Goal: Information Seeking & Learning: Learn about a topic

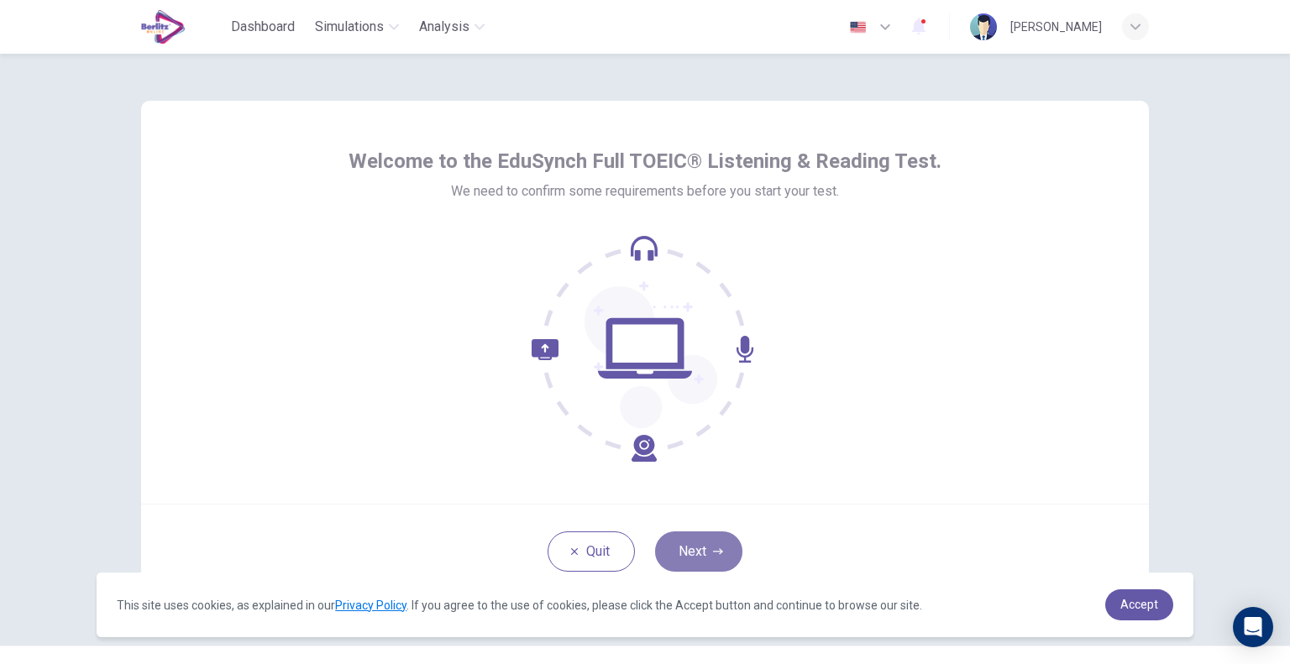
click at [696, 553] on button "Next" at bounding box center [698, 551] width 87 height 40
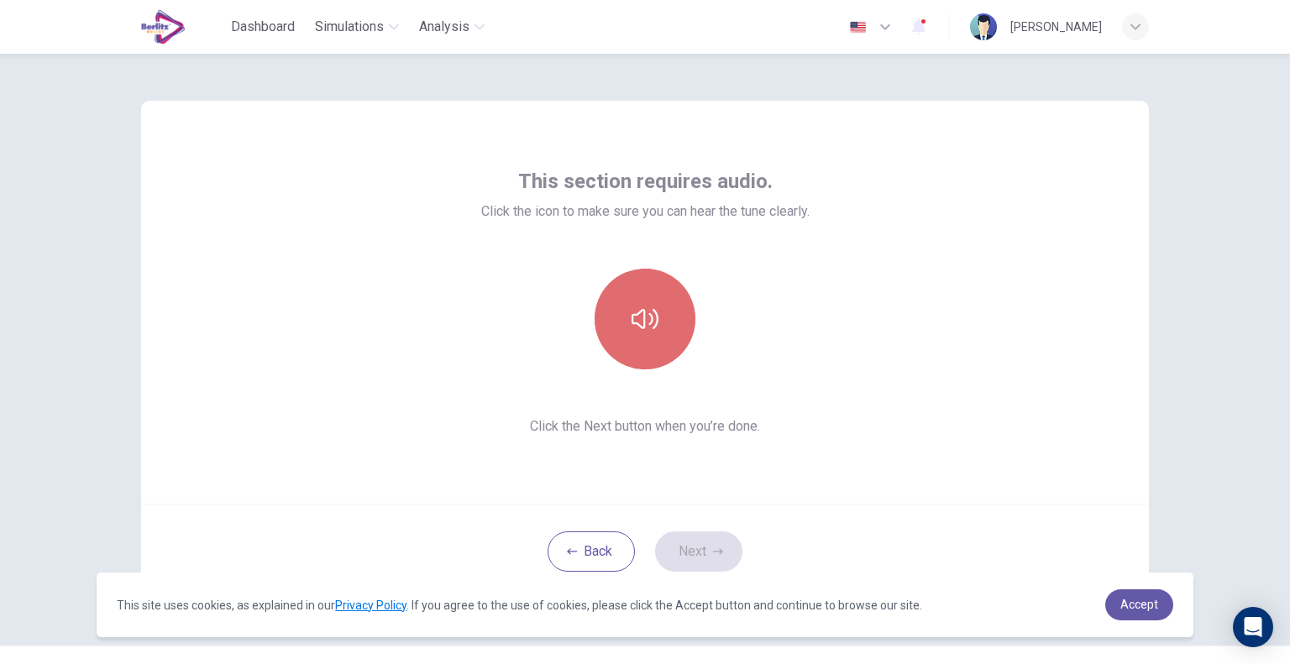
click at [648, 337] on button "button" at bounding box center [644, 319] width 101 height 101
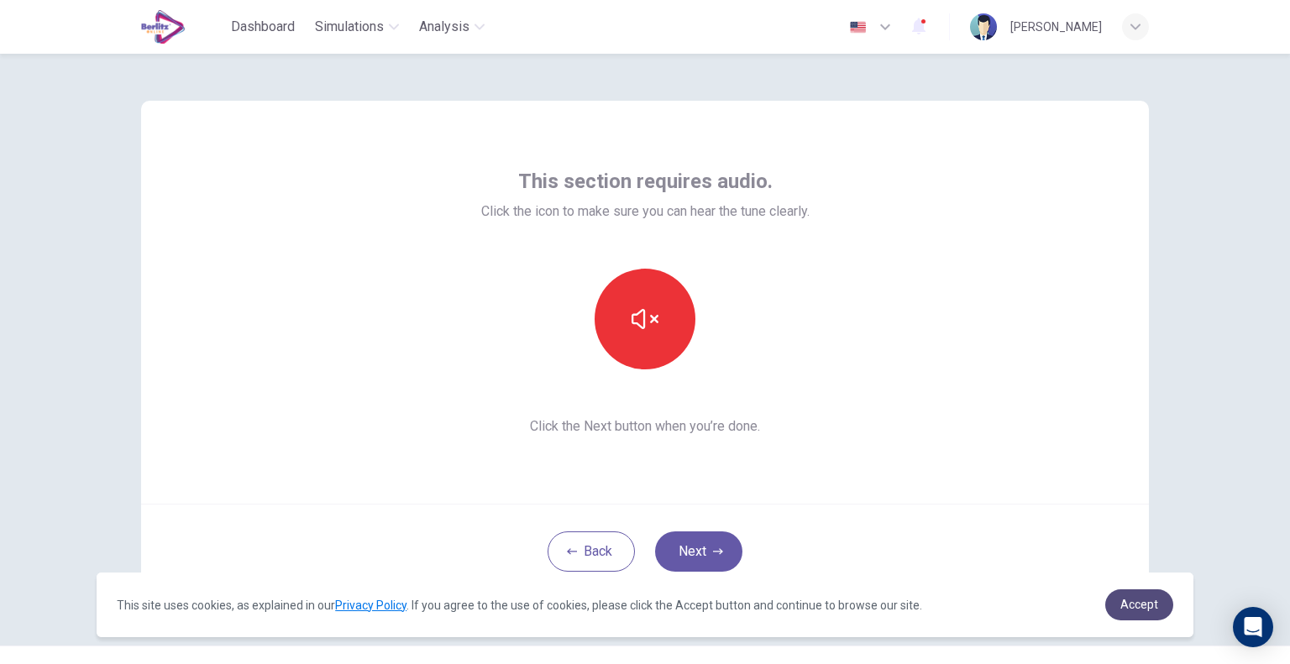
click at [1143, 607] on span "Accept" at bounding box center [1139, 604] width 38 height 13
click at [1139, 604] on span "Accept" at bounding box center [1139, 604] width 38 height 13
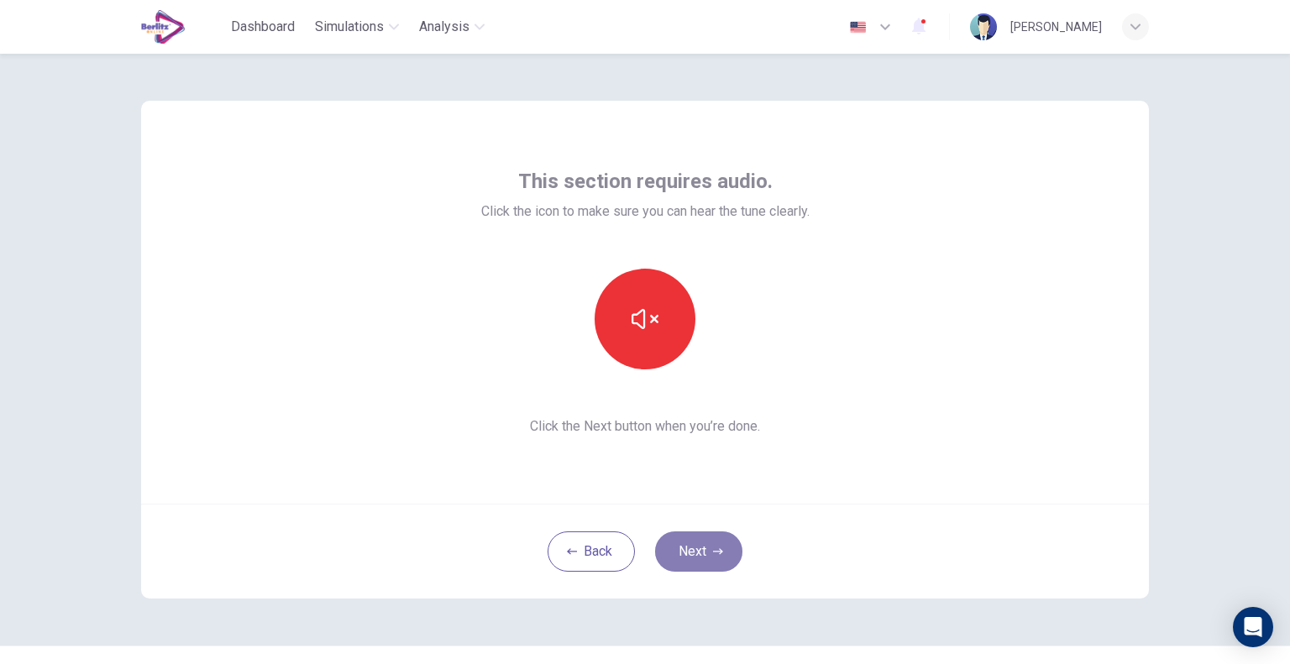
click at [725, 563] on button "Next" at bounding box center [698, 551] width 87 height 40
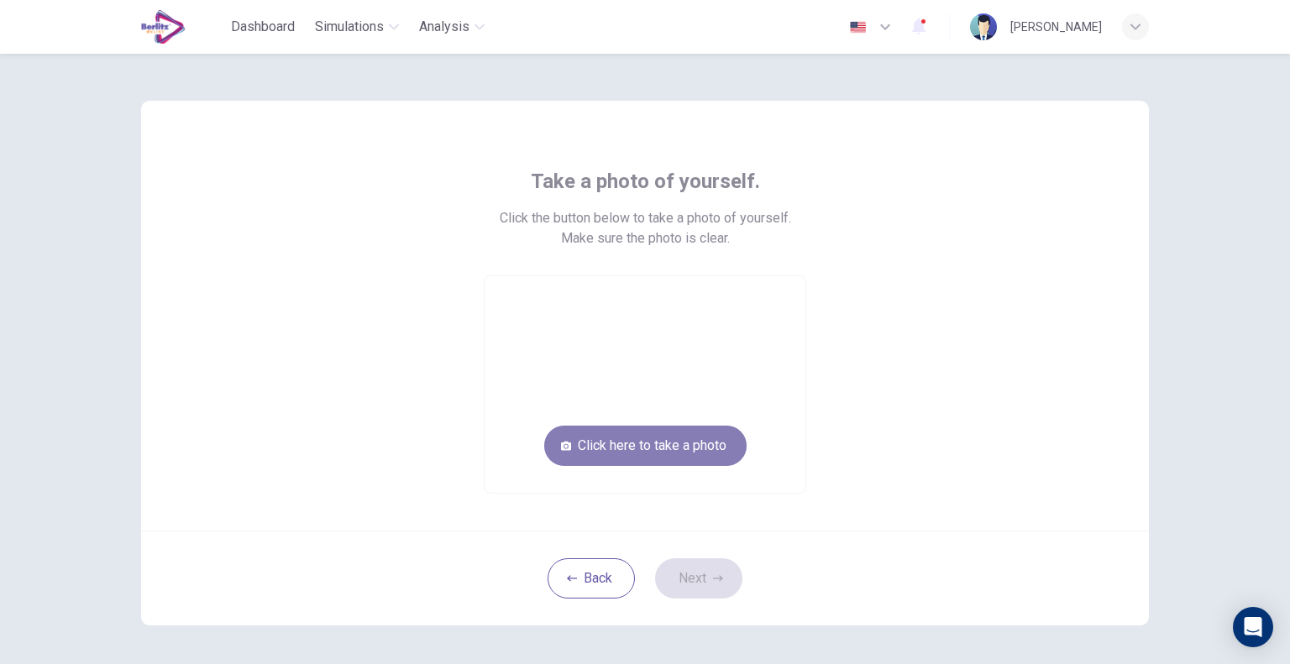
click at [633, 436] on button "Click here to take a photo" at bounding box center [645, 446] width 202 height 40
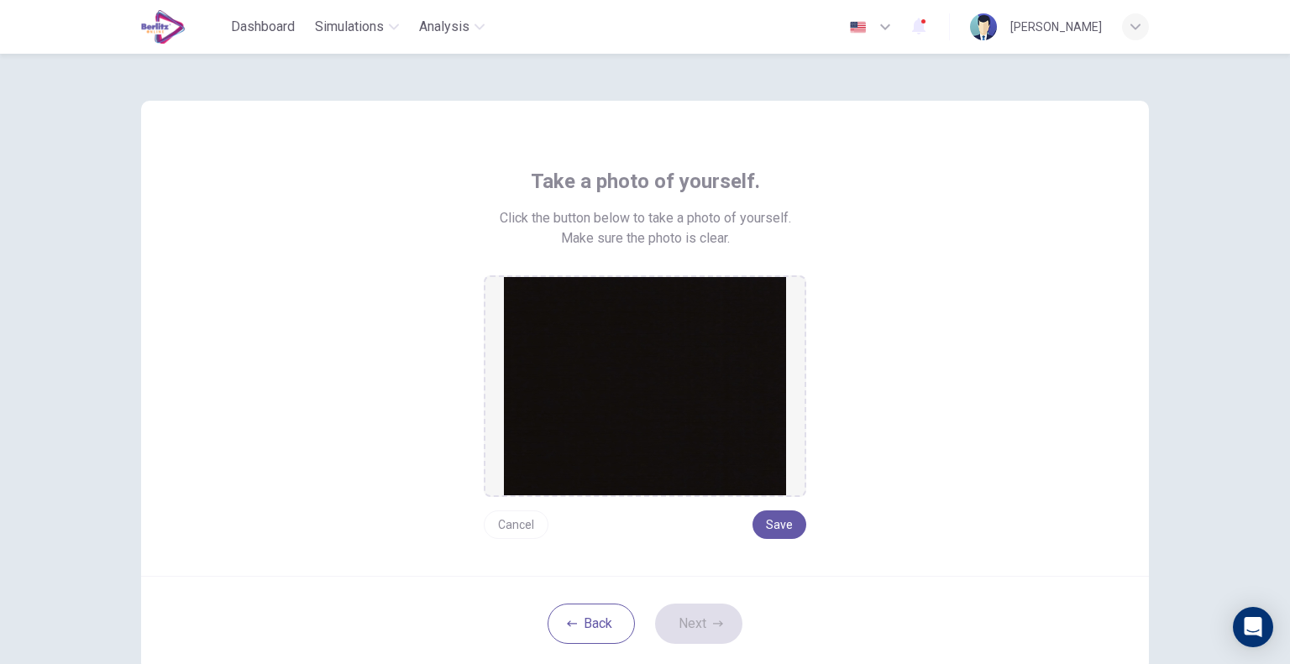
click at [676, 419] on img at bounding box center [645, 386] width 282 height 218
click at [583, 610] on button "Back" at bounding box center [590, 624] width 87 height 40
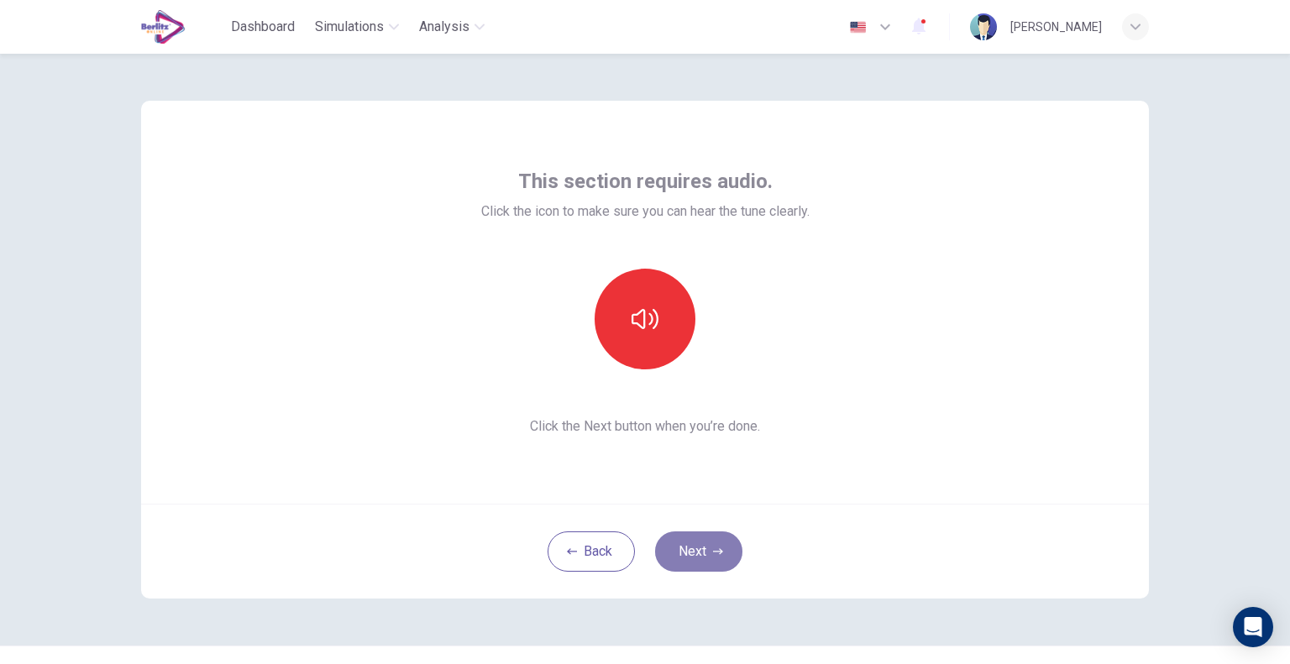
click at [713, 547] on icon "button" at bounding box center [718, 552] width 10 height 10
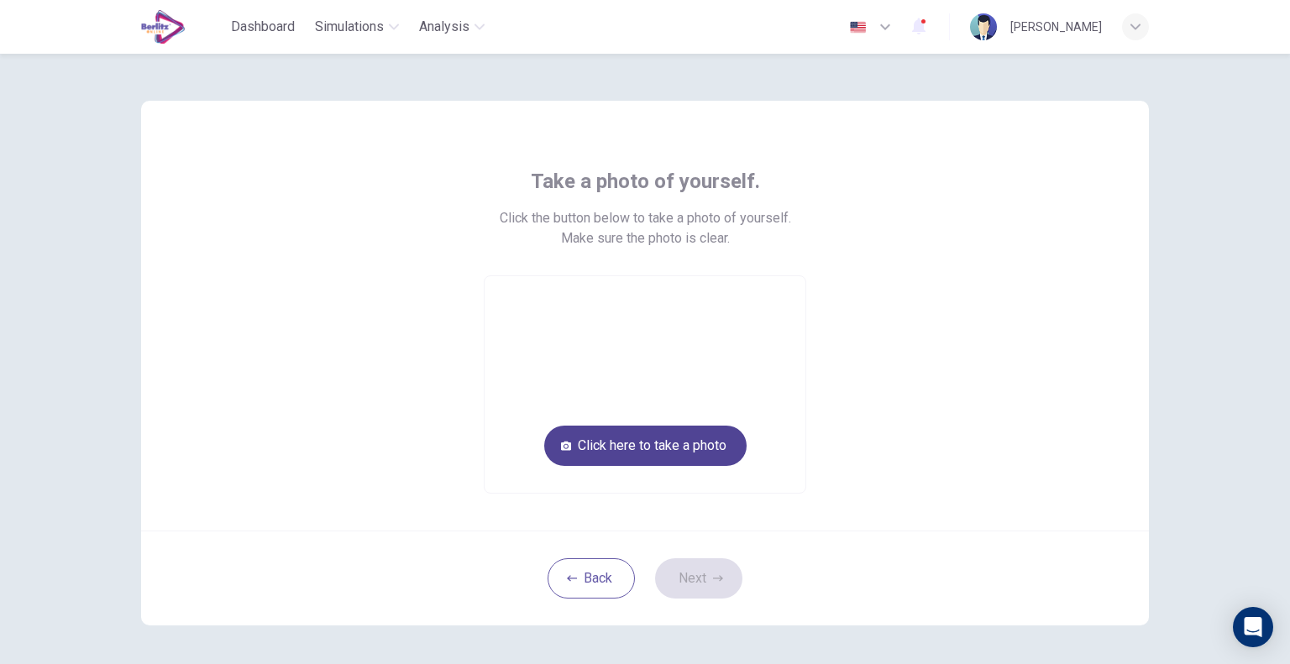
click at [654, 455] on button "Click here to take a photo" at bounding box center [645, 446] width 202 height 40
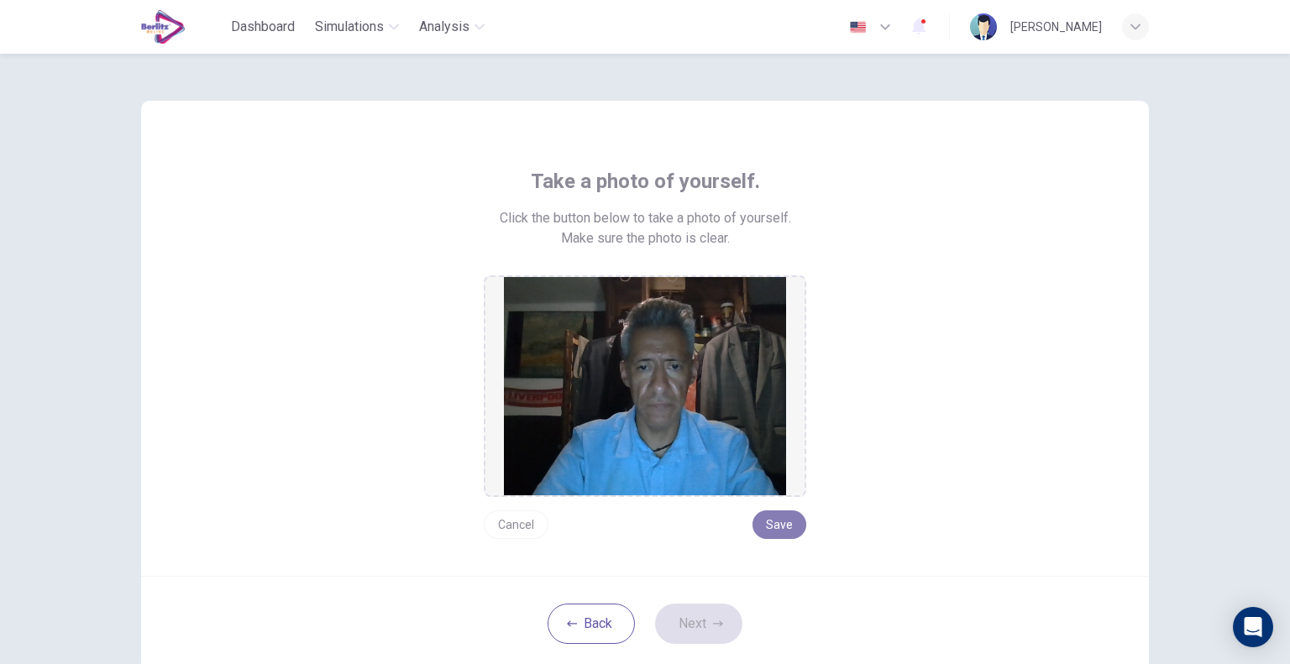
click at [769, 521] on button "Save" at bounding box center [779, 524] width 54 height 29
click at [712, 607] on button "Next" at bounding box center [698, 624] width 87 height 40
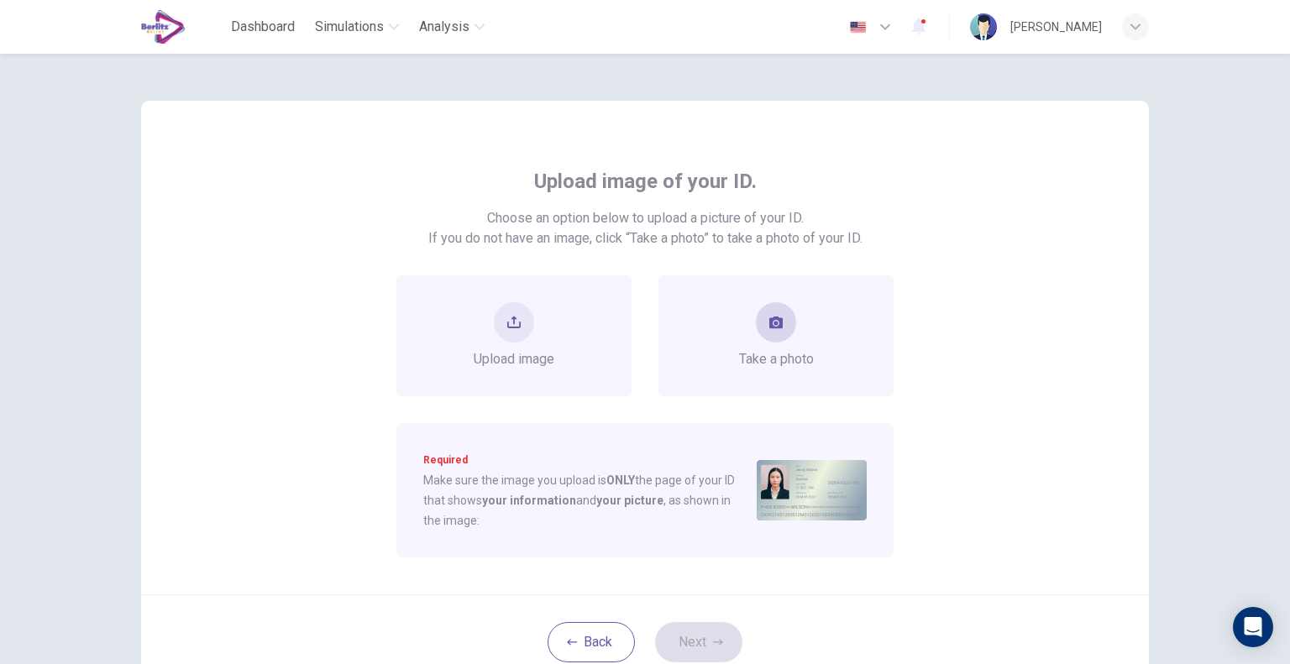
click at [772, 357] on span "Take a photo" at bounding box center [776, 359] width 75 height 20
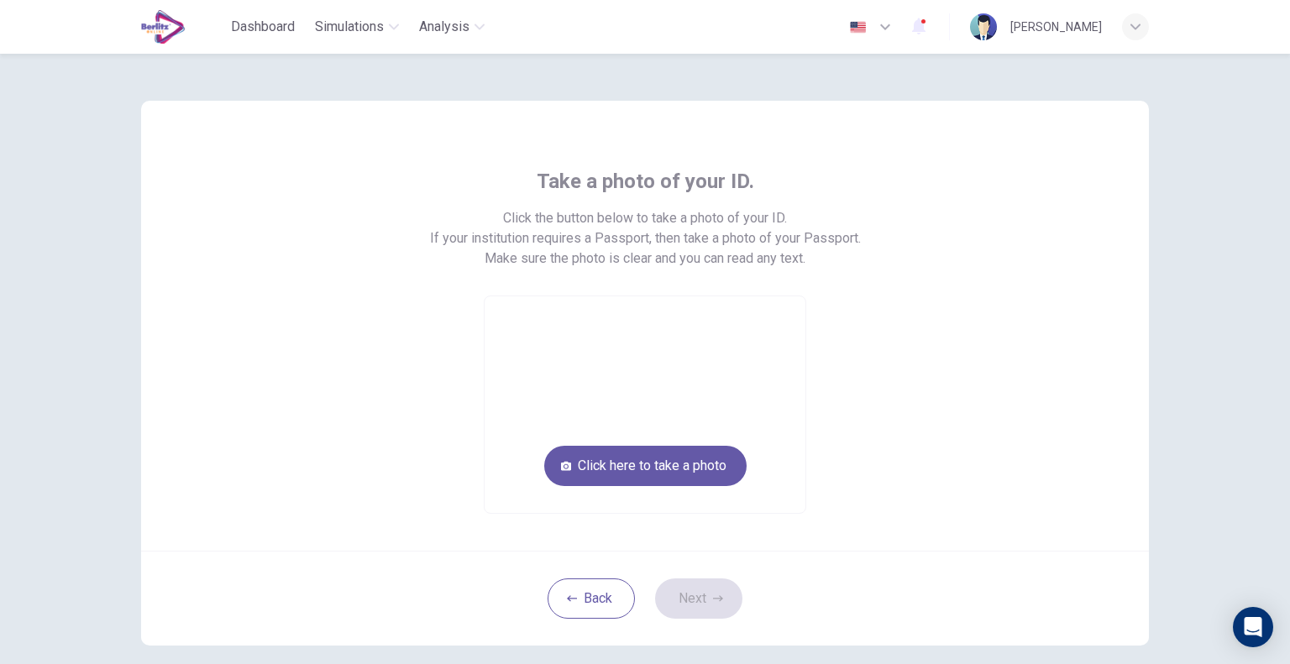
click at [776, 506] on video at bounding box center [644, 404] width 321 height 217
click at [695, 474] on button "Click here to take a photo" at bounding box center [645, 466] width 202 height 40
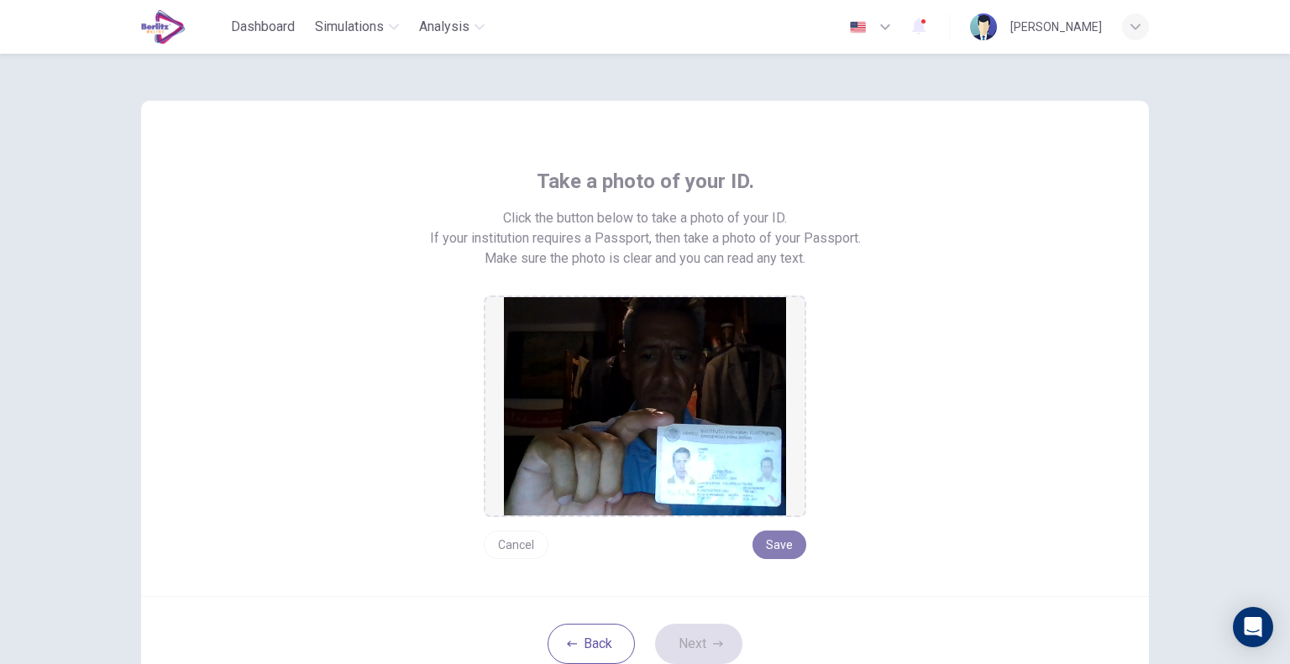
click at [763, 538] on button "Save" at bounding box center [779, 545] width 54 height 29
click at [717, 639] on icon "button" at bounding box center [718, 644] width 10 height 10
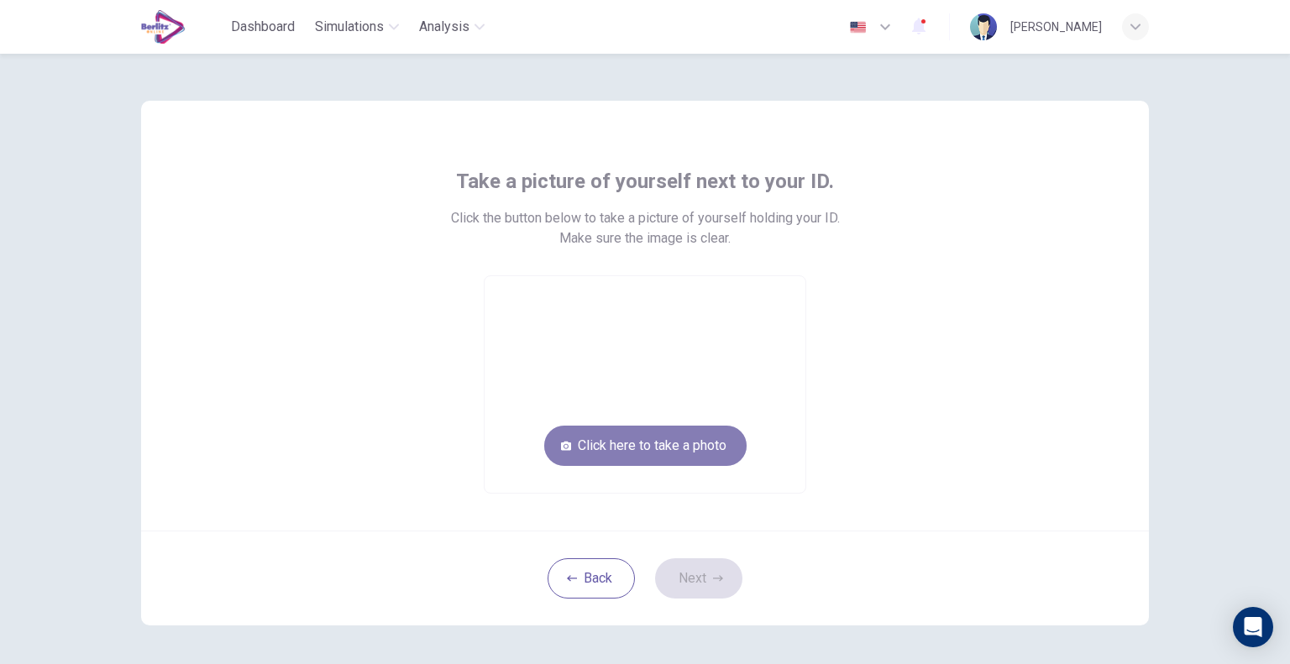
click at [672, 453] on button "Click here to take a photo" at bounding box center [645, 446] width 202 height 40
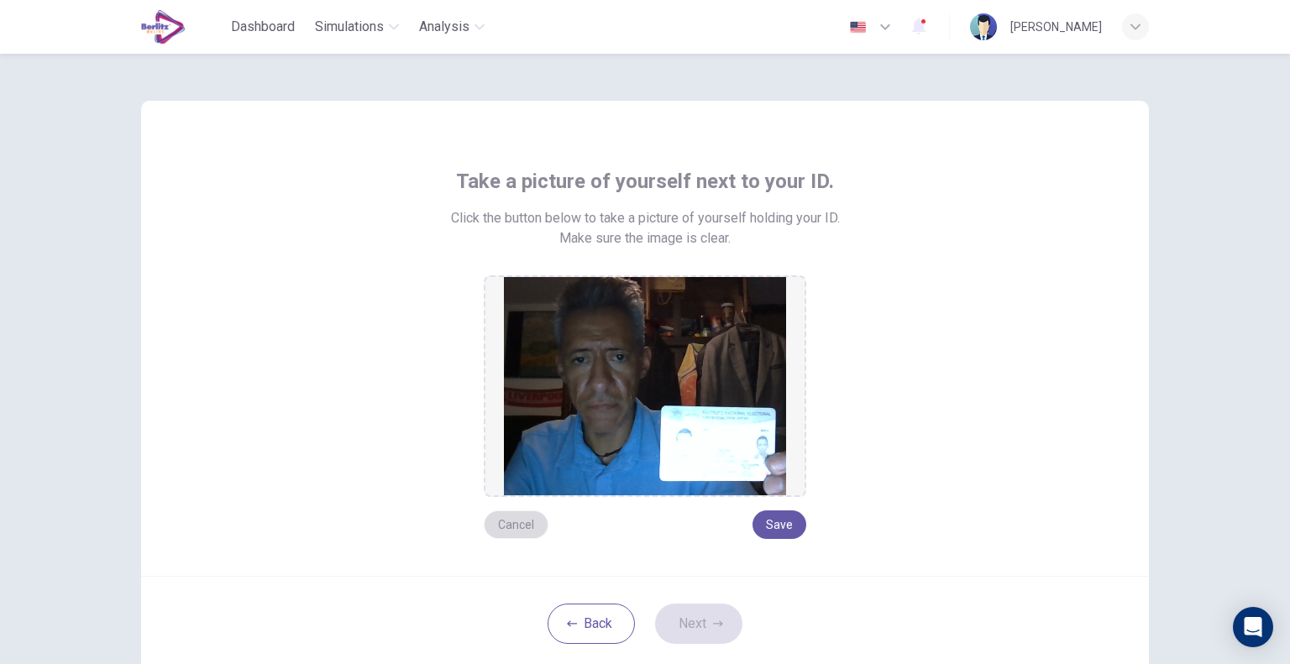
click at [513, 525] on button "Cancel" at bounding box center [516, 524] width 65 height 29
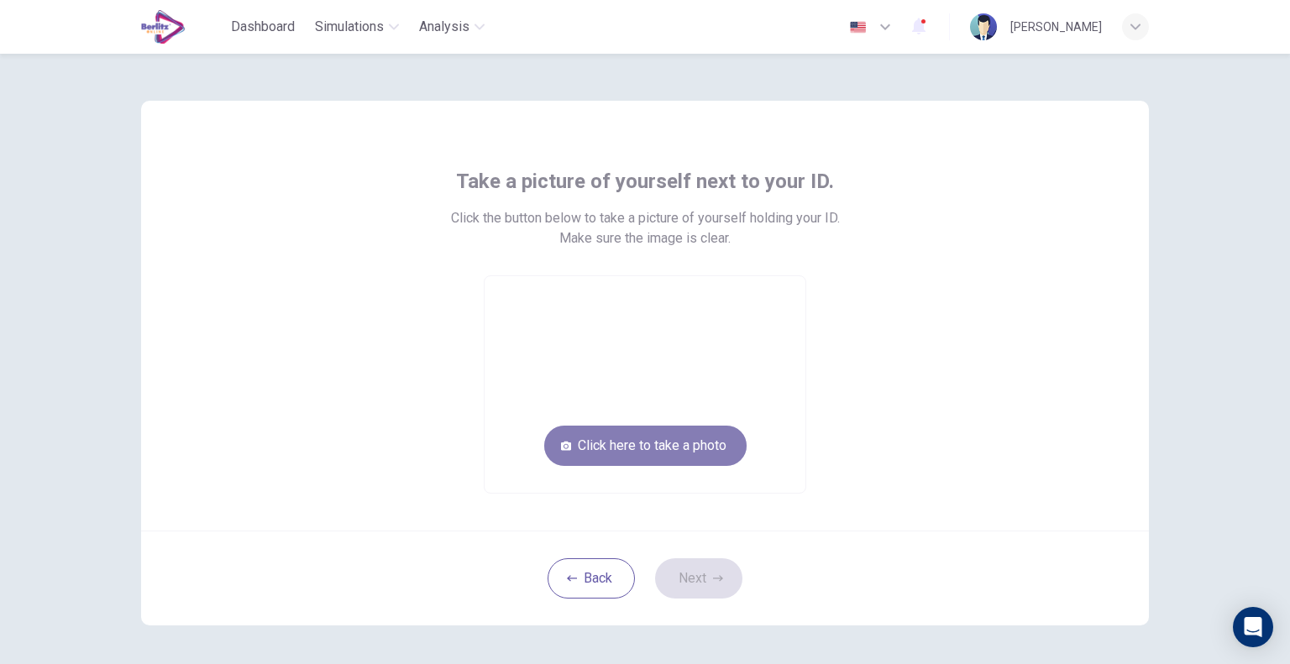
click at [622, 439] on button "Click here to take a photo" at bounding box center [645, 446] width 202 height 40
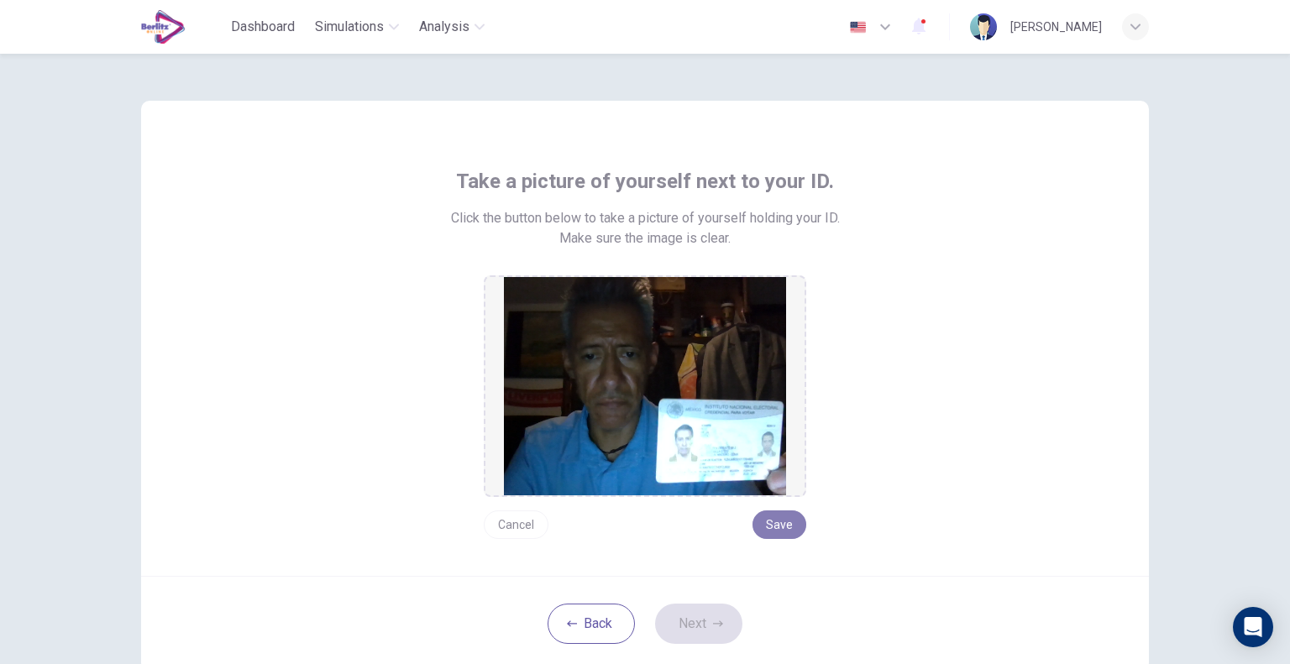
click at [782, 530] on button "Save" at bounding box center [779, 524] width 54 height 29
click at [684, 624] on button "Next" at bounding box center [698, 624] width 87 height 40
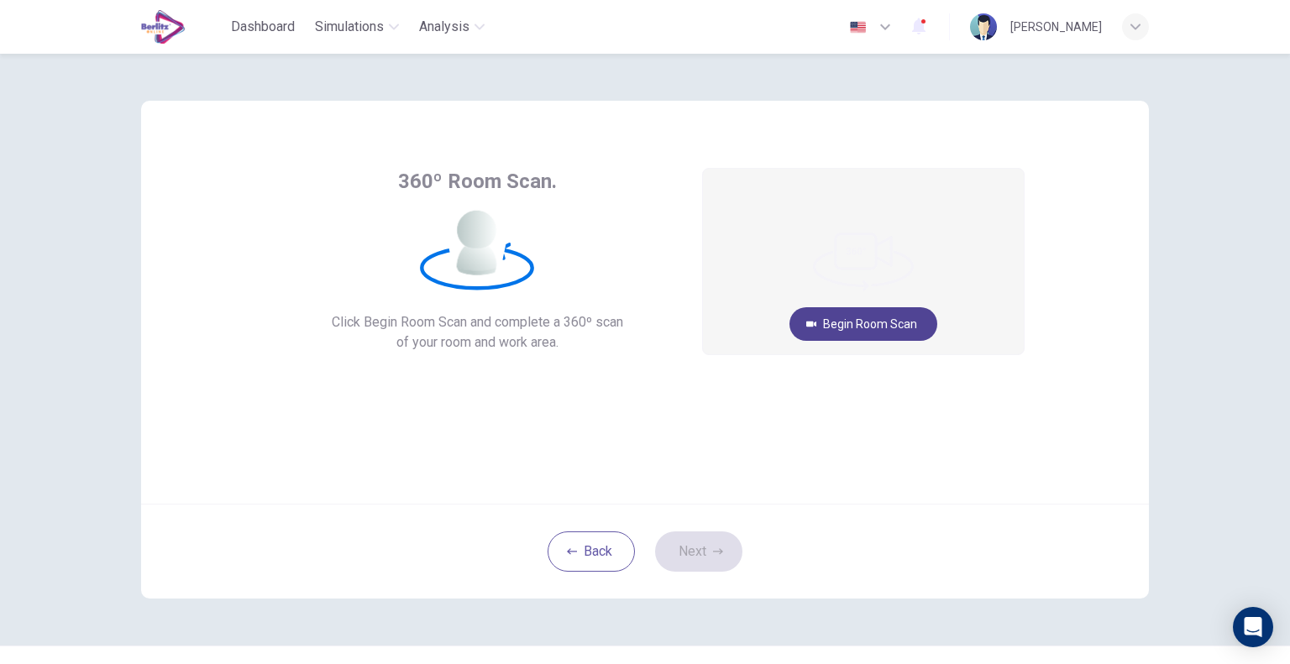
click at [829, 325] on button "Begin Room Scan" at bounding box center [863, 324] width 148 height 34
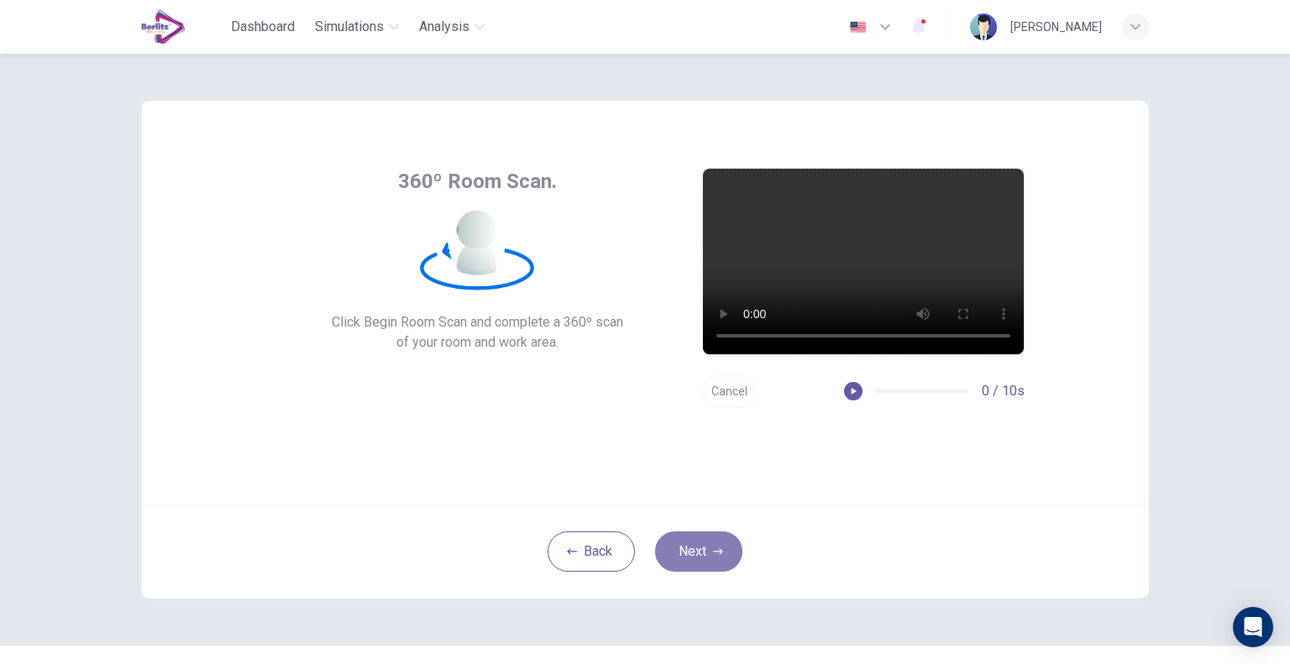
click at [702, 563] on button "Next" at bounding box center [698, 551] width 87 height 40
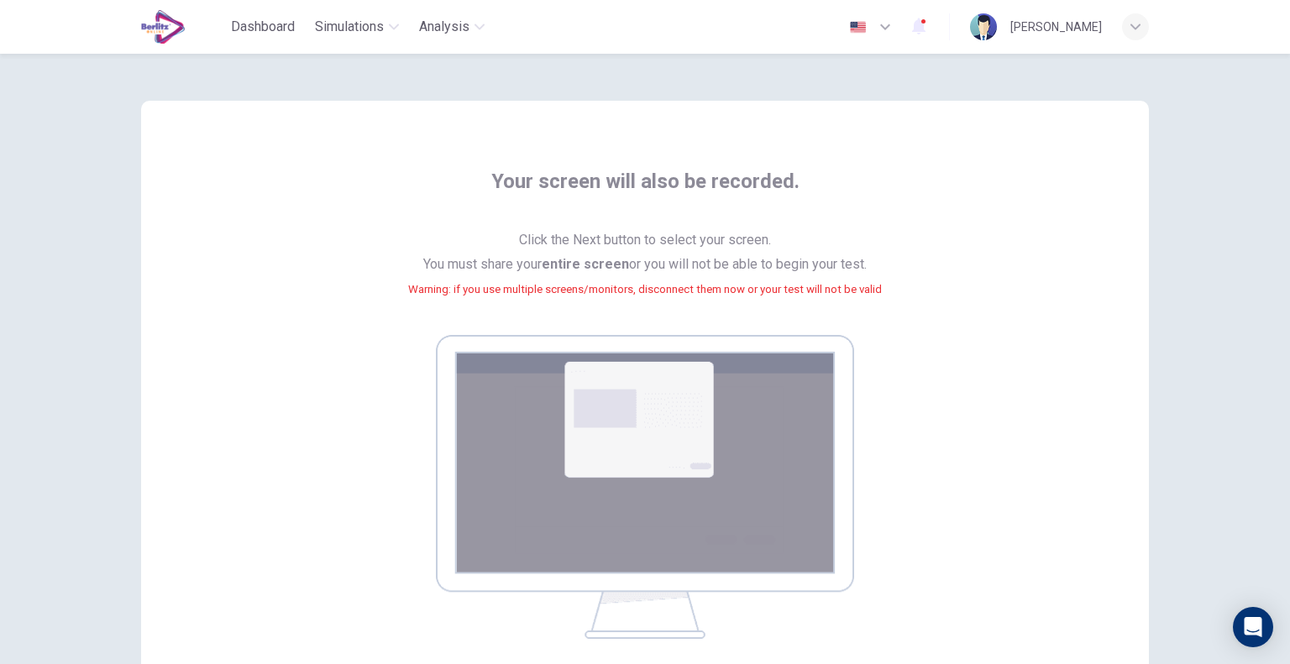
scroll to position [207, 0]
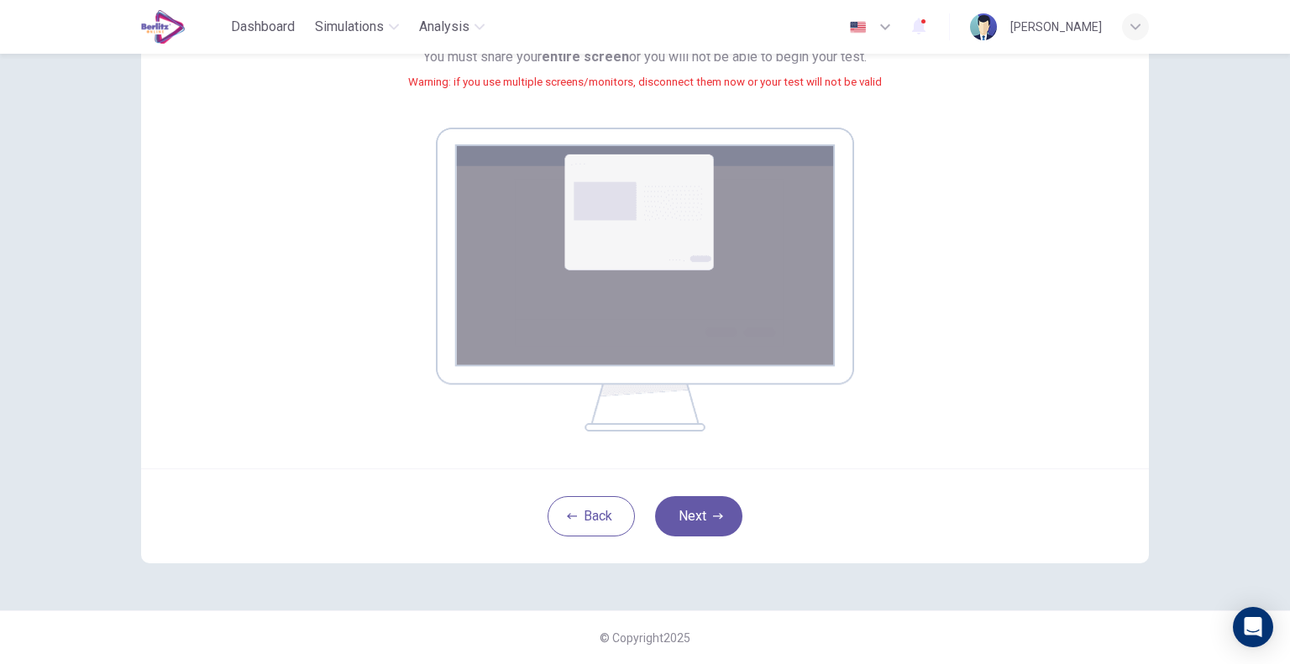
click at [633, 229] on img at bounding box center [645, 280] width 418 height 304
click at [699, 530] on button "Next" at bounding box center [698, 516] width 87 height 40
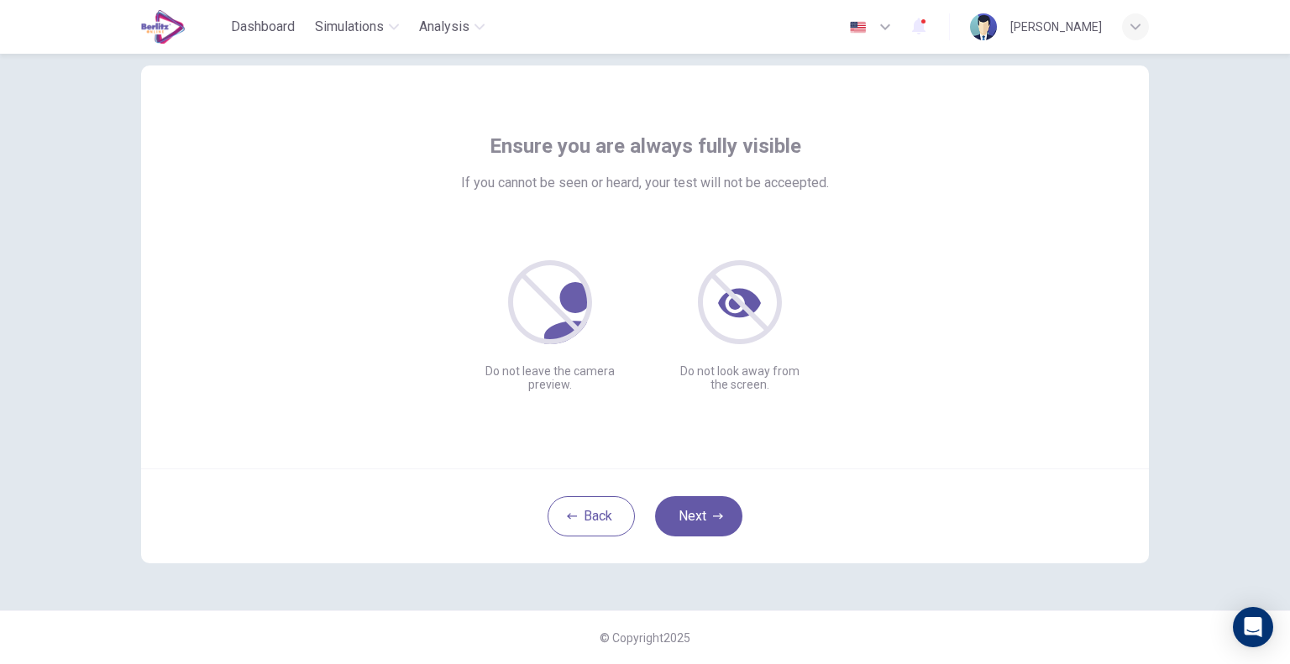
scroll to position [34, 0]
click at [704, 523] on button "Next" at bounding box center [698, 517] width 87 height 40
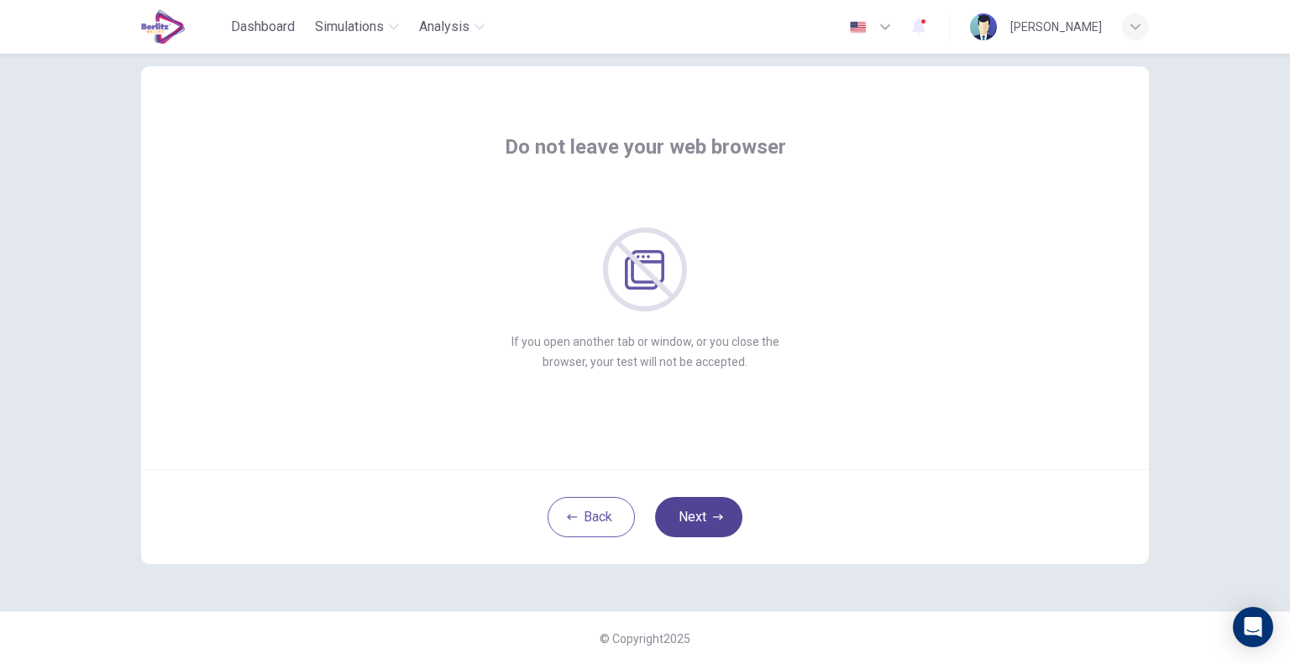
click at [704, 523] on button "Next" at bounding box center [698, 517] width 87 height 40
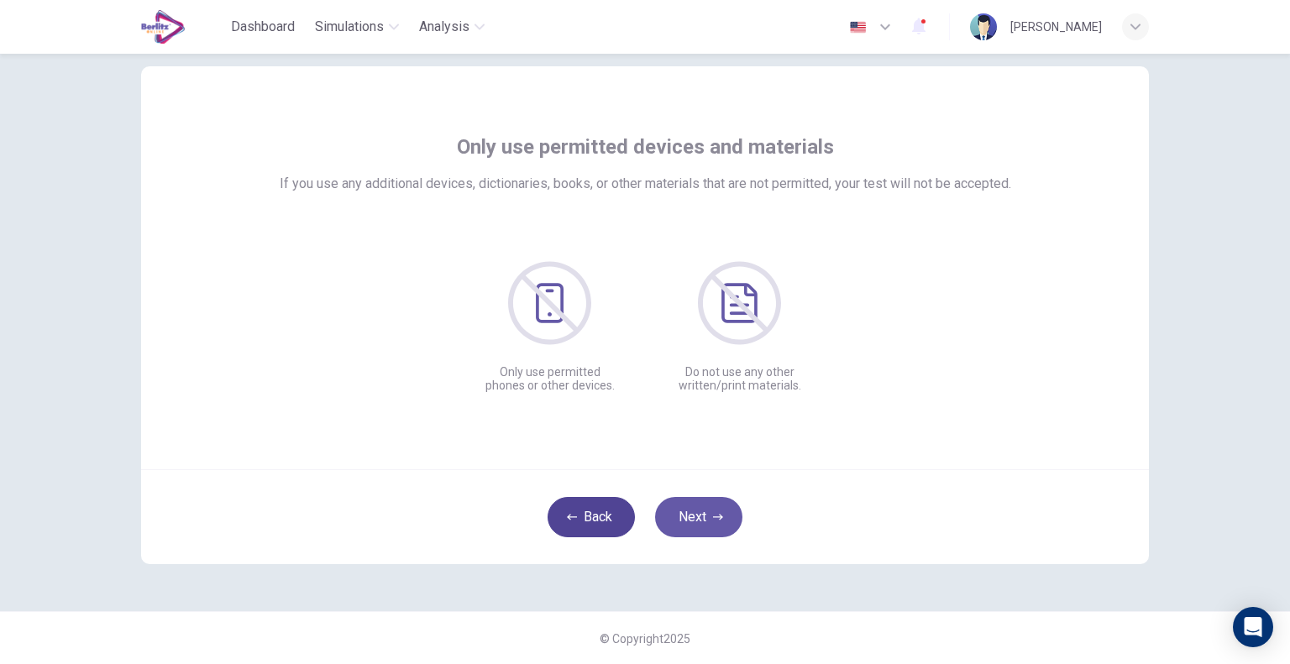
click at [608, 526] on button "Back" at bounding box center [590, 517] width 87 height 40
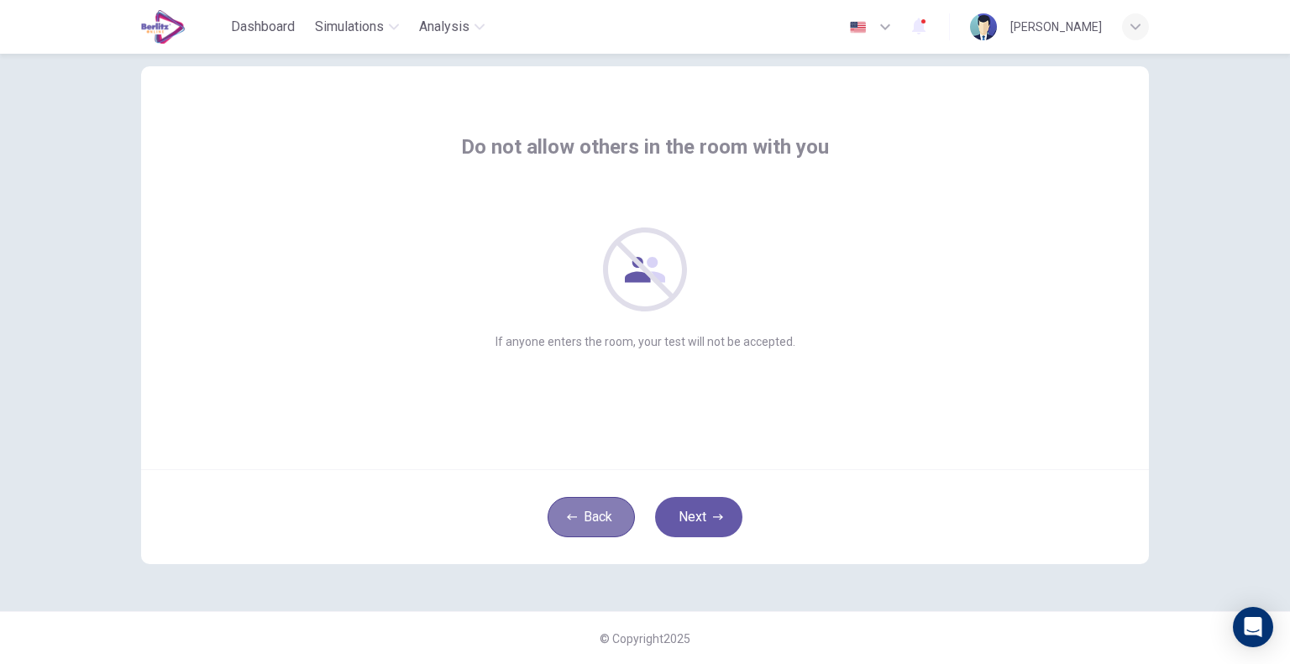
click at [601, 526] on button "Back" at bounding box center [590, 517] width 87 height 40
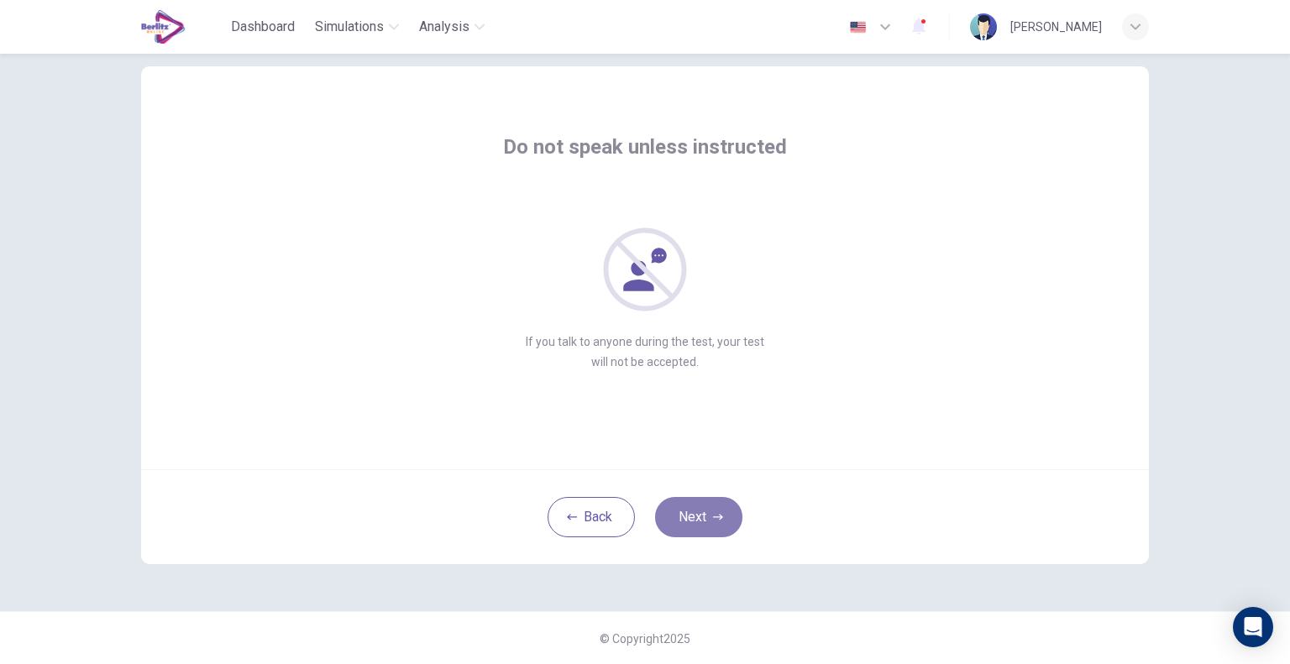
click at [696, 523] on button "Next" at bounding box center [698, 517] width 87 height 40
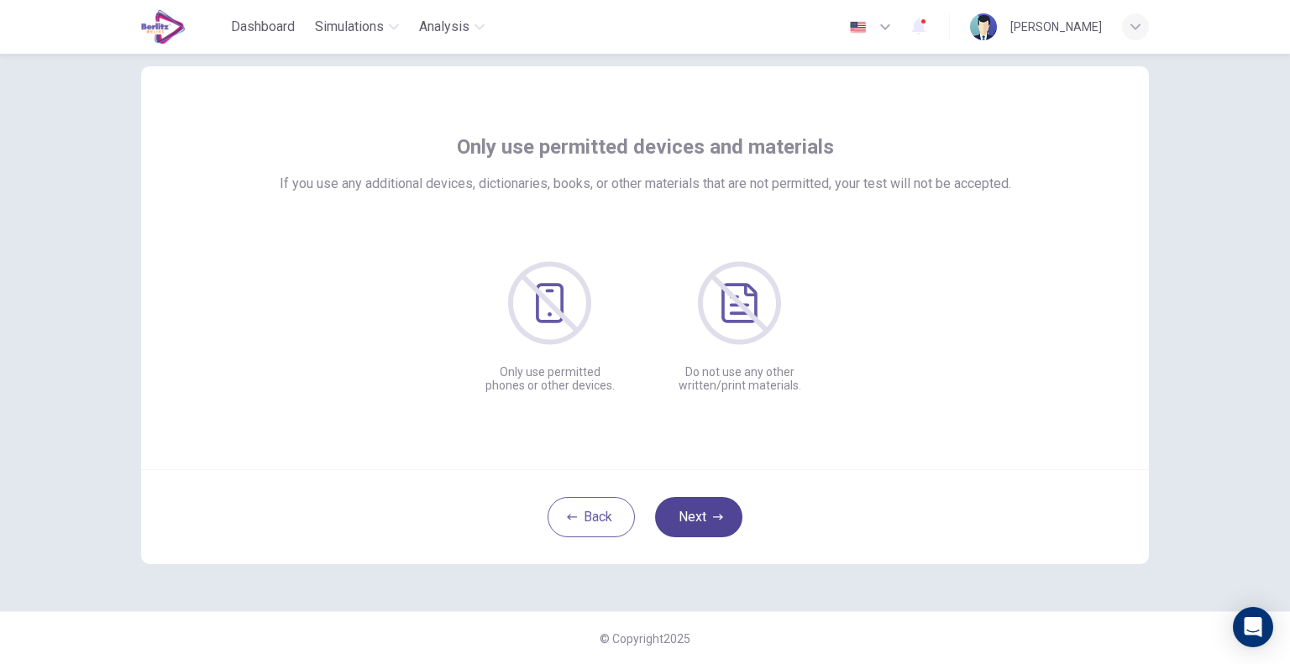
click at [696, 523] on button "Next" at bounding box center [698, 517] width 87 height 40
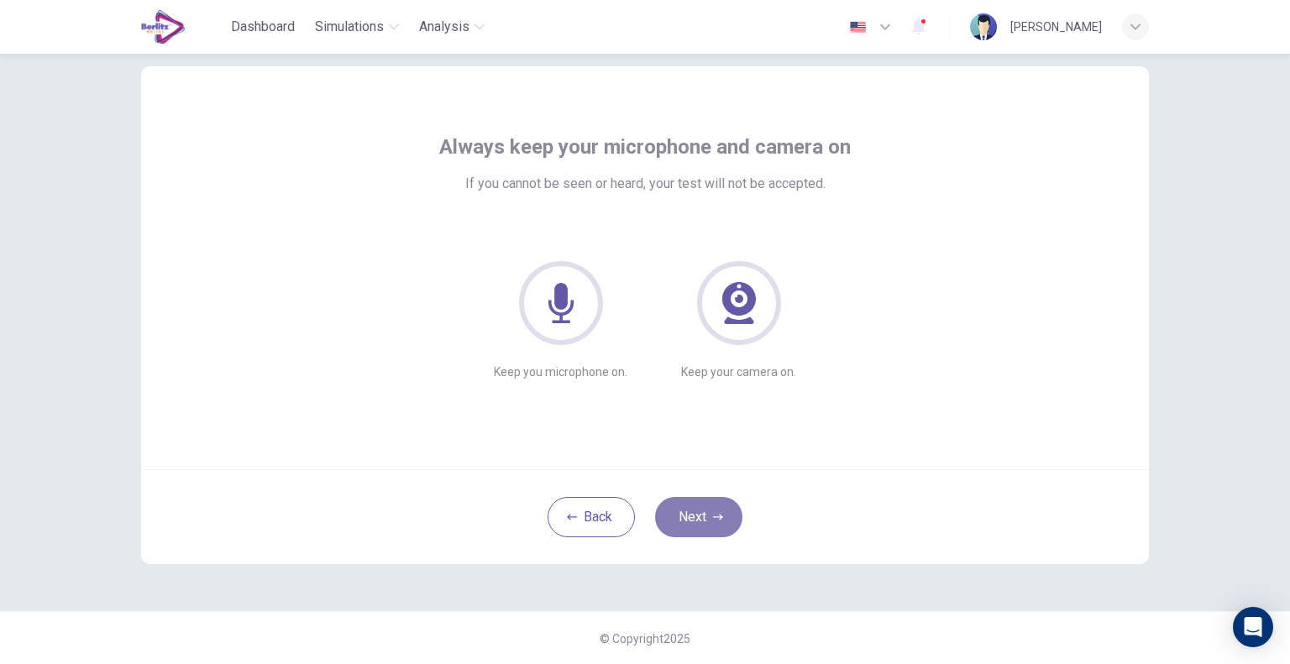
click at [696, 523] on button "Next" at bounding box center [698, 517] width 87 height 40
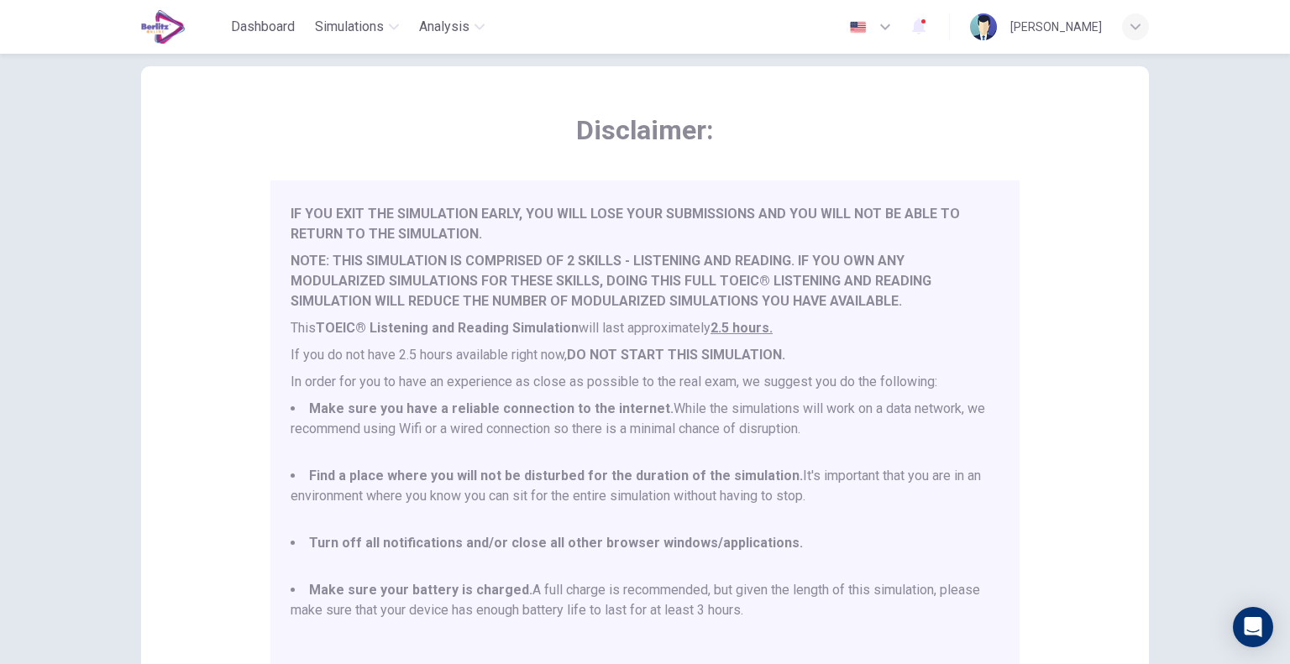
scroll to position [269, 0]
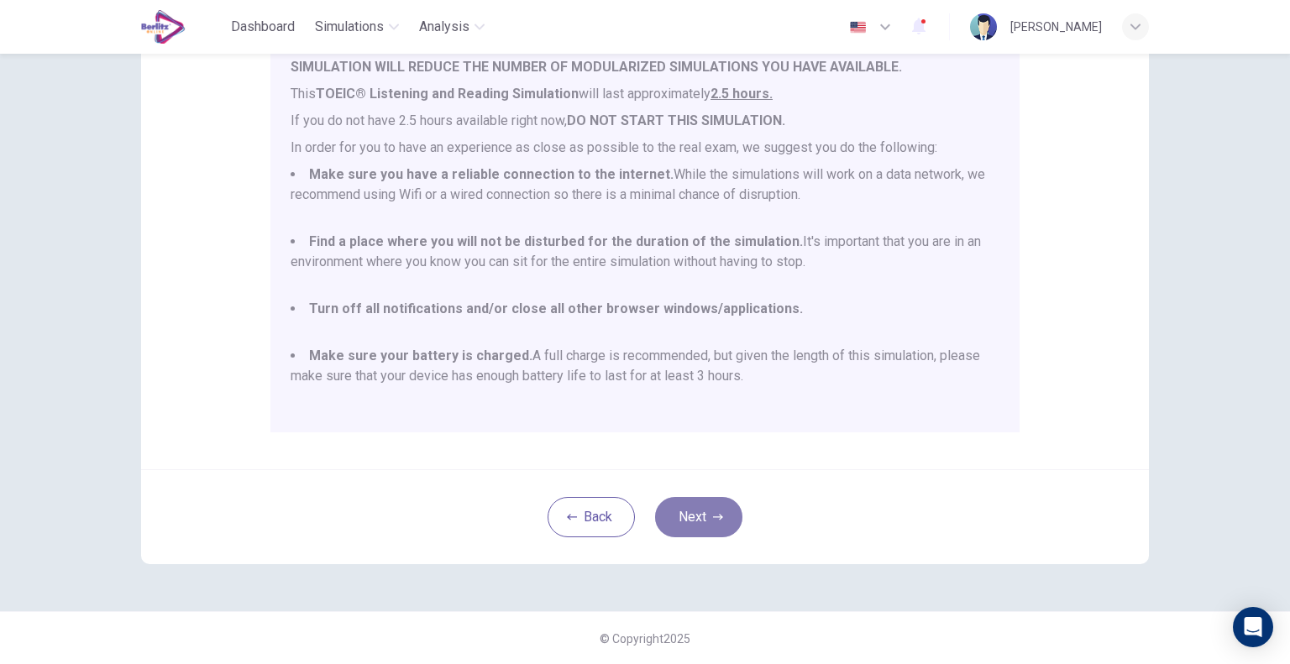
click at [712, 526] on button "Next" at bounding box center [698, 517] width 87 height 40
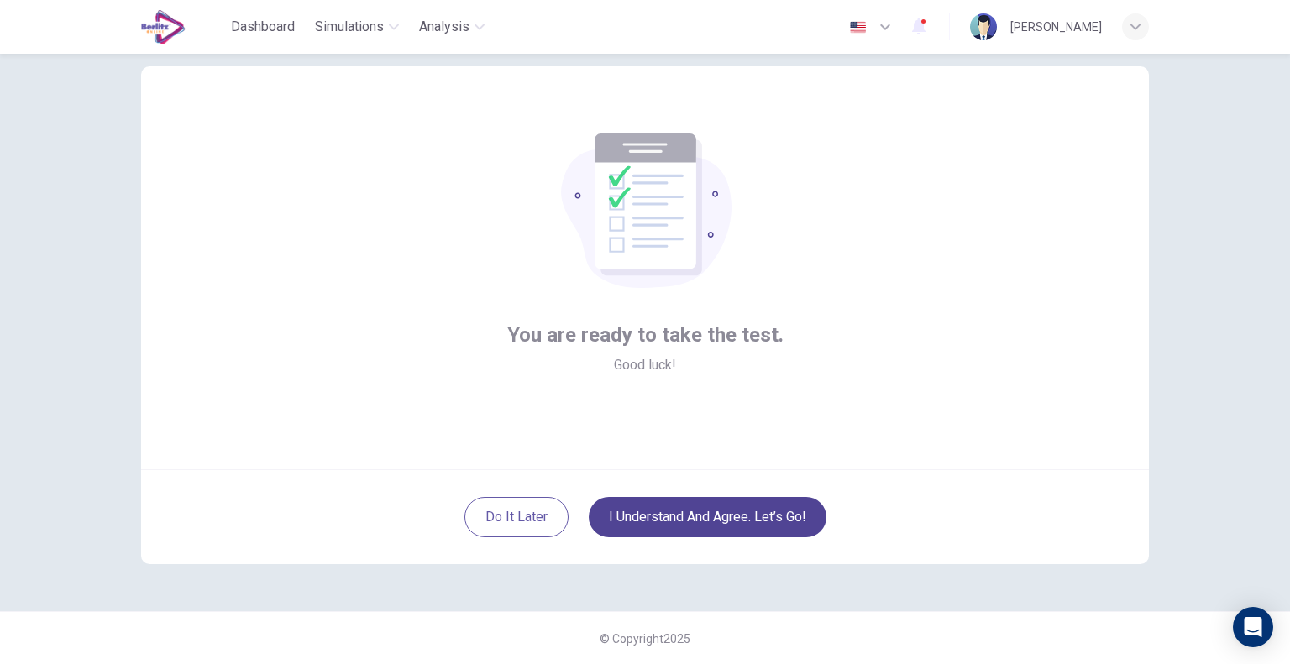
click at [762, 510] on button "I understand and agree. Let’s go!" at bounding box center [708, 517] width 238 height 40
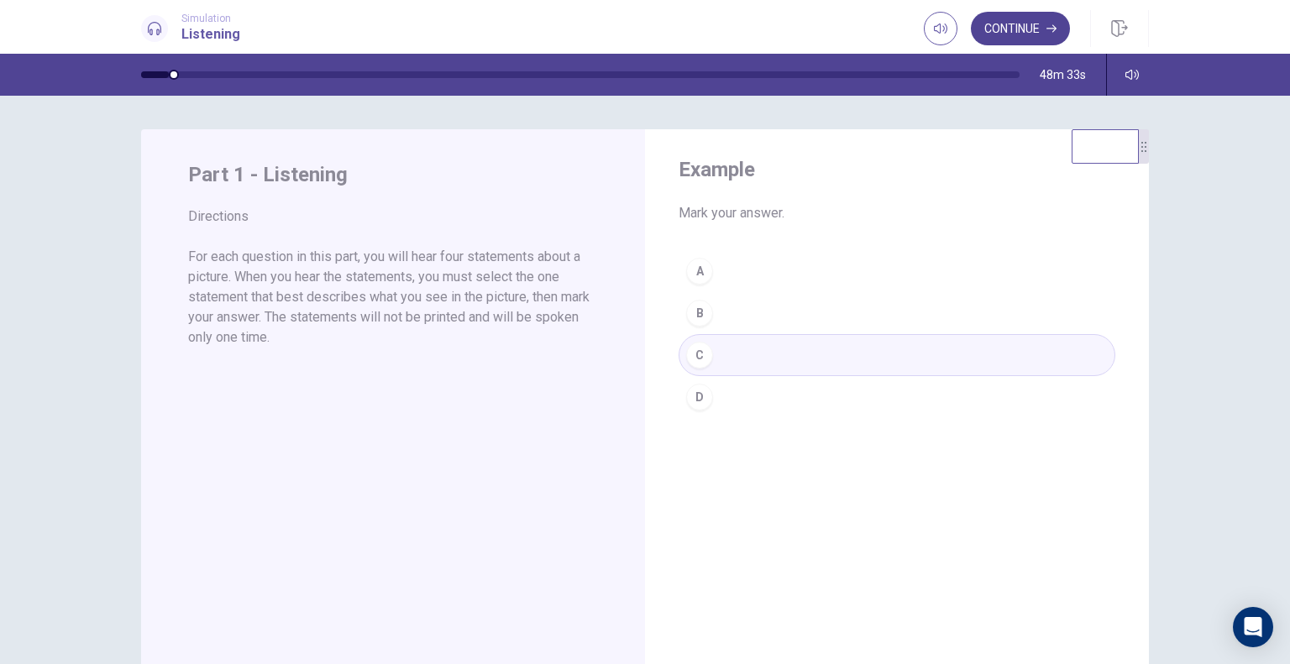
click at [1021, 35] on button "Continue" at bounding box center [1020, 29] width 99 height 34
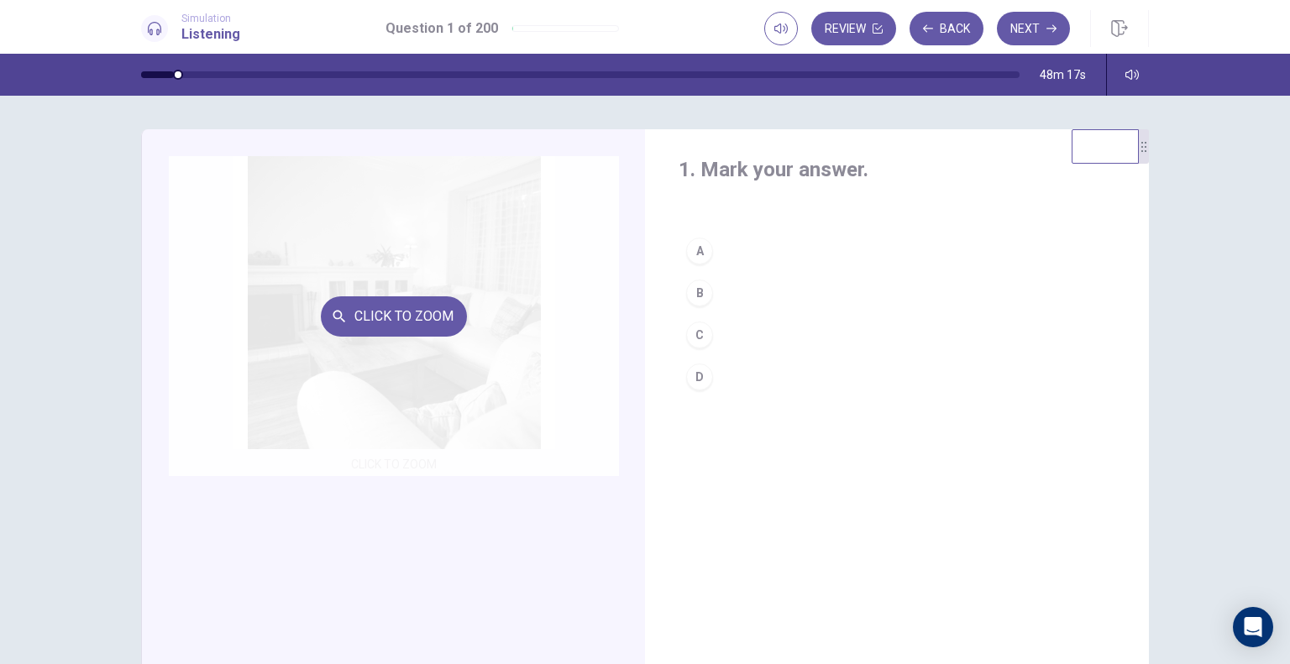
click at [373, 349] on div "Click to Zoom" at bounding box center [394, 316] width 450 height 320
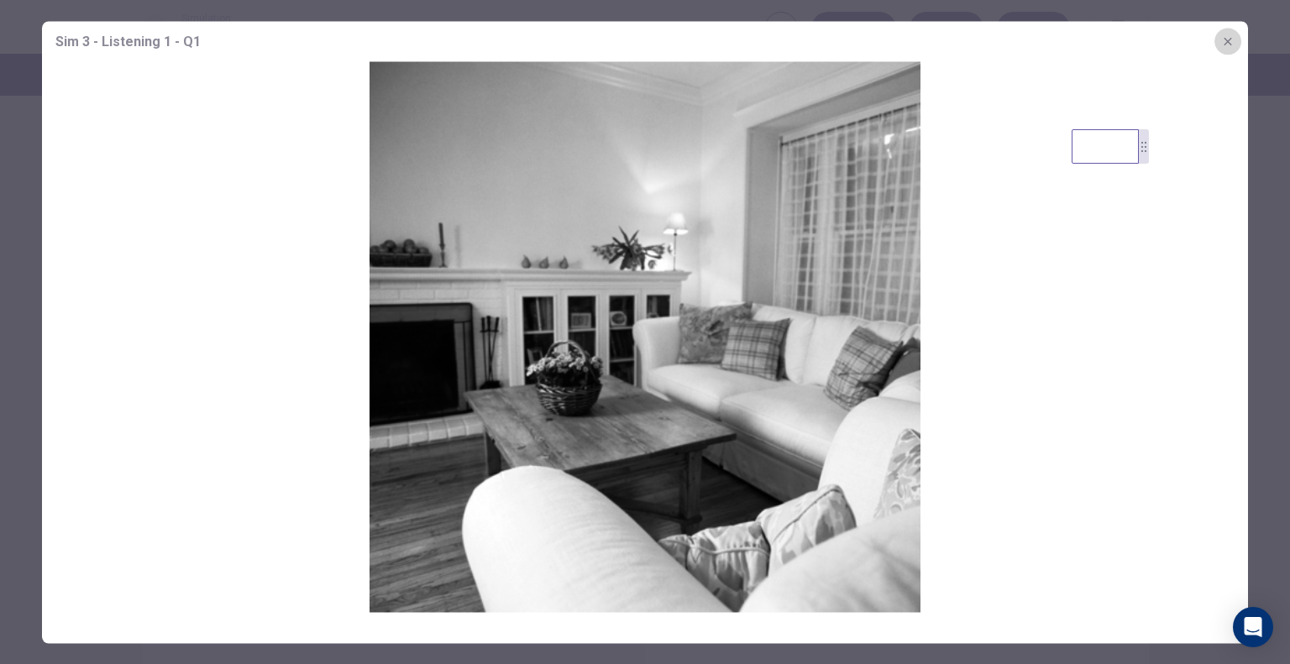
click at [1222, 42] on icon "button" at bounding box center [1227, 40] width 13 height 13
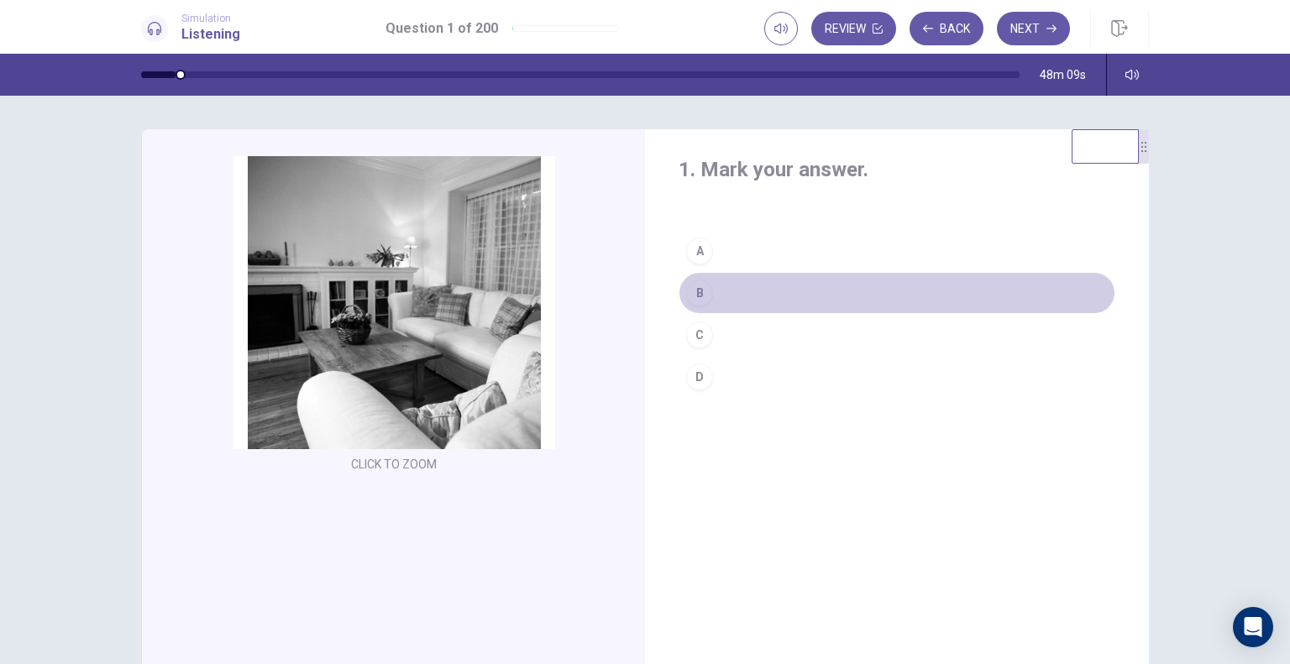
click at [704, 291] on div "B" at bounding box center [699, 293] width 27 height 27
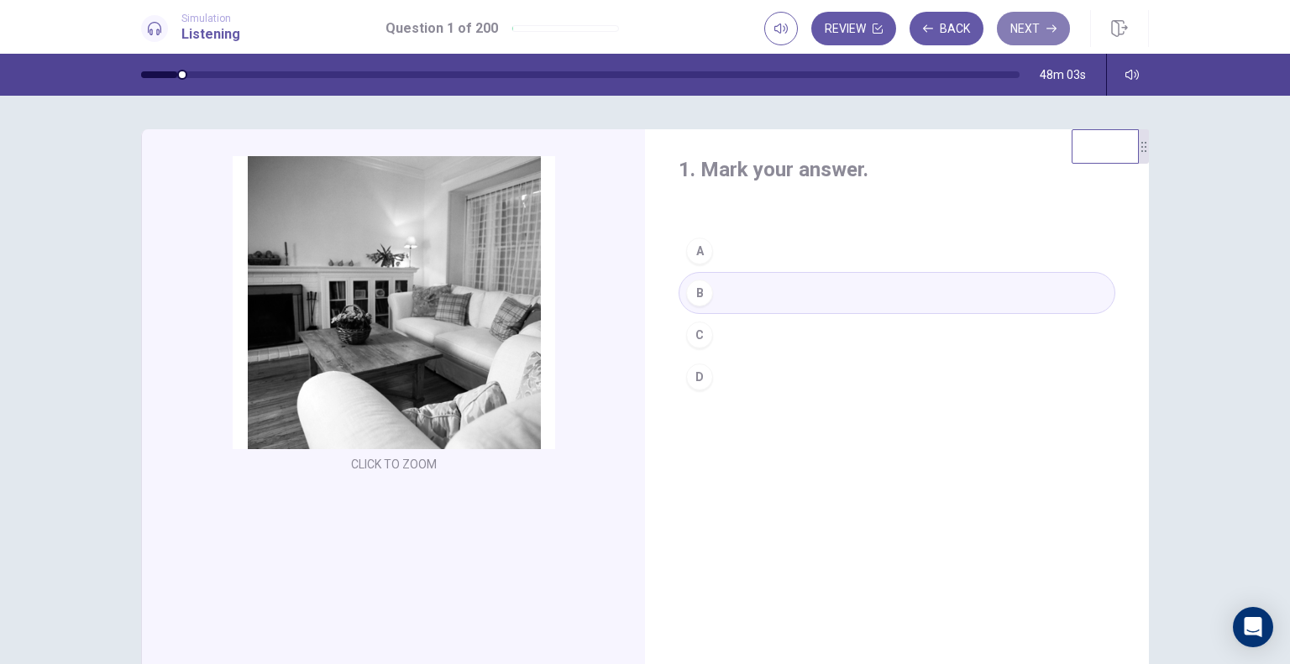
click at [1041, 34] on button "Next" at bounding box center [1033, 29] width 73 height 34
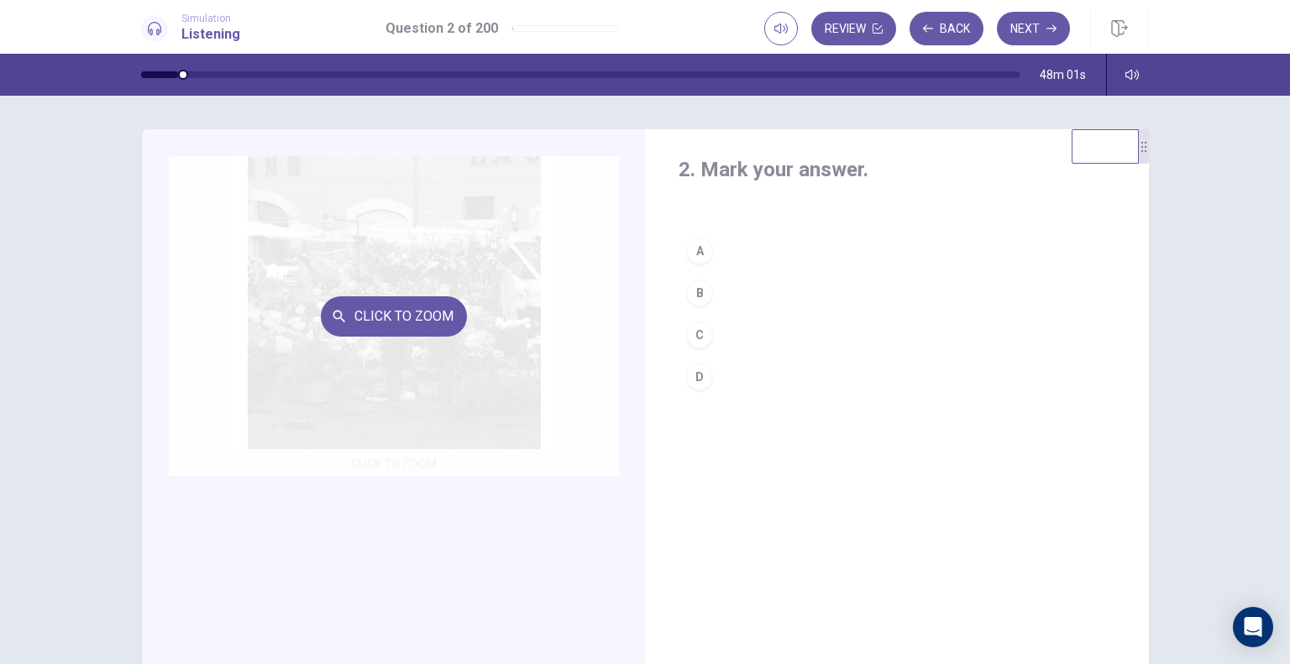
click at [411, 460] on div "Click to Zoom" at bounding box center [394, 316] width 450 height 320
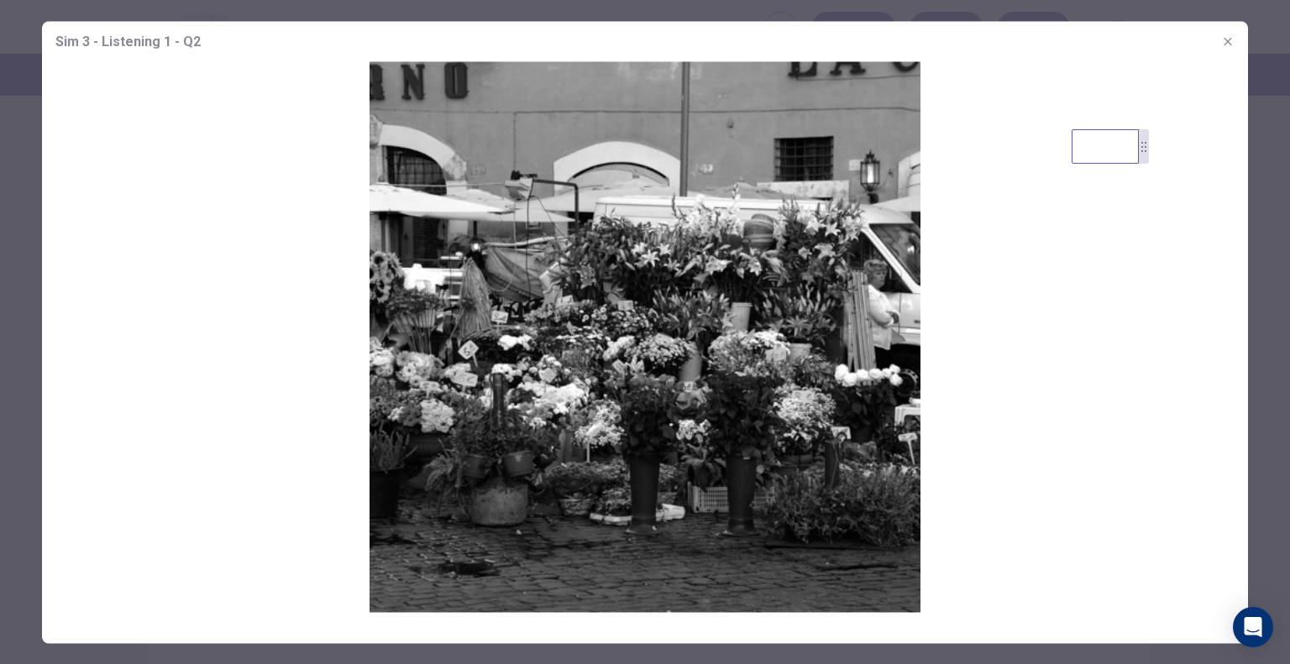
click at [590, 395] on img at bounding box center [645, 336] width 1206 height 551
click at [1231, 46] on icon "button" at bounding box center [1227, 40] width 13 height 13
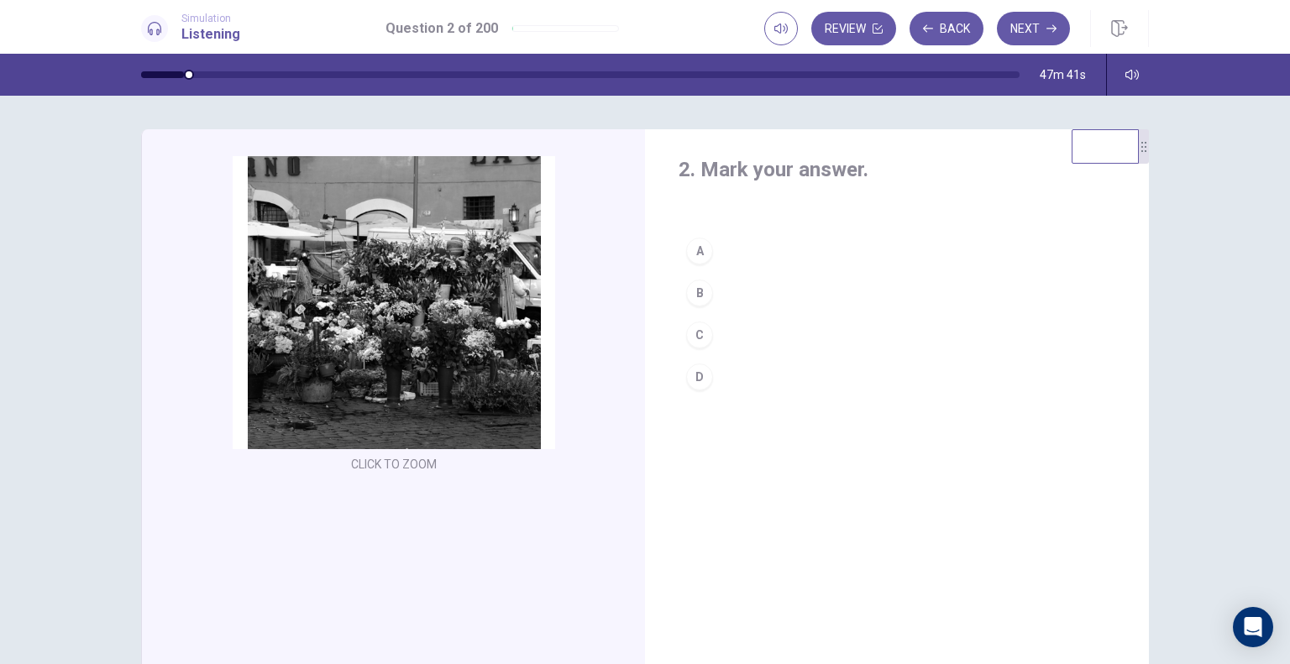
click at [713, 285] on button "B" at bounding box center [896, 293] width 437 height 42
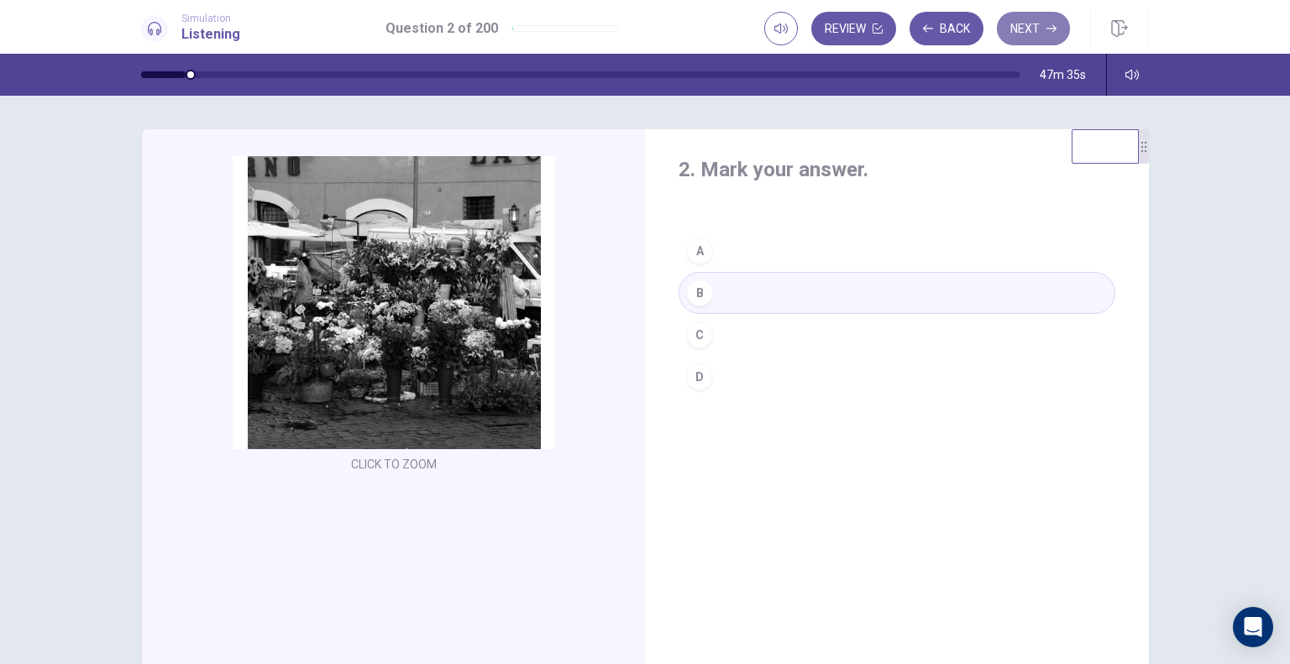
click at [1051, 23] on button "Next" at bounding box center [1033, 29] width 73 height 34
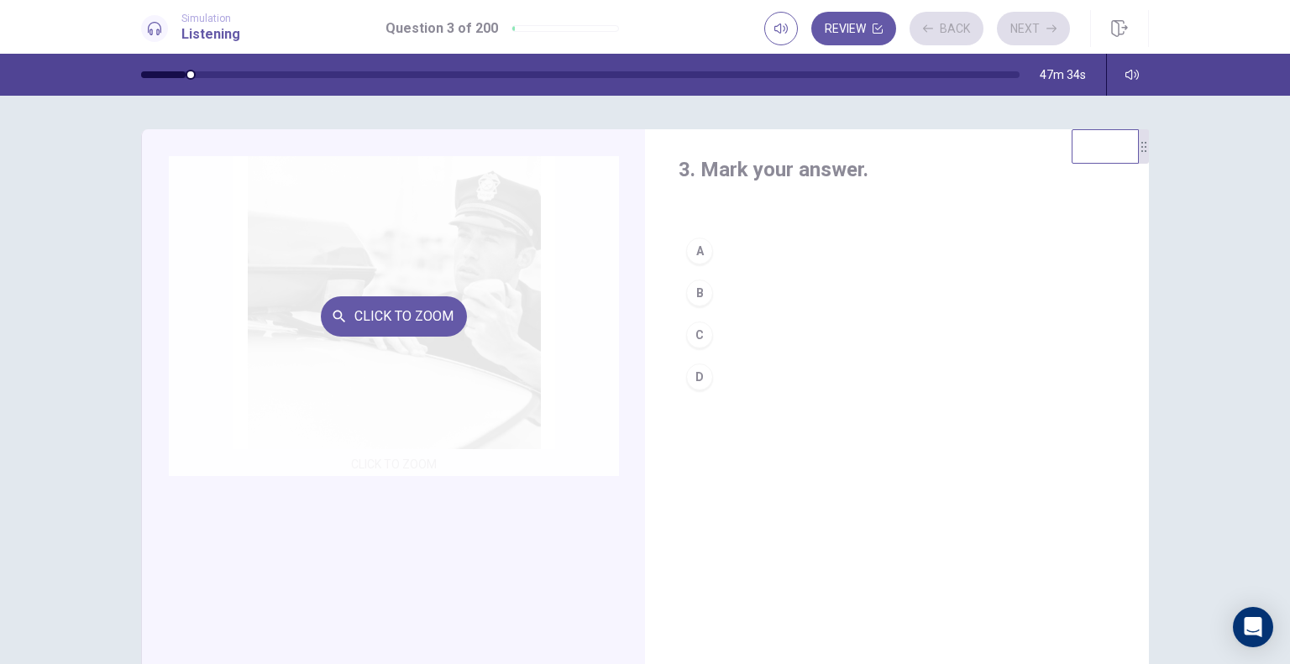
click at [426, 291] on div "Click to Zoom" at bounding box center [394, 316] width 450 height 320
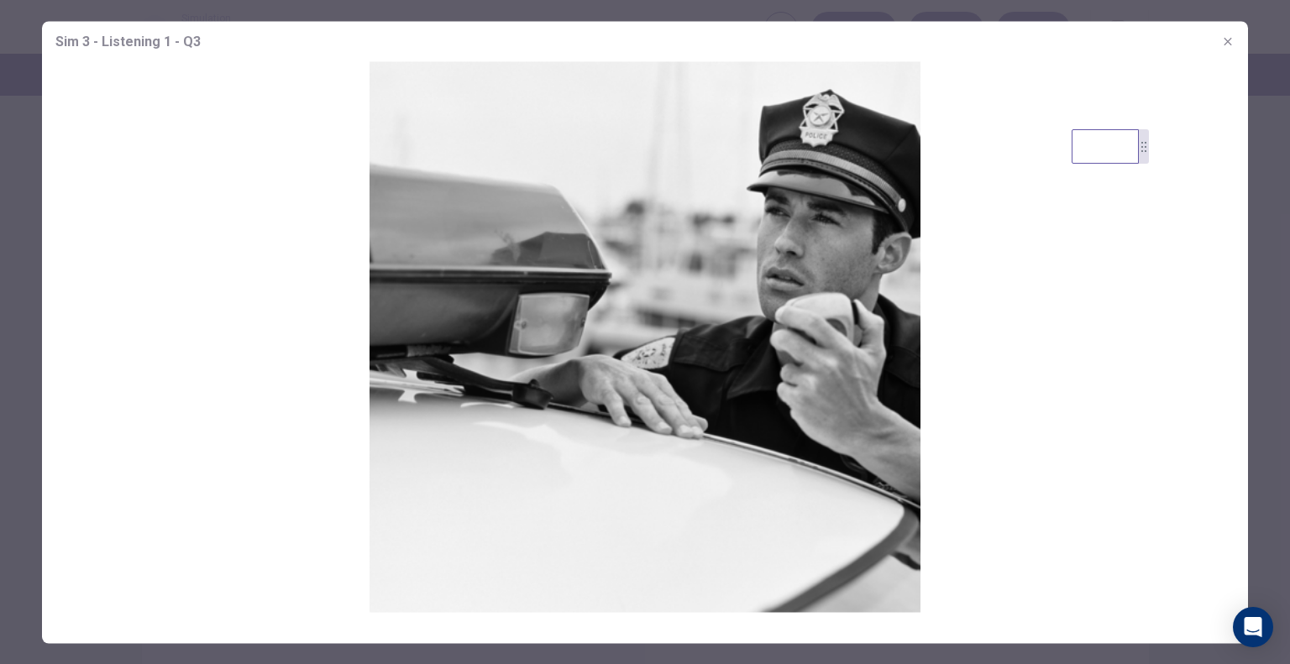
click at [621, 486] on img at bounding box center [645, 336] width 1206 height 551
click at [722, 513] on img at bounding box center [645, 336] width 1206 height 551
click at [1231, 41] on icon "button" at bounding box center [1227, 40] width 13 height 13
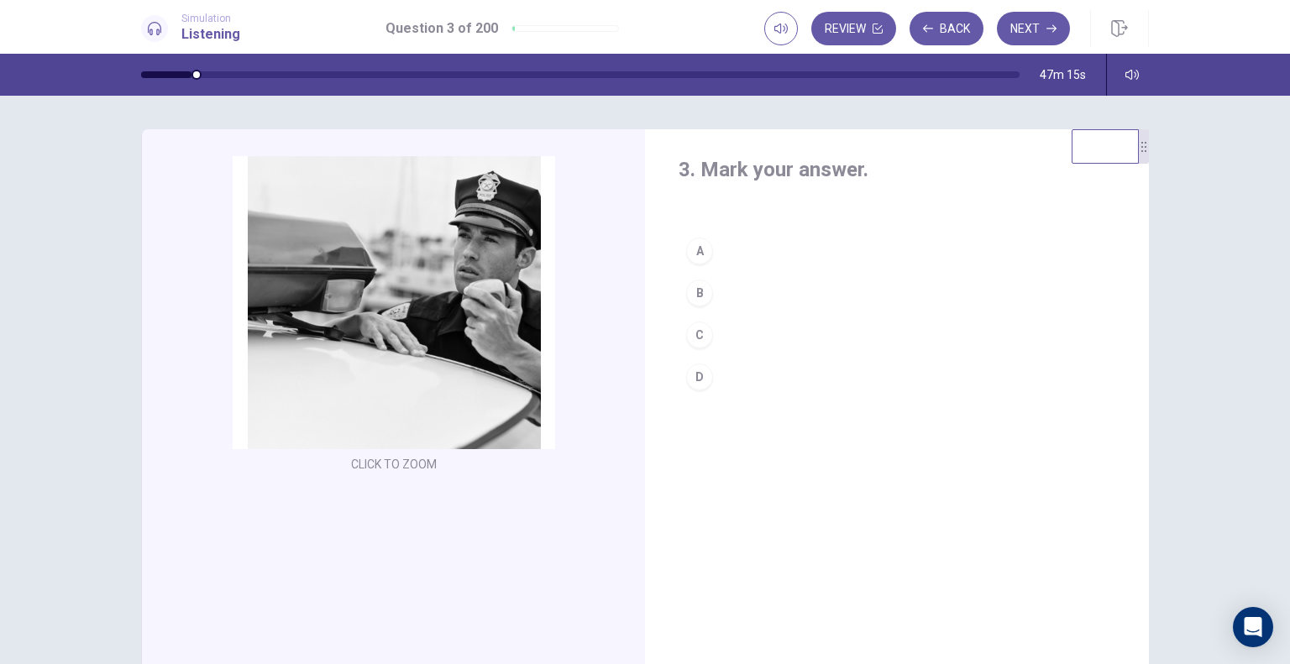
click at [704, 385] on div "D" at bounding box center [699, 377] width 27 height 27
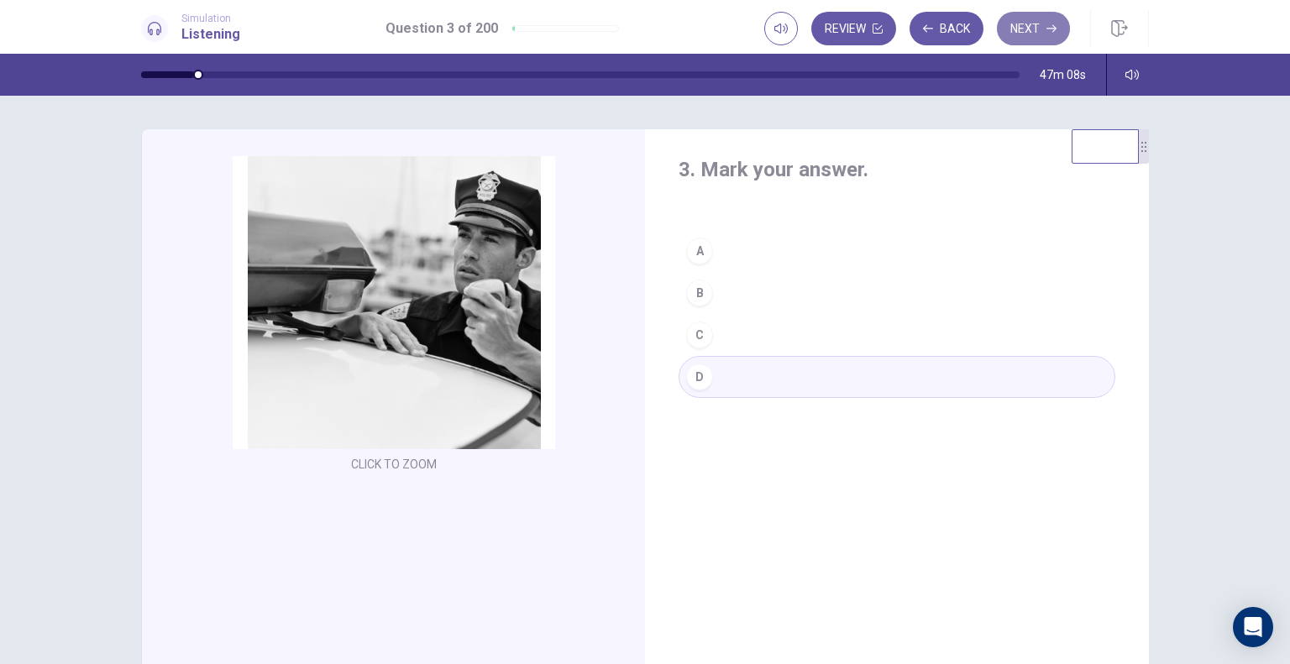
click at [1054, 32] on icon "button" at bounding box center [1051, 29] width 10 height 10
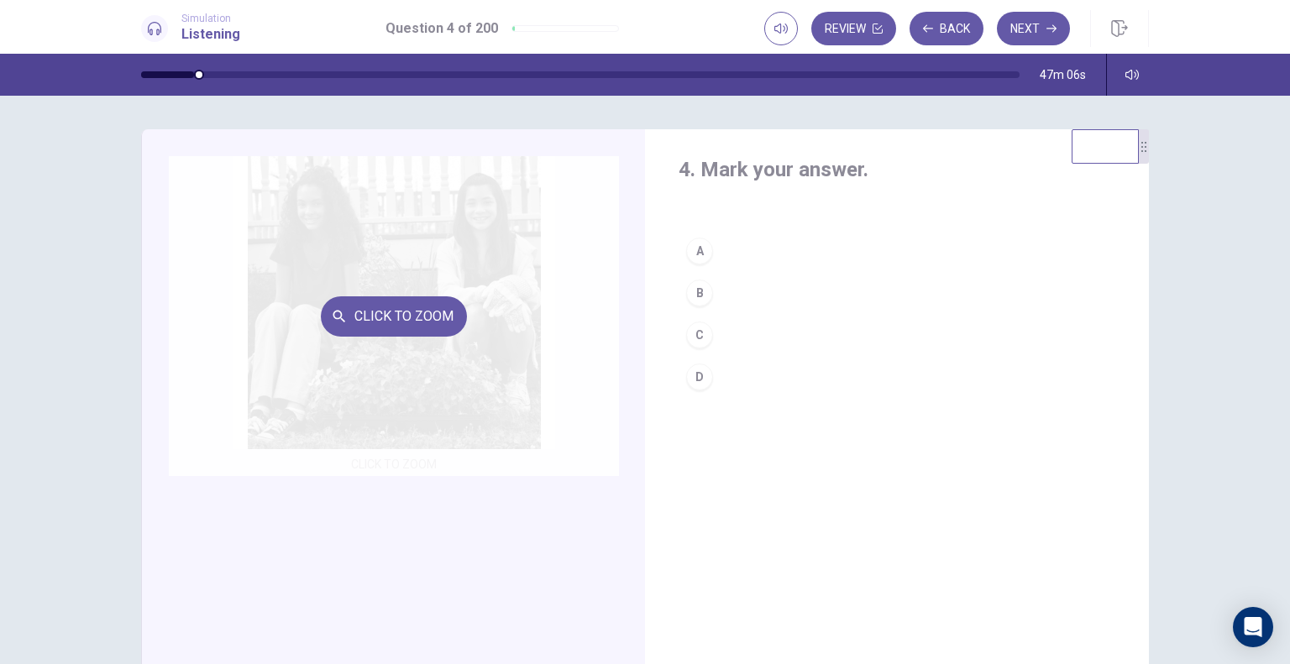
click at [441, 336] on div "Click to Zoom" at bounding box center [394, 316] width 450 height 320
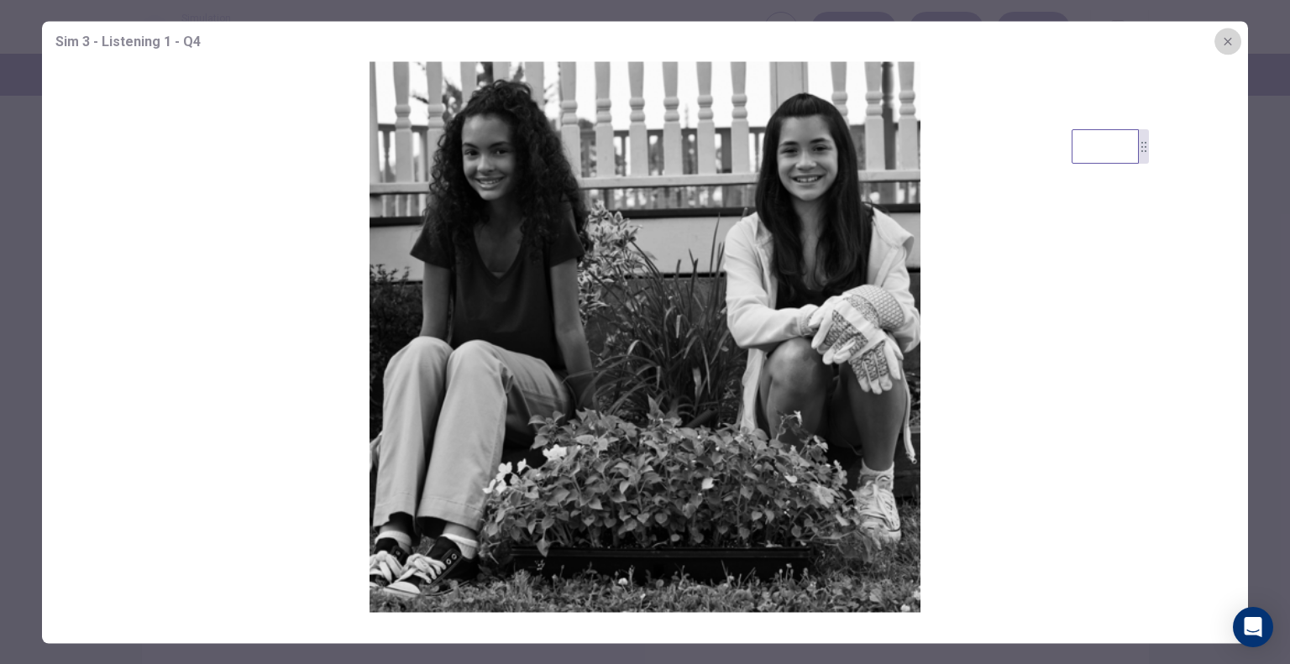
click at [1223, 41] on icon "button" at bounding box center [1227, 40] width 13 height 13
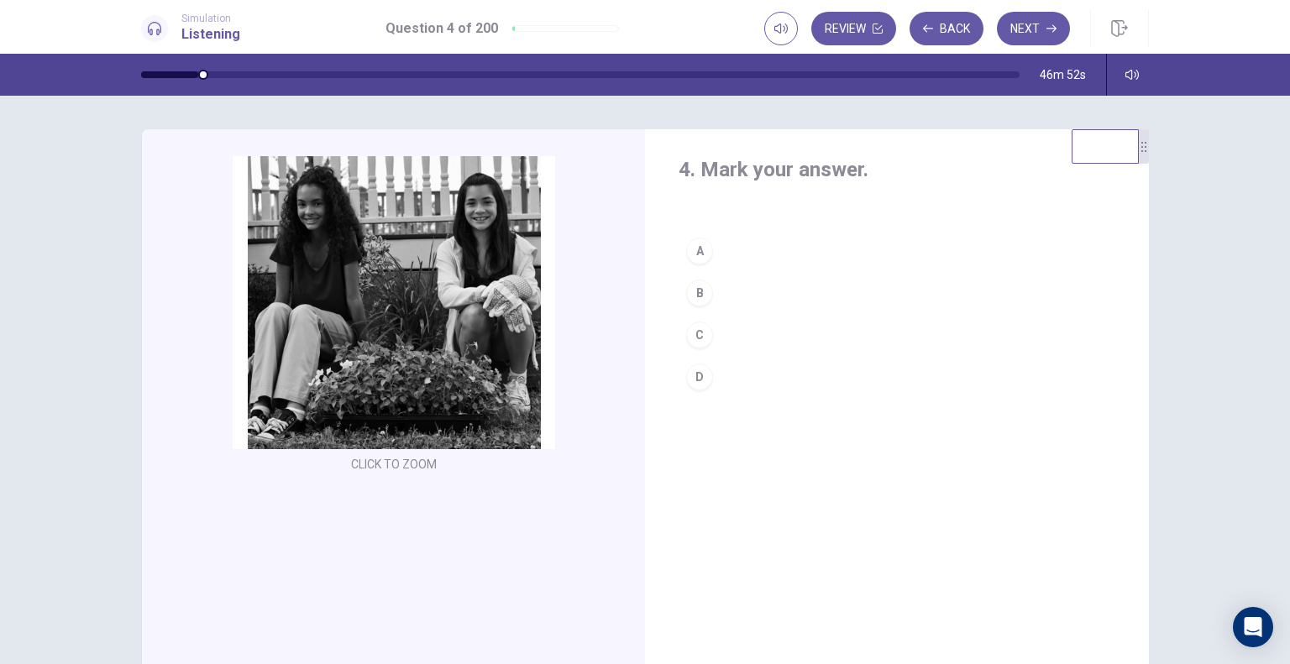
click at [712, 290] on button "B" at bounding box center [896, 293] width 437 height 42
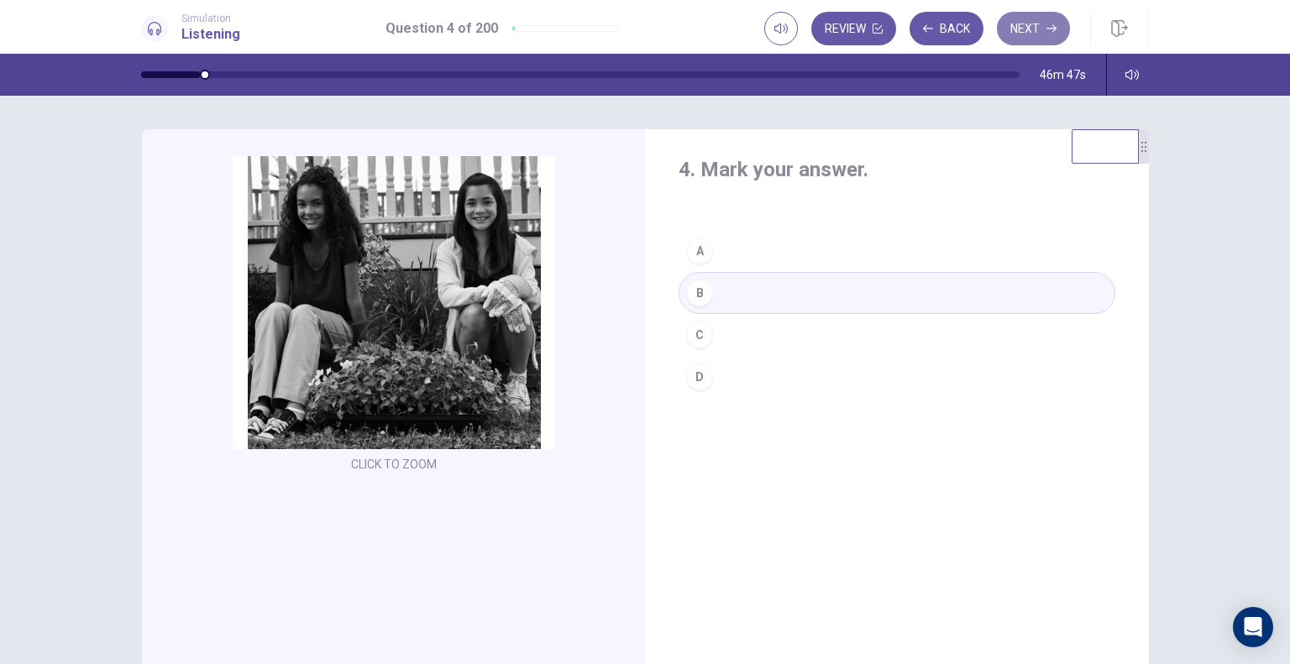
click at [1044, 25] on button "Next" at bounding box center [1033, 29] width 73 height 34
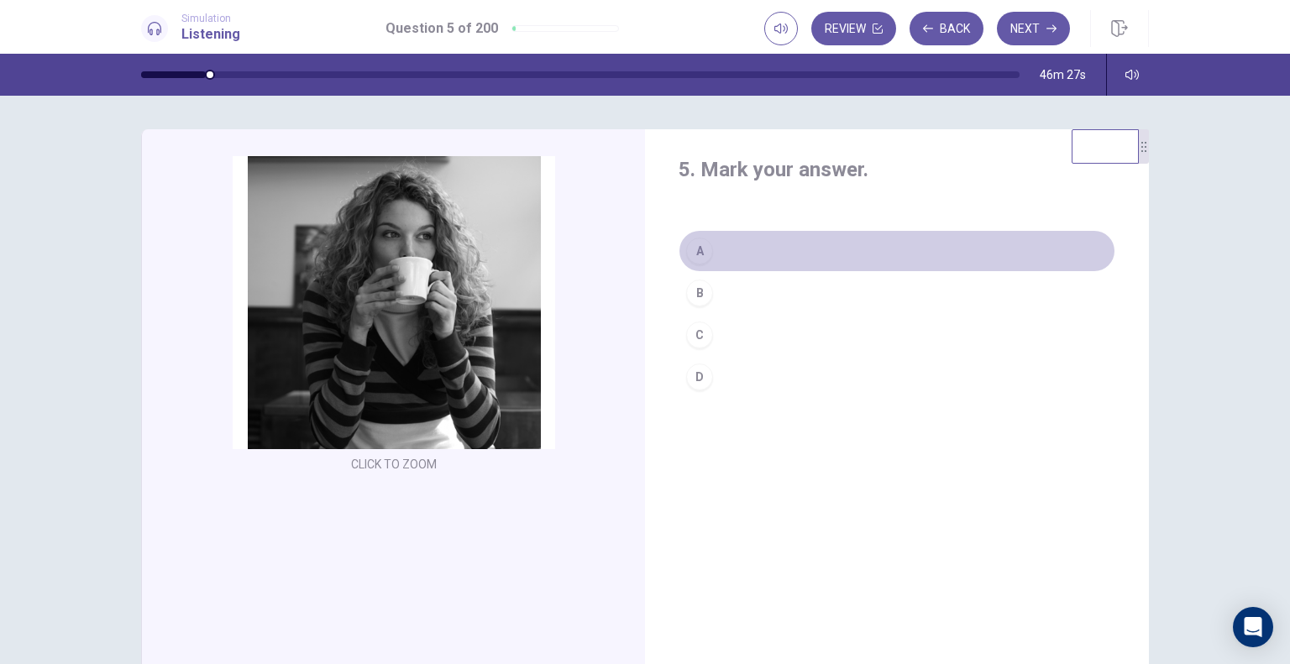
click at [695, 261] on div "A" at bounding box center [699, 251] width 27 height 27
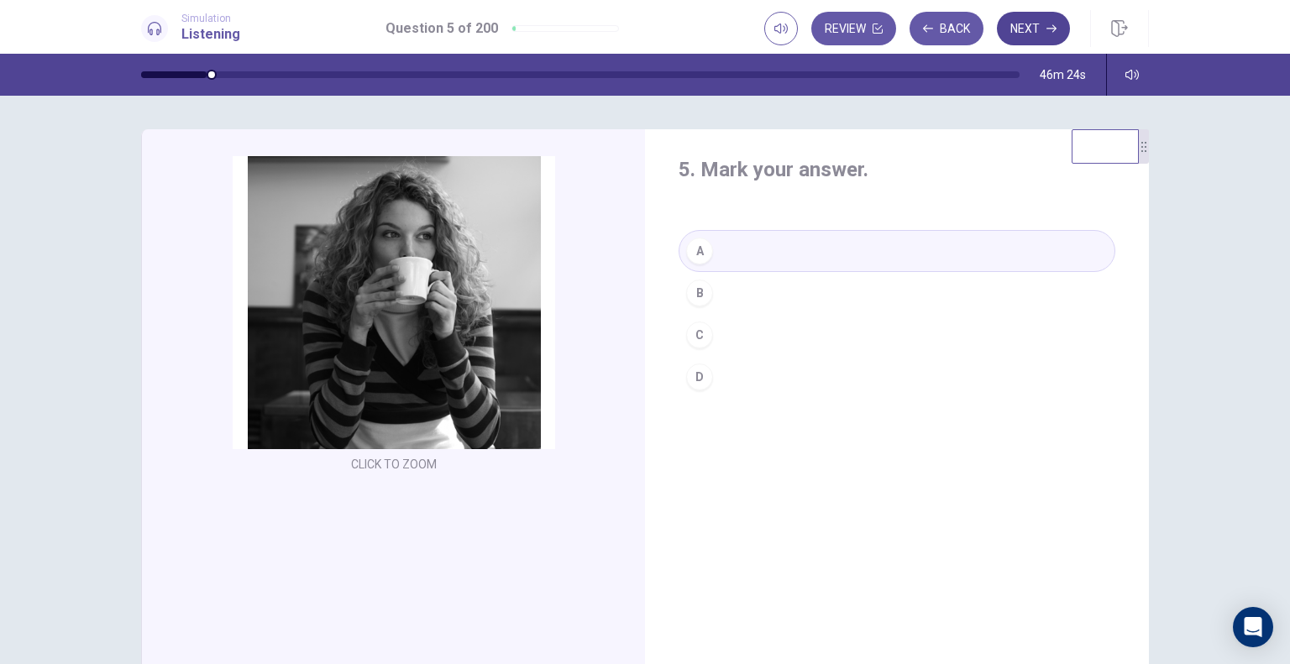
click at [1041, 23] on button "Next" at bounding box center [1033, 29] width 73 height 34
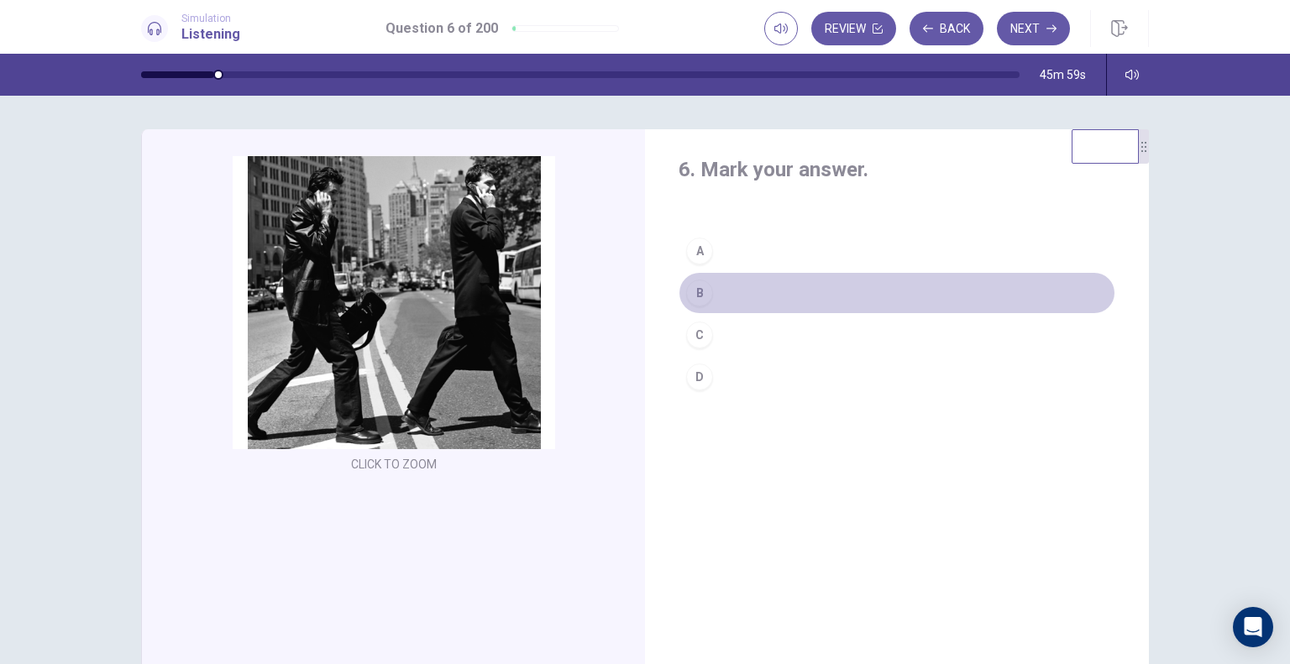
click at [699, 298] on div "B" at bounding box center [699, 293] width 27 height 27
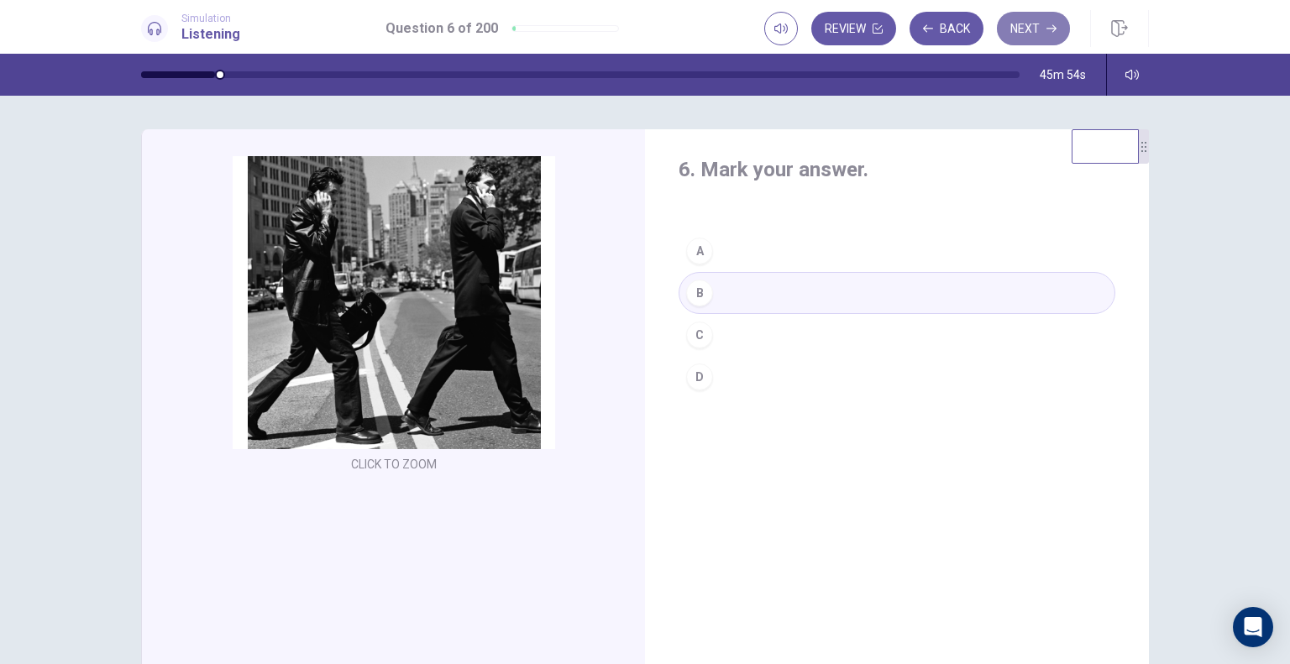
click at [1033, 26] on button "Next" at bounding box center [1033, 29] width 73 height 34
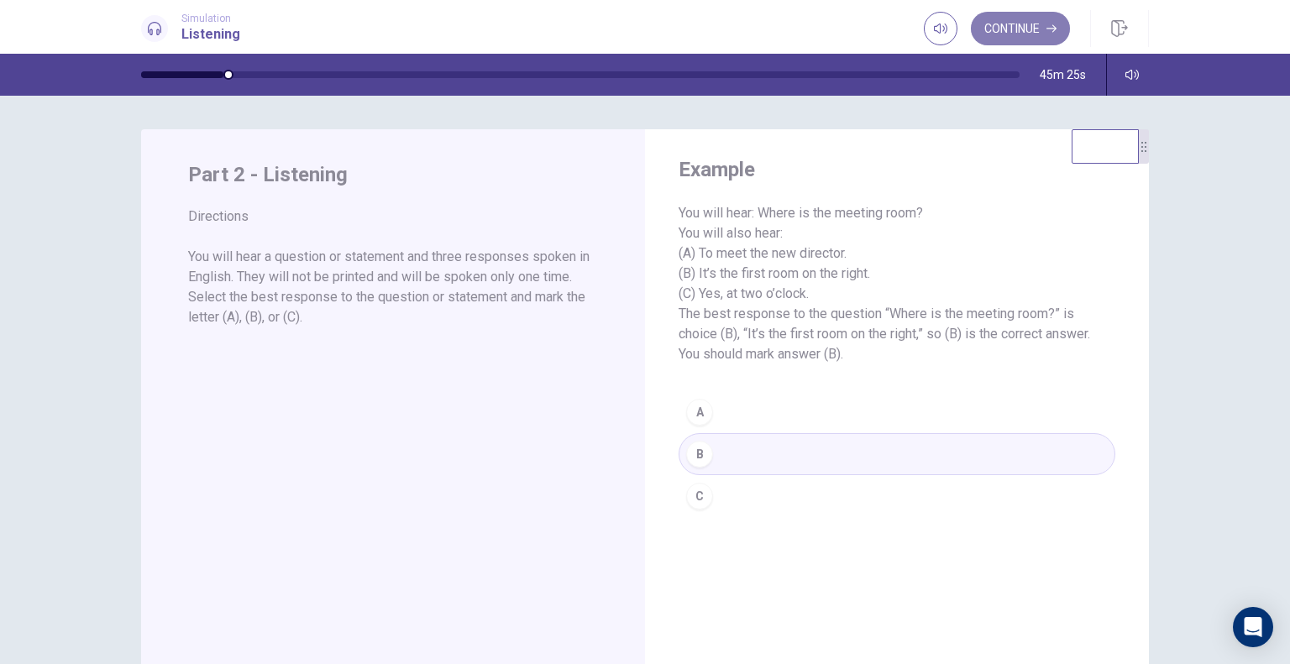
click at [1042, 19] on button "Continue" at bounding box center [1020, 29] width 99 height 34
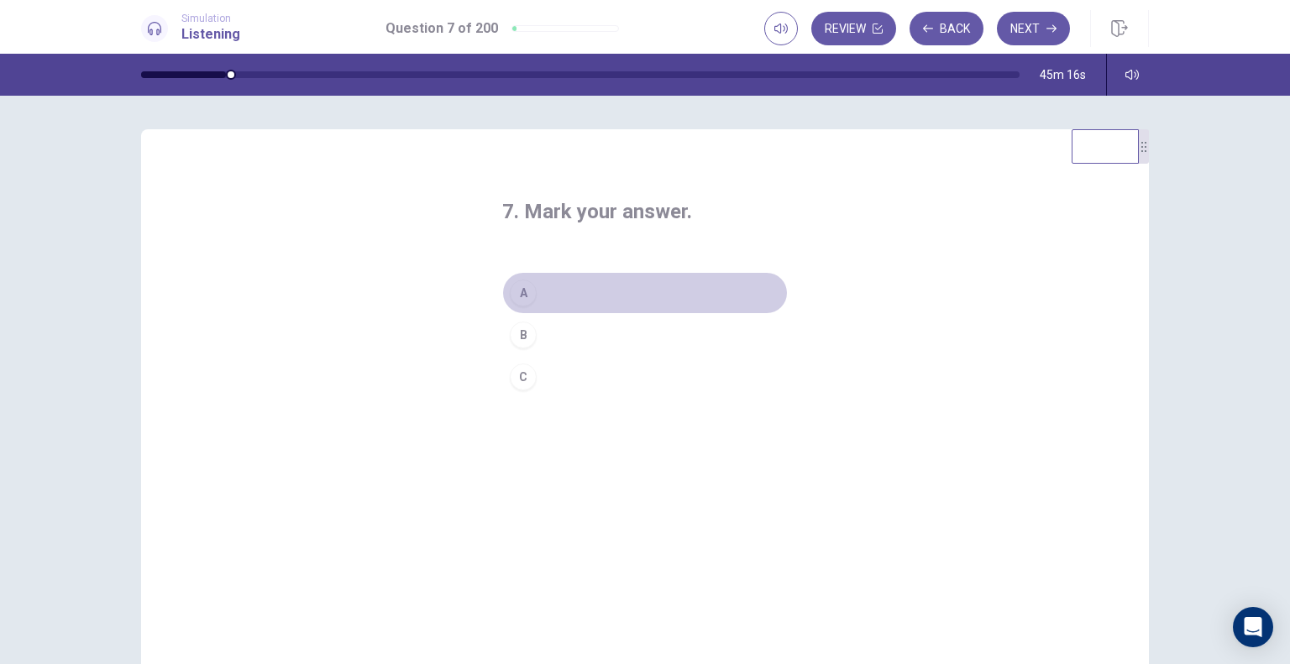
click at [522, 300] on div "A" at bounding box center [523, 293] width 27 height 27
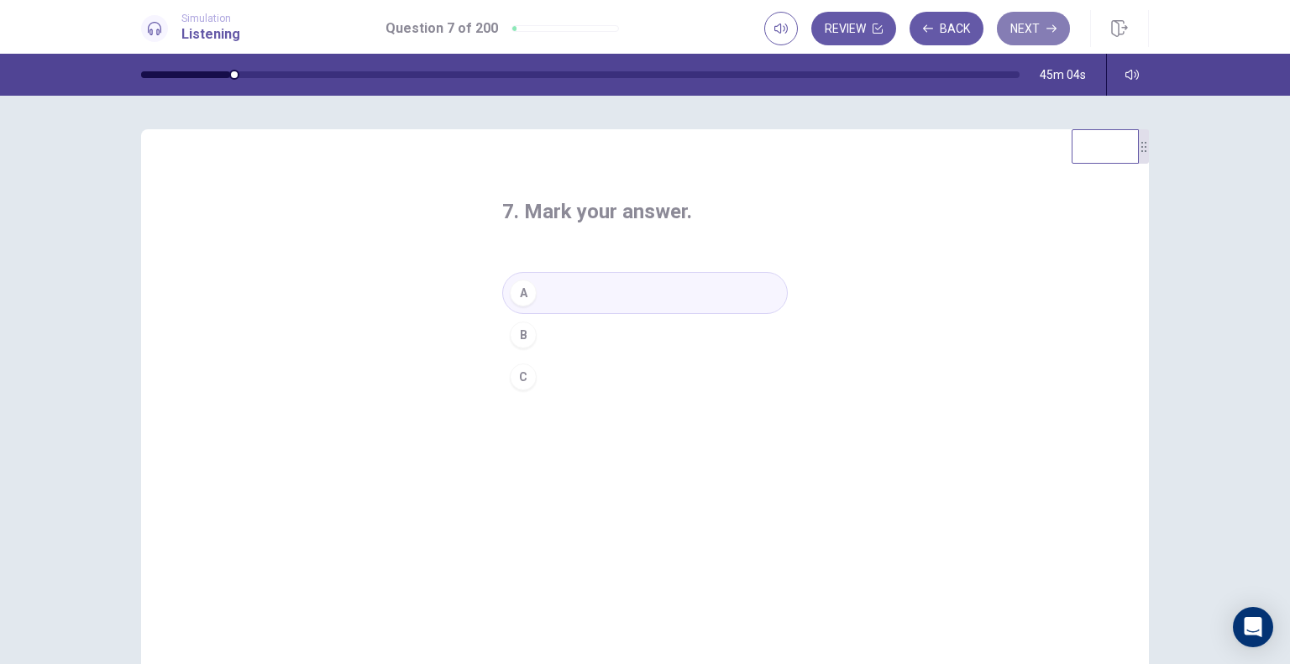
click at [1041, 35] on button "Next" at bounding box center [1033, 29] width 73 height 34
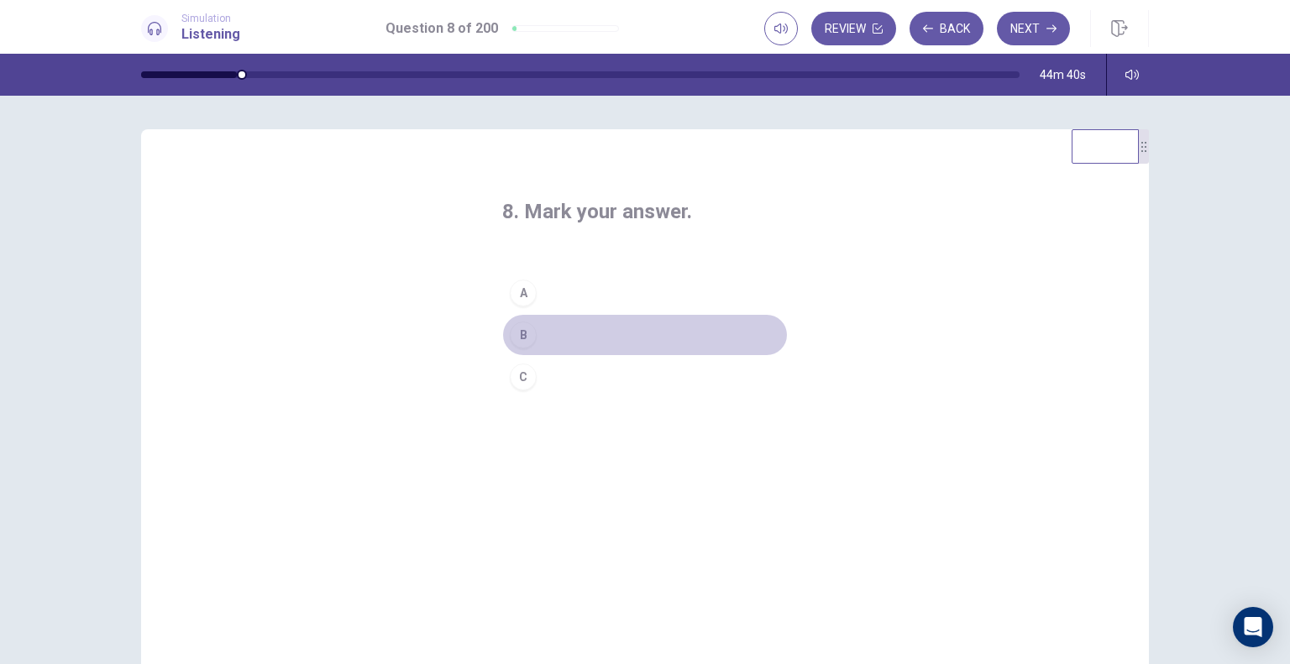
click at [526, 328] on div "B" at bounding box center [523, 335] width 27 height 27
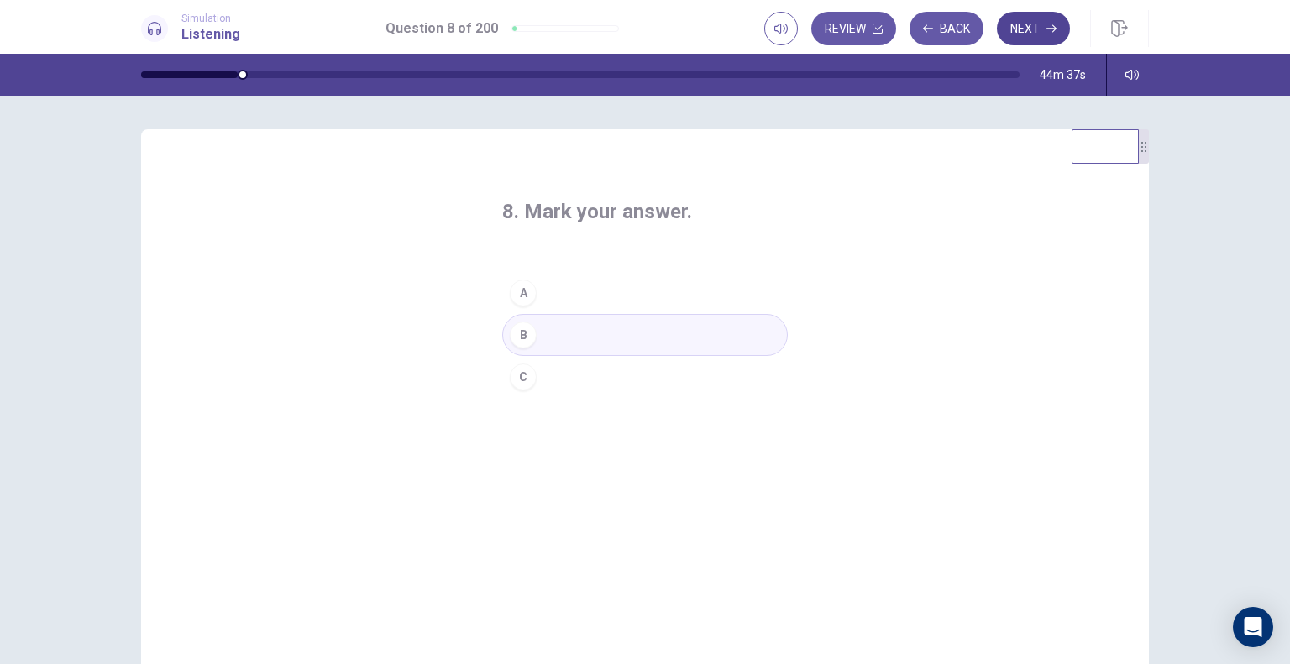
click at [1032, 36] on button "Next" at bounding box center [1033, 29] width 73 height 34
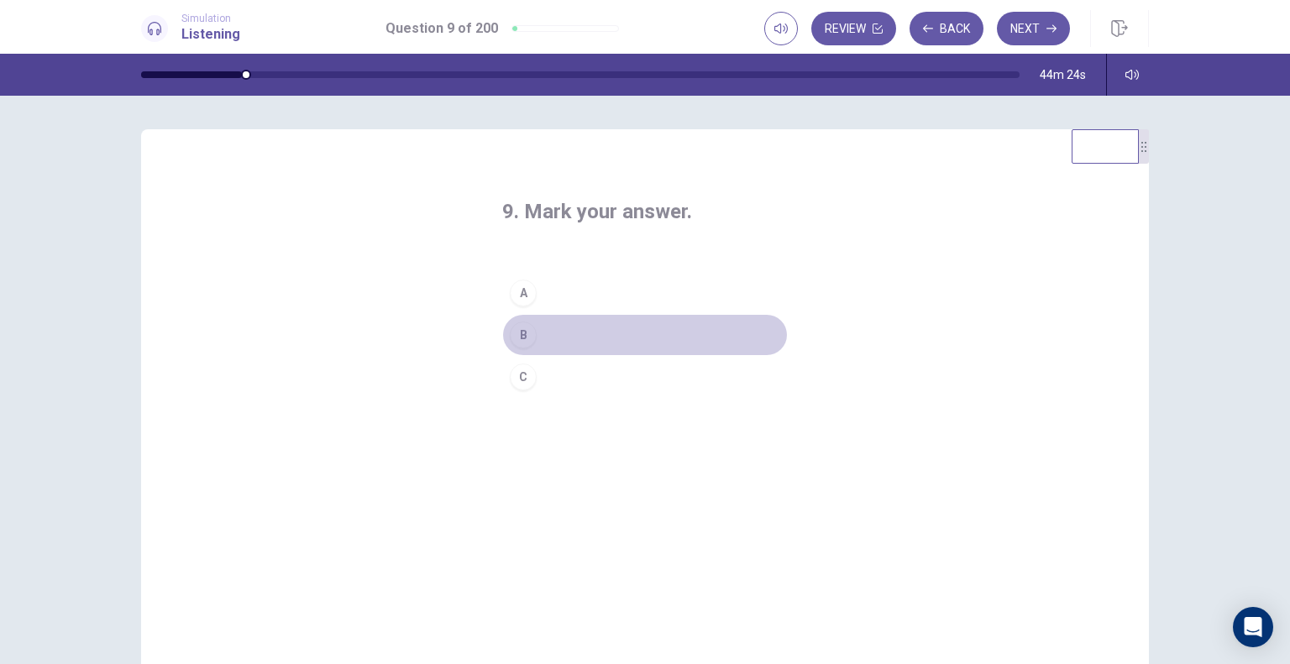
click at [517, 337] on div "B" at bounding box center [523, 335] width 27 height 27
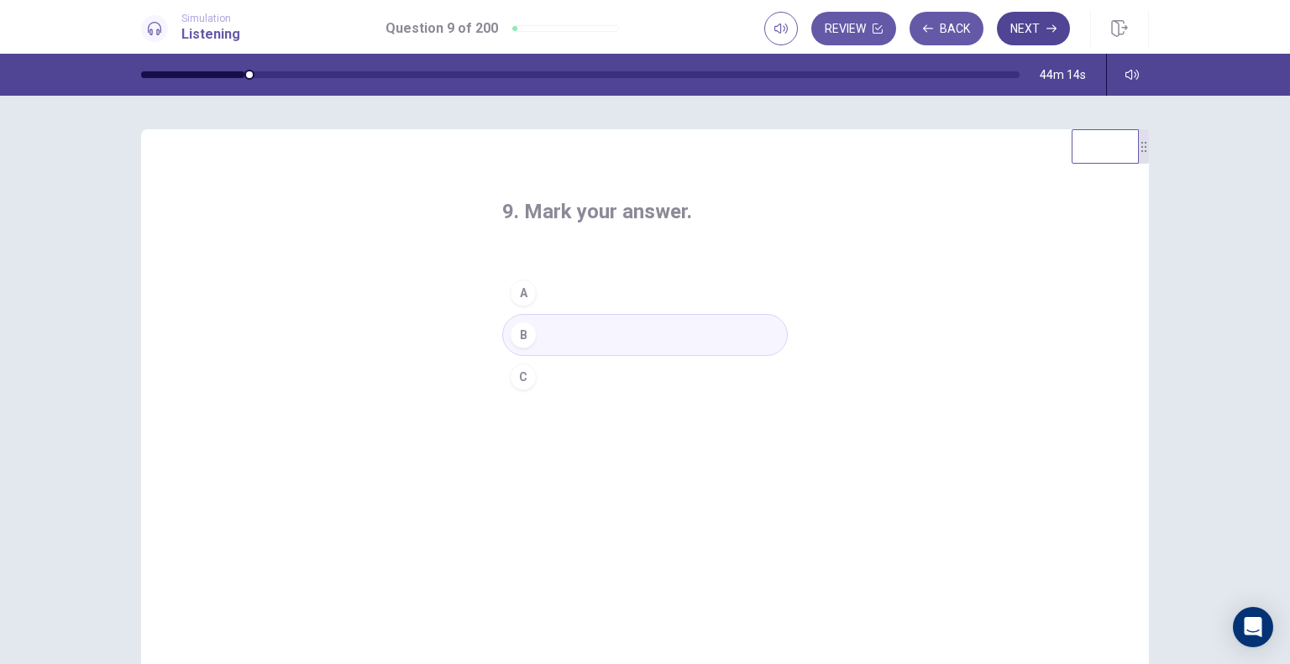
click at [1041, 29] on button "Next" at bounding box center [1033, 29] width 73 height 34
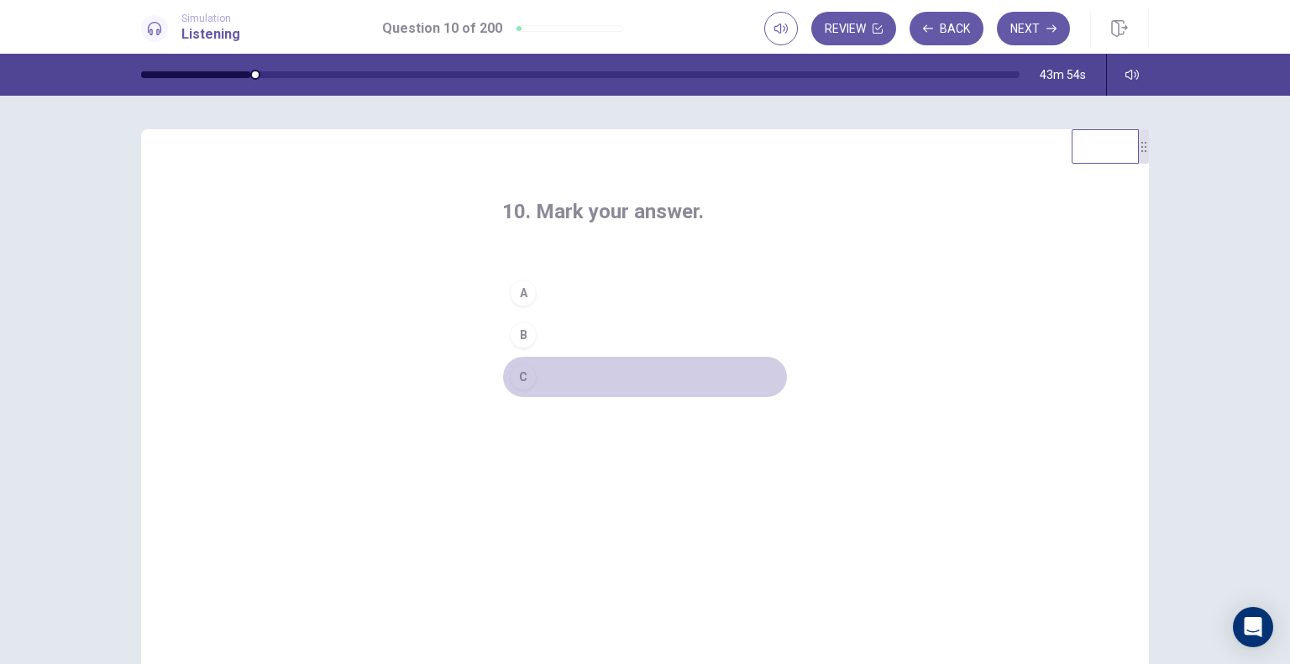
click at [524, 372] on div "C" at bounding box center [523, 377] width 27 height 27
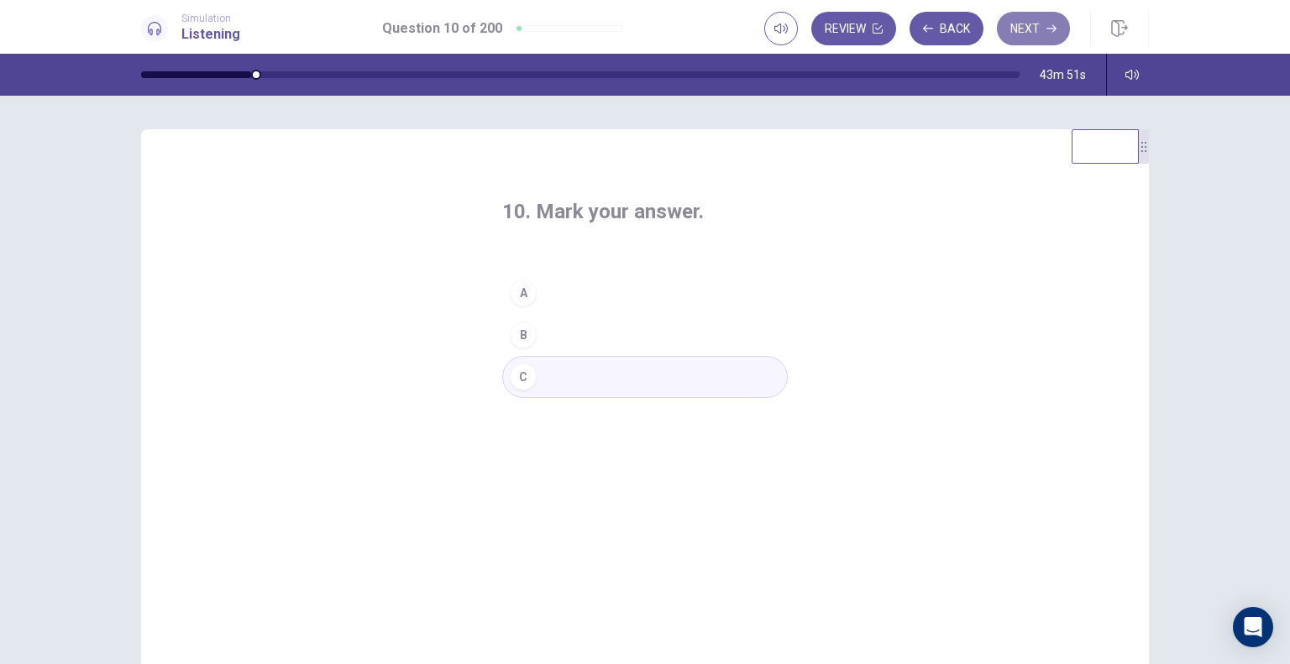
click at [1048, 36] on button "Next" at bounding box center [1033, 29] width 73 height 34
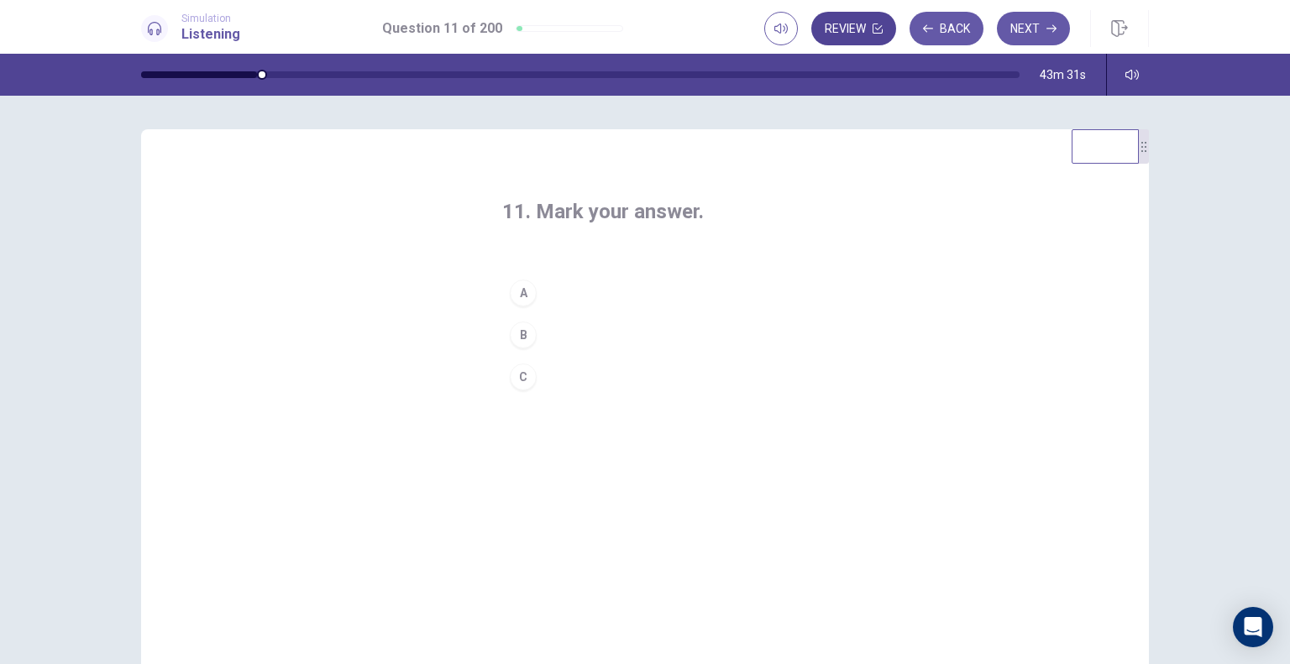
click at [845, 22] on button "Review" at bounding box center [853, 29] width 85 height 34
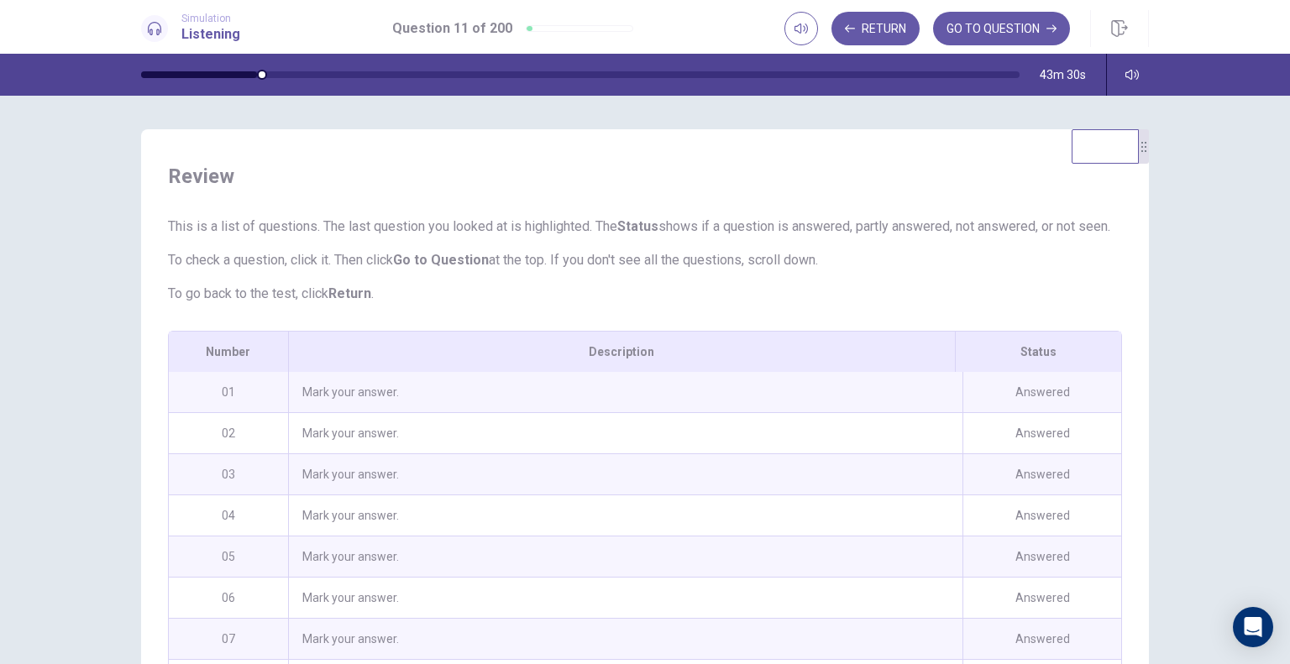
scroll to position [225, 0]
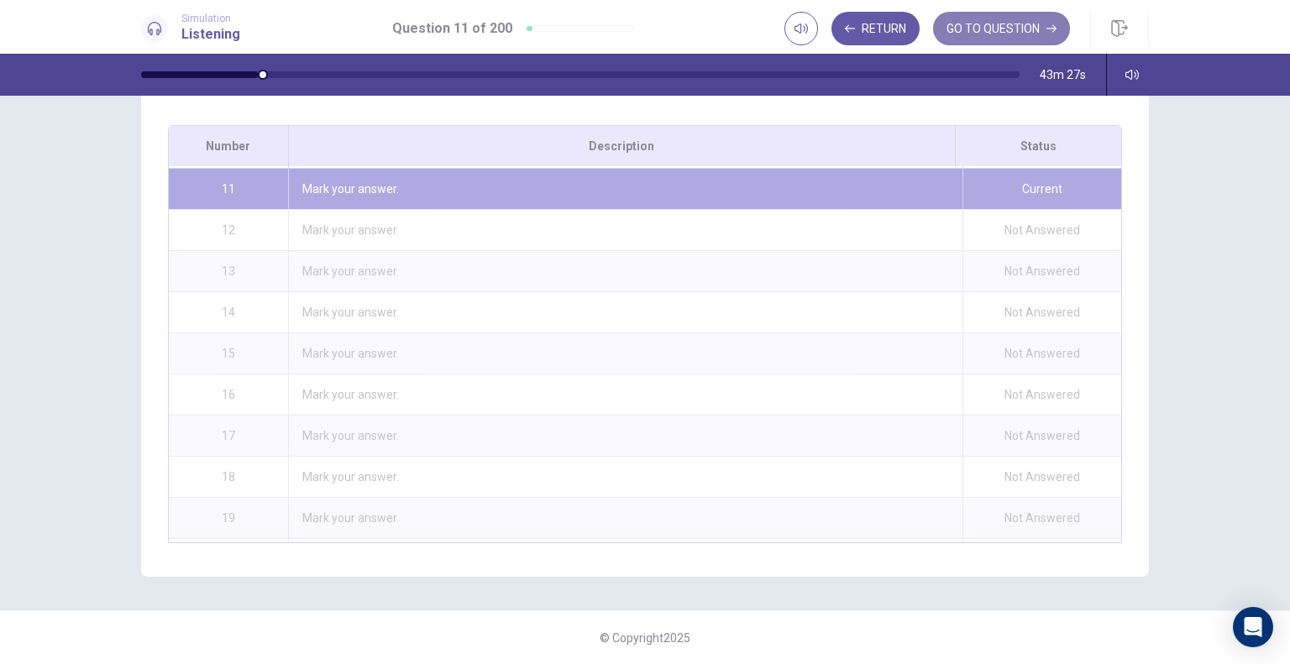
click at [994, 27] on button "GO TO QUESTION" at bounding box center [1001, 29] width 137 height 34
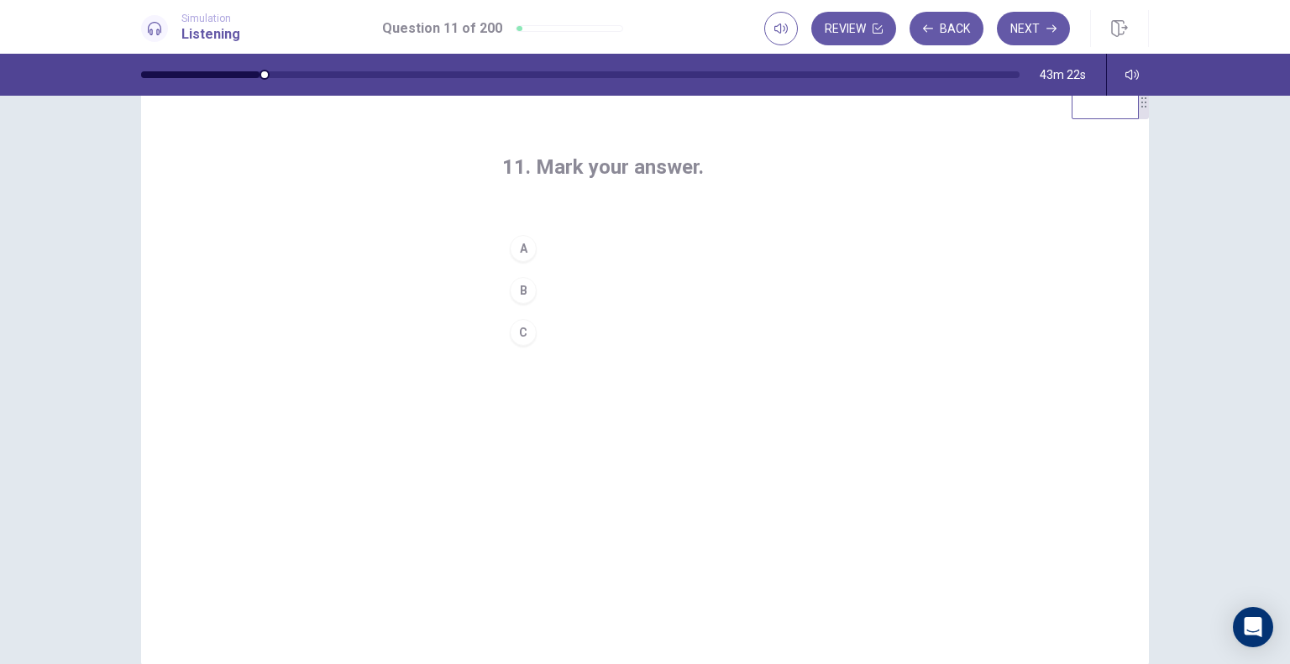
scroll to position [0, 0]
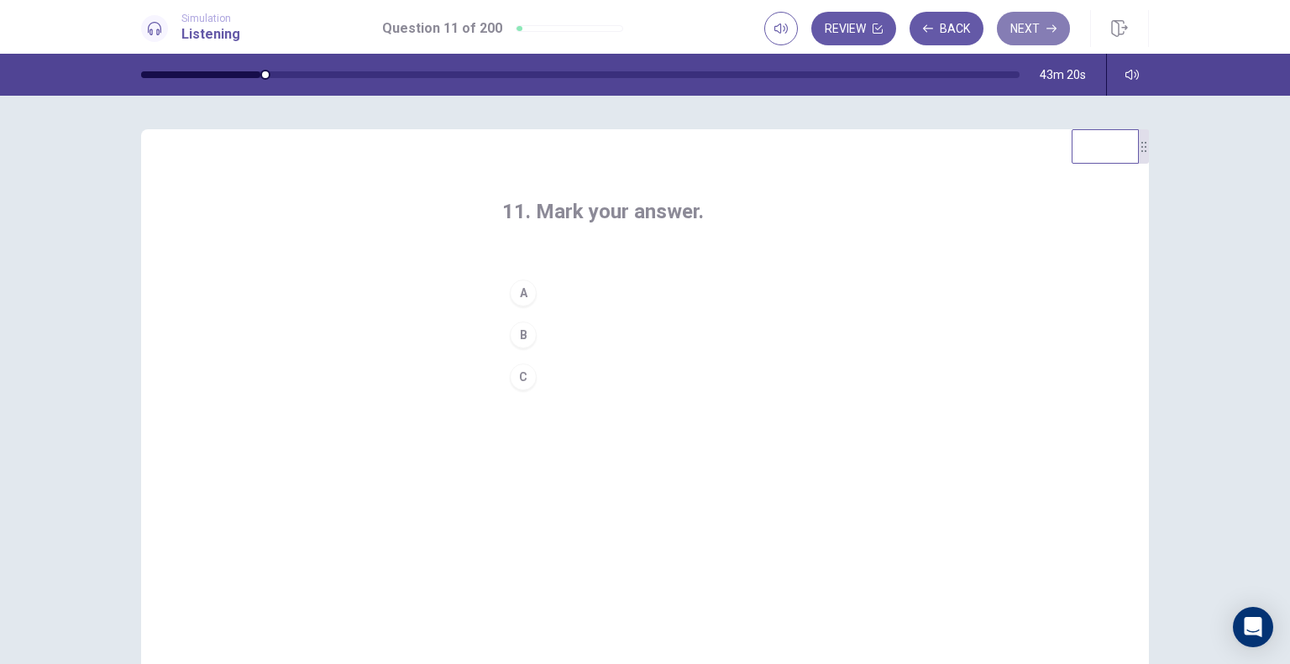
click at [1021, 42] on button "Next" at bounding box center [1033, 29] width 73 height 34
click at [522, 288] on div "A" at bounding box center [523, 293] width 27 height 27
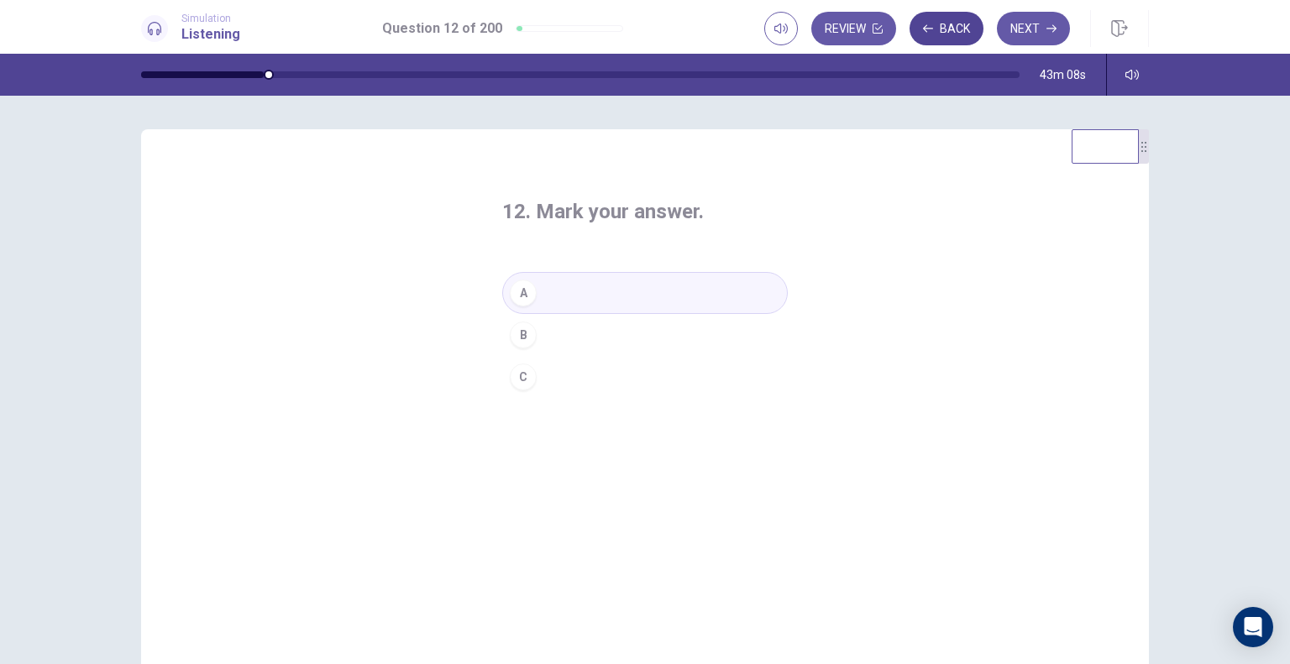
click at [930, 32] on icon "button" at bounding box center [928, 29] width 10 height 10
click at [514, 328] on div "B" at bounding box center [523, 335] width 27 height 27
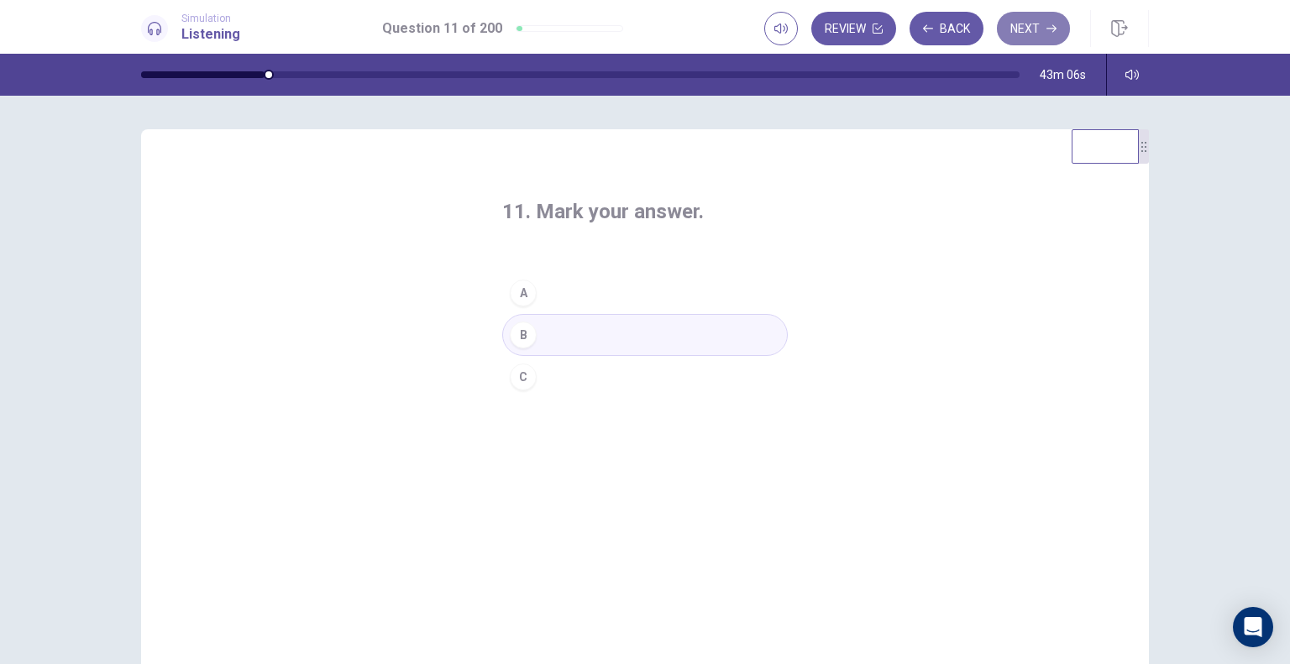
click at [1029, 33] on button "Next" at bounding box center [1033, 29] width 73 height 34
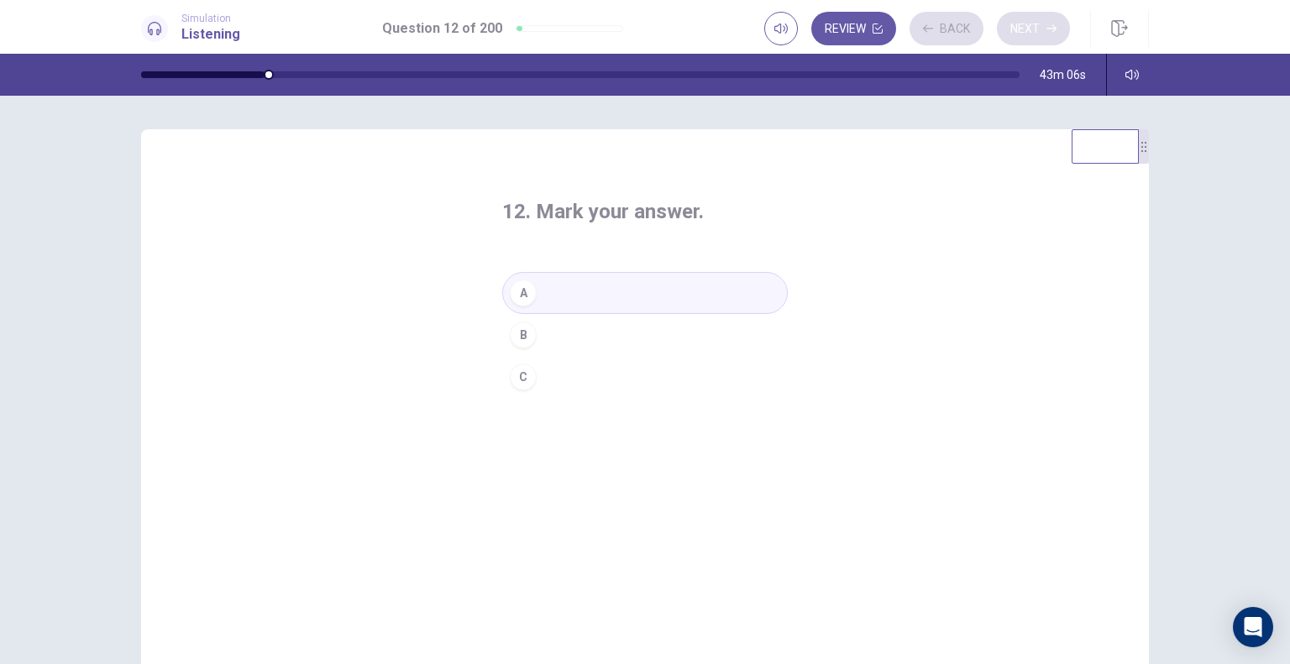
click at [1029, 33] on div "Review Back Next" at bounding box center [917, 29] width 306 height 34
click at [847, 33] on button "Review" at bounding box center [853, 29] width 85 height 34
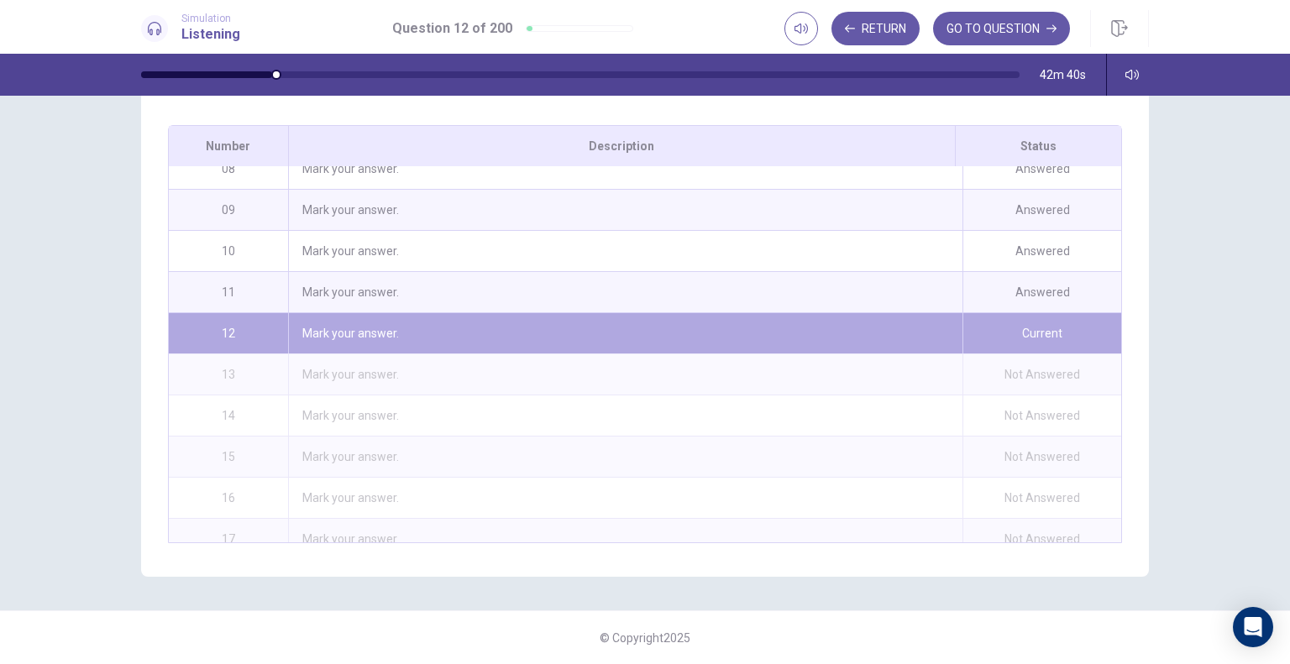
scroll to position [301, 0]
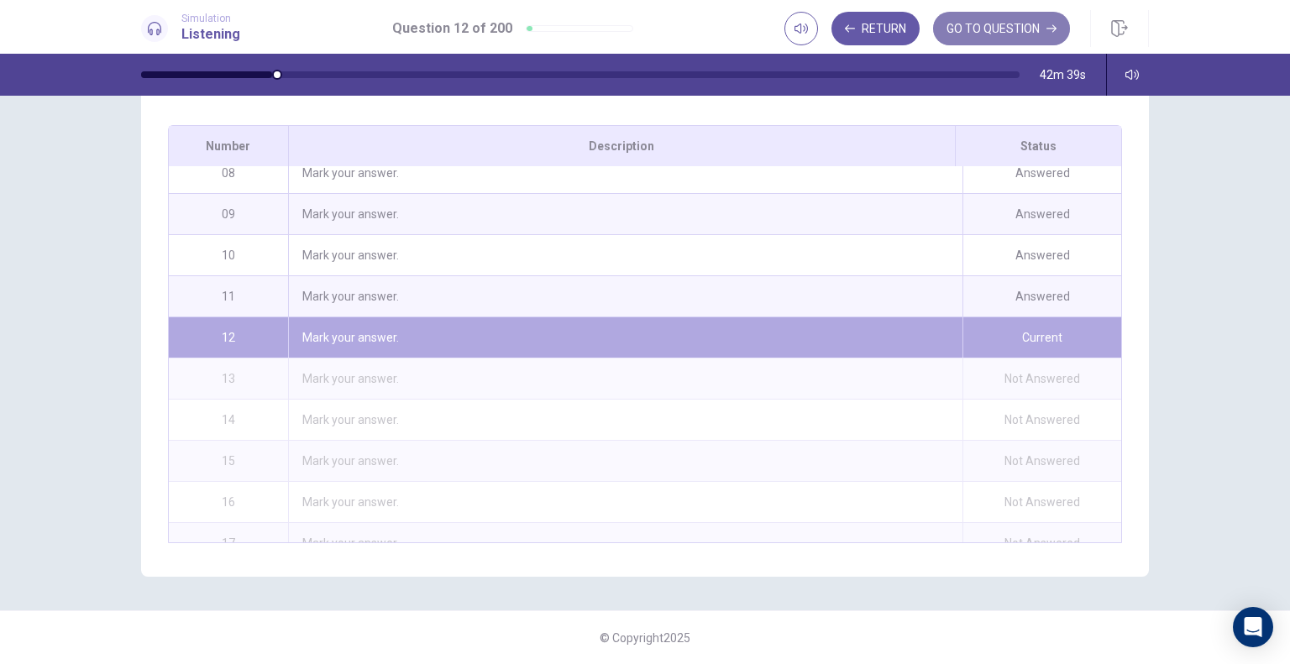
click at [1009, 19] on button "GO TO QUESTION" at bounding box center [1001, 29] width 137 height 34
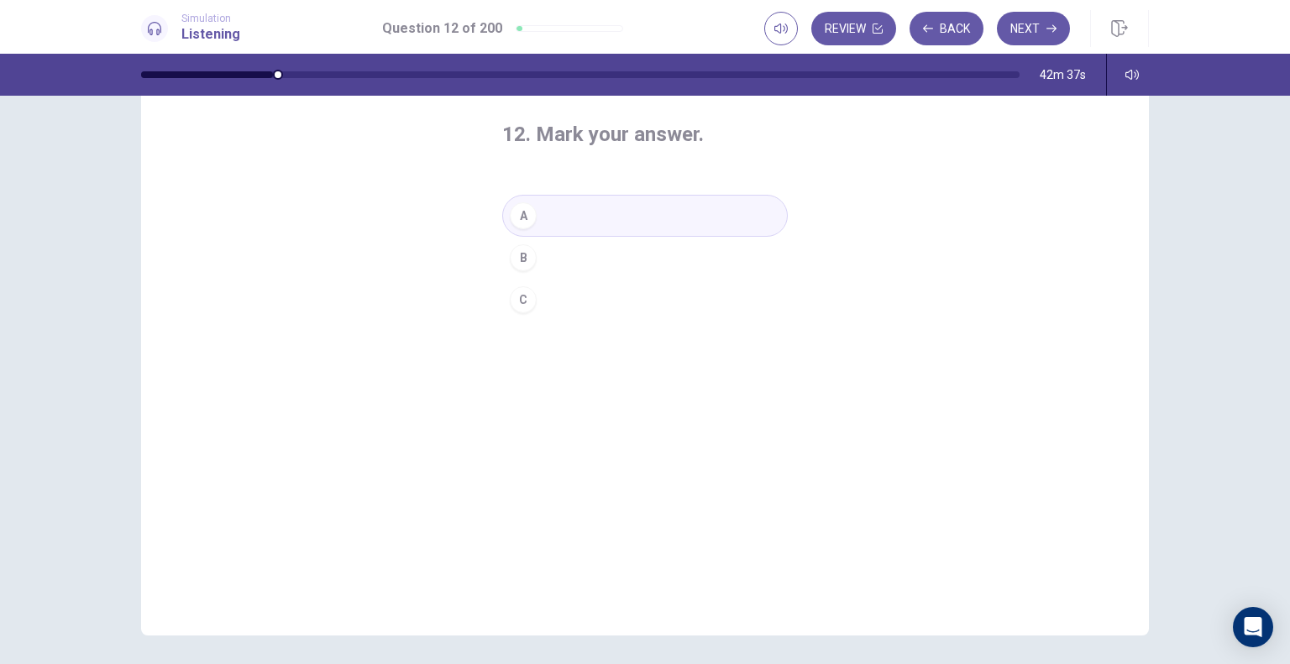
scroll to position [50, 0]
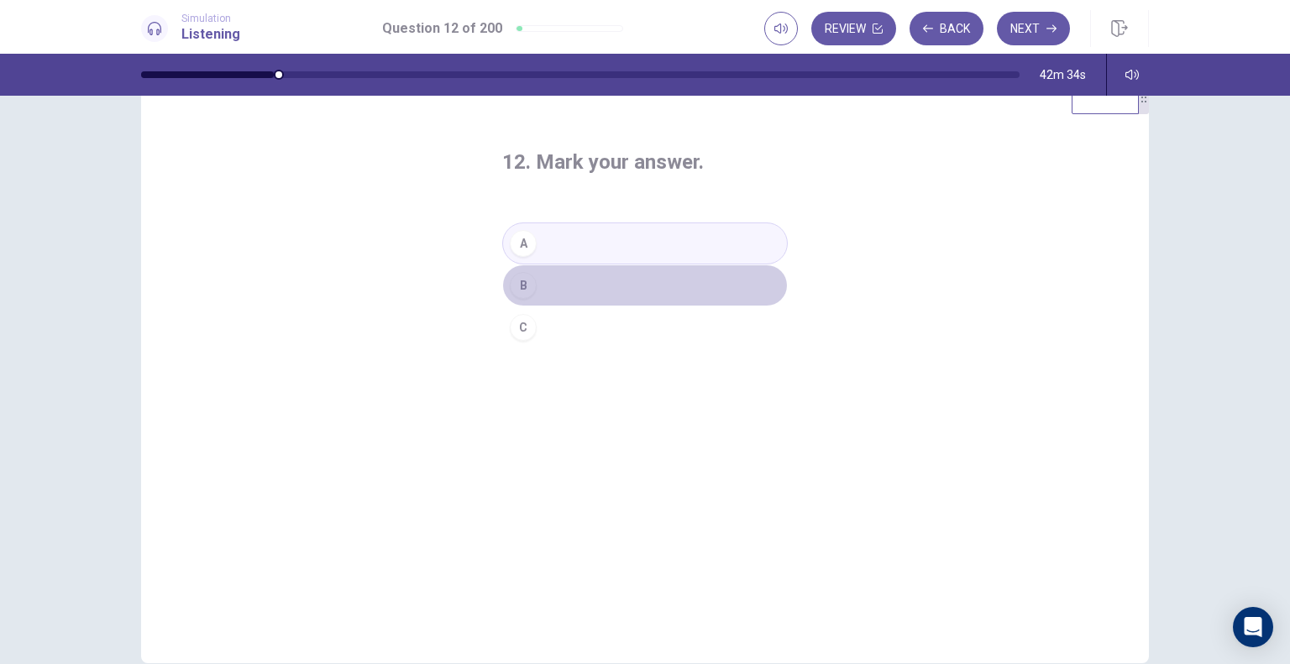
click at [517, 285] on div "B" at bounding box center [523, 285] width 27 height 27
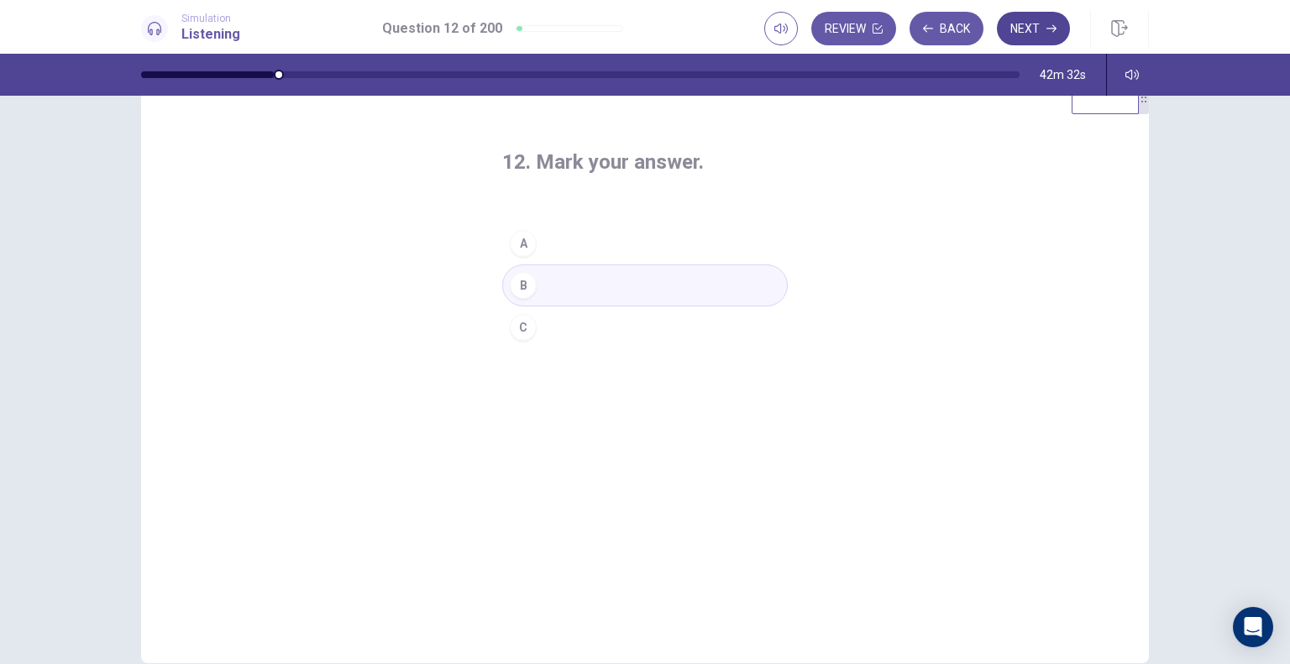
click at [1050, 24] on icon "button" at bounding box center [1051, 29] width 10 height 10
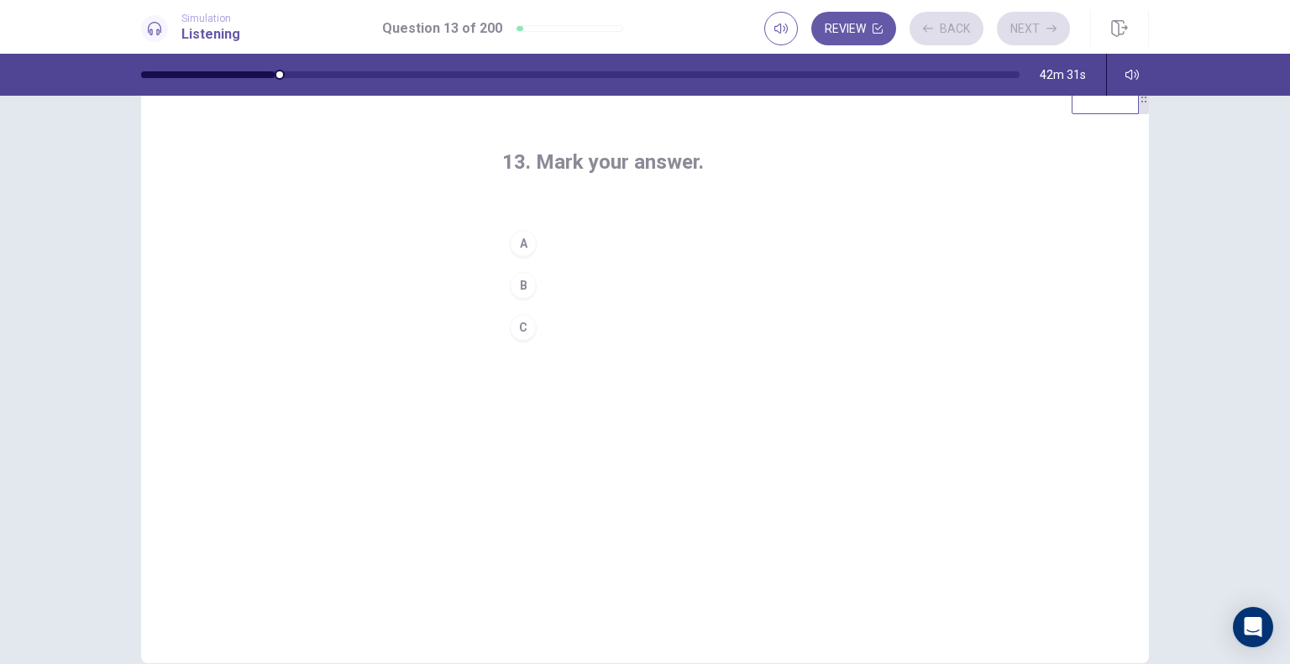
click at [583, 238] on button "A" at bounding box center [644, 243] width 285 height 42
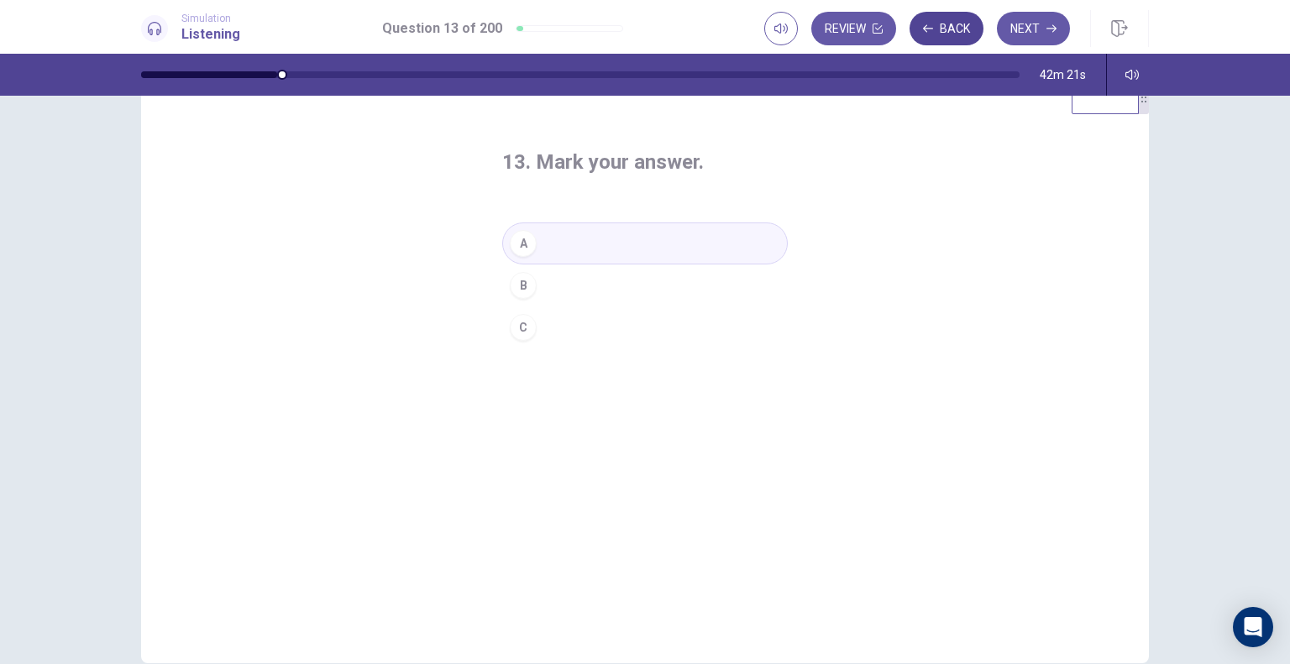
click at [940, 29] on button "Back" at bounding box center [946, 29] width 74 height 34
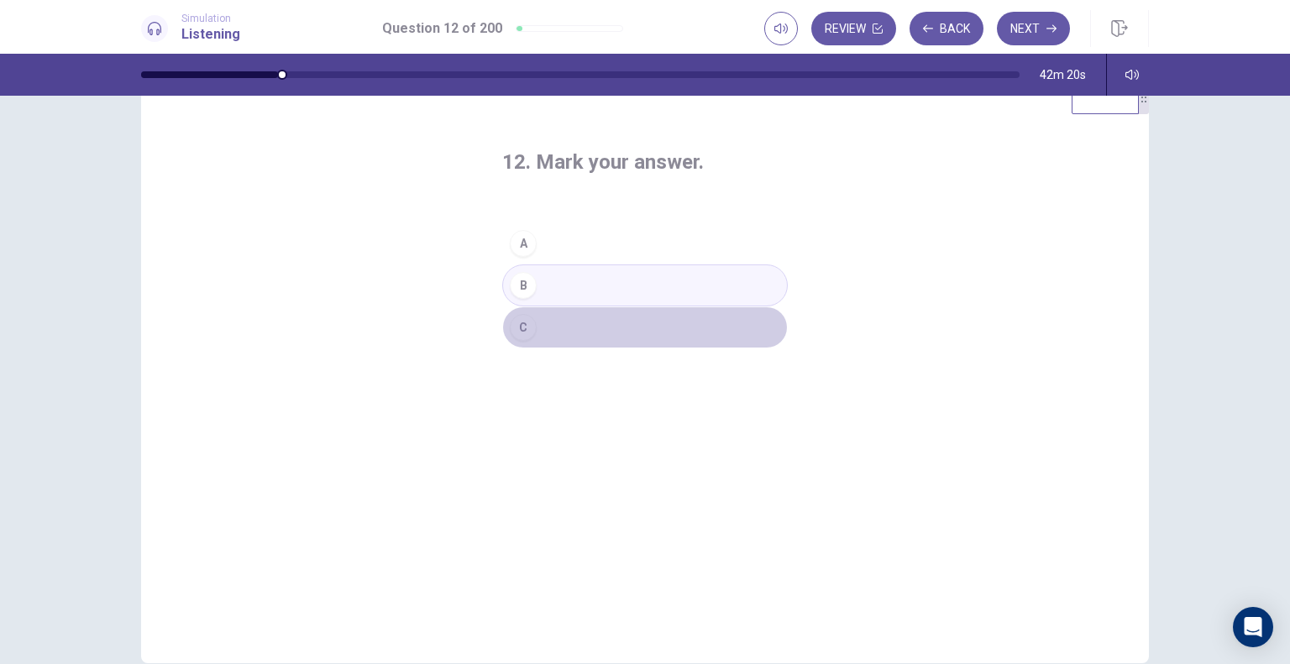
click at [563, 320] on button "C" at bounding box center [644, 327] width 285 height 42
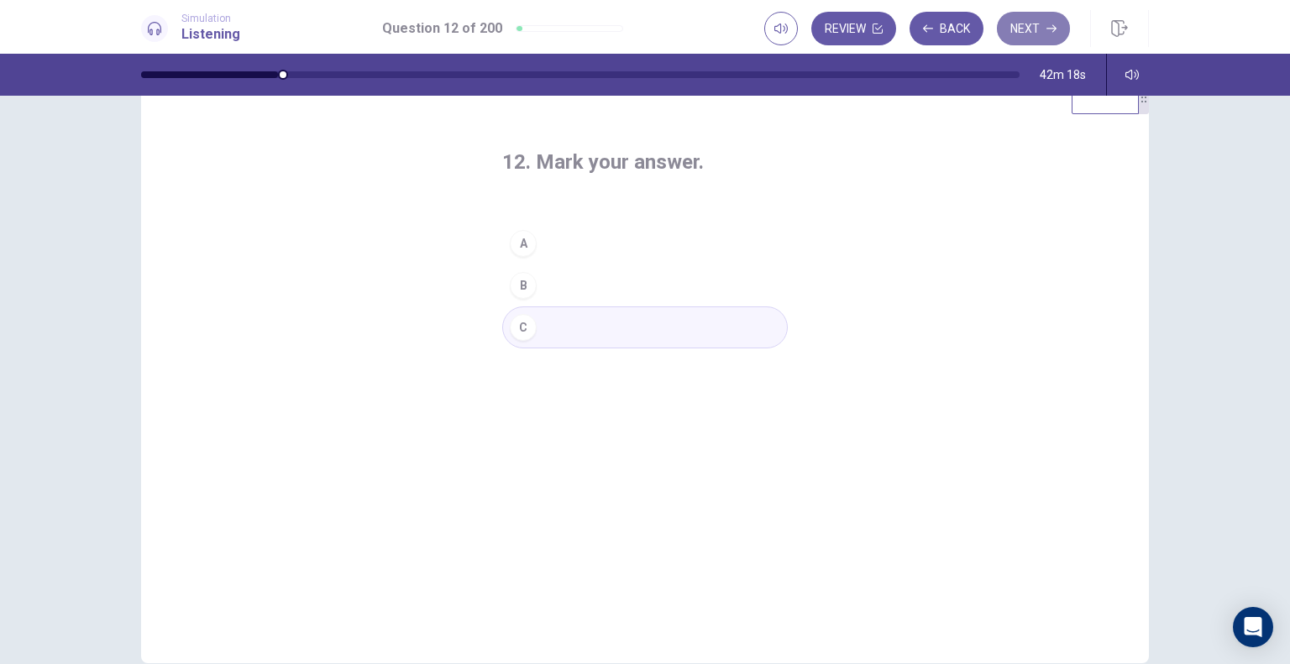
click at [1033, 39] on button "Next" at bounding box center [1033, 29] width 73 height 34
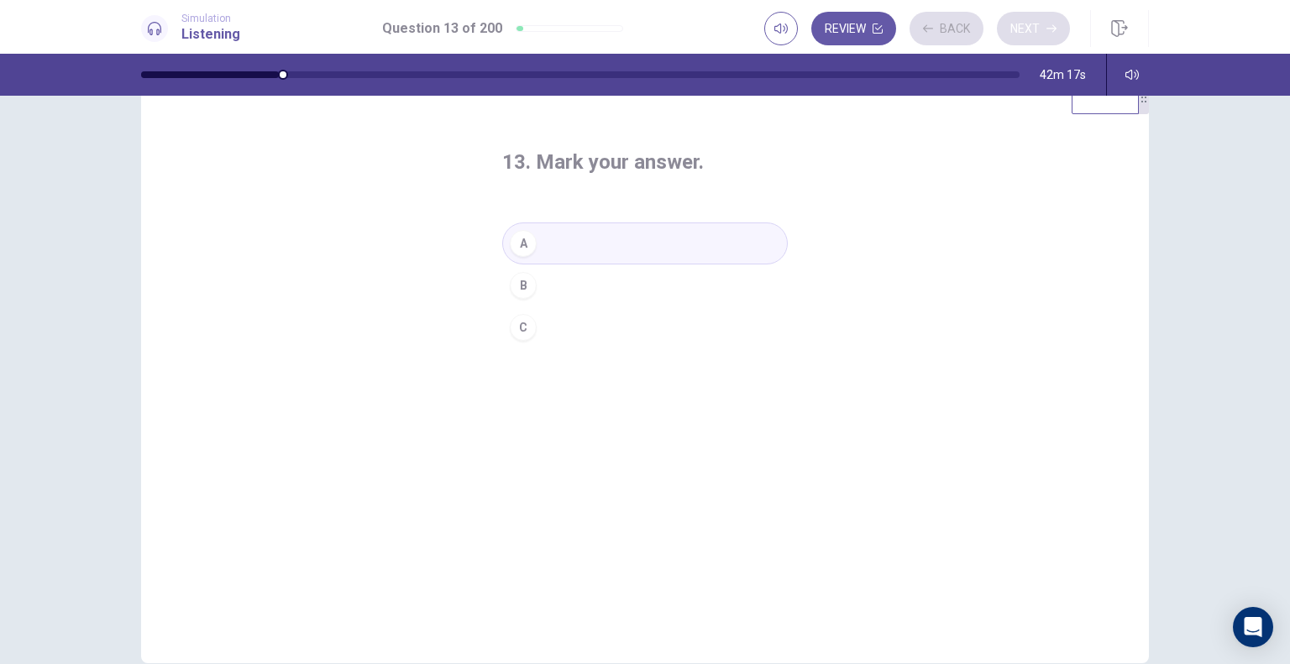
click at [1033, 39] on div "Review Back Next" at bounding box center [917, 29] width 306 height 34
click at [1039, 39] on button "Next" at bounding box center [1033, 29] width 73 height 34
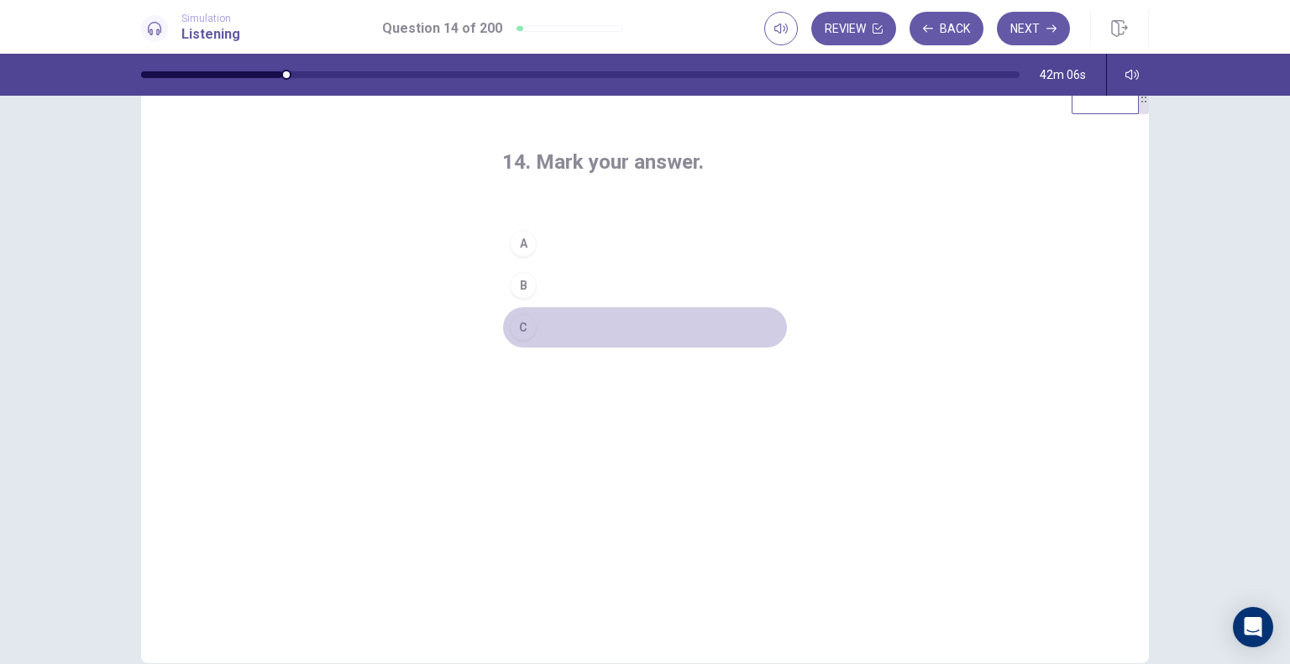
click at [518, 332] on div "C" at bounding box center [523, 327] width 27 height 27
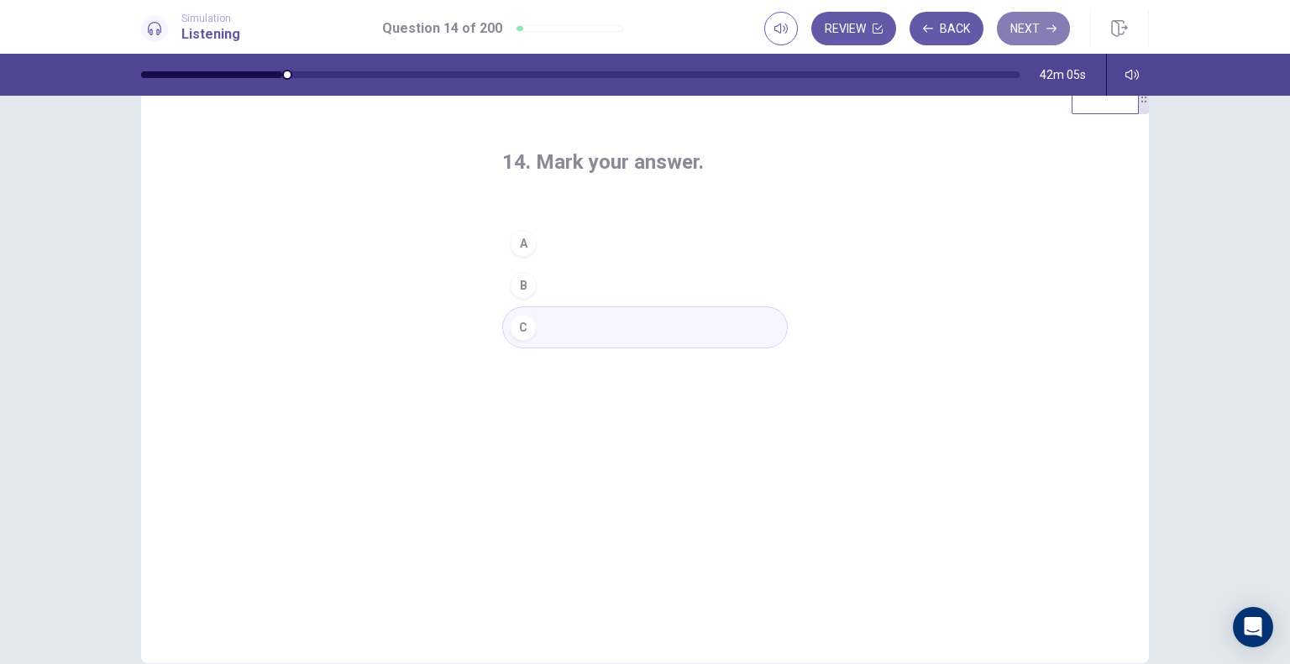
click at [1038, 22] on button "Next" at bounding box center [1033, 29] width 73 height 34
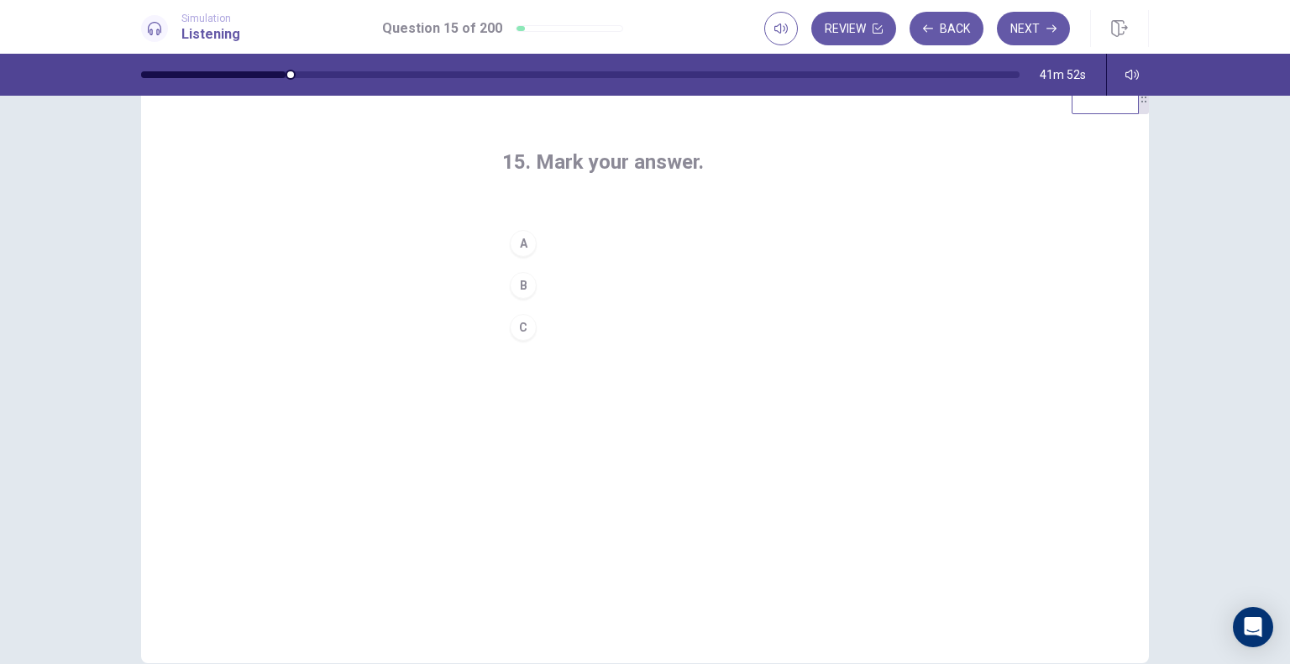
click at [544, 243] on button "A" at bounding box center [644, 243] width 285 height 42
click at [1023, 33] on button "Next" at bounding box center [1033, 29] width 73 height 34
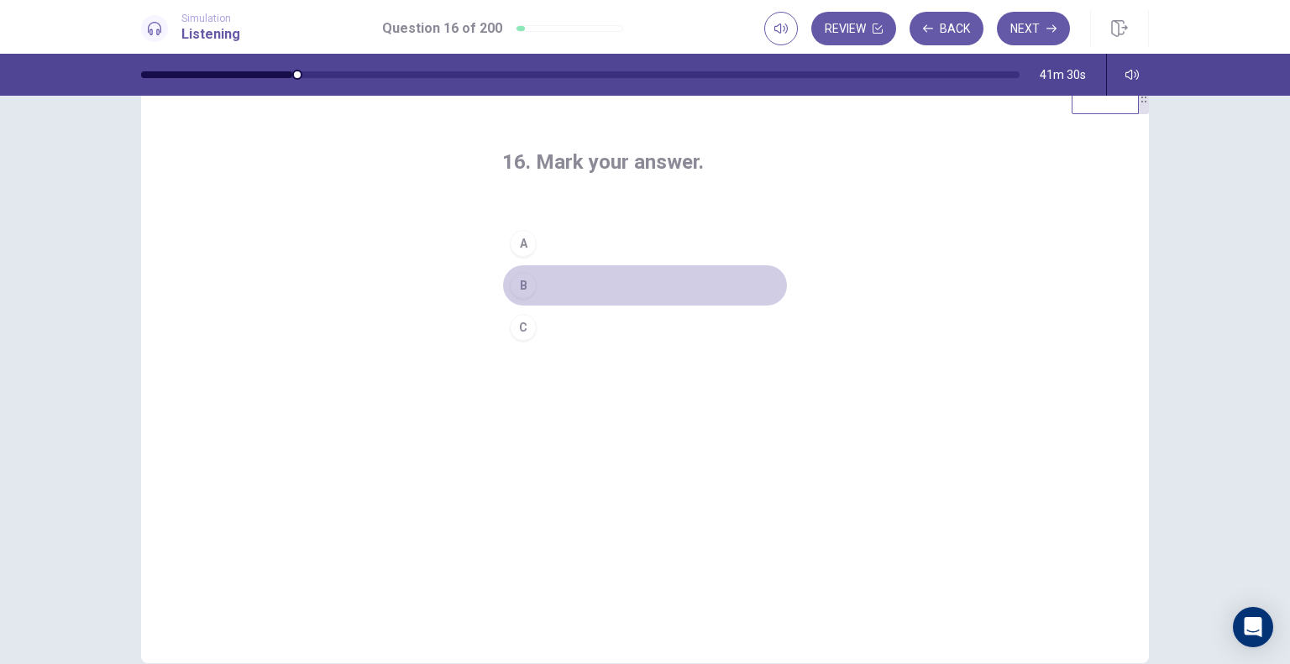
click at [618, 283] on button "B" at bounding box center [644, 285] width 285 height 42
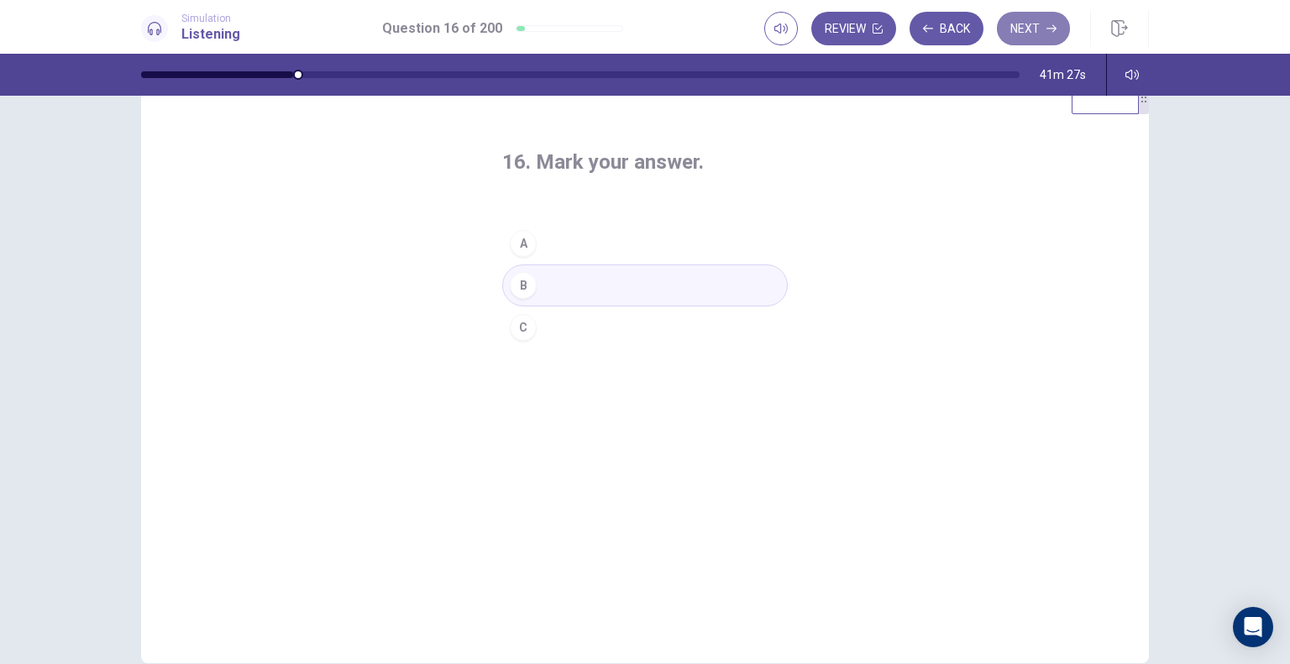
click at [1029, 26] on button "Next" at bounding box center [1033, 29] width 73 height 34
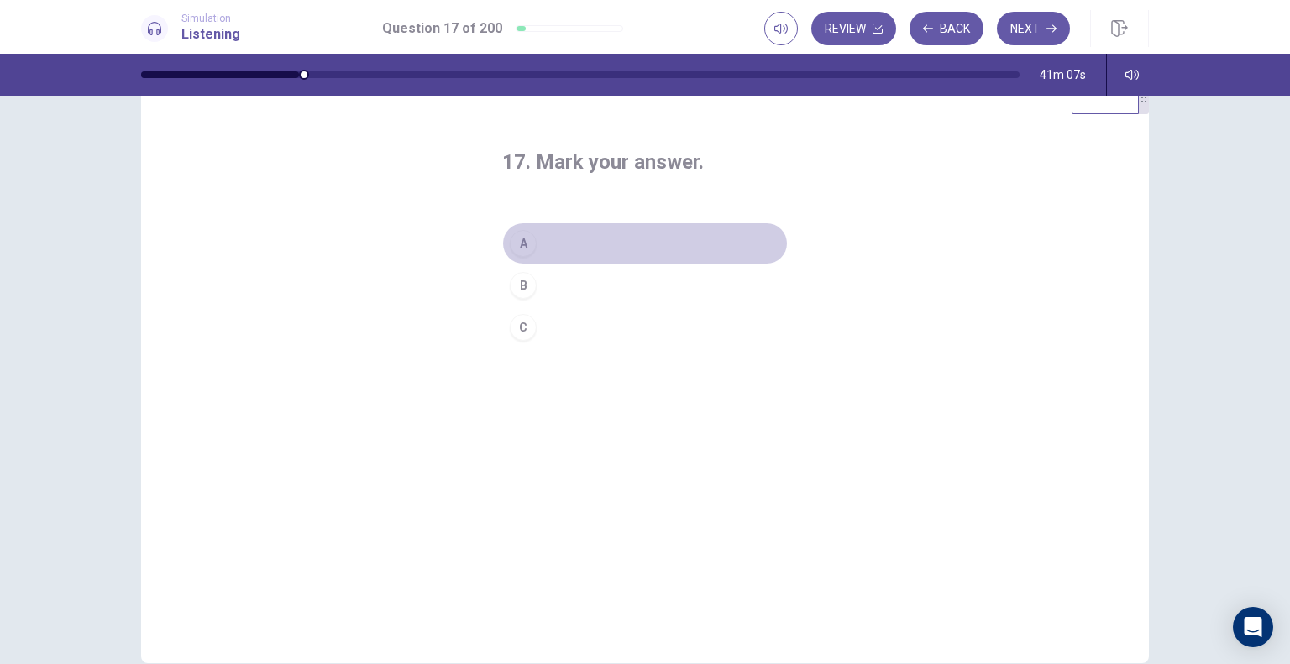
click at [530, 238] on div "A" at bounding box center [523, 243] width 27 height 27
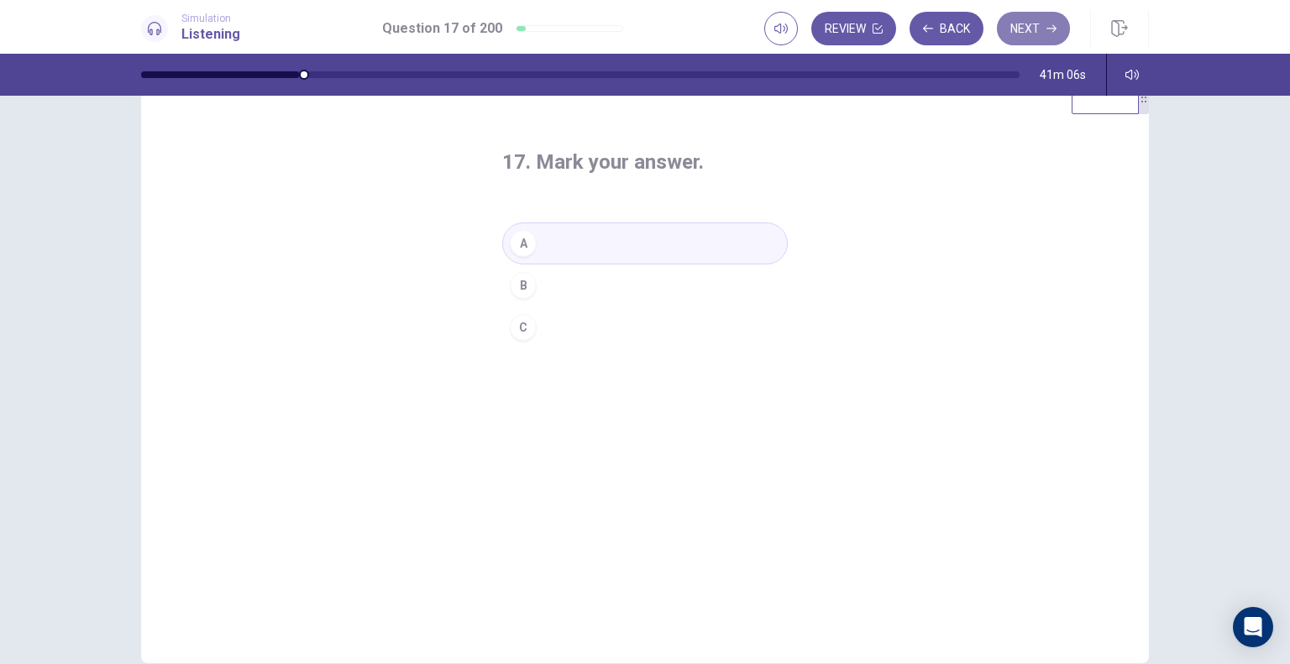
click at [1029, 23] on button "Next" at bounding box center [1033, 29] width 73 height 34
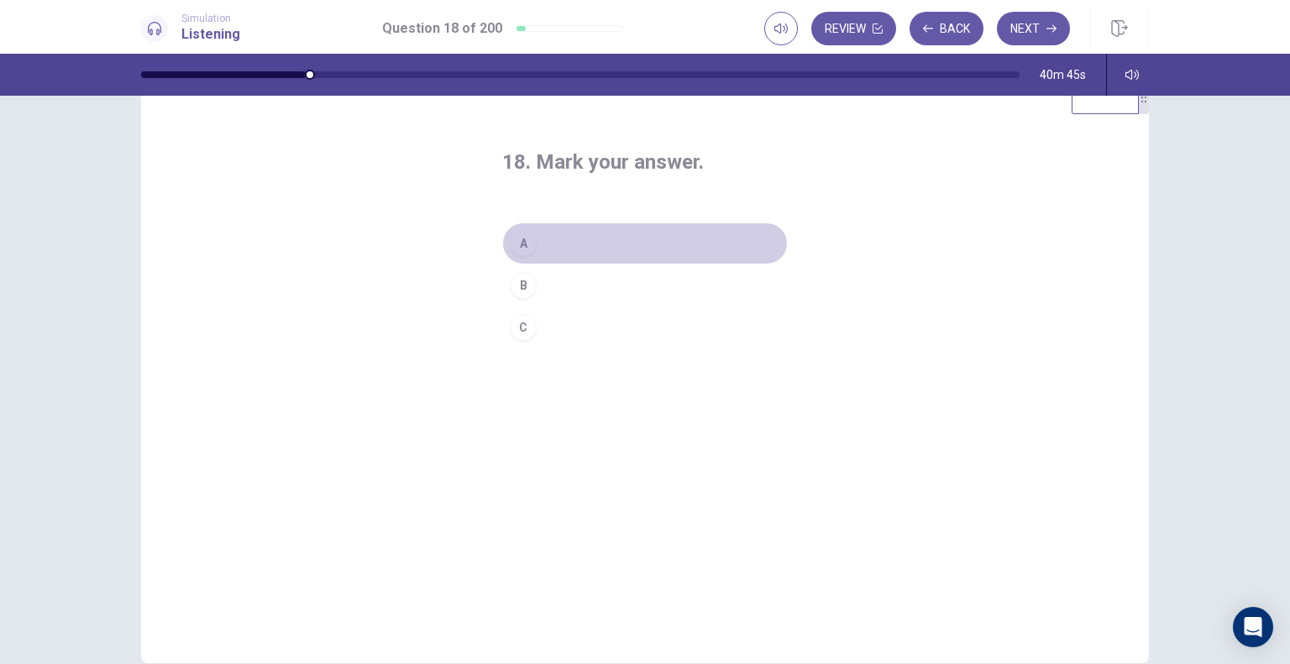
click at [563, 240] on button "A" at bounding box center [644, 243] width 285 height 42
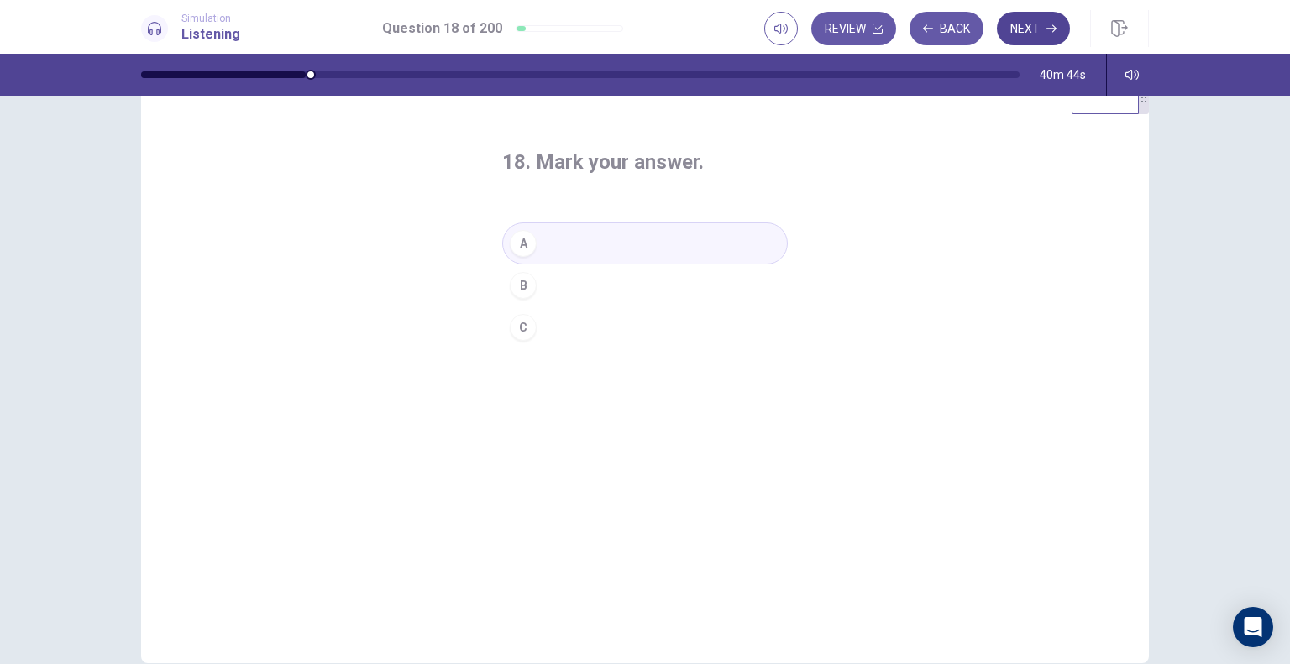
click at [1041, 39] on button "Next" at bounding box center [1033, 29] width 73 height 34
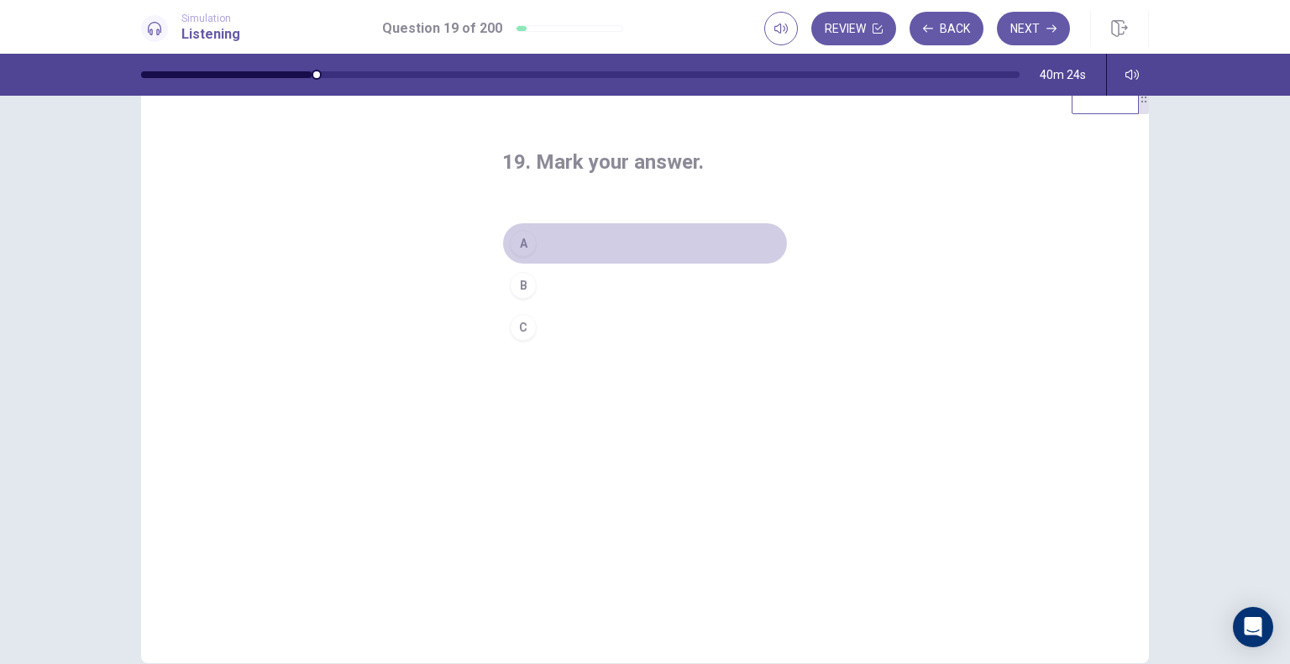
click at [520, 244] on div "A" at bounding box center [523, 243] width 27 height 27
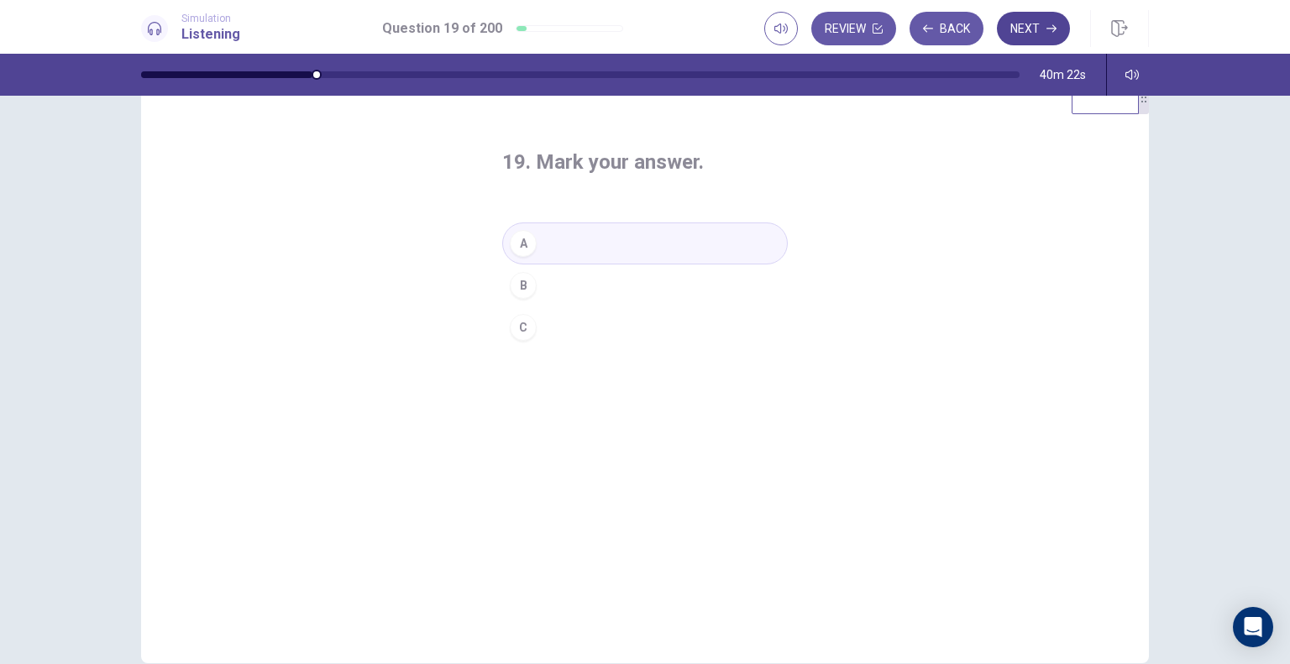
click at [1042, 31] on button "Next" at bounding box center [1033, 29] width 73 height 34
click at [564, 345] on button "C" at bounding box center [644, 327] width 285 height 42
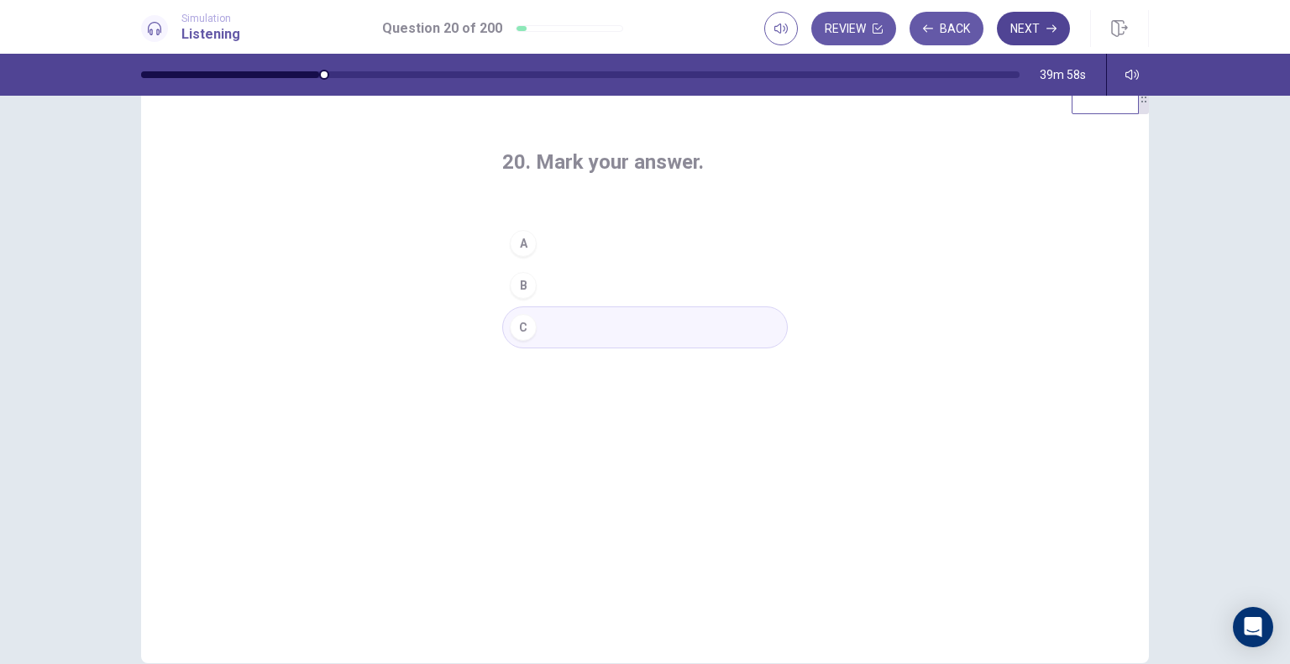
click at [1029, 37] on button "Next" at bounding box center [1033, 29] width 73 height 34
click at [152, 30] on icon at bounding box center [154, 28] width 13 height 13
click at [195, 29] on h1 "Listening" at bounding box center [210, 34] width 59 height 20
click at [527, 288] on div "B" at bounding box center [523, 285] width 27 height 27
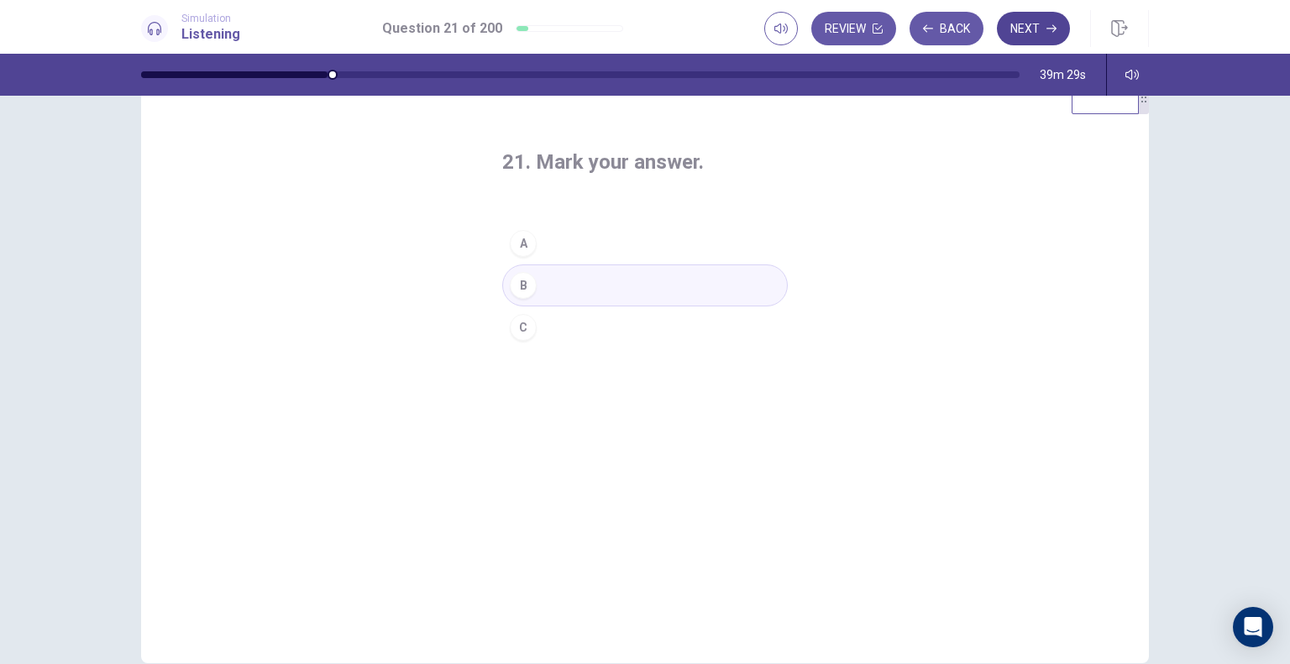
click at [1028, 24] on button "Next" at bounding box center [1033, 29] width 73 height 34
click at [917, 318] on div "22. Mark your answer. A B C" at bounding box center [644, 371] width 1007 height 583
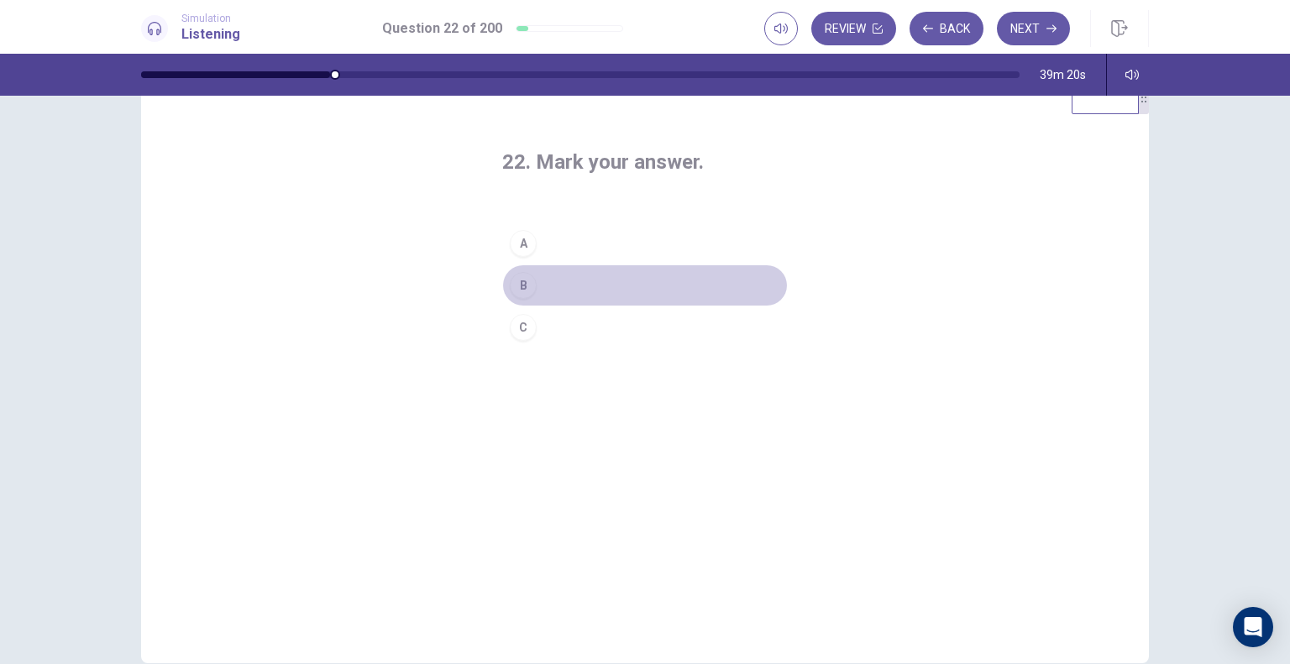
click at [571, 295] on button "B" at bounding box center [644, 285] width 285 height 42
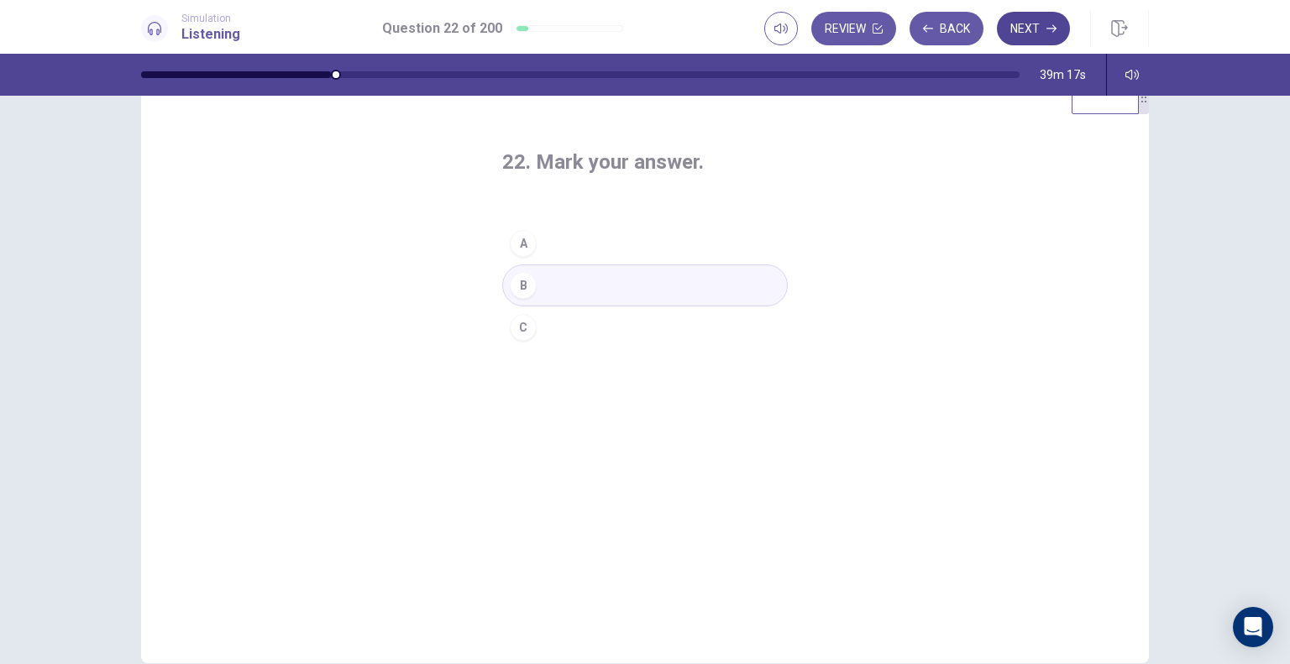
click at [1042, 24] on button "Next" at bounding box center [1033, 29] width 73 height 34
click at [934, 39] on button "Back" at bounding box center [946, 29] width 74 height 34
click at [1013, 37] on button "Next" at bounding box center [1033, 29] width 73 height 34
click at [536, 290] on button "B" at bounding box center [644, 285] width 285 height 42
click at [1054, 34] on button "Next" at bounding box center [1033, 29] width 73 height 34
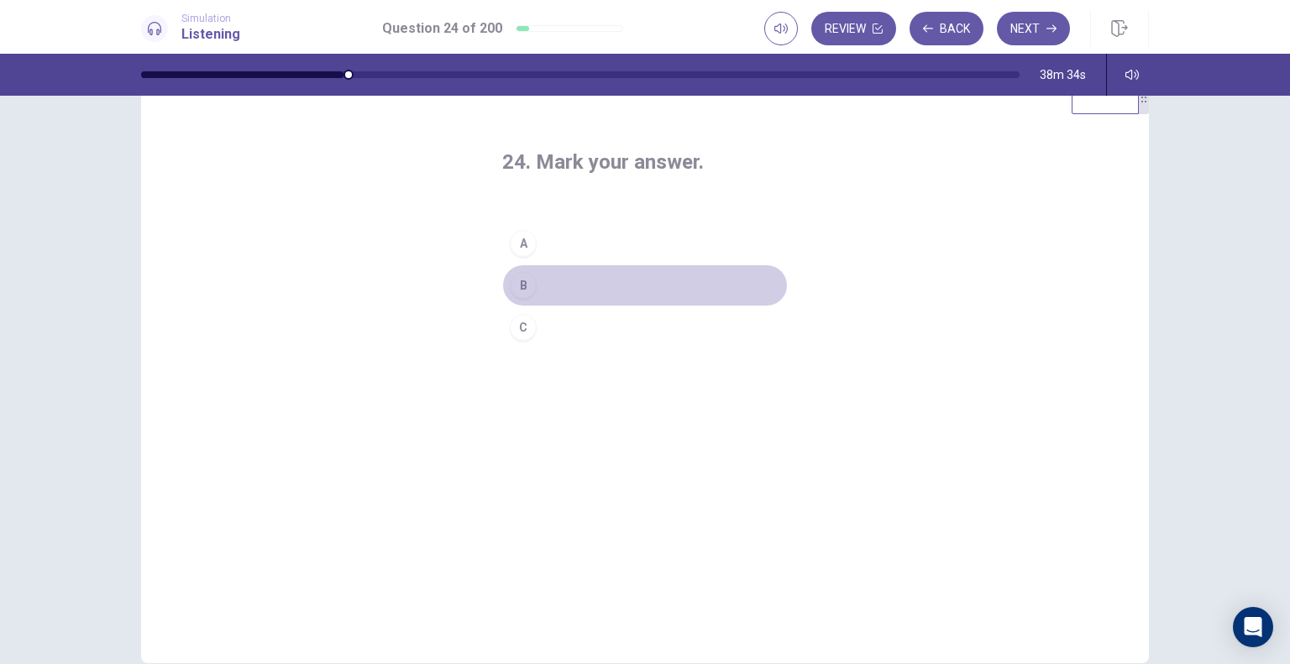
click at [541, 279] on button "B" at bounding box center [644, 285] width 285 height 42
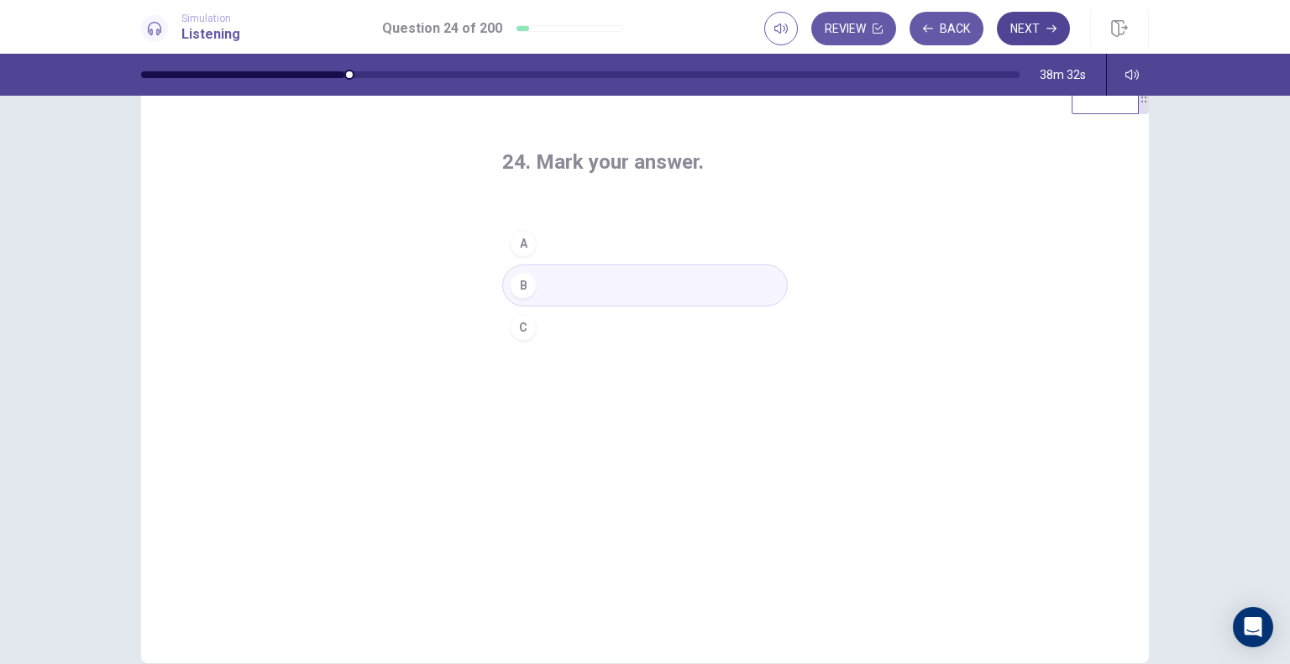
click at [1038, 25] on button "Next" at bounding box center [1033, 29] width 73 height 34
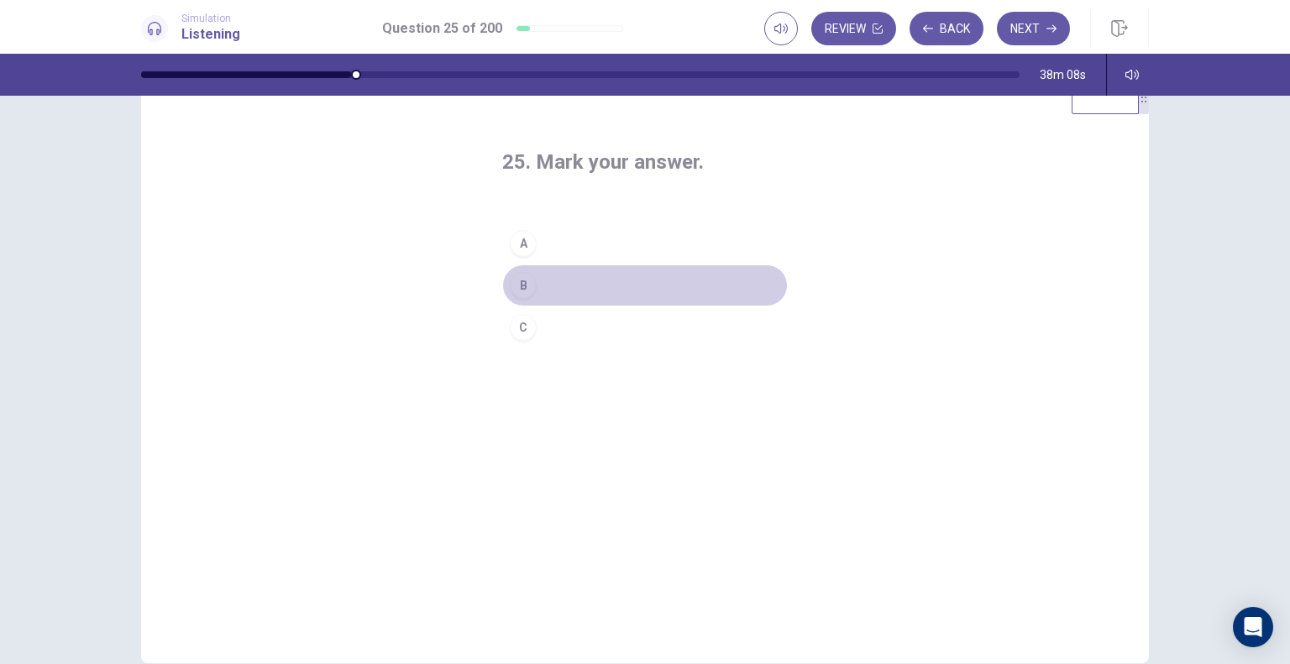
click at [580, 280] on button "B" at bounding box center [644, 285] width 285 height 42
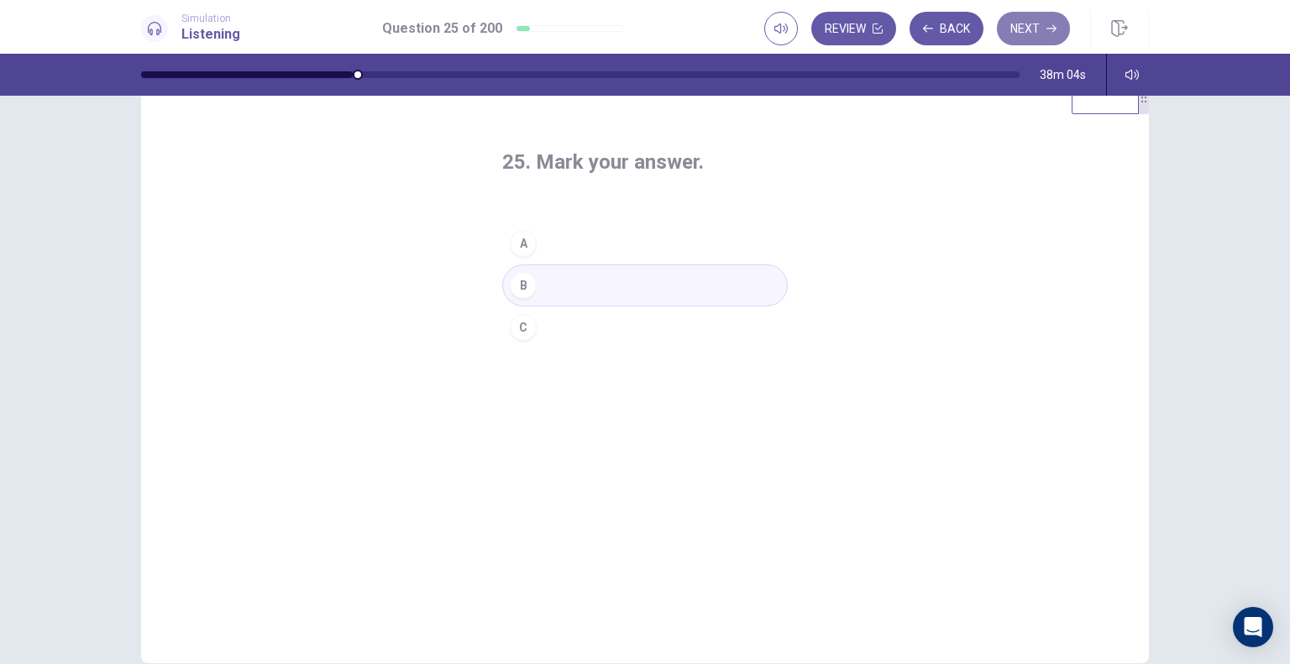
click at [1046, 28] on icon "button" at bounding box center [1051, 29] width 10 height 10
click at [571, 252] on button "A" at bounding box center [644, 243] width 285 height 42
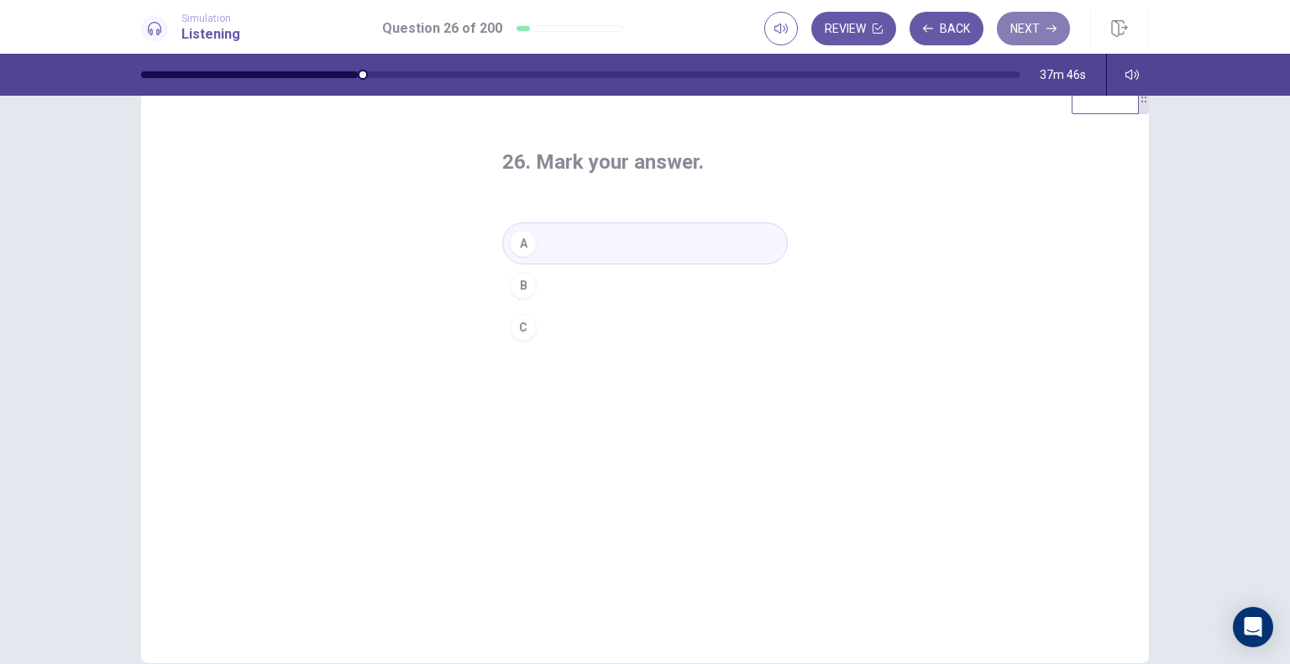
click at [1024, 26] on button "Next" at bounding box center [1033, 29] width 73 height 34
click at [552, 238] on button "A" at bounding box center [644, 243] width 285 height 42
click at [1033, 26] on button "Next" at bounding box center [1033, 29] width 73 height 34
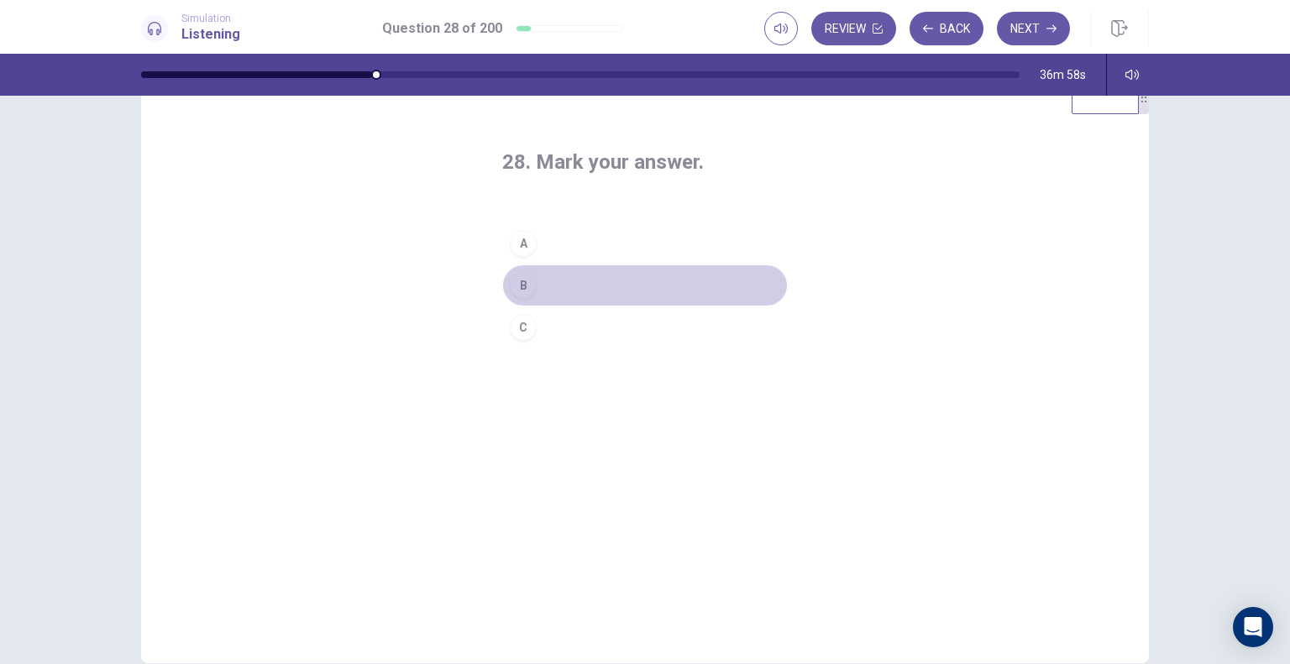
click at [552, 281] on button "B" at bounding box center [644, 285] width 285 height 42
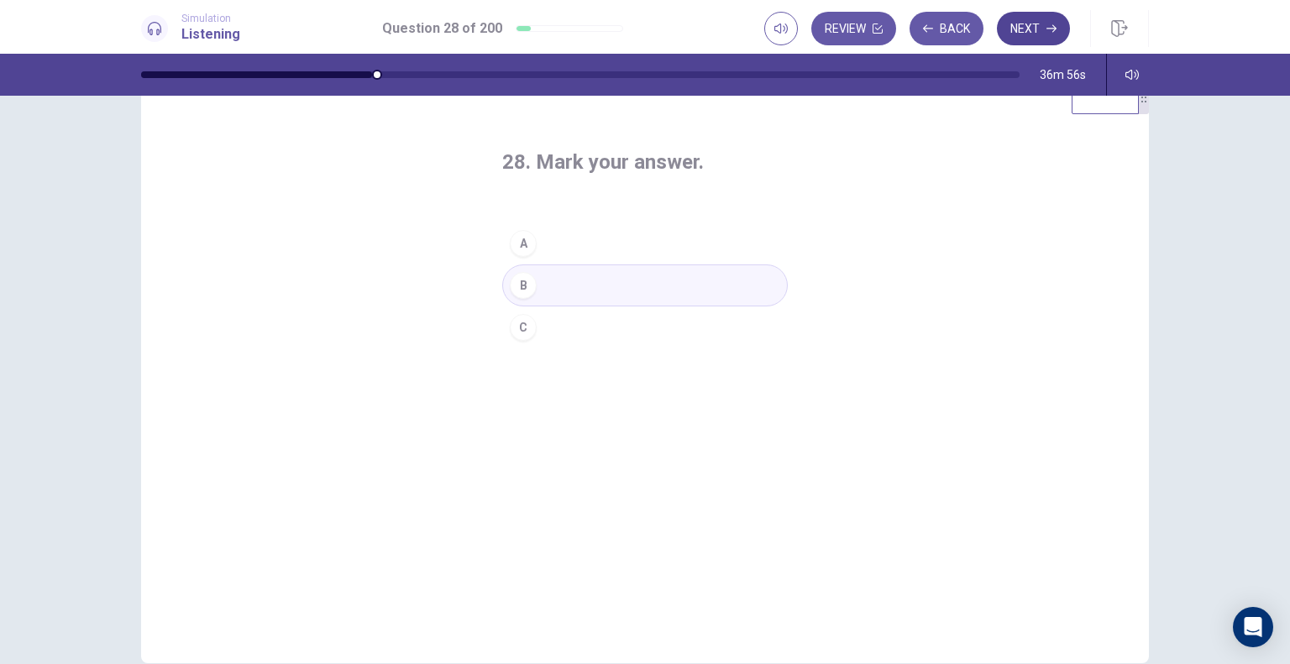
click at [1015, 24] on button "Next" at bounding box center [1033, 29] width 73 height 34
click at [566, 252] on button "A" at bounding box center [644, 243] width 285 height 42
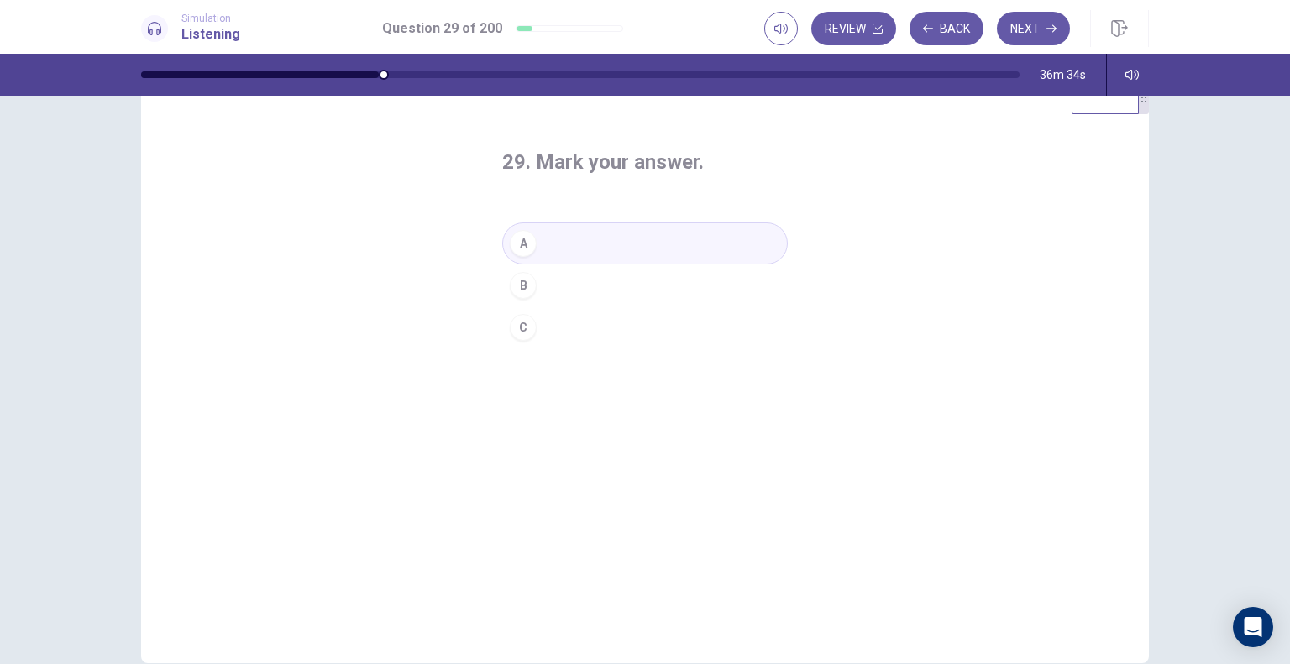
click at [554, 328] on button "C" at bounding box center [644, 327] width 285 height 42
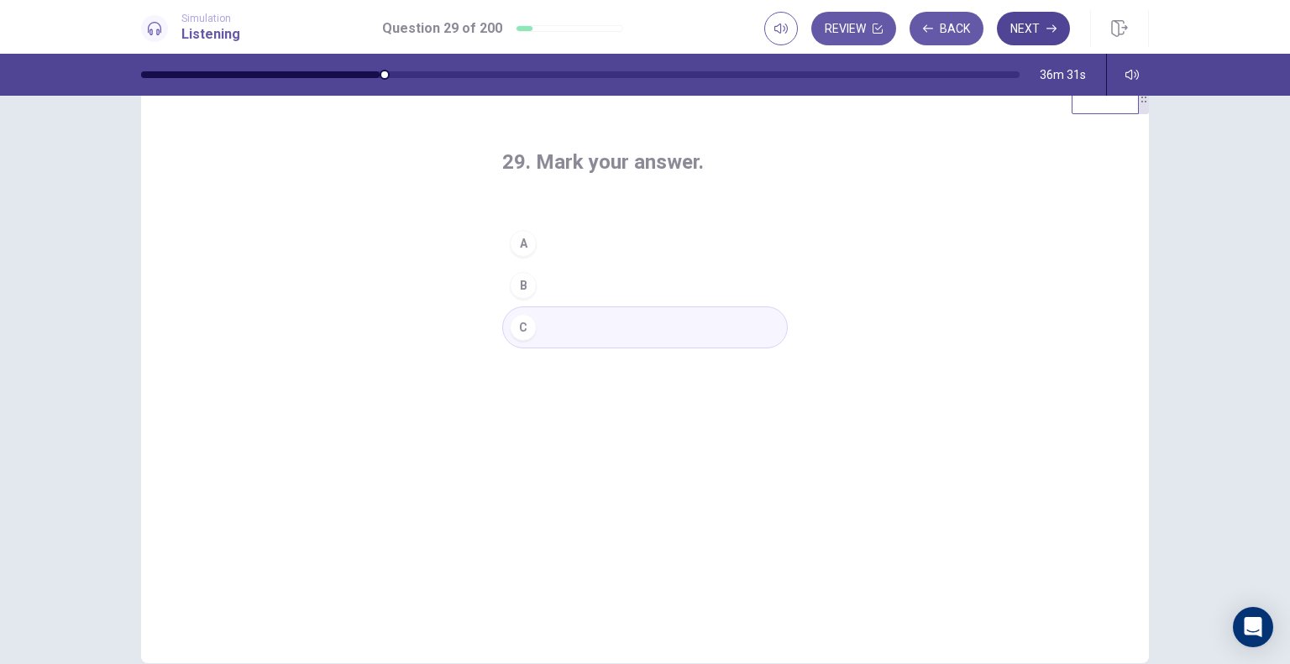
click at [1027, 38] on button "Next" at bounding box center [1033, 29] width 73 height 34
click at [552, 252] on button "A" at bounding box center [644, 243] width 285 height 42
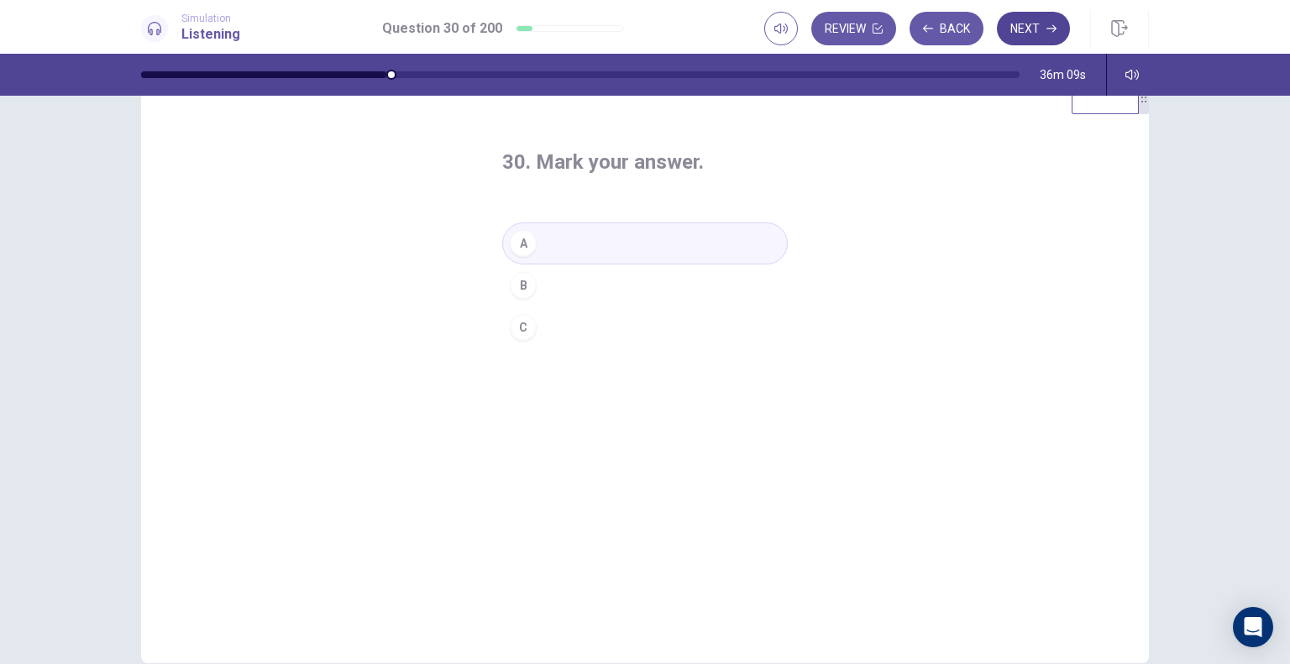
click at [1041, 25] on button "Next" at bounding box center [1033, 29] width 73 height 34
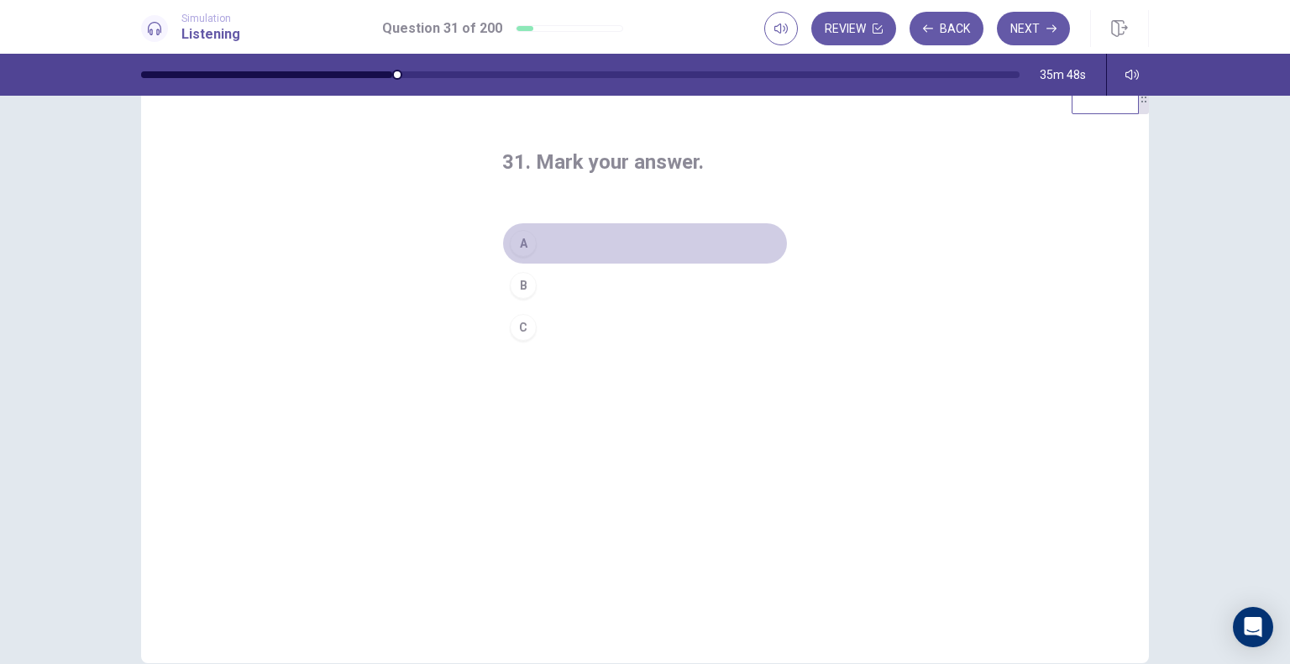
click at [537, 239] on button "A" at bounding box center [644, 243] width 285 height 42
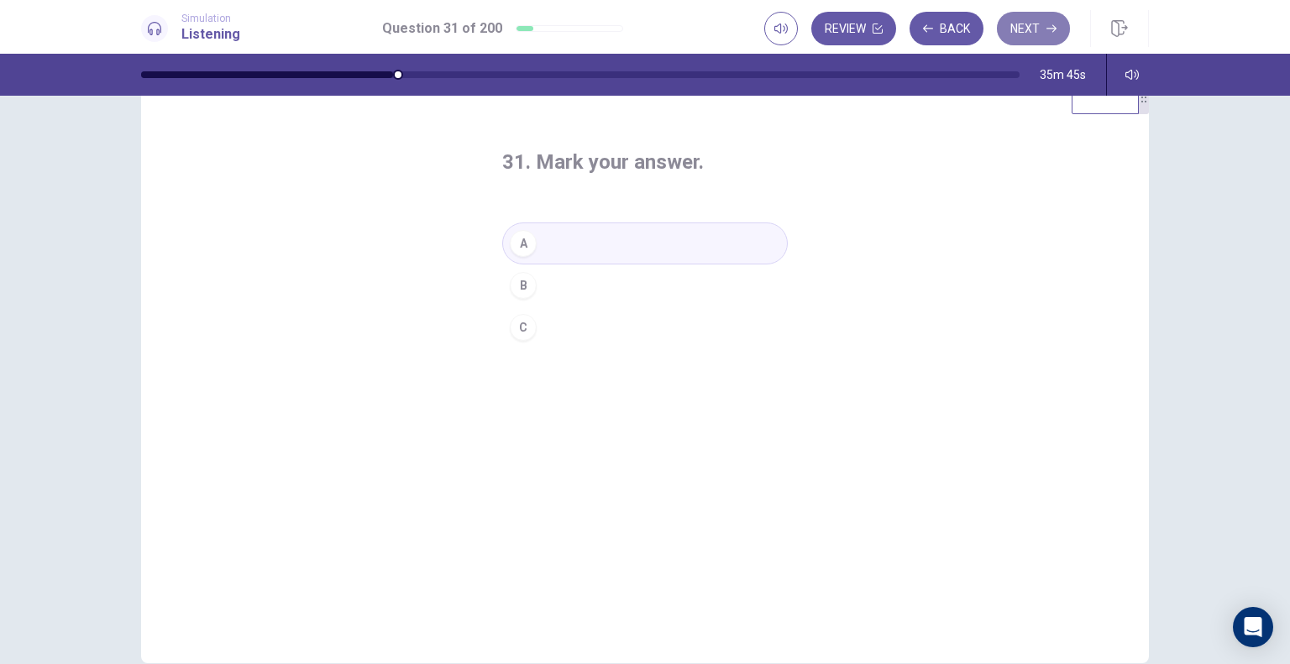
click at [1027, 34] on button "Next" at bounding box center [1033, 29] width 73 height 34
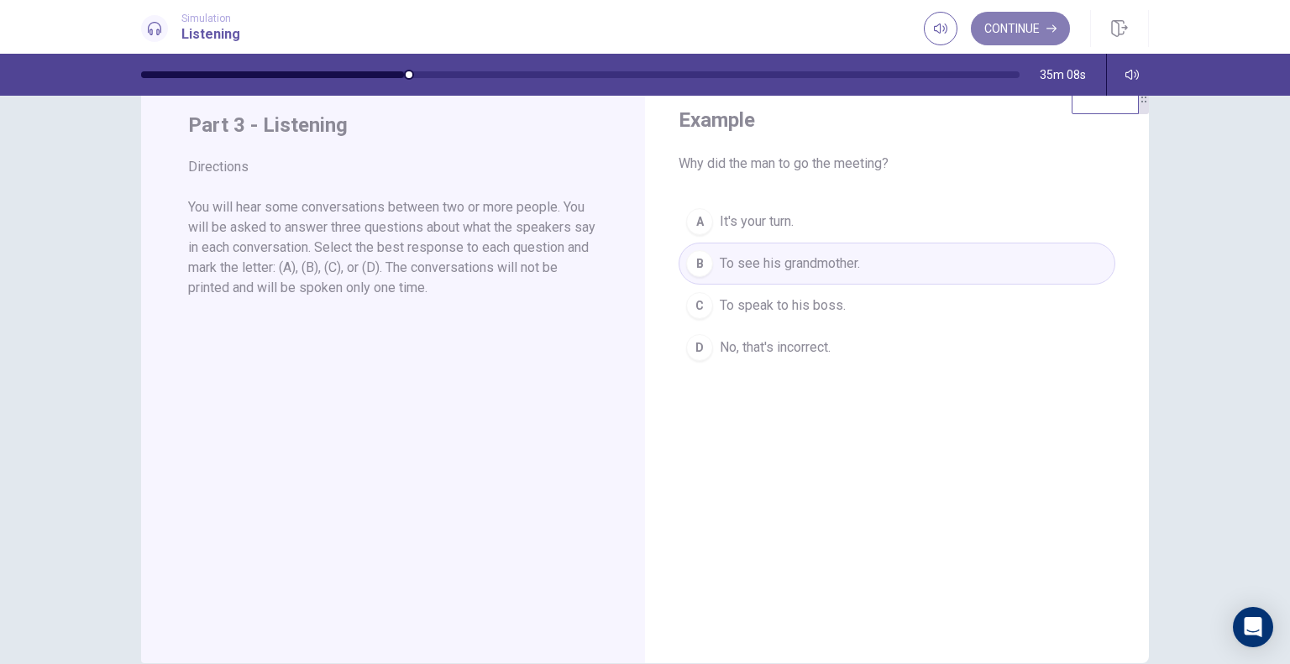
click at [1041, 23] on button "Continue" at bounding box center [1020, 29] width 99 height 34
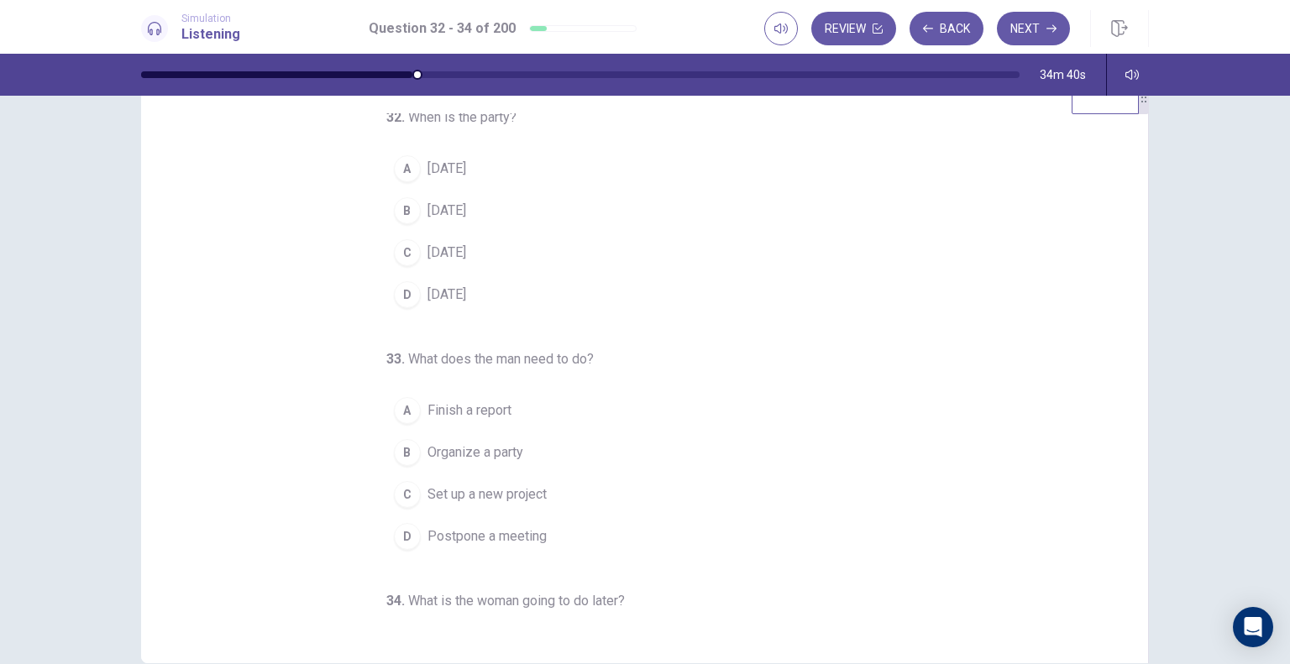
scroll to position [0, 0]
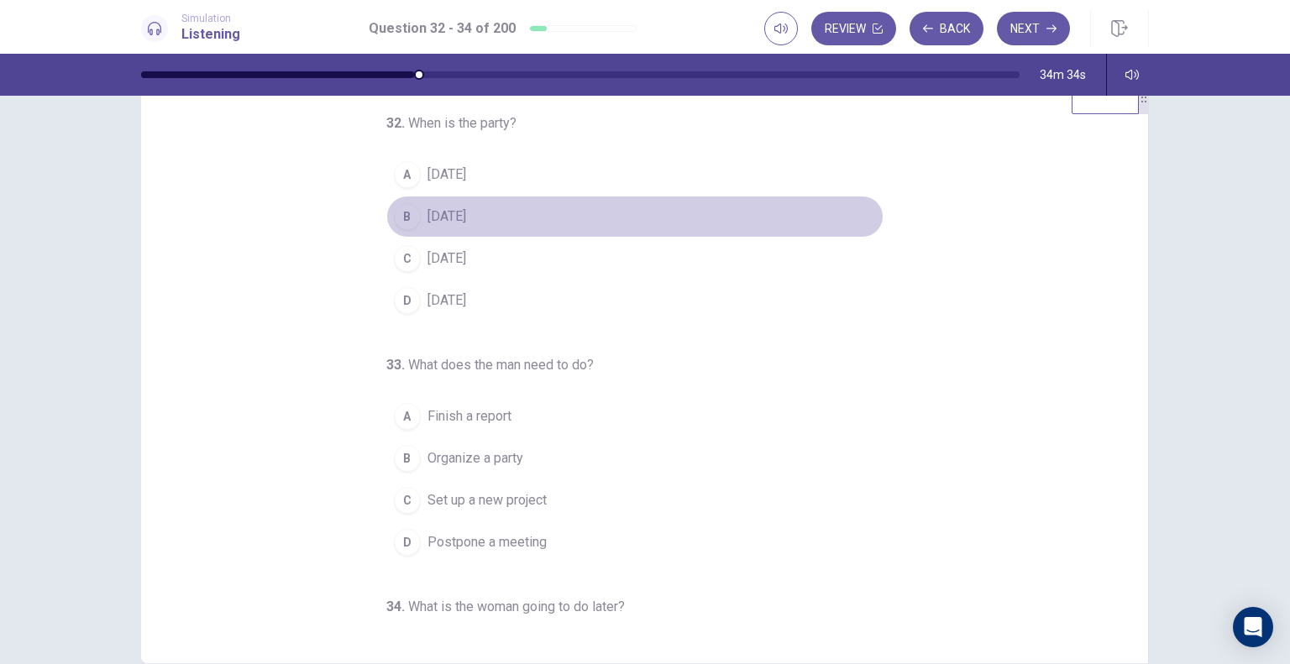
click at [466, 212] on span "[DATE]" at bounding box center [446, 217] width 39 height 20
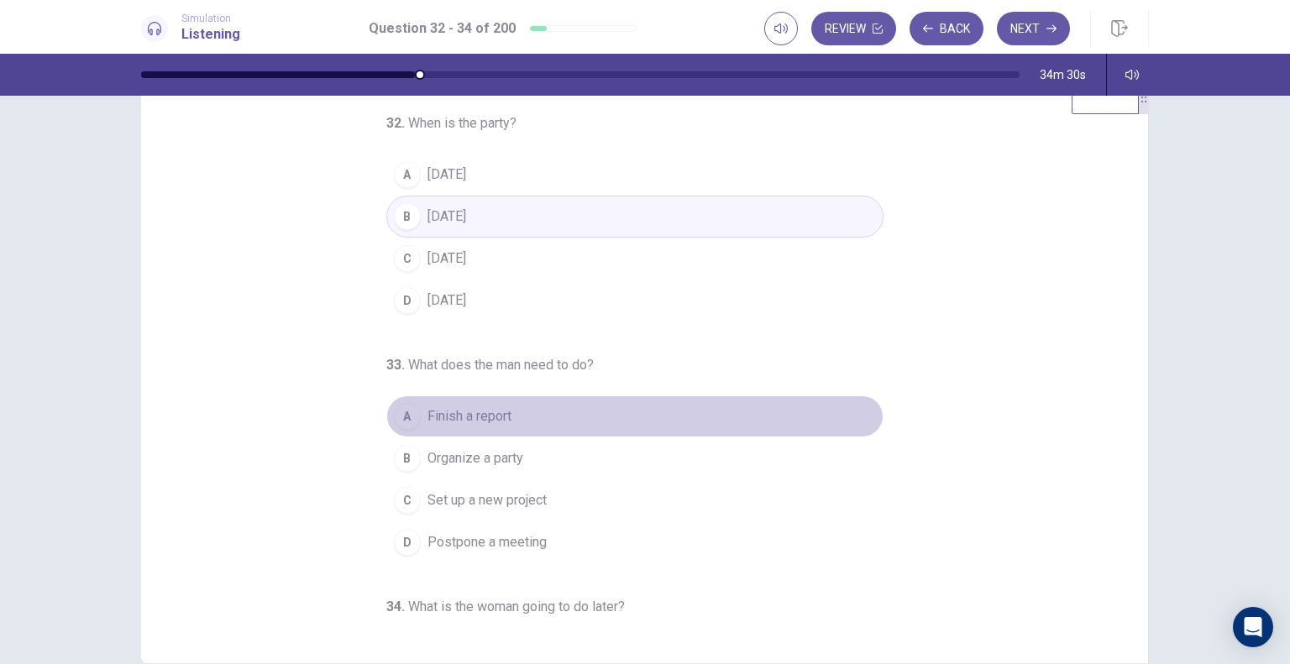
click at [465, 413] on span "Finish a report" at bounding box center [469, 416] width 84 height 20
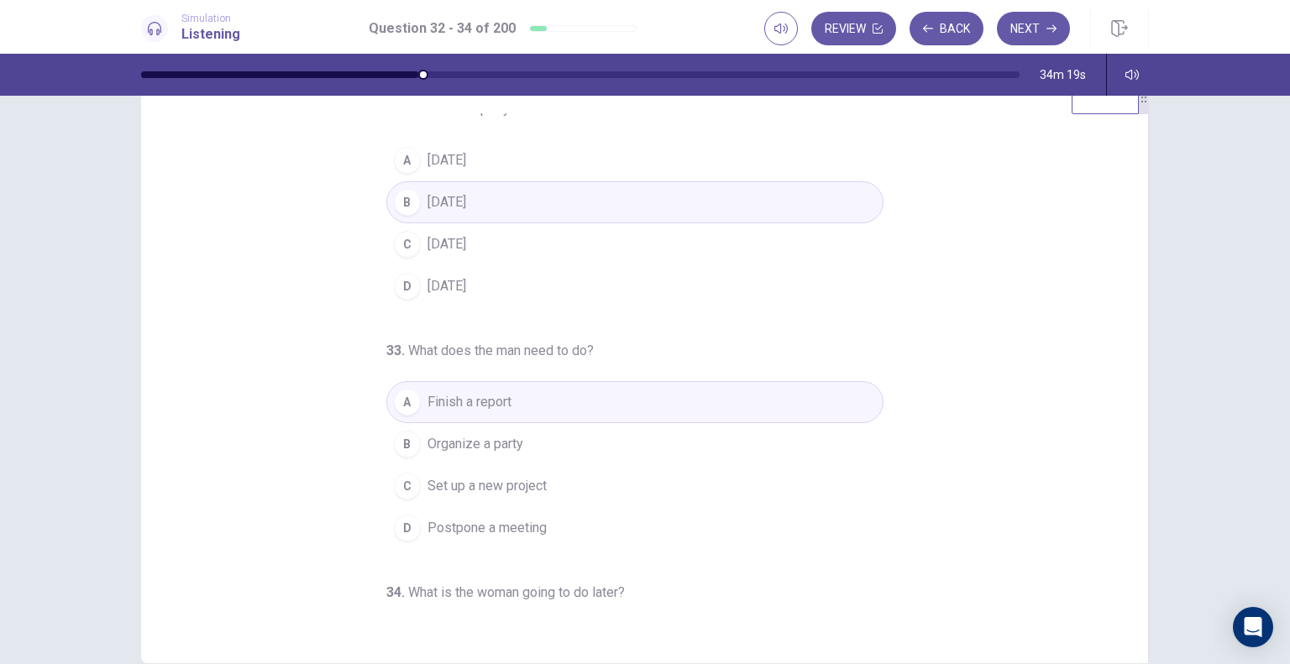
scroll to position [15, 0]
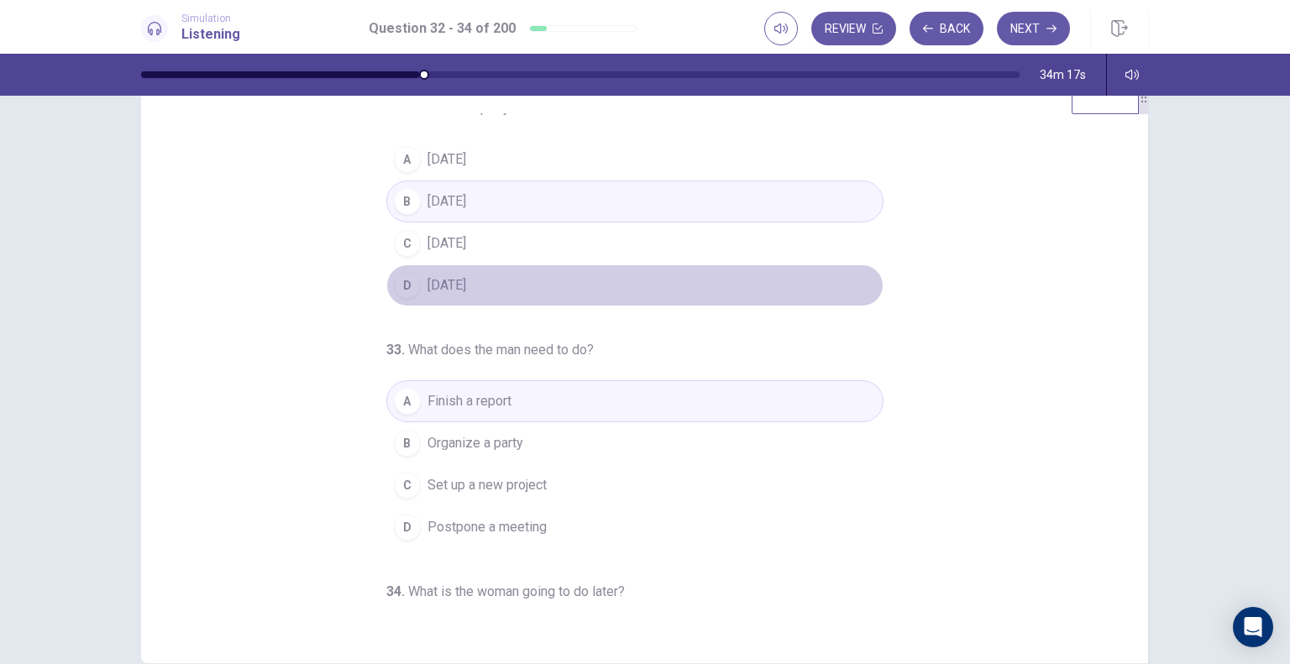
click at [457, 281] on span "[DATE]" at bounding box center [446, 285] width 39 height 20
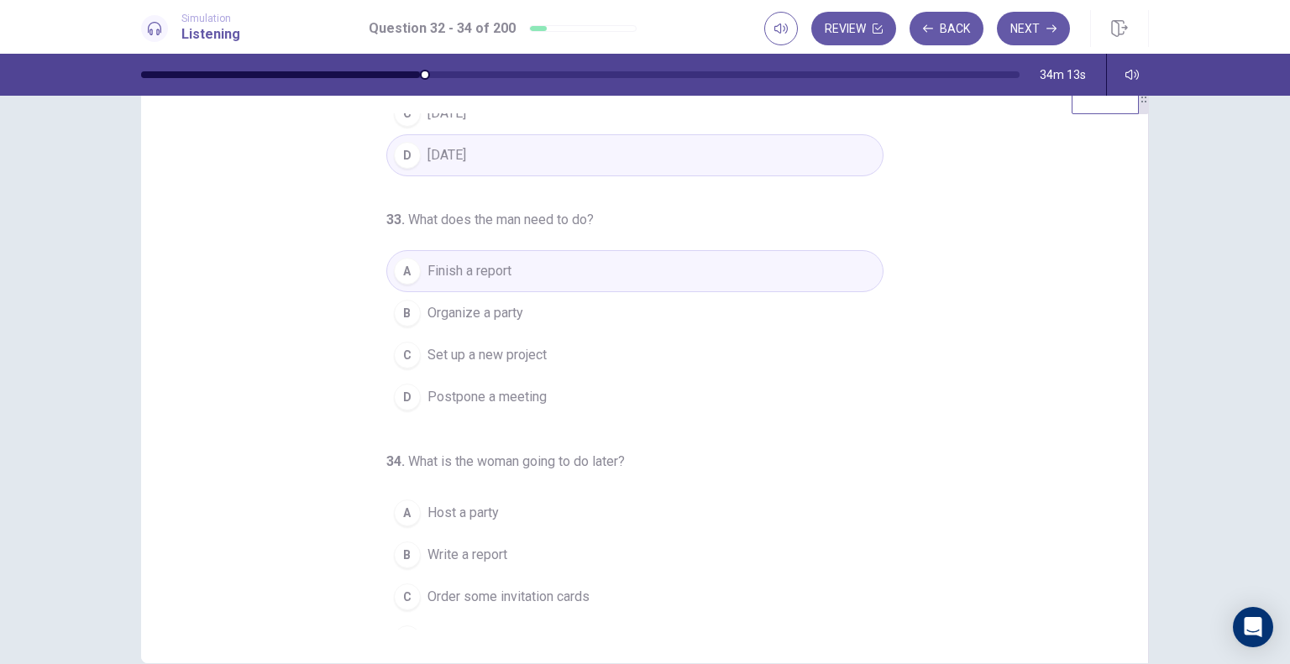
scroll to position [171, 0]
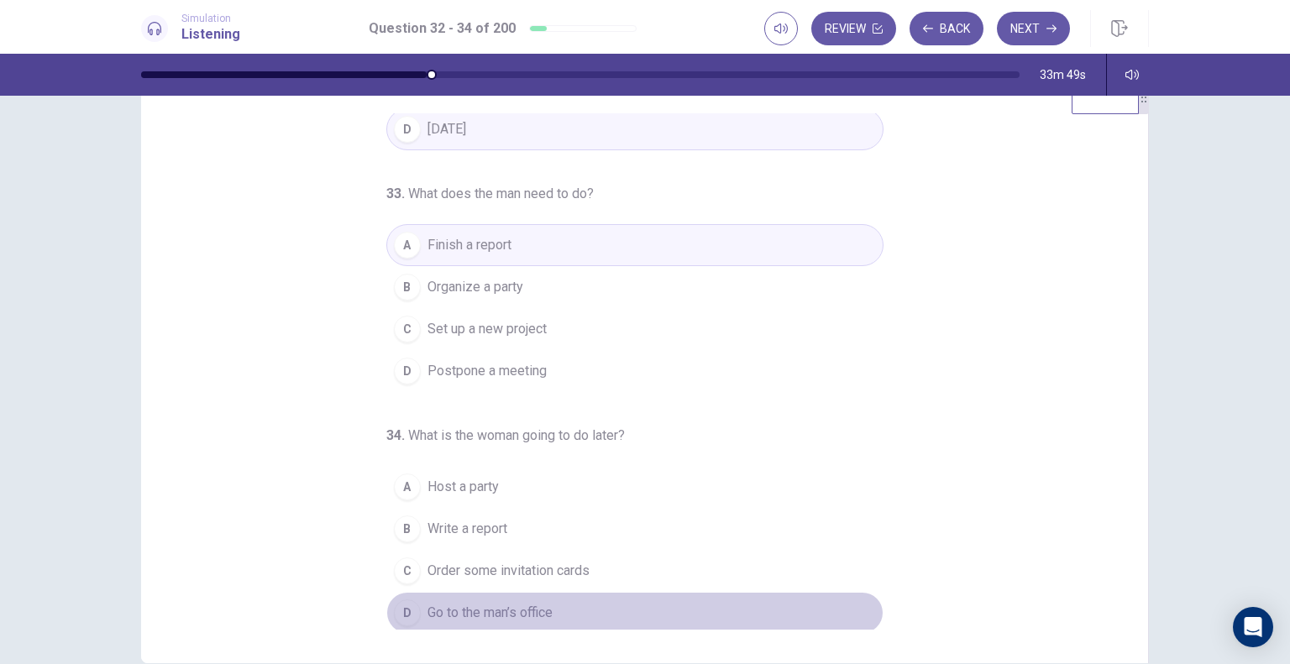
click at [468, 603] on span "Go to the man’s office" at bounding box center [489, 613] width 125 height 20
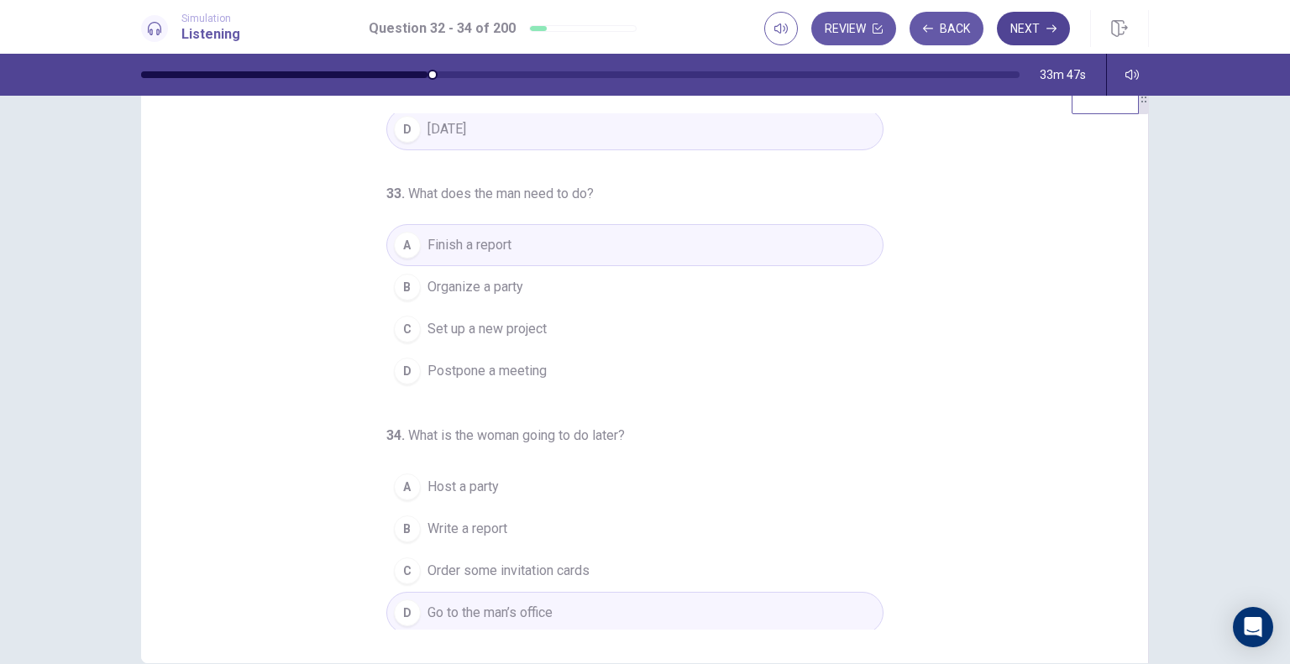
click at [1041, 33] on button "Next" at bounding box center [1033, 29] width 73 height 34
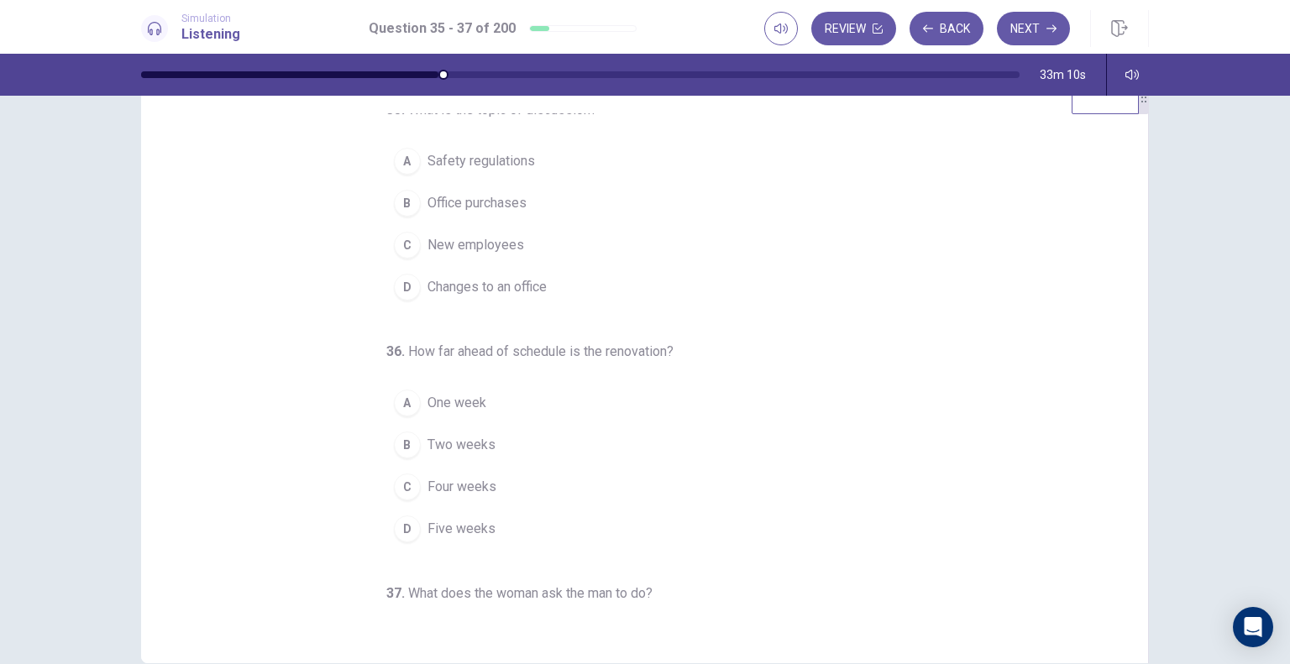
scroll to position [15, 0]
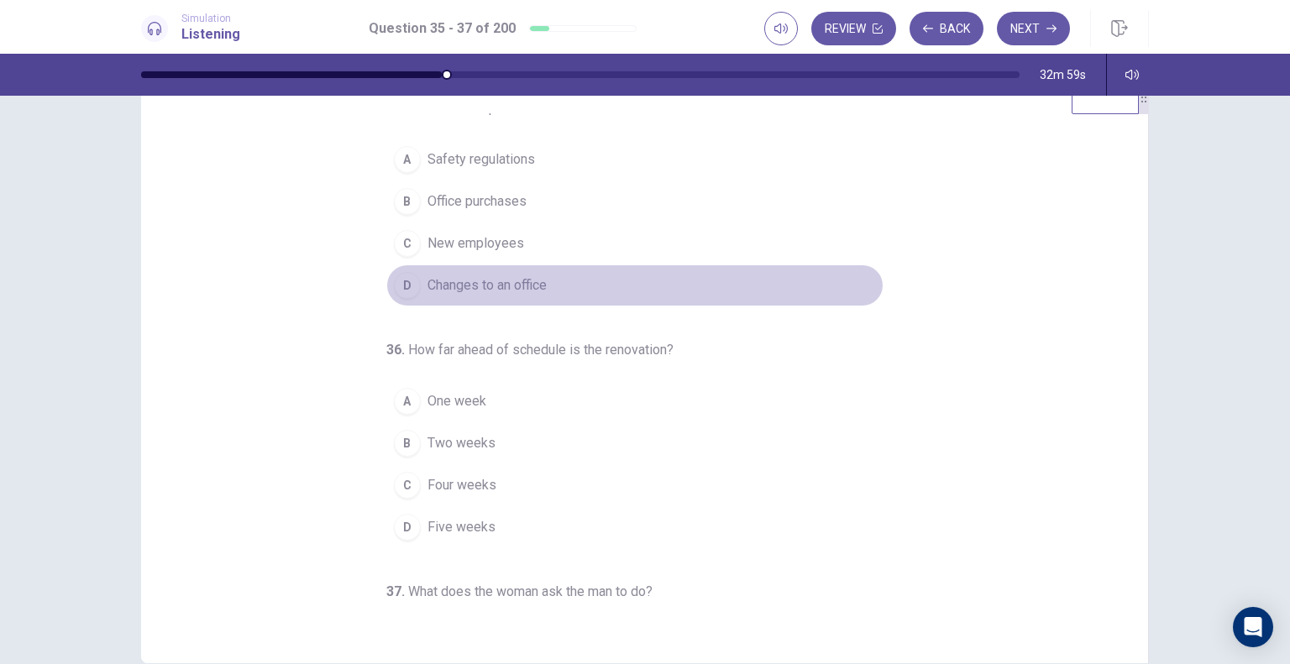
click at [474, 284] on span "Changes to an office" at bounding box center [486, 285] width 119 height 20
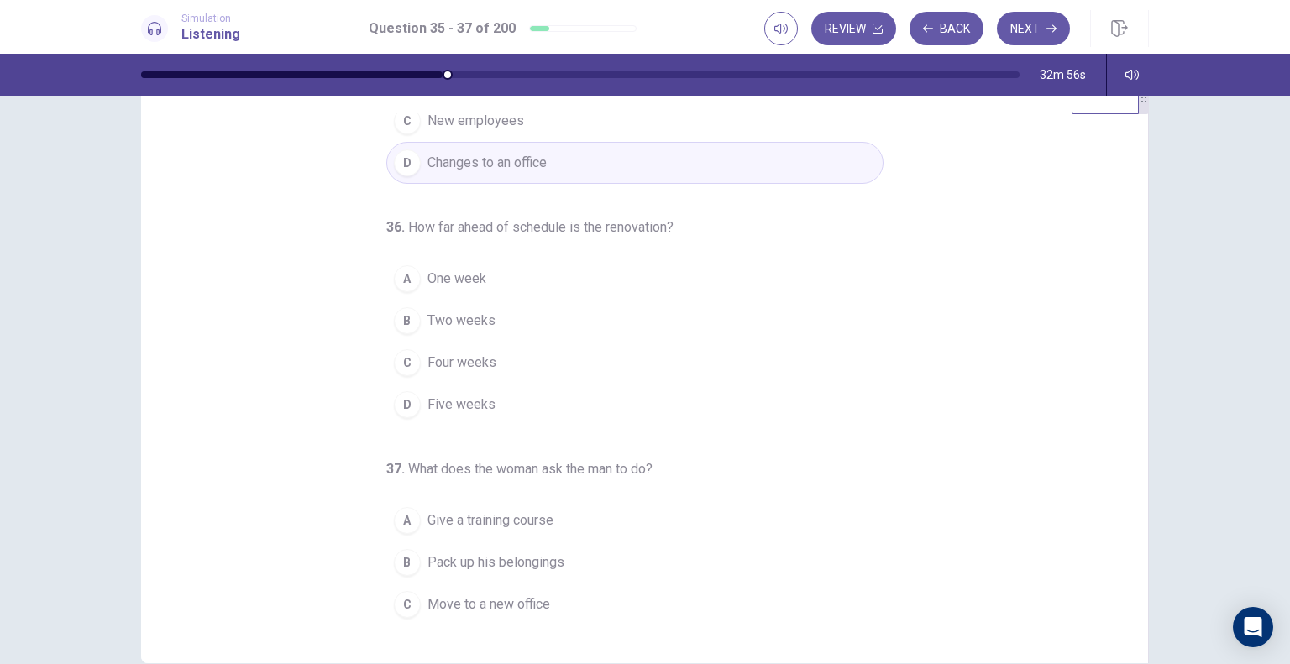
scroll to position [171, 0]
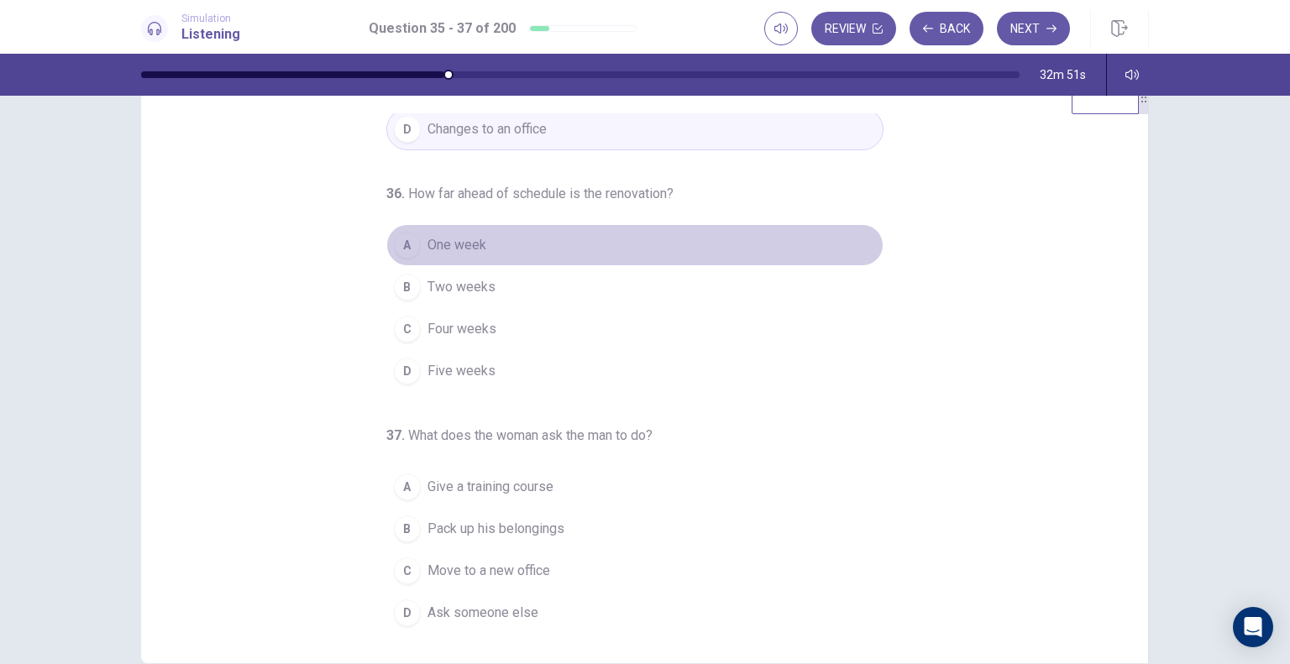
click at [451, 250] on span "One week" at bounding box center [456, 245] width 59 height 20
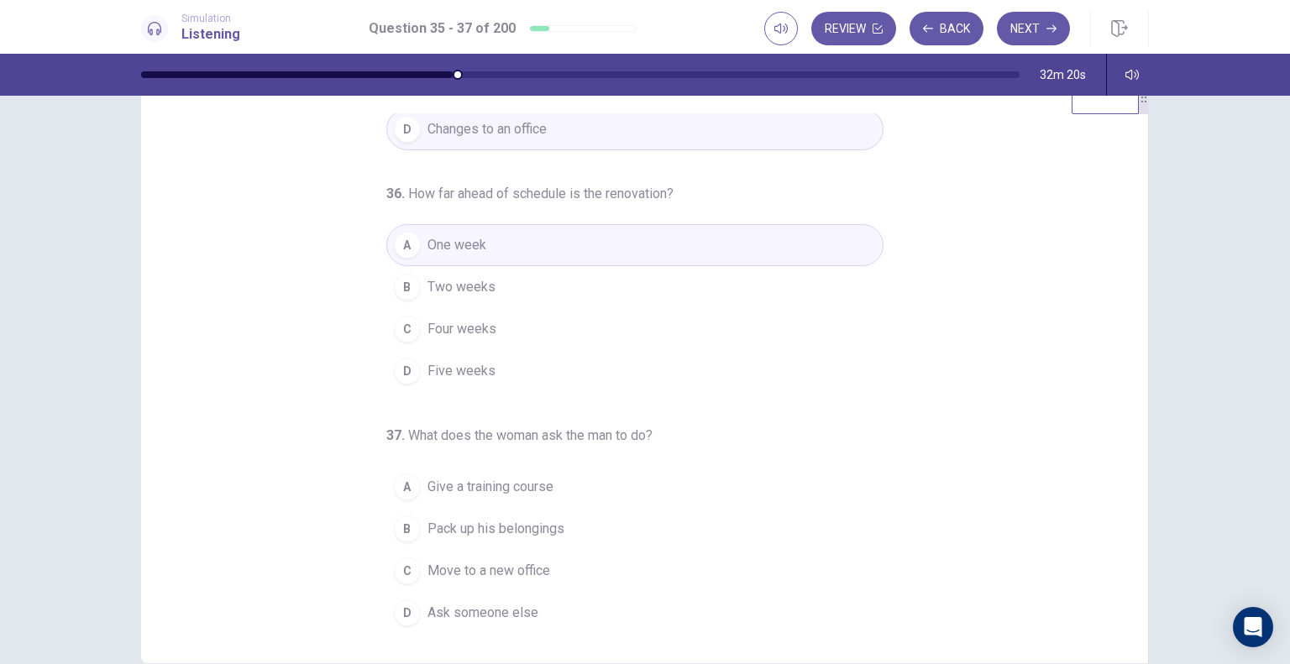
click at [554, 526] on span "Pack up his belongings" at bounding box center [495, 529] width 137 height 20
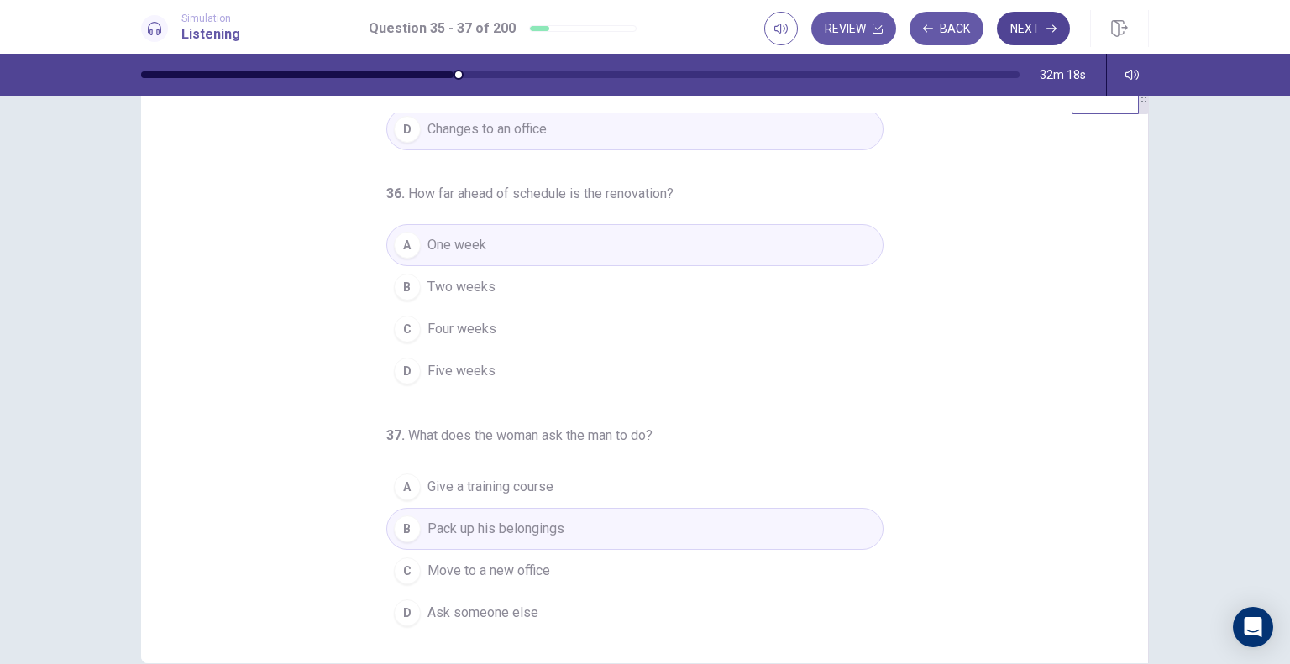
click at [1033, 36] on button "Next" at bounding box center [1033, 29] width 73 height 34
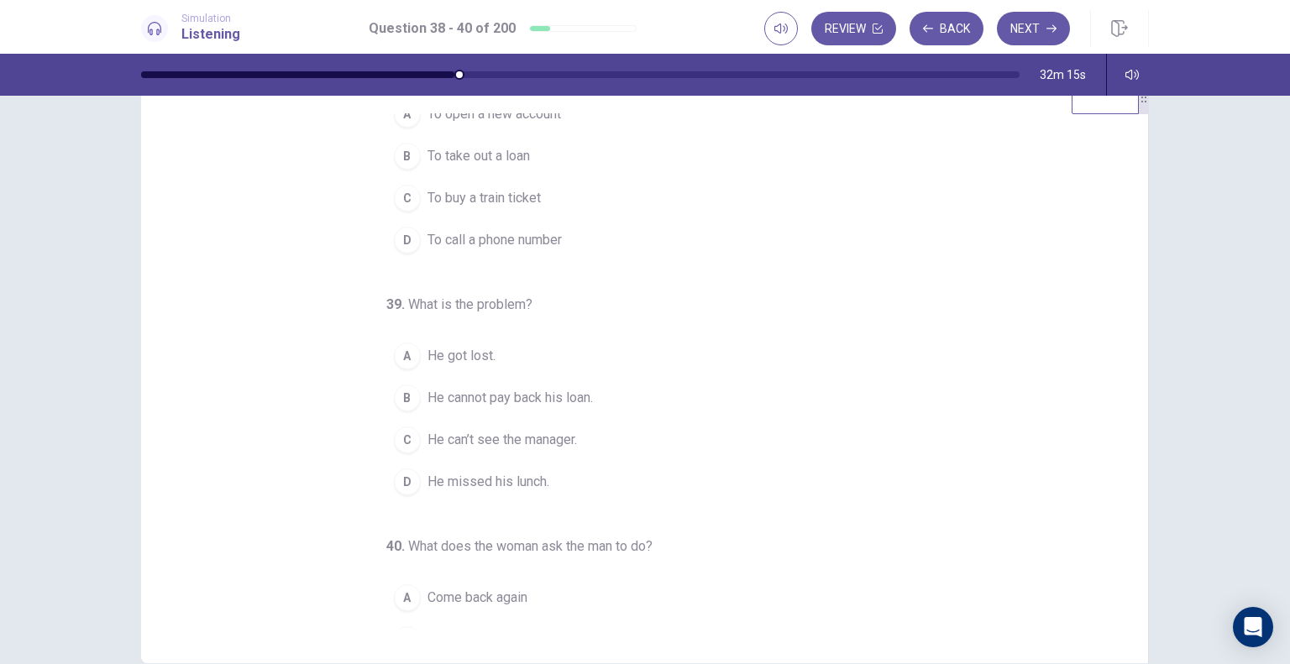
scroll to position [0, 0]
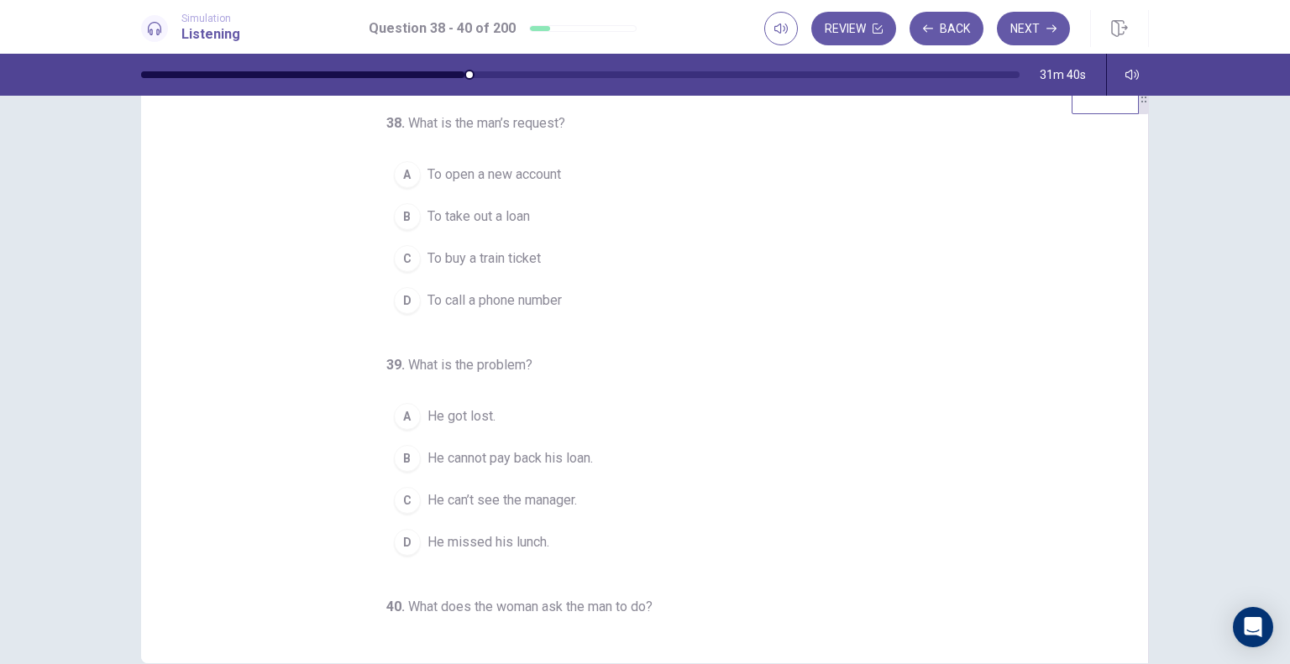
click at [494, 177] on span "To open a new account" at bounding box center [493, 175] width 133 height 20
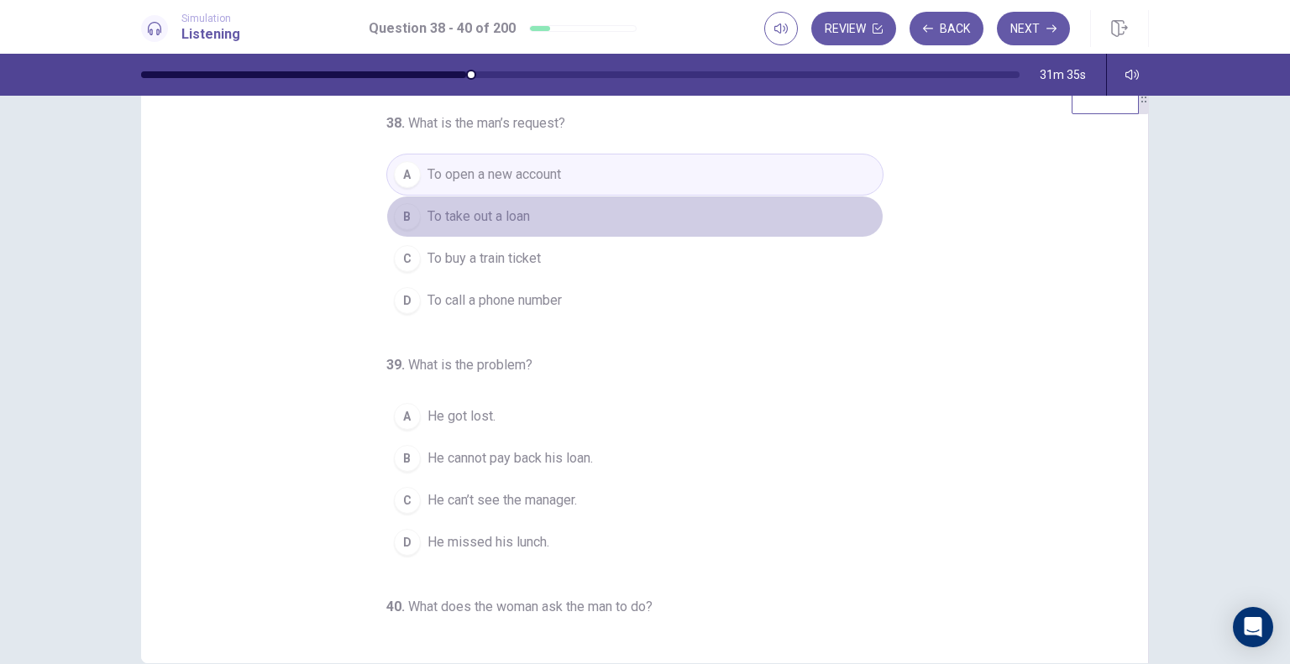
click at [480, 217] on span "To take out a loan" at bounding box center [478, 217] width 102 height 20
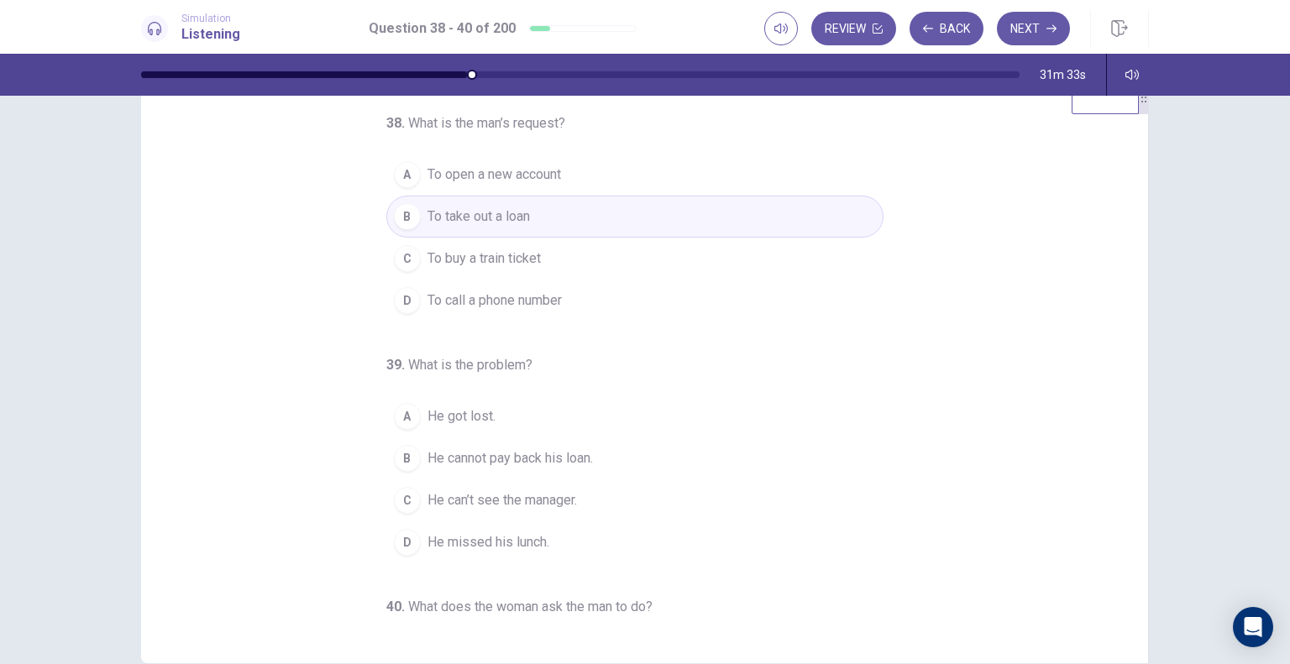
scroll to position [171, 0]
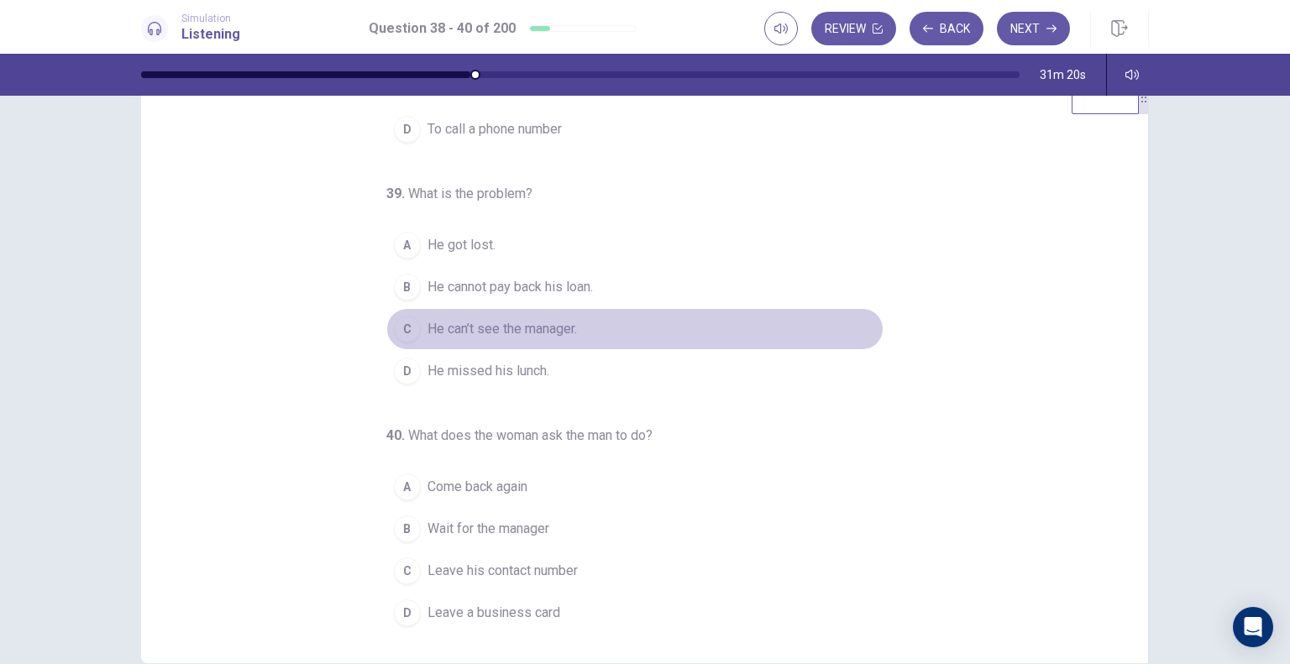
click at [486, 332] on span "He can’t see the manager." at bounding box center [501, 329] width 149 height 20
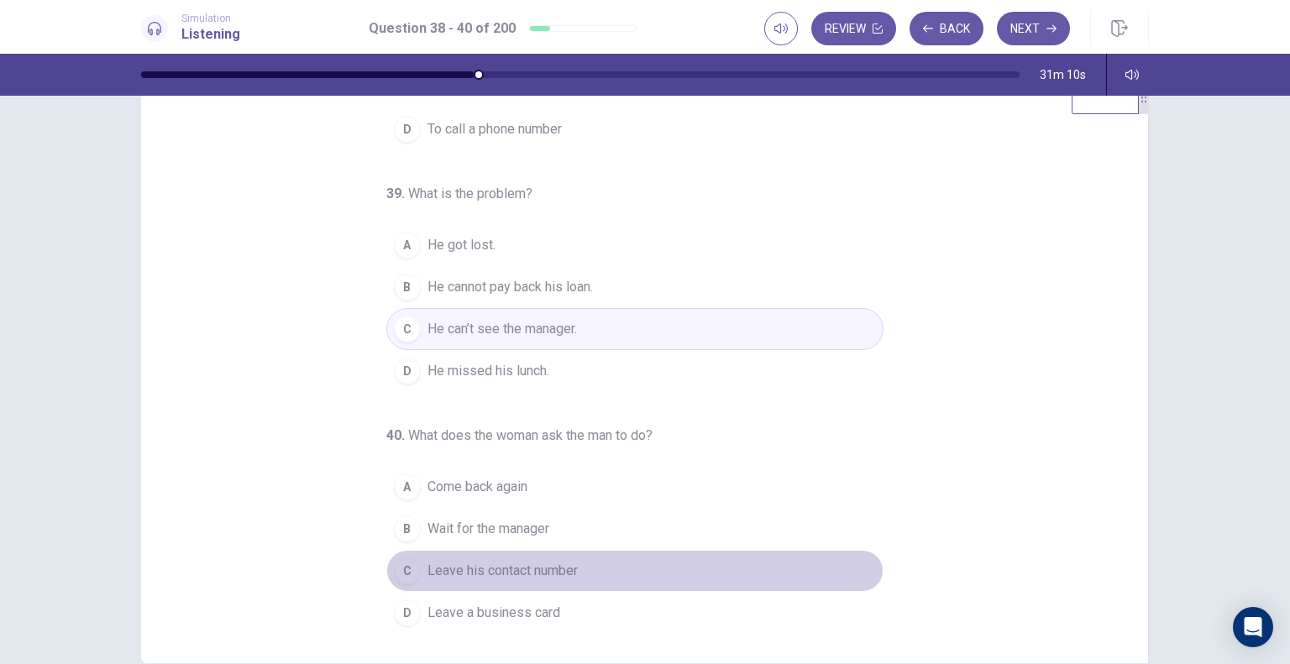
click at [534, 570] on span "Leave his contact number" at bounding box center [502, 571] width 150 height 20
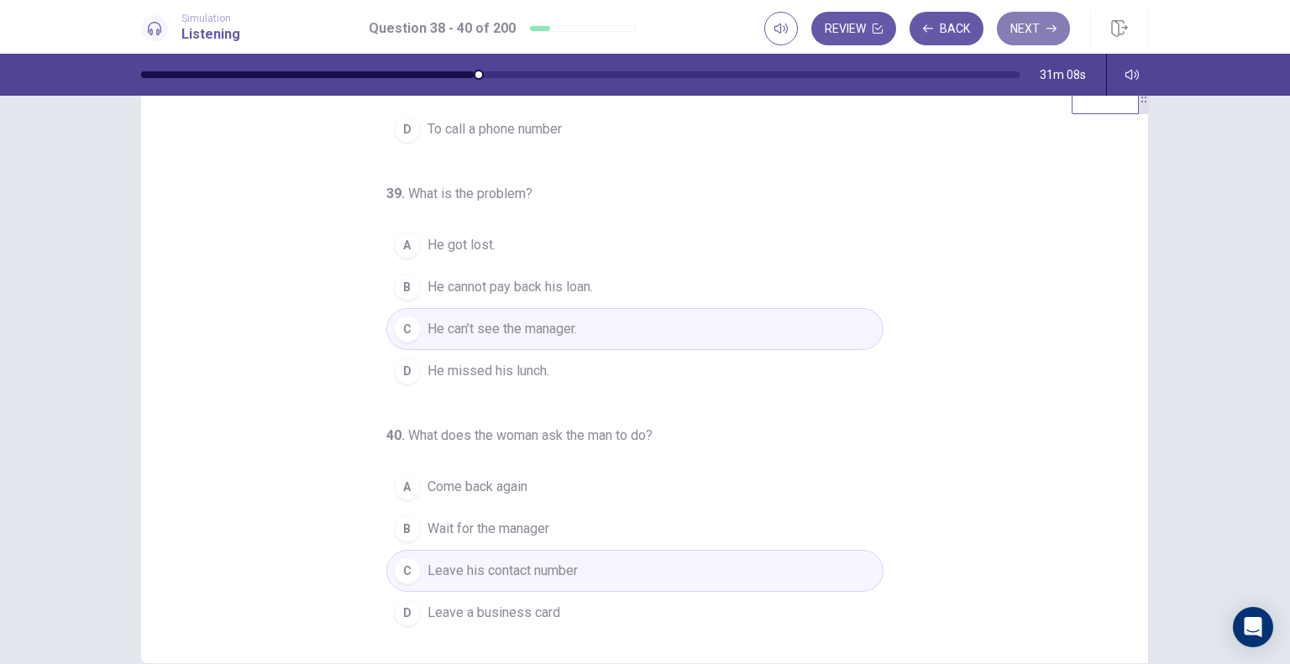
click at [1021, 30] on button "Next" at bounding box center [1033, 29] width 73 height 34
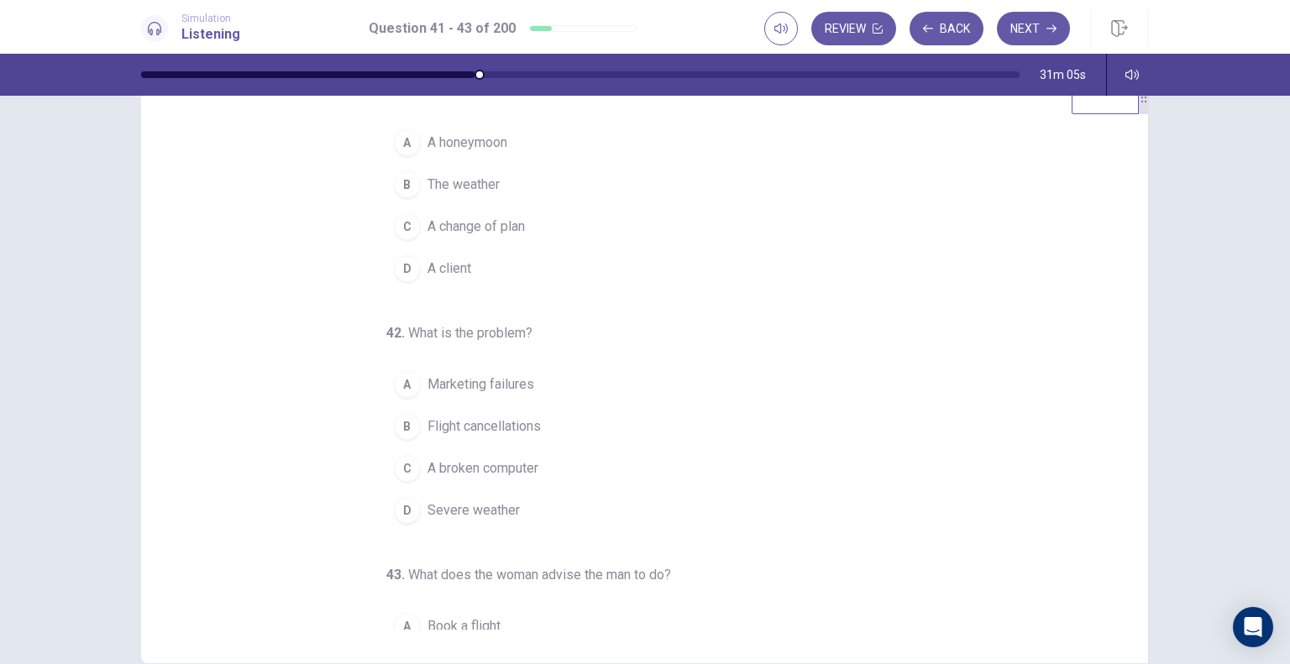
scroll to position [0, 0]
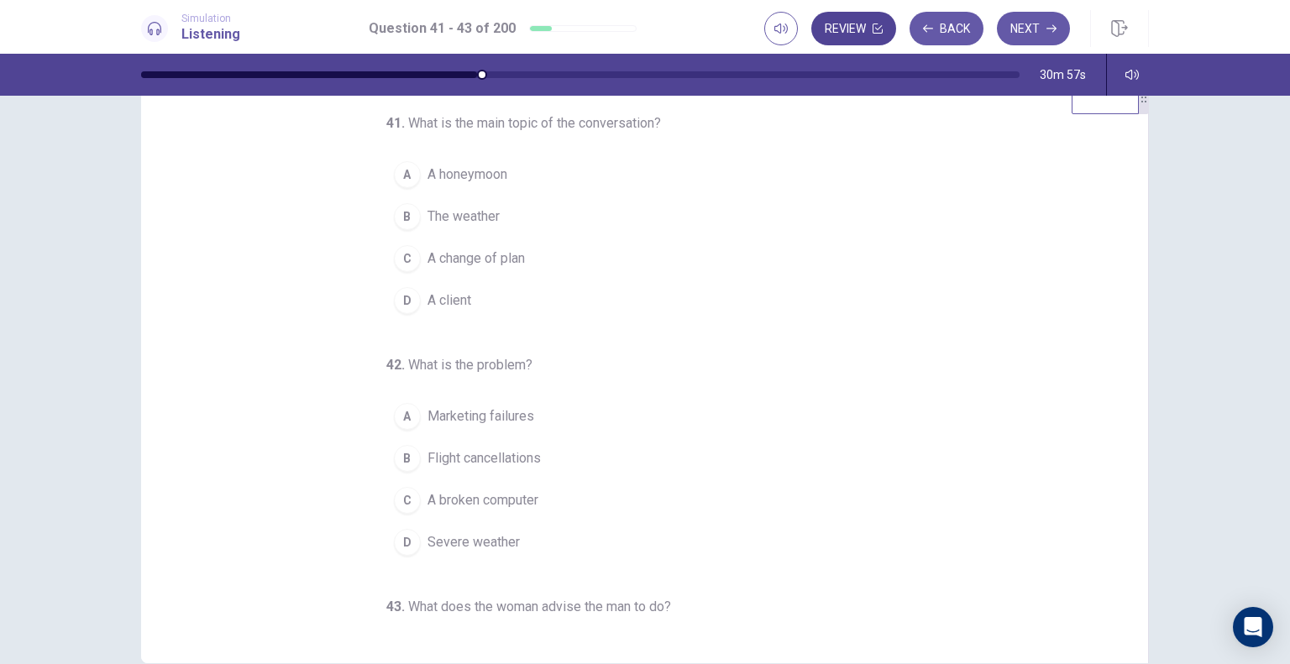
click at [866, 27] on button "Review" at bounding box center [853, 29] width 85 height 34
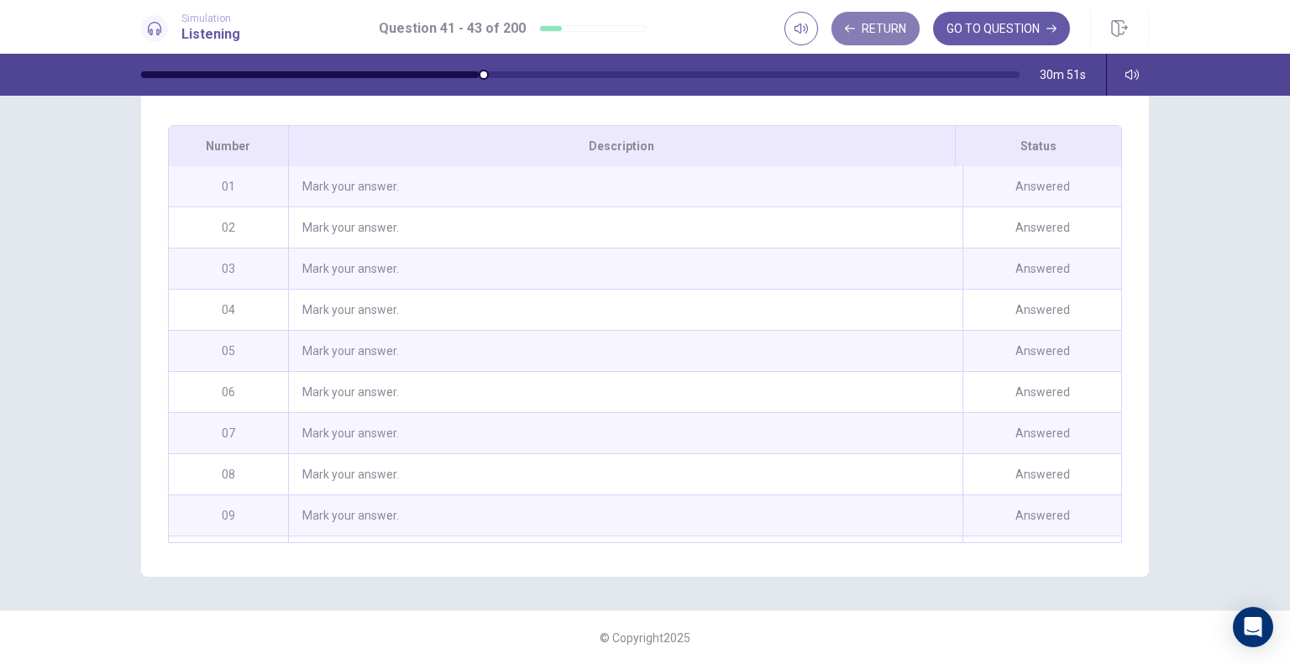
click at [860, 27] on button "Return" at bounding box center [875, 29] width 88 height 34
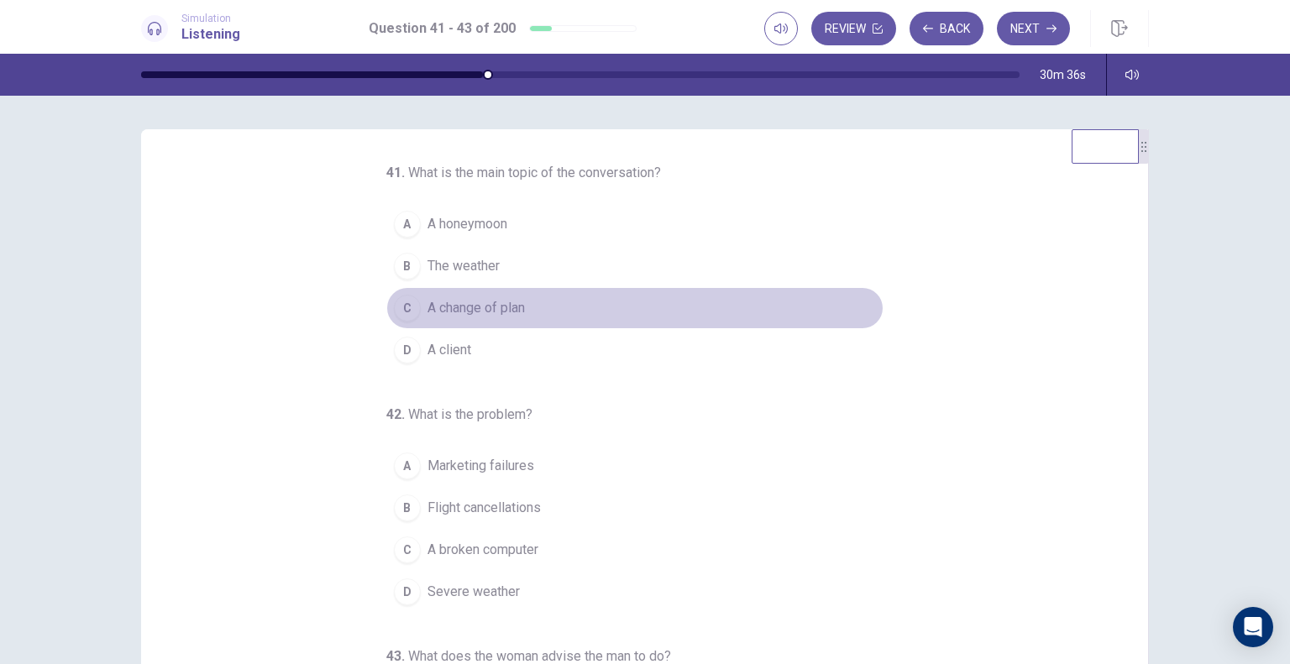
click at [472, 315] on span "A change of plan" at bounding box center [475, 308] width 97 height 20
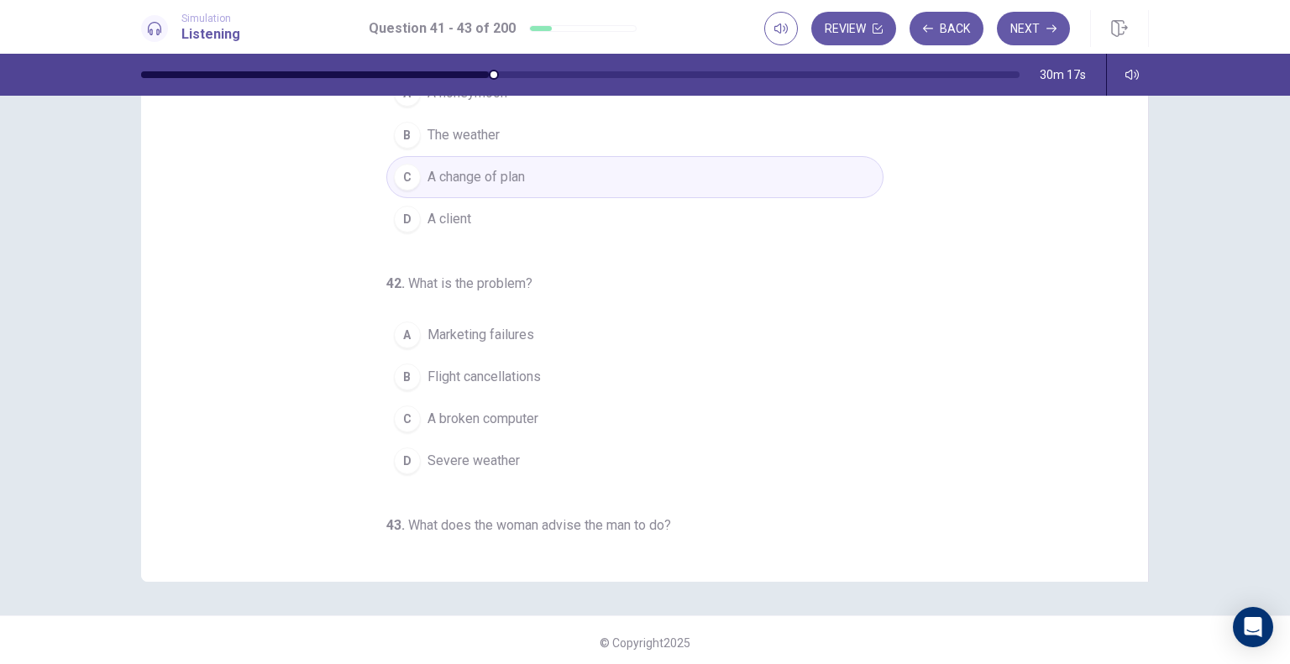
click at [608, 175] on button "C A change of plan" at bounding box center [634, 177] width 497 height 42
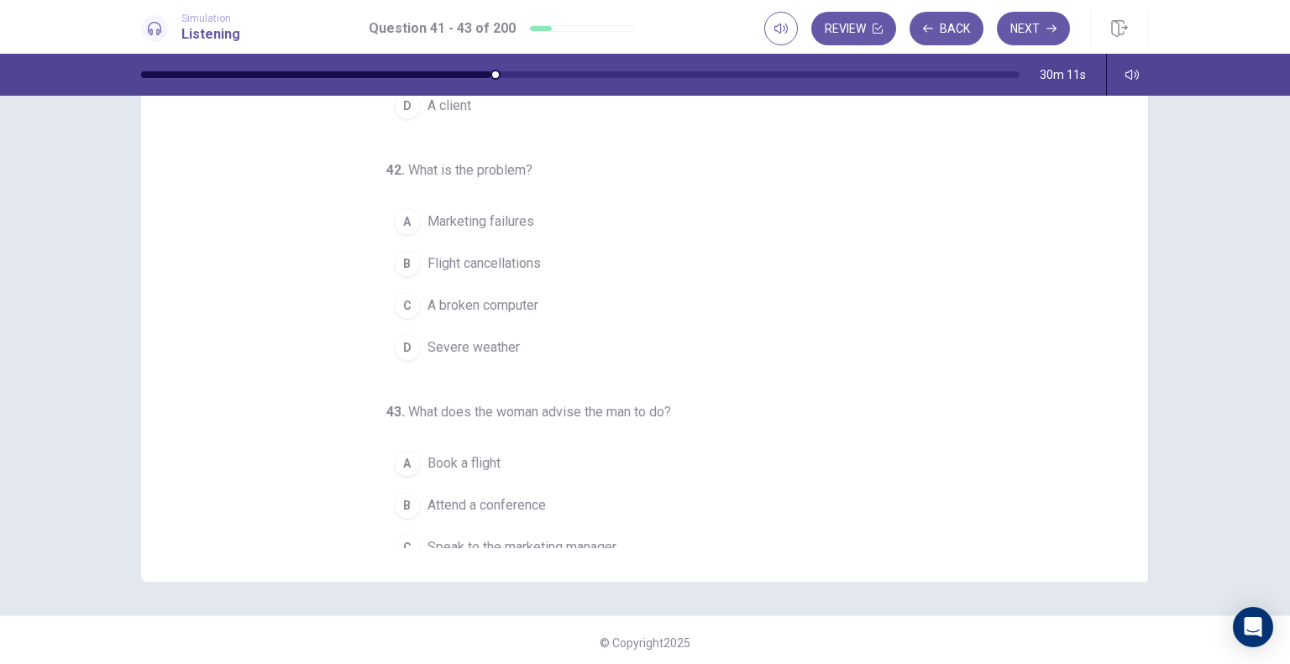
scroll to position [142, 0]
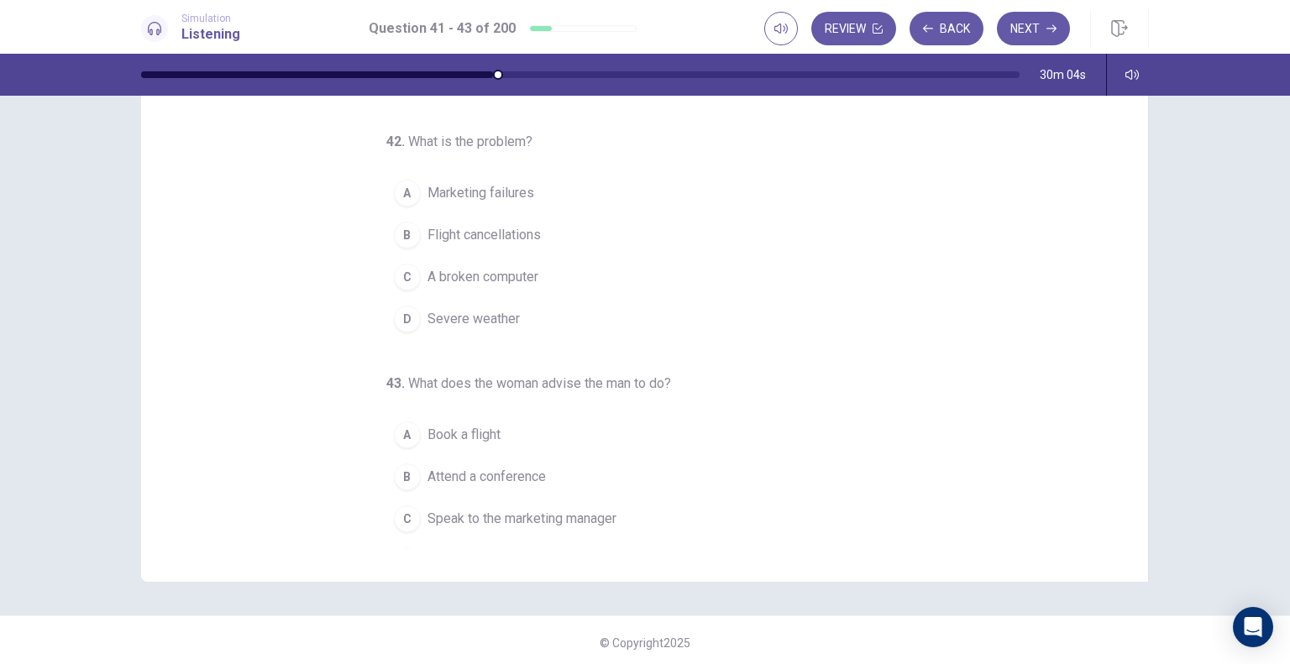
click at [427, 318] on span "Severe weather" at bounding box center [473, 319] width 92 height 20
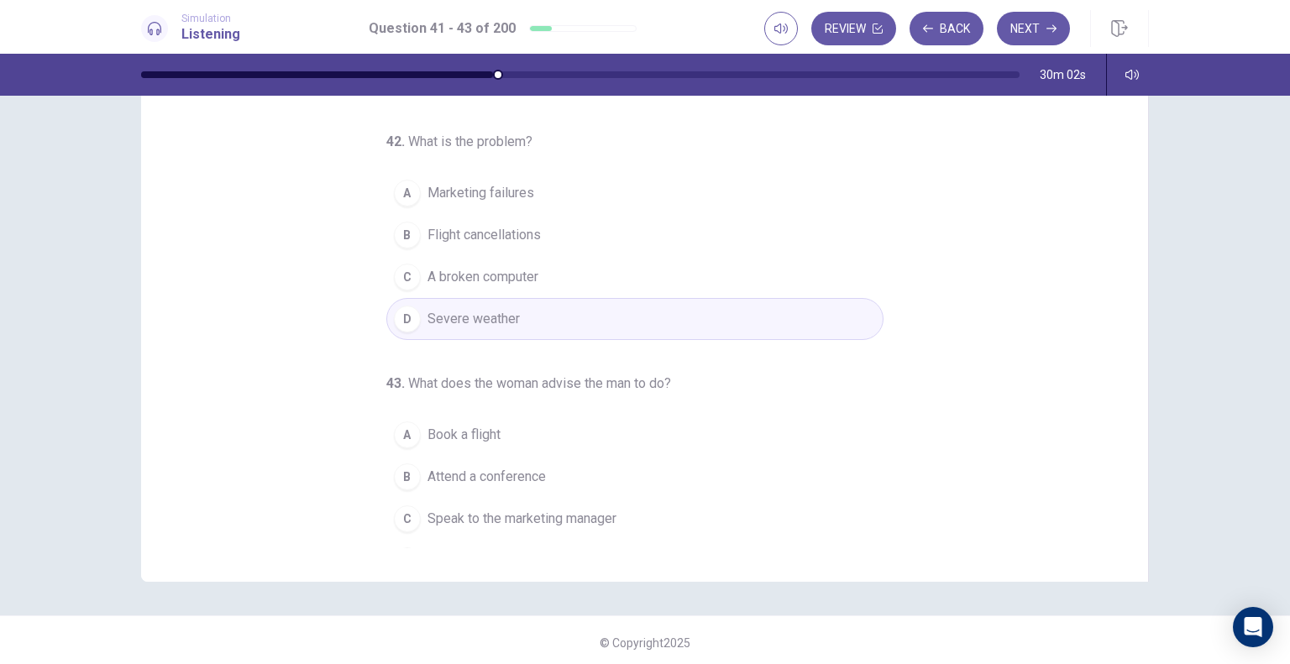
scroll to position [171, 0]
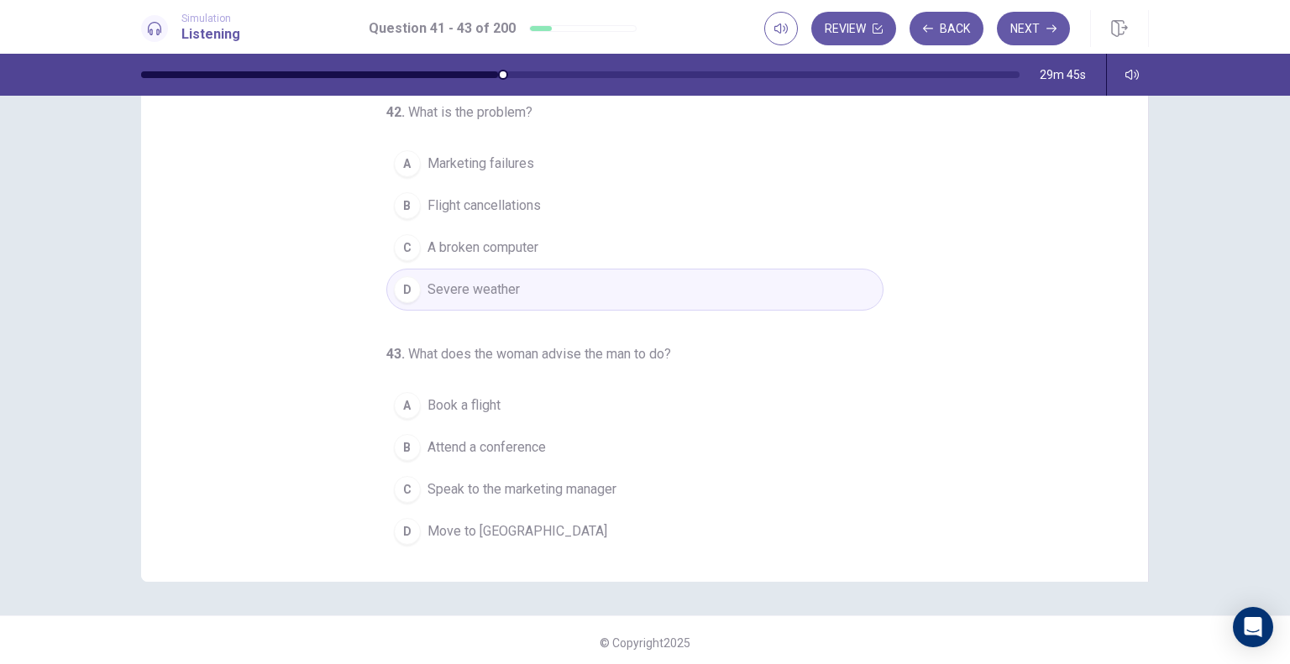
click at [552, 479] on span "Speak to the marketing manager" at bounding box center [521, 489] width 189 height 20
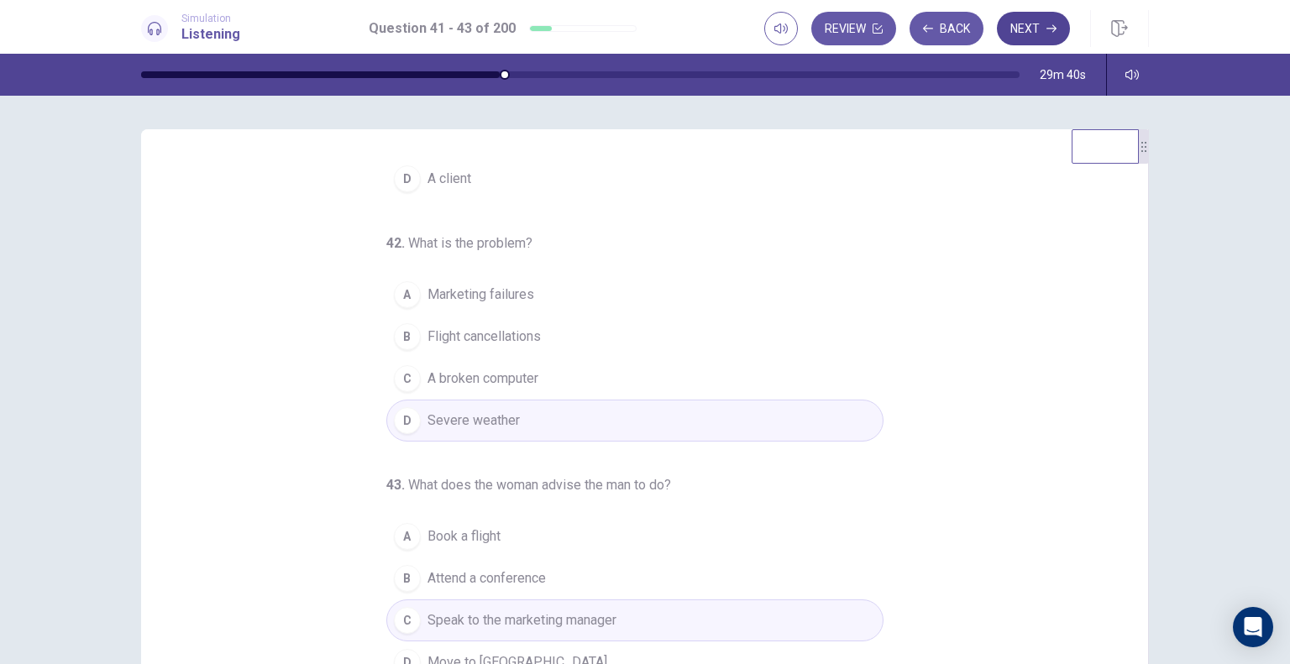
click at [1047, 31] on icon "button" at bounding box center [1051, 29] width 10 height 10
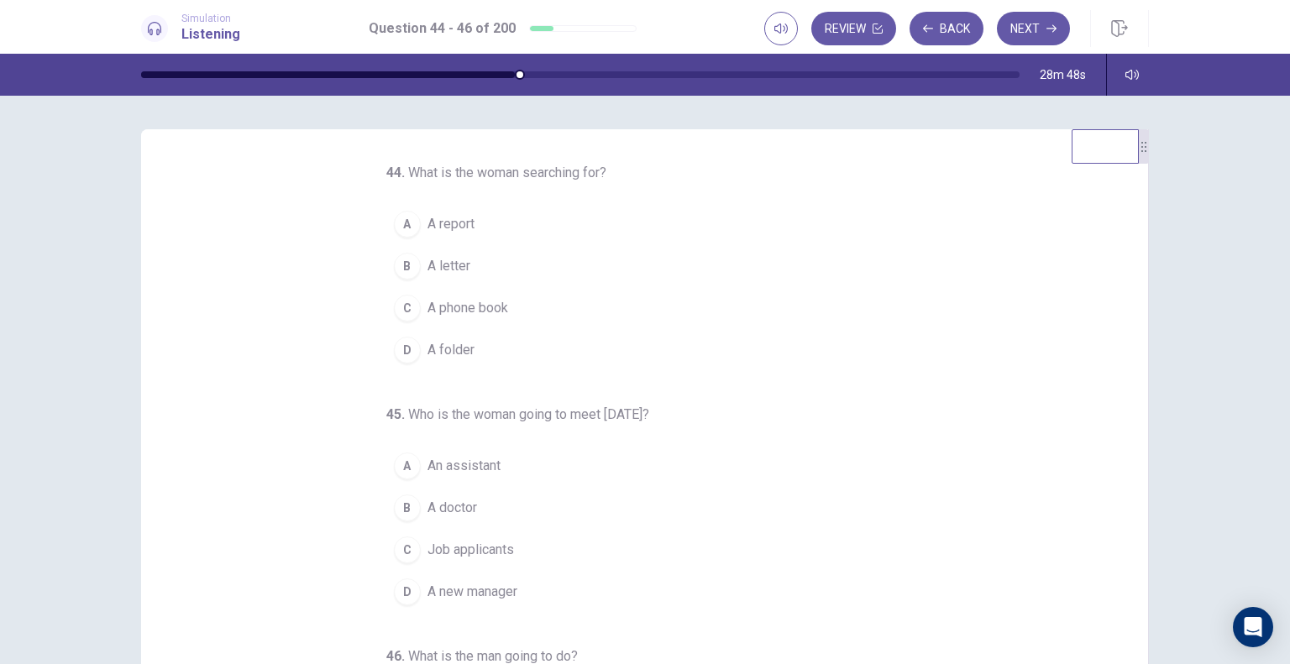
click at [451, 223] on span "A report" at bounding box center [450, 224] width 47 height 20
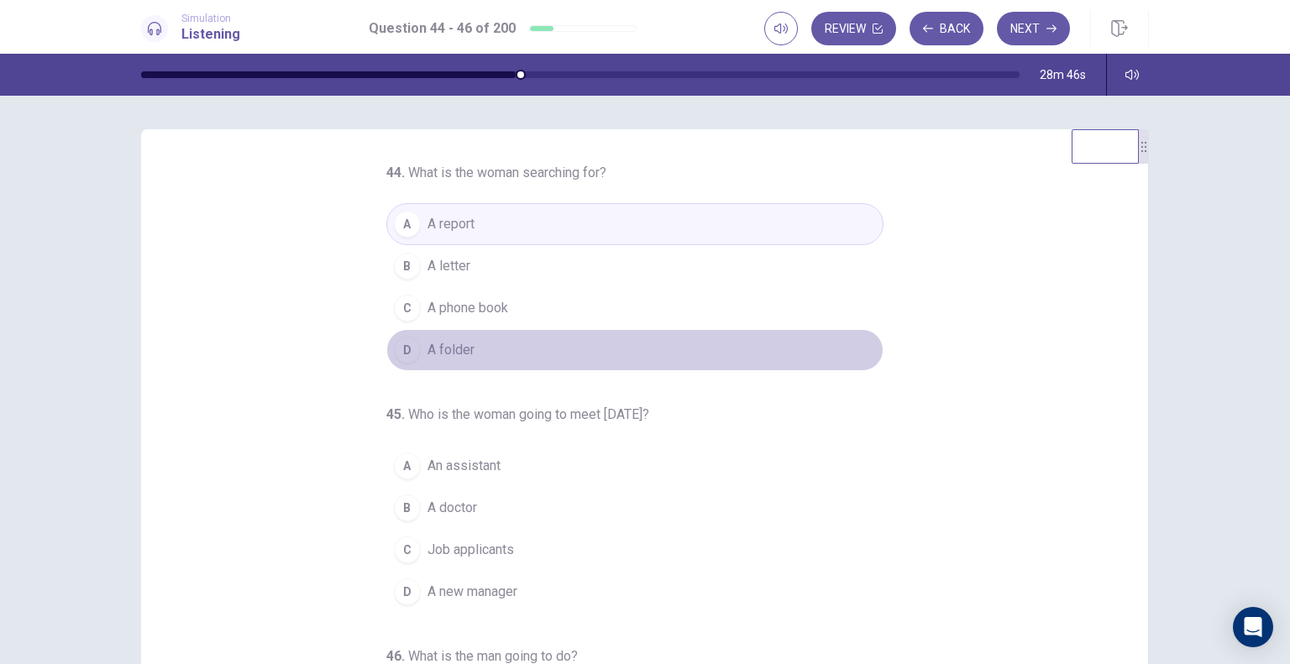
click at [443, 351] on span "A folder" at bounding box center [450, 350] width 47 height 20
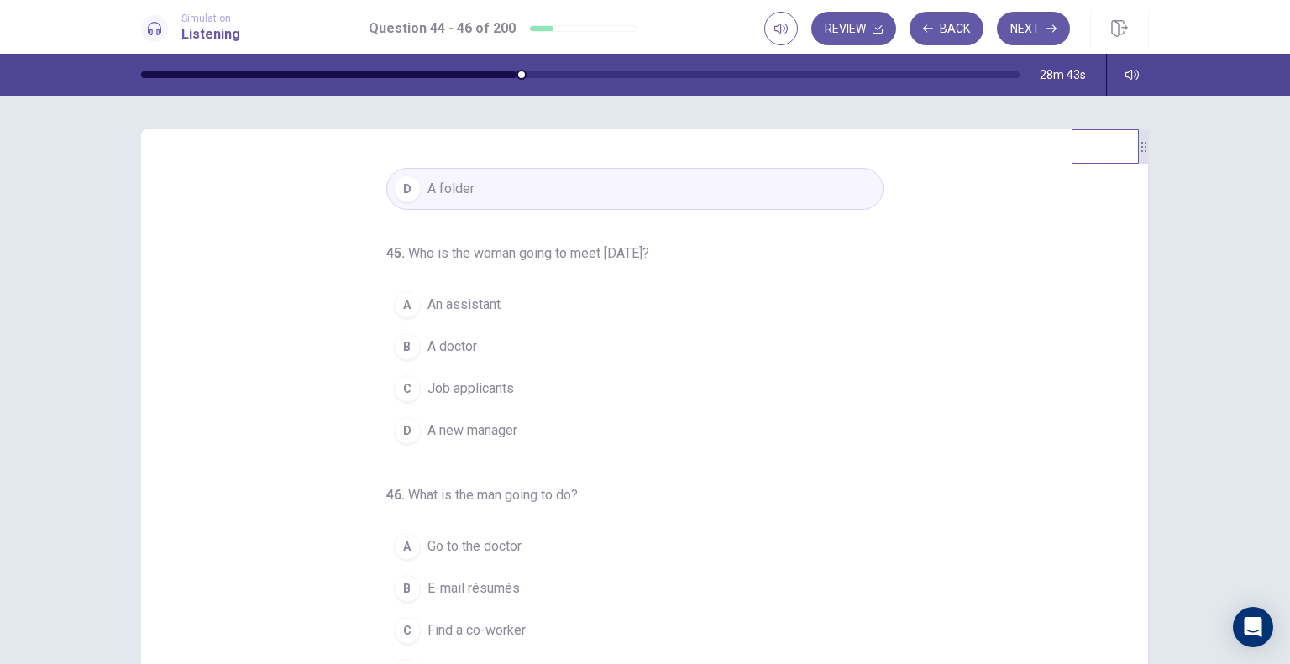
scroll to position [171, 0]
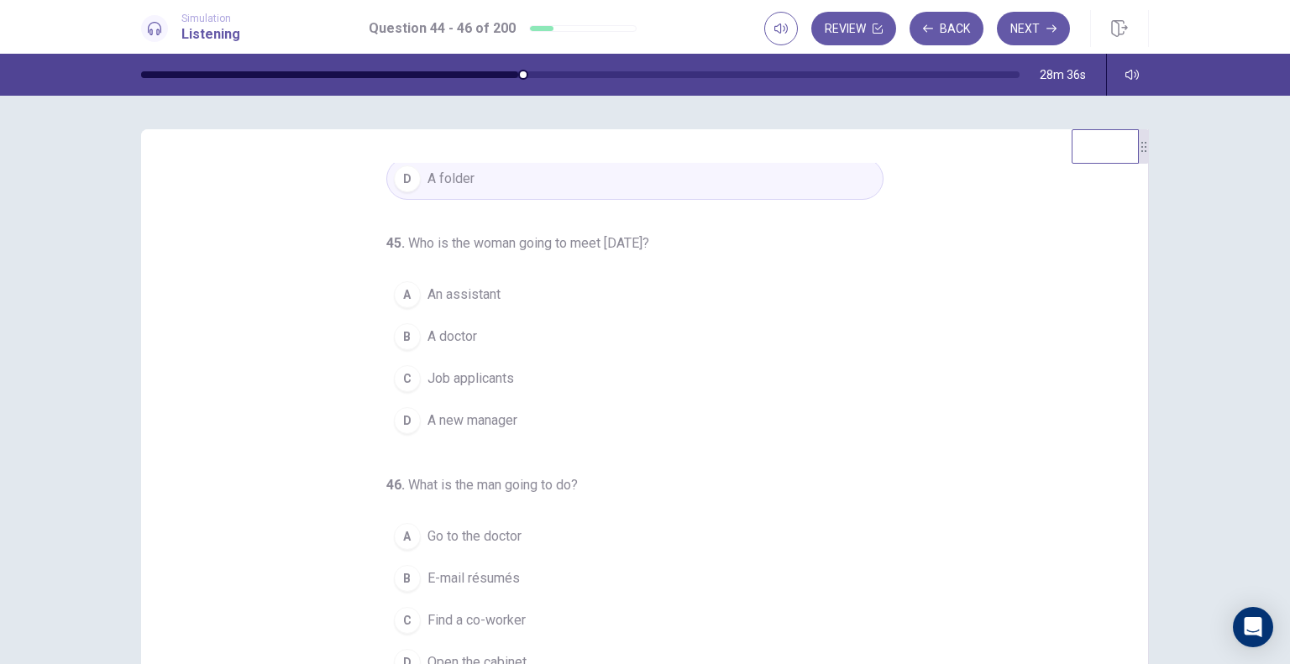
click at [482, 379] on span "Job applicants" at bounding box center [470, 379] width 86 height 20
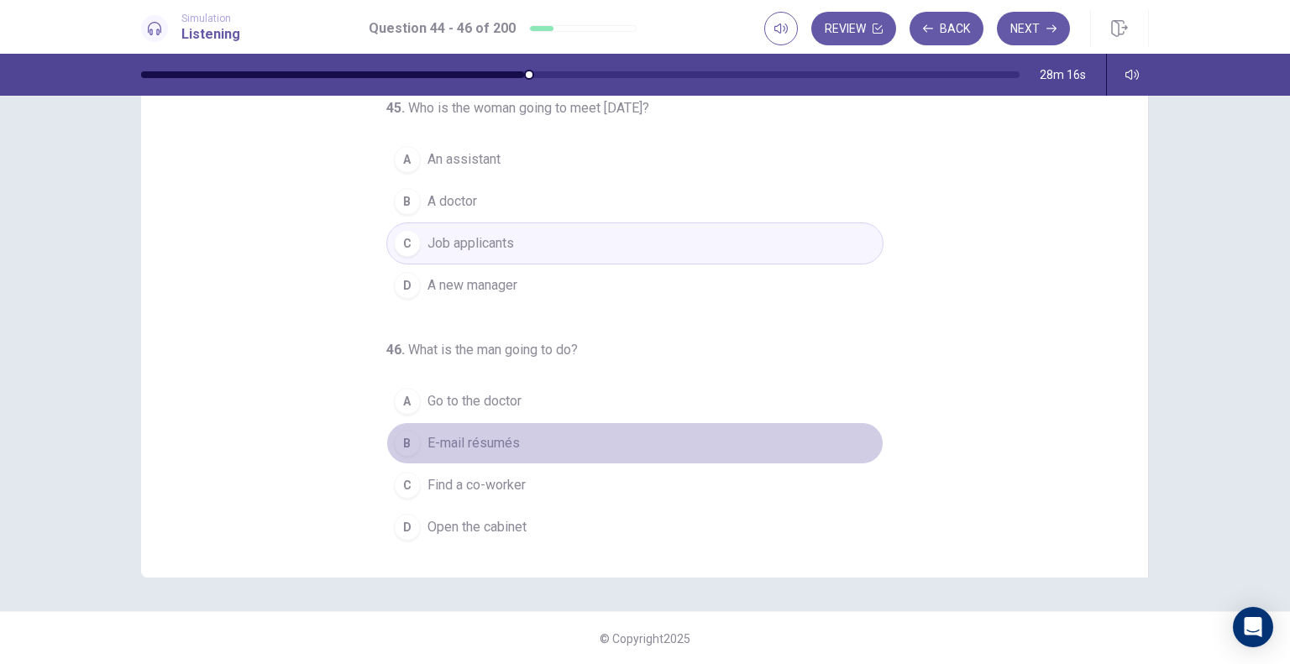
click at [479, 434] on span "E-mail résumés" at bounding box center [473, 443] width 92 height 20
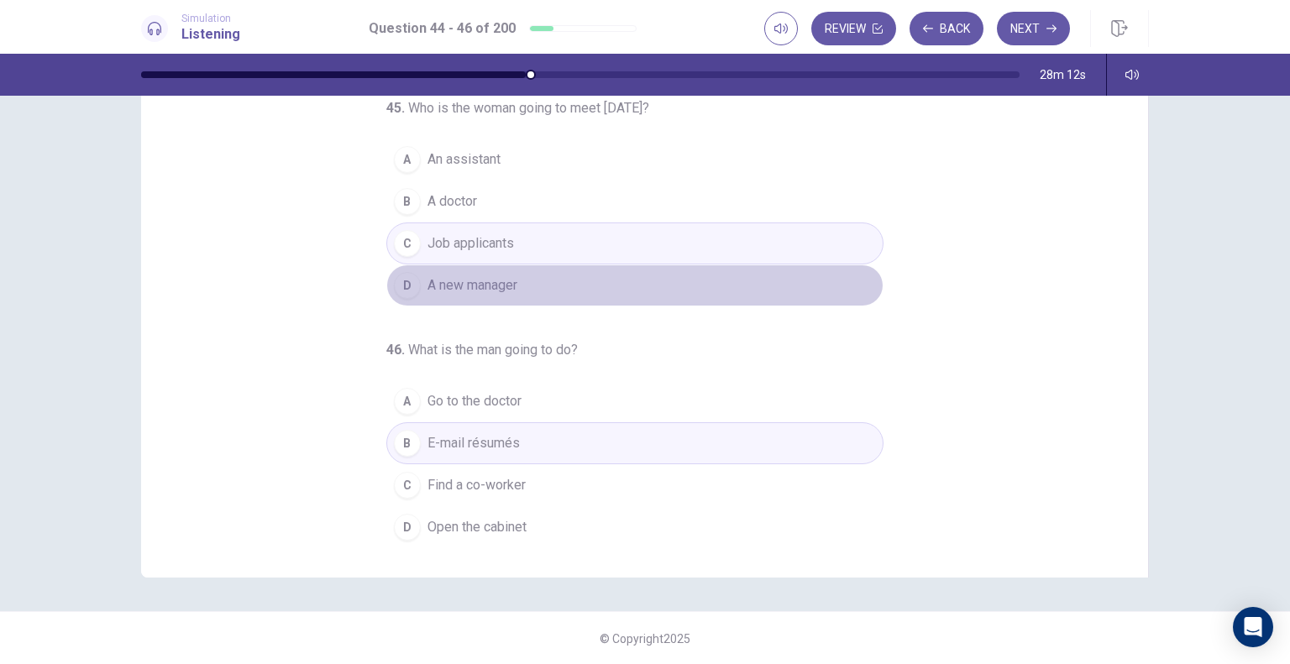
click at [457, 275] on span "A new manager" at bounding box center [472, 285] width 90 height 20
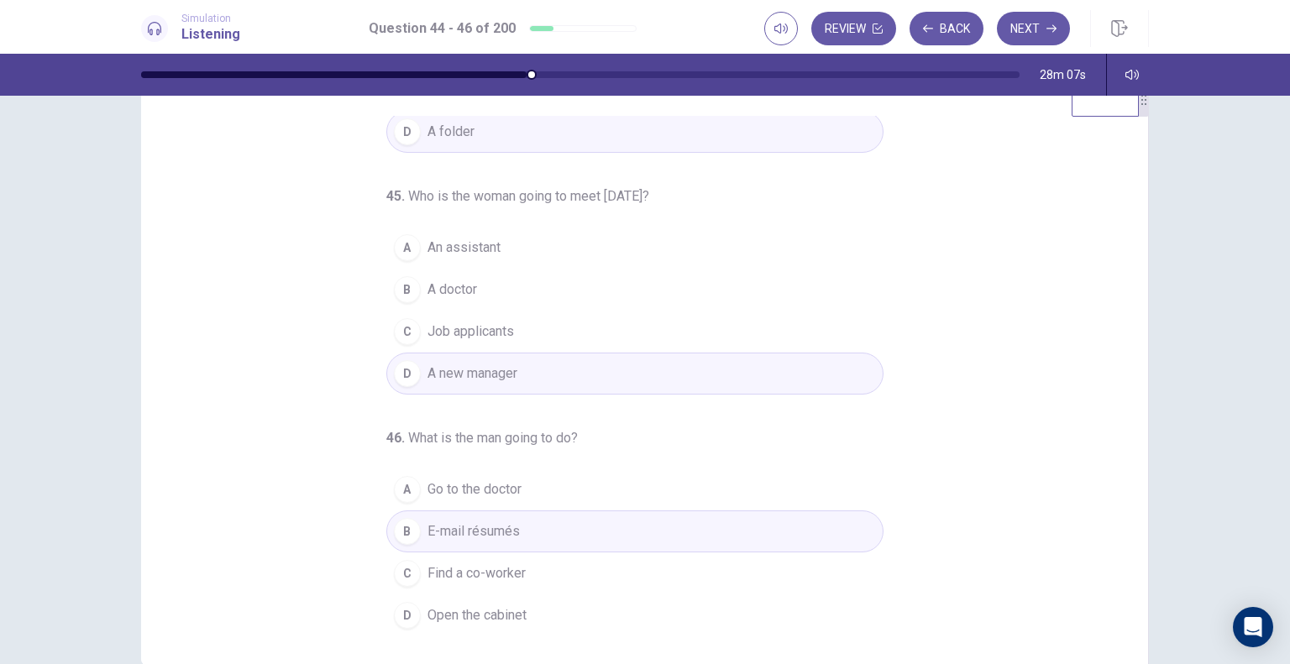
scroll to position [0, 0]
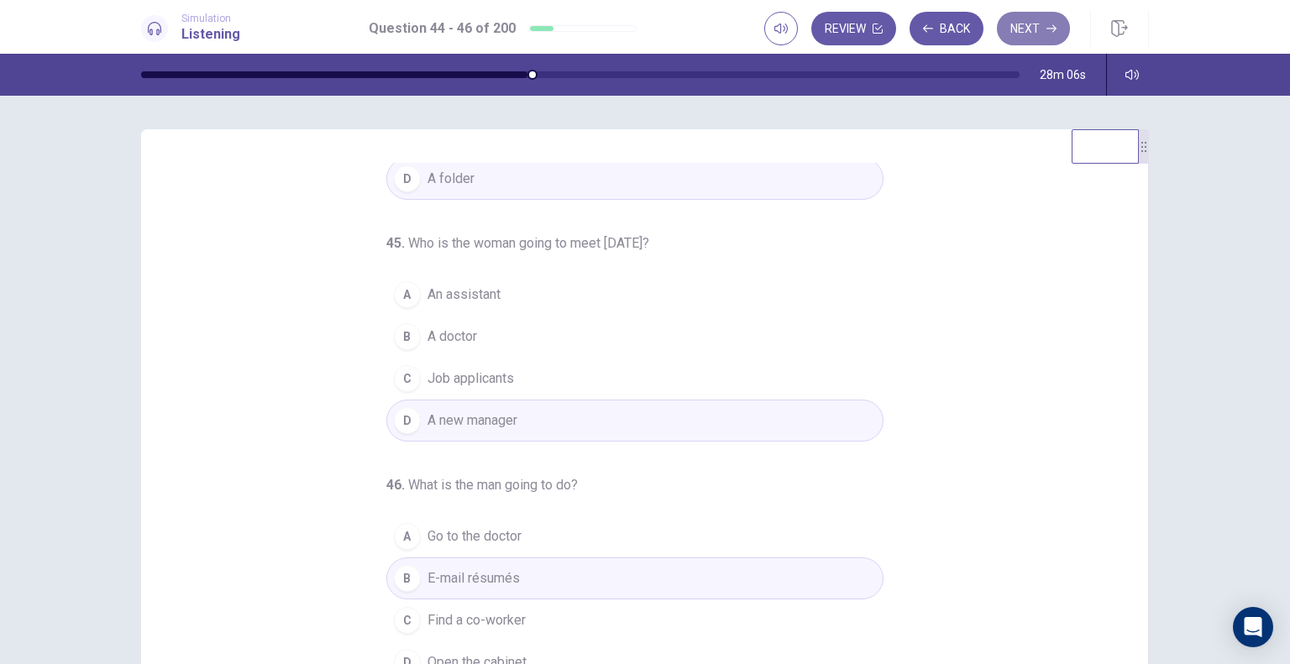
click at [1044, 27] on button "Next" at bounding box center [1033, 29] width 73 height 34
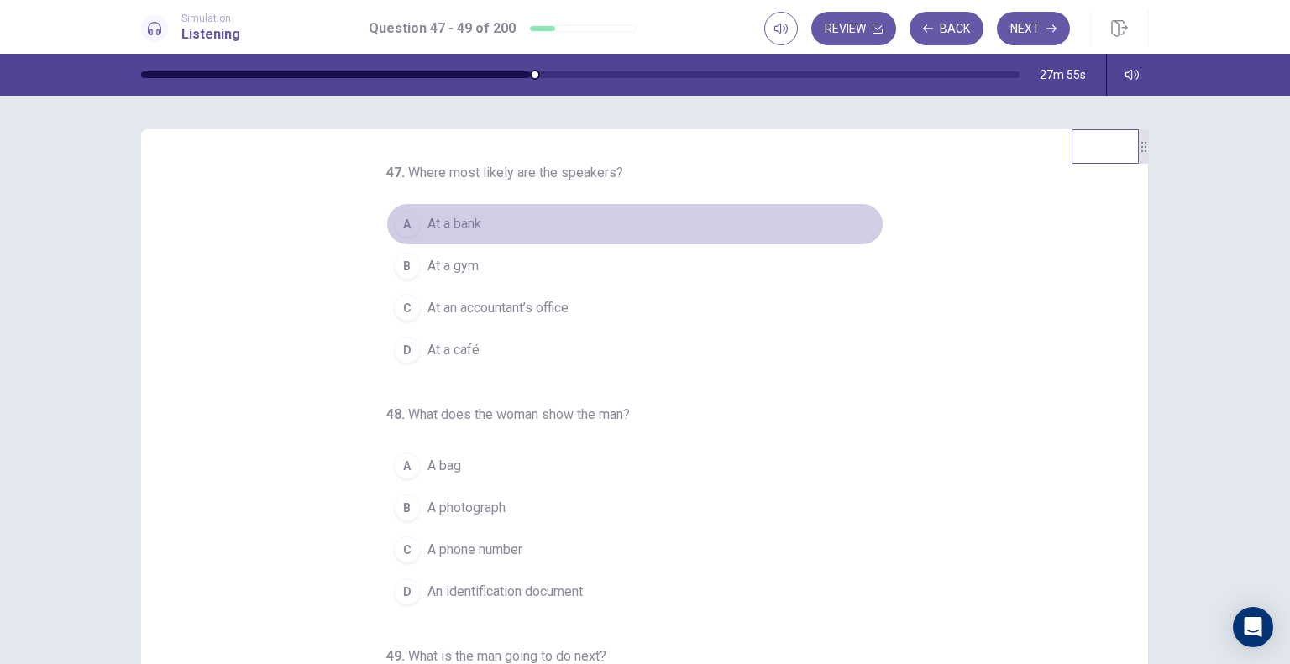
click at [432, 211] on button "A At a bank" at bounding box center [634, 224] width 497 height 42
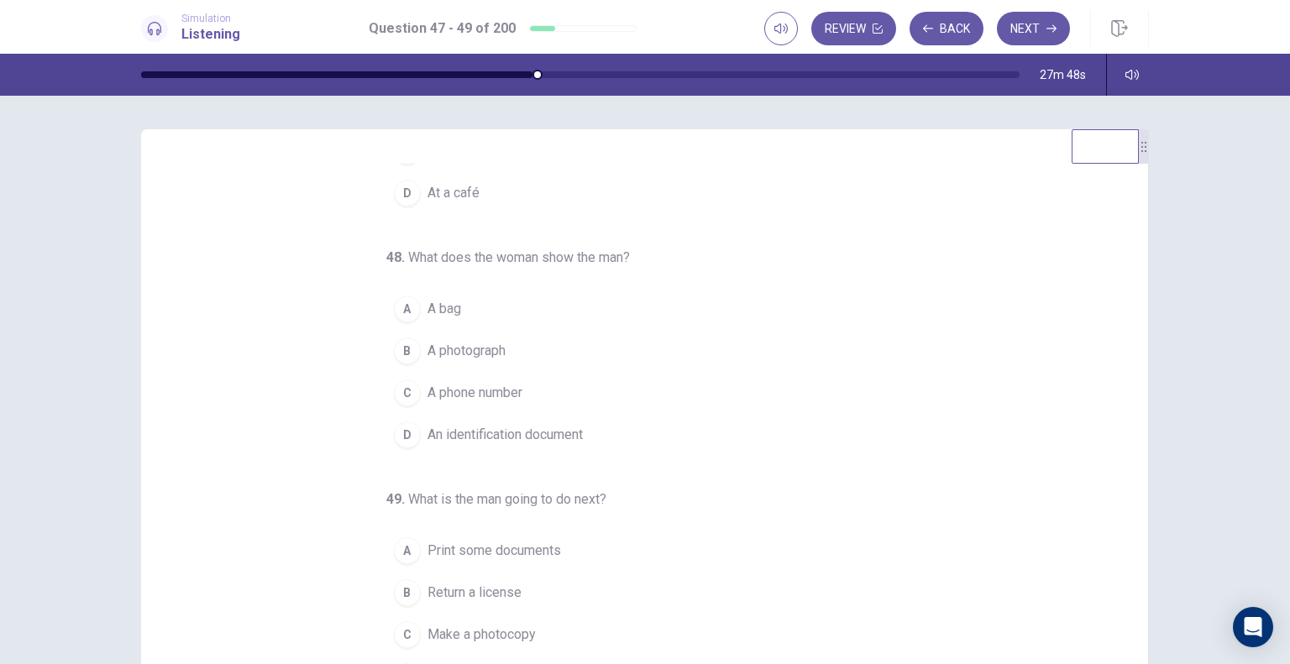
scroll to position [171, 0]
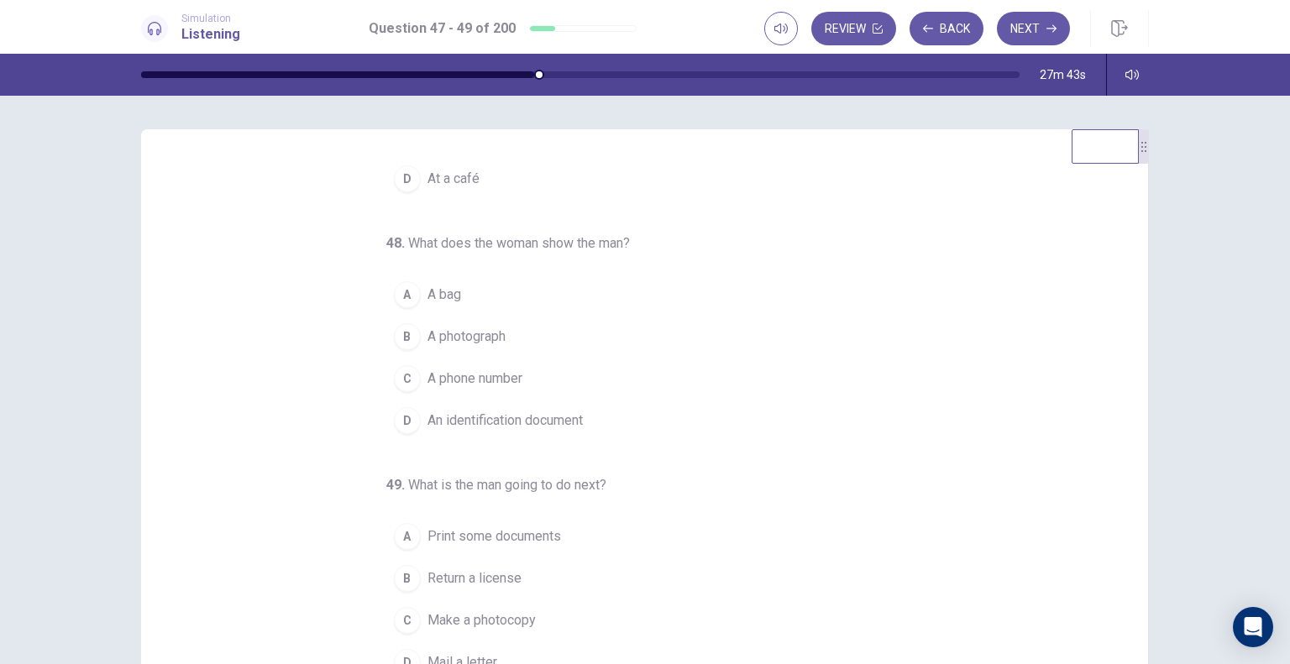
click at [484, 423] on span "An identification document" at bounding box center [504, 421] width 155 height 20
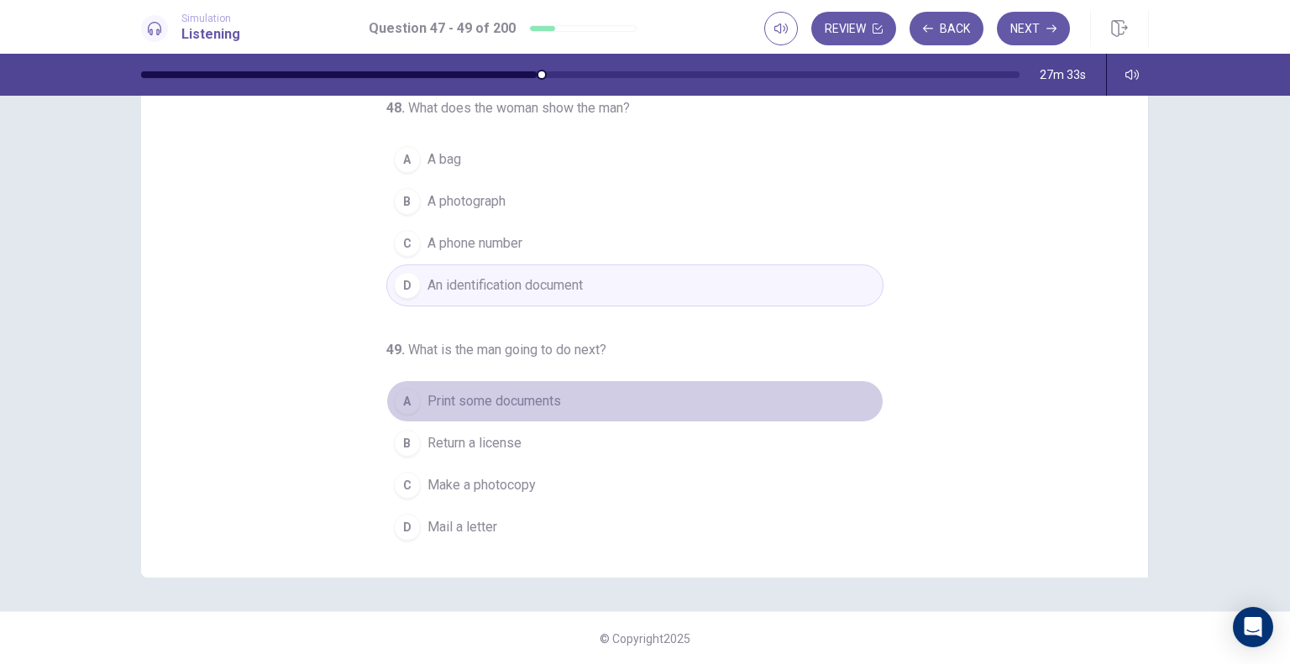
click at [473, 406] on span "Print some documents" at bounding box center [493, 401] width 133 height 20
click at [497, 408] on button "A Print some documents" at bounding box center [634, 401] width 497 height 42
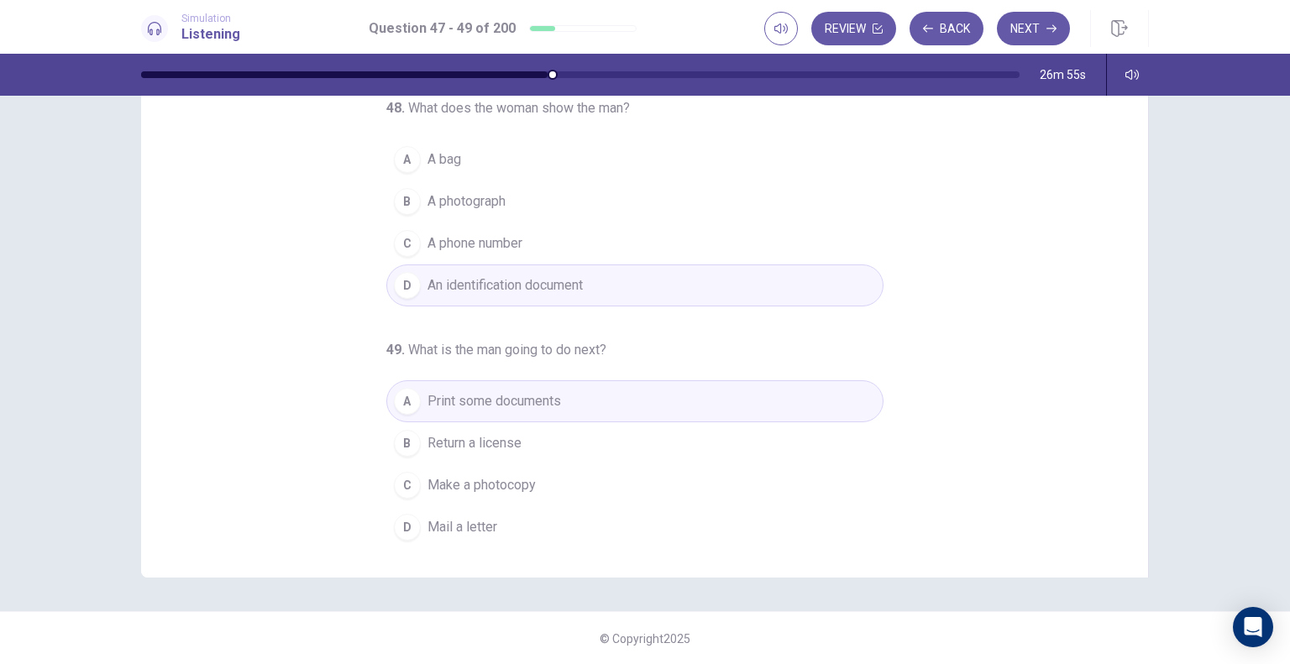
click at [510, 486] on span "Make a photocopy" at bounding box center [481, 485] width 108 height 20
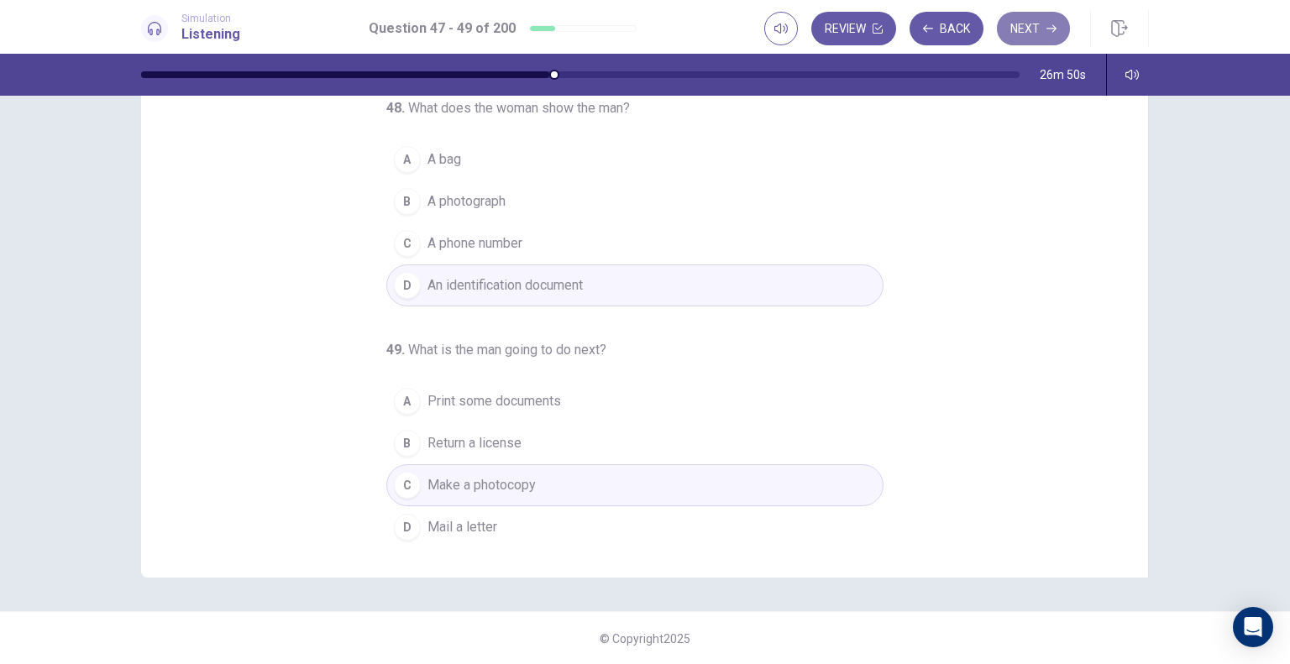
click at [1038, 25] on button "Next" at bounding box center [1033, 29] width 73 height 34
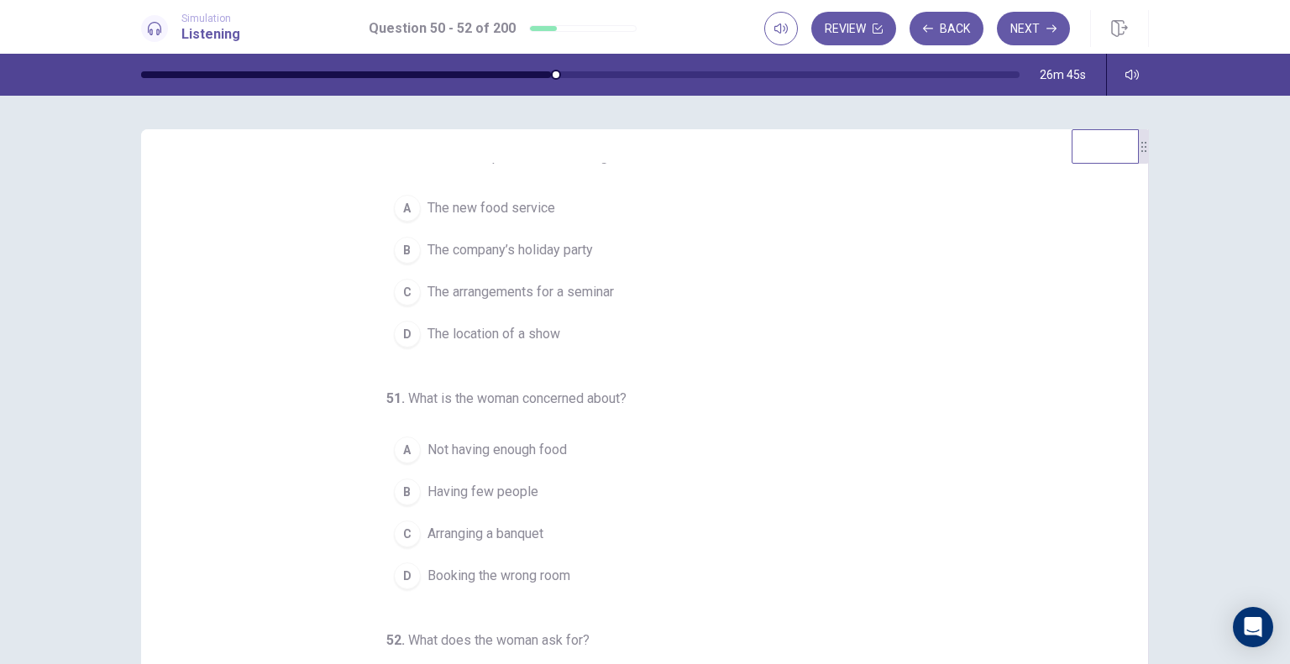
scroll to position [0, 0]
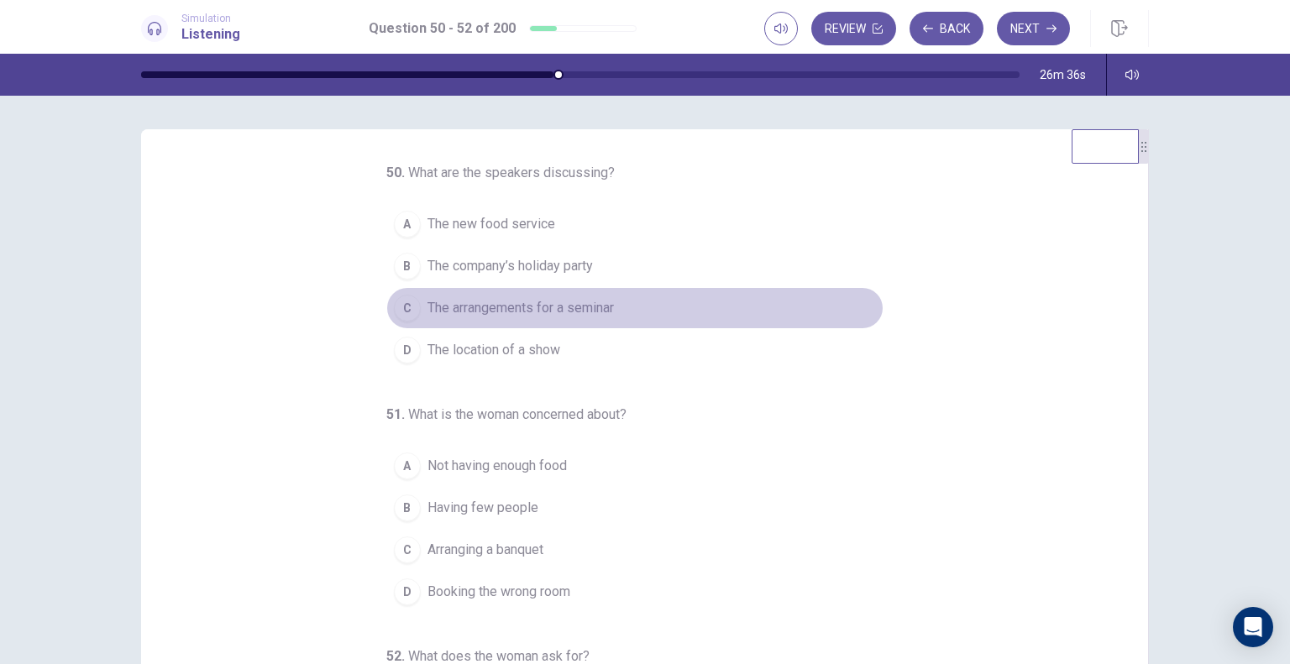
click at [532, 314] on span "The arrangements for a seminar" at bounding box center [520, 308] width 186 height 20
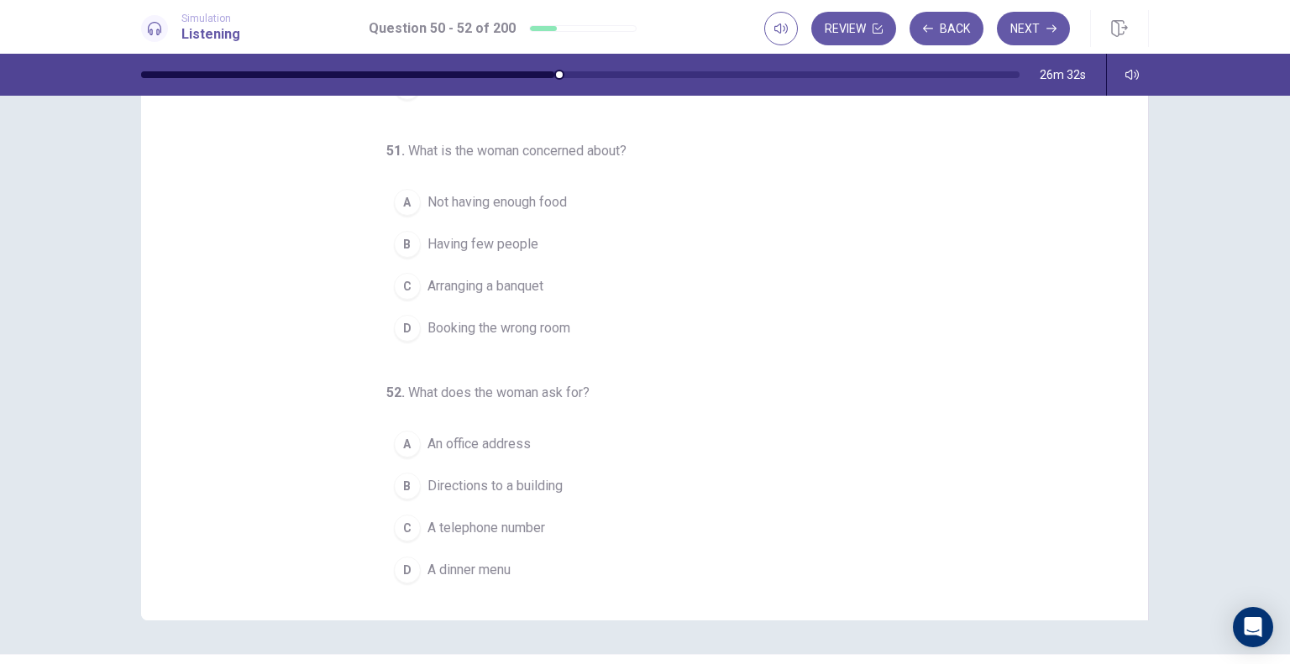
scroll to position [132, 0]
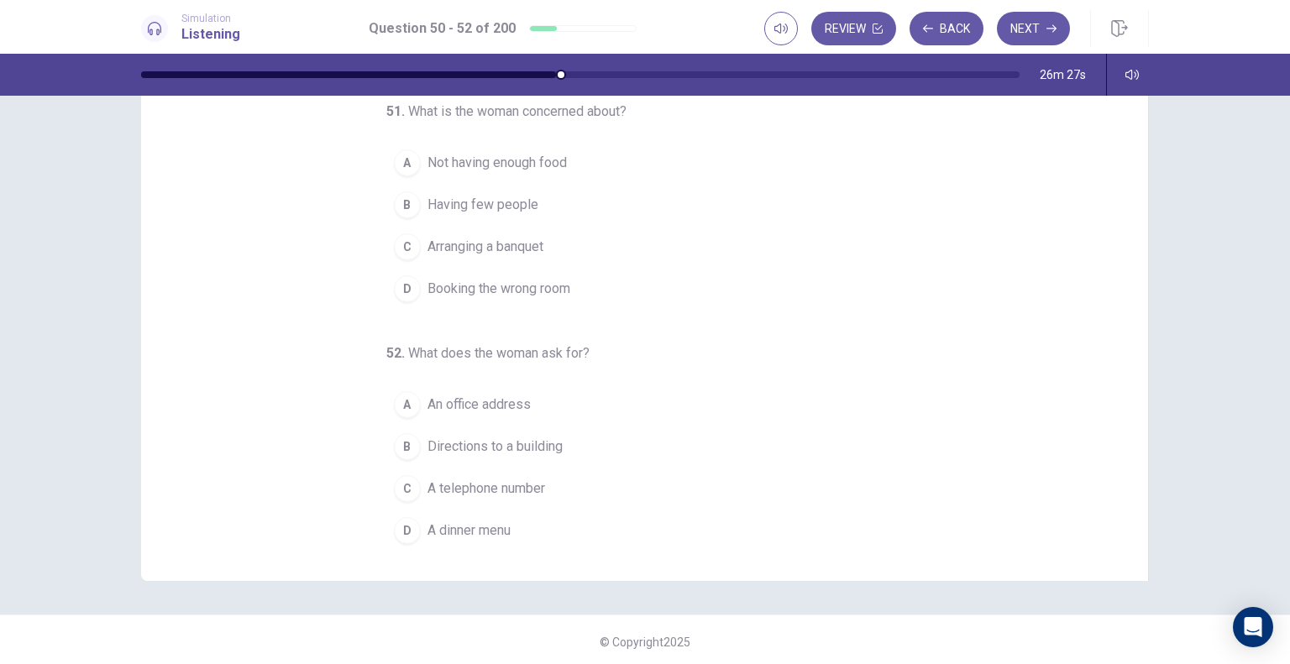
click at [394, 159] on div "A" at bounding box center [407, 162] width 27 height 27
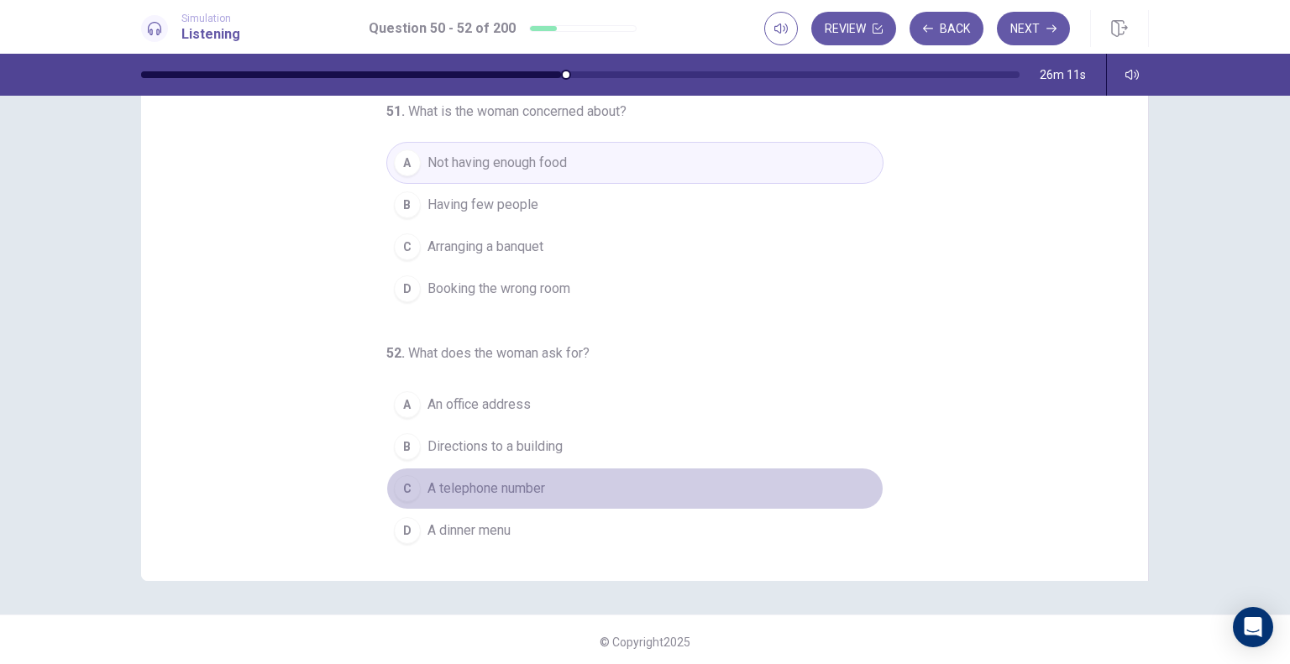
click at [386, 479] on button "C A telephone number" at bounding box center [634, 489] width 497 height 42
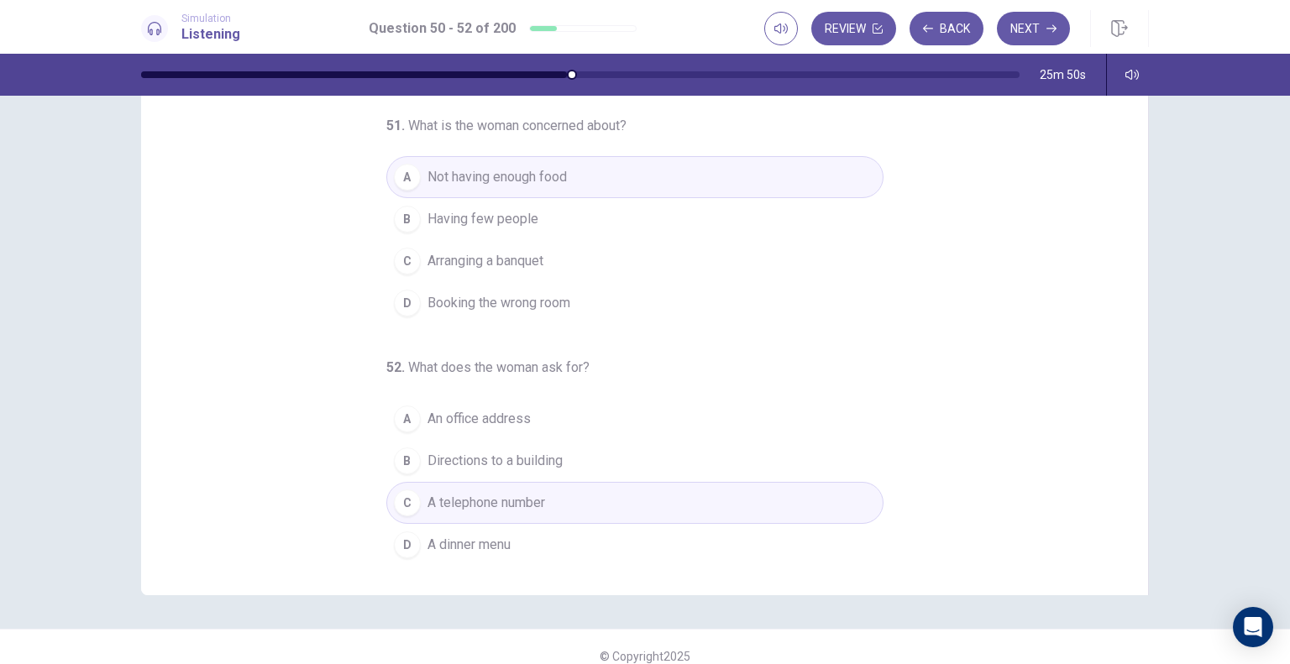
scroll to position [135, 0]
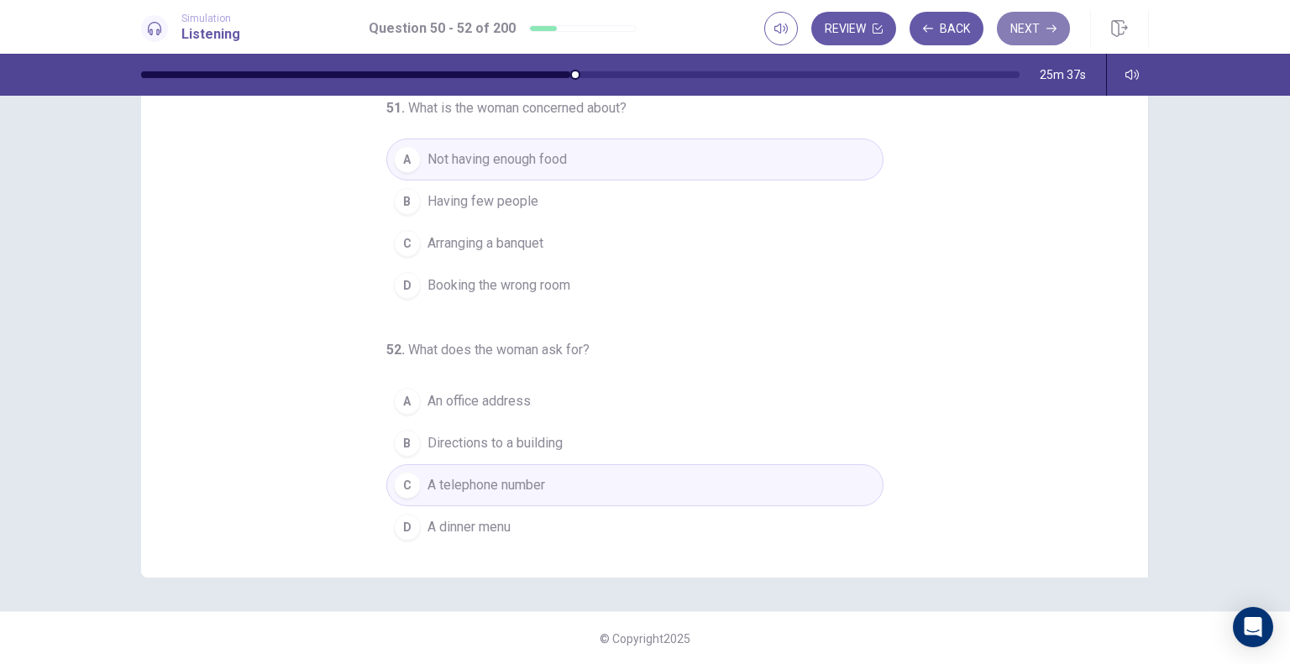
click at [1040, 29] on button "Next" at bounding box center [1033, 29] width 73 height 34
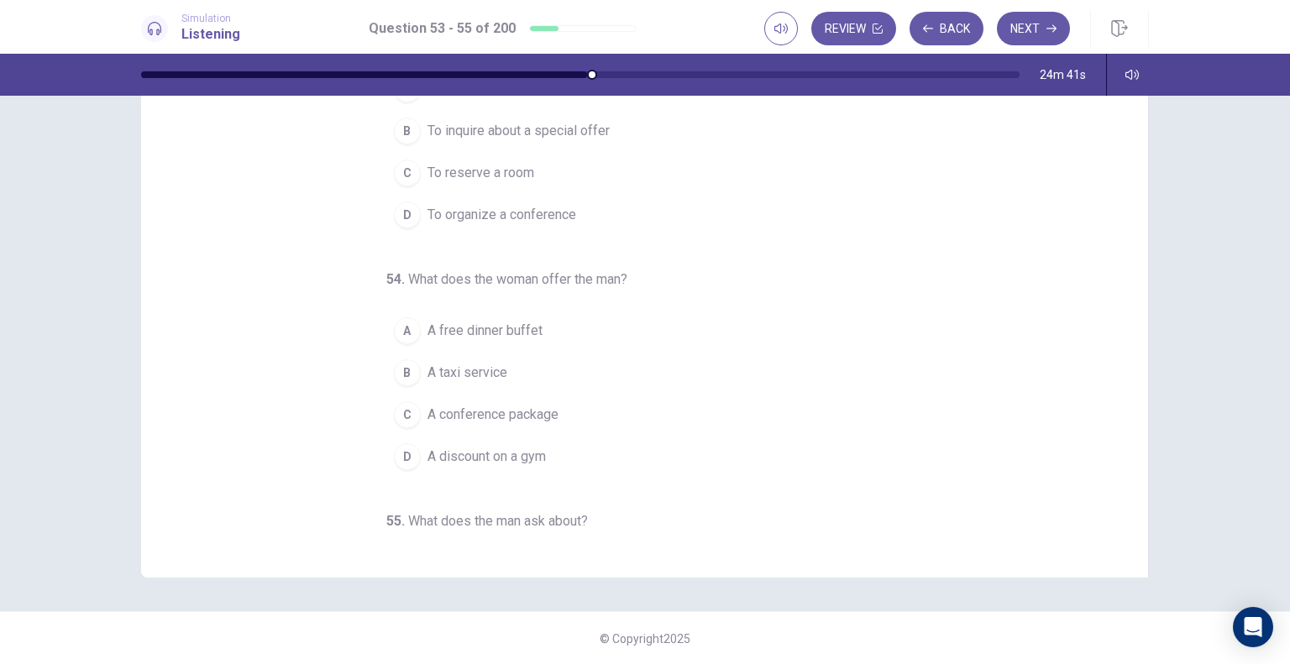
scroll to position [0, 0]
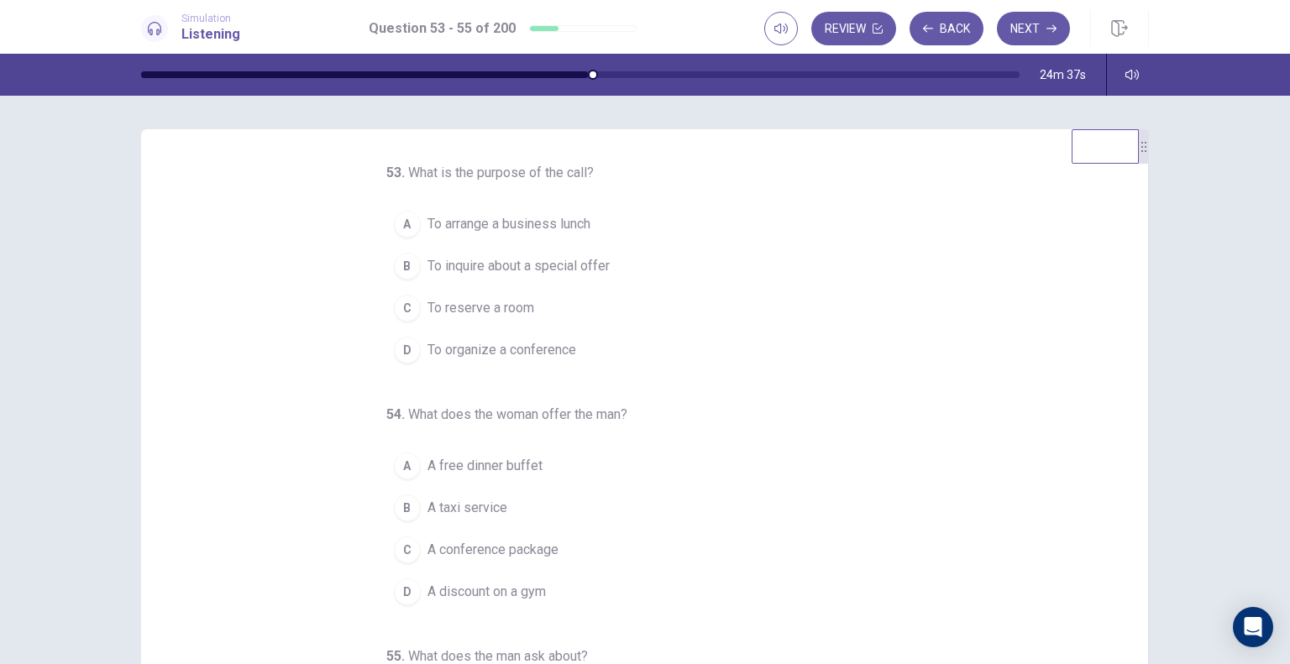
click at [541, 228] on span "To arrange a business lunch" at bounding box center [508, 224] width 163 height 20
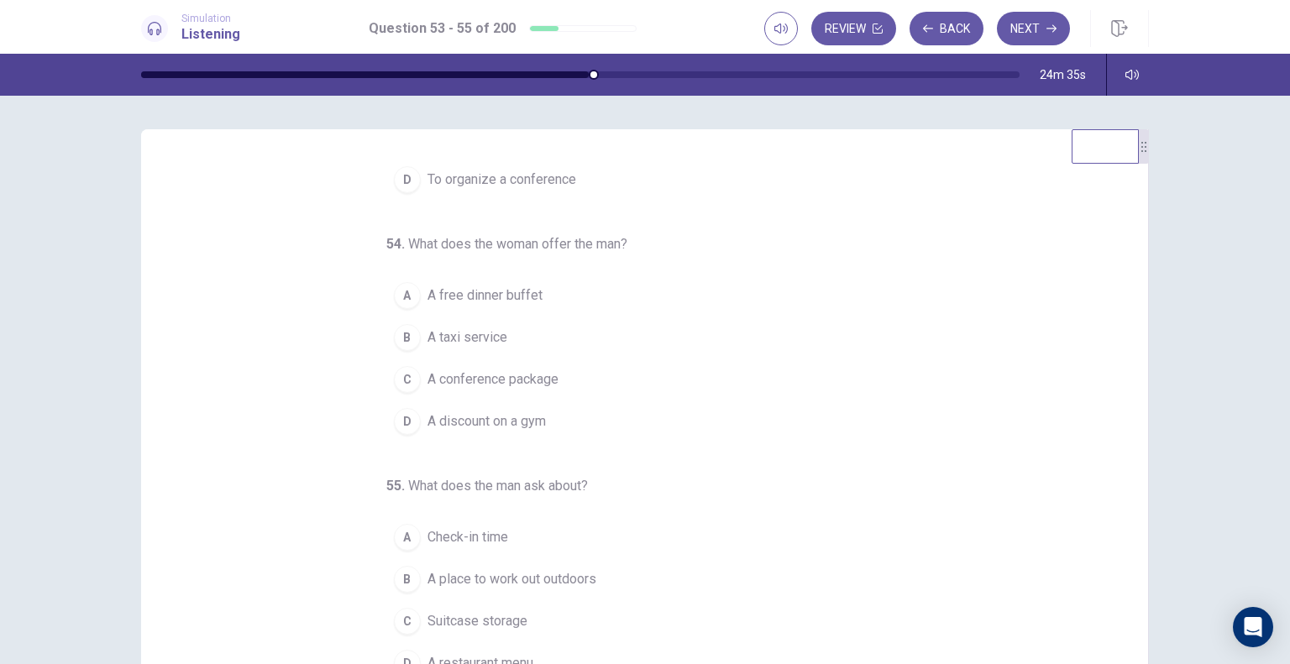
scroll to position [171, 0]
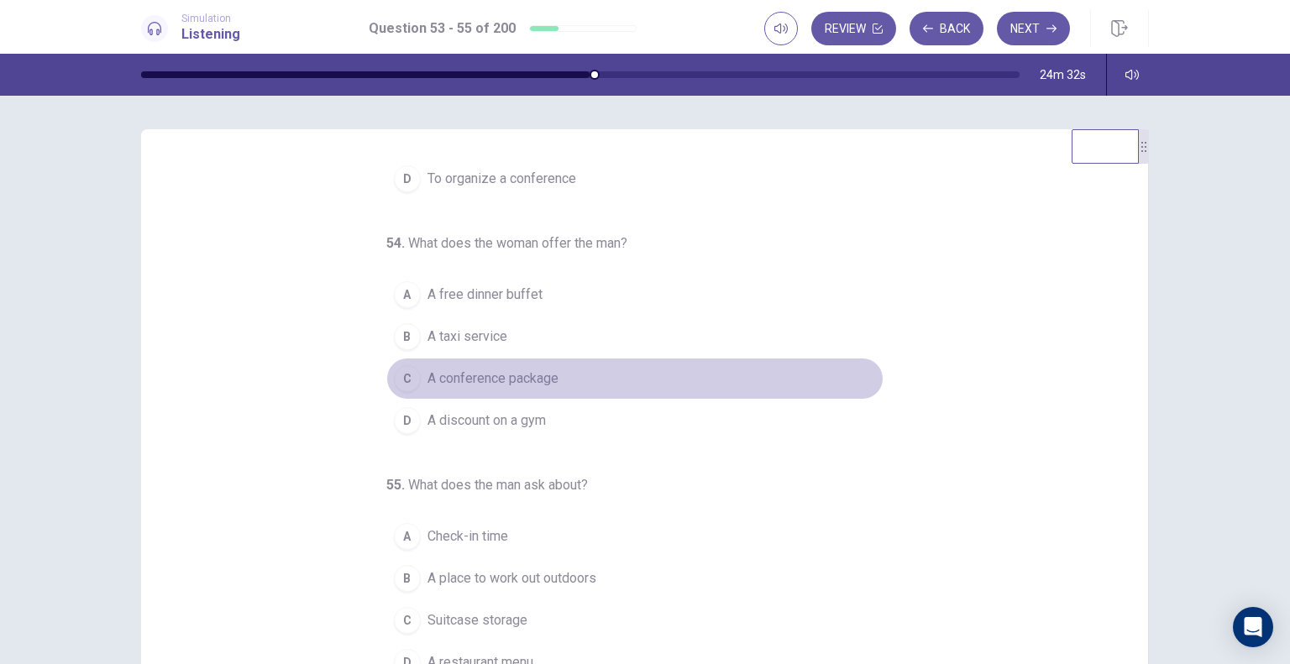
click at [395, 380] on div "C" at bounding box center [407, 378] width 27 height 27
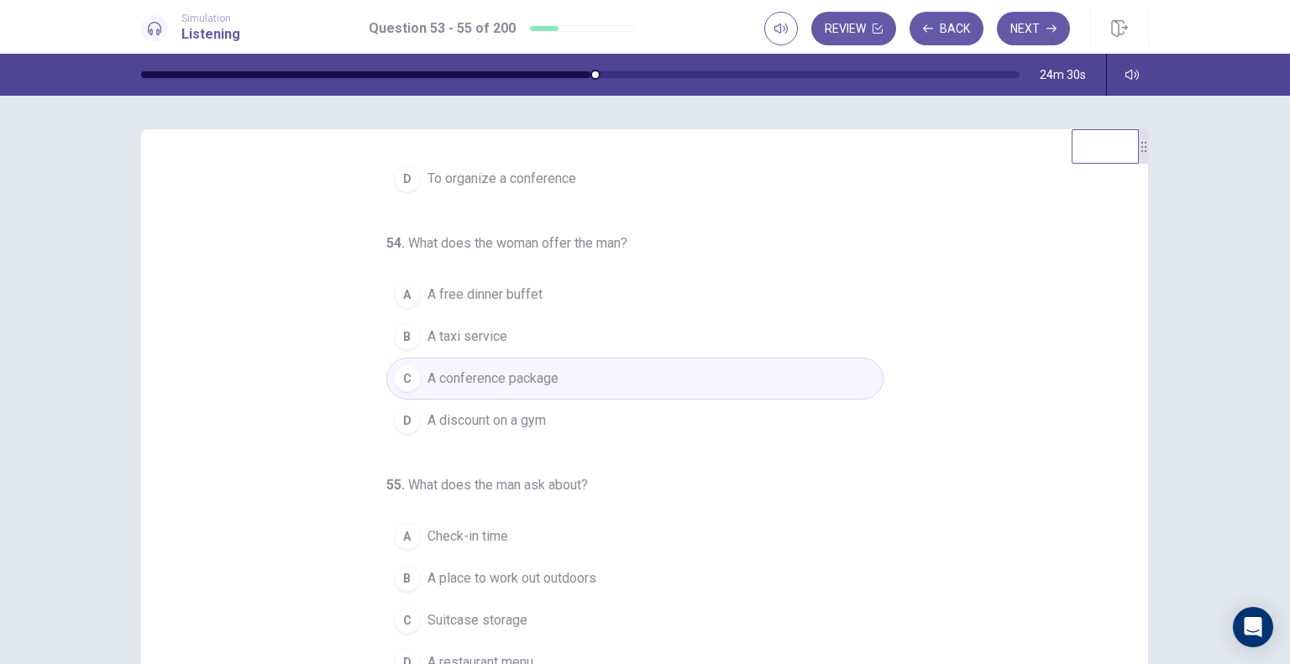
scroll to position [135, 0]
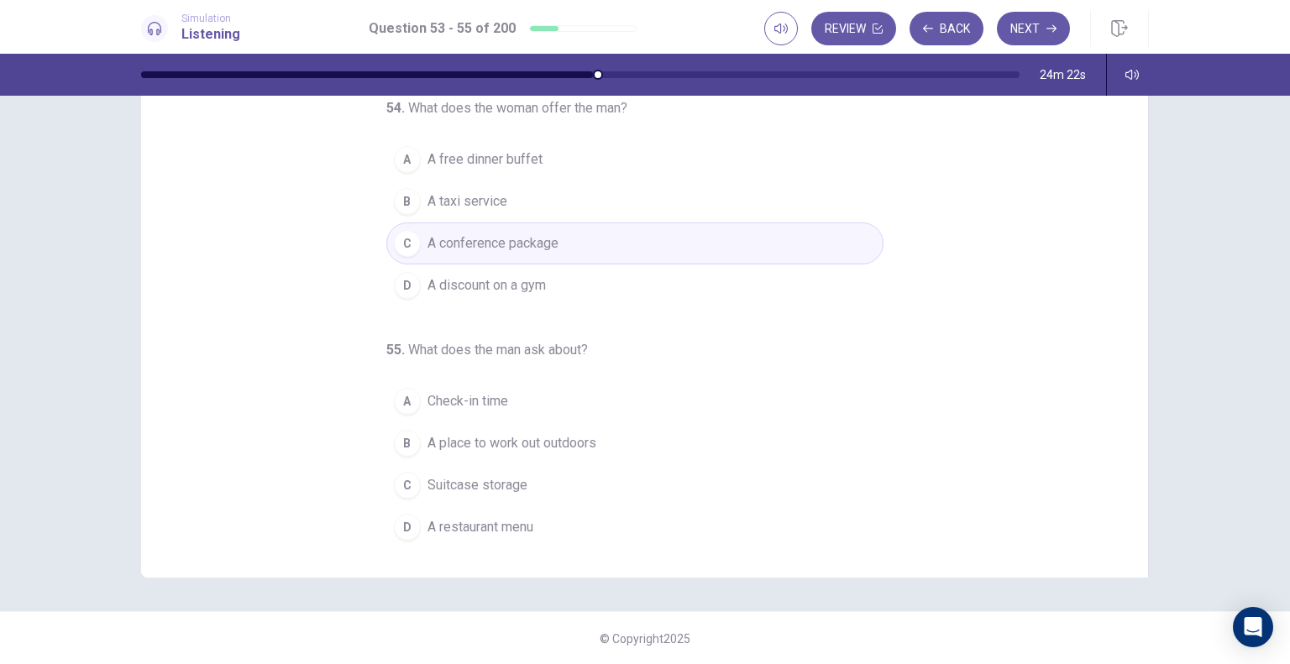
click at [394, 438] on div "B" at bounding box center [407, 443] width 27 height 27
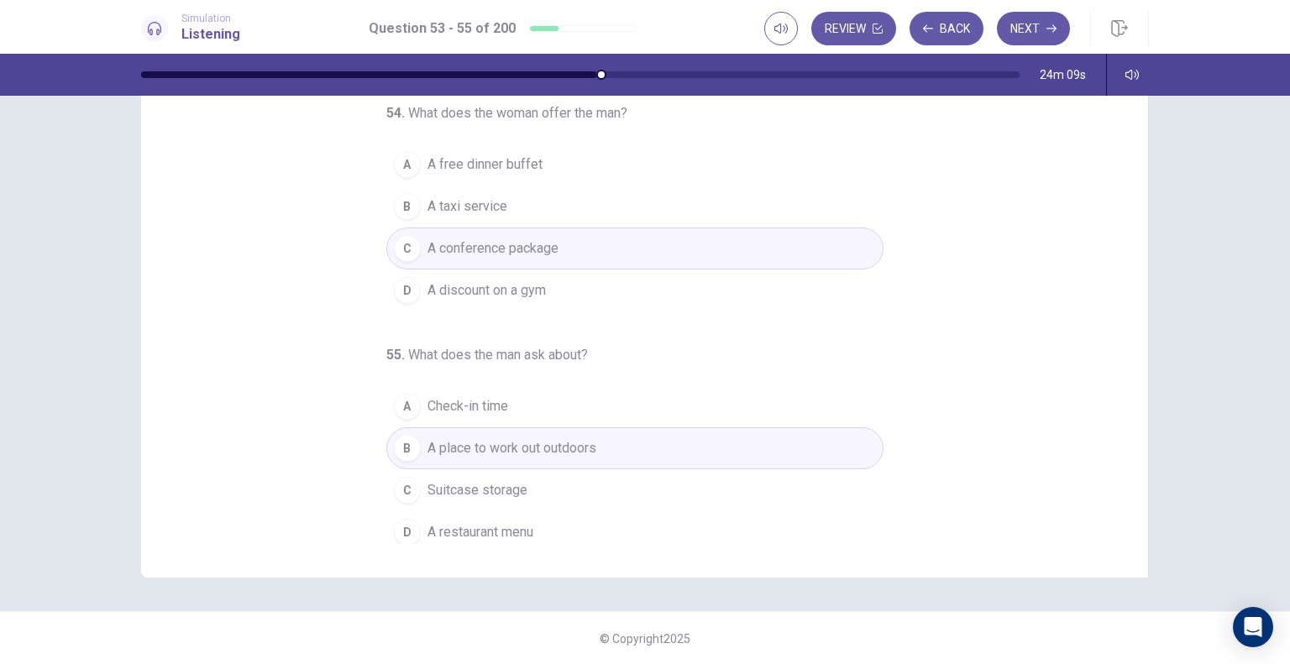
scroll to position [171, 0]
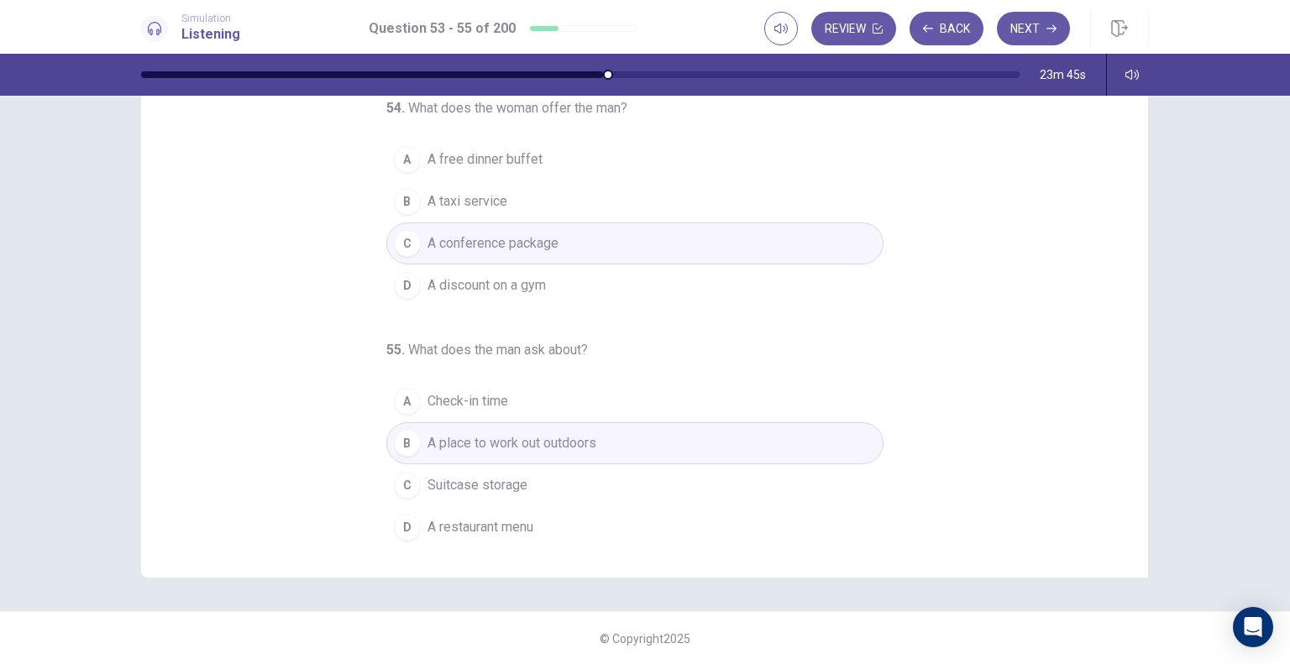
drag, startPoint x: 1279, startPoint y: 423, endPoint x: 1286, endPoint y: 204, distance: 219.3
click at [1286, 204] on div "53 . What is the purpose of the call? A To arrange a business lunch B To inquir…" at bounding box center [645, 380] width 1290 height 568
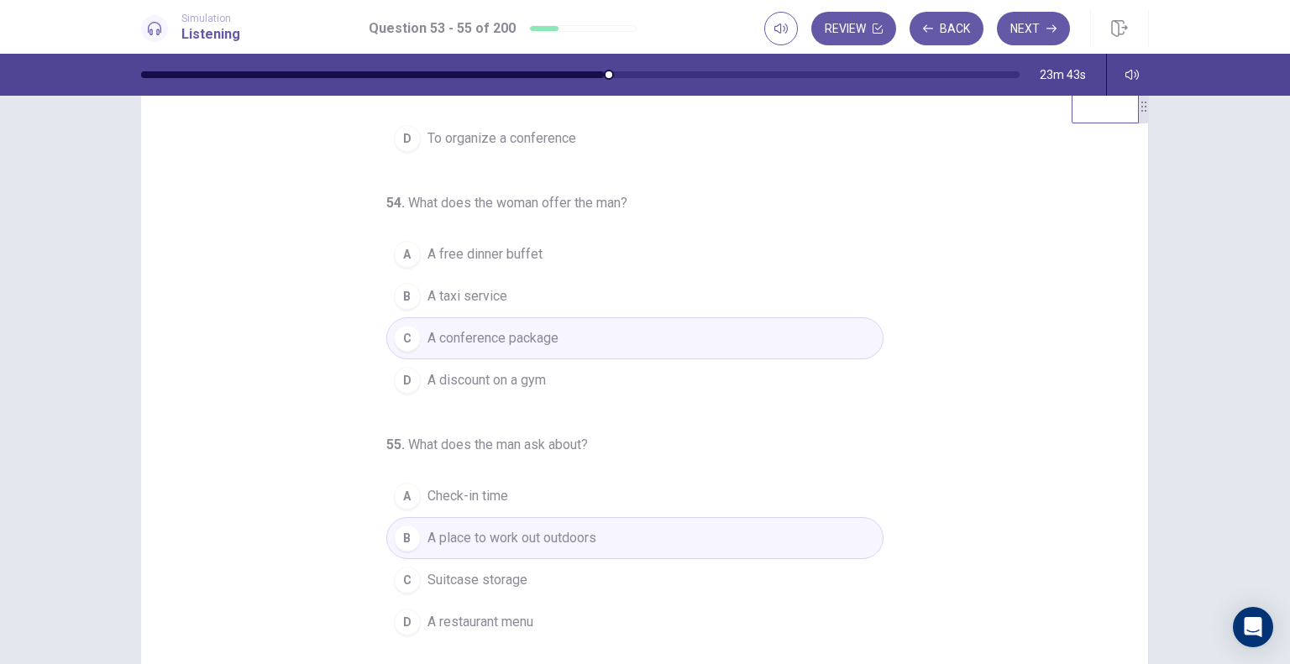
scroll to position [0, 0]
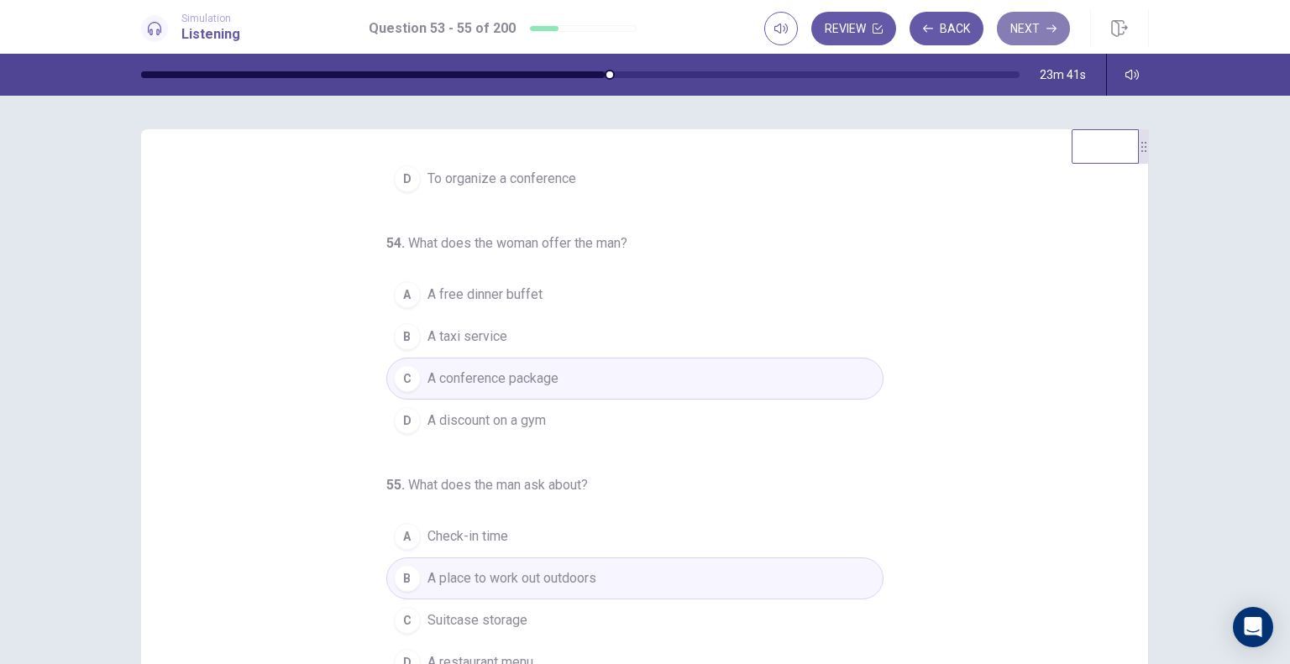
click at [1031, 24] on button "Next" at bounding box center [1033, 29] width 73 height 34
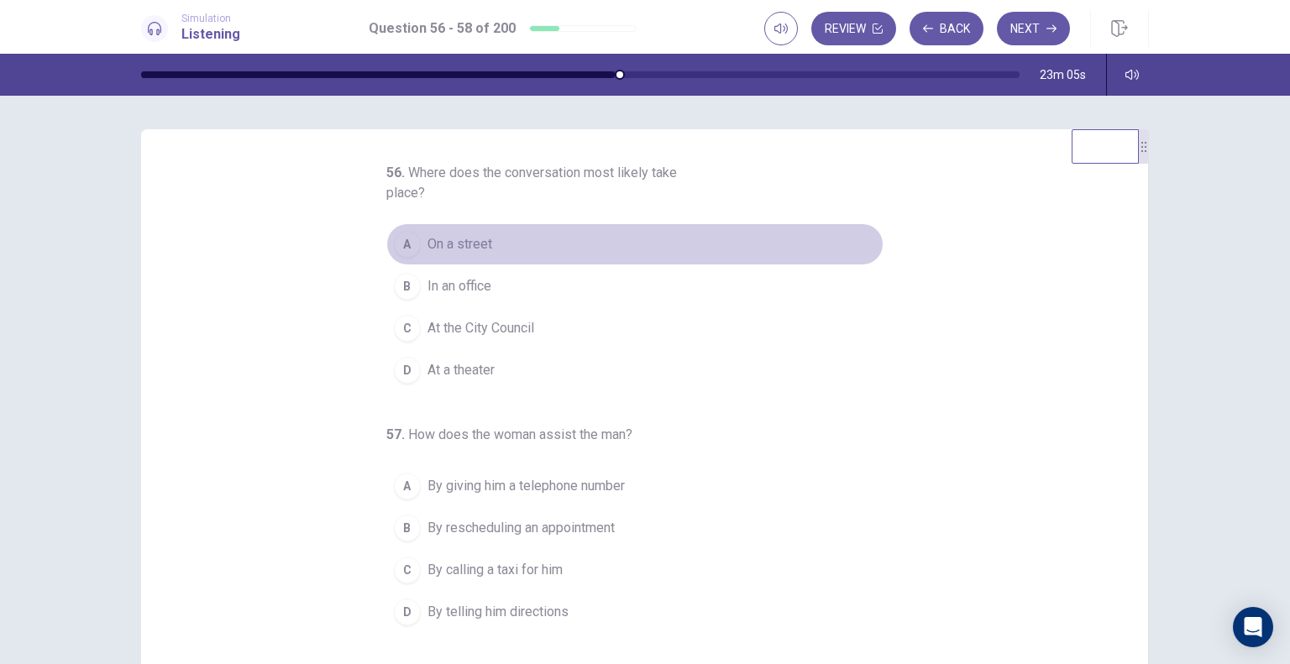
click at [467, 245] on span "On a street" at bounding box center [459, 244] width 65 height 20
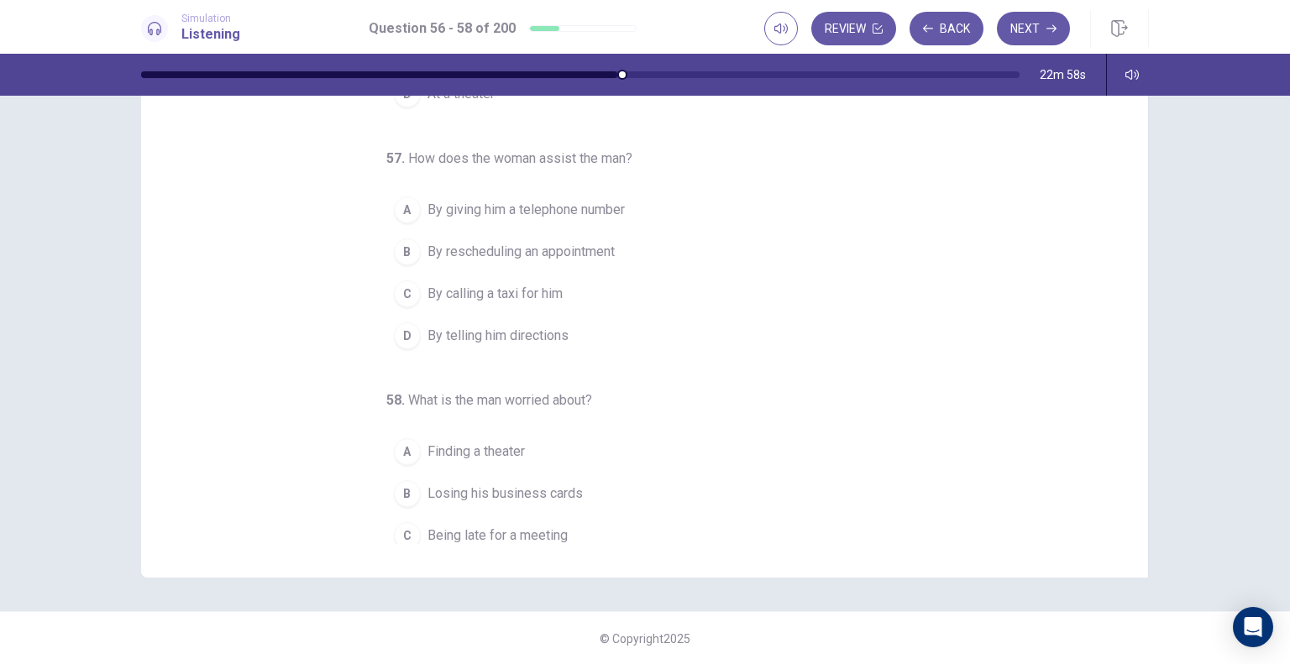
scroll to position [146, 0]
click at [474, 327] on span "By telling him directions" at bounding box center [497, 331] width 141 height 20
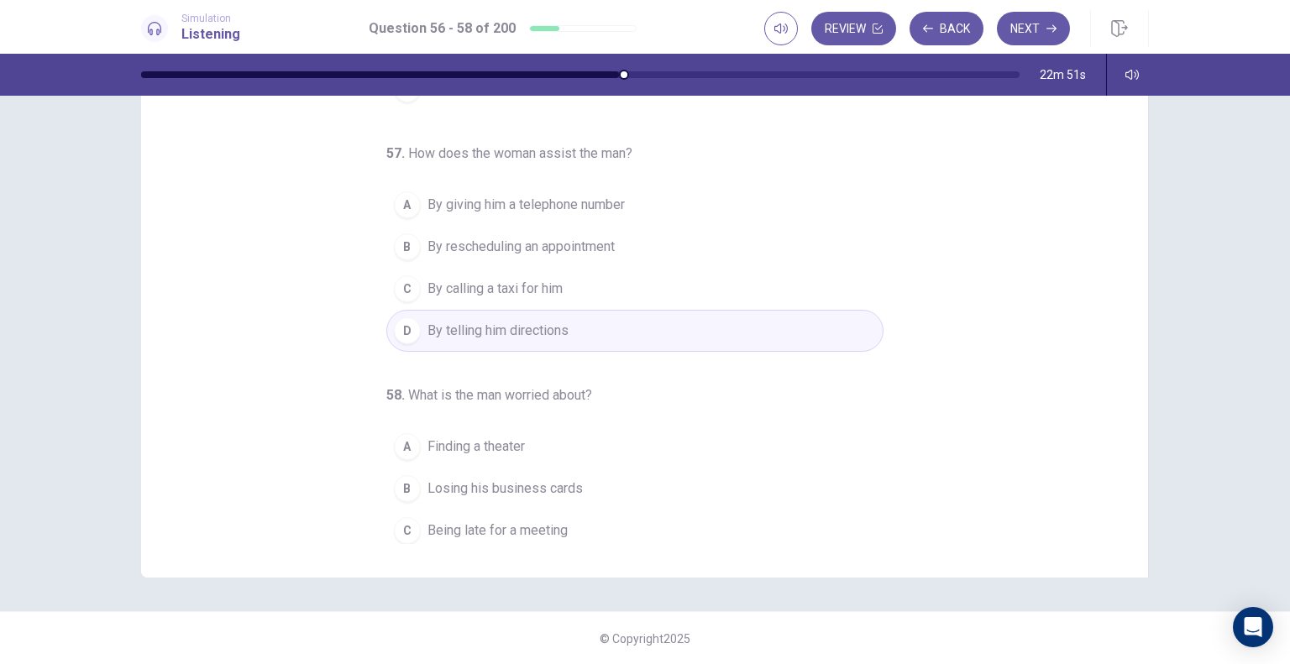
scroll to position [191, 0]
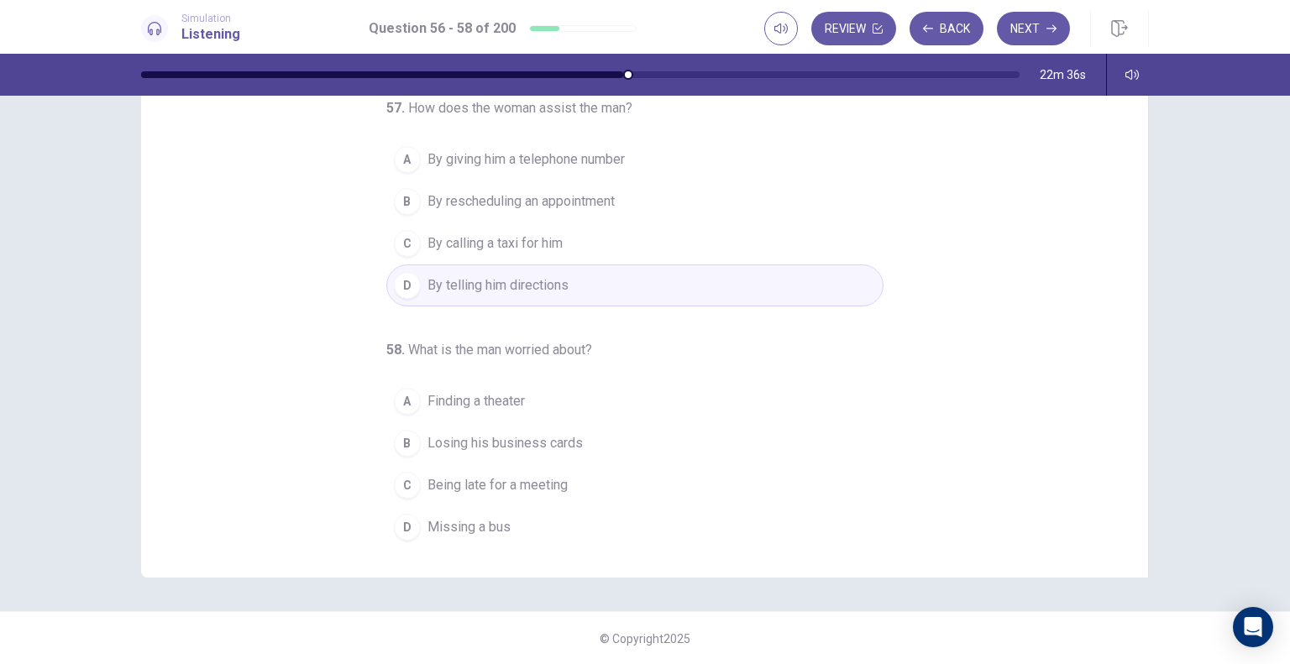
click at [454, 526] on span "Missing a bus" at bounding box center [468, 527] width 83 height 20
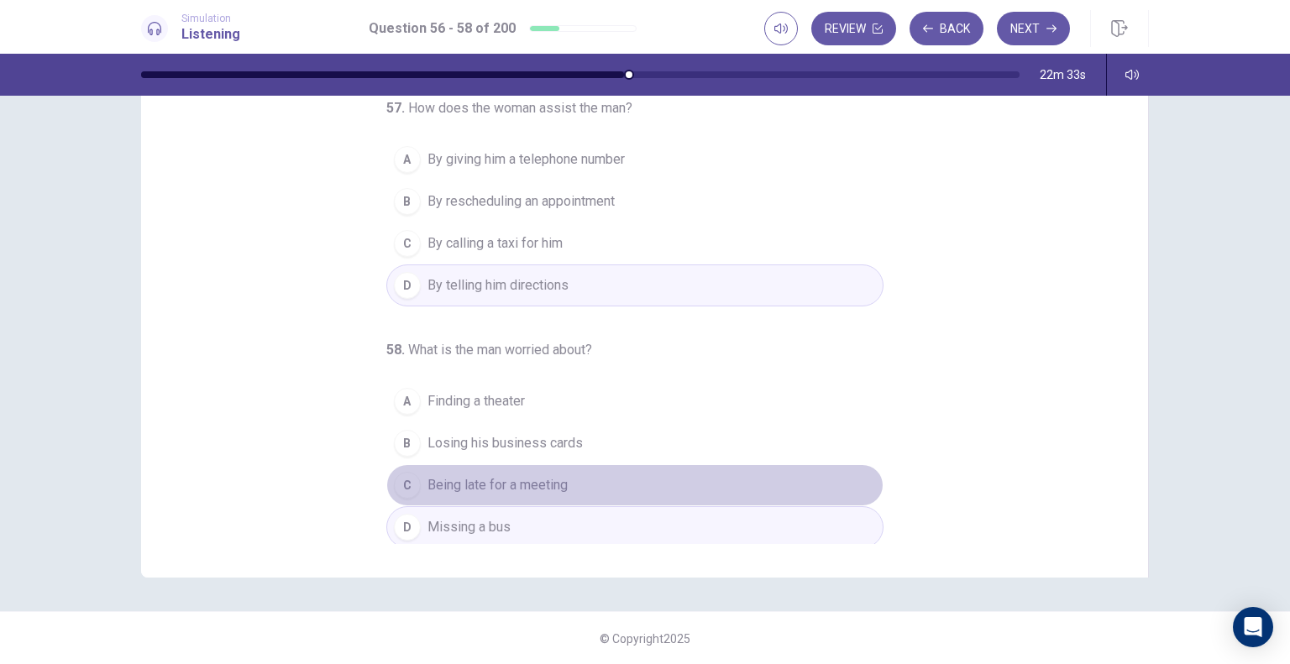
click at [537, 489] on span "Being late for a meeting" at bounding box center [497, 485] width 140 height 20
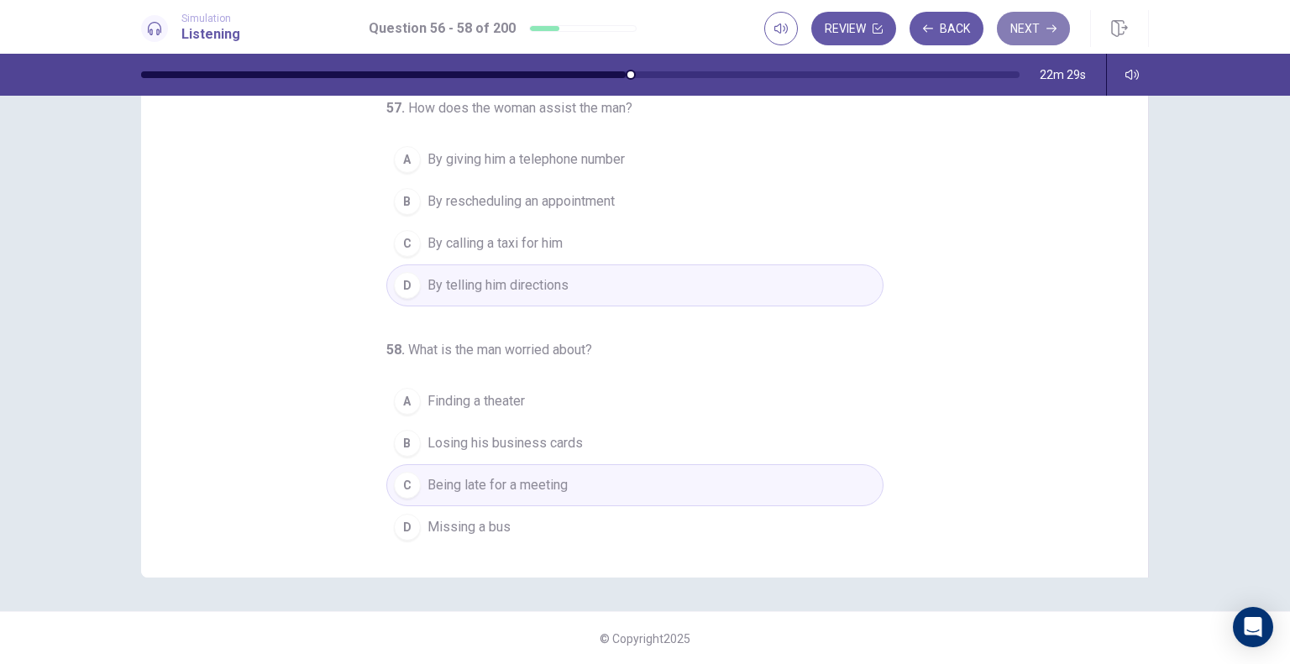
click at [1023, 39] on button "Next" at bounding box center [1033, 29] width 73 height 34
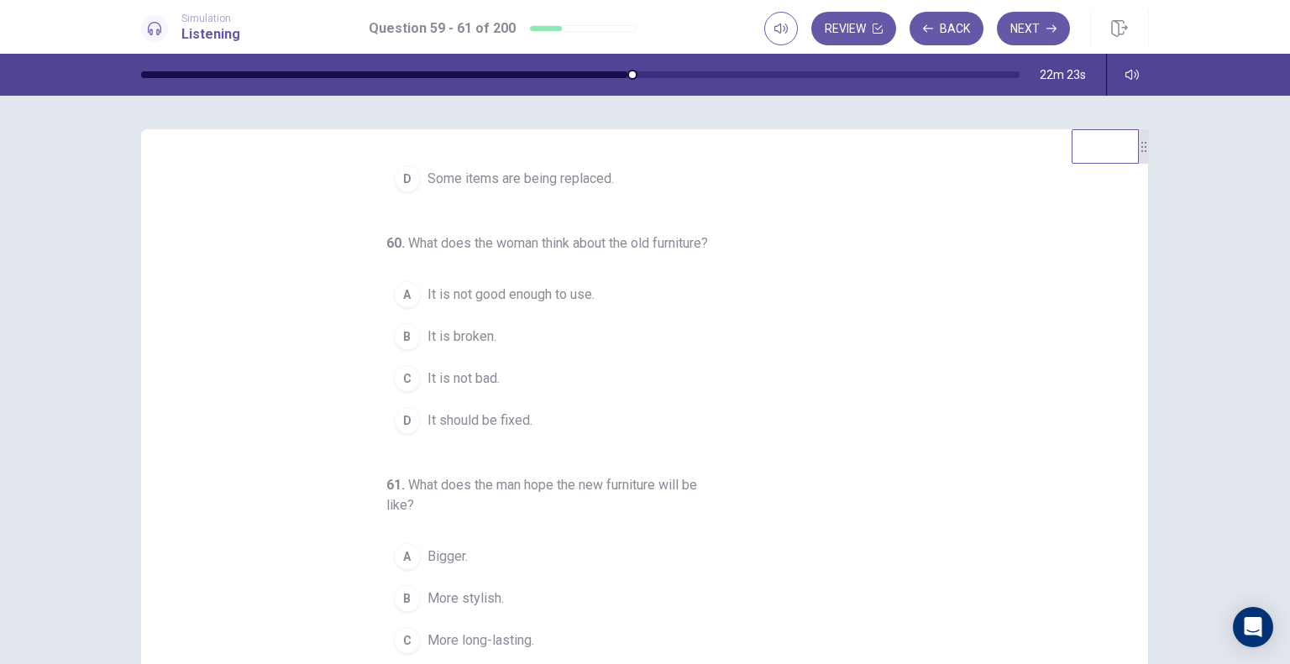
scroll to position [0, 0]
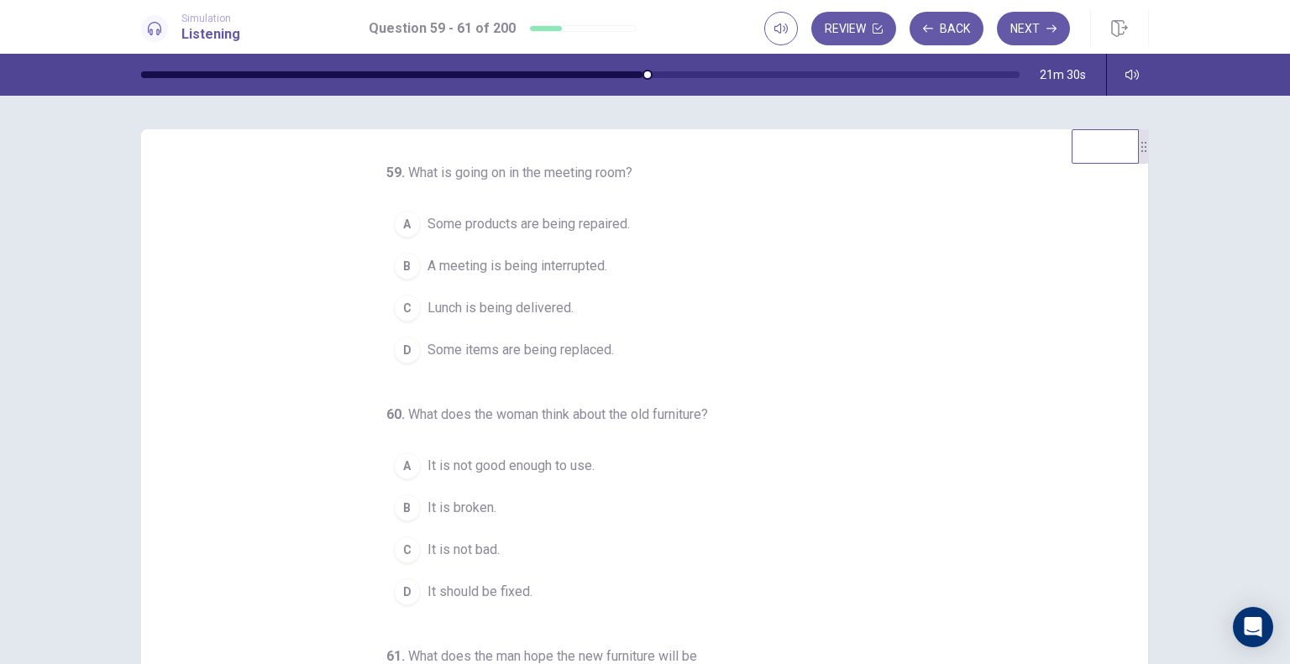
click at [565, 231] on span "Some products are being repaired." at bounding box center [528, 224] width 202 height 20
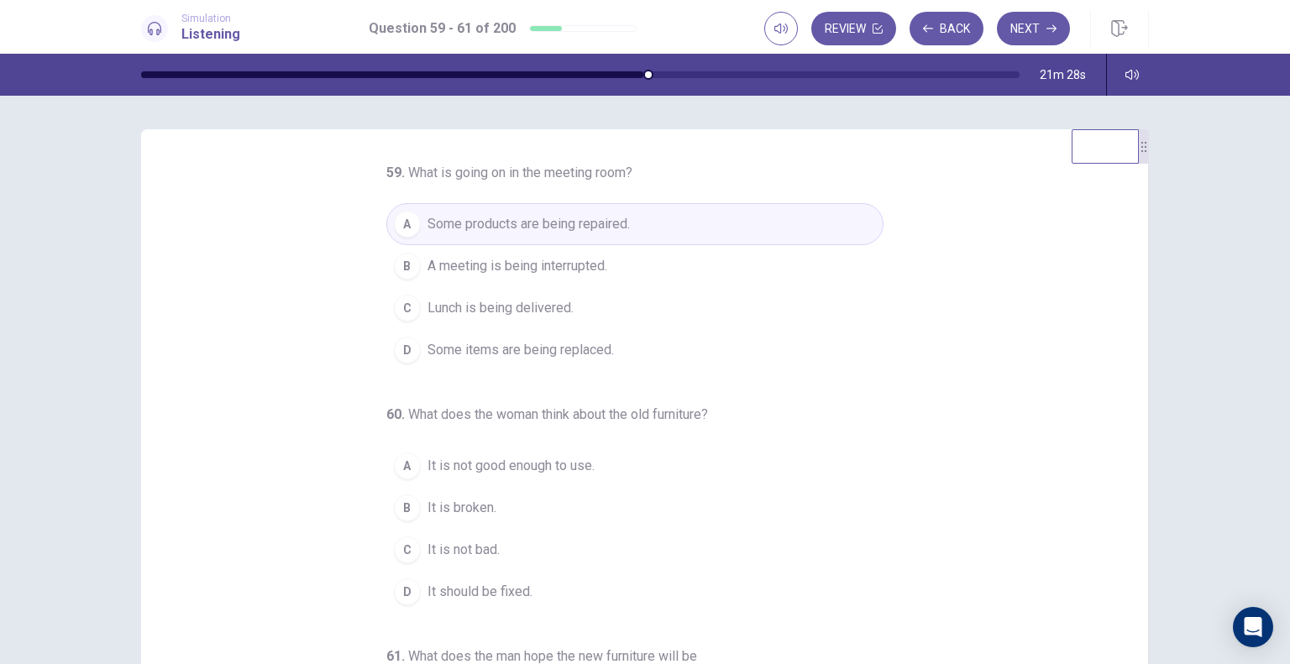
drag, startPoint x: 1120, startPoint y: 289, endPoint x: 1123, endPoint y: 416, distance: 127.7
click at [1123, 416] on div "59 . What is going on in the meeting room? A Some products are being repaired. …" at bounding box center [651, 421] width 966 height 516
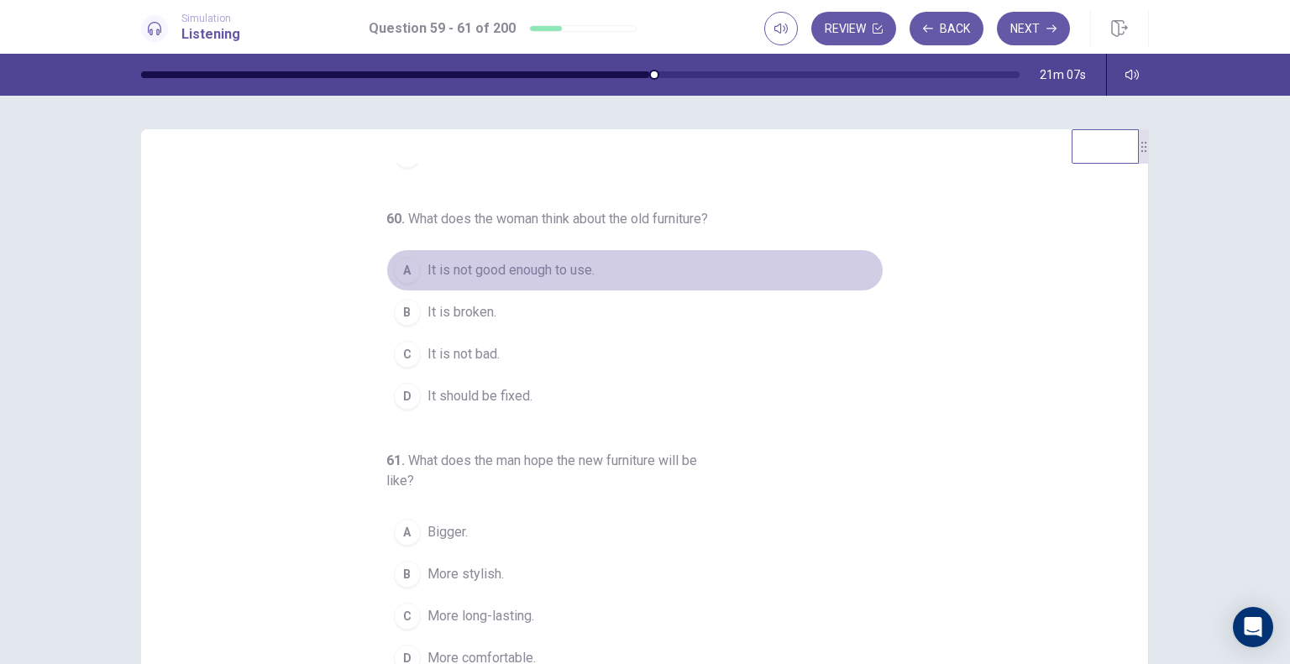
click at [404, 278] on div "A" at bounding box center [407, 270] width 27 height 27
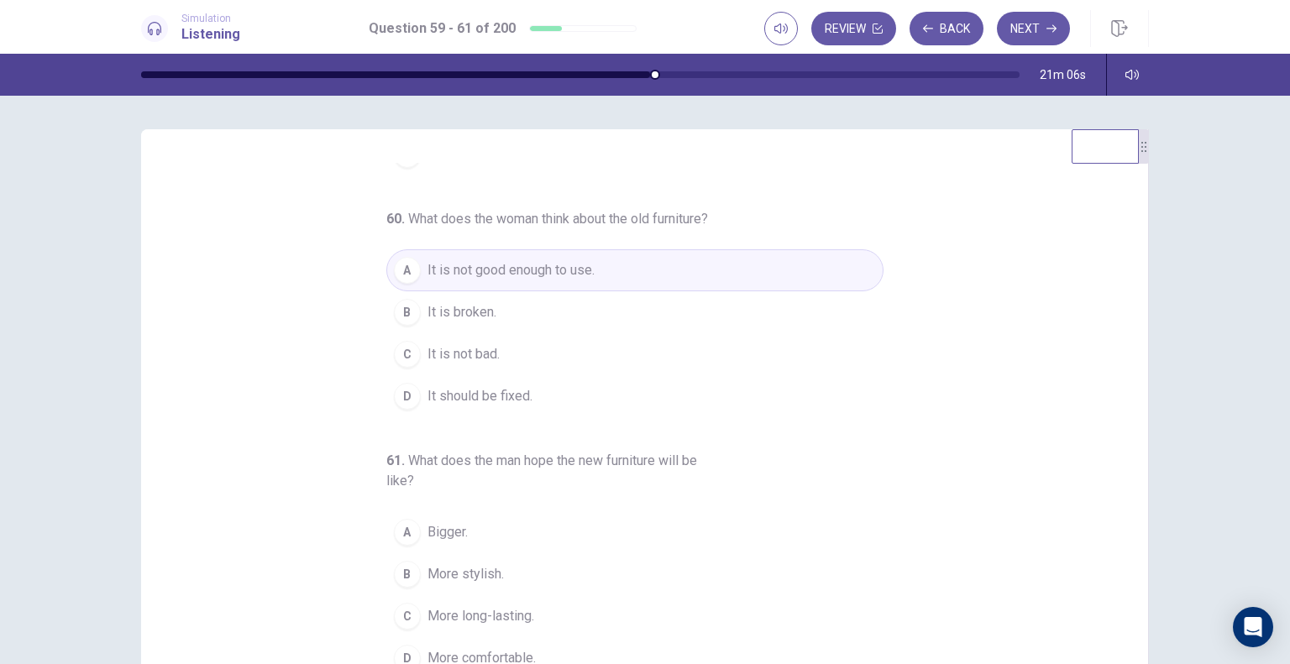
scroll to position [135, 0]
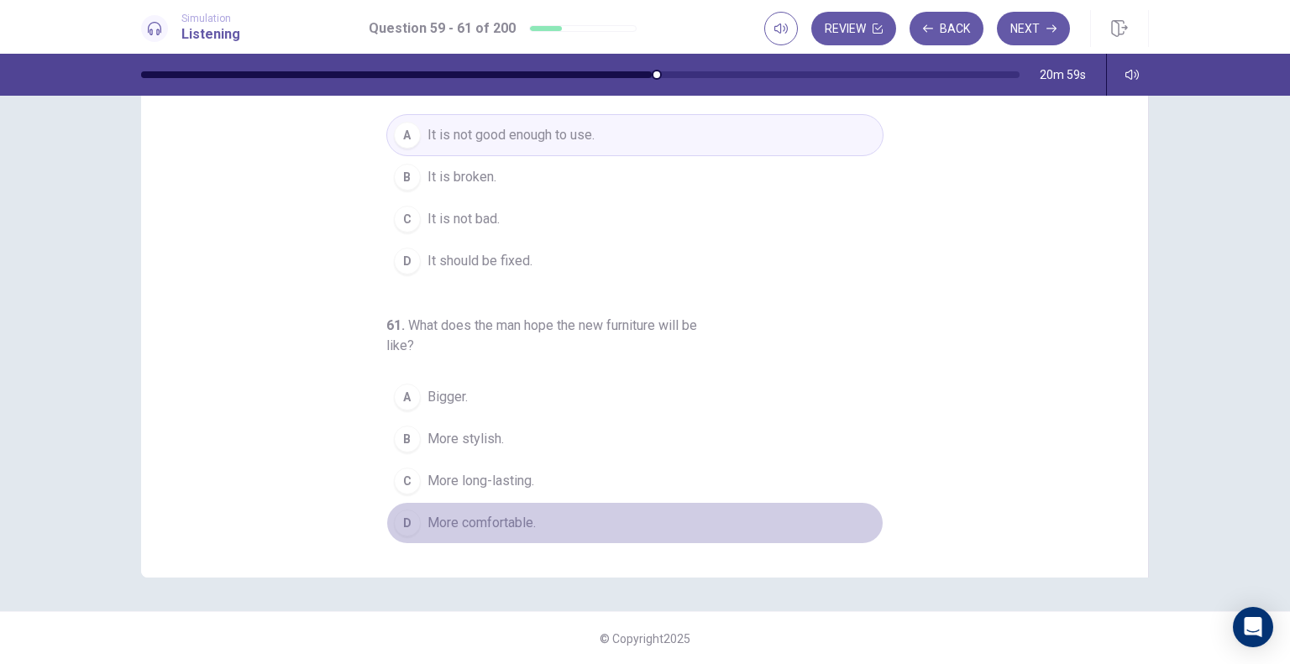
click at [490, 524] on span "More comfortable." at bounding box center [481, 523] width 108 height 20
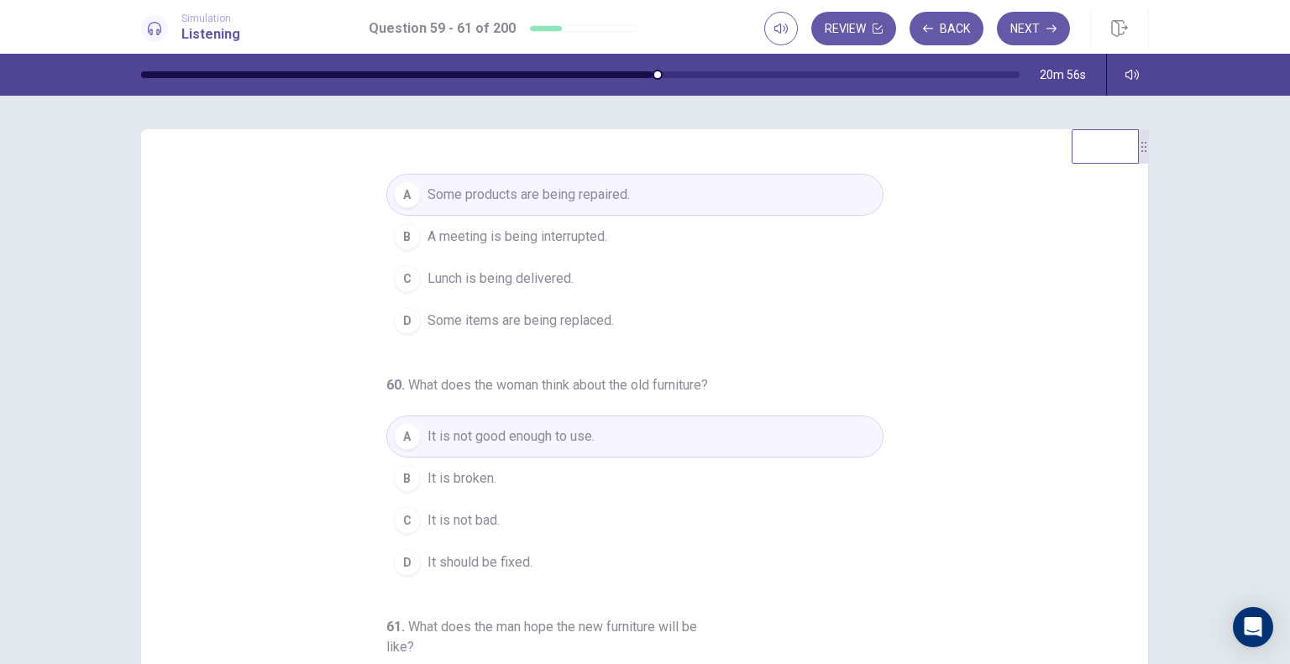
scroll to position [0, 0]
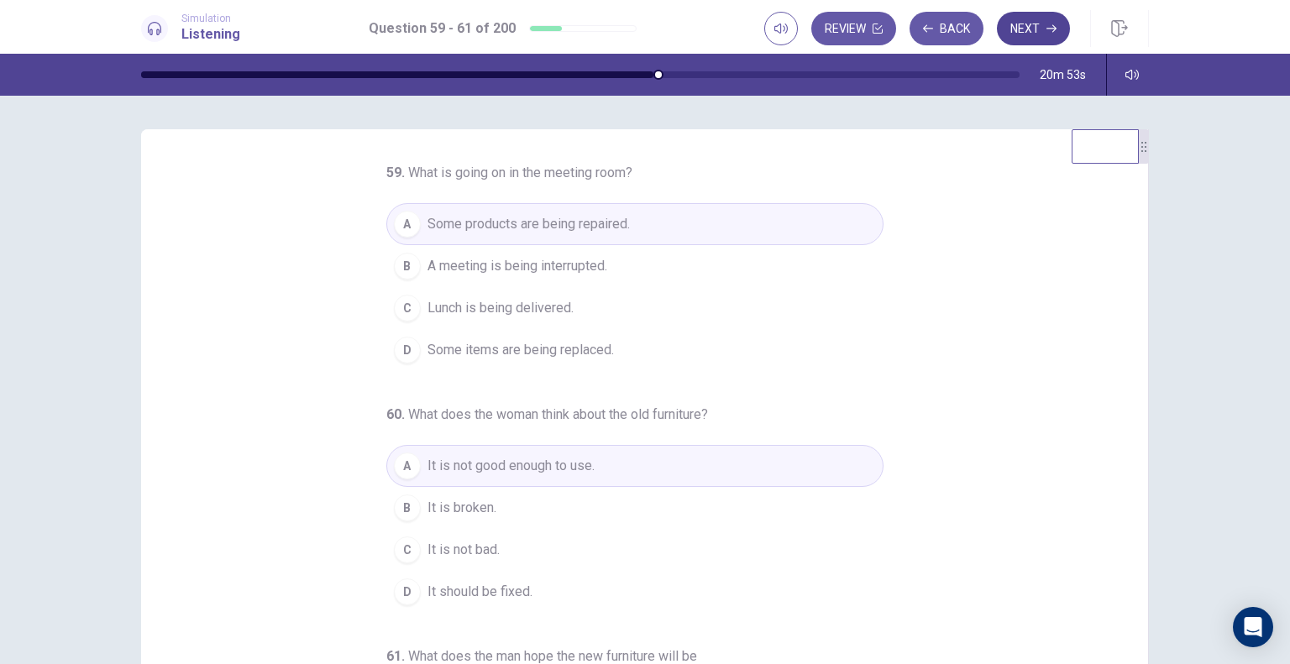
click at [1038, 25] on button "Next" at bounding box center [1033, 29] width 73 height 34
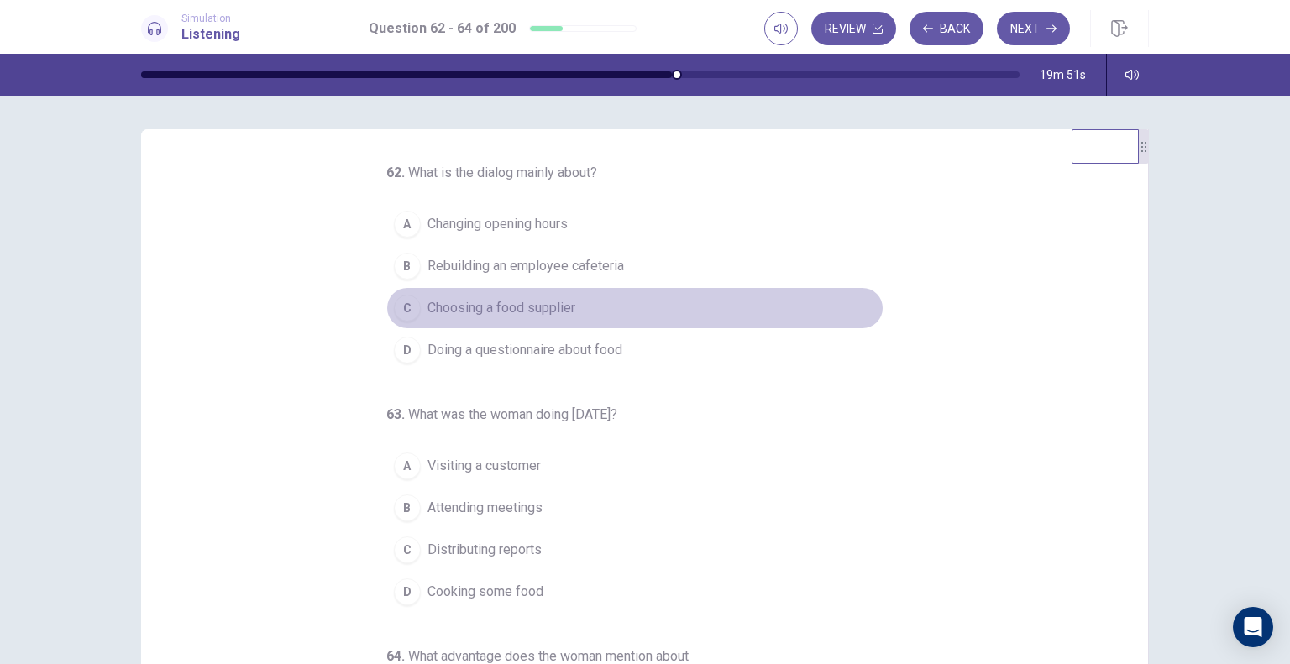
click at [530, 311] on span "Choosing a food supplier" at bounding box center [501, 308] width 148 height 20
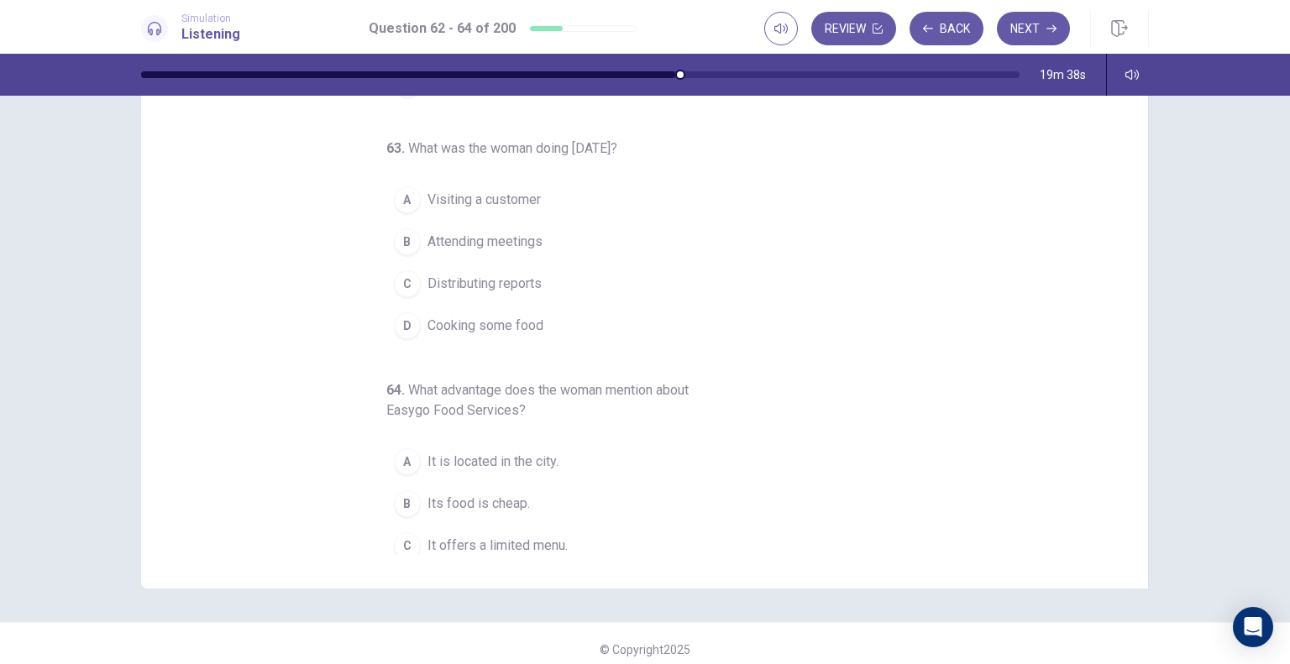
scroll to position [144, 0]
click at [470, 502] on span "Its food is cheap." at bounding box center [478, 501] width 102 height 20
click at [463, 320] on span "Cooking some food" at bounding box center [485, 323] width 116 height 20
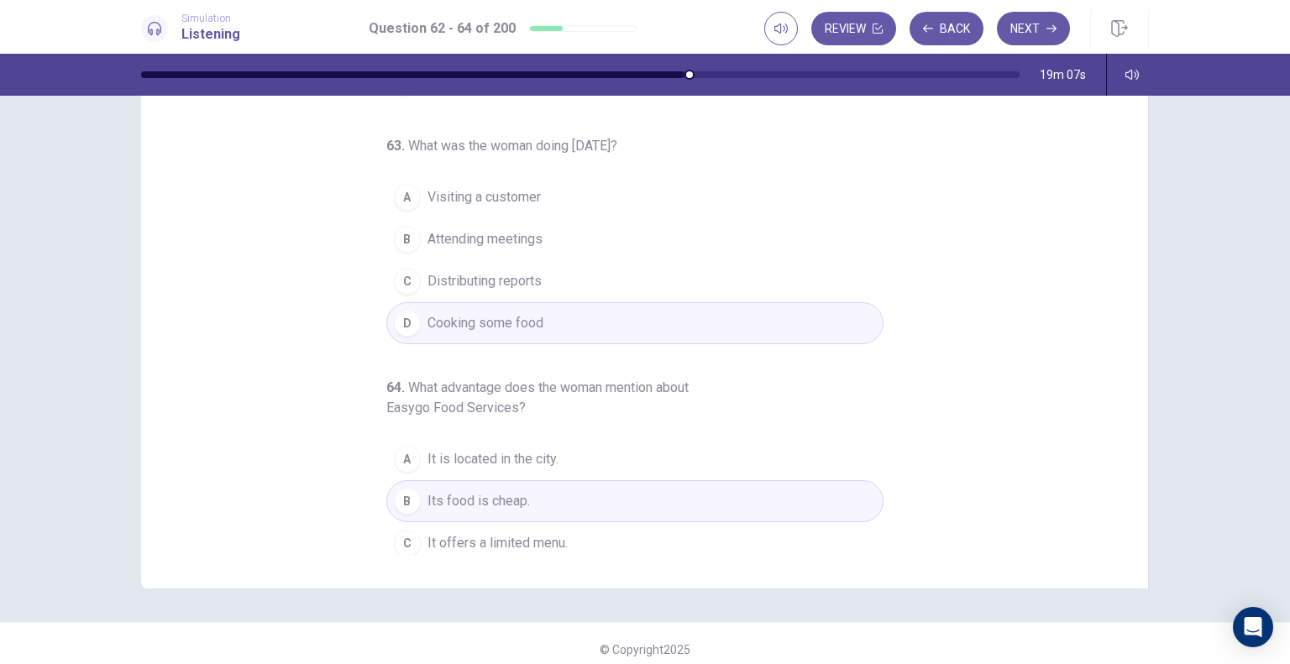
click at [488, 231] on span "Attending meetings" at bounding box center [484, 239] width 115 height 20
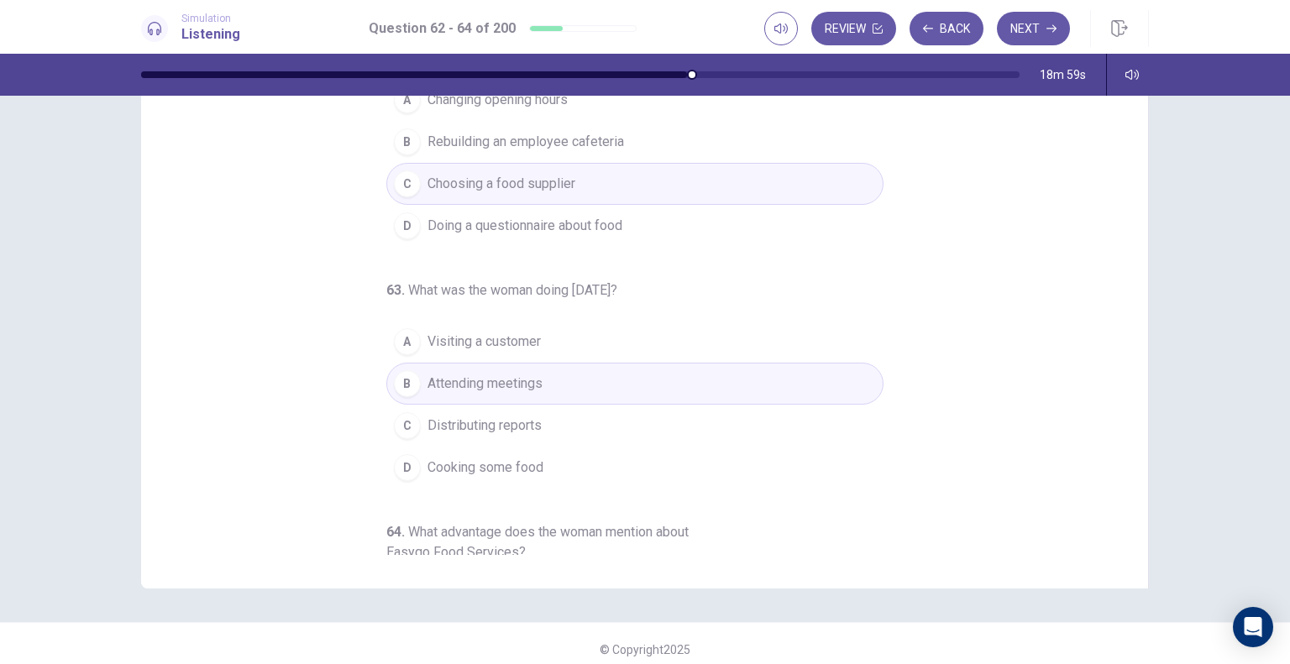
scroll to position [0, 0]
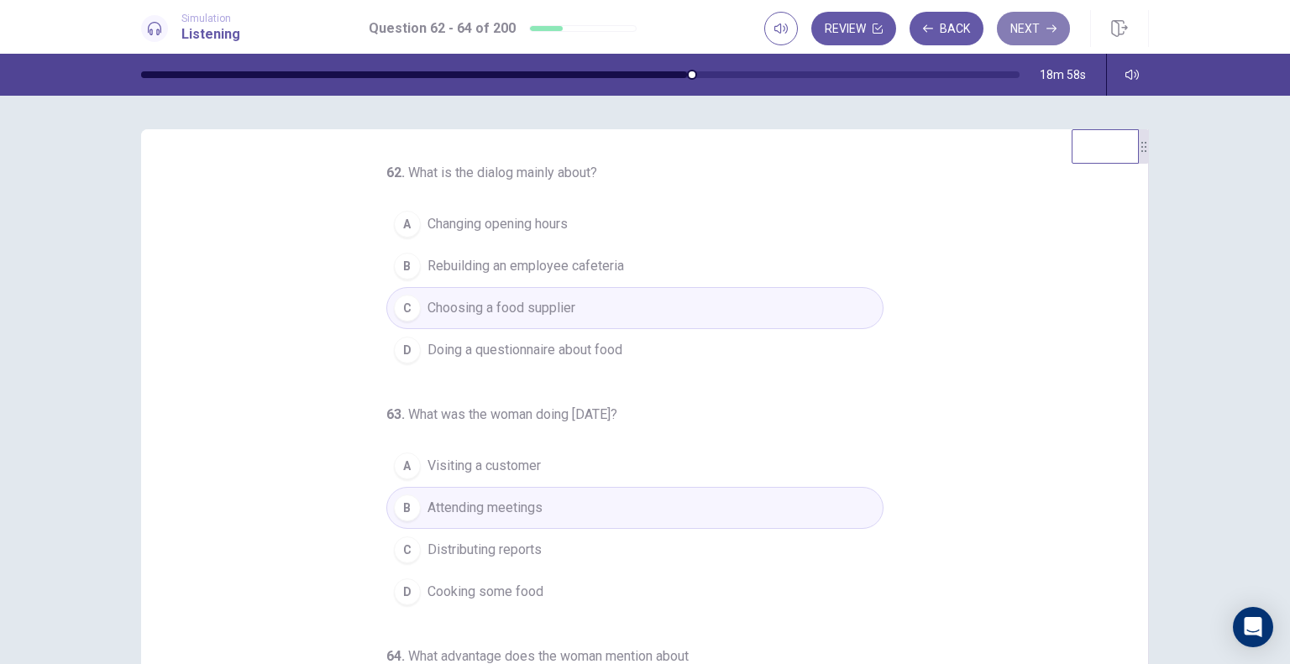
click at [1034, 28] on button "Next" at bounding box center [1033, 29] width 73 height 34
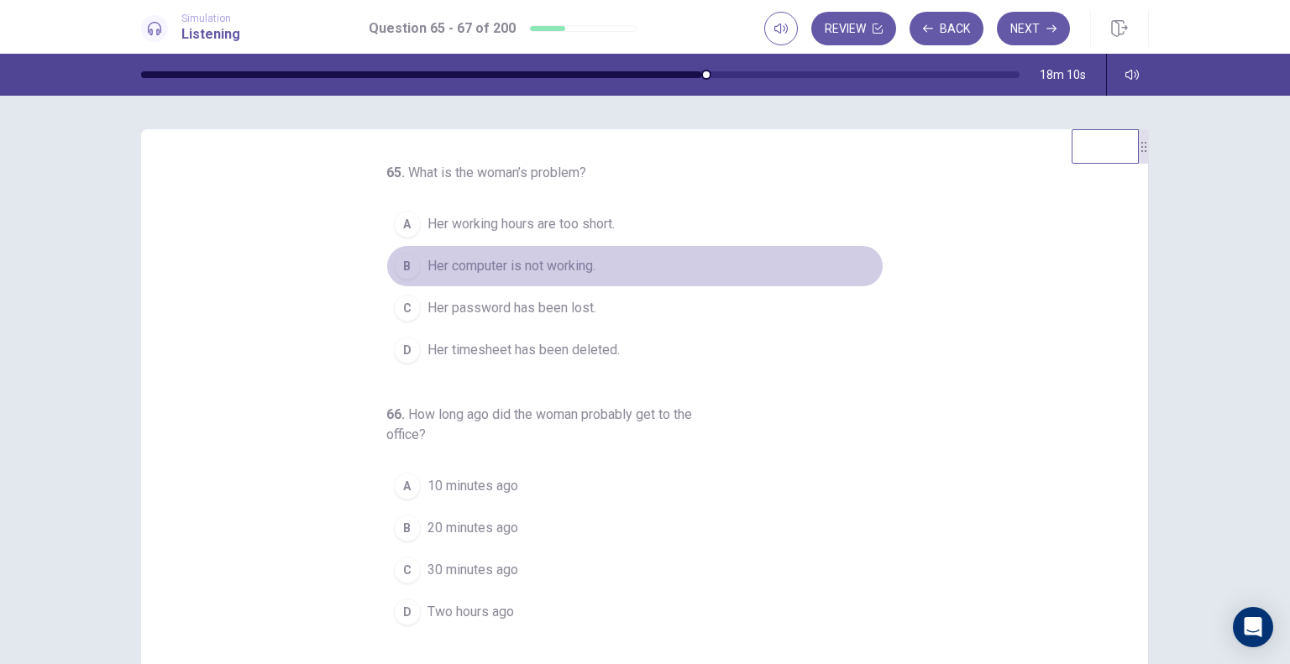
click at [529, 259] on span "Her computer is not working." at bounding box center [511, 266] width 168 height 20
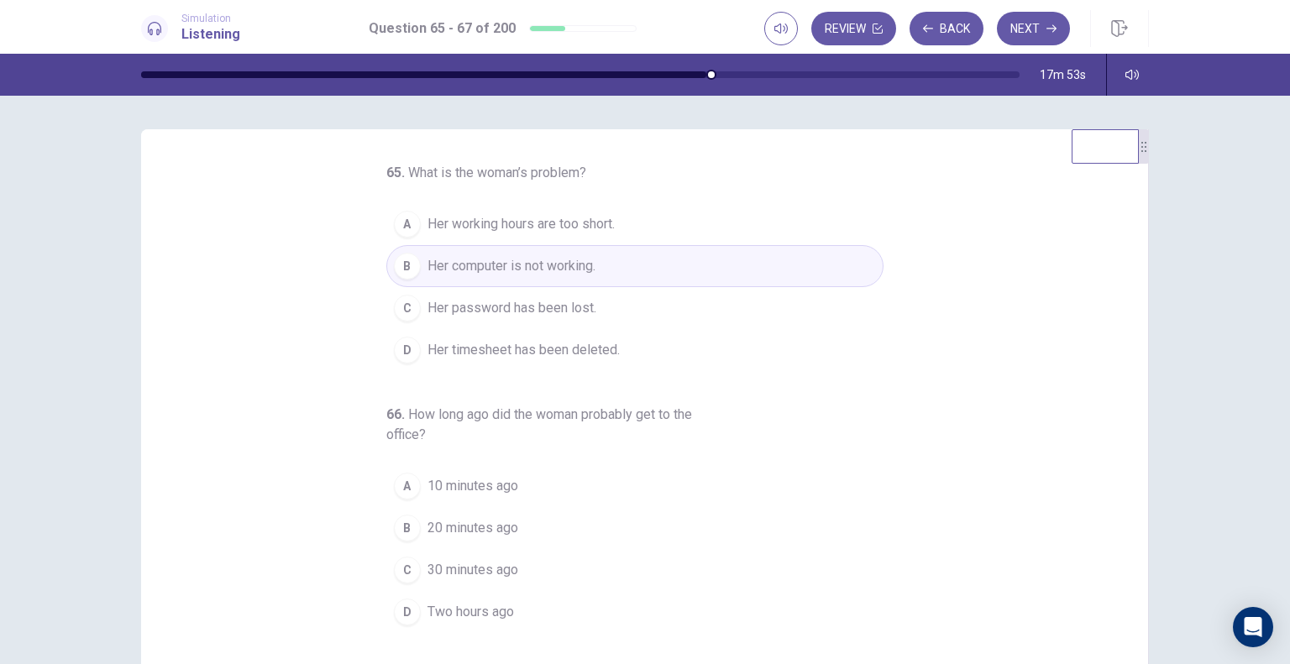
click at [1120, 342] on div "65 . What is the woman’s problem? A Her working hours are too short. B Her comp…" at bounding box center [651, 421] width 966 height 516
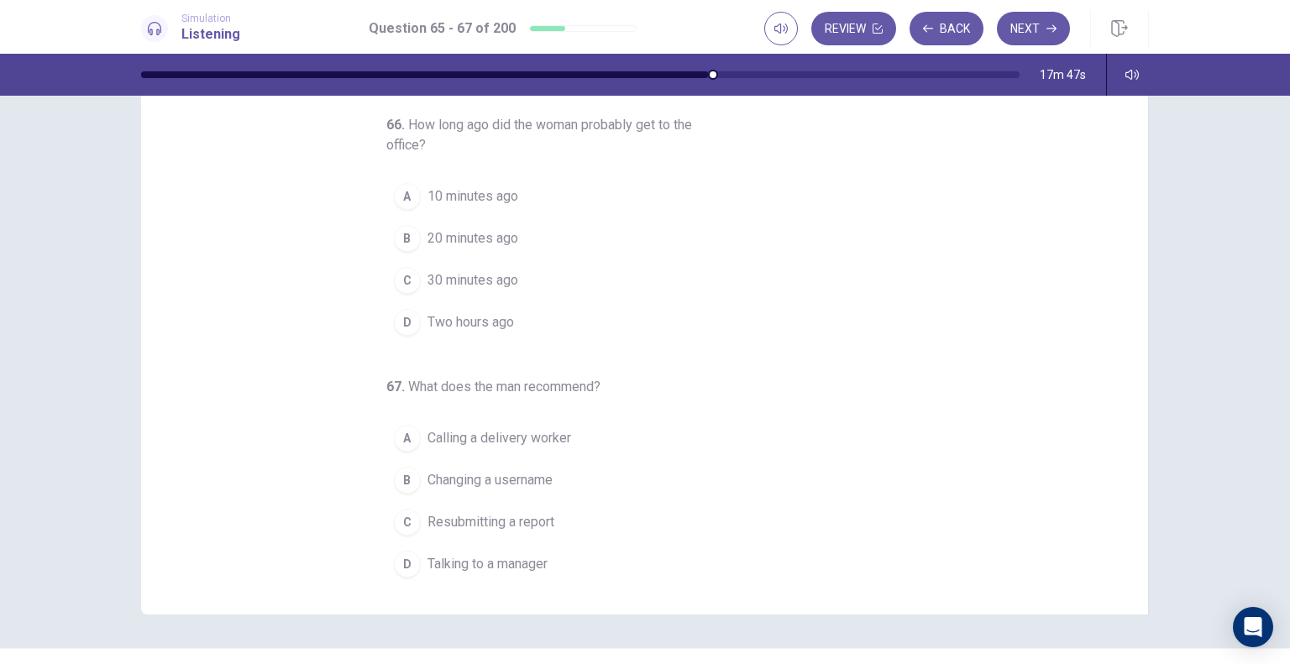
scroll to position [126, 0]
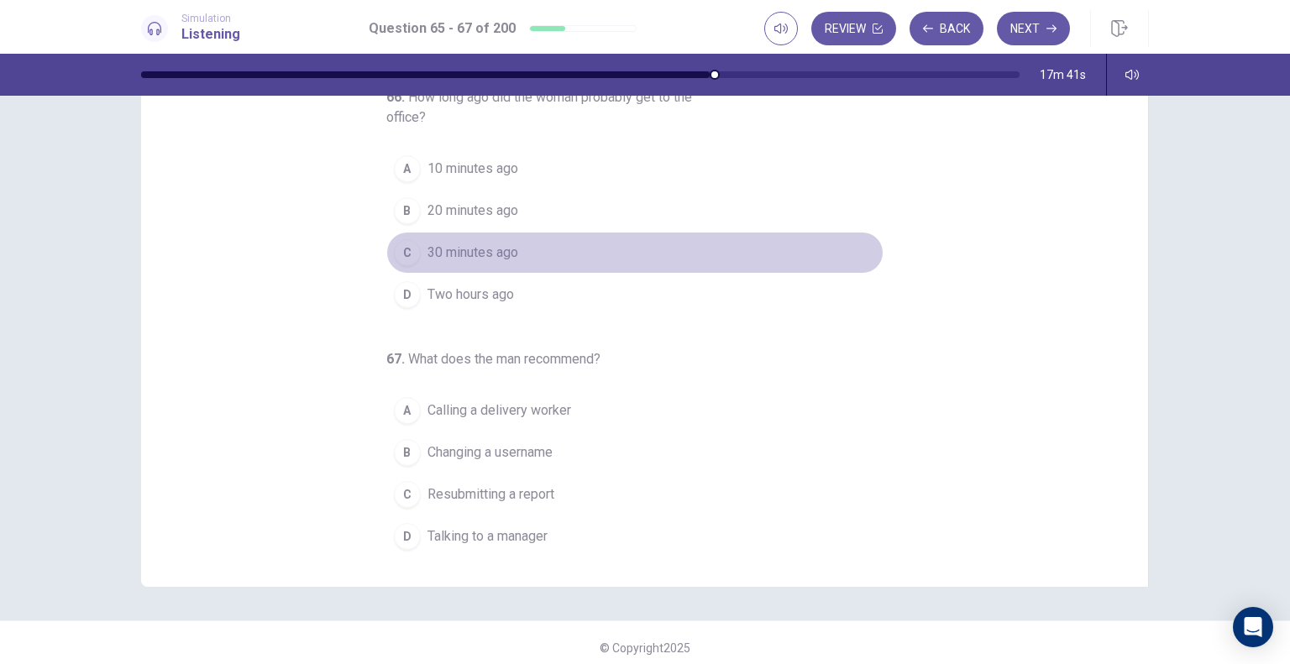
click at [507, 255] on span "30 minutes ago" at bounding box center [472, 253] width 91 height 20
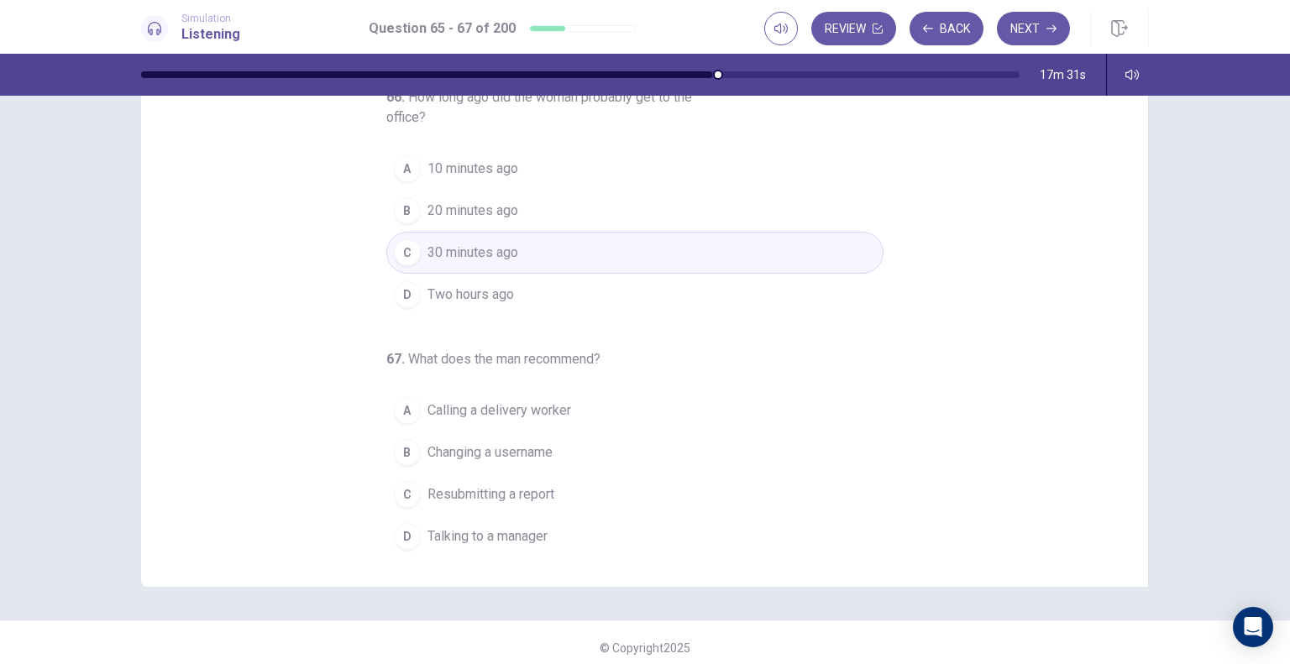
click at [507, 535] on span "Talking to a manager" at bounding box center [487, 536] width 120 height 20
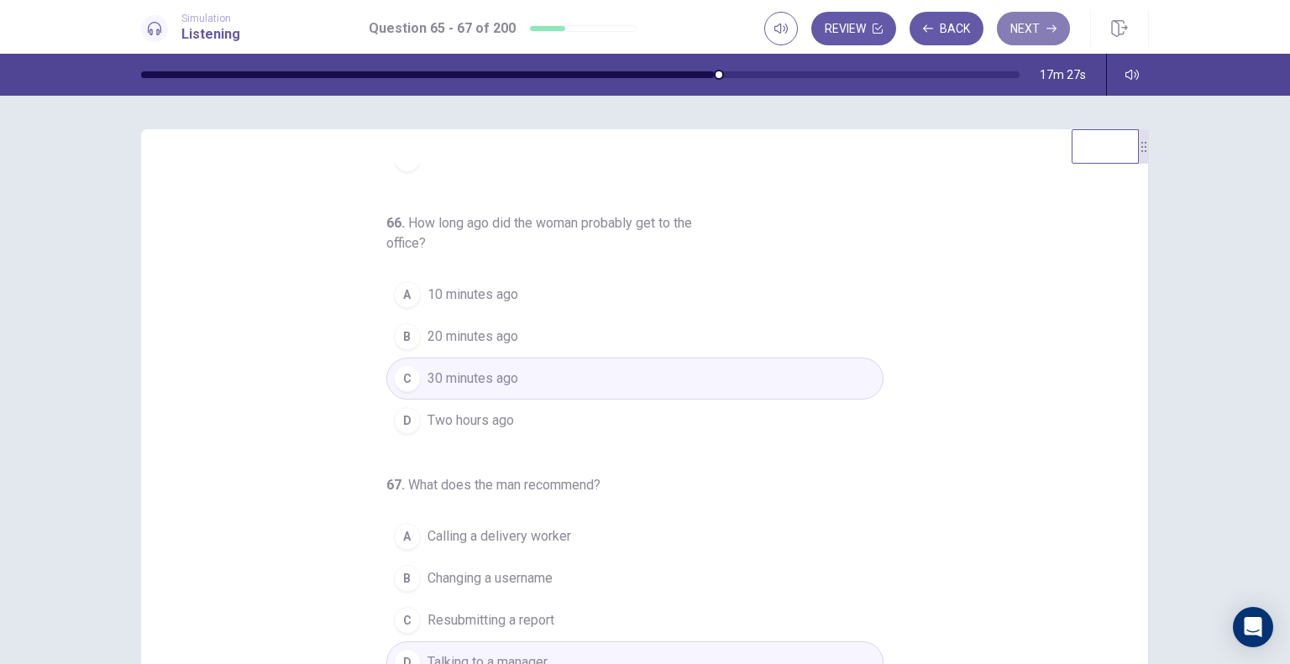
click at [1047, 13] on button "Next" at bounding box center [1033, 29] width 73 height 34
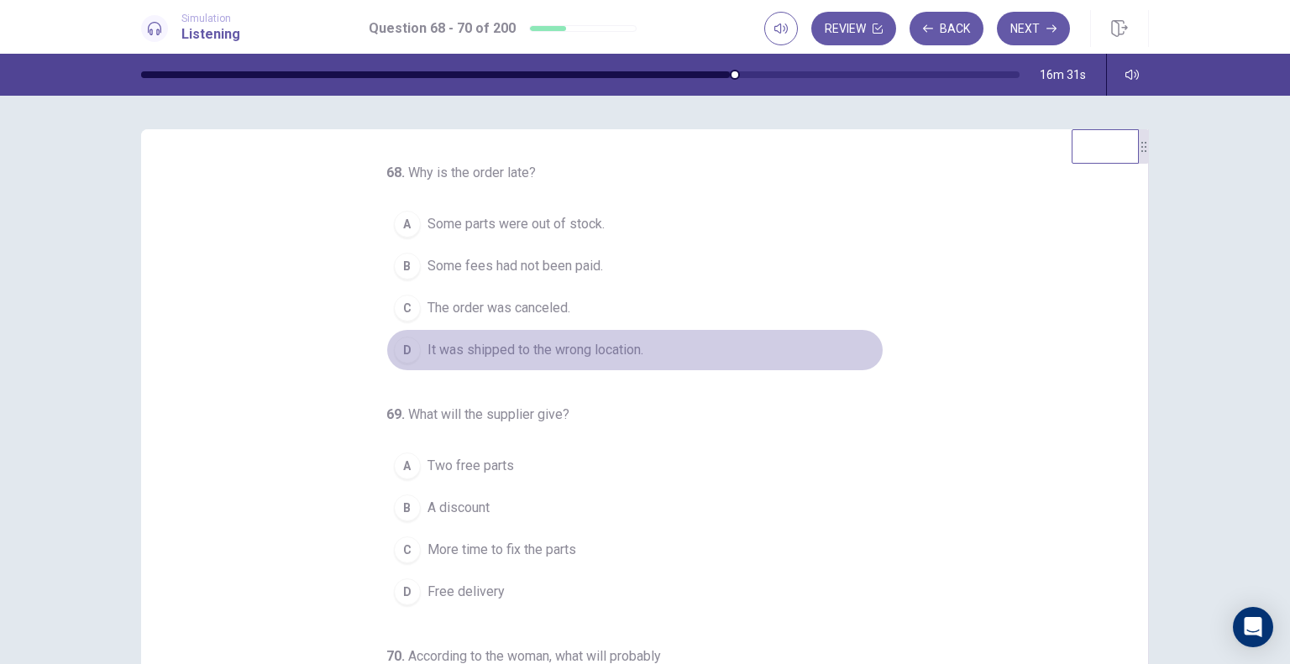
click at [544, 351] on span "It was shipped to the wrong location." at bounding box center [535, 350] width 216 height 20
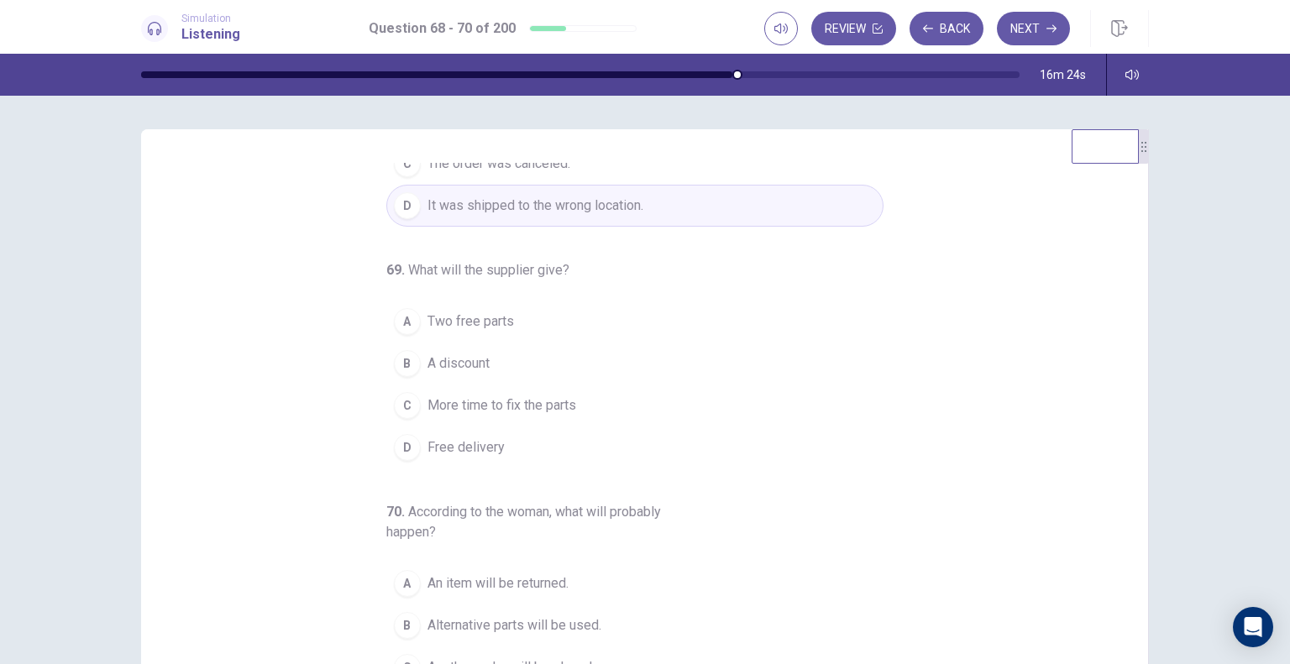
scroll to position [191, 0]
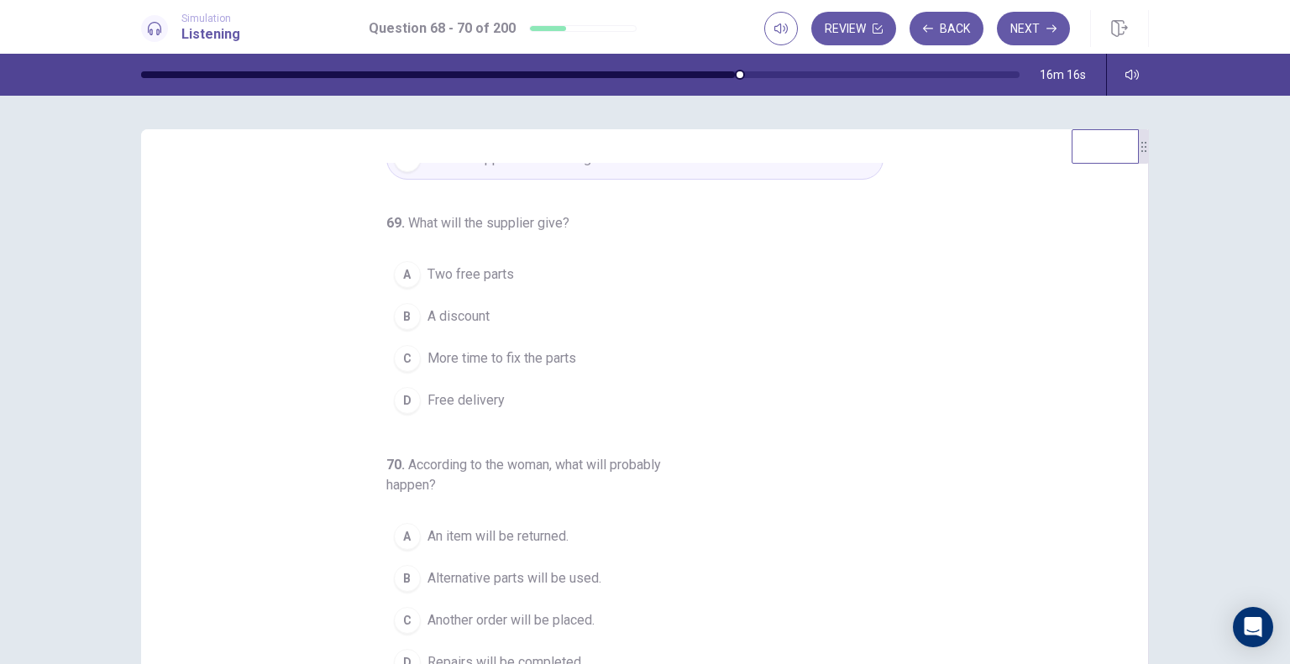
click at [453, 311] on span "A discount" at bounding box center [458, 316] width 62 height 20
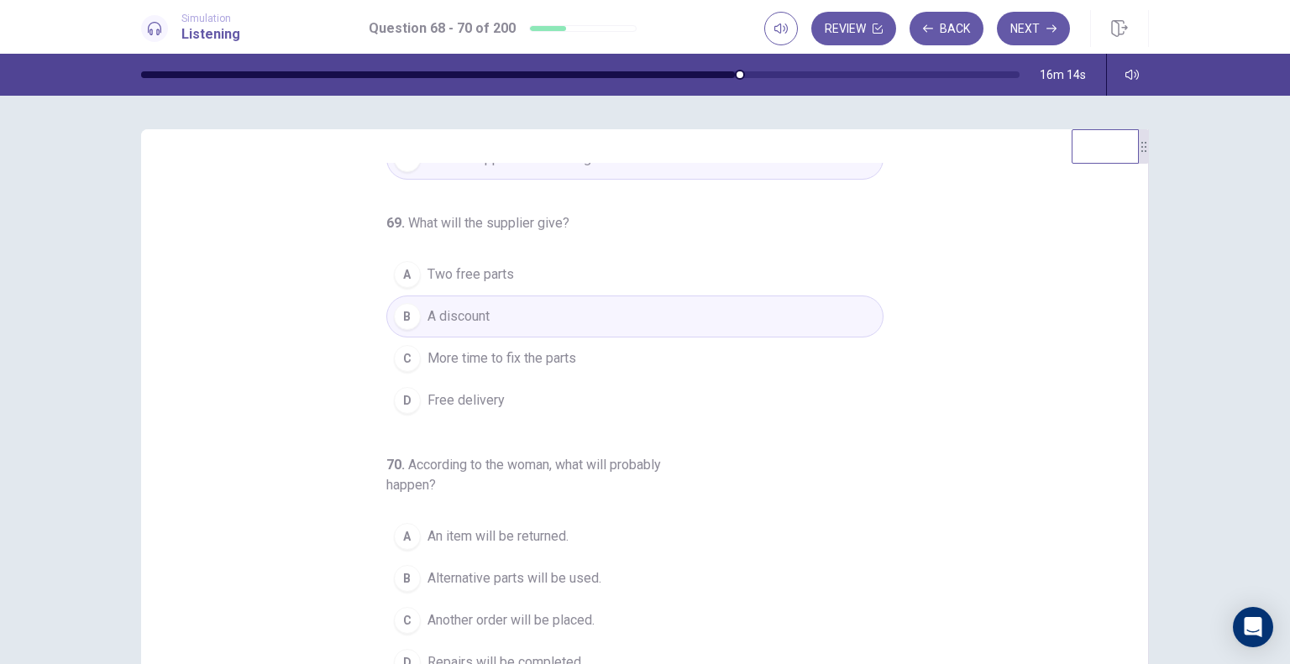
scroll to position [135, 0]
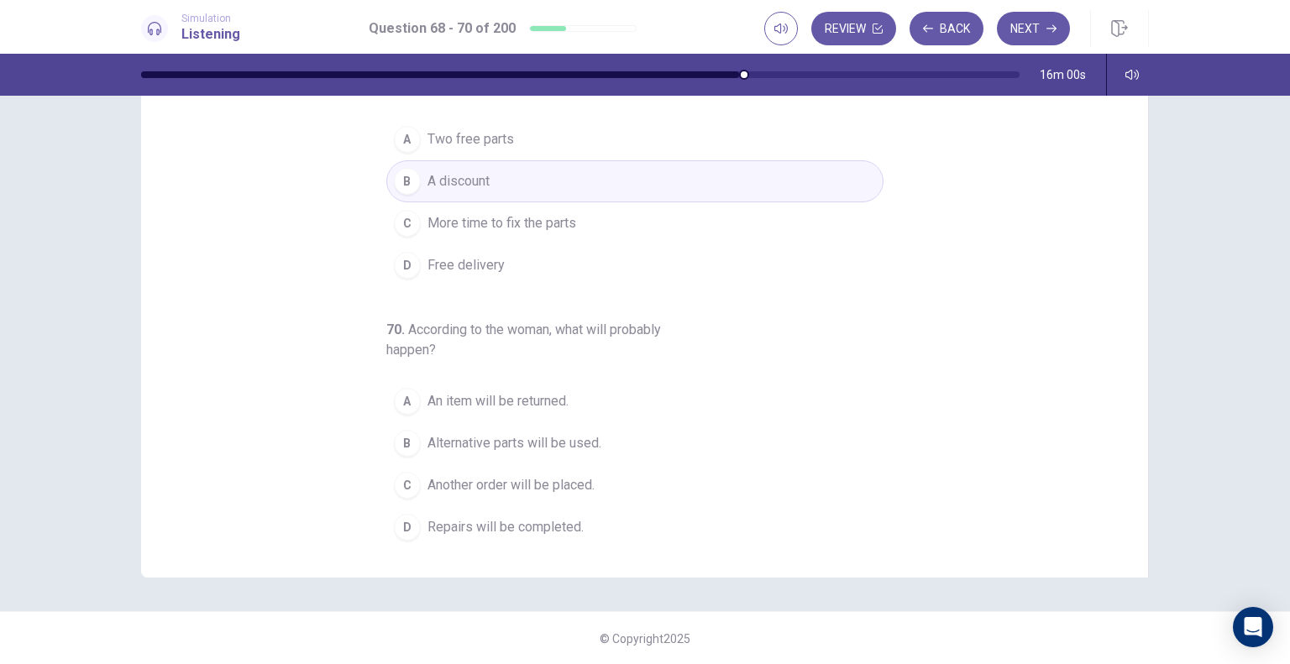
click at [475, 525] on span "Repairs will be completed." at bounding box center [505, 527] width 156 height 20
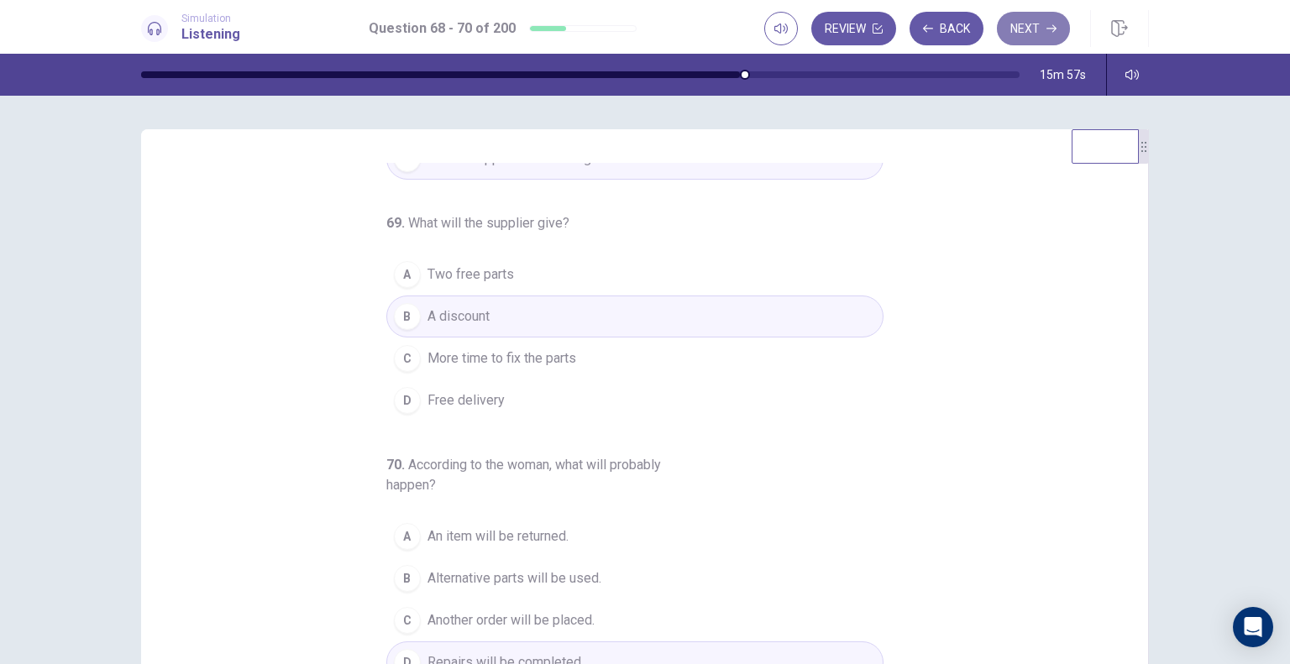
click at [1017, 18] on button "Next" at bounding box center [1033, 29] width 73 height 34
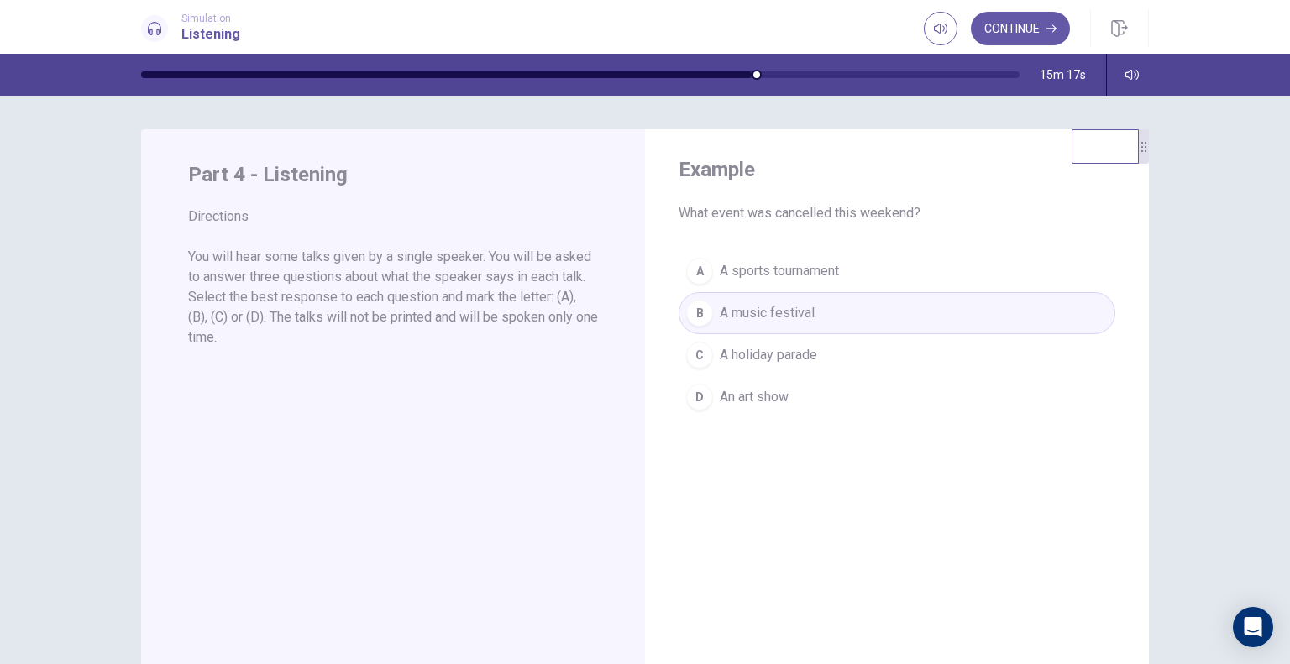
click at [1017, 18] on button "Continue" at bounding box center [1020, 29] width 99 height 34
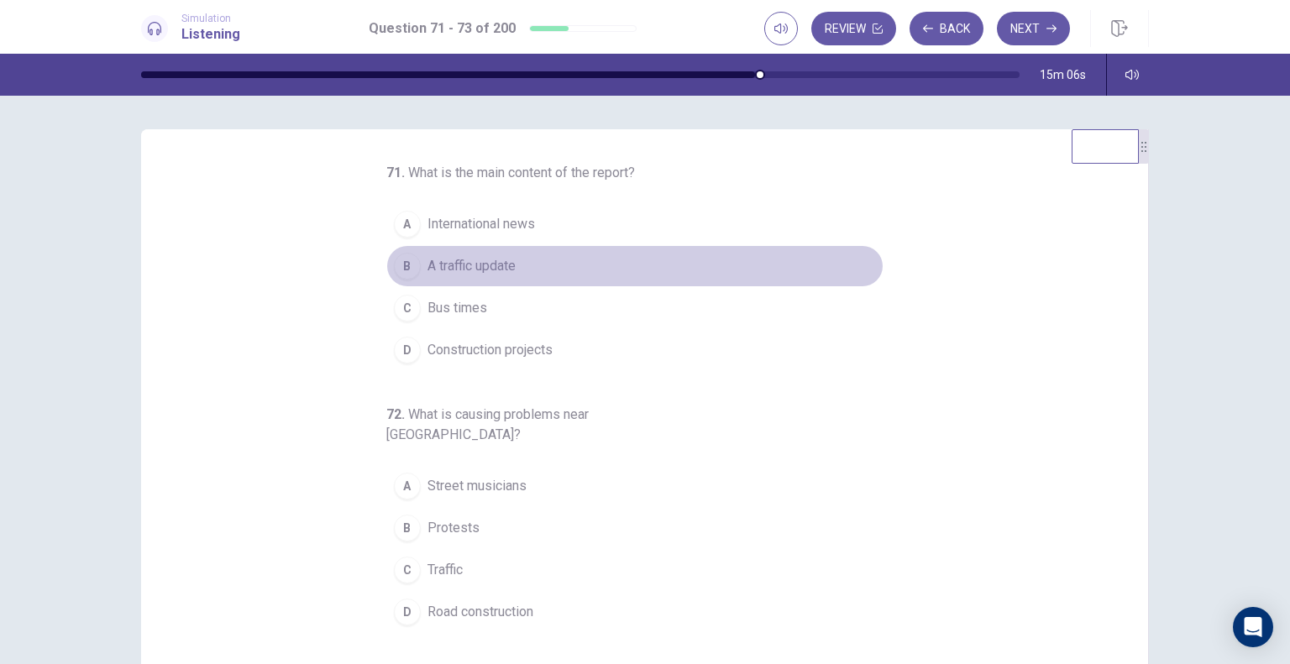
click at [490, 279] on button "B A traffic update" at bounding box center [634, 266] width 497 height 42
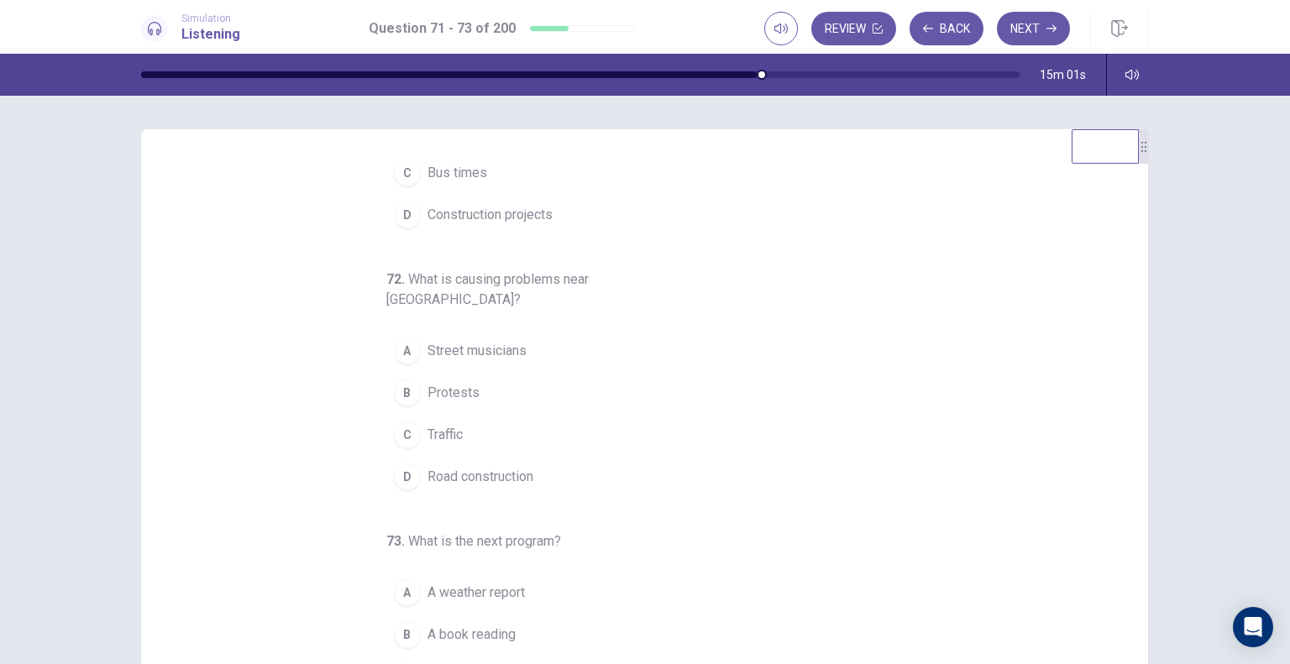
scroll to position [171, 0]
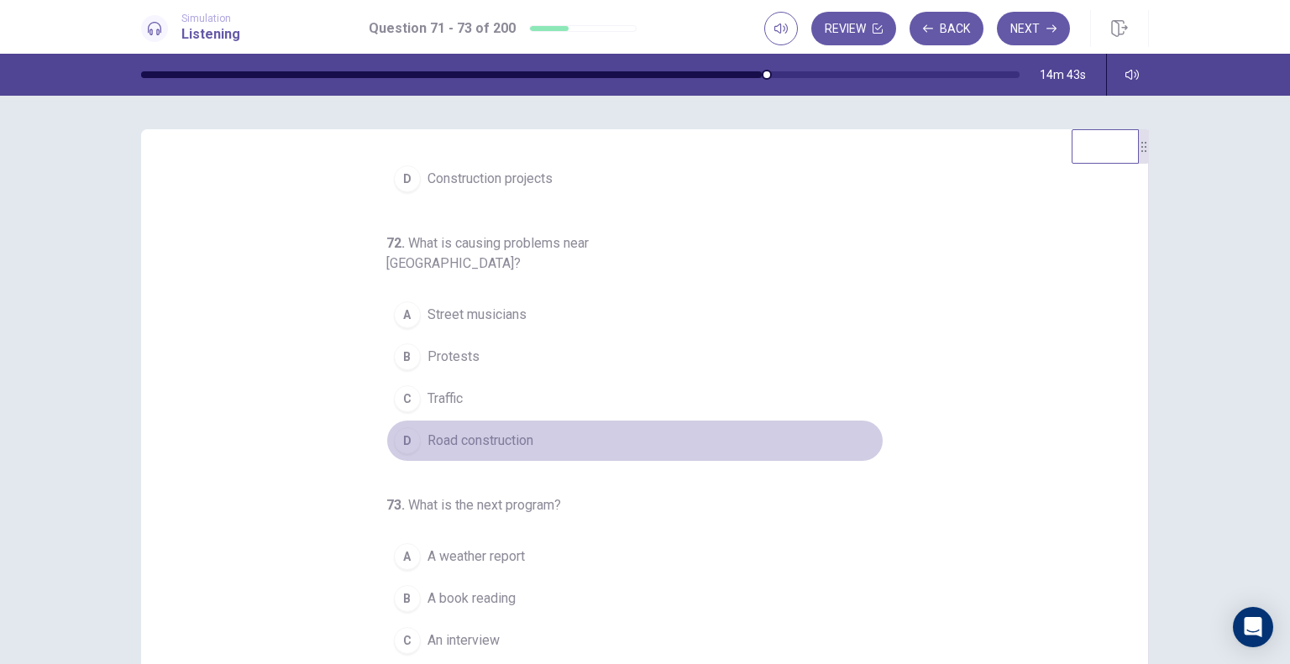
click at [484, 432] on button "D Road construction" at bounding box center [634, 441] width 497 height 42
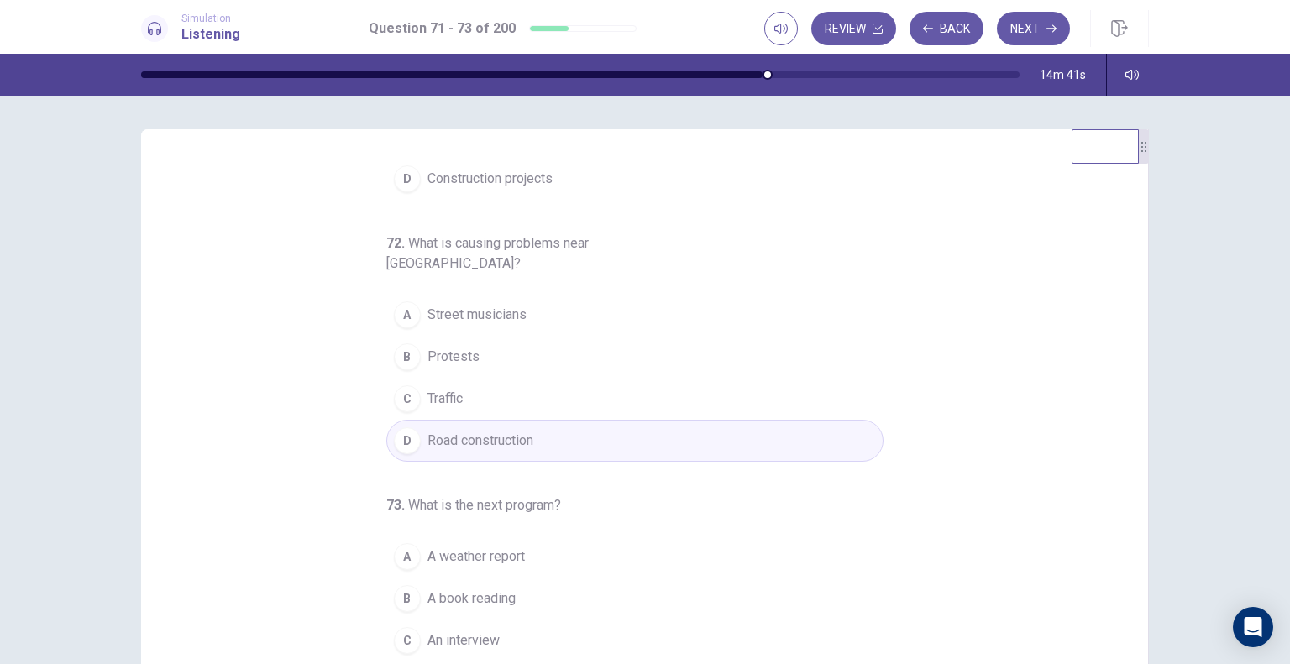
scroll to position [135, 0]
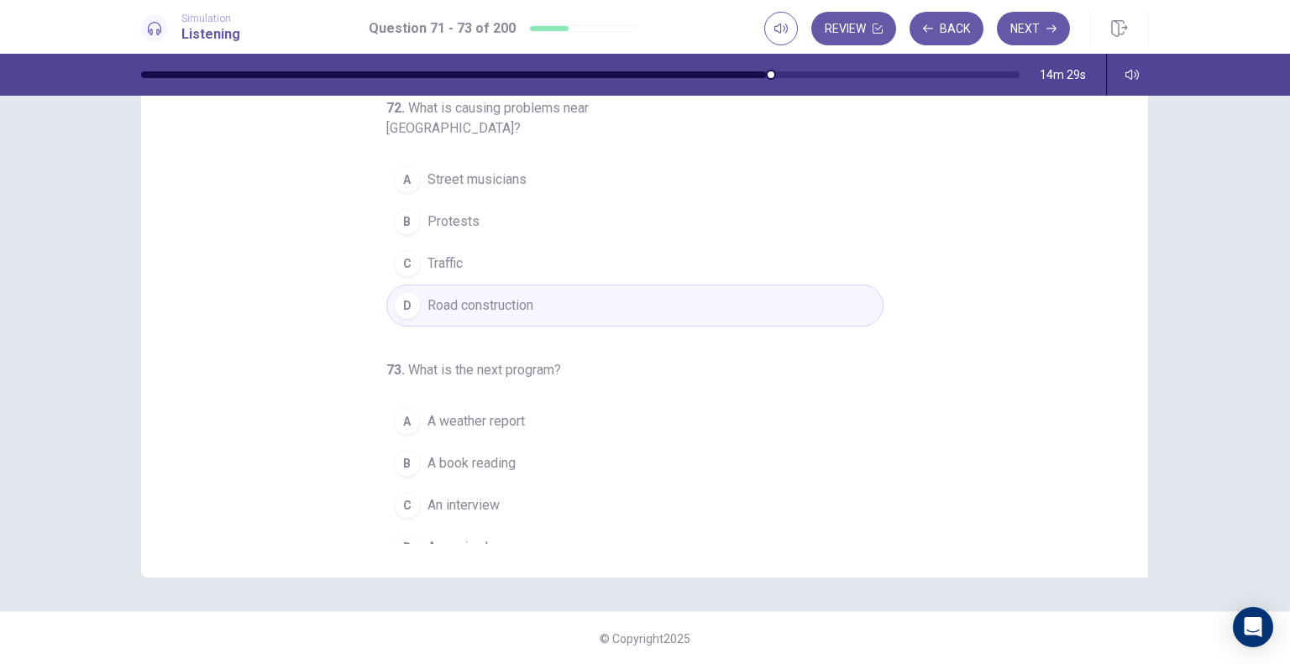
click at [437, 537] on span "A music show" at bounding box center [468, 547] width 82 height 20
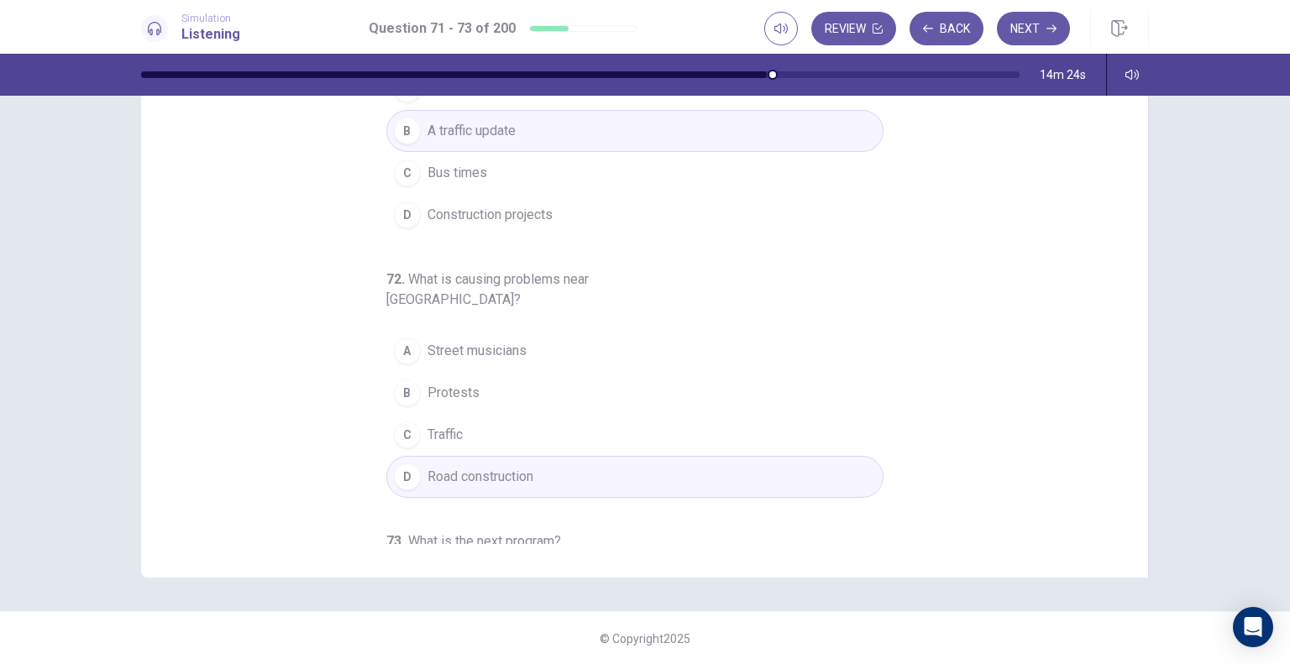
scroll to position [0, 0]
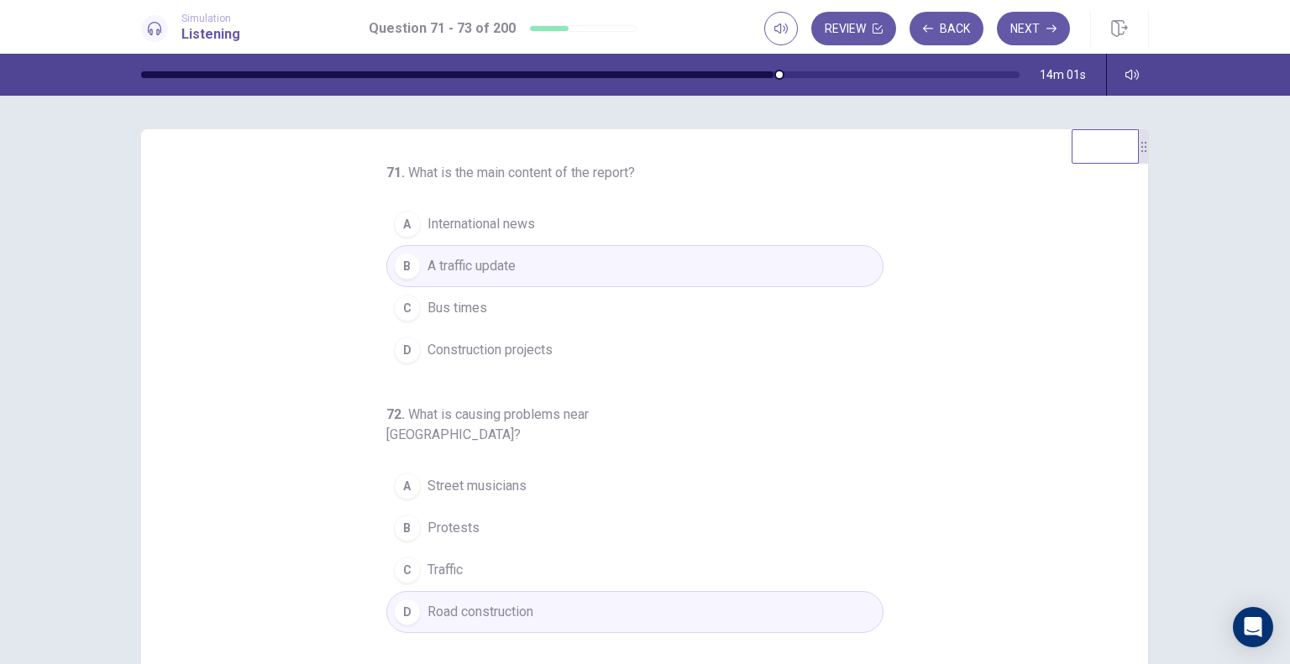
drag, startPoint x: 1130, startPoint y: 305, endPoint x: 1152, endPoint y: 466, distance: 162.7
click at [1152, 466] on div "71 . What is the main content of the report? A International news B A traffic u…" at bounding box center [644, 420] width 1061 height 583
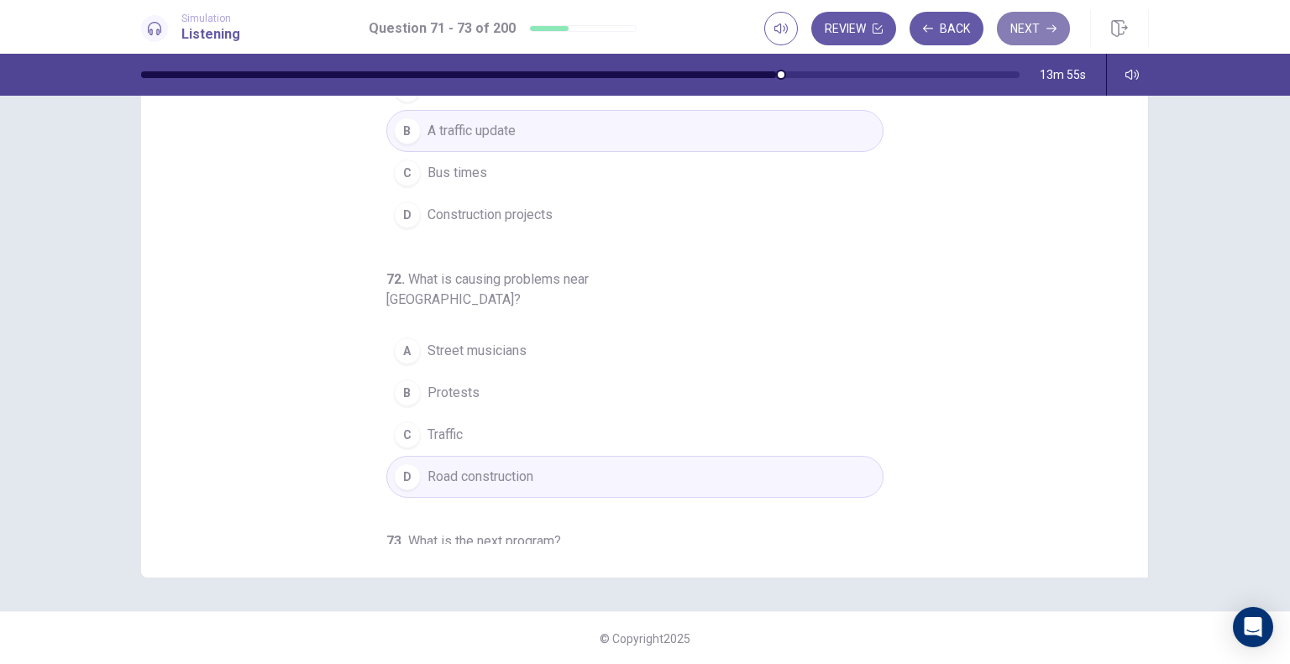
click at [1032, 24] on button "Next" at bounding box center [1033, 29] width 73 height 34
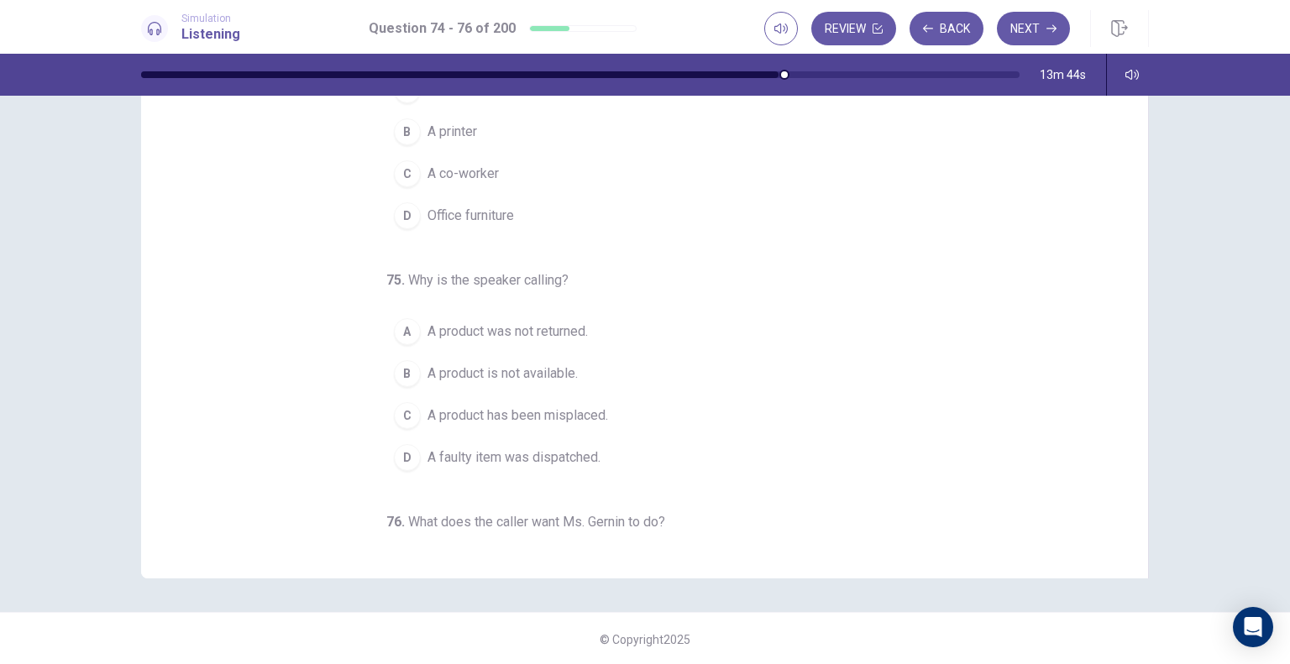
scroll to position [0, 0]
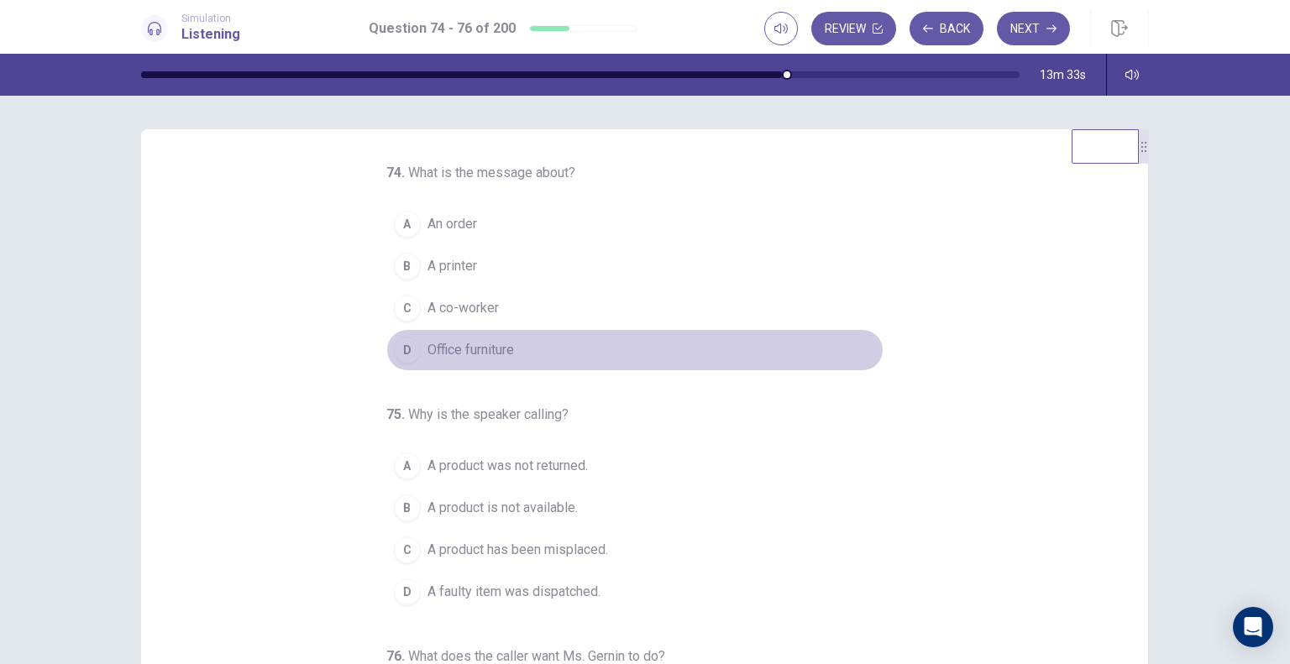
click at [505, 352] on span "Office furniture" at bounding box center [470, 350] width 86 height 20
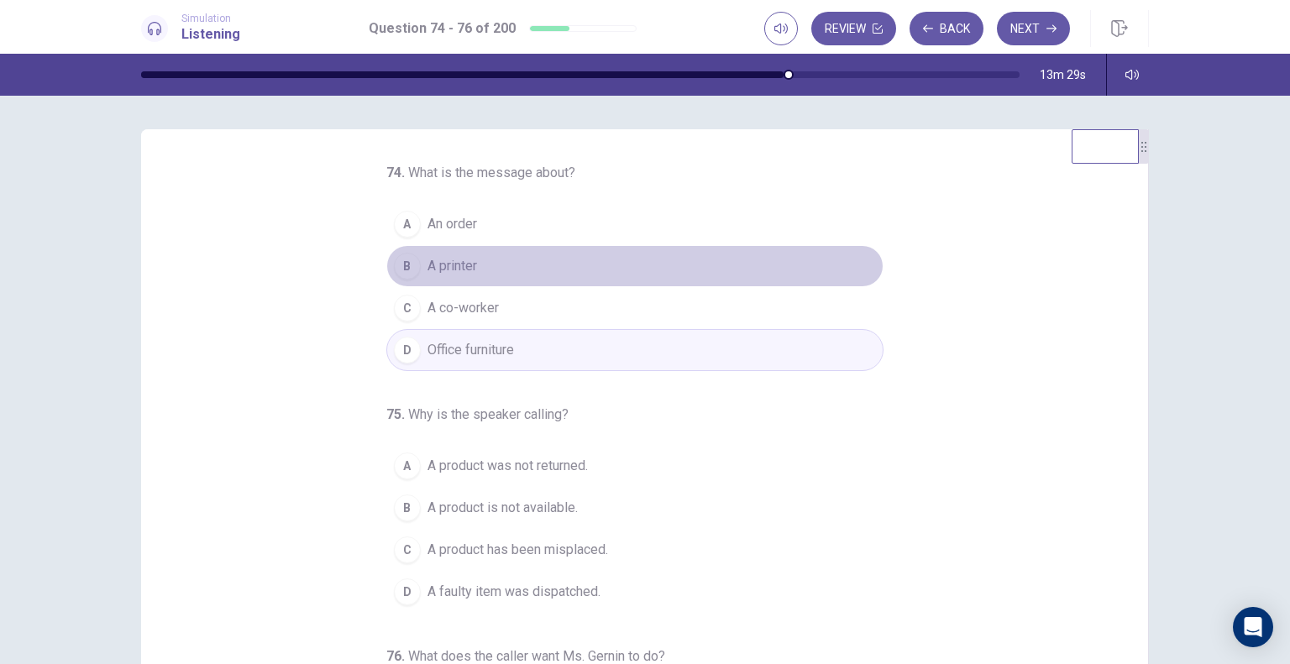
click at [534, 266] on button "B A printer" at bounding box center [634, 266] width 497 height 42
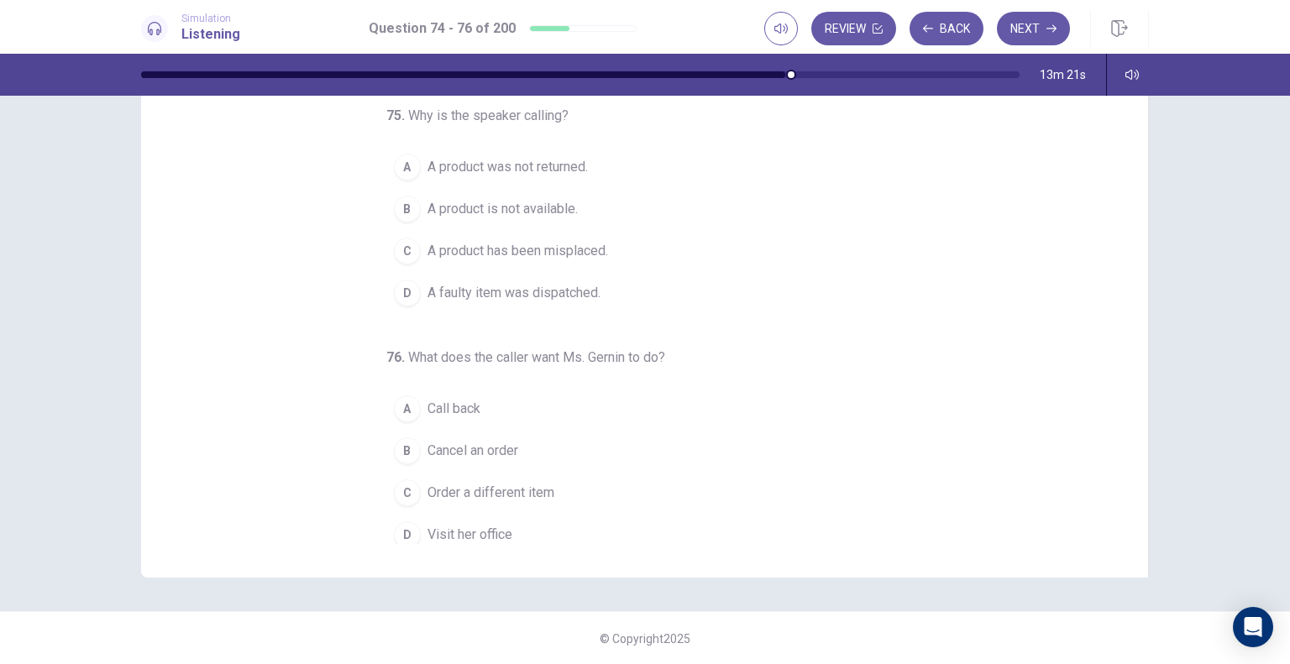
scroll to position [166, 0]
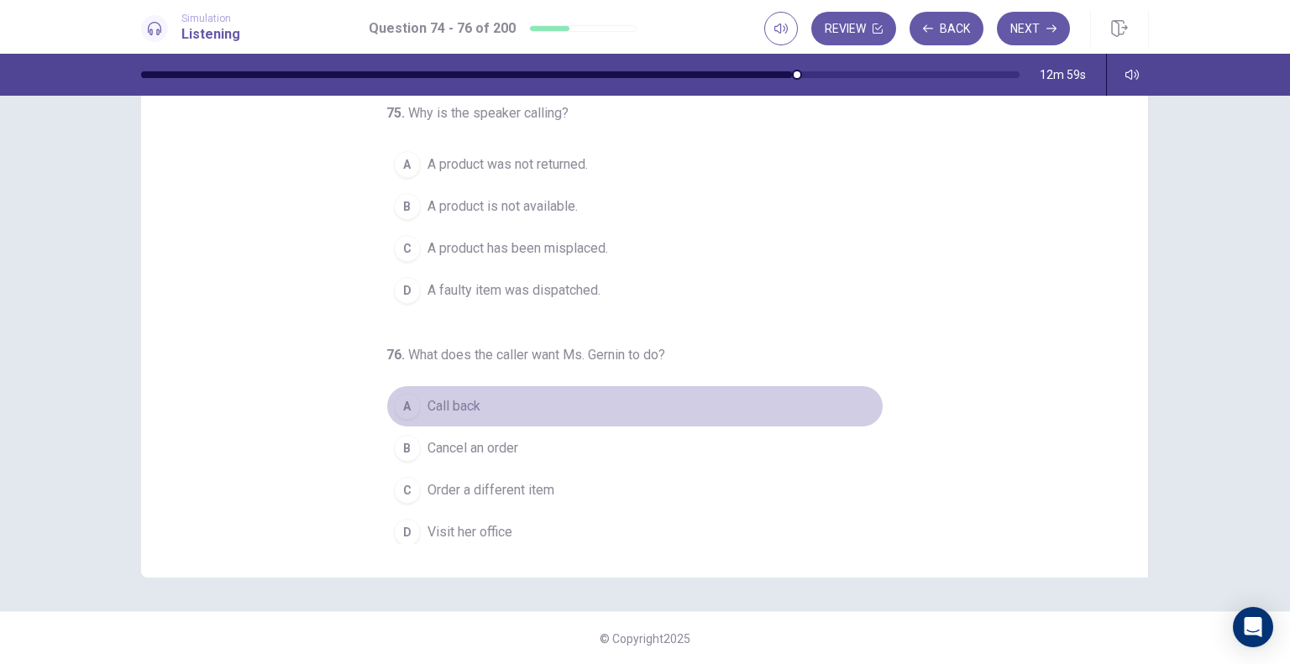
click at [457, 406] on span "Call back" at bounding box center [453, 406] width 53 height 20
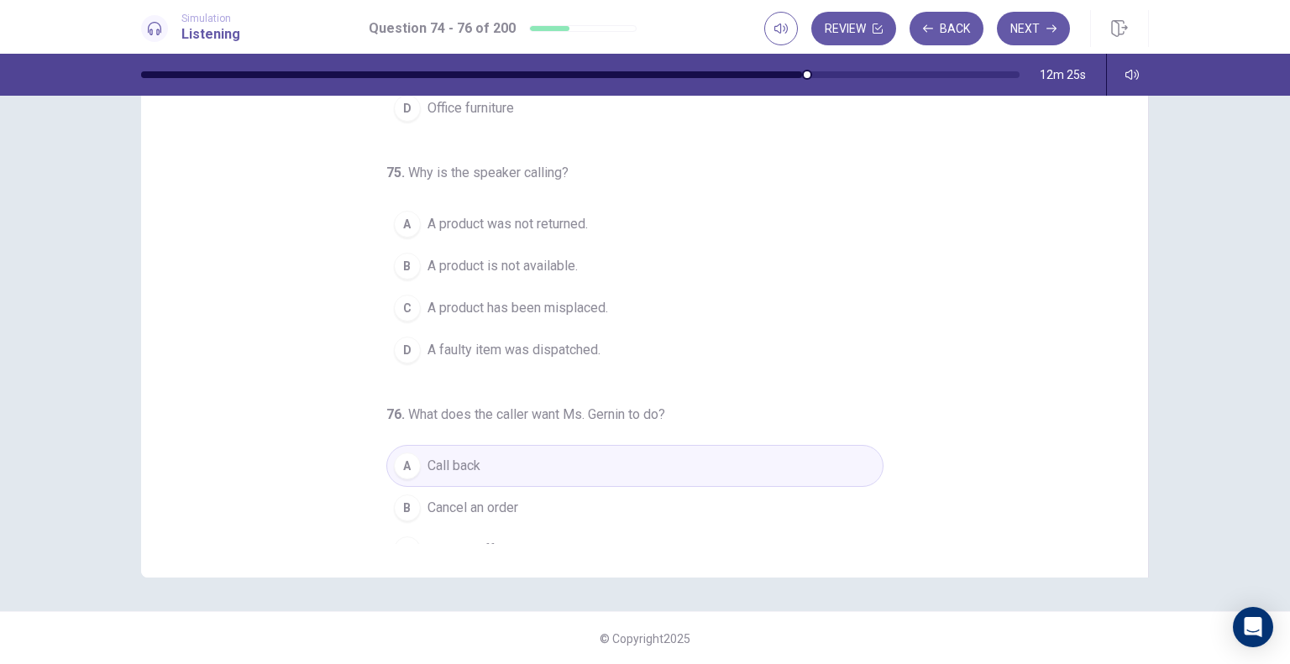
scroll to position [111, 0]
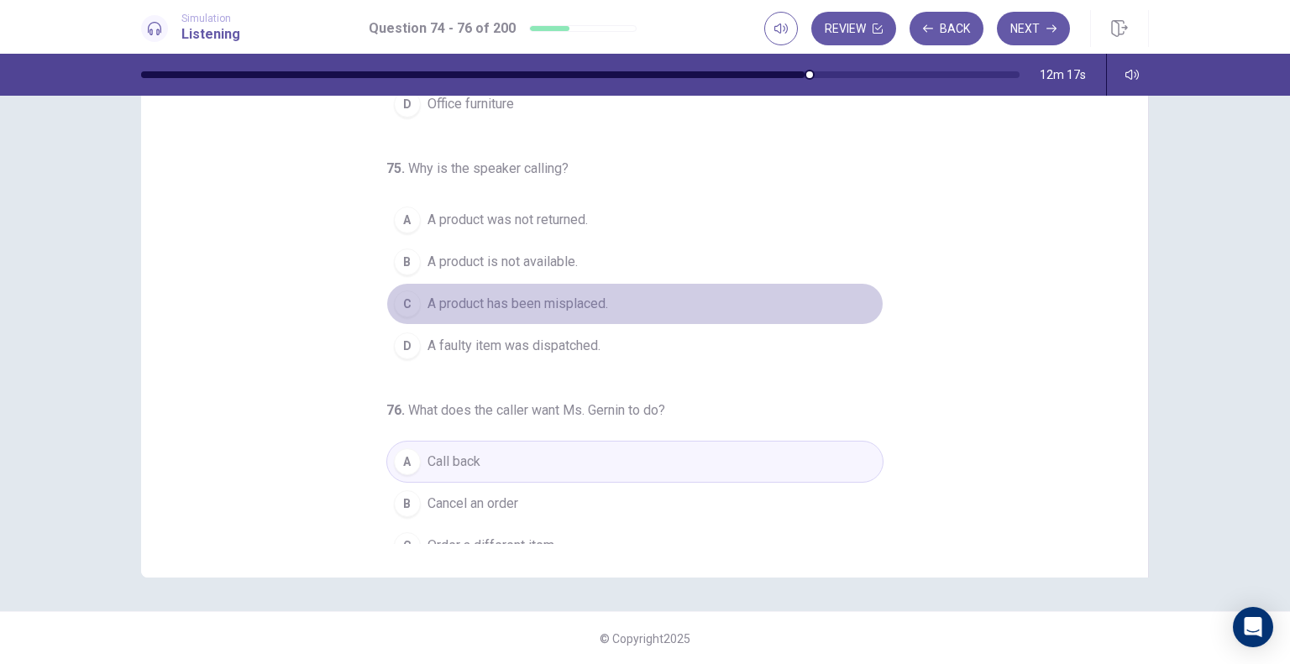
click at [568, 301] on span "A product has been misplaced." at bounding box center [517, 304] width 181 height 20
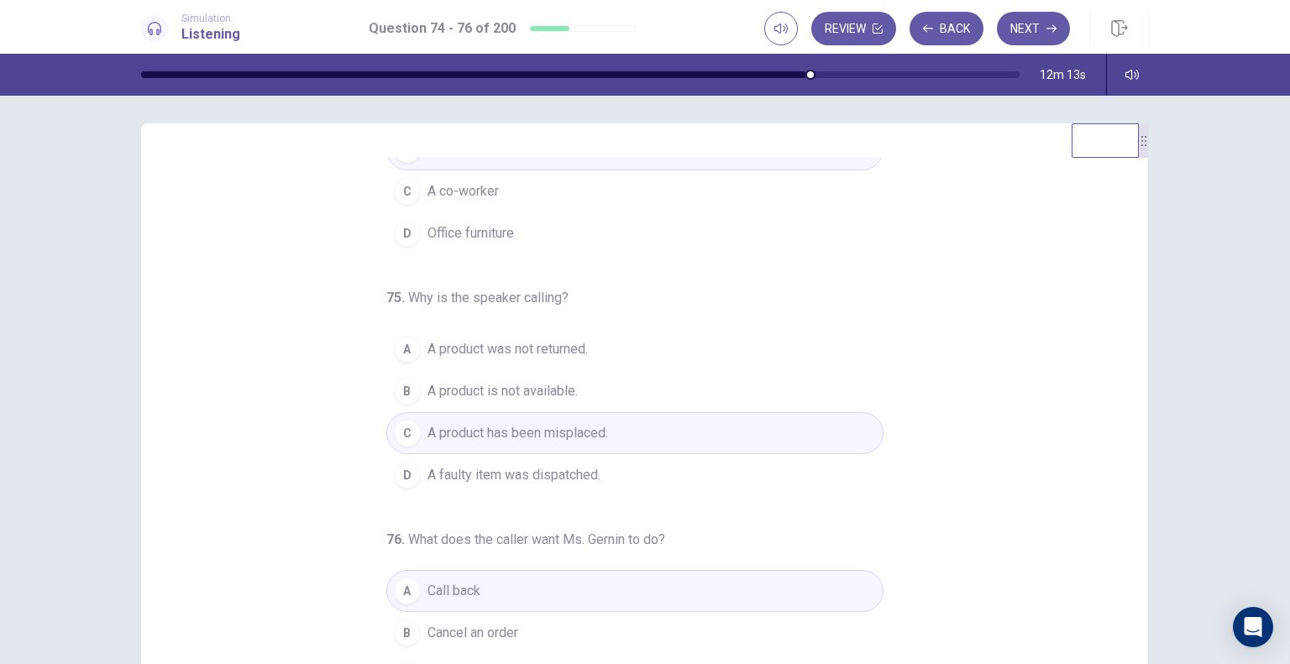
scroll to position [0, 0]
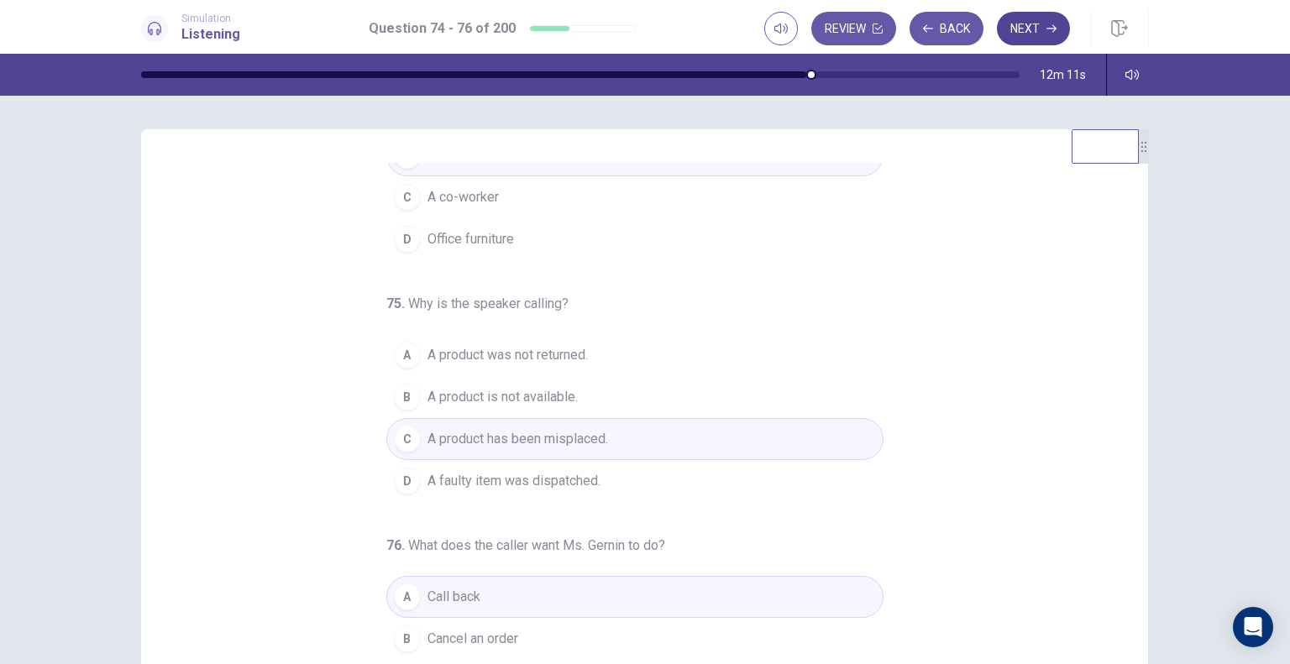
click at [1029, 34] on button "Next" at bounding box center [1033, 29] width 73 height 34
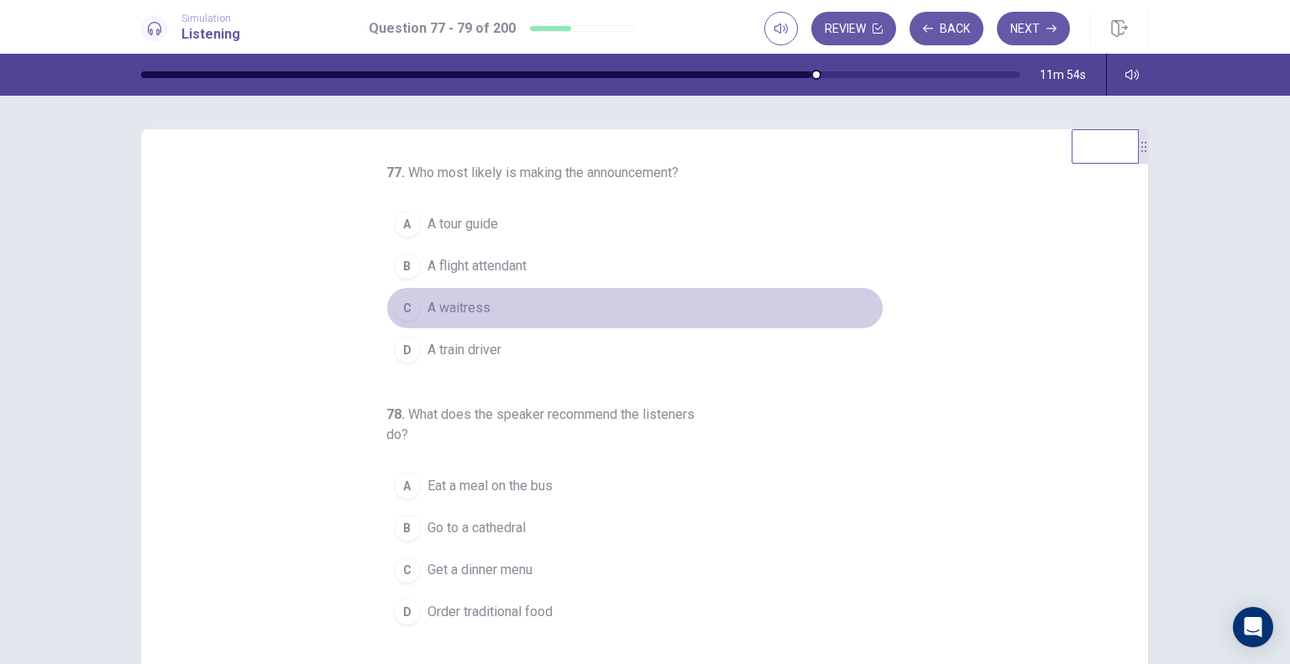
click at [431, 313] on span "A waitress" at bounding box center [458, 308] width 63 height 20
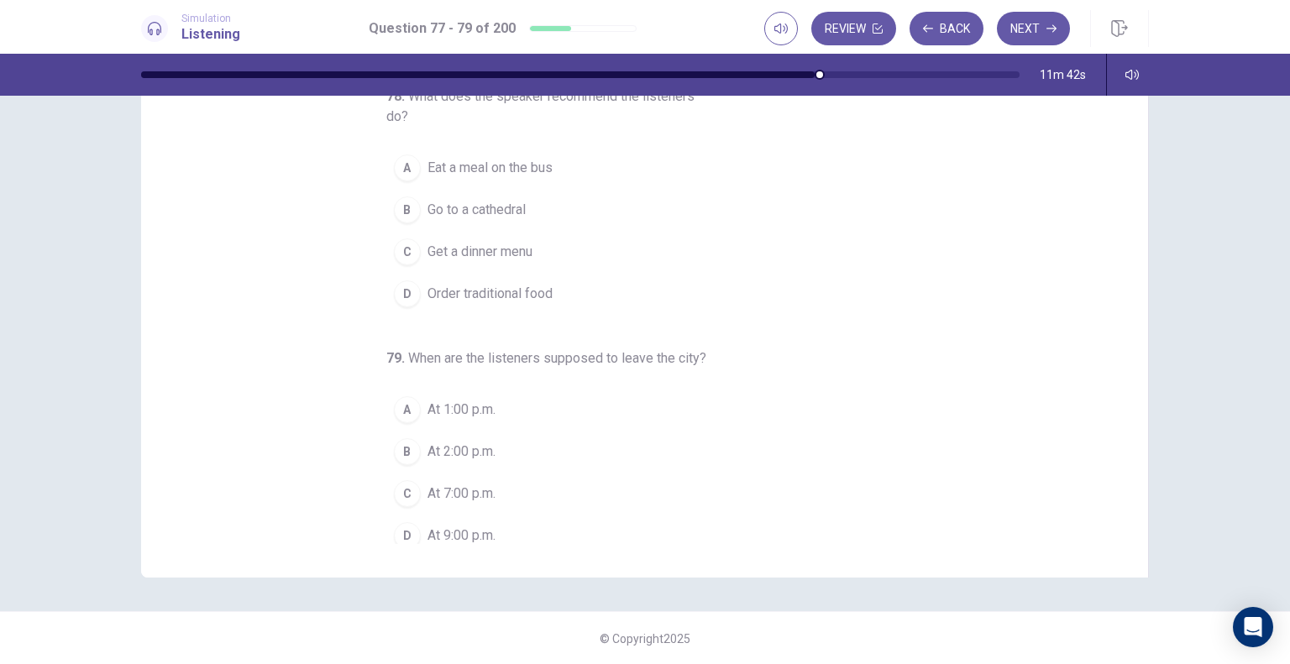
scroll to position [191, 0]
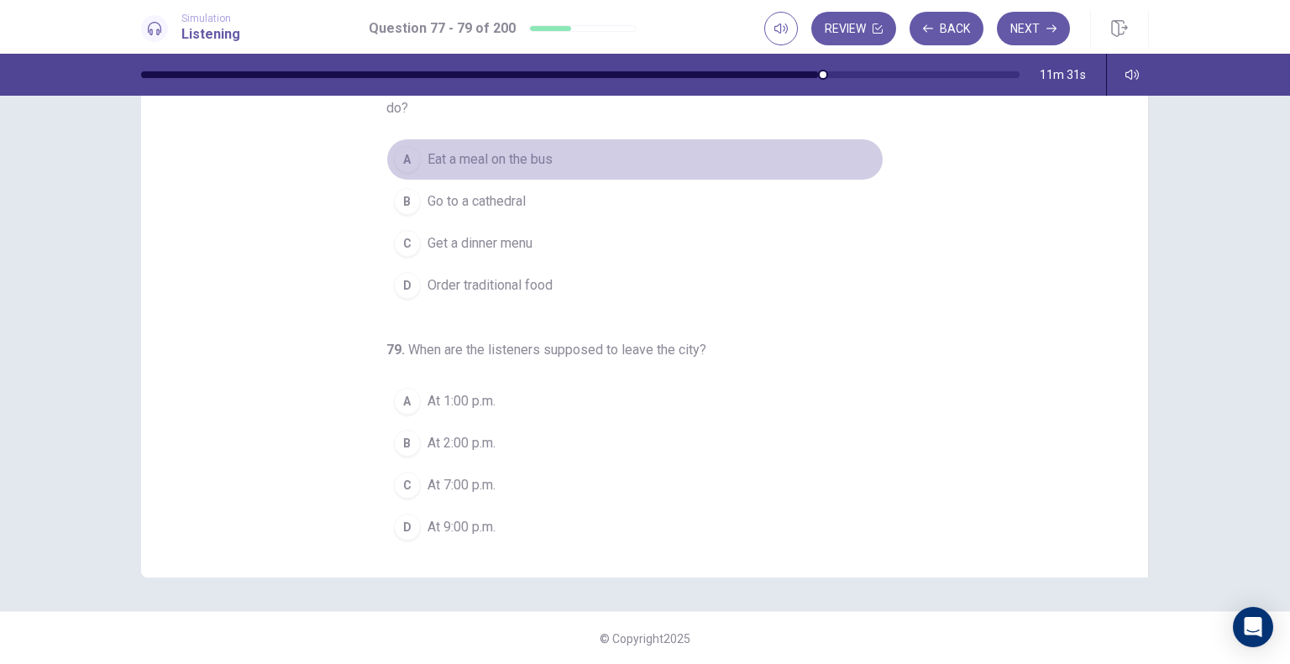
click at [484, 164] on span "Eat a meal on the bus" at bounding box center [489, 159] width 125 height 20
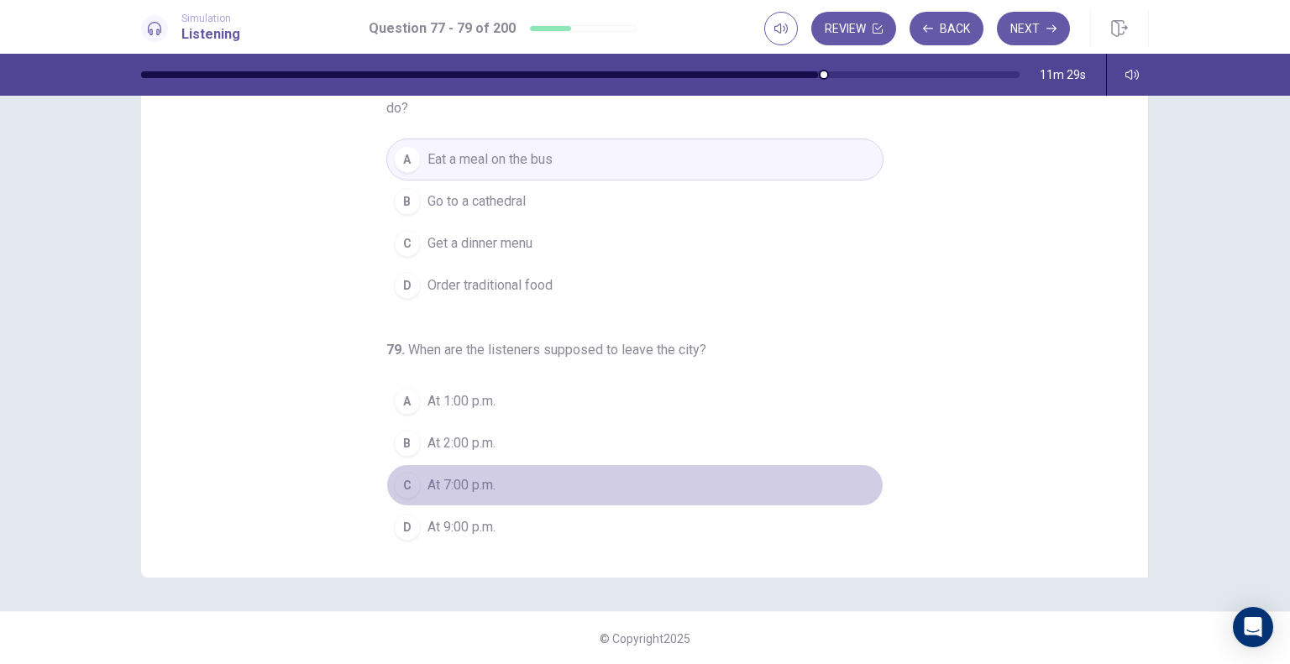
click at [473, 484] on span "At 7:00 p.m." at bounding box center [461, 485] width 68 height 20
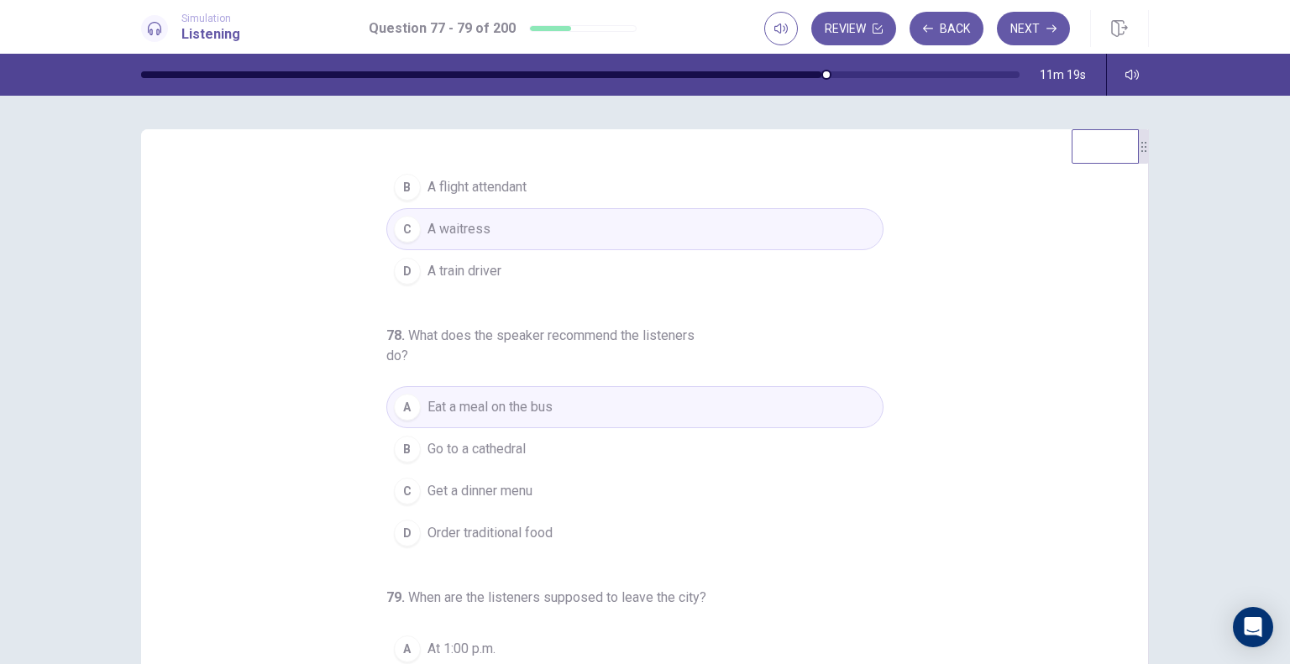
scroll to position [0, 0]
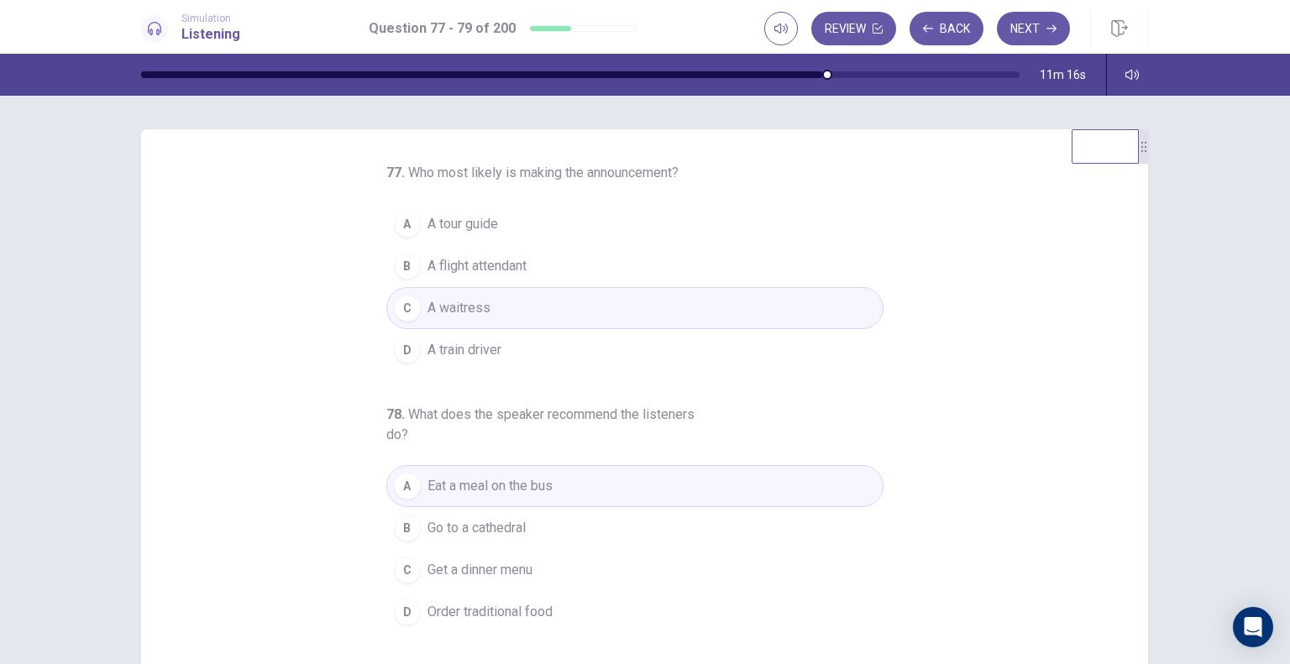
click at [552, 231] on button "A A tour guide" at bounding box center [634, 224] width 497 height 42
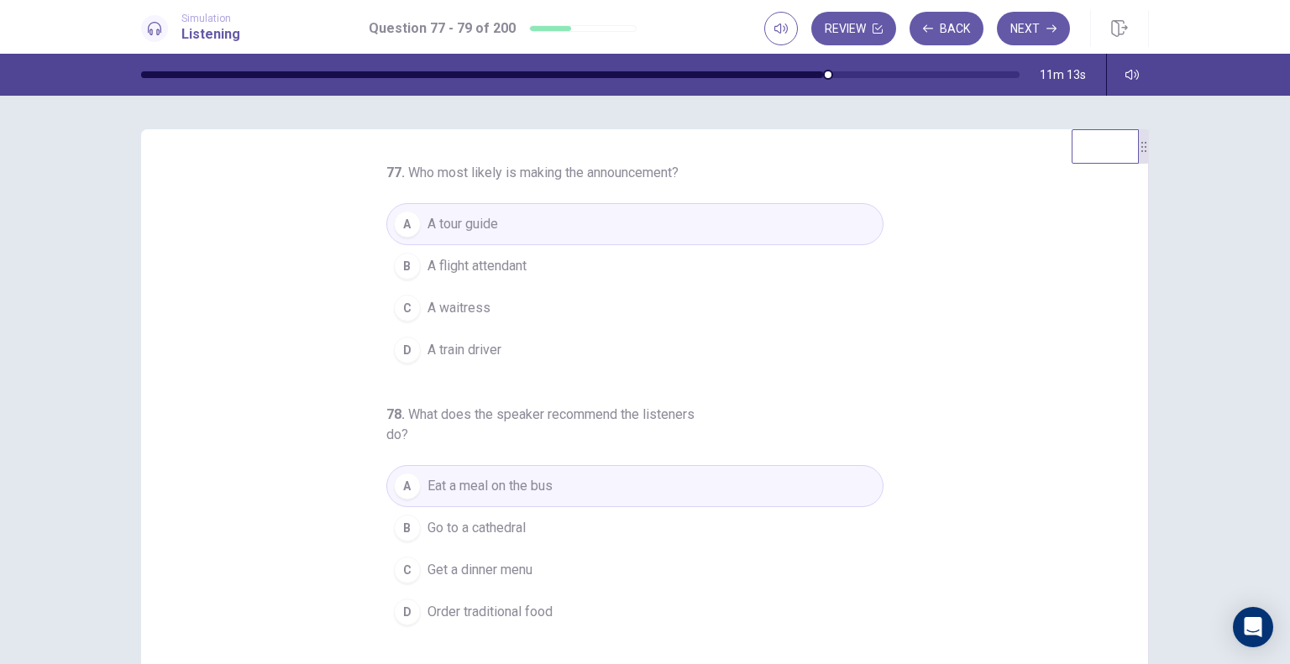
scroll to position [191, 0]
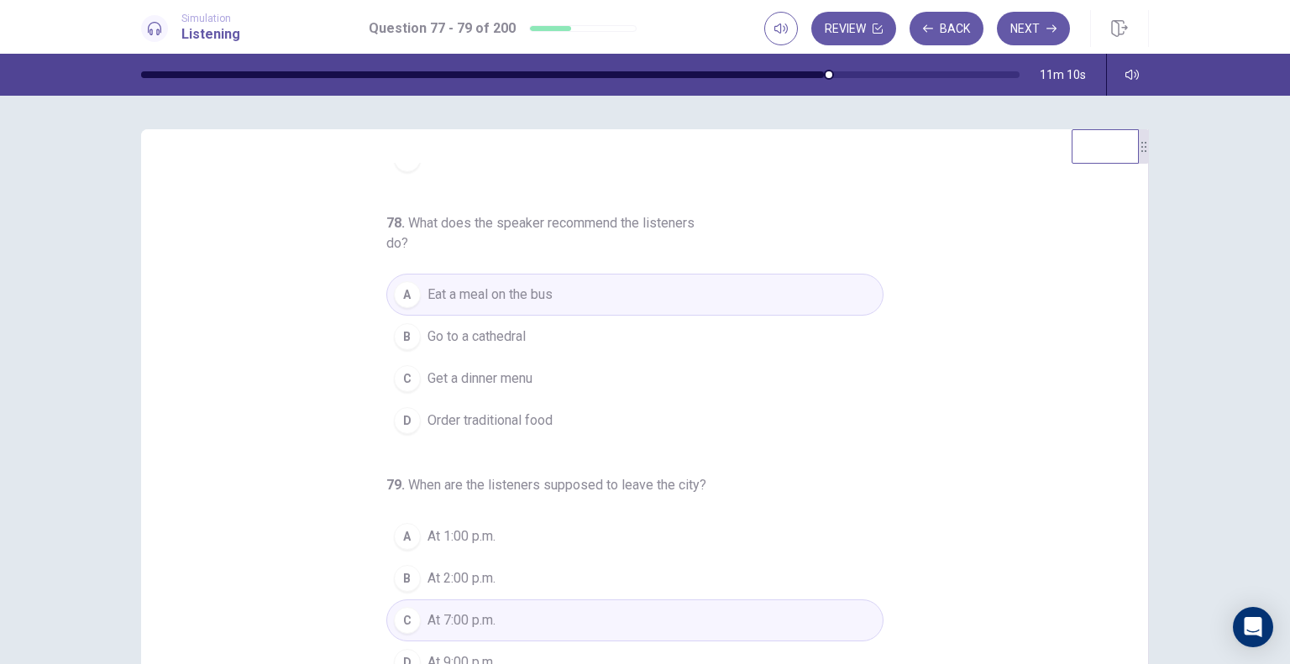
click at [638, 308] on button "A Eat a meal on the bus" at bounding box center [634, 295] width 497 height 42
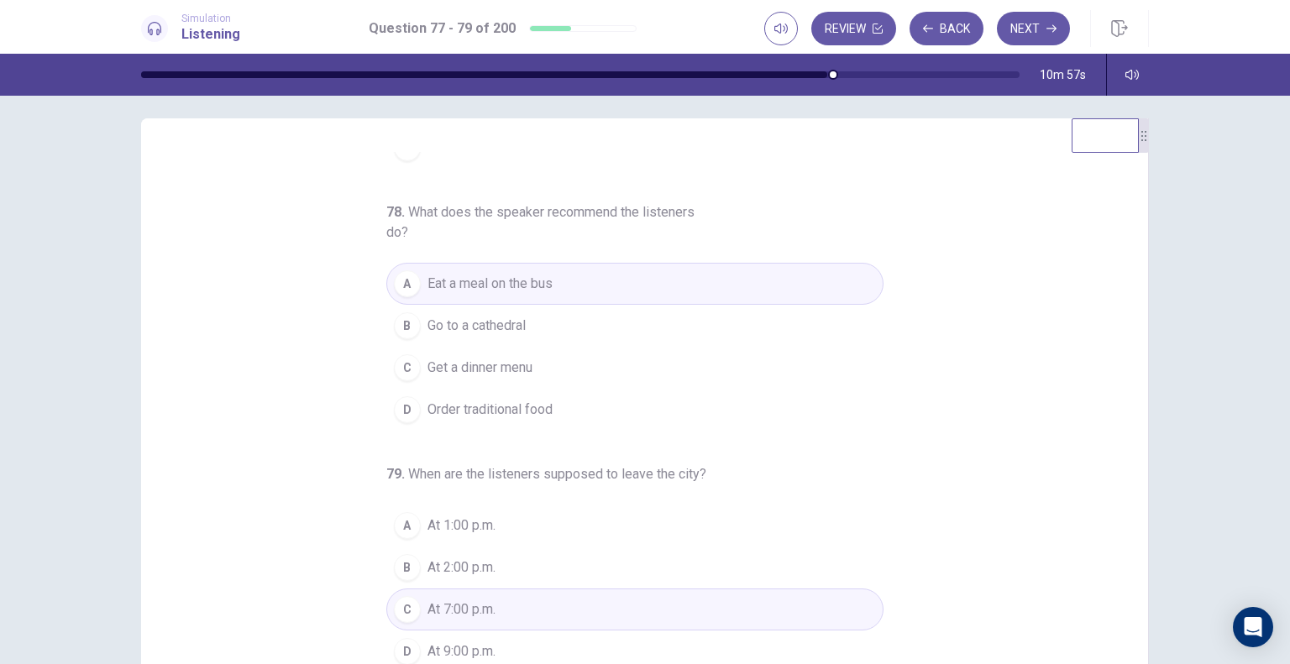
scroll to position [0, 0]
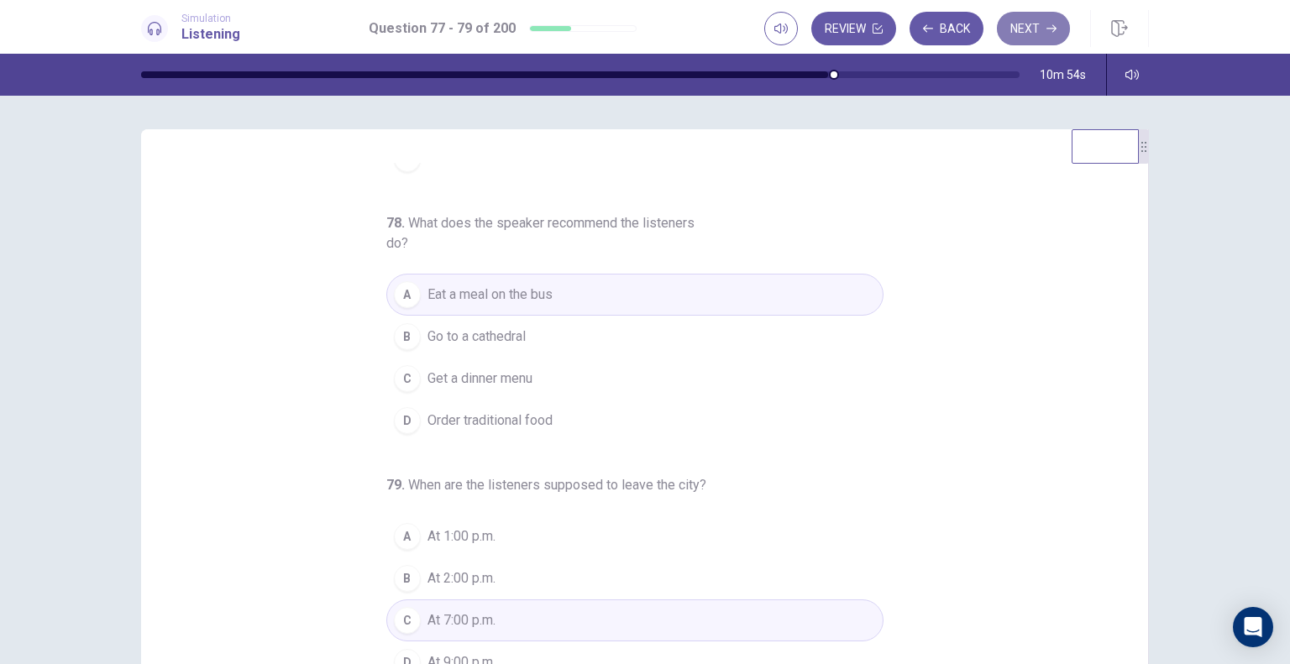
click at [1024, 28] on button "Next" at bounding box center [1033, 29] width 73 height 34
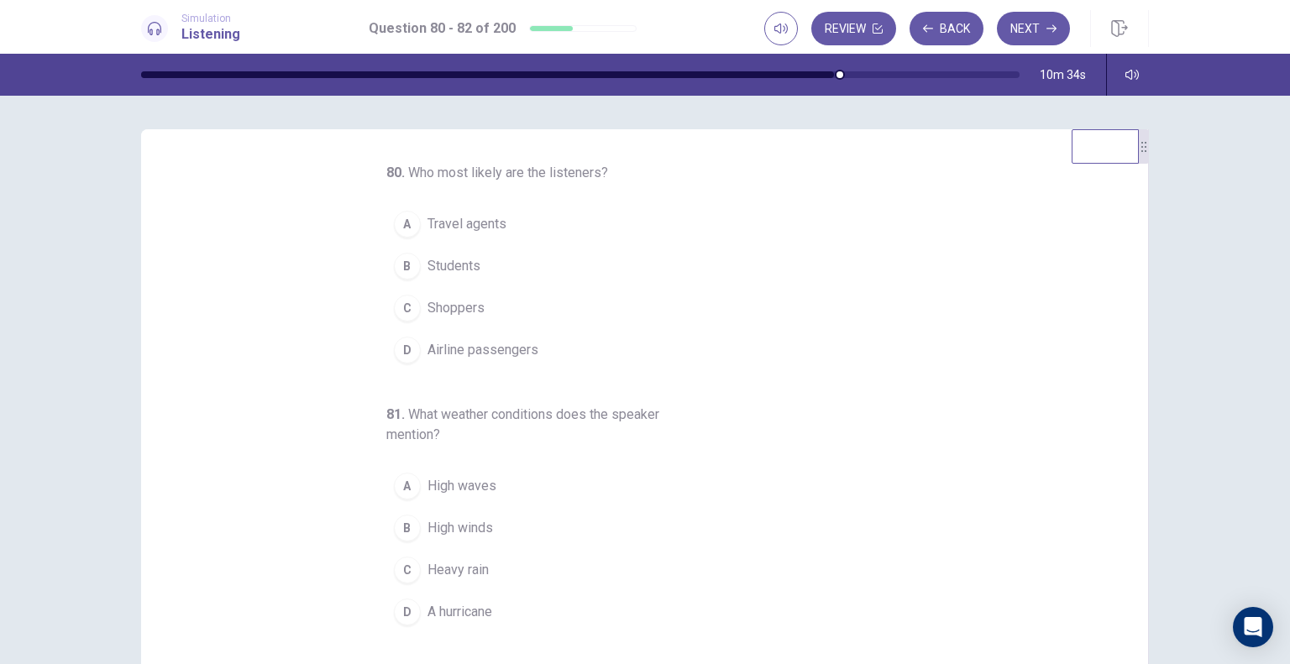
click at [504, 343] on span "Airline passengers" at bounding box center [482, 350] width 111 height 20
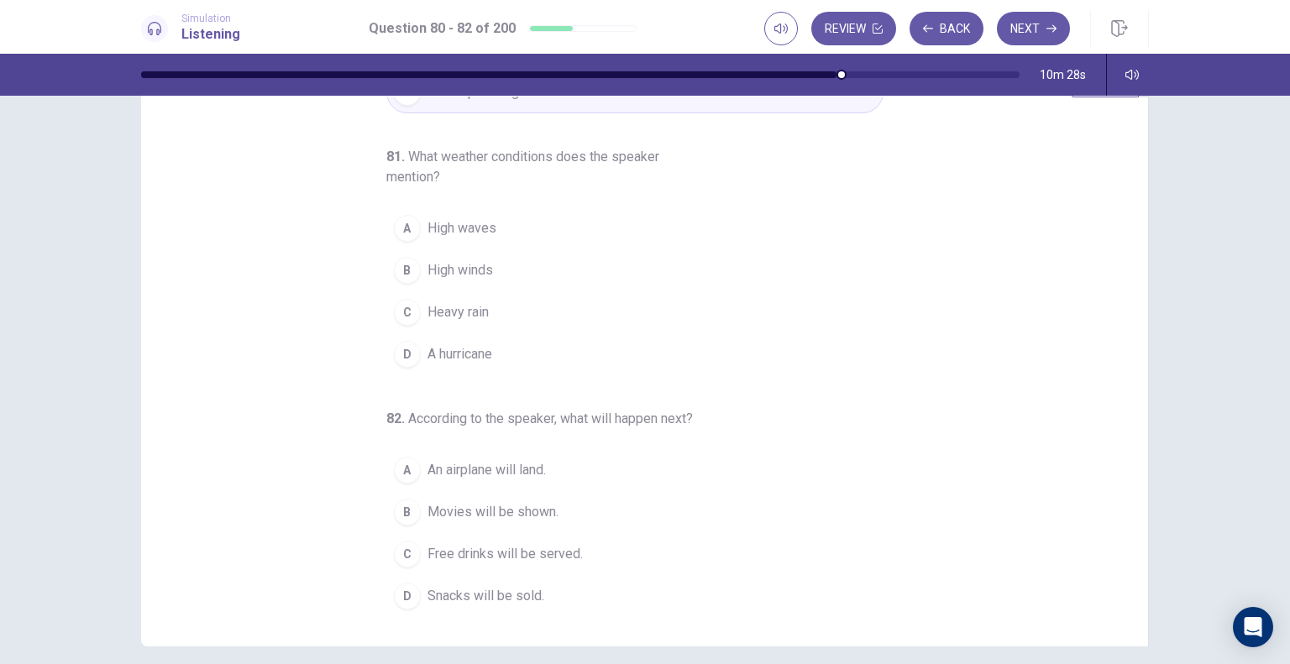
scroll to position [91, 0]
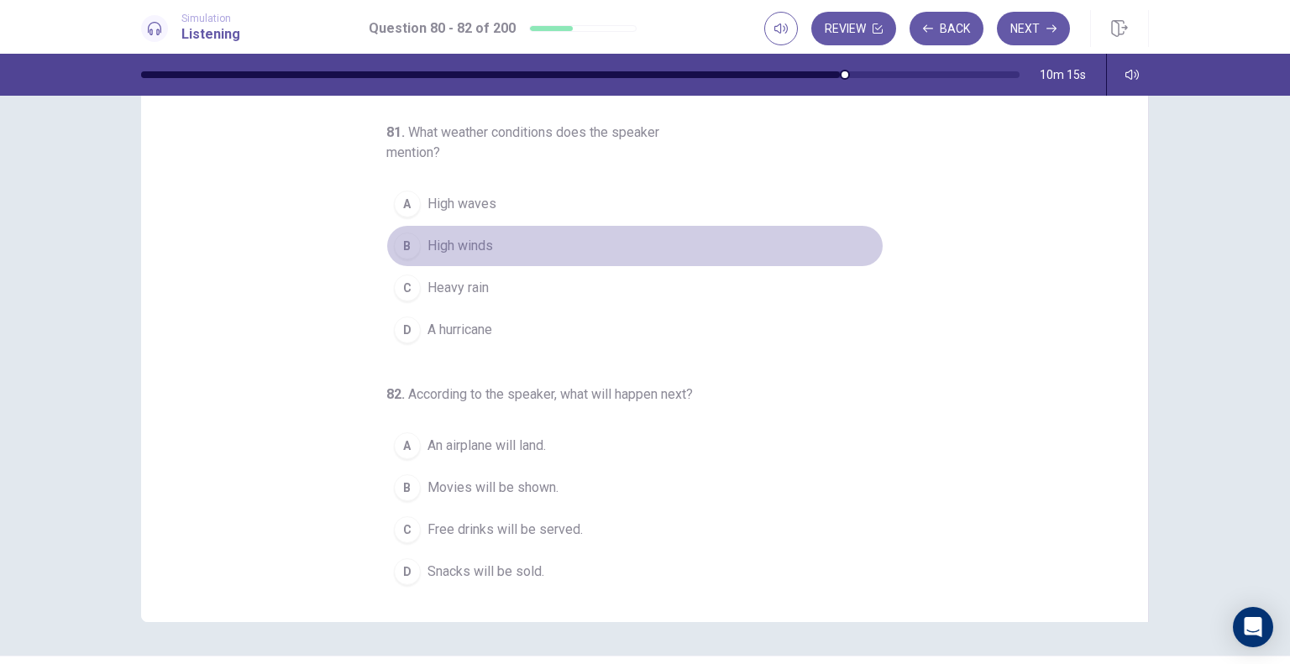
click at [463, 248] on span "High winds" at bounding box center [459, 246] width 65 height 20
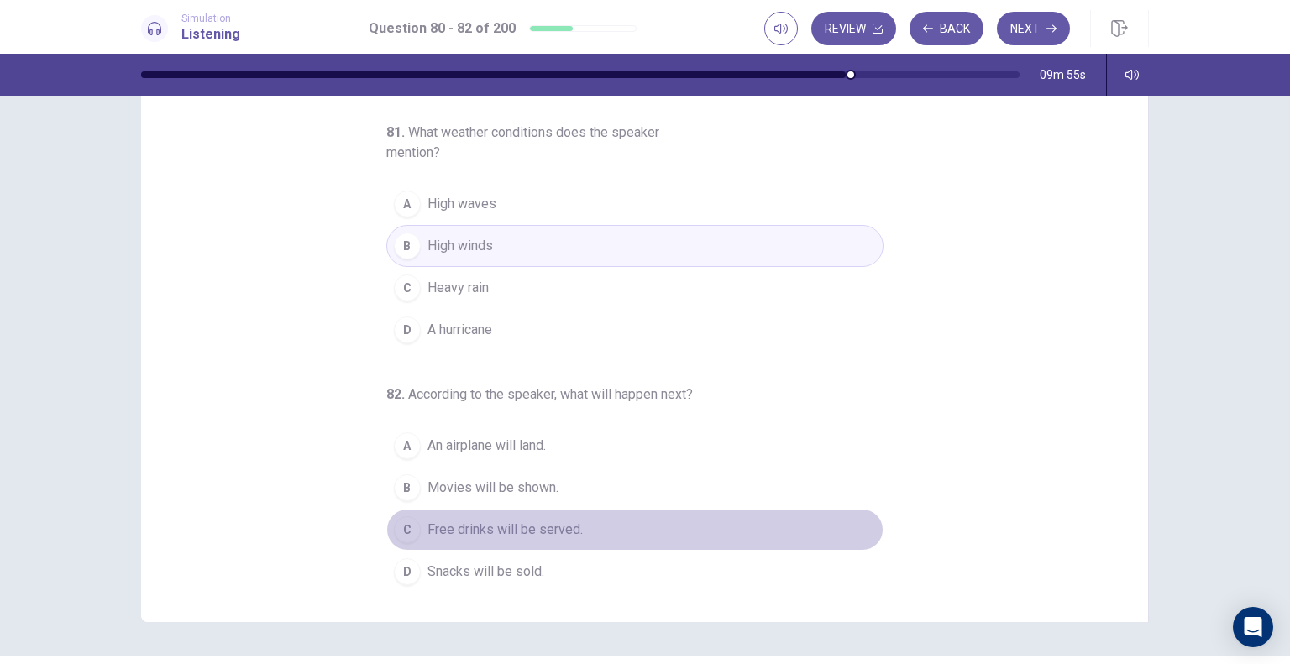
click at [470, 526] on span "Free drinks will be served." at bounding box center [504, 530] width 155 height 20
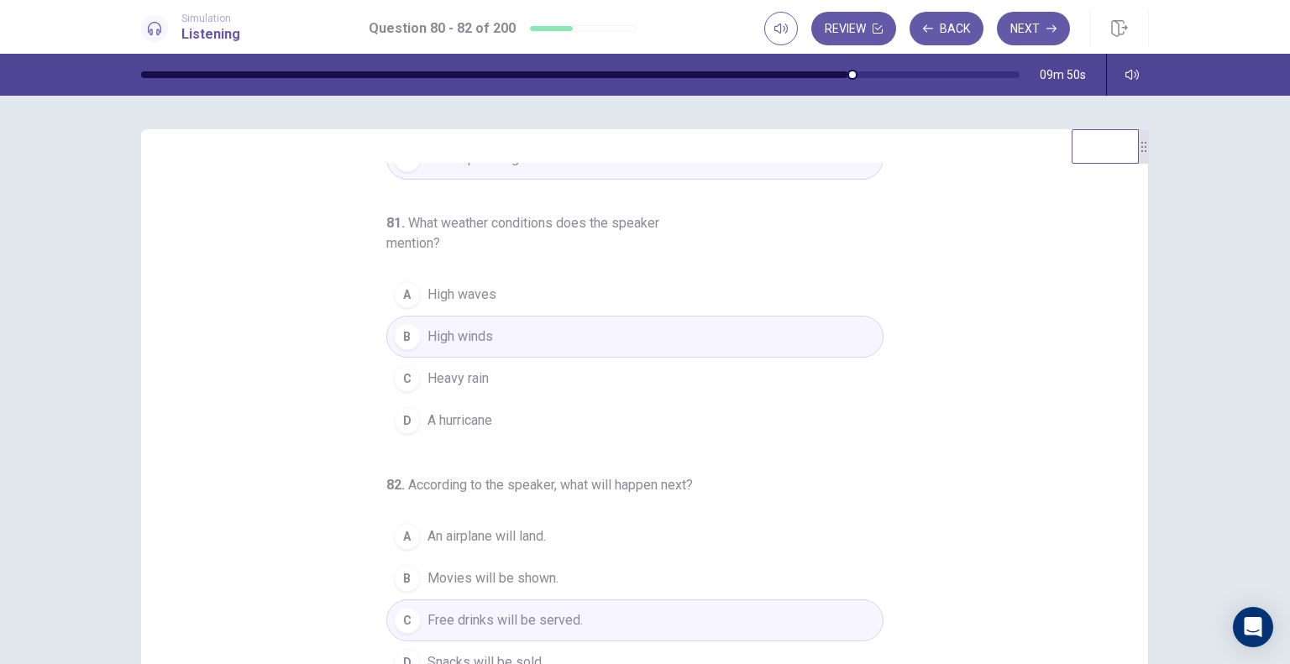
scroll to position [0, 0]
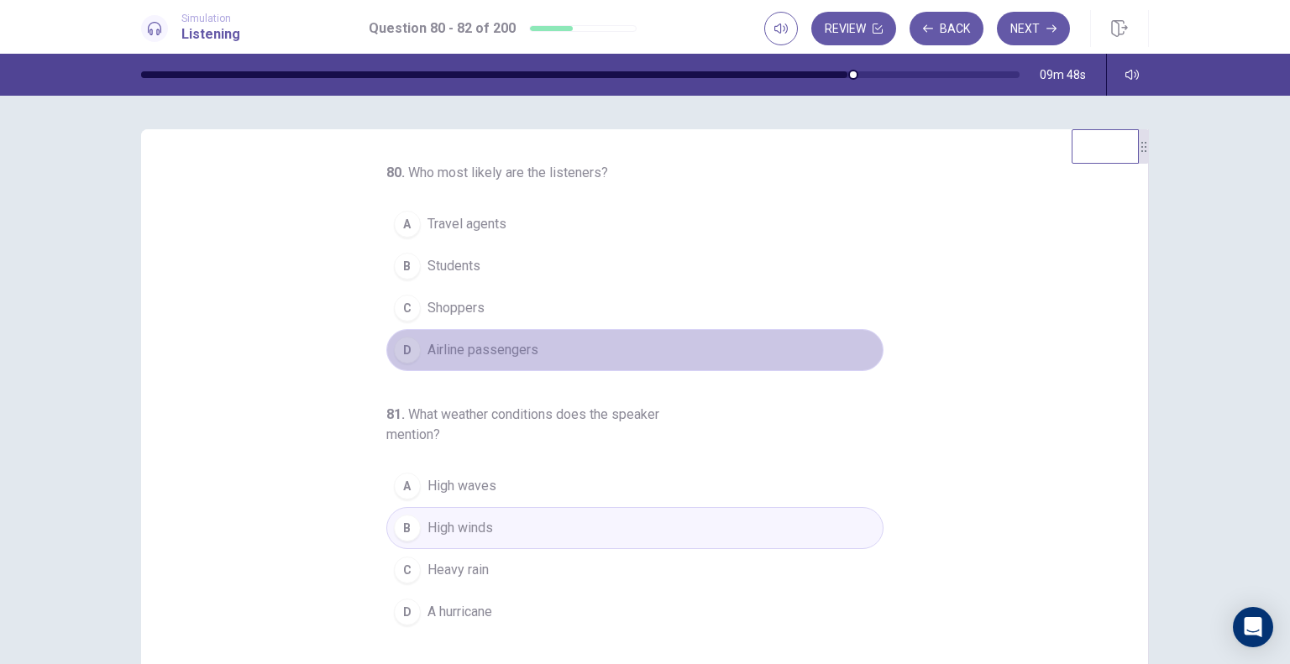
click at [517, 342] on span "Airline passengers" at bounding box center [482, 350] width 111 height 20
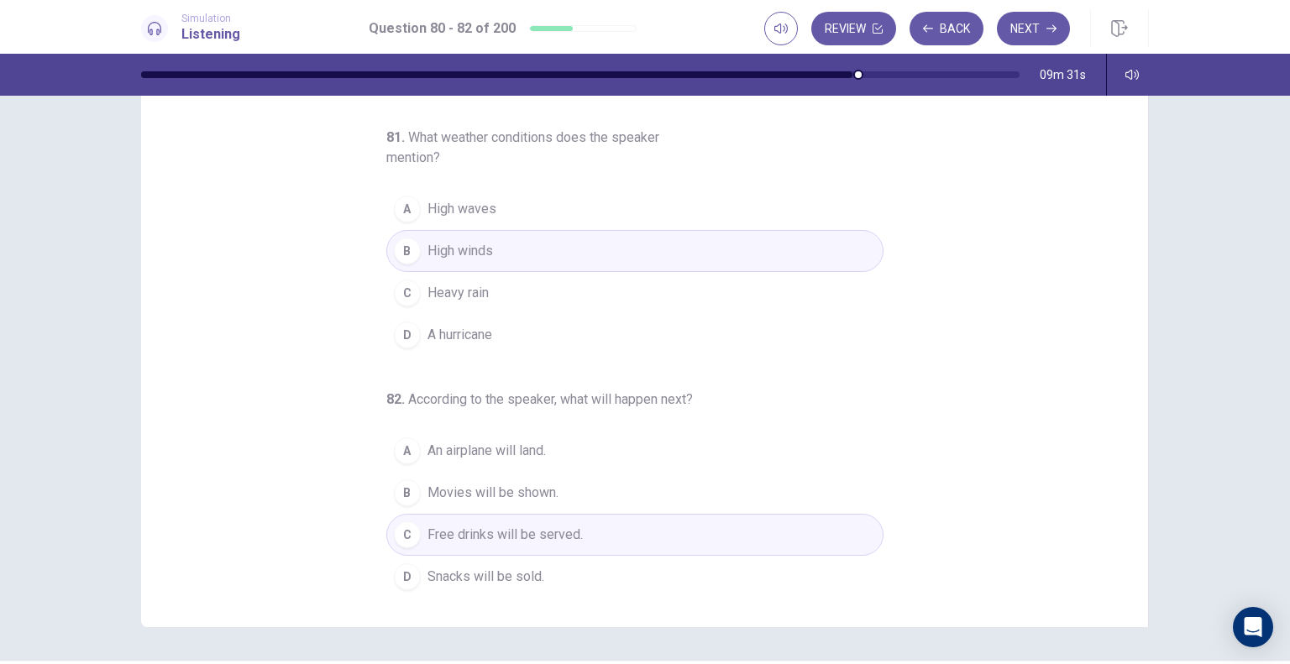
scroll to position [135, 0]
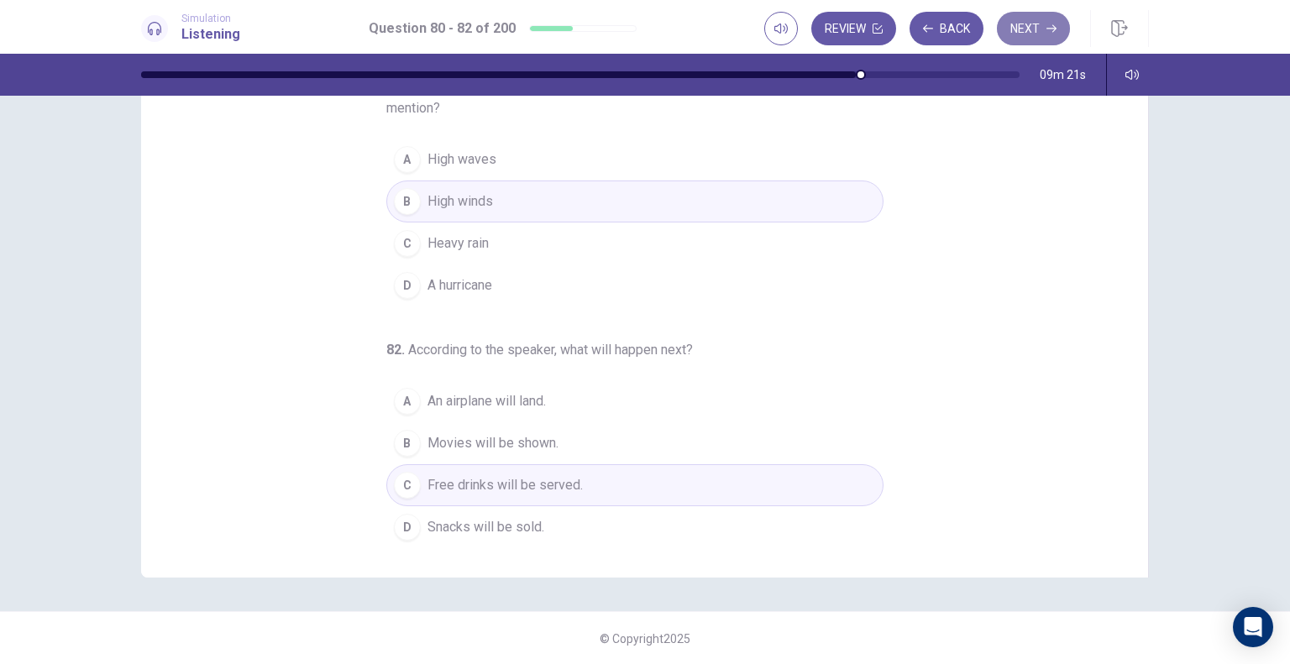
click at [1036, 26] on button "Next" at bounding box center [1033, 29] width 73 height 34
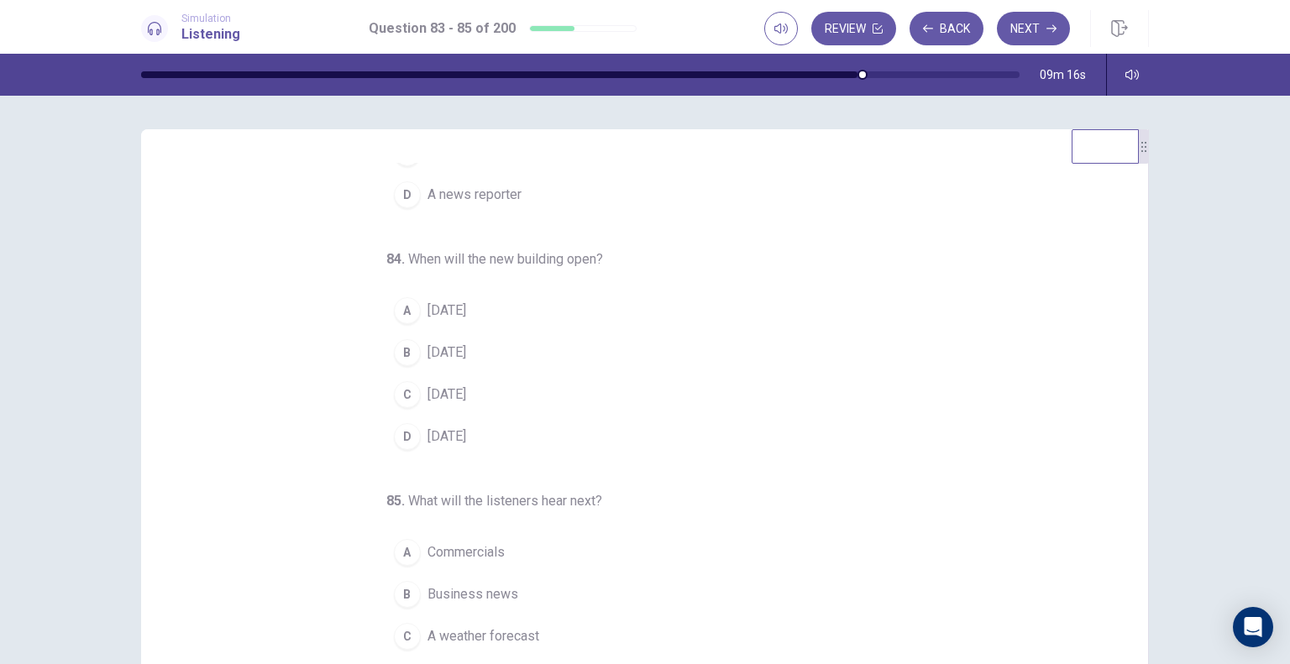
scroll to position [0, 0]
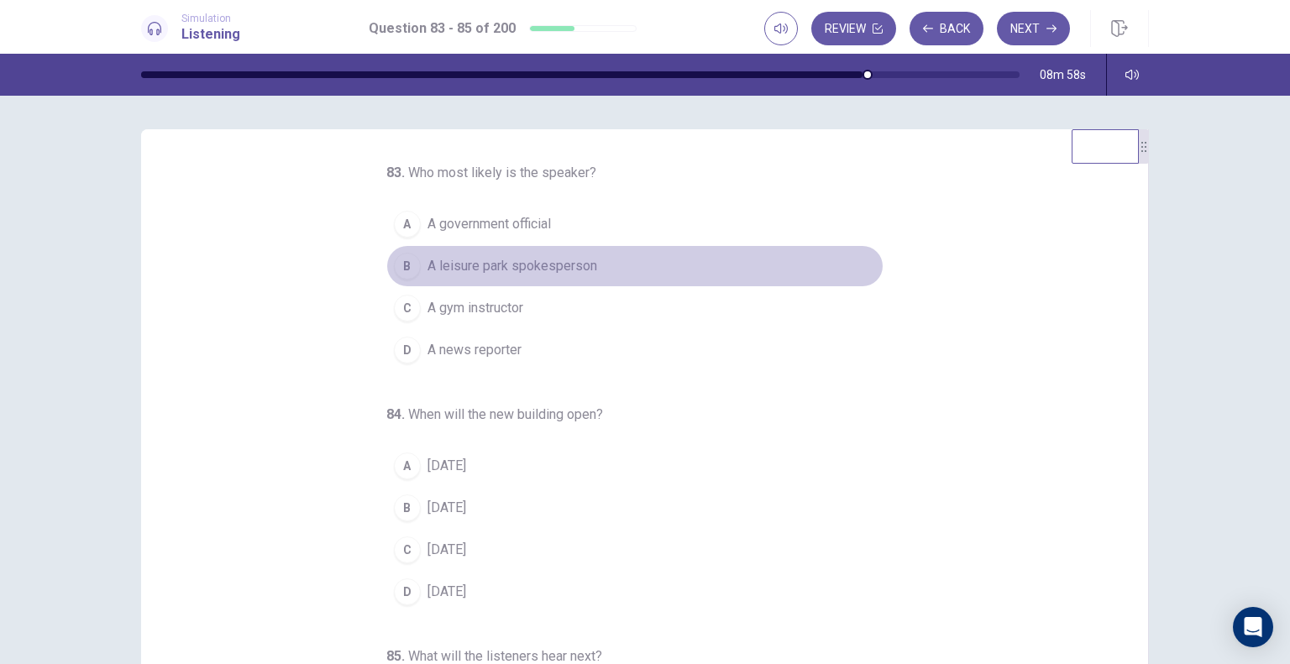
click at [527, 265] on span "A leisure park spokesperson" at bounding box center [512, 266] width 170 height 20
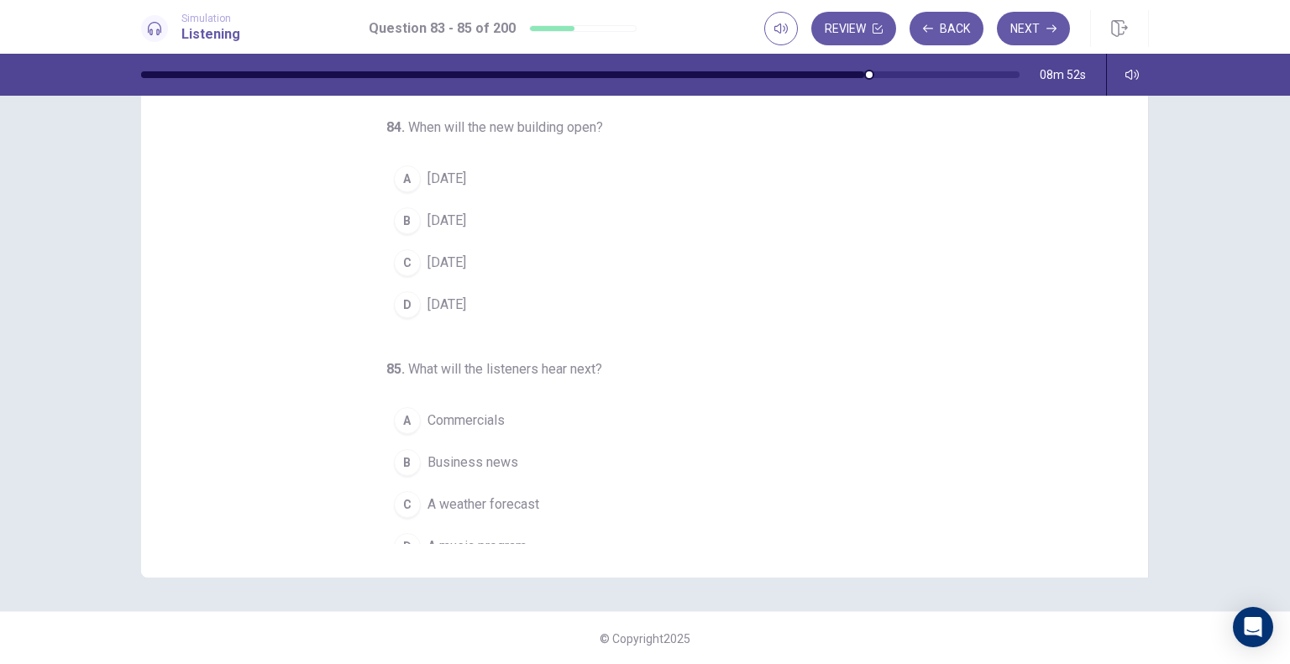
scroll to position [171, 0]
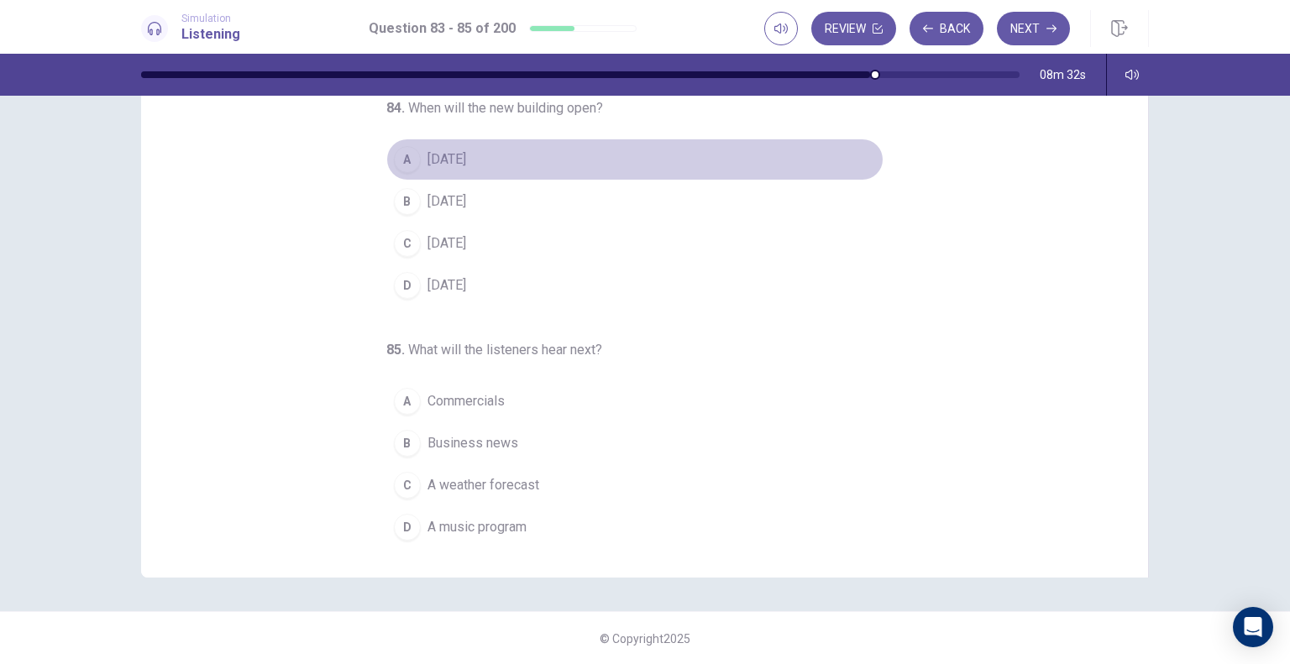
click at [466, 159] on span "[DATE]" at bounding box center [446, 159] width 39 height 20
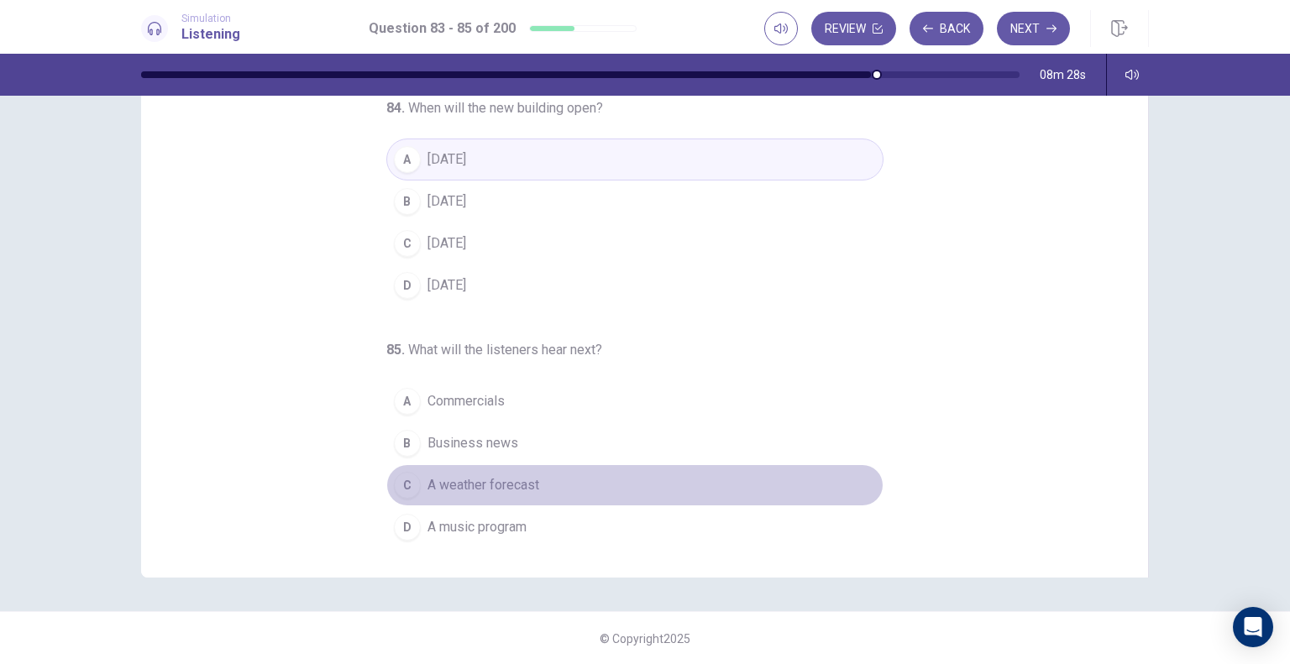
click at [481, 486] on span "A weather forecast" at bounding box center [483, 485] width 112 height 20
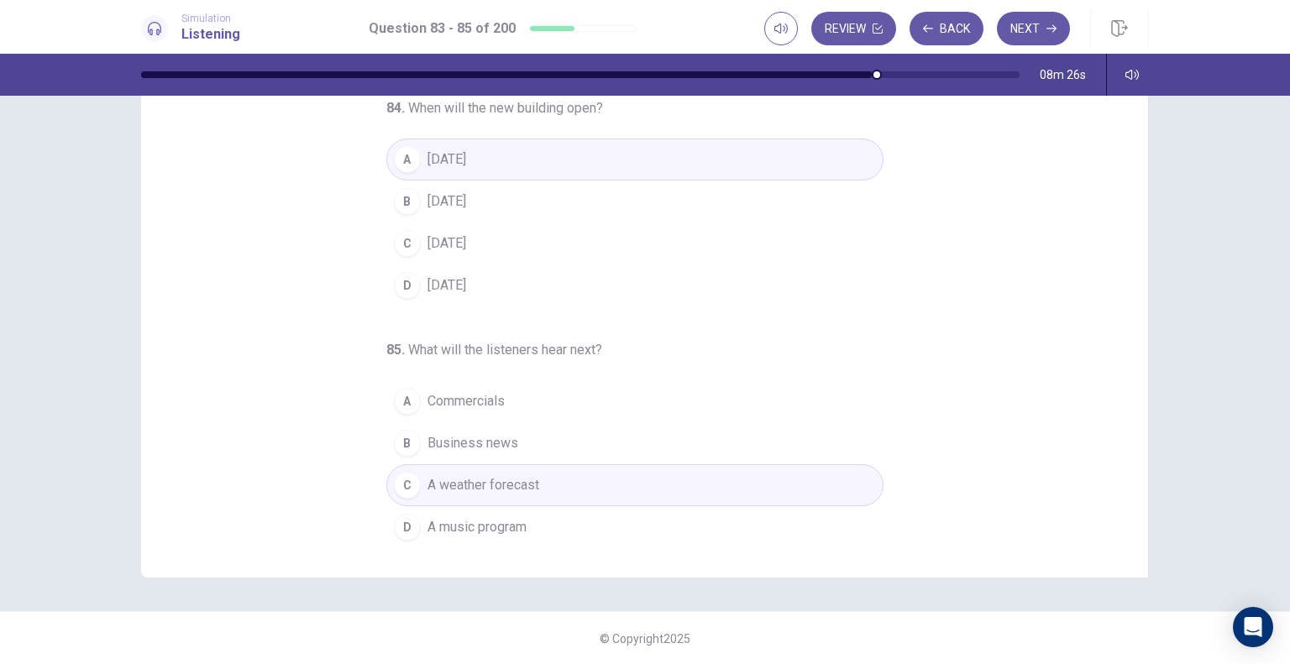
drag, startPoint x: 1279, startPoint y: 516, endPoint x: 1288, endPoint y: 395, distance: 121.2
click at [1288, 395] on div "83 . Who most likely is the speaker? A A government official B A leisure park s…" at bounding box center [645, 380] width 1290 height 568
click at [1048, 36] on button "Next" at bounding box center [1033, 29] width 73 height 34
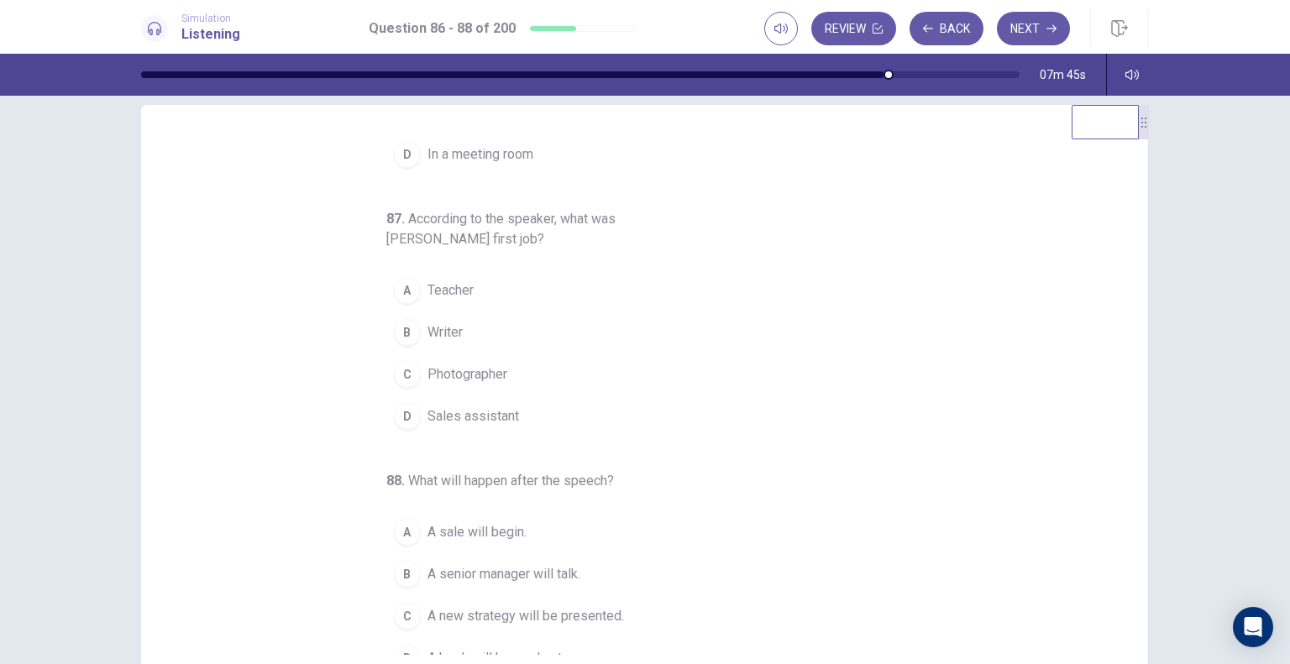
scroll to position [0, 0]
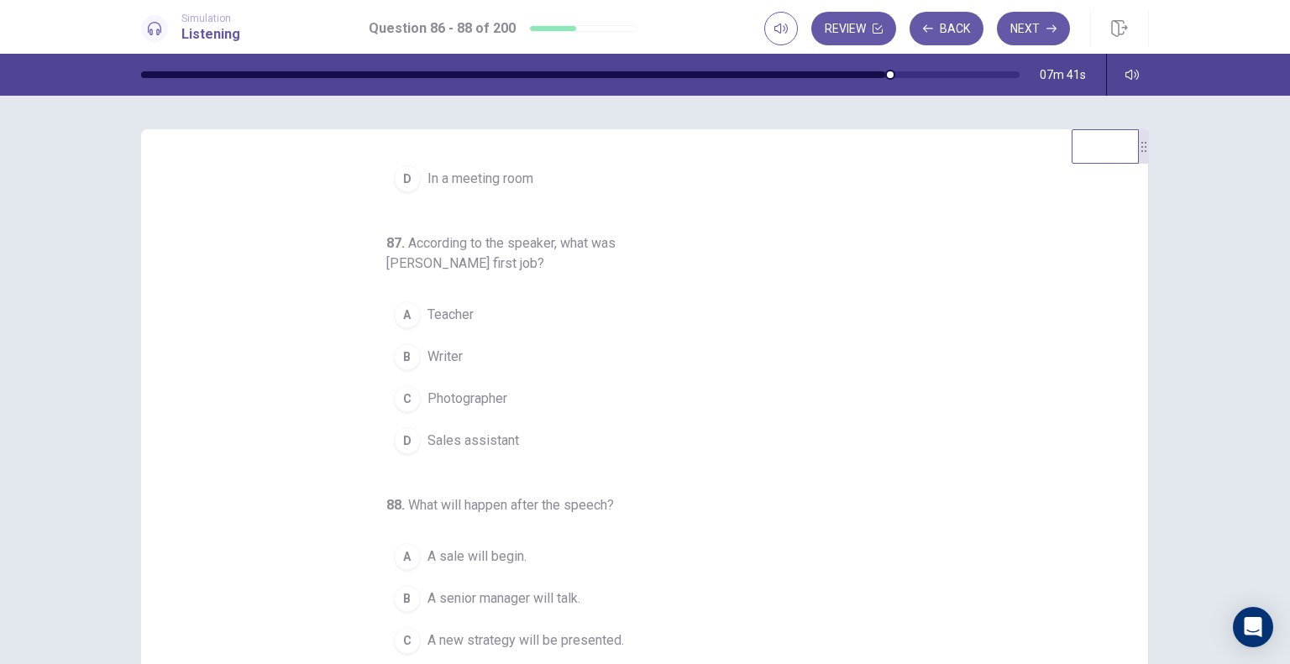
click at [1131, 200] on div "86 . Where is the speech taking place? A In a classroom B In a bookstore C In a…" at bounding box center [644, 420] width 1007 height 583
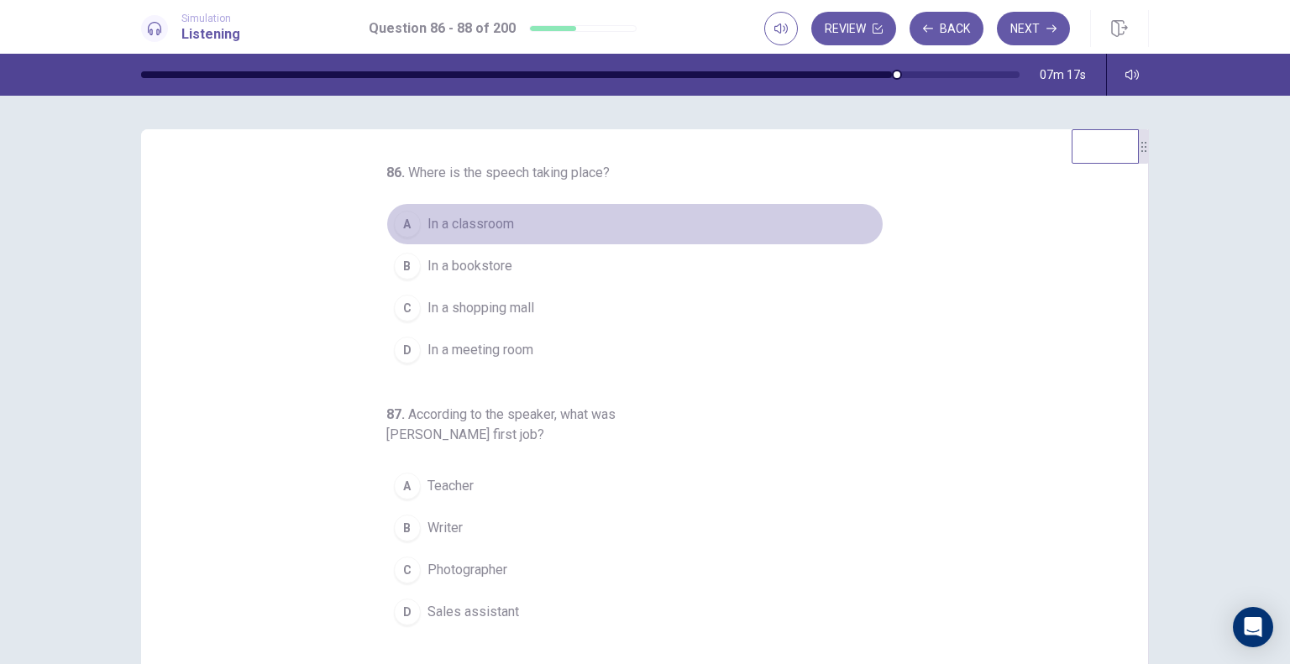
click at [474, 230] on span "In a classroom" at bounding box center [470, 224] width 86 height 20
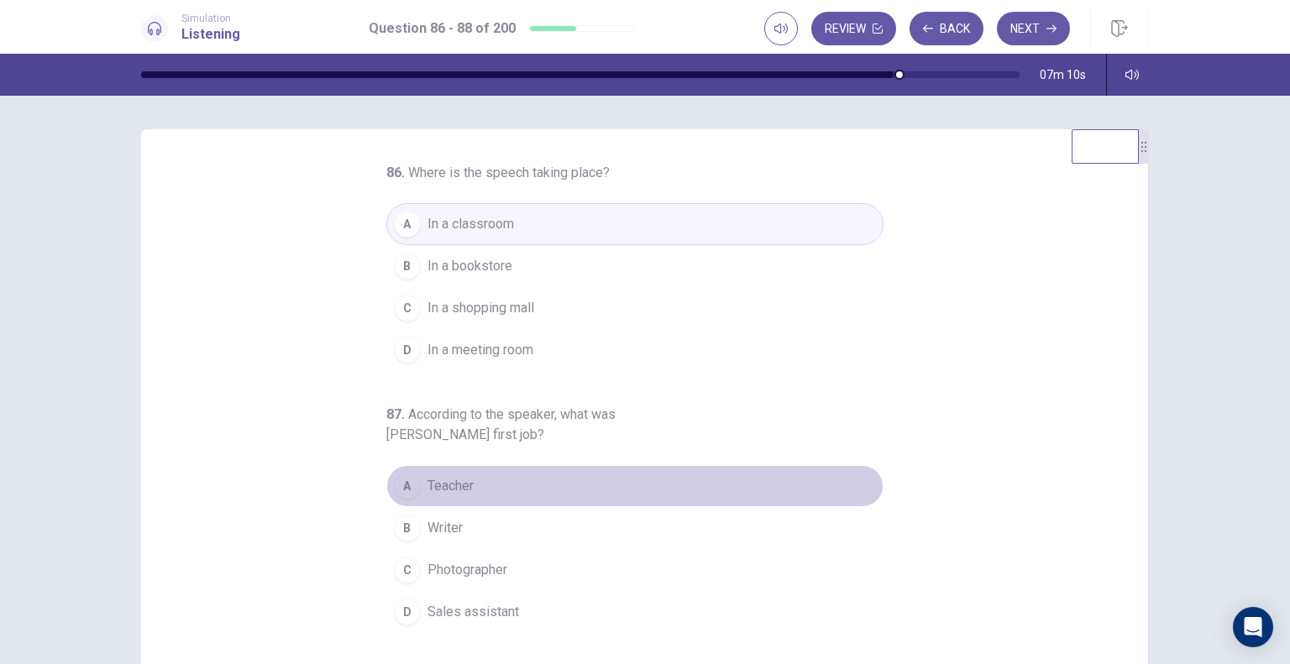
click at [447, 486] on span "Teacher" at bounding box center [450, 486] width 46 height 20
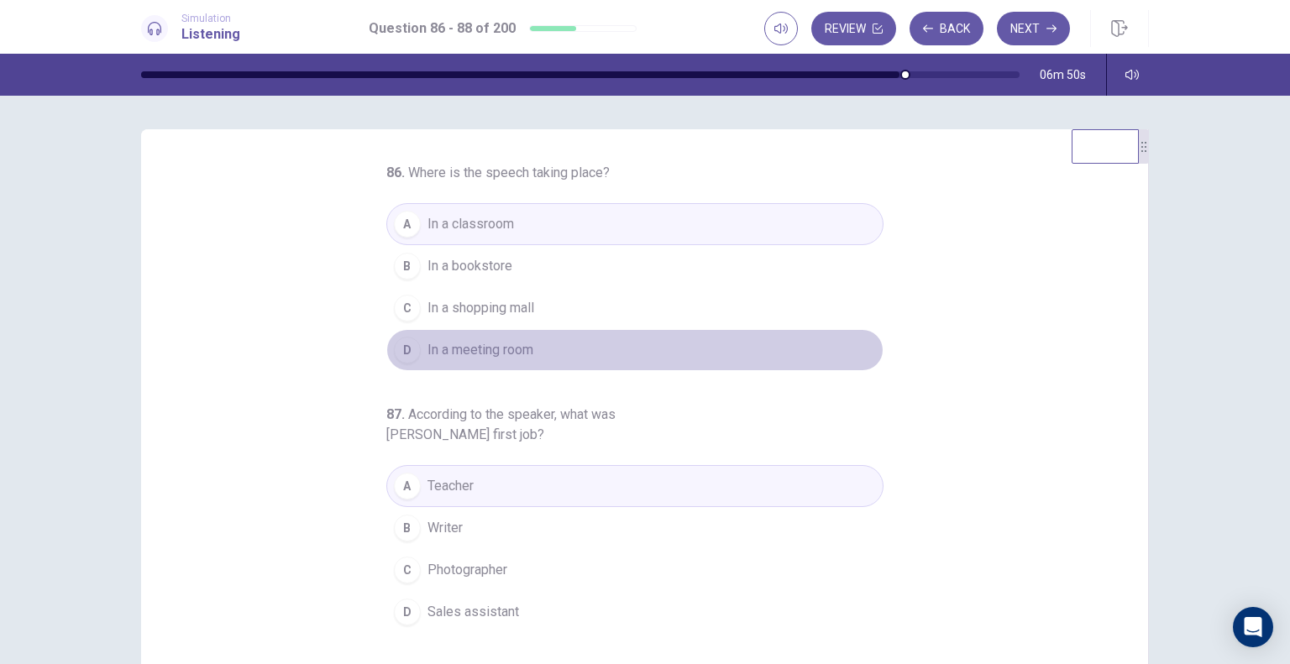
click at [531, 352] on button "D In a meeting room" at bounding box center [634, 350] width 497 height 42
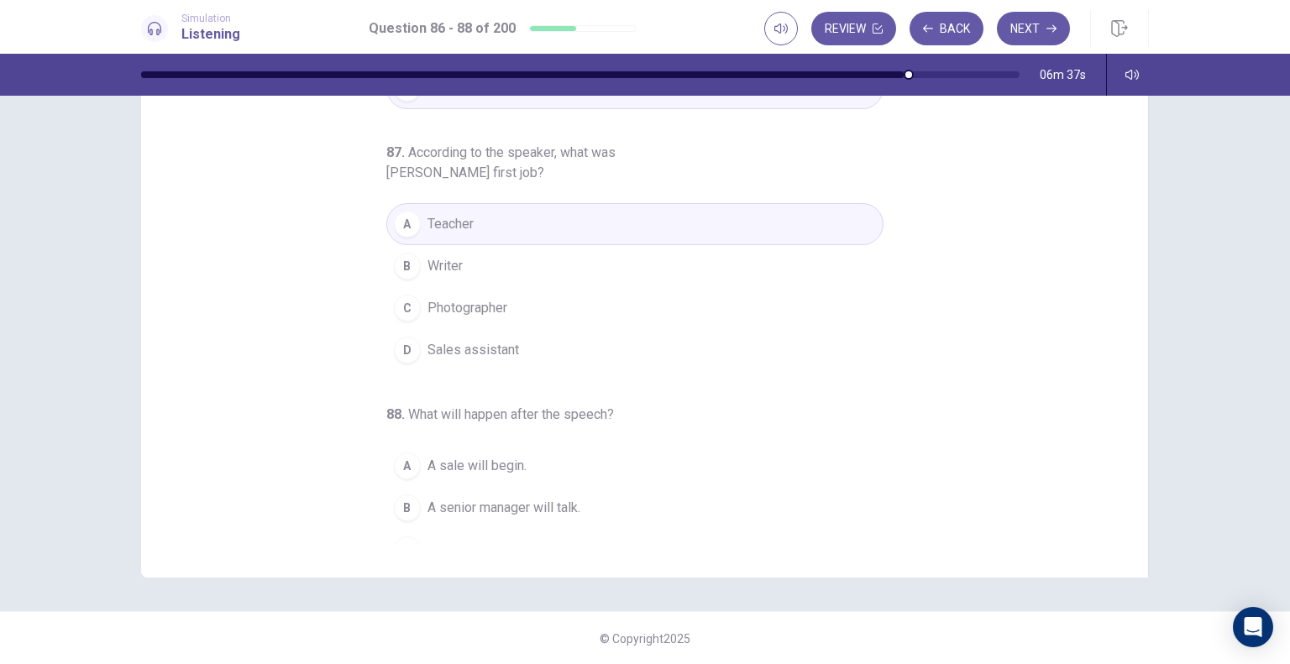
scroll to position [191, 0]
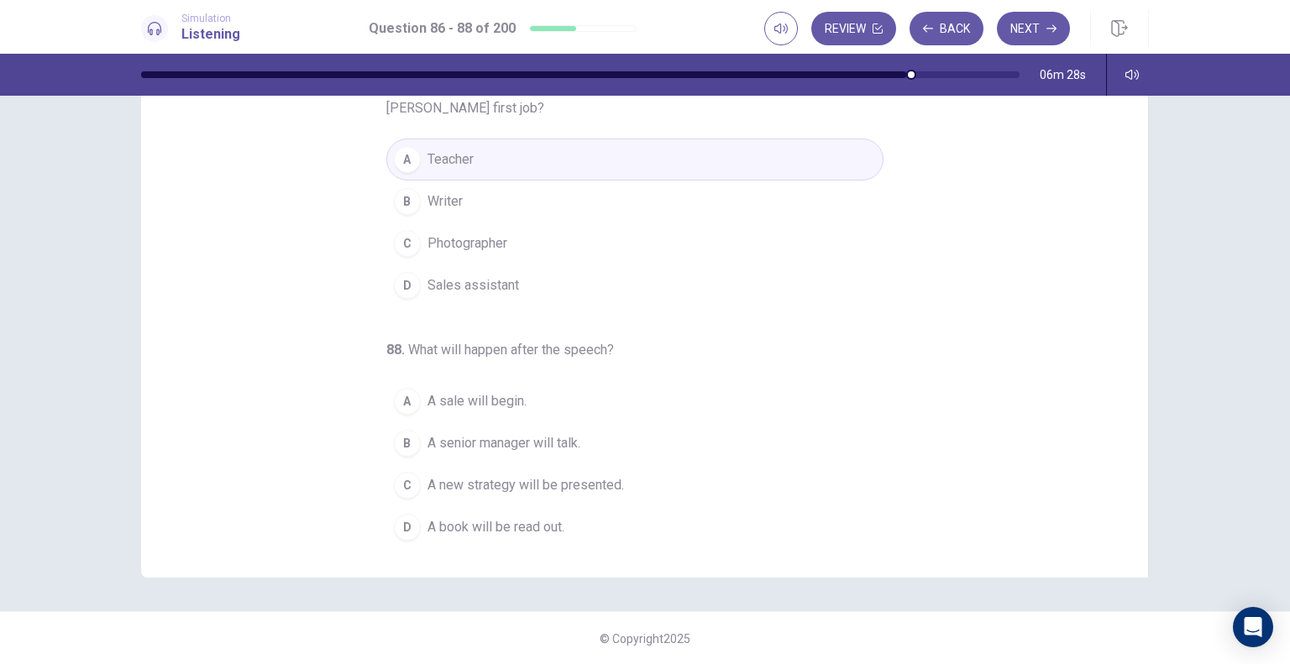
click at [530, 433] on span "A senior manager will talk." at bounding box center [503, 443] width 153 height 20
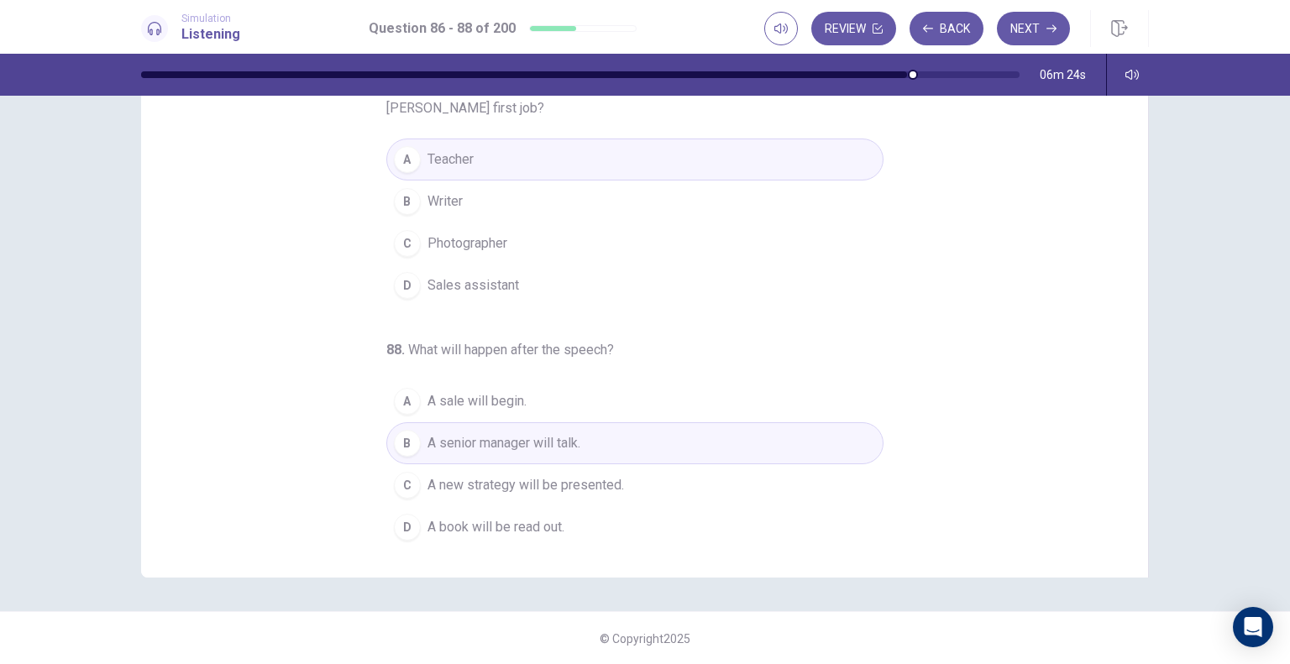
scroll to position [0, 0]
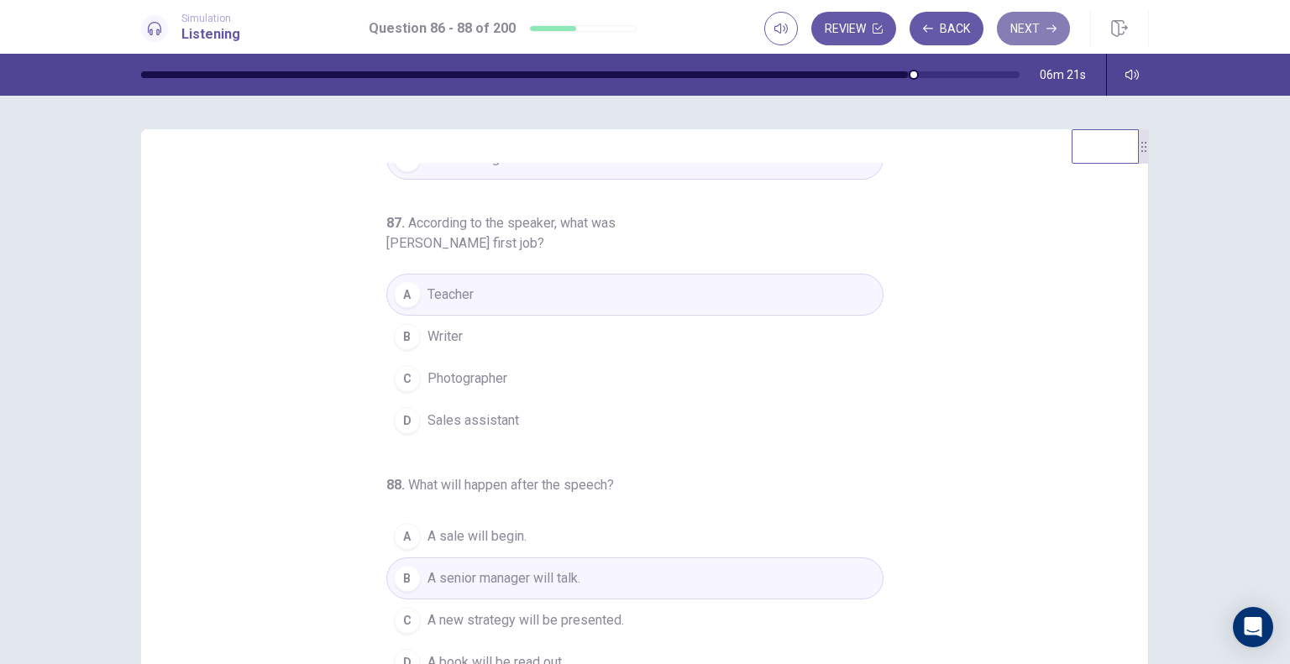
click at [1033, 34] on button "Next" at bounding box center [1033, 29] width 73 height 34
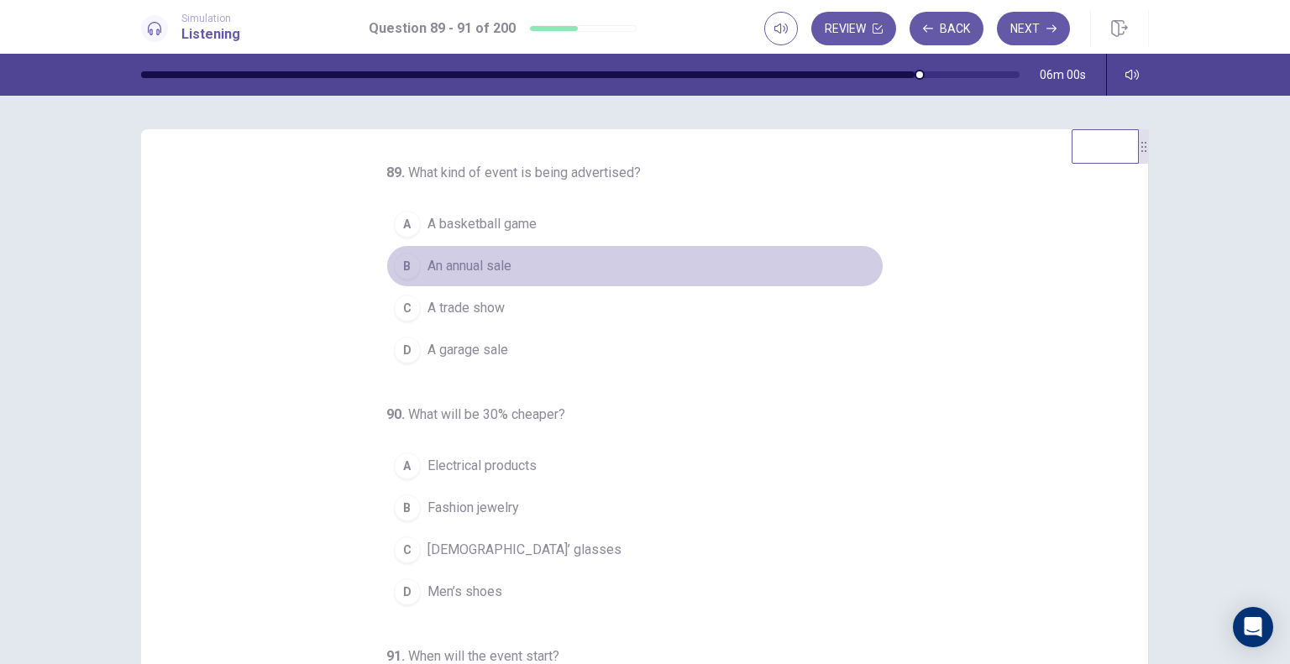
click at [480, 270] on span "An annual sale" at bounding box center [469, 266] width 84 height 20
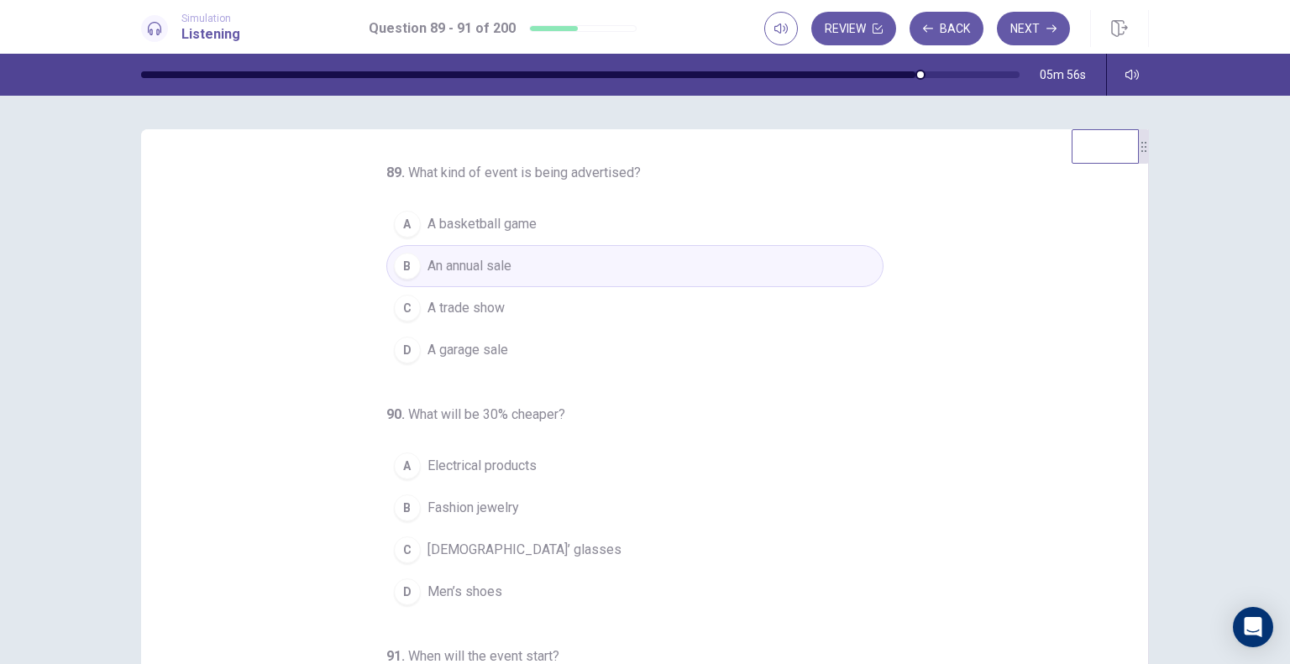
drag, startPoint x: 1279, startPoint y: 254, endPoint x: 1289, endPoint y: 358, distance: 105.3
click at [1289, 358] on div "89 . What kind of event is being advertised? A A basketball game B An annual sa…" at bounding box center [645, 380] width 1290 height 568
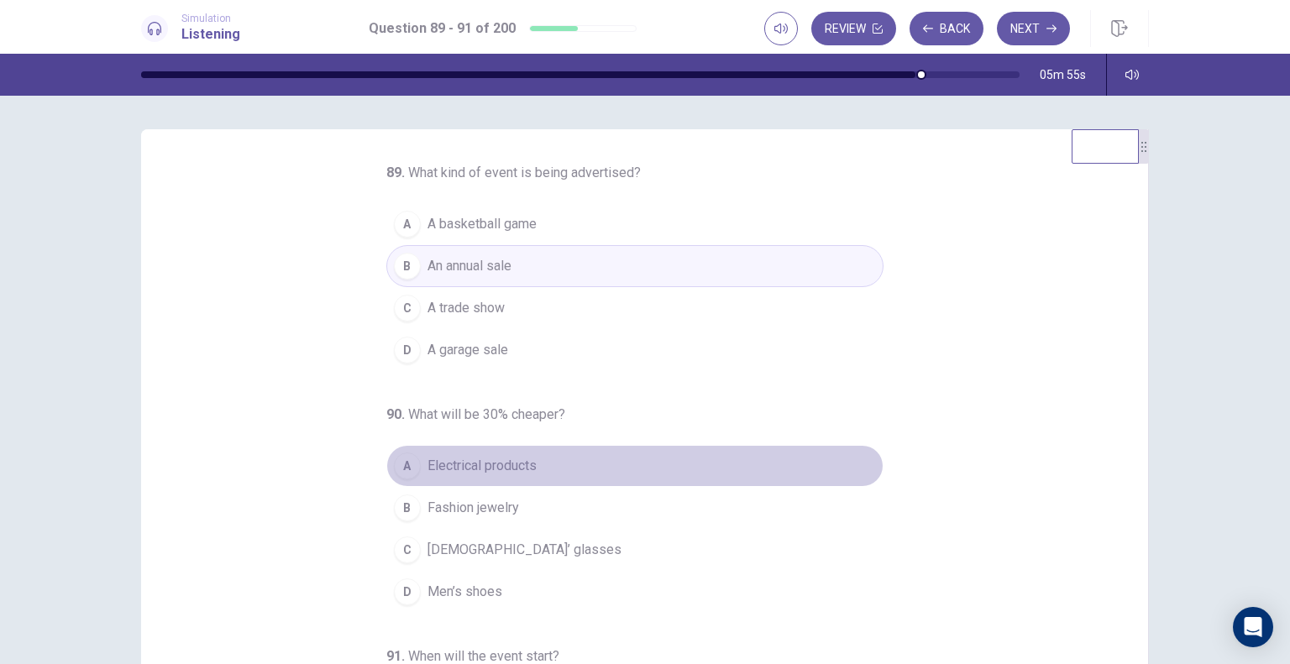
click at [486, 456] on span "Electrical products" at bounding box center [481, 466] width 109 height 20
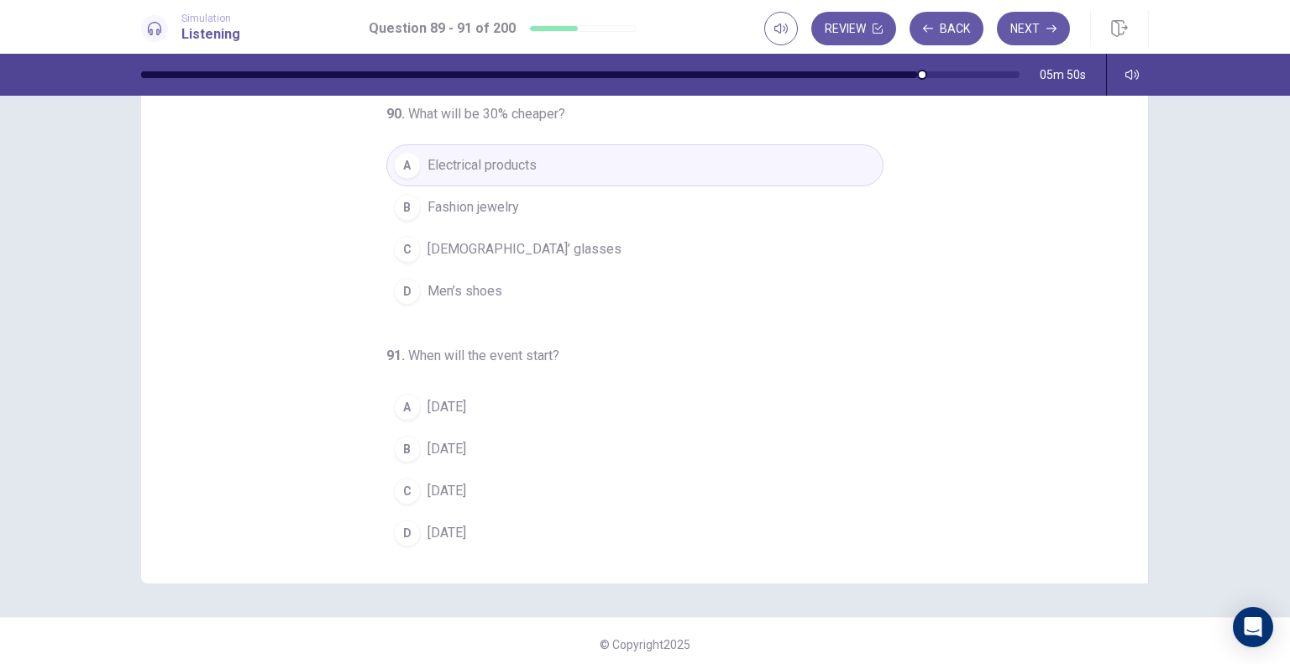
scroll to position [135, 0]
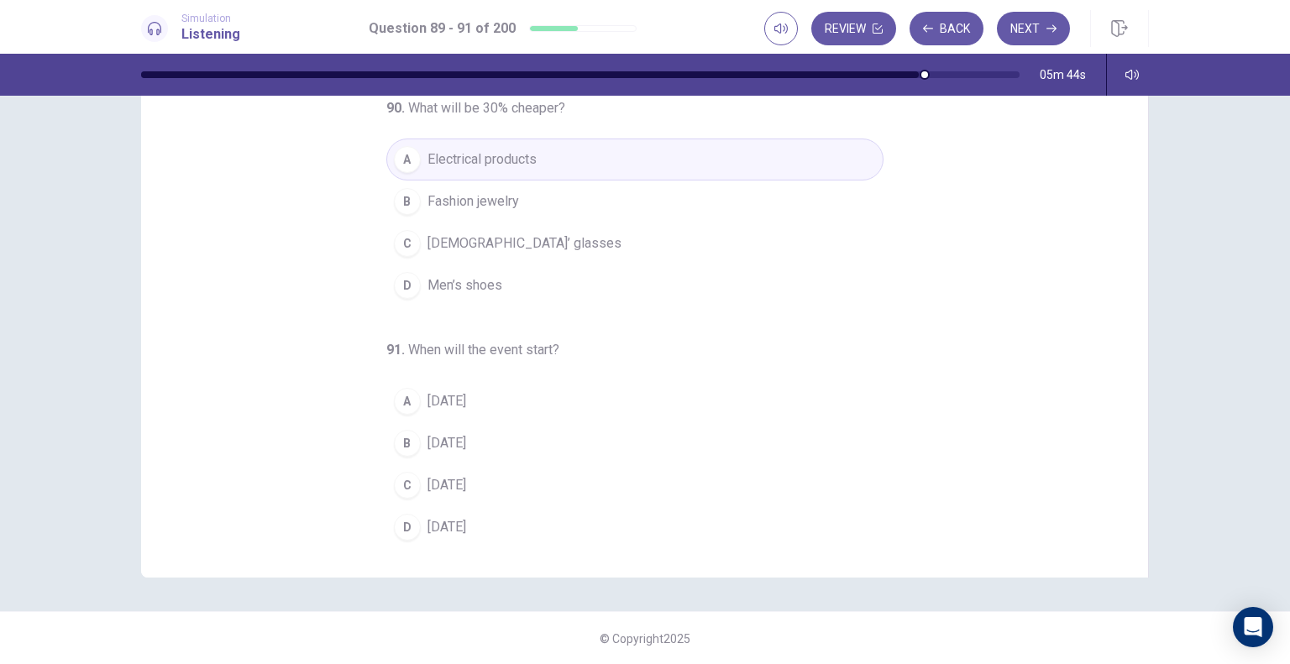
click at [453, 394] on span "[DATE]" at bounding box center [446, 401] width 39 height 20
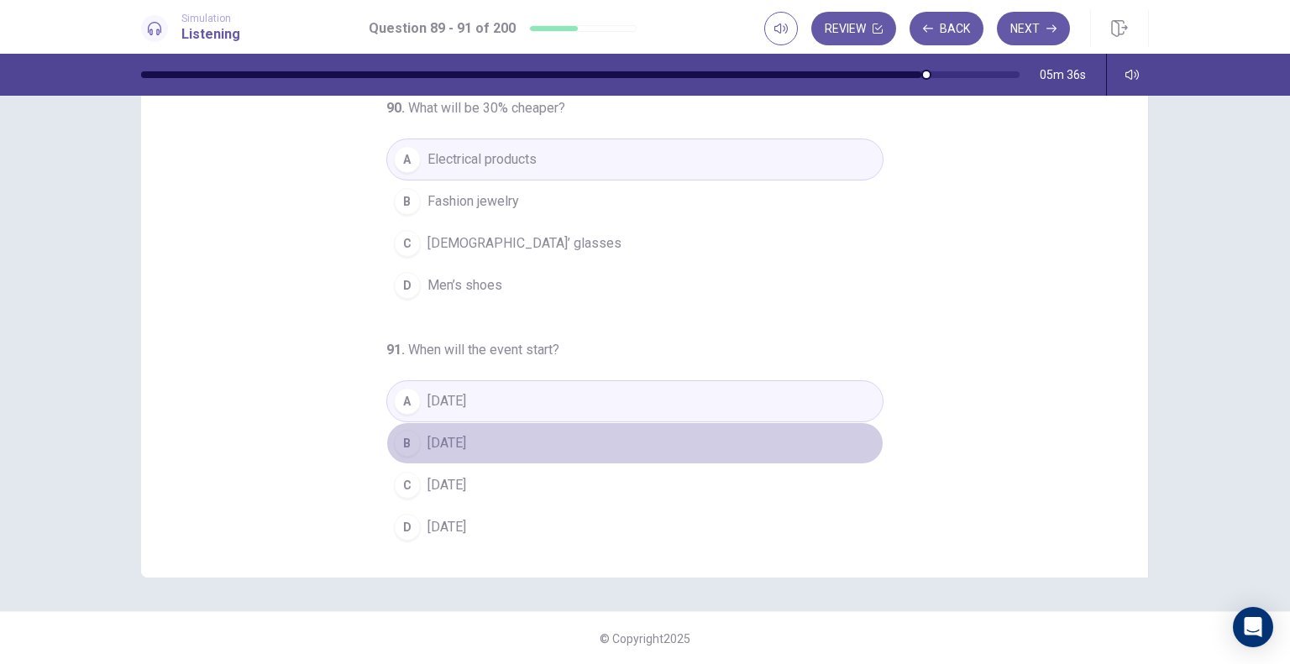
click at [447, 439] on span "[DATE]" at bounding box center [446, 443] width 39 height 20
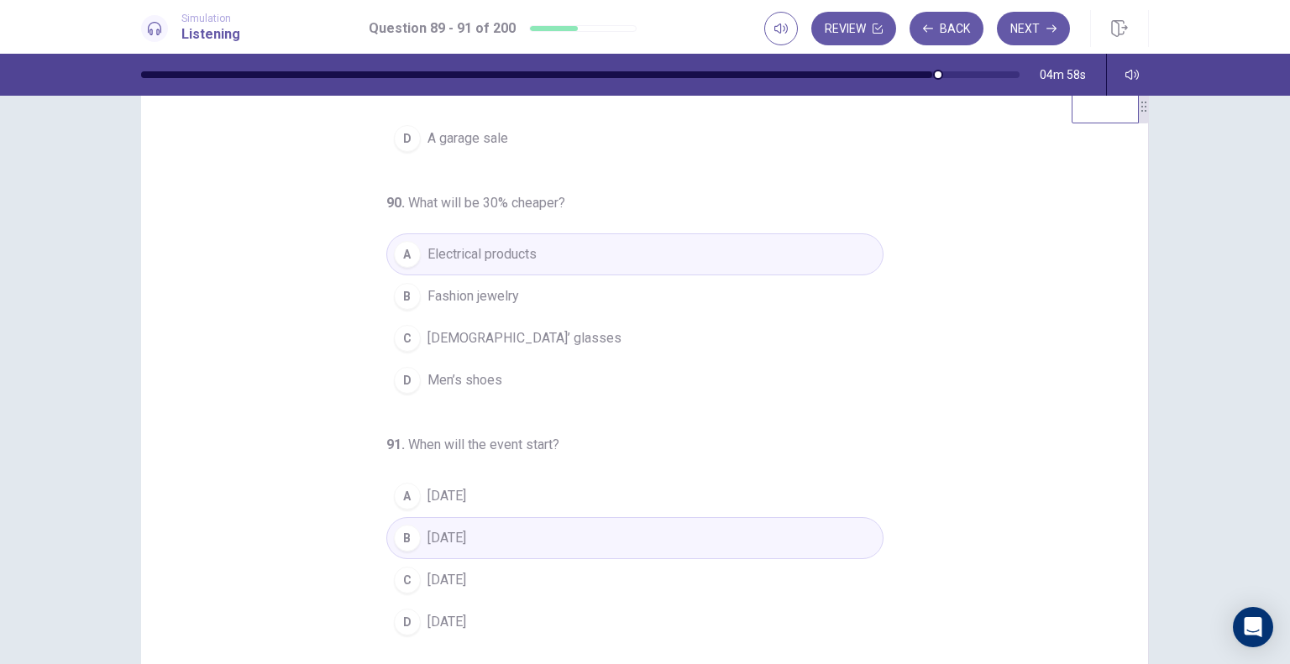
scroll to position [0, 0]
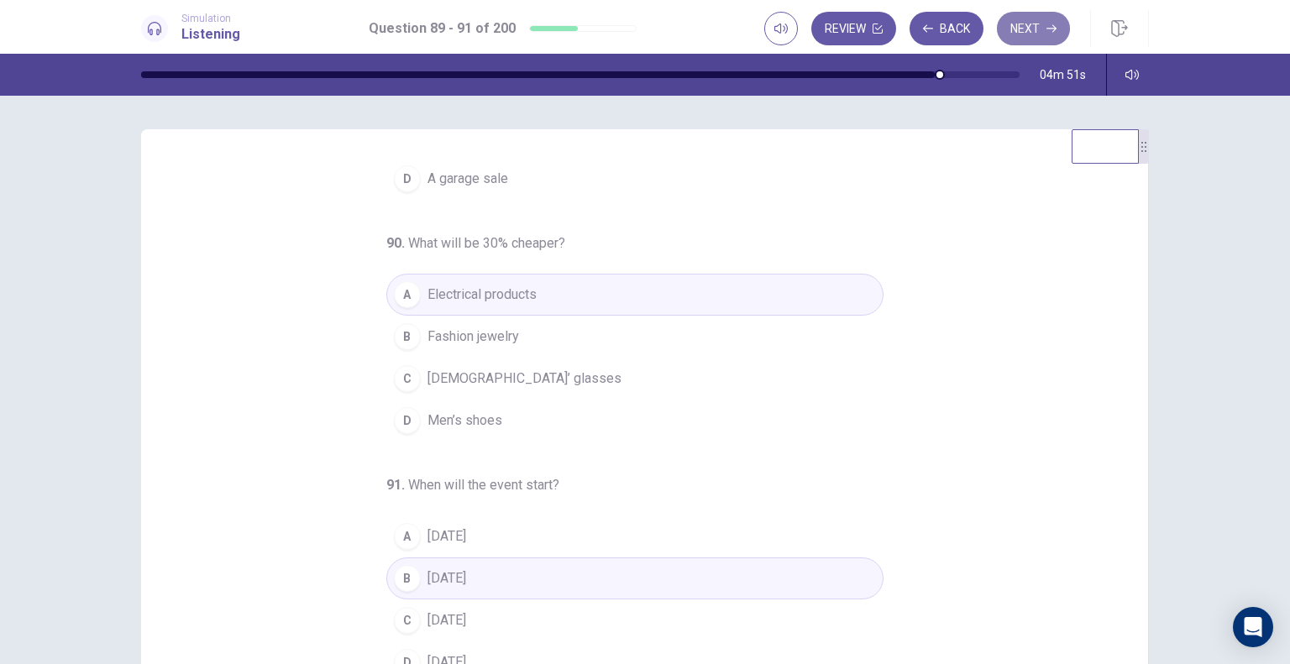
click at [1051, 17] on button "Next" at bounding box center [1033, 29] width 73 height 34
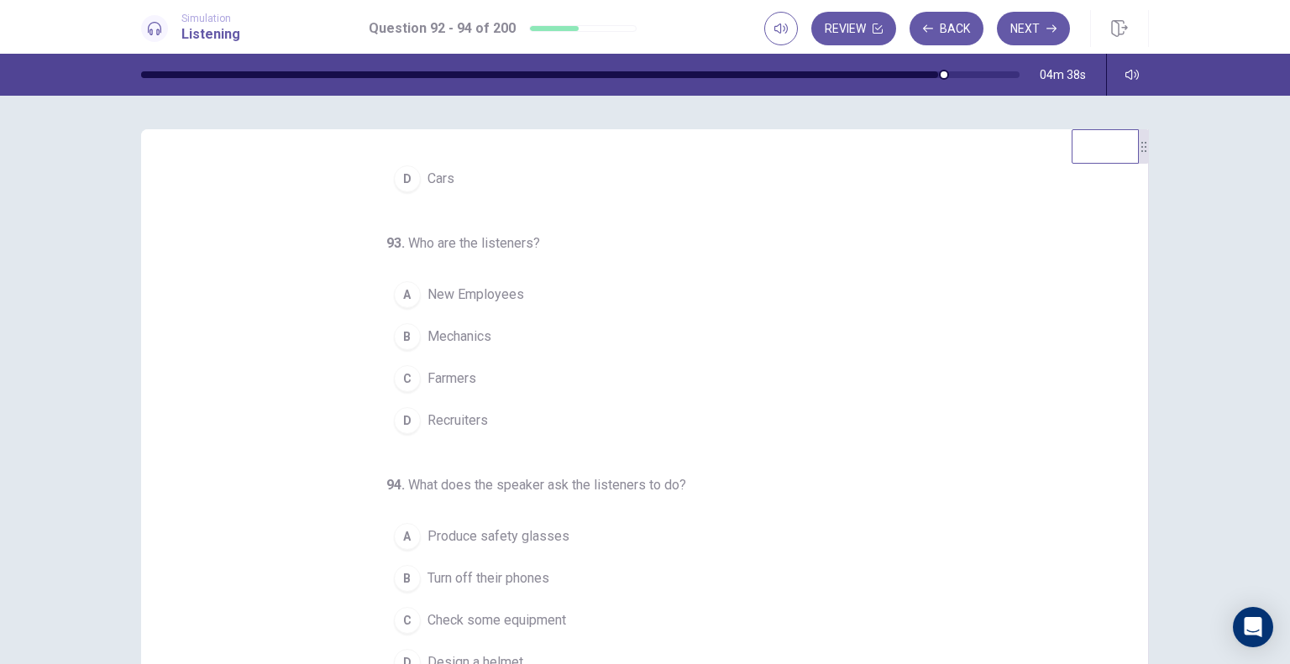
click at [1143, 208] on div "92 . What does the company make? A Plants B Safety clothing C Phones D Cars 93 …" at bounding box center [644, 420] width 1007 height 583
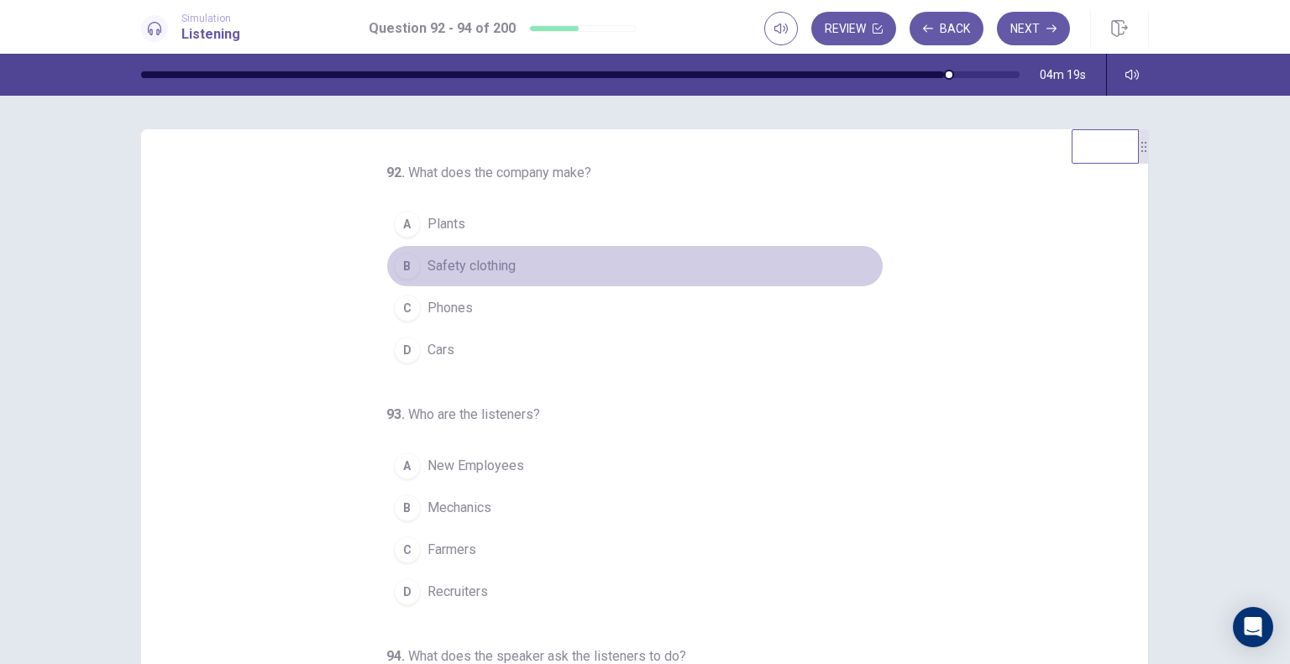
click at [405, 261] on div "B" at bounding box center [407, 266] width 27 height 27
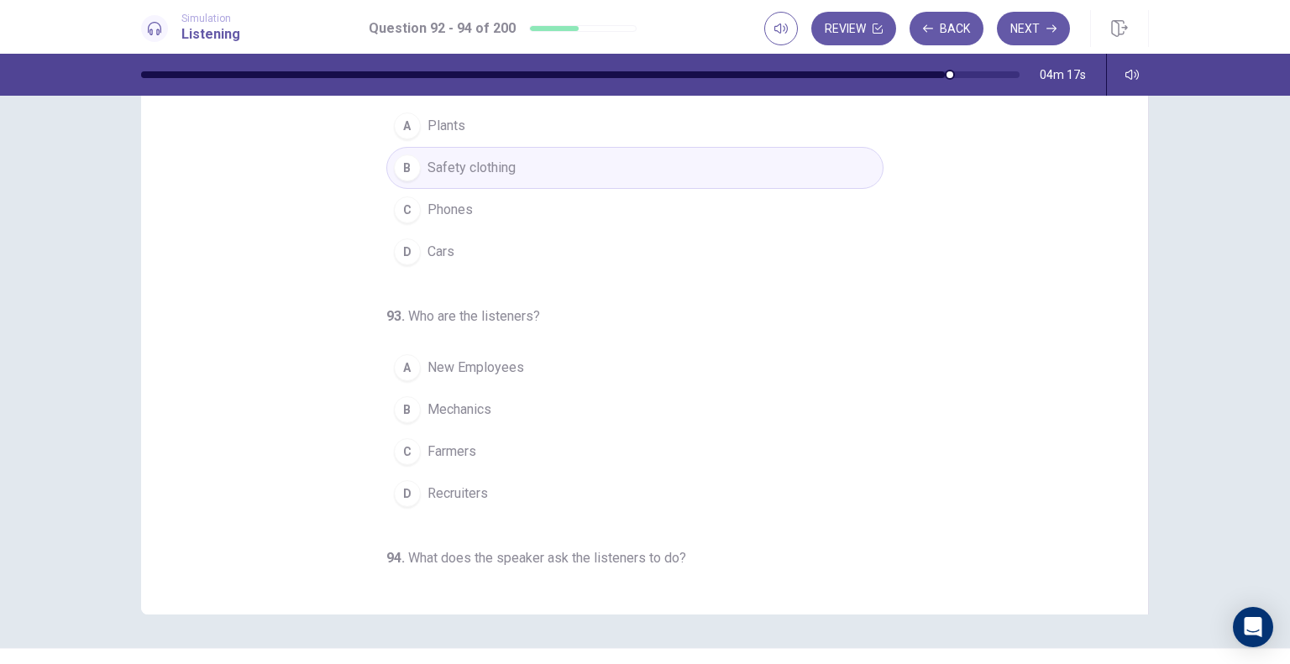
scroll to position [135, 0]
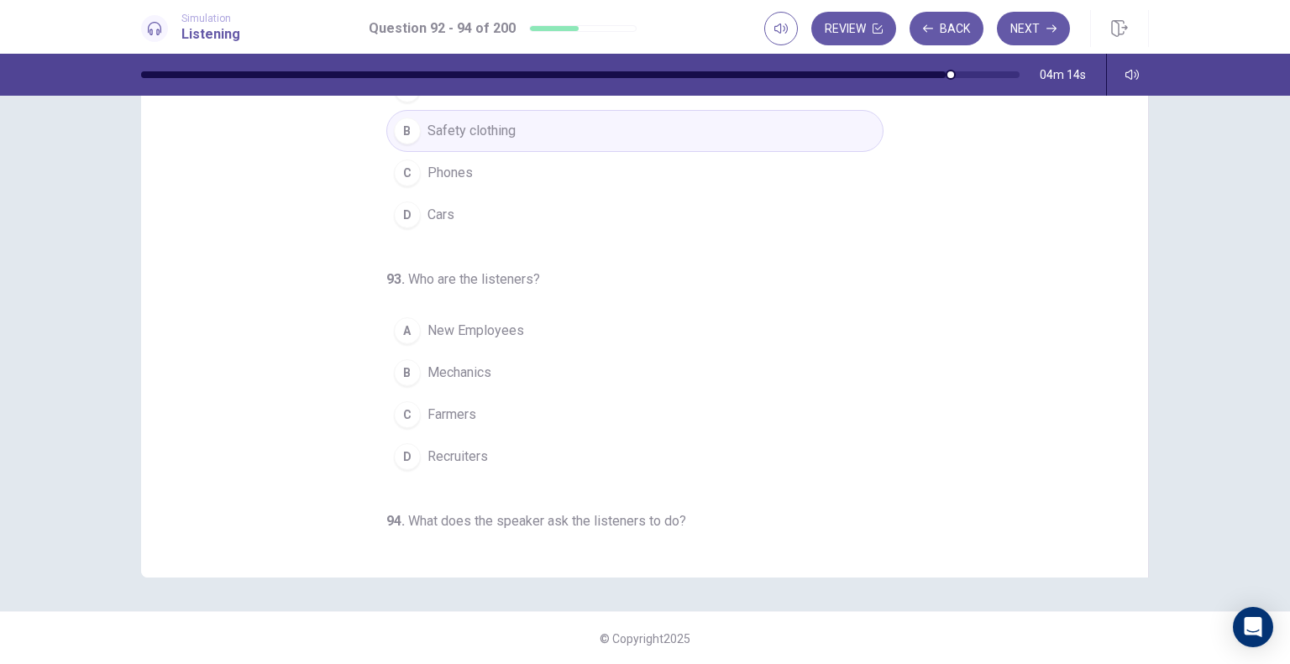
click at [1129, 237] on div "92 . What does the company make? A Plants B Safety clothing C Phones D Cars 93 …" at bounding box center [651, 286] width 966 height 516
drag, startPoint x: 1130, startPoint y: 237, endPoint x: 1123, endPoint y: 329, distance: 92.6
click at [1123, 329] on div "92 . What does the company make? A Plants B Safety clothing C Phones D Cars 93 …" at bounding box center [644, 285] width 1007 height 583
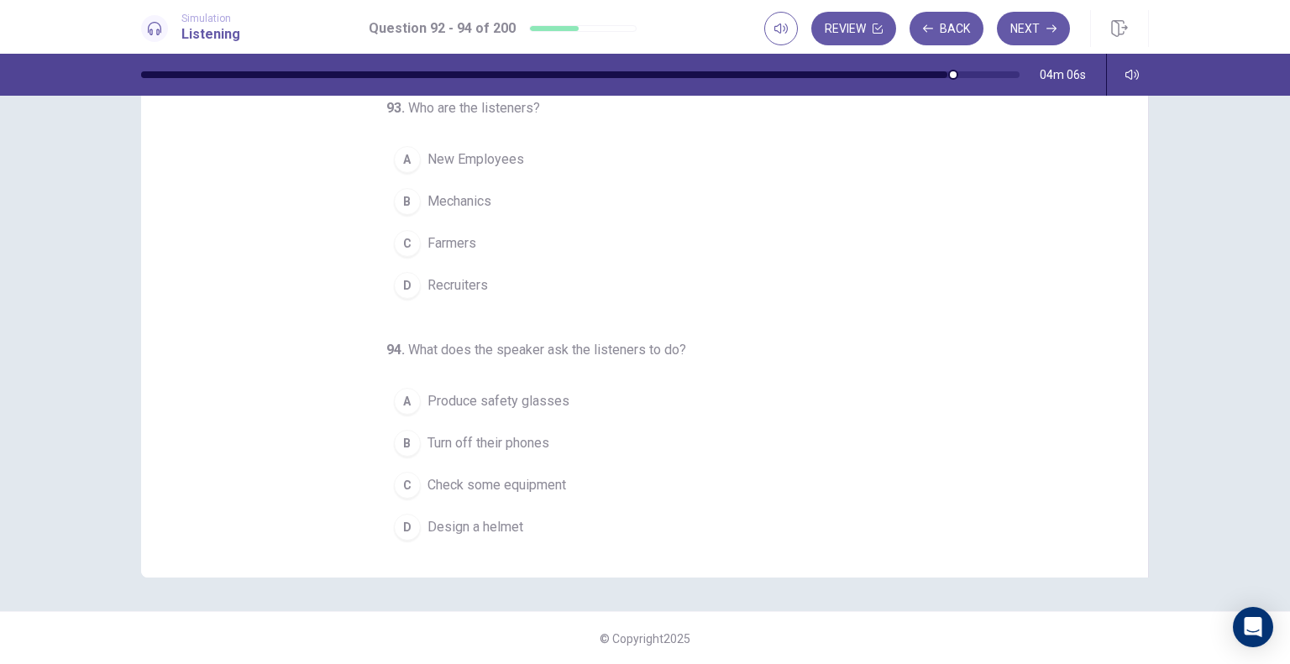
click at [514, 436] on span "Turn off their phones" at bounding box center [488, 443] width 122 height 20
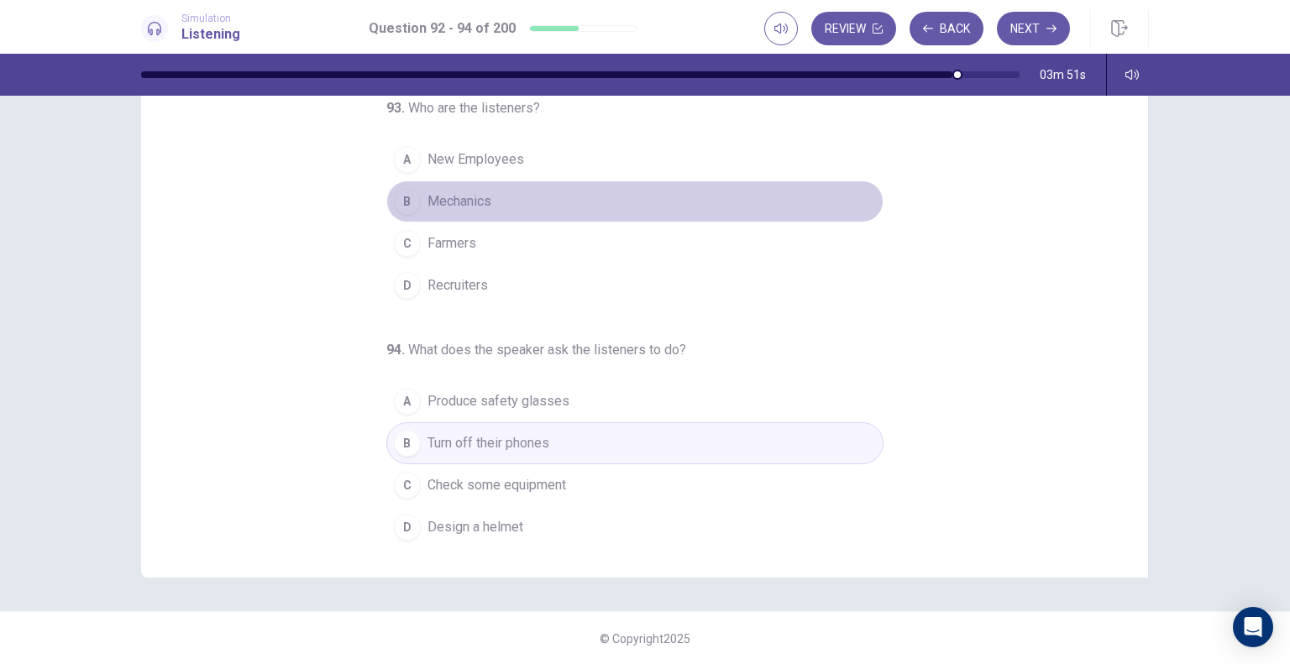
click at [432, 197] on span "Mechanics" at bounding box center [459, 201] width 64 height 20
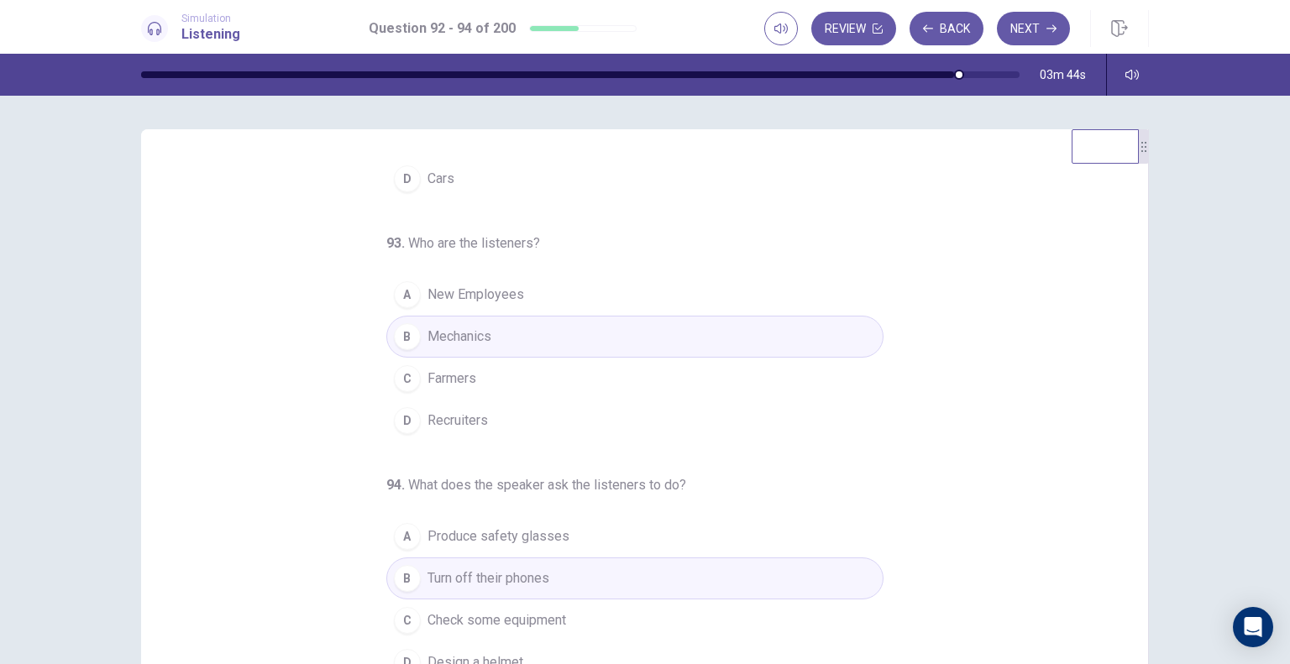
click at [449, 185] on button "D Cars" at bounding box center [634, 179] width 497 height 42
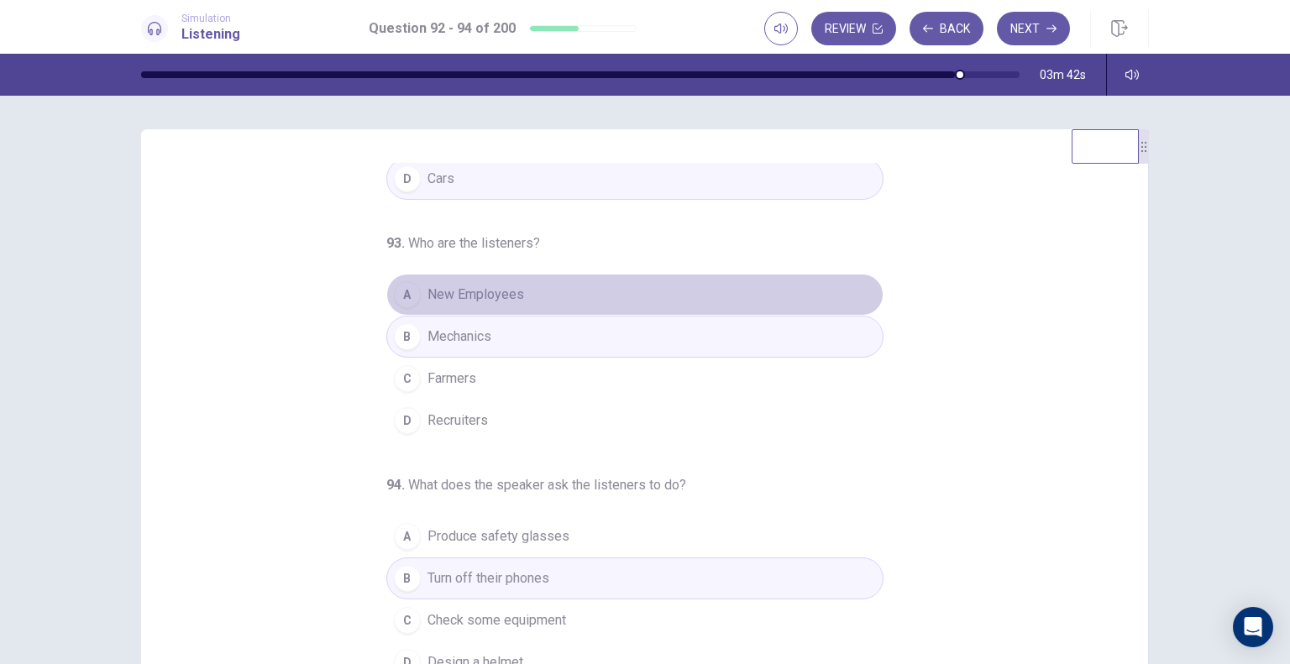
click at [436, 300] on span "New Employees" at bounding box center [475, 295] width 97 height 20
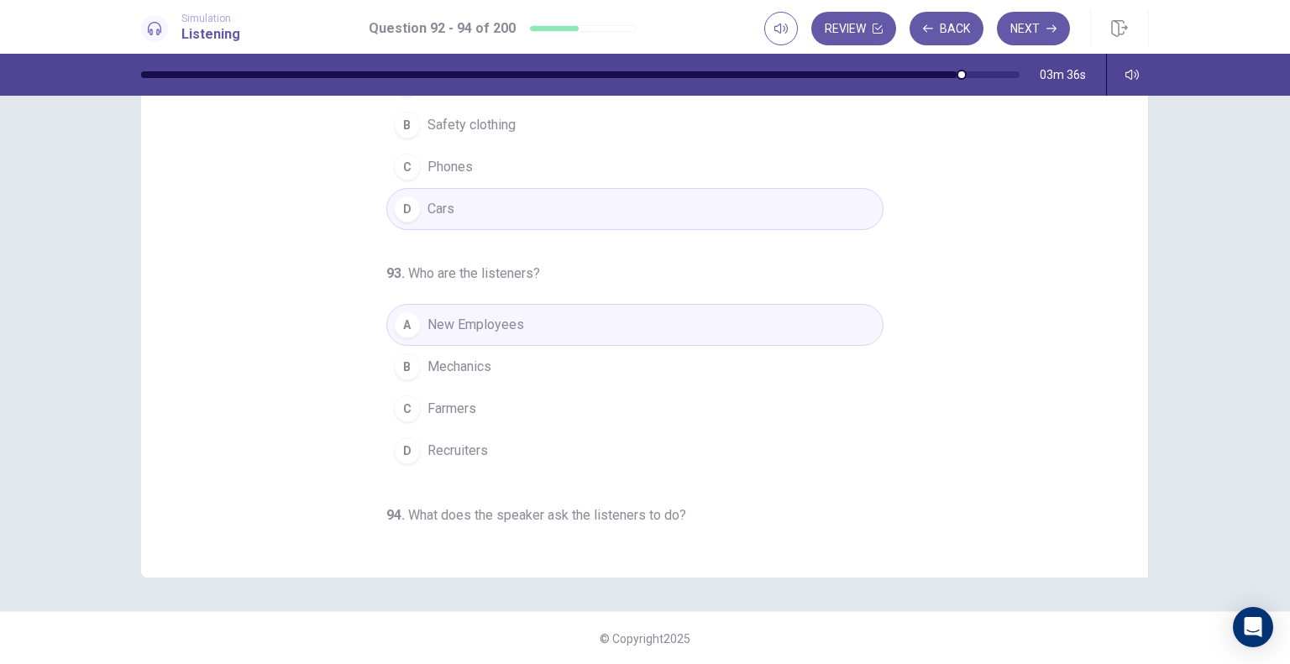
scroll to position [0, 0]
click at [1024, 25] on button "Next" at bounding box center [1033, 29] width 73 height 34
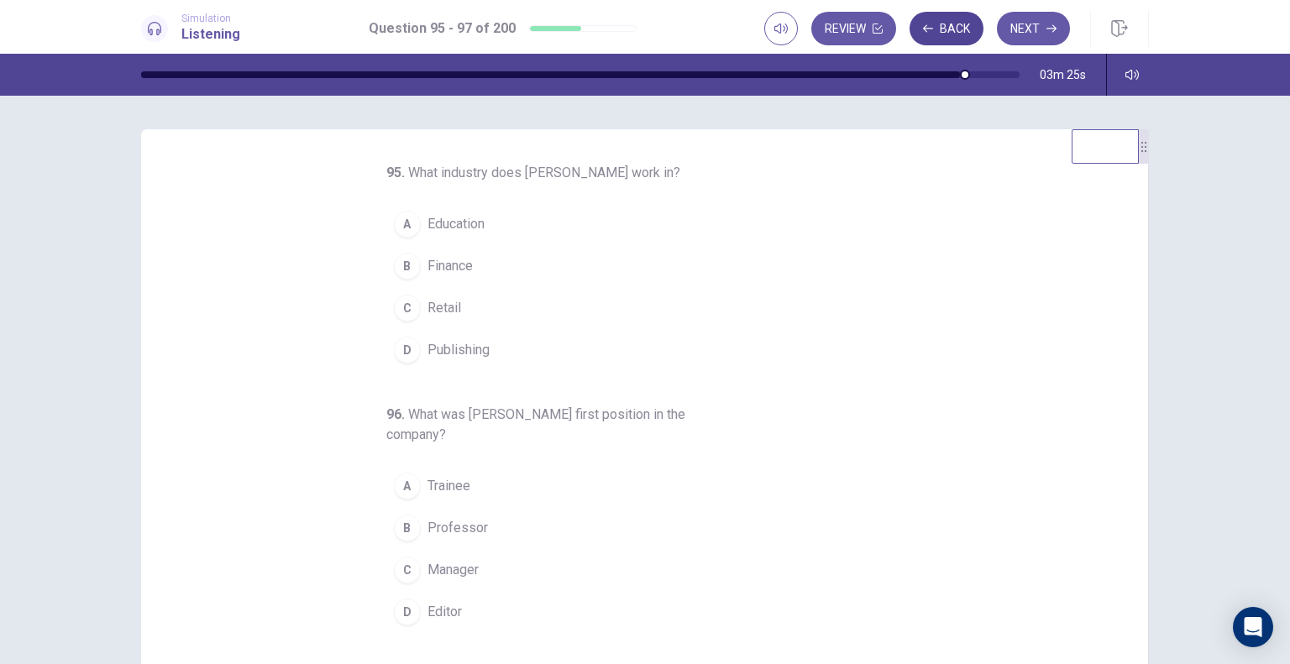
click at [943, 30] on button "Back" at bounding box center [946, 29] width 74 height 34
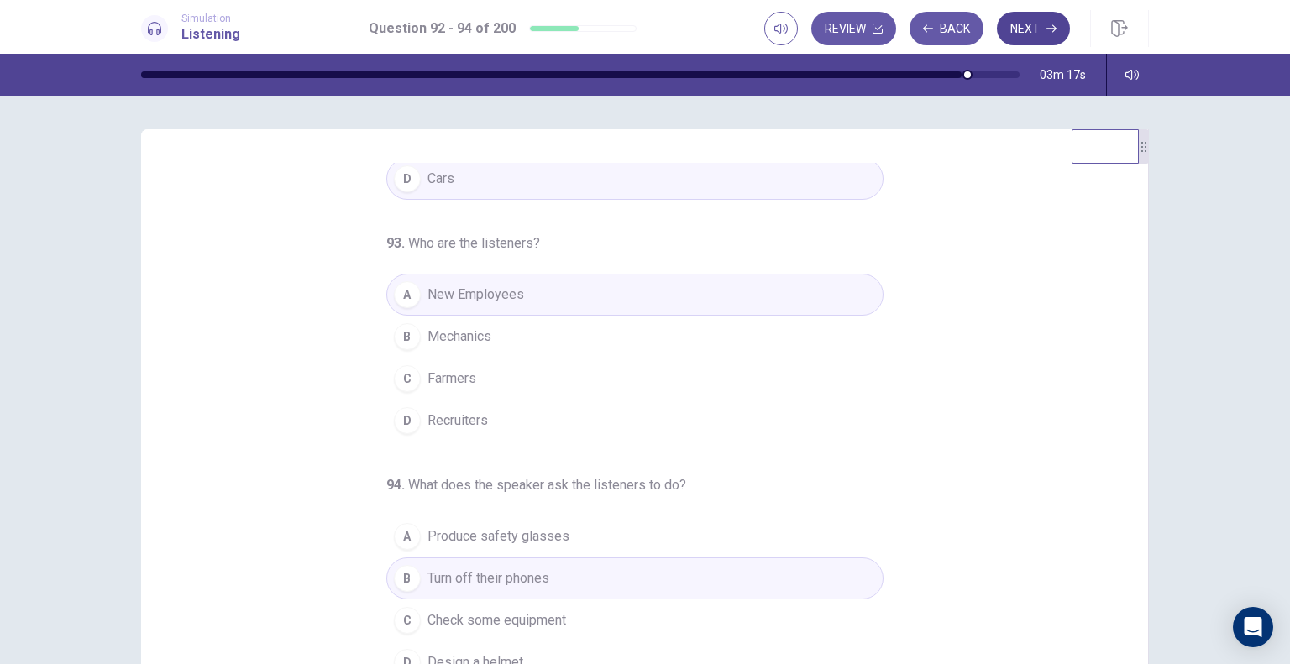
click at [1023, 25] on button "Next" at bounding box center [1033, 29] width 73 height 34
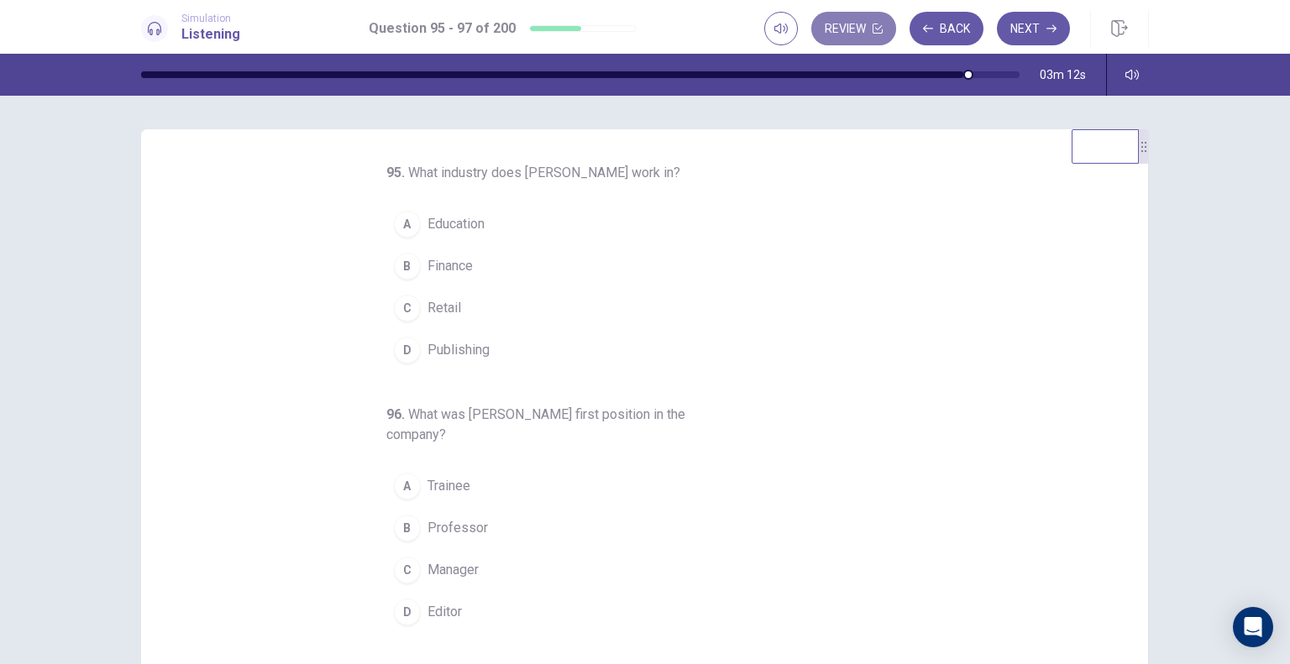
click at [869, 26] on button "Review" at bounding box center [853, 29] width 85 height 34
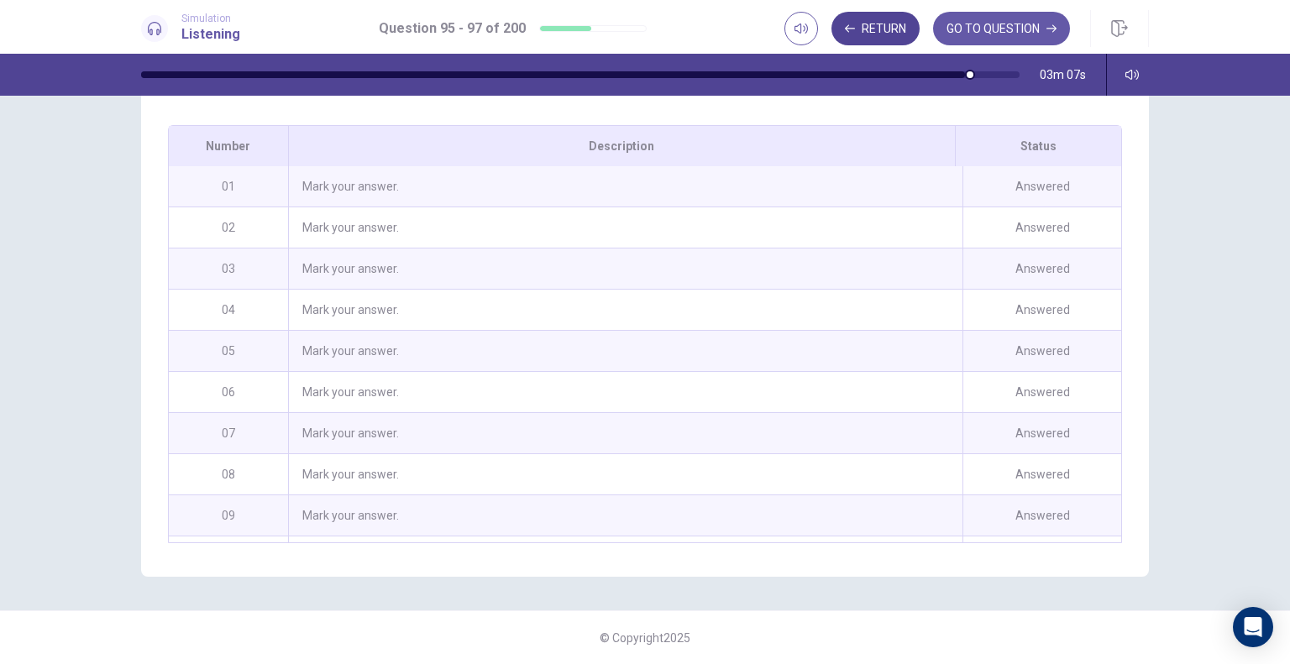
click at [882, 22] on button "Return" at bounding box center [875, 29] width 88 height 34
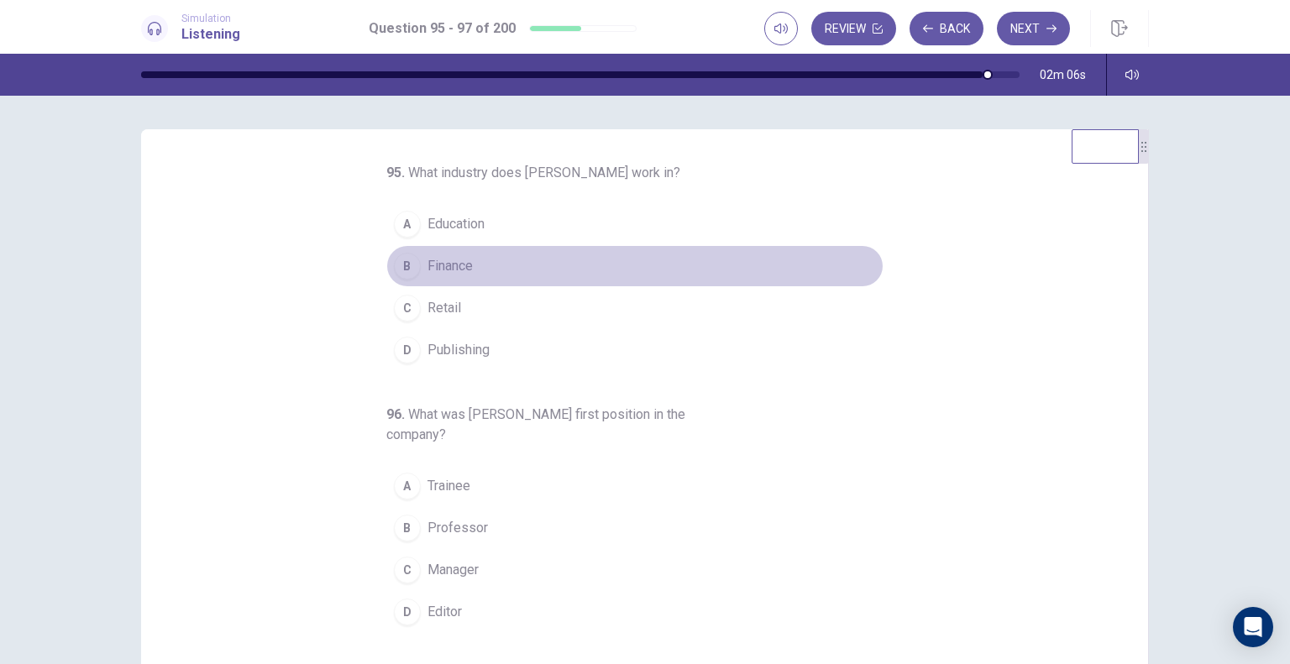
click at [440, 251] on button "B Finance" at bounding box center [634, 266] width 497 height 42
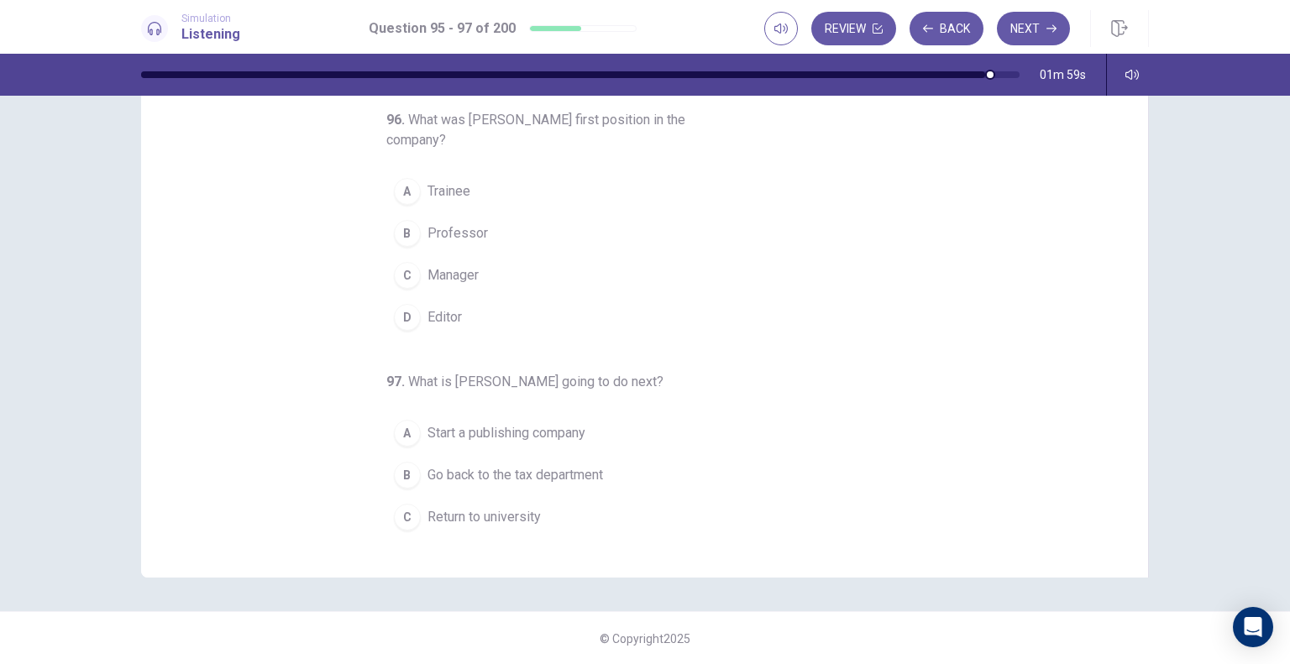
scroll to position [178, 0]
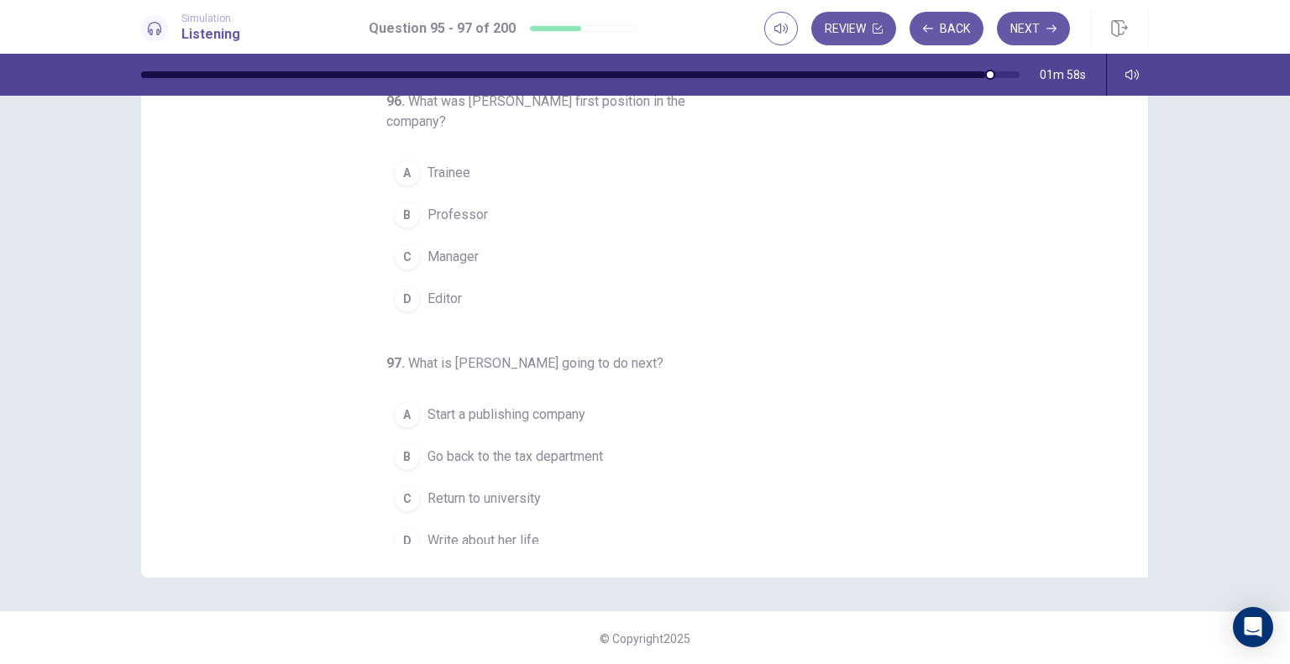
click at [456, 173] on span "Trainee" at bounding box center [448, 173] width 43 height 20
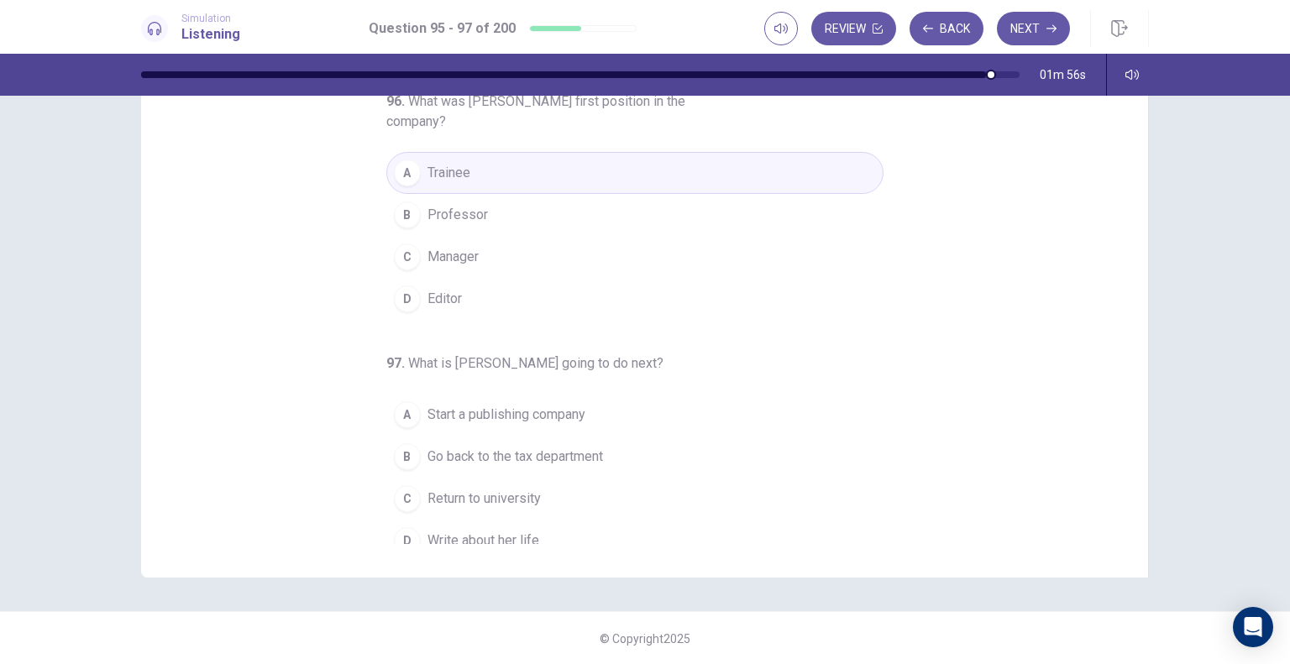
scroll to position [191, 0]
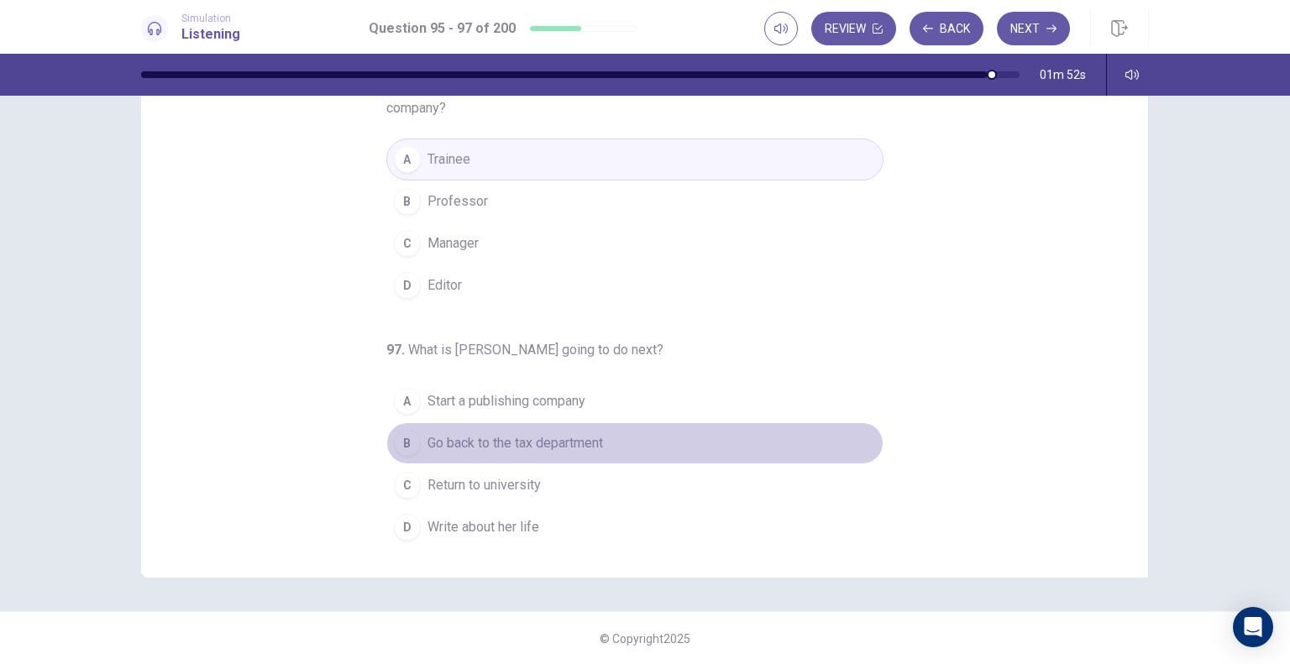
click at [541, 435] on span "Go back to the tax department" at bounding box center [514, 443] width 175 height 20
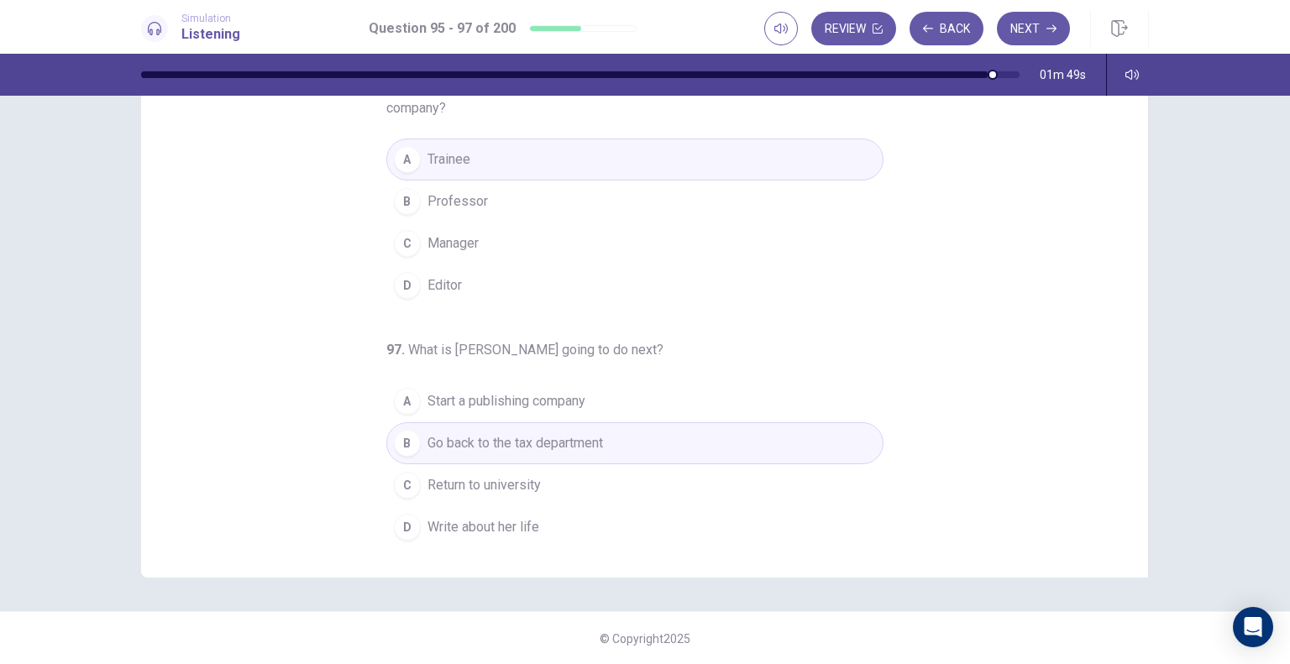
click at [450, 517] on span "Write about her life" at bounding box center [483, 527] width 112 height 20
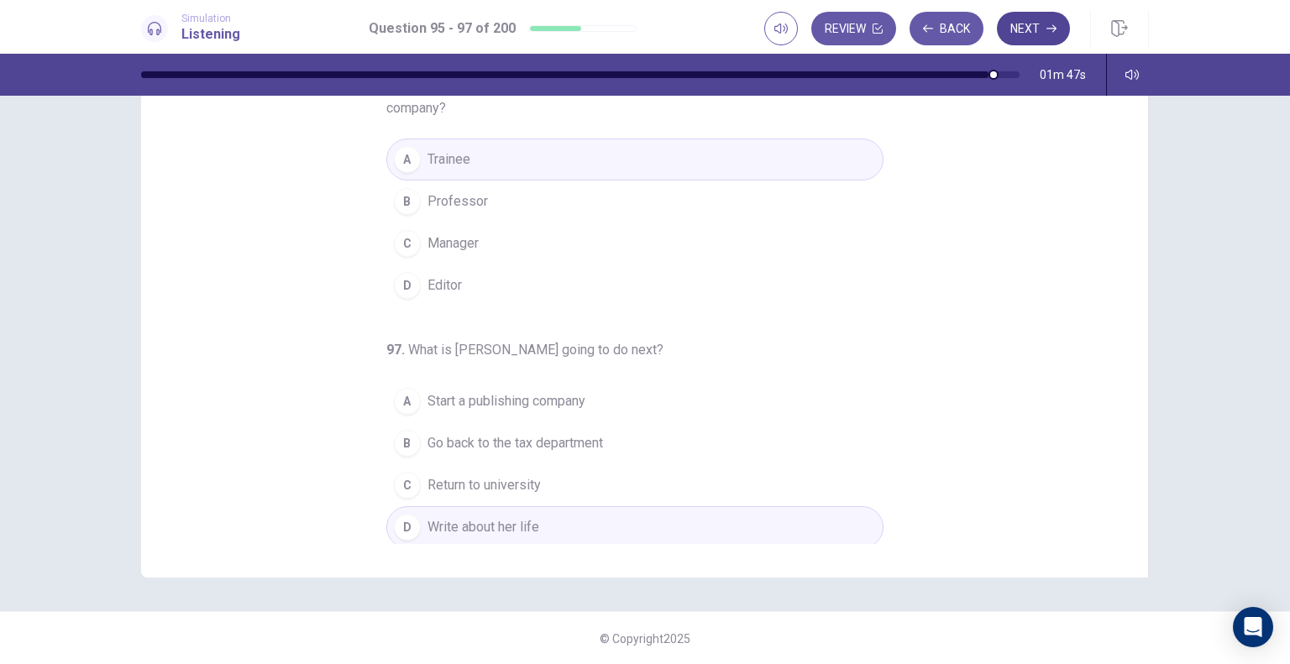
click at [1028, 29] on button "Next" at bounding box center [1033, 29] width 73 height 34
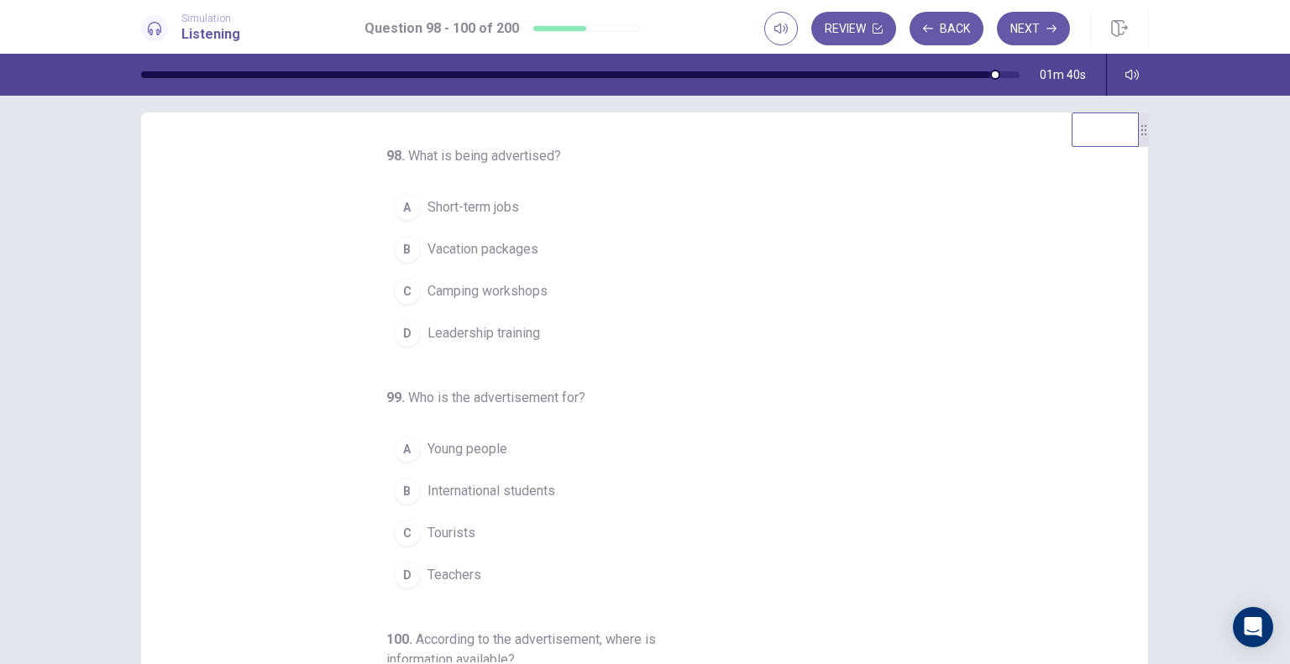
scroll to position [0, 0]
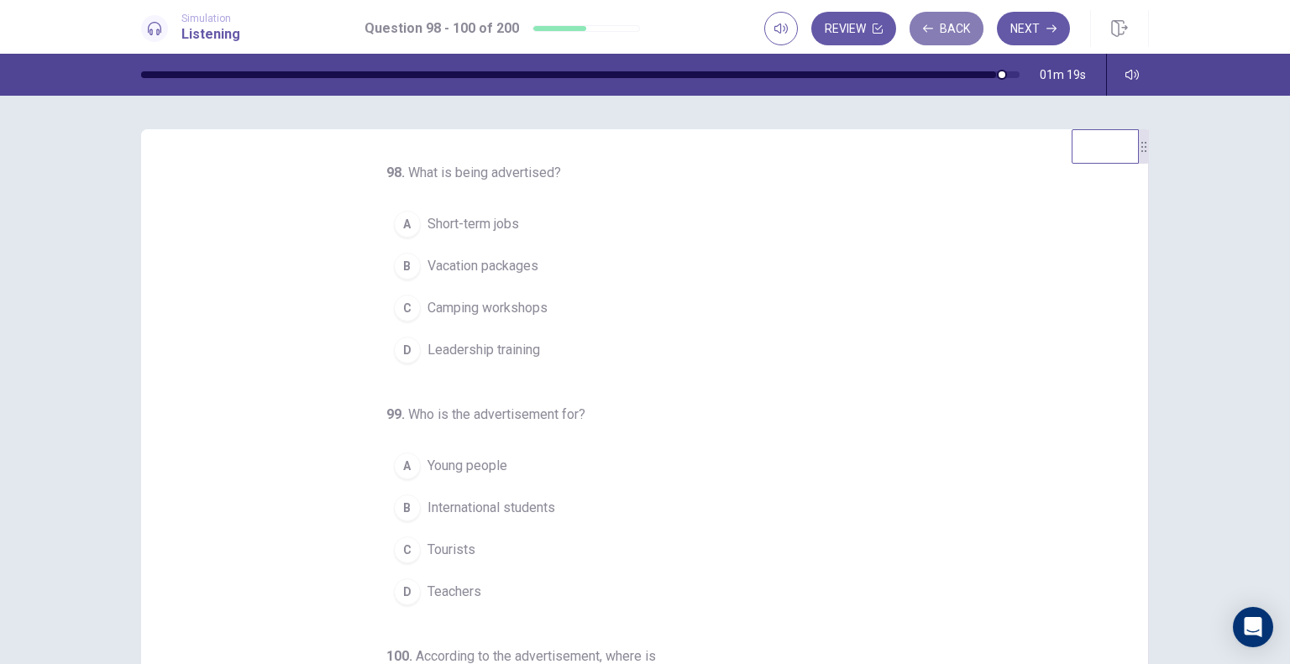
click at [941, 35] on button "Back" at bounding box center [946, 29] width 74 height 34
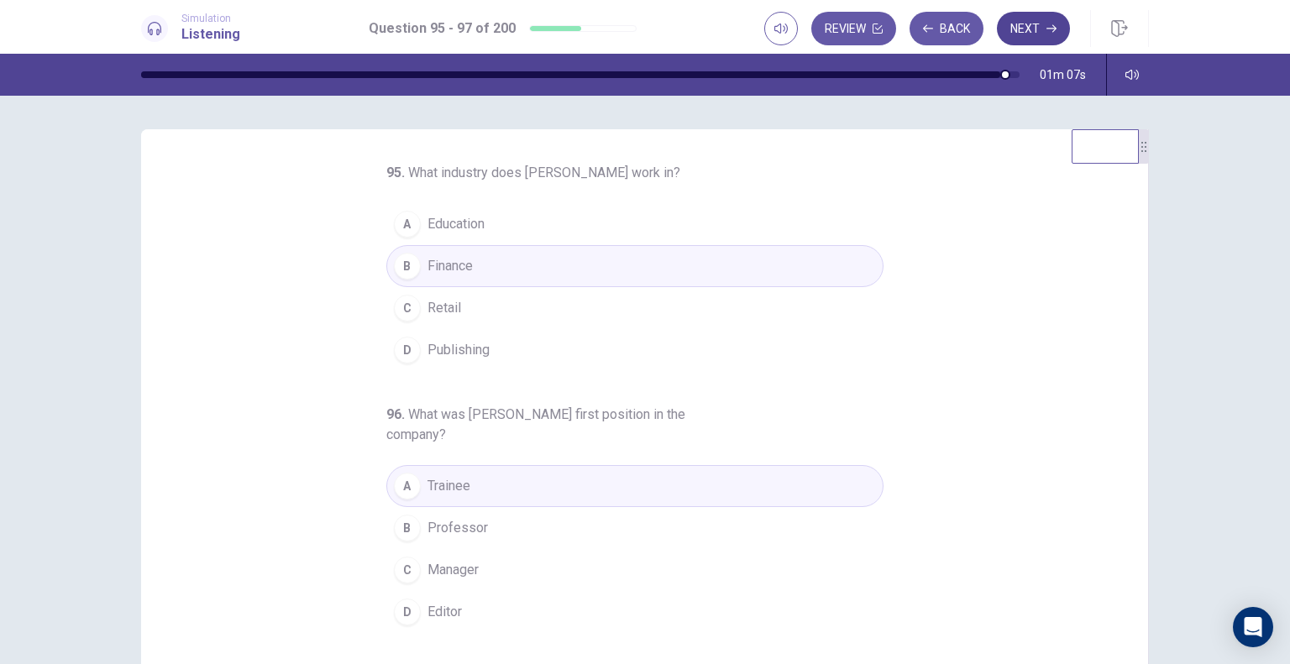
click at [1041, 24] on button "Next" at bounding box center [1033, 29] width 73 height 34
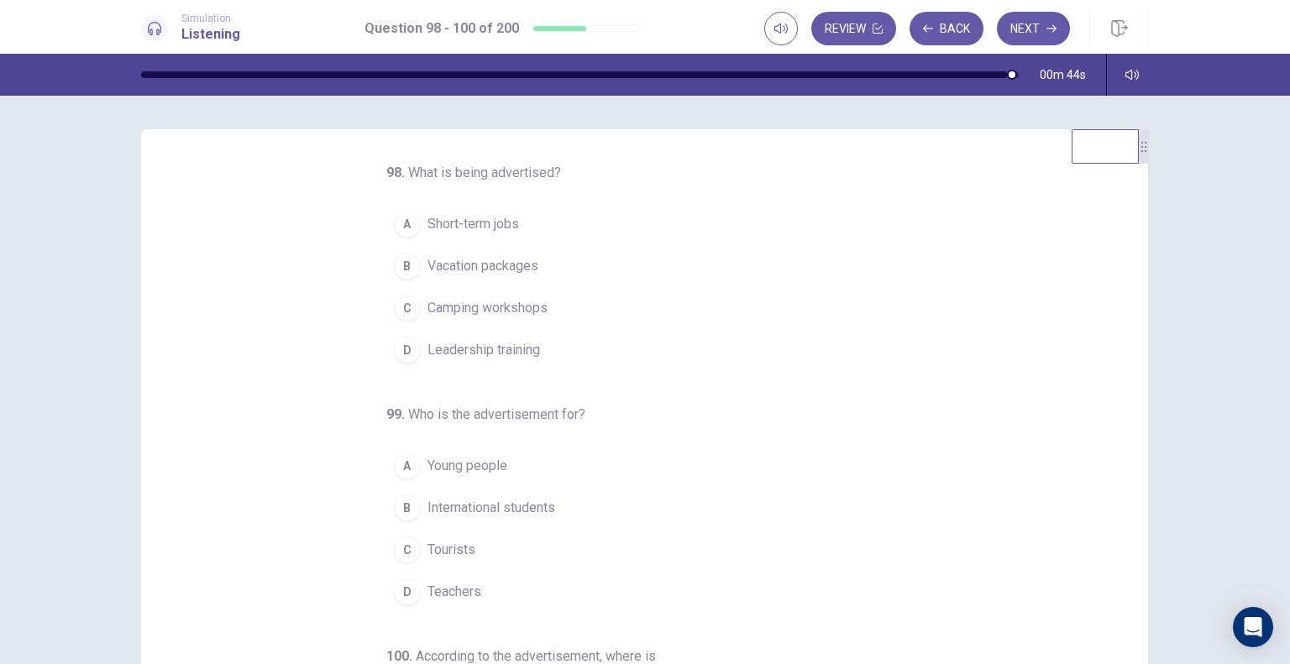
click at [472, 466] on span "Young people" at bounding box center [467, 466] width 80 height 20
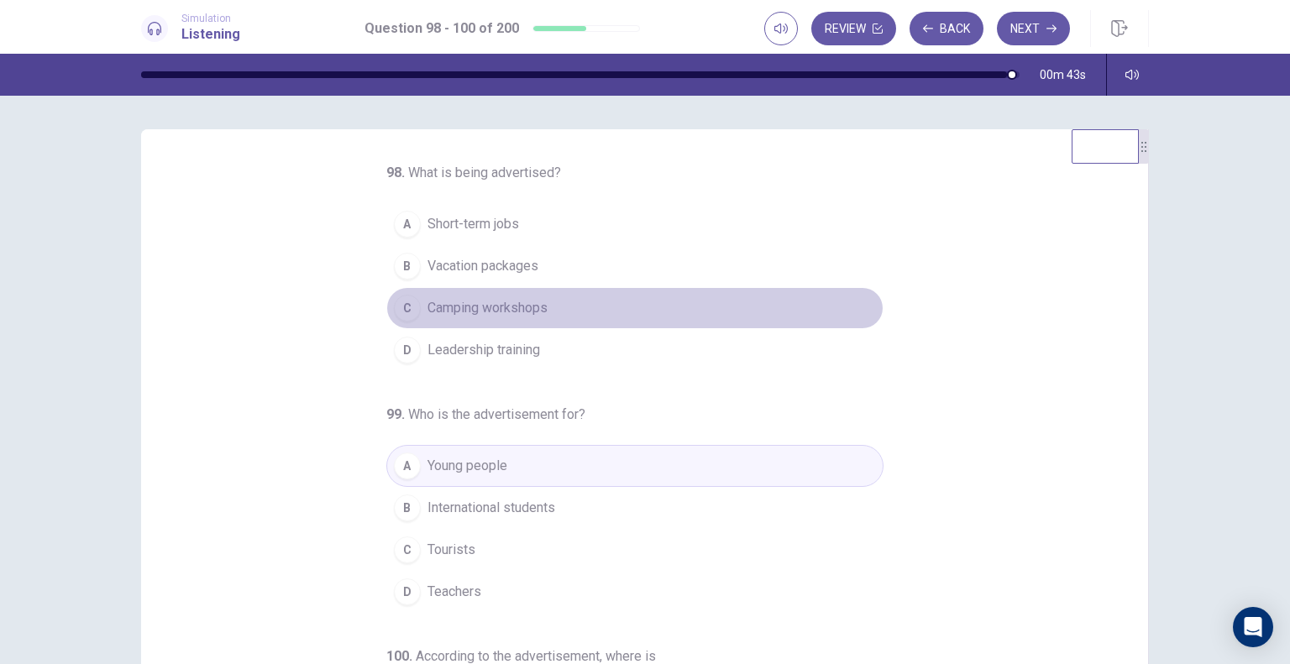
click at [537, 306] on span "Camping workshops" at bounding box center [487, 308] width 120 height 20
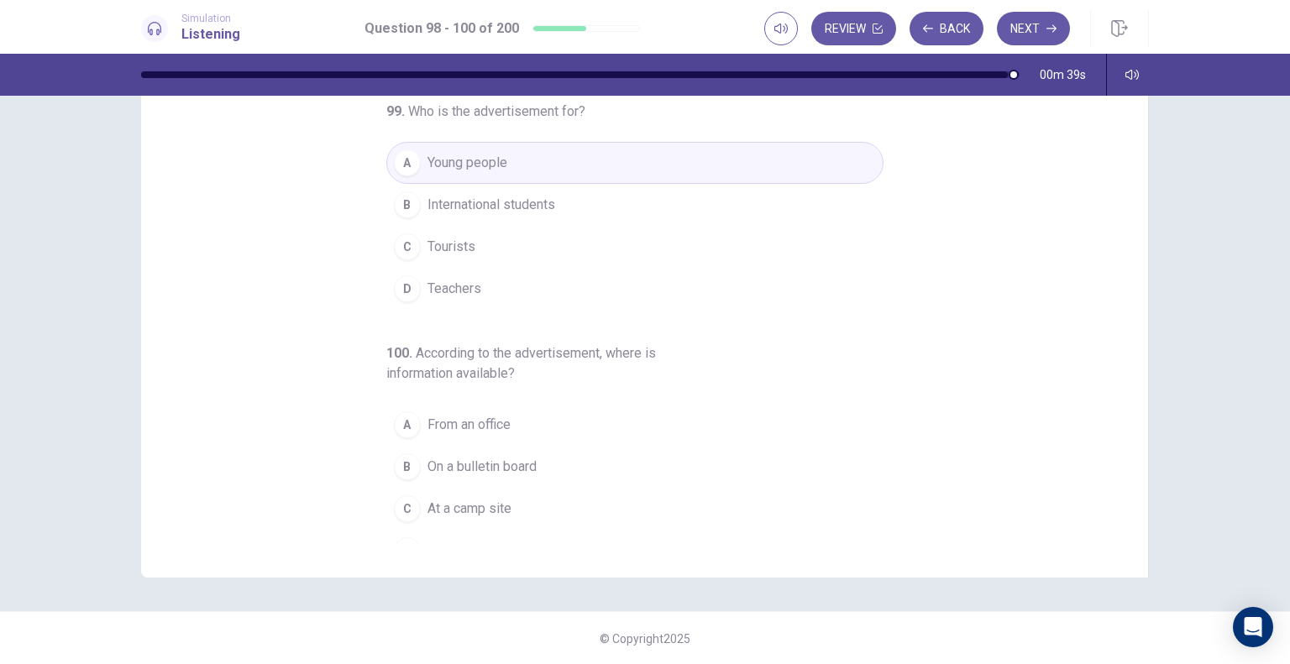
scroll to position [191, 0]
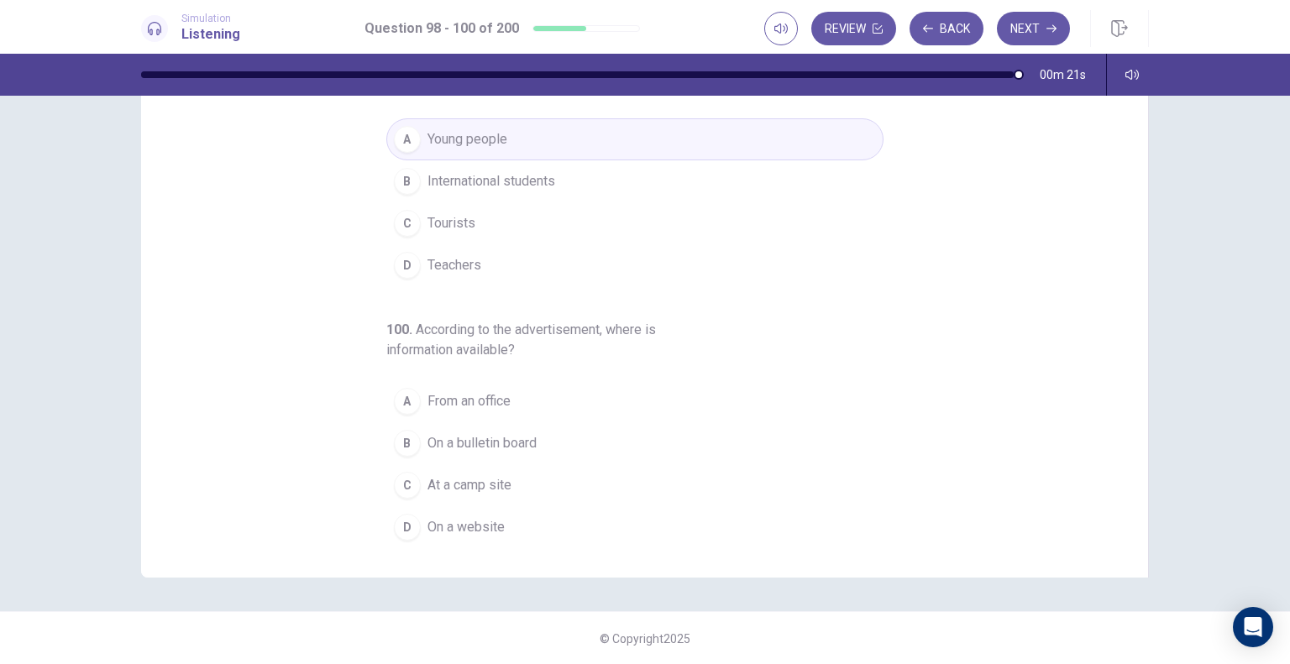
click at [459, 526] on span "On a website" at bounding box center [465, 527] width 77 height 20
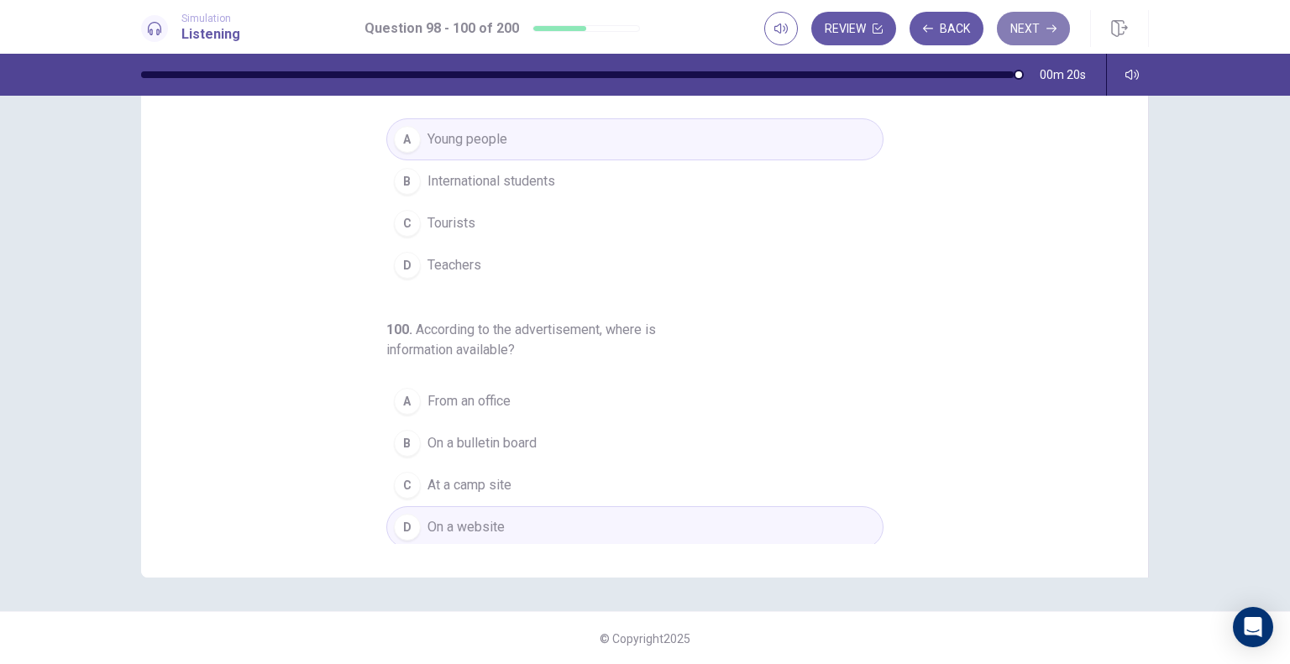
click at [1044, 32] on button "Next" at bounding box center [1033, 29] width 73 height 34
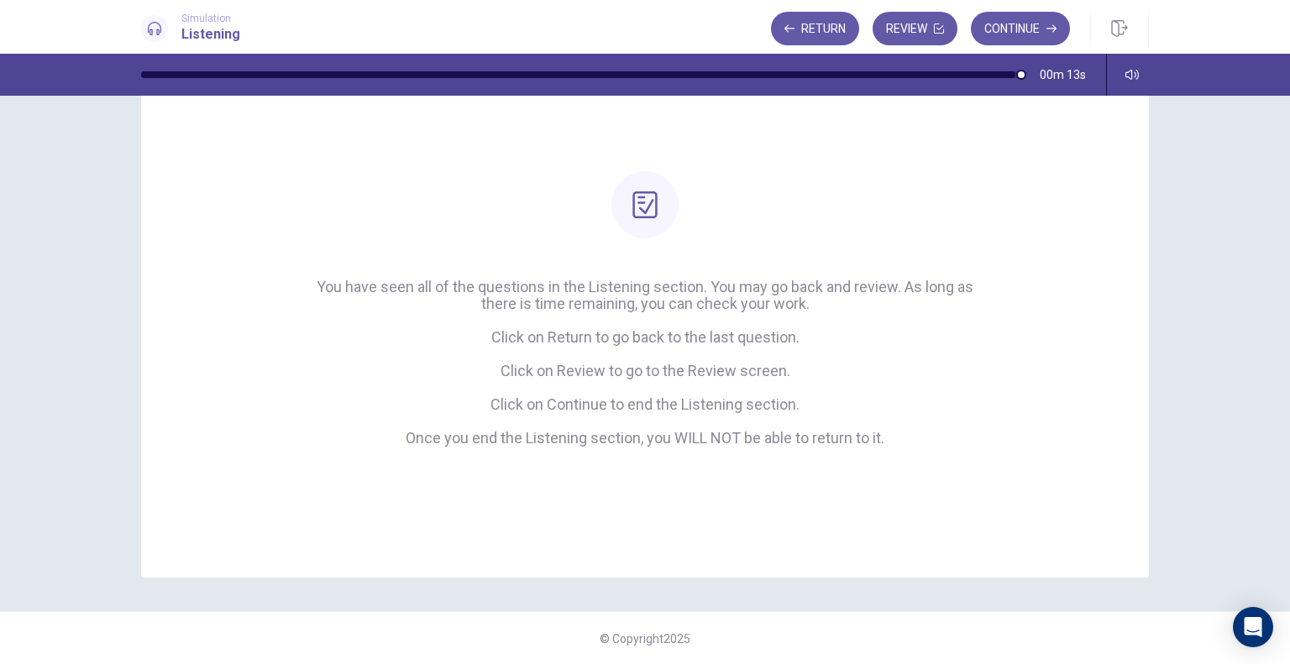
scroll to position [0, 0]
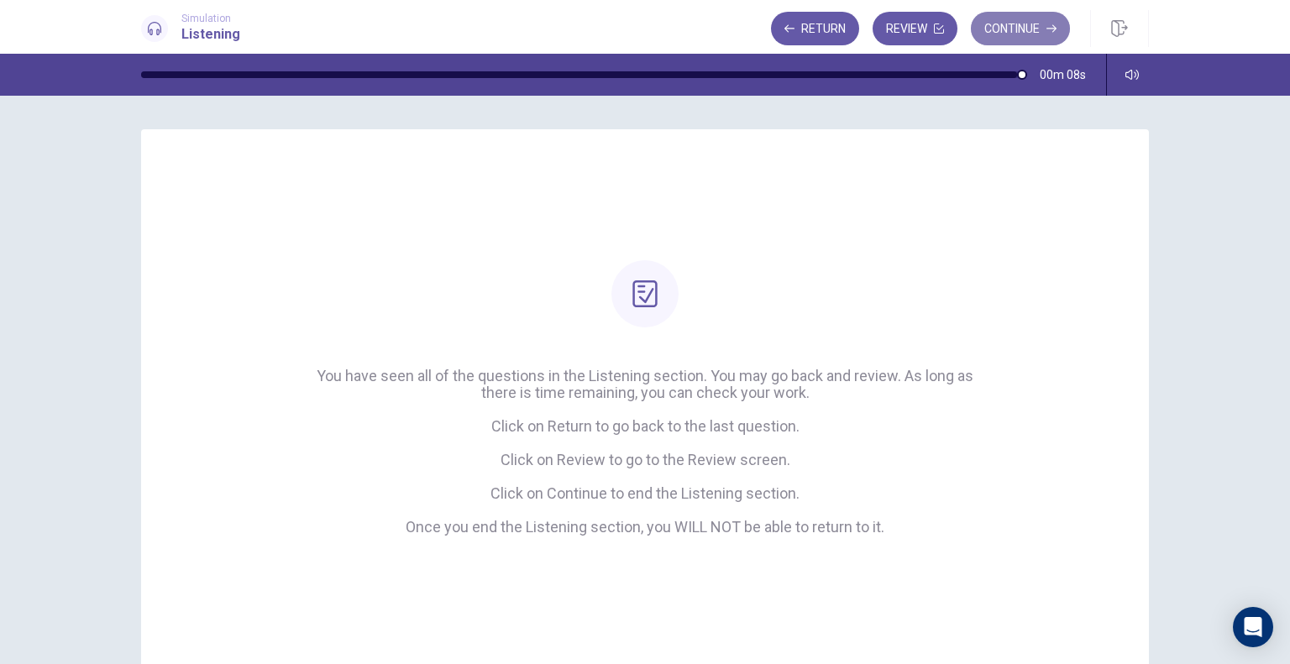
click at [1008, 39] on button "Continue" at bounding box center [1020, 29] width 99 height 34
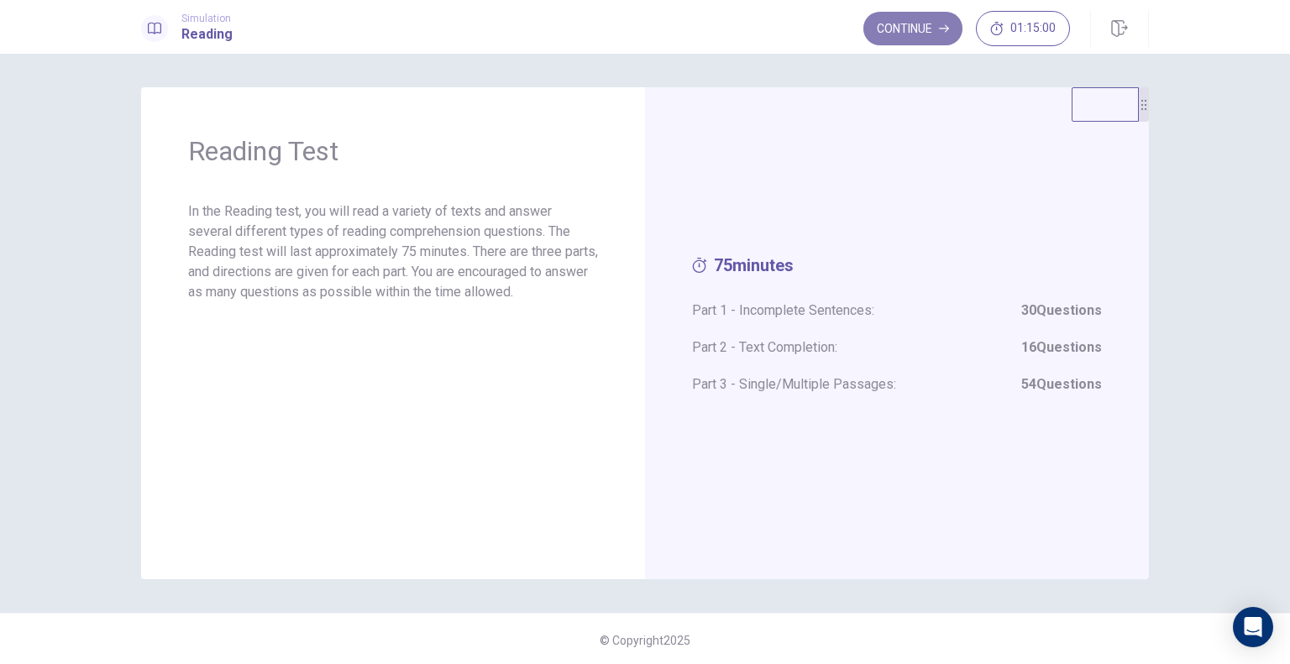
click at [913, 31] on button "Continue" at bounding box center [912, 29] width 99 height 34
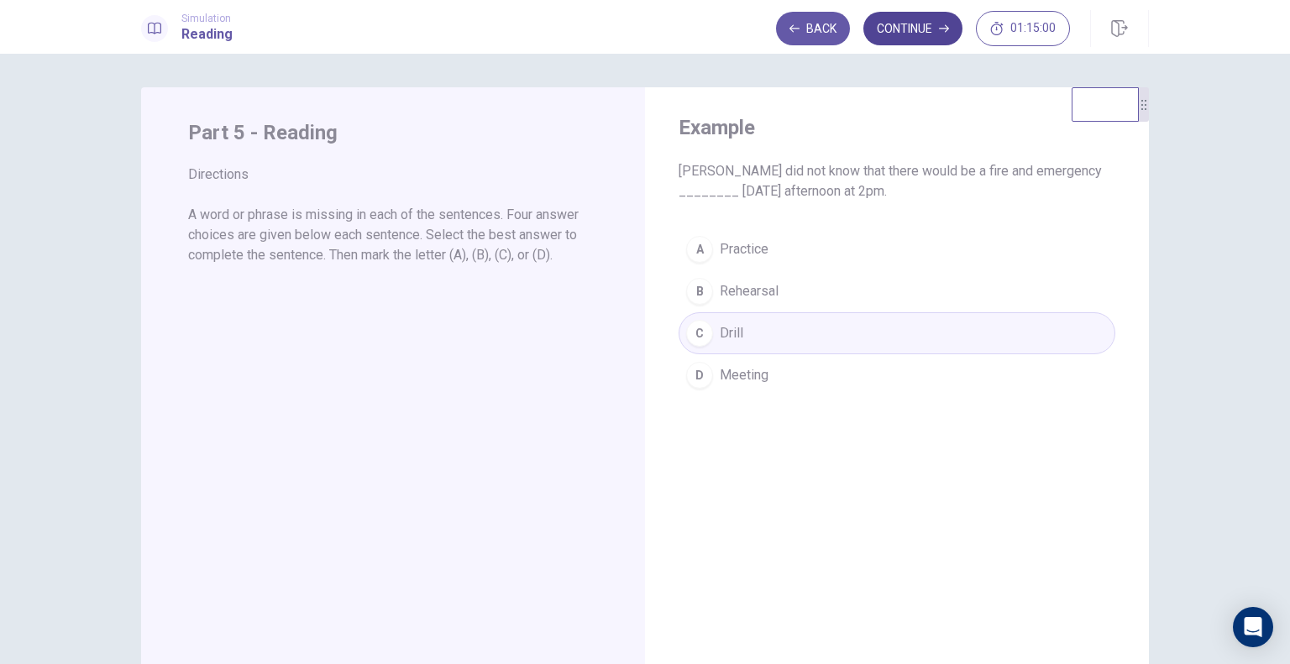
click at [920, 33] on button "Continue" at bounding box center [912, 29] width 99 height 34
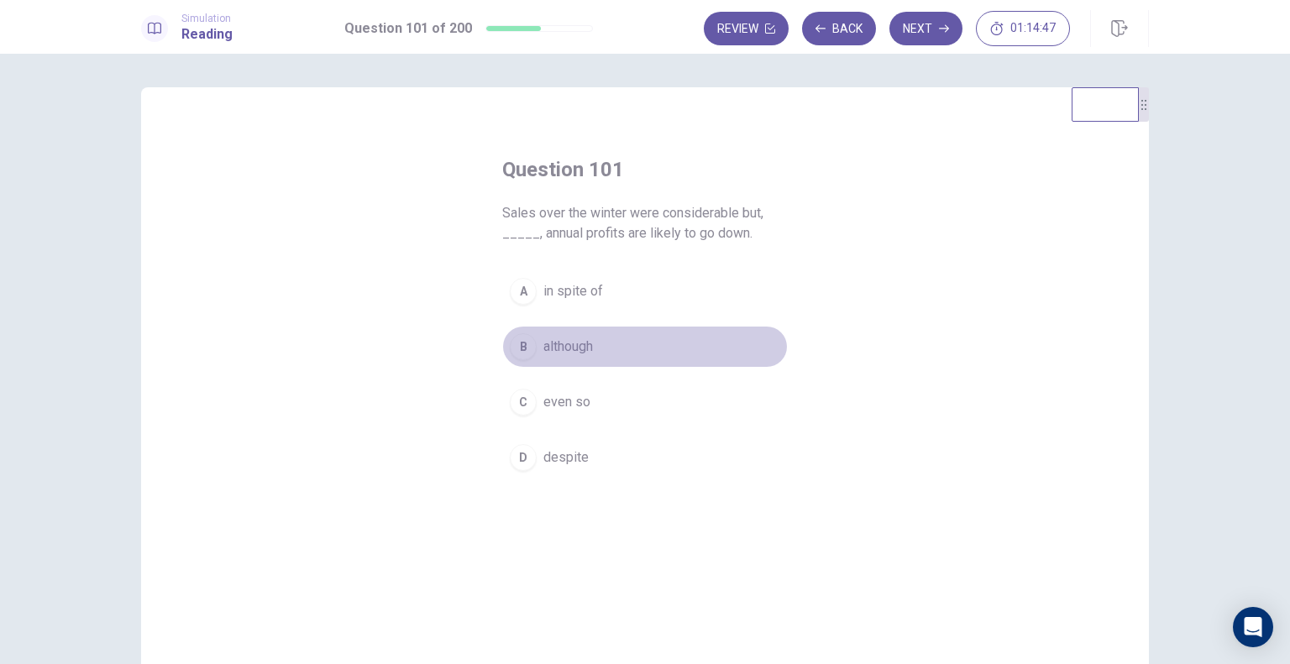
click at [547, 347] on span "although" at bounding box center [568, 347] width 50 height 20
click at [634, 356] on button "B although" at bounding box center [644, 347] width 285 height 42
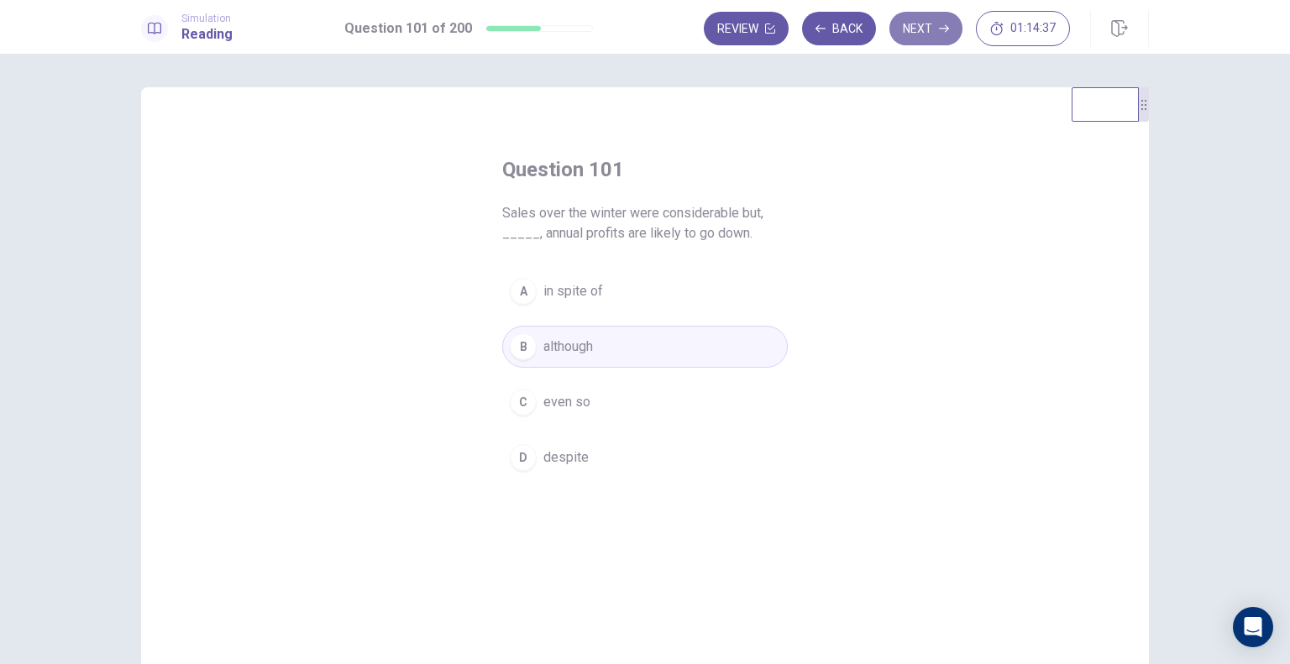
click at [924, 35] on button "Next" at bounding box center [925, 29] width 73 height 34
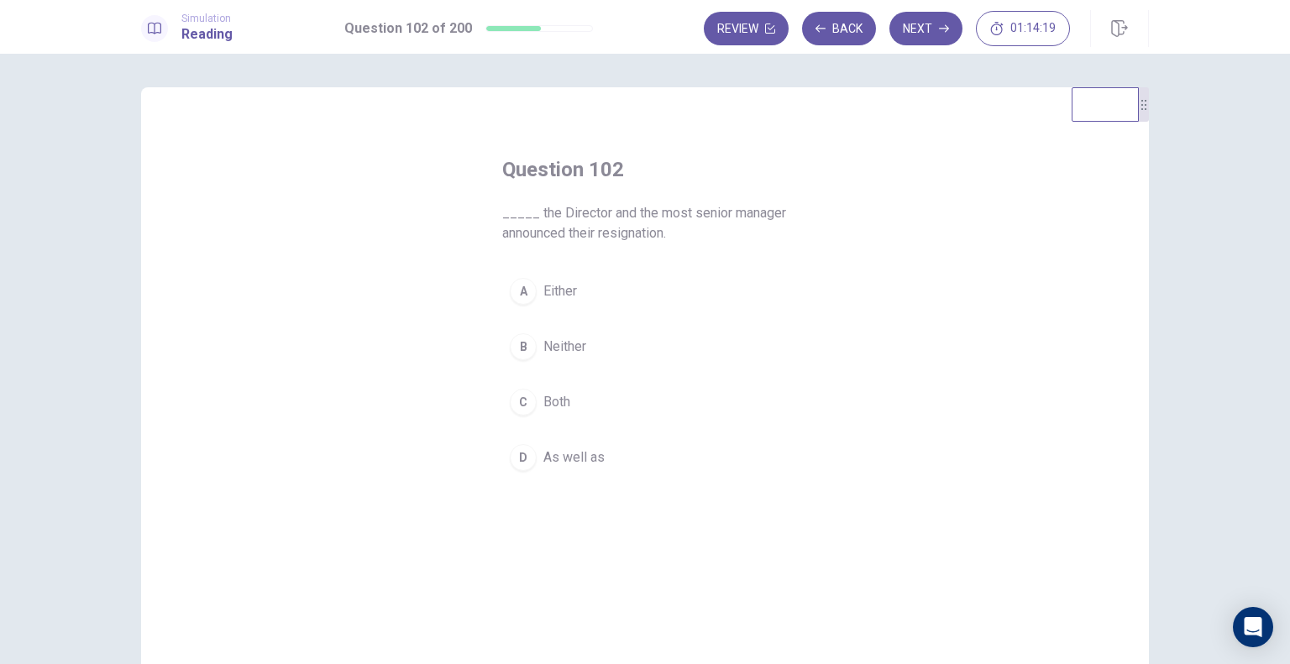
click at [561, 349] on span "Neither" at bounding box center [564, 347] width 43 height 20
click at [934, 32] on button "Next" at bounding box center [925, 29] width 73 height 34
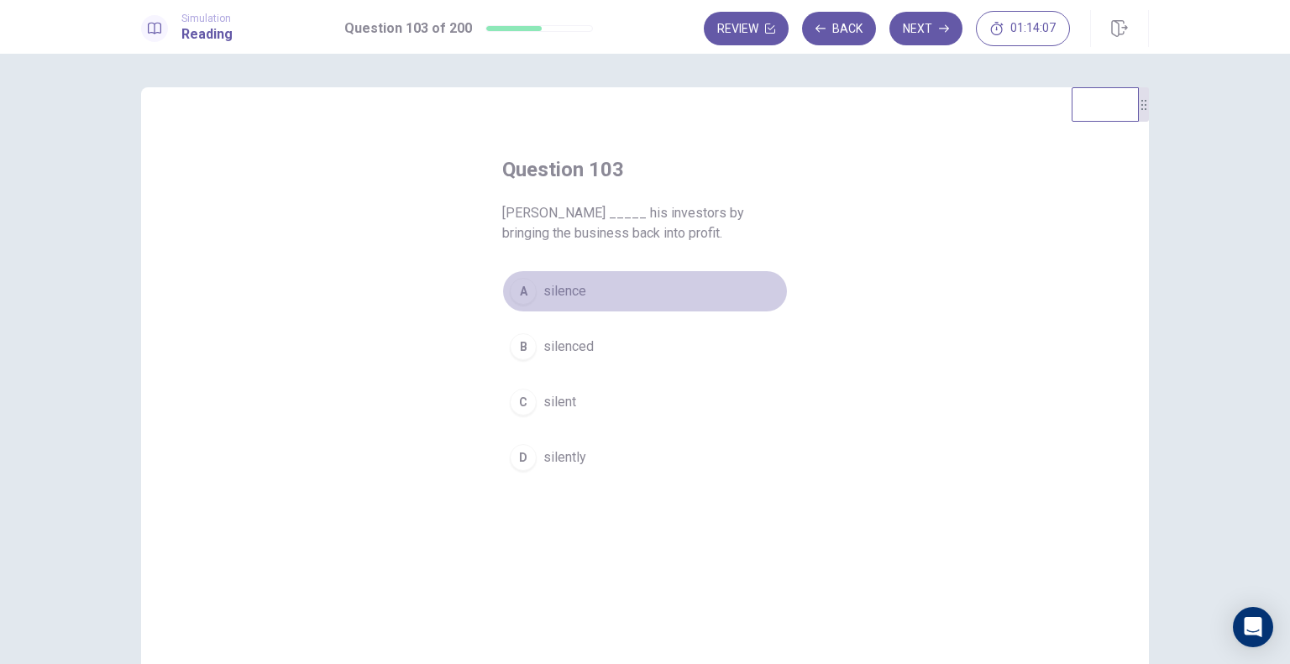
click at [574, 288] on span "silence" at bounding box center [564, 291] width 43 height 20
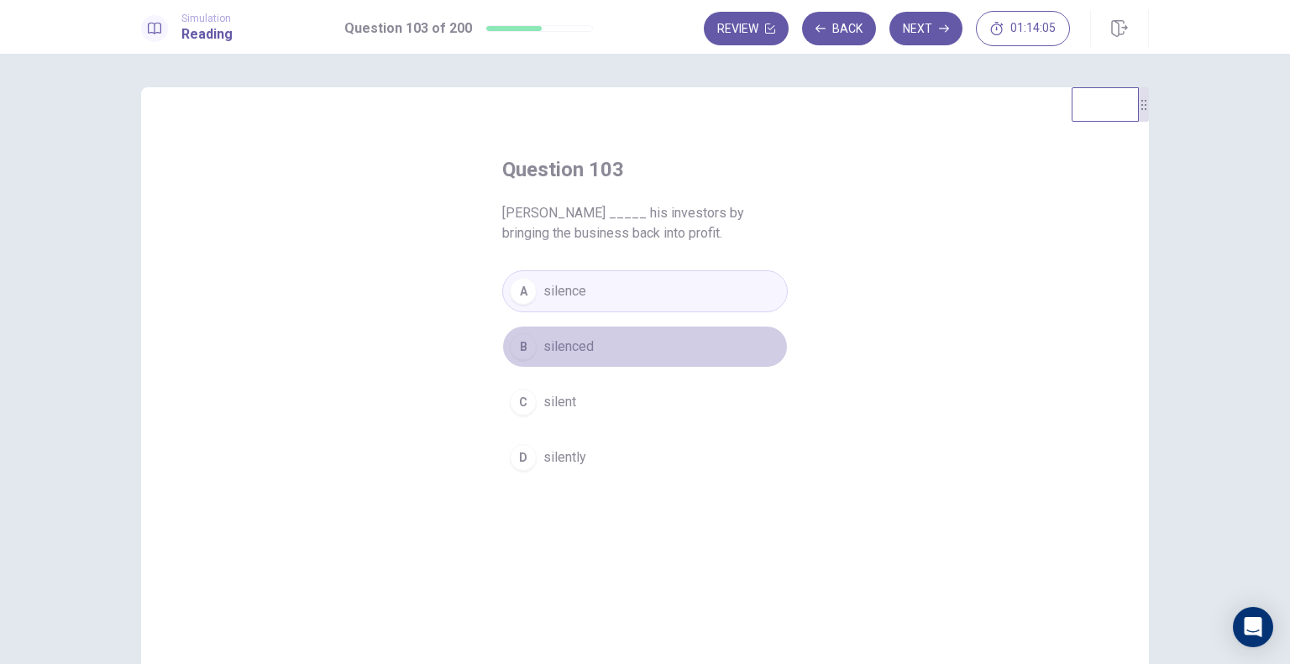
click at [576, 353] on span "silenced" at bounding box center [568, 347] width 50 height 20
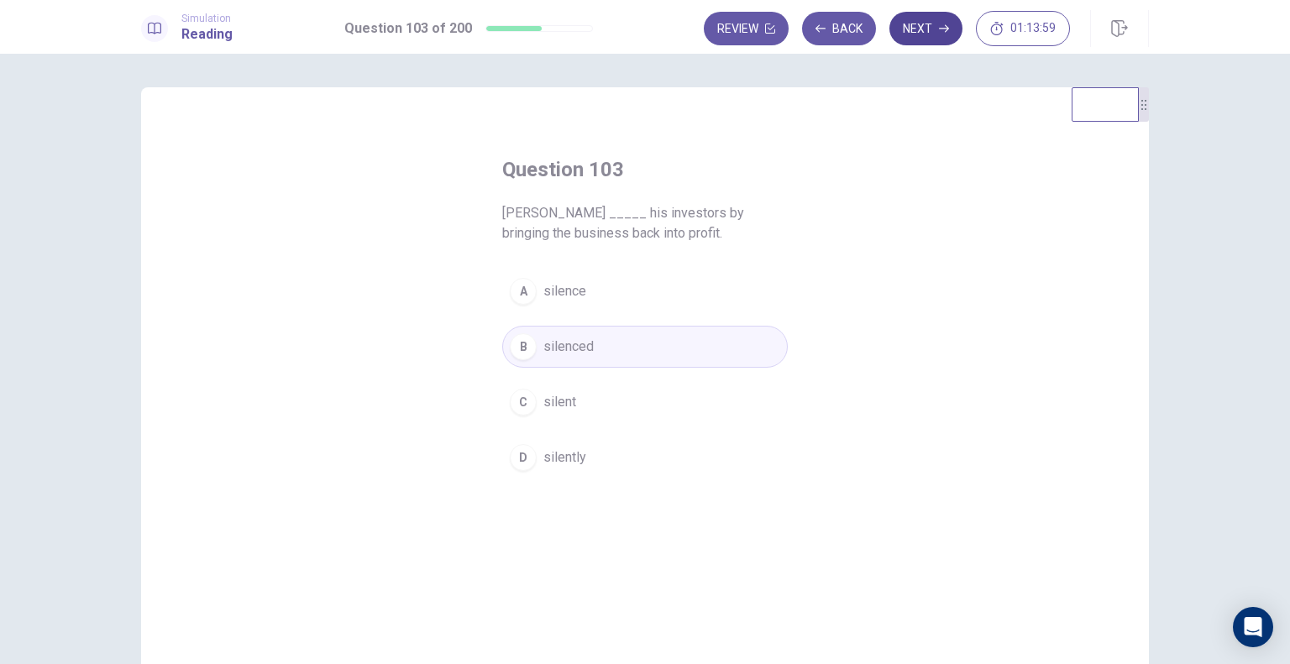
click at [924, 36] on button "Next" at bounding box center [925, 29] width 73 height 34
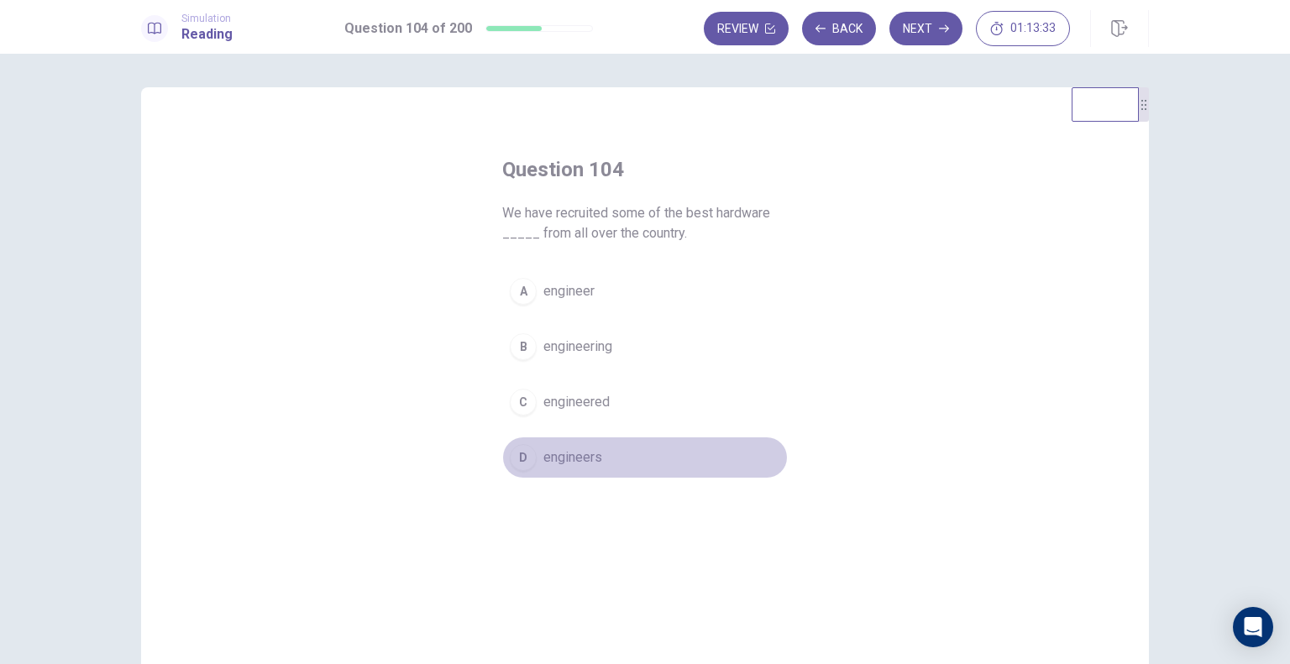
click at [557, 453] on span "engineers" at bounding box center [572, 457] width 59 height 20
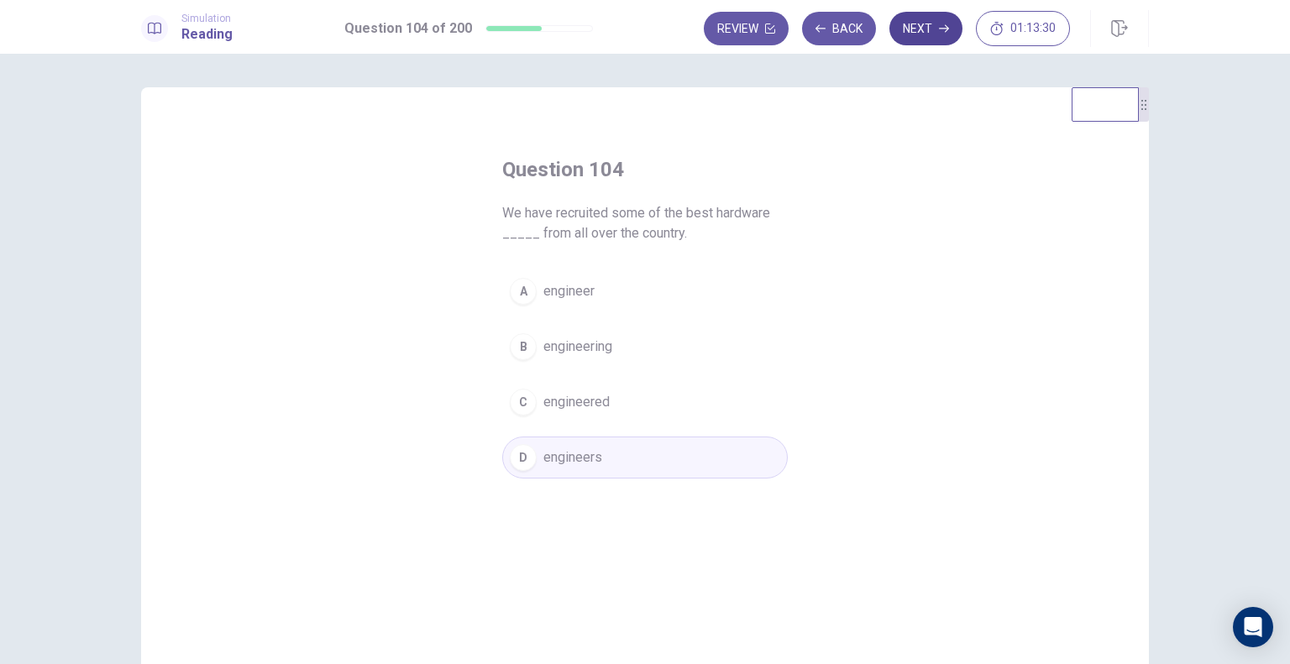
click at [927, 26] on button "Next" at bounding box center [925, 29] width 73 height 34
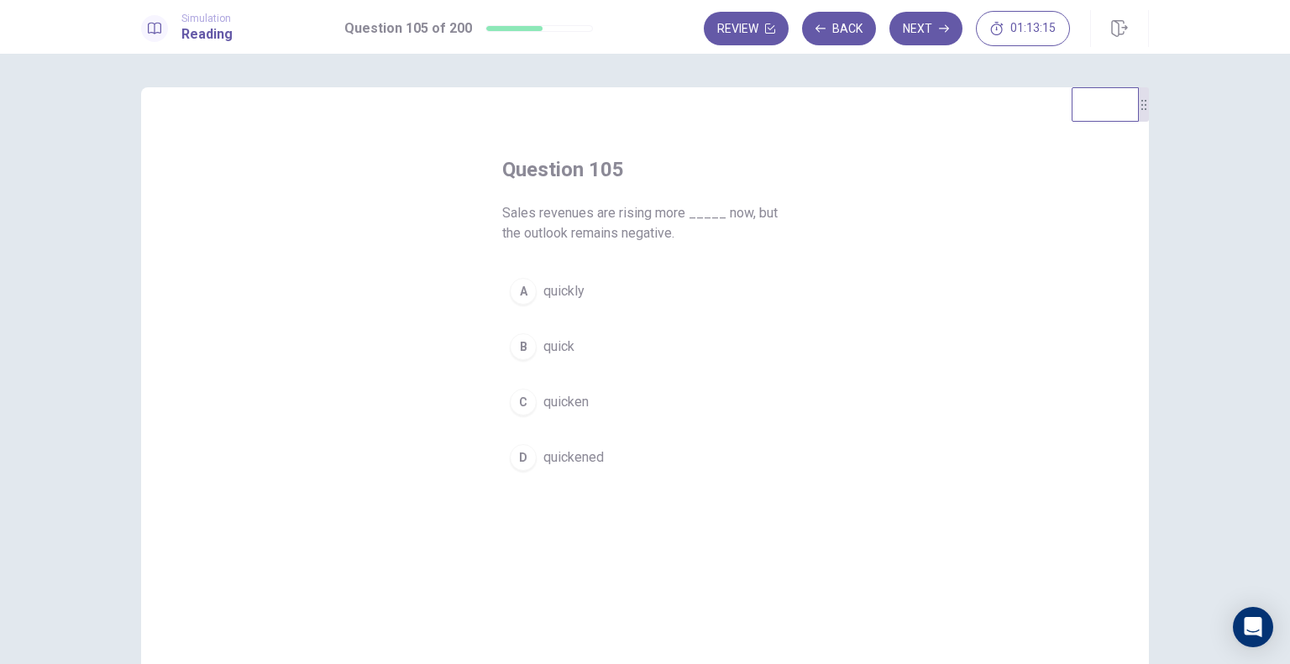
click at [569, 292] on span "quickly" at bounding box center [563, 291] width 41 height 20
click at [929, 23] on button "Next" at bounding box center [925, 29] width 73 height 34
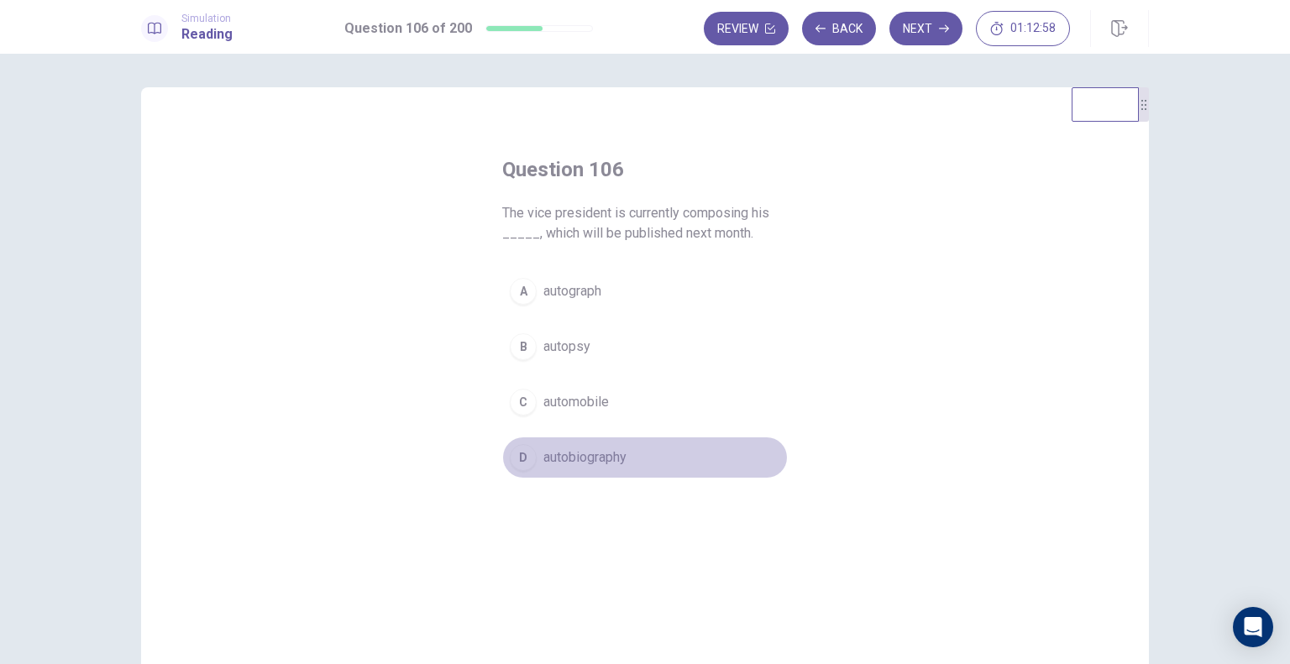
click at [562, 449] on span "autobiography" at bounding box center [584, 457] width 83 height 20
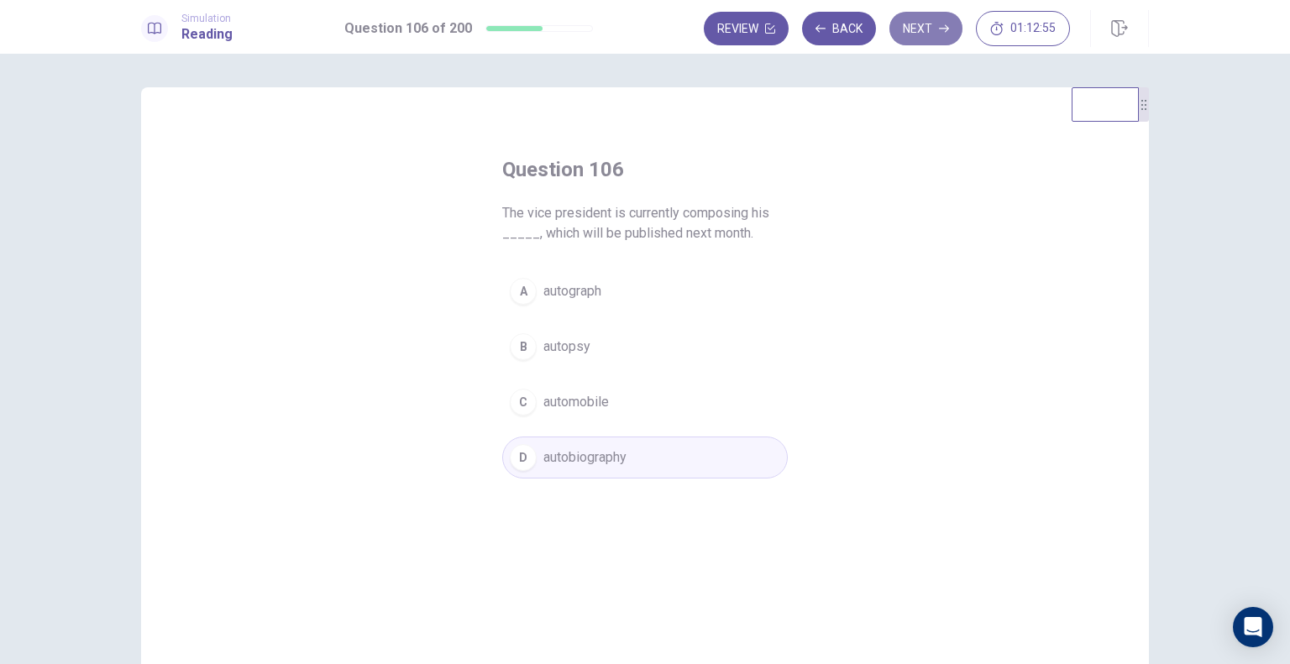
click at [917, 33] on button "Next" at bounding box center [925, 29] width 73 height 34
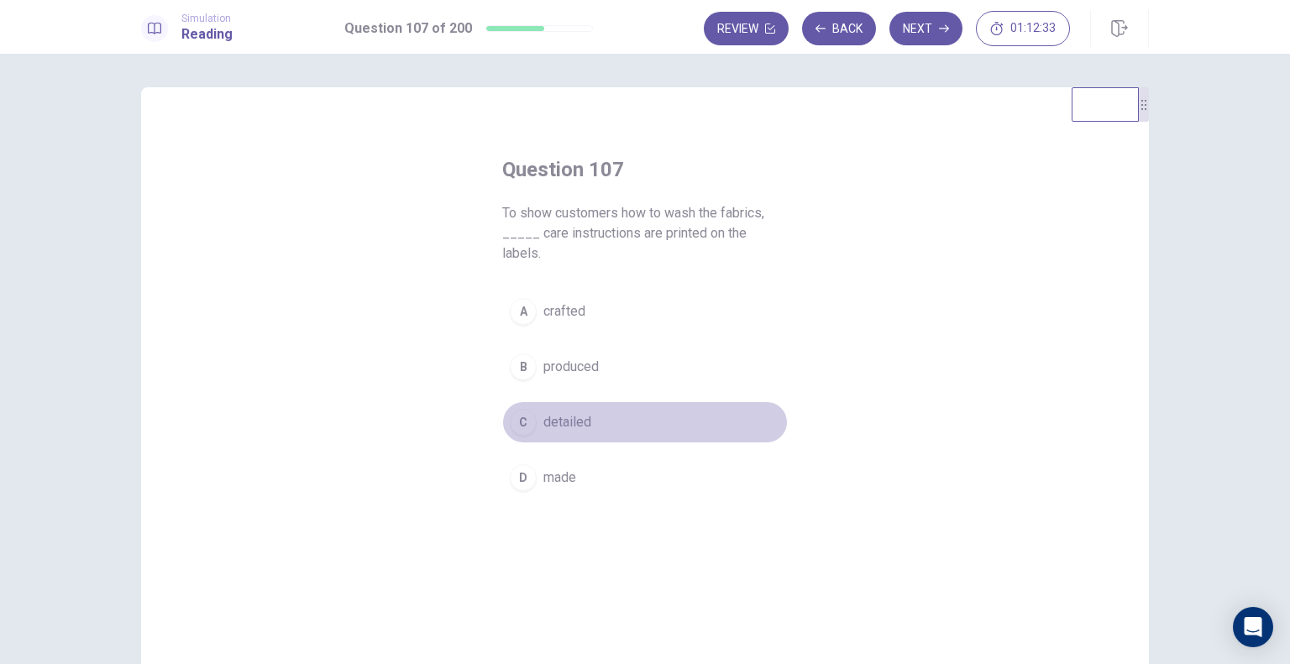
click at [559, 412] on span "detailed" at bounding box center [567, 422] width 48 height 20
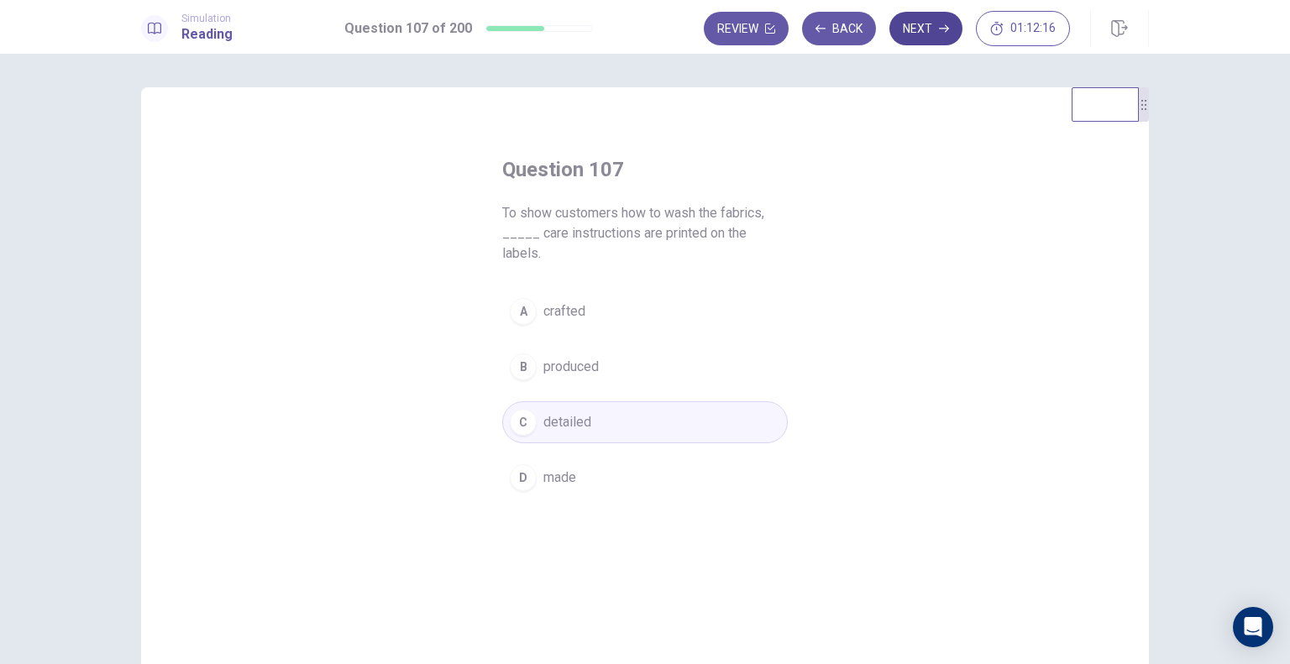
click at [930, 36] on button "Next" at bounding box center [925, 29] width 73 height 34
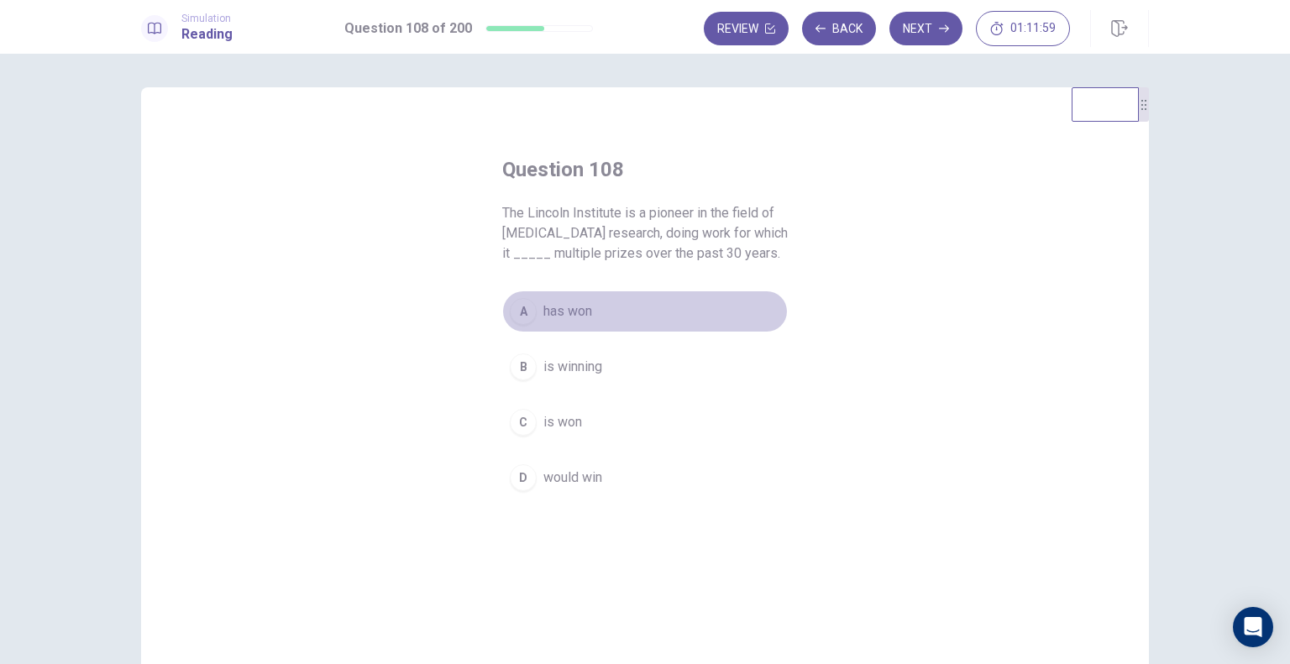
click at [549, 312] on span "has won" at bounding box center [567, 311] width 49 height 20
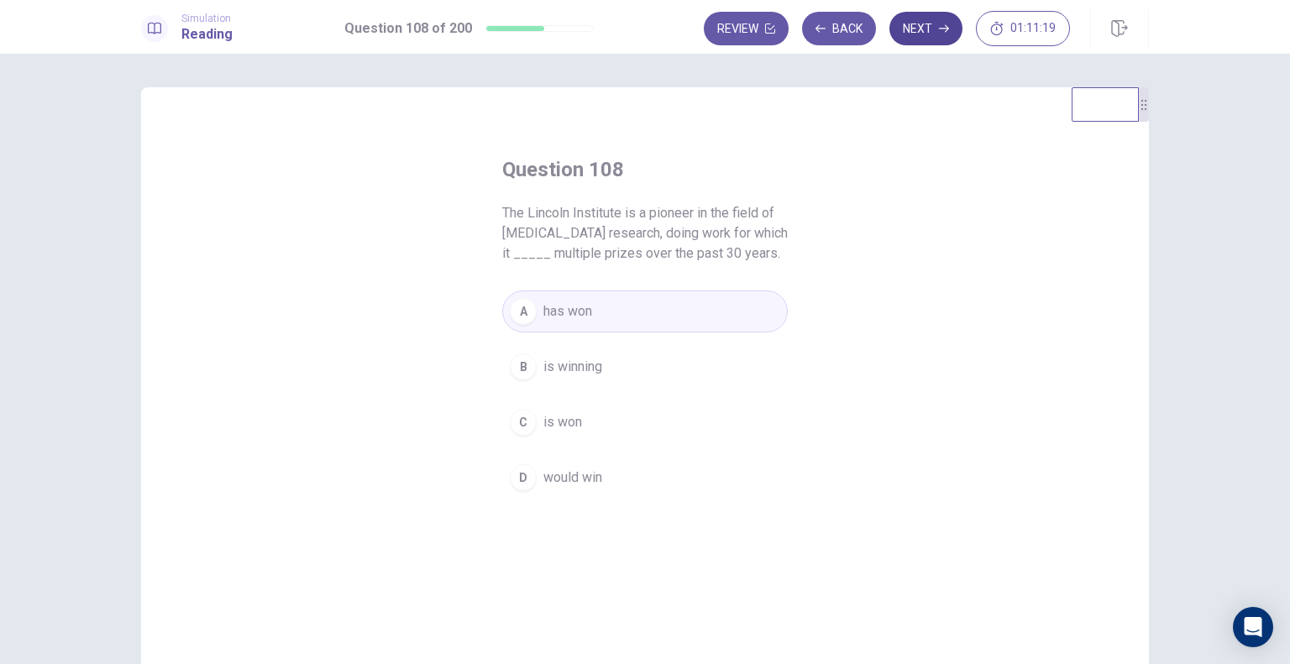
click at [928, 34] on button "Next" at bounding box center [925, 29] width 73 height 34
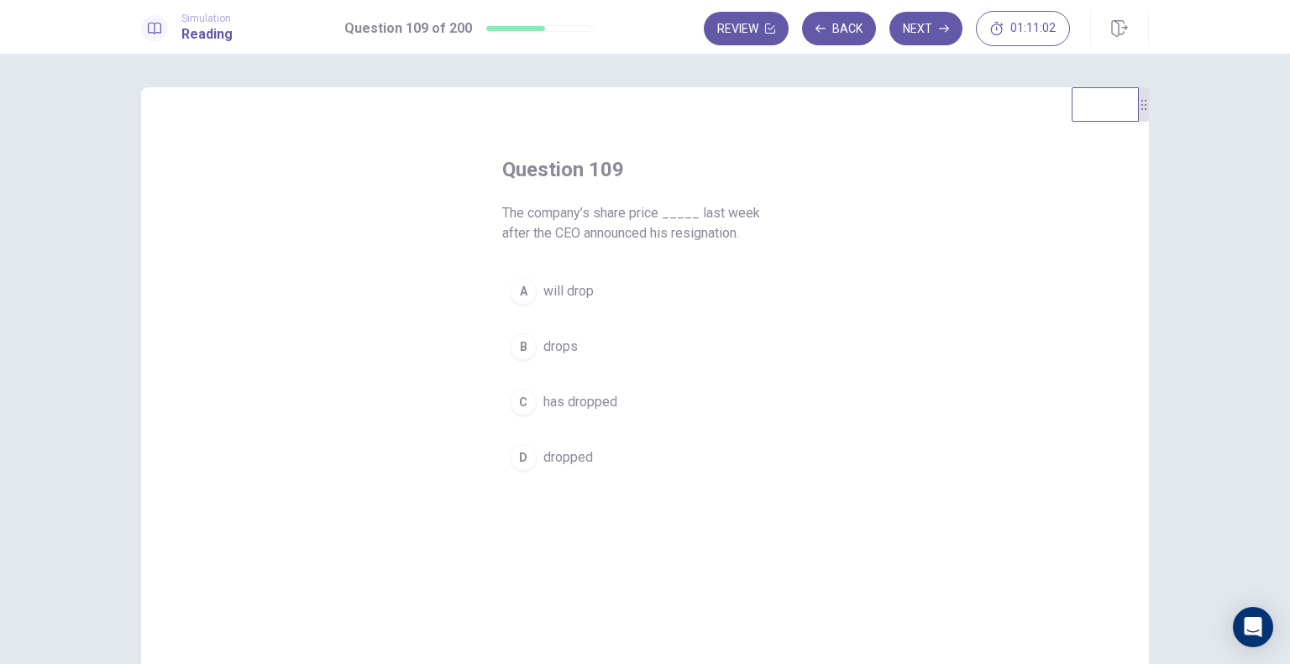
click at [559, 461] on span "dropped" at bounding box center [568, 457] width 50 height 20
click at [918, 30] on button "Next" at bounding box center [925, 29] width 73 height 34
click at [564, 407] on span "set in" at bounding box center [559, 402] width 33 height 20
click at [917, 34] on button "Next" at bounding box center [925, 29] width 73 height 34
click at [194, 39] on h1 "Reading" at bounding box center [206, 34] width 51 height 20
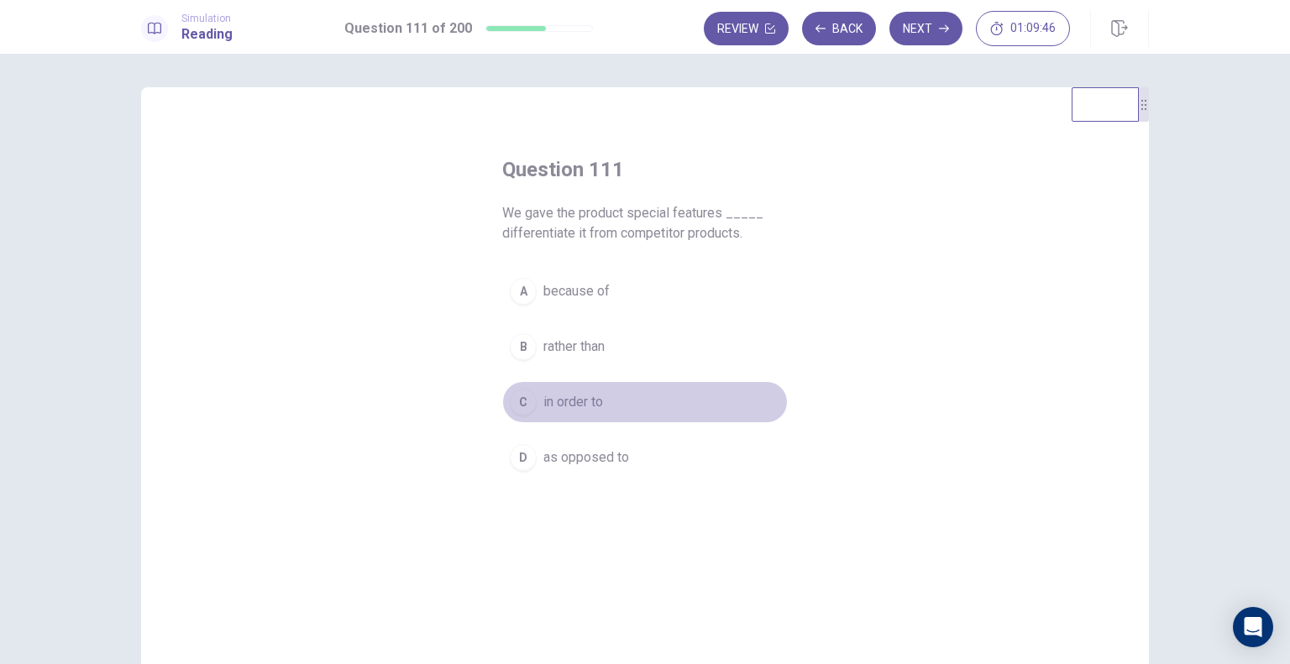
click at [552, 396] on span "in order to" at bounding box center [573, 402] width 60 height 20
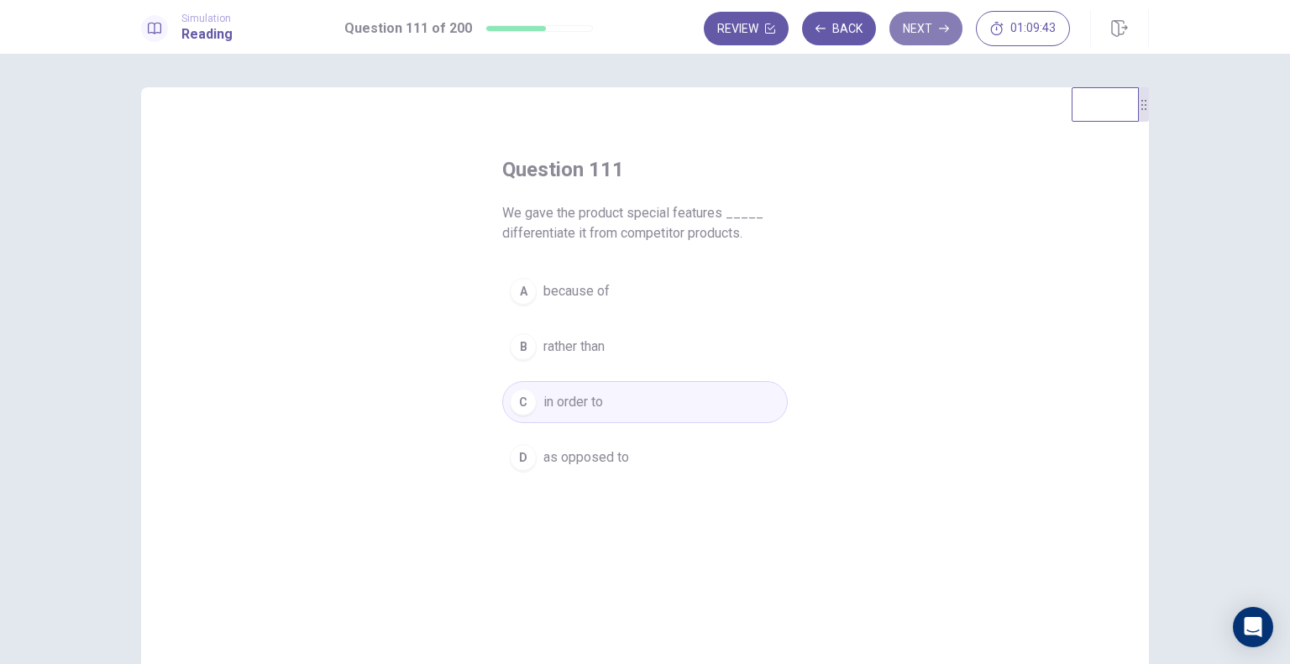
click at [921, 30] on button "Next" at bounding box center [925, 29] width 73 height 34
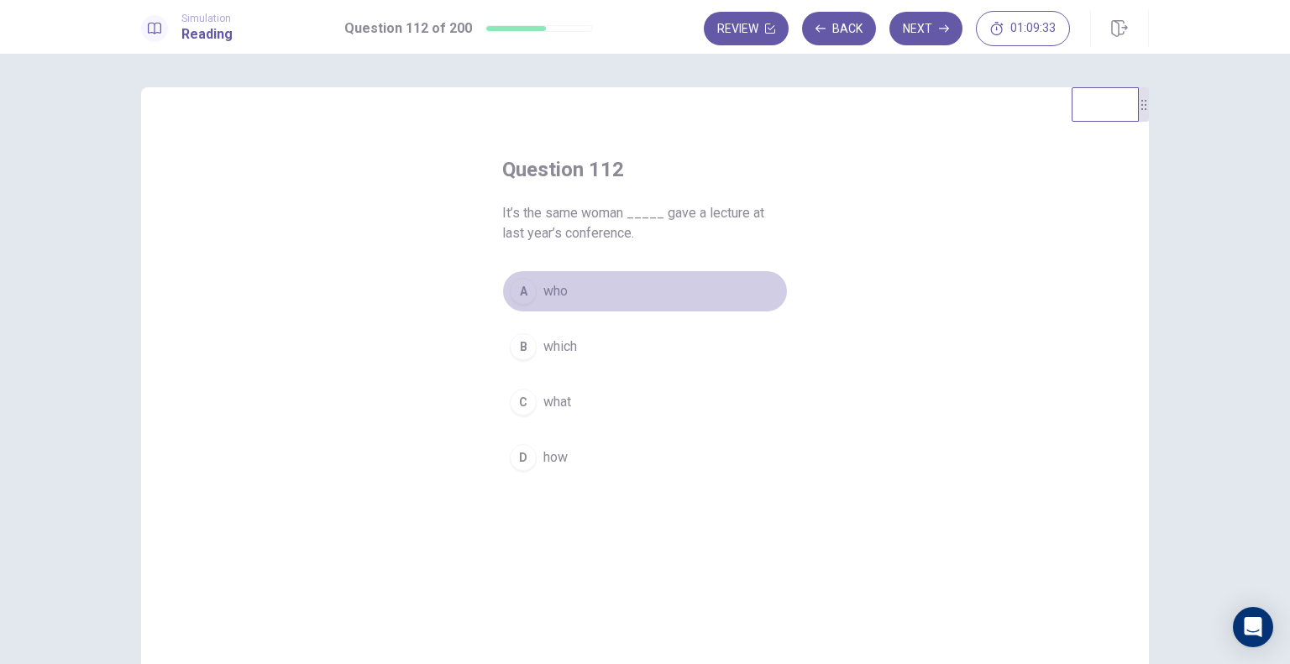
click at [536, 287] on button "A who" at bounding box center [644, 291] width 285 height 42
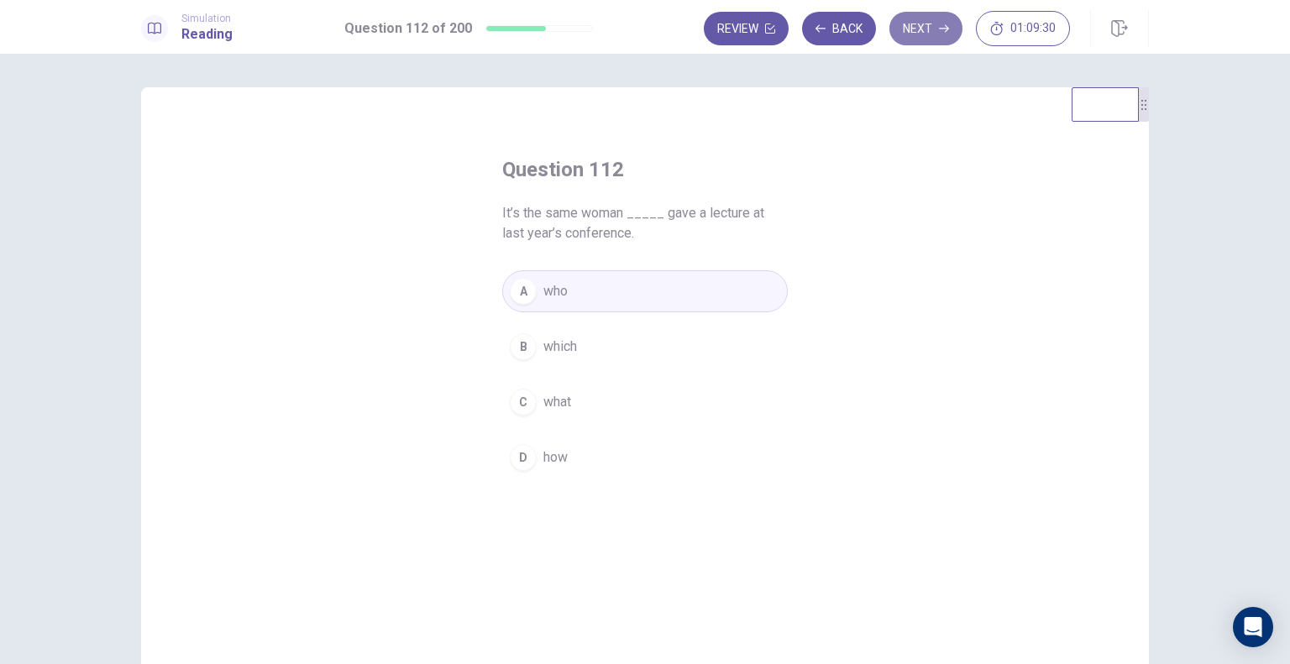
click at [930, 29] on button "Next" at bounding box center [925, 29] width 73 height 34
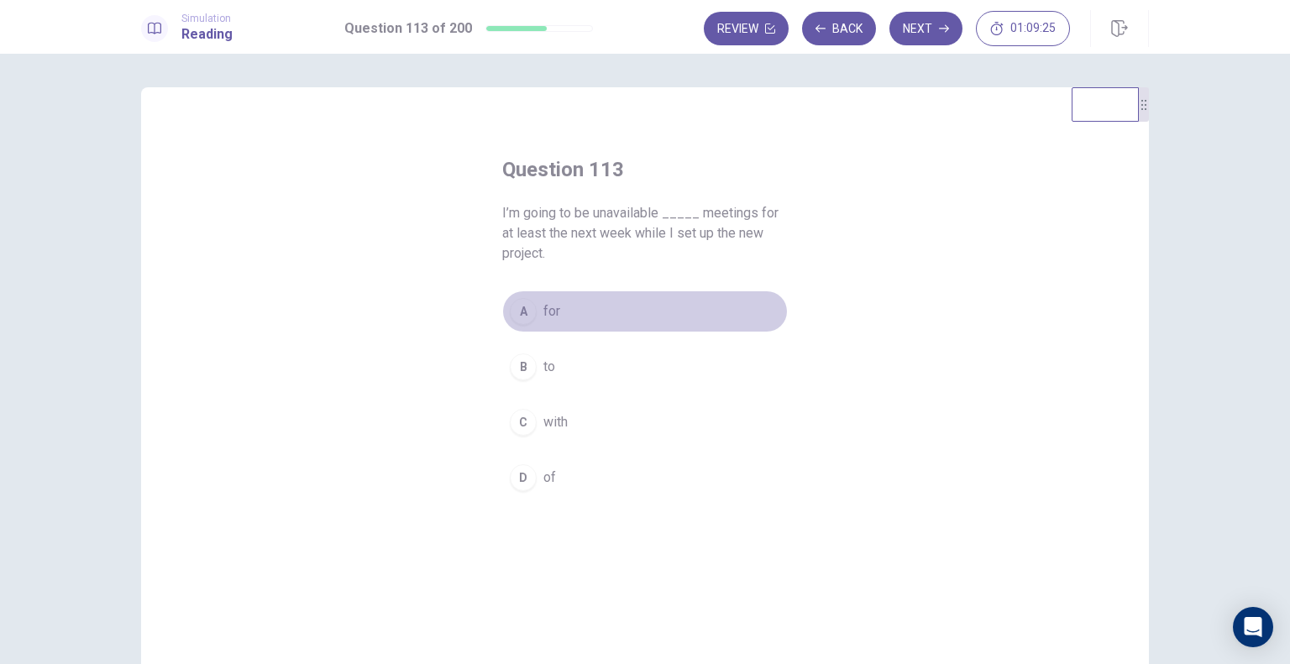
click at [549, 320] on span "for" at bounding box center [551, 311] width 17 height 20
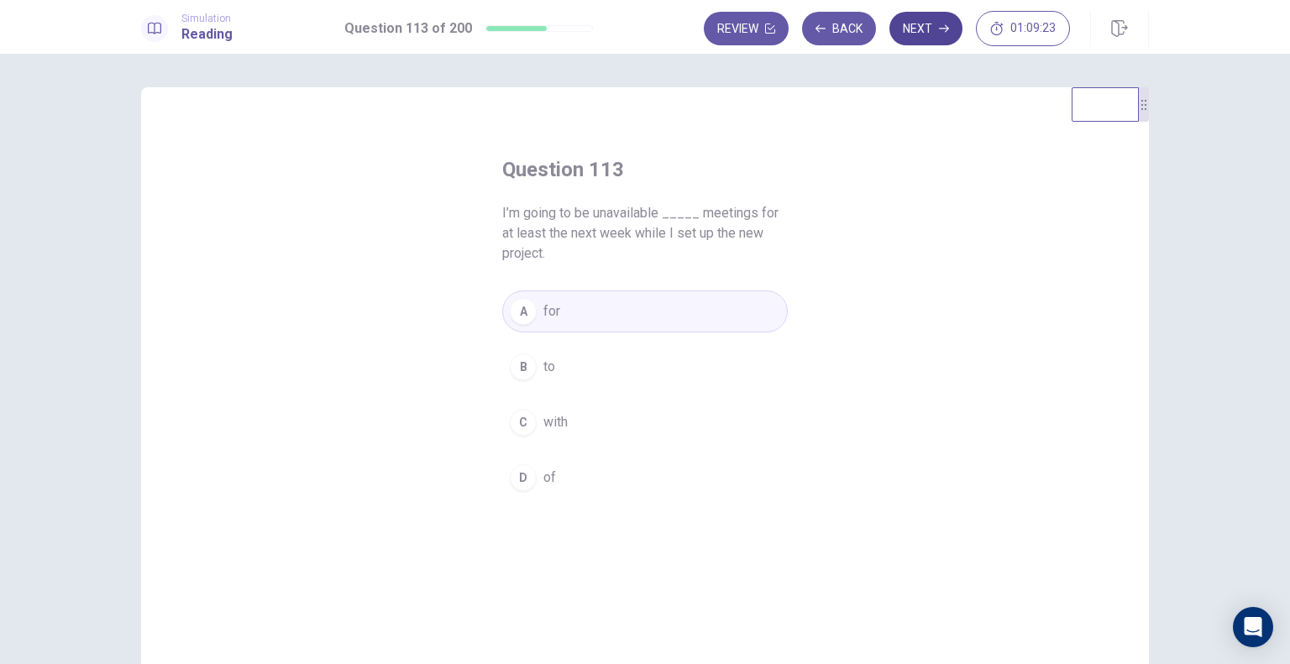
click at [930, 33] on button "Next" at bounding box center [925, 29] width 73 height 34
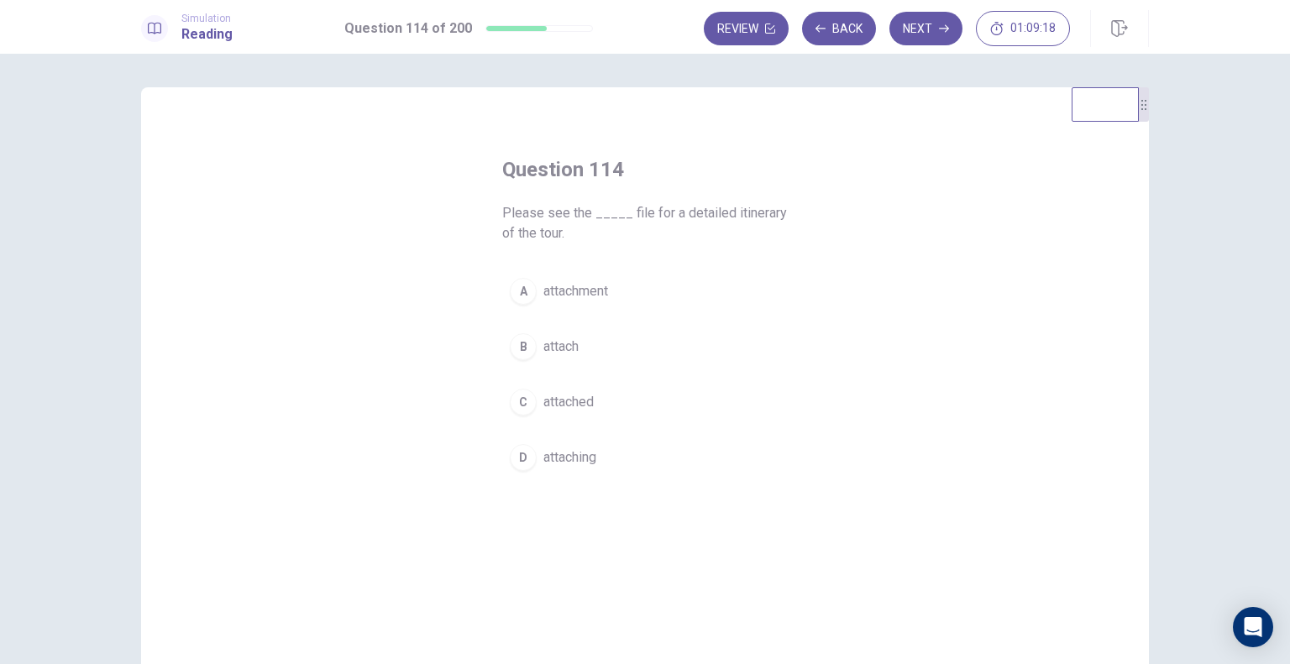
click at [583, 295] on span "attachment" at bounding box center [575, 291] width 65 height 20
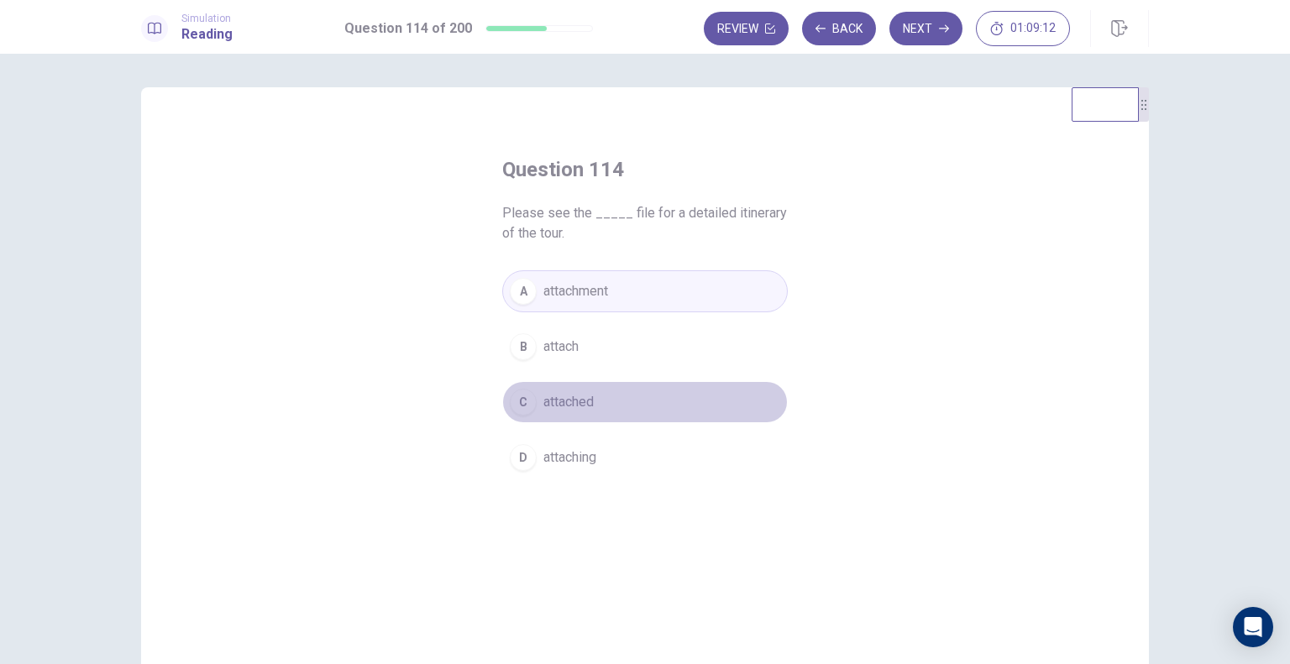
click at [564, 392] on span "attached" at bounding box center [568, 402] width 50 height 20
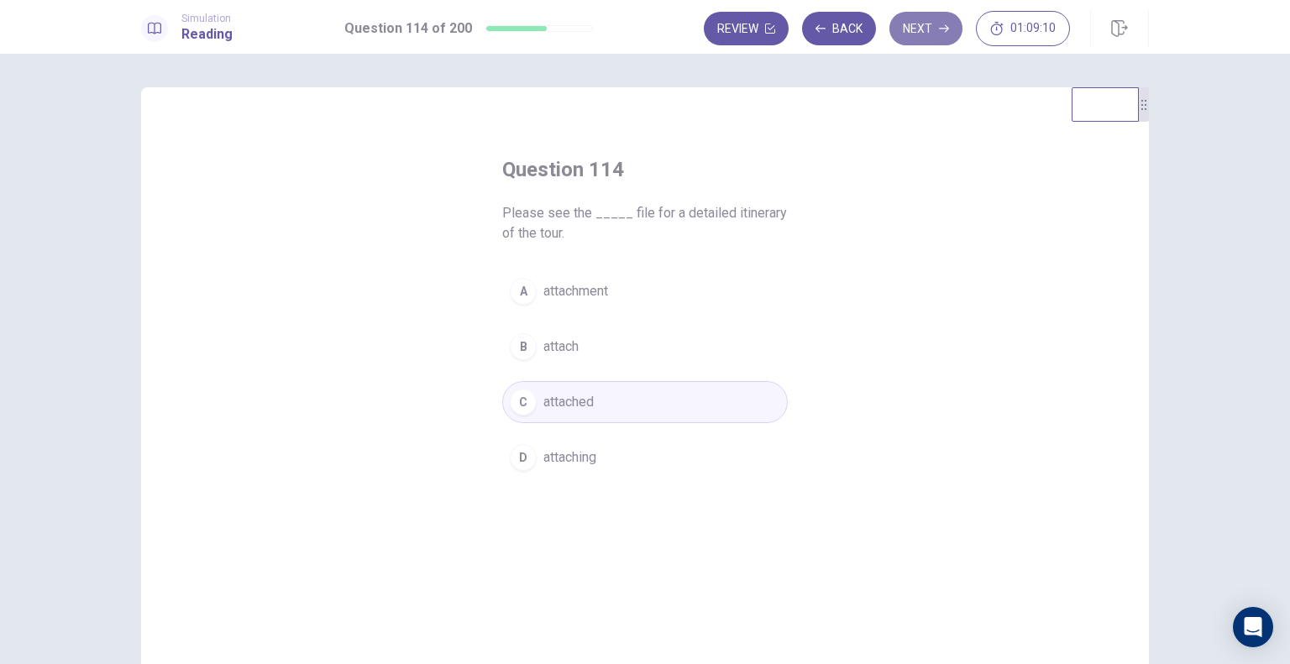
click at [933, 43] on button "Next" at bounding box center [925, 29] width 73 height 34
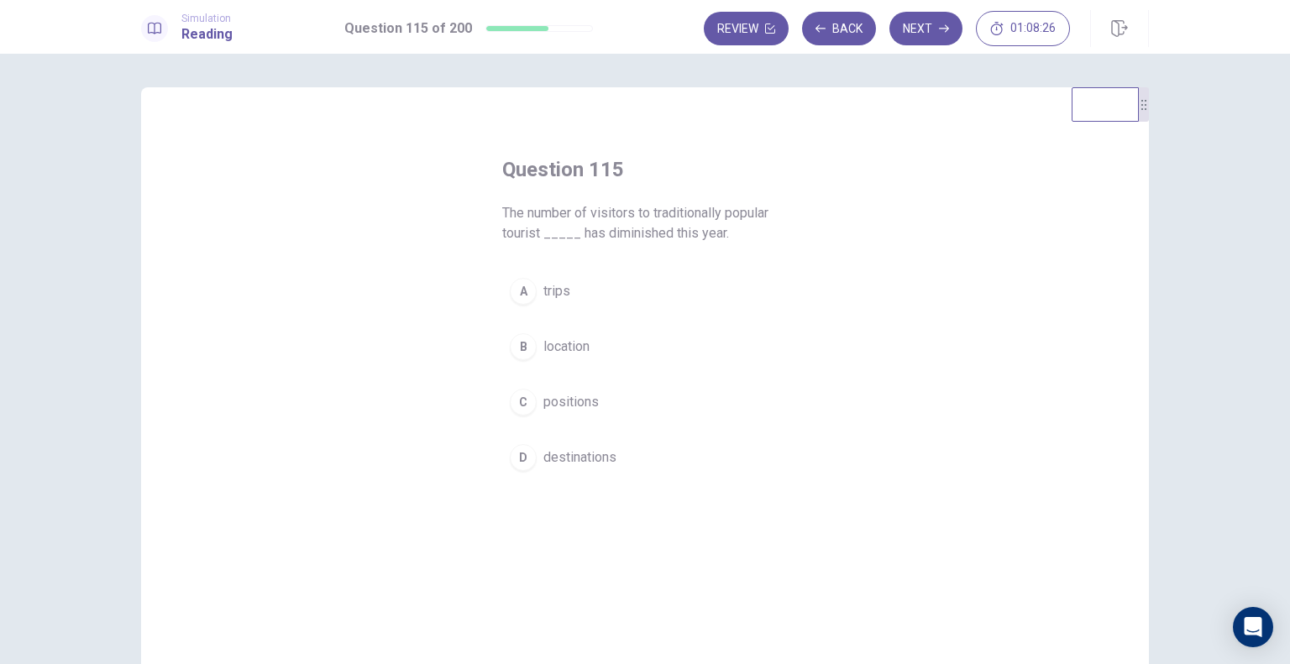
click at [594, 458] on span "destinations" at bounding box center [579, 457] width 73 height 20
click at [919, 31] on button "Next" at bounding box center [925, 29] width 73 height 34
click at [557, 366] on span "himself" at bounding box center [565, 367] width 44 height 20
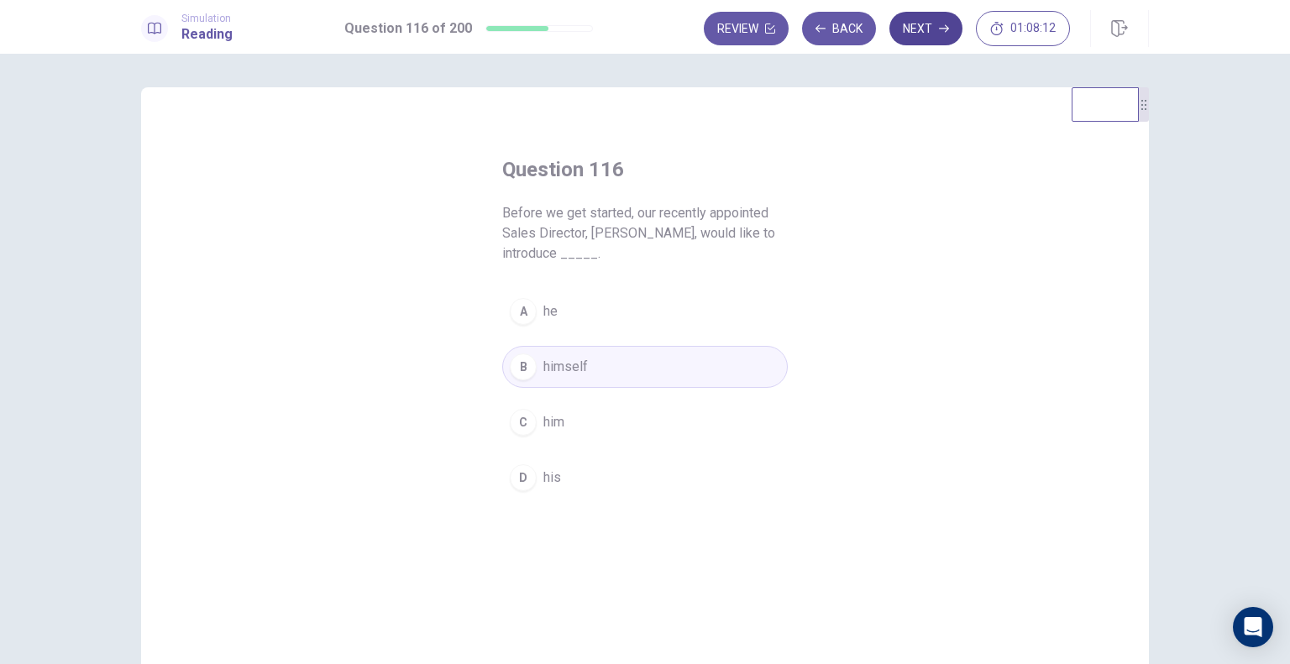
click at [946, 29] on icon "button" at bounding box center [944, 29] width 10 height 10
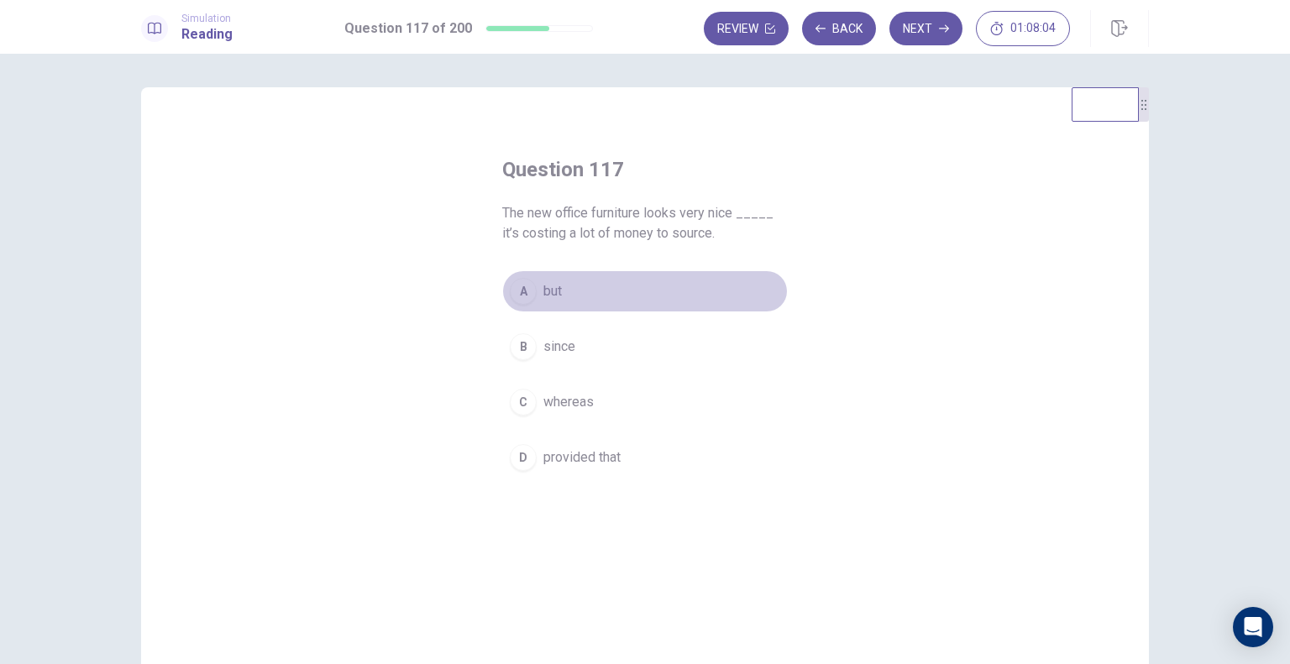
click at [547, 287] on span "but" at bounding box center [552, 291] width 18 height 20
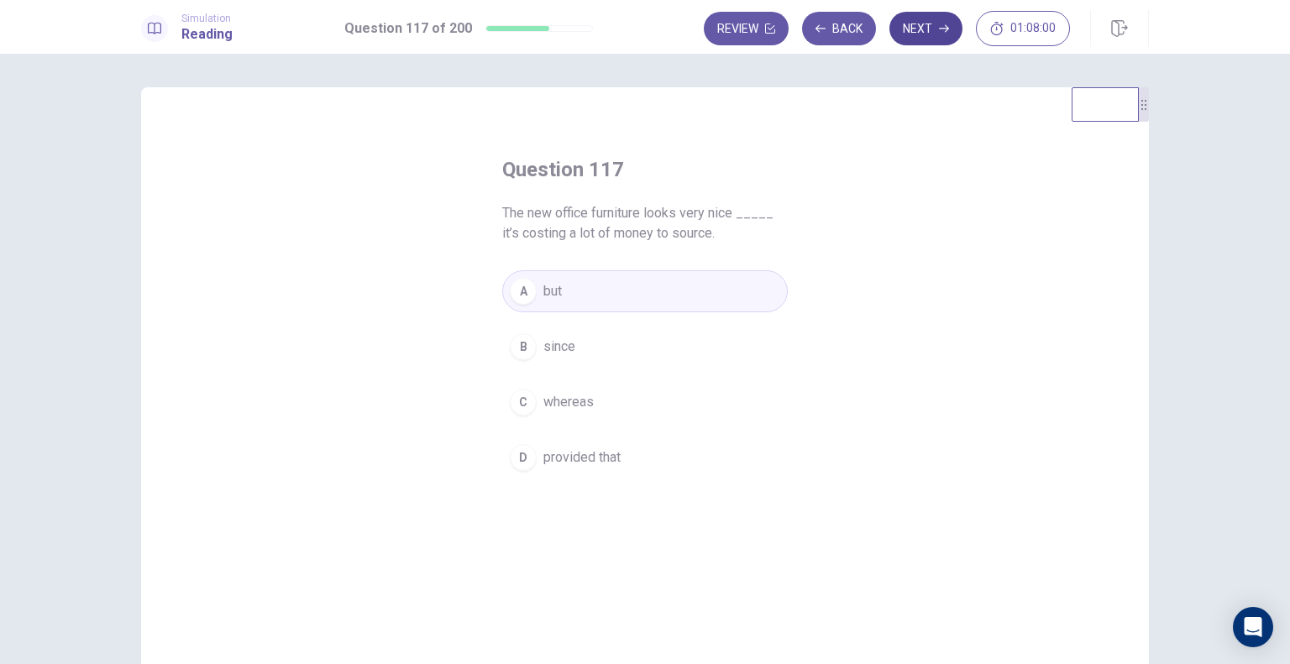
click at [945, 18] on button "Next" at bounding box center [925, 29] width 73 height 34
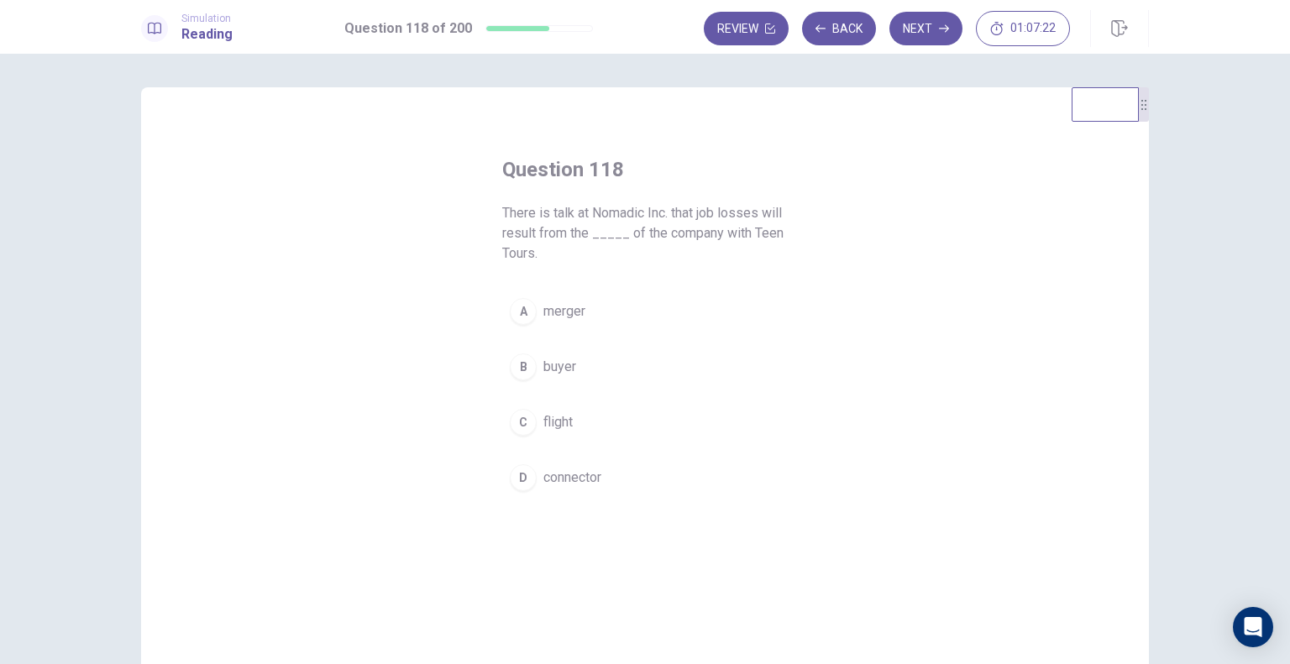
click at [563, 308] on span "merger" at bounding box center [564, 311] width 42 height 20
click at [944, 43] on button "Next" at bounding box center [925, 29] width 73 height 34
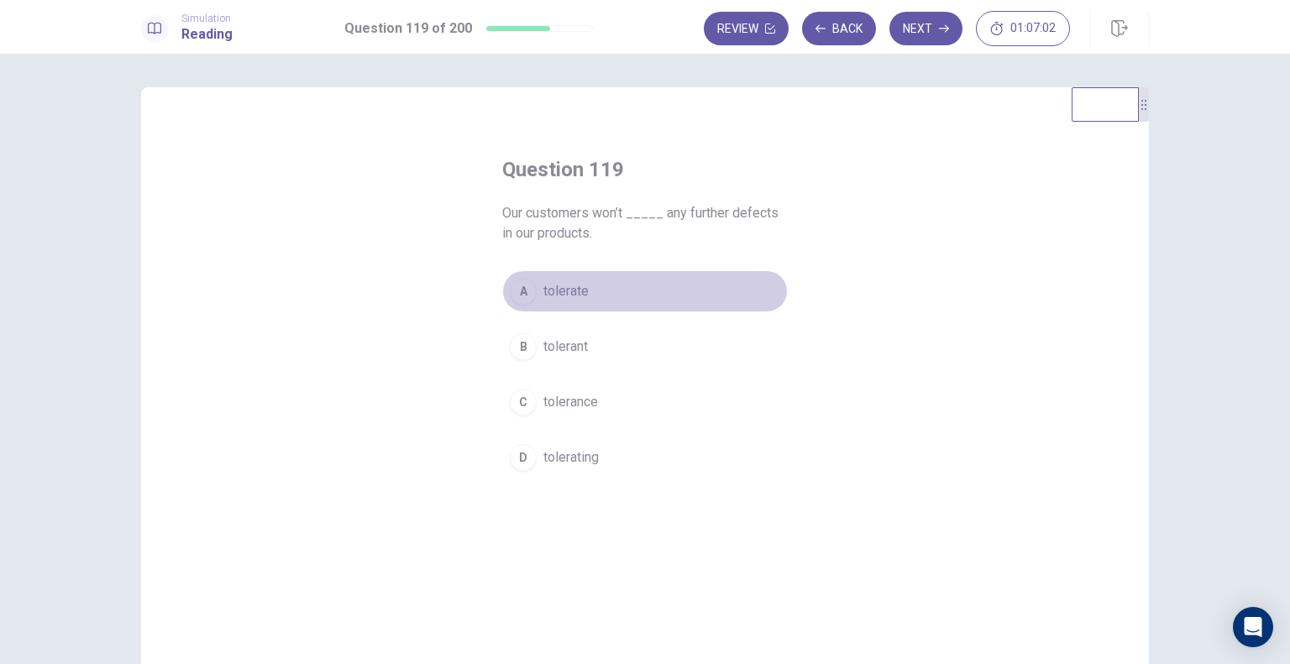
click at [567, 287] on span "tolerate" at bounding box center [565, 291] width 45 height 20
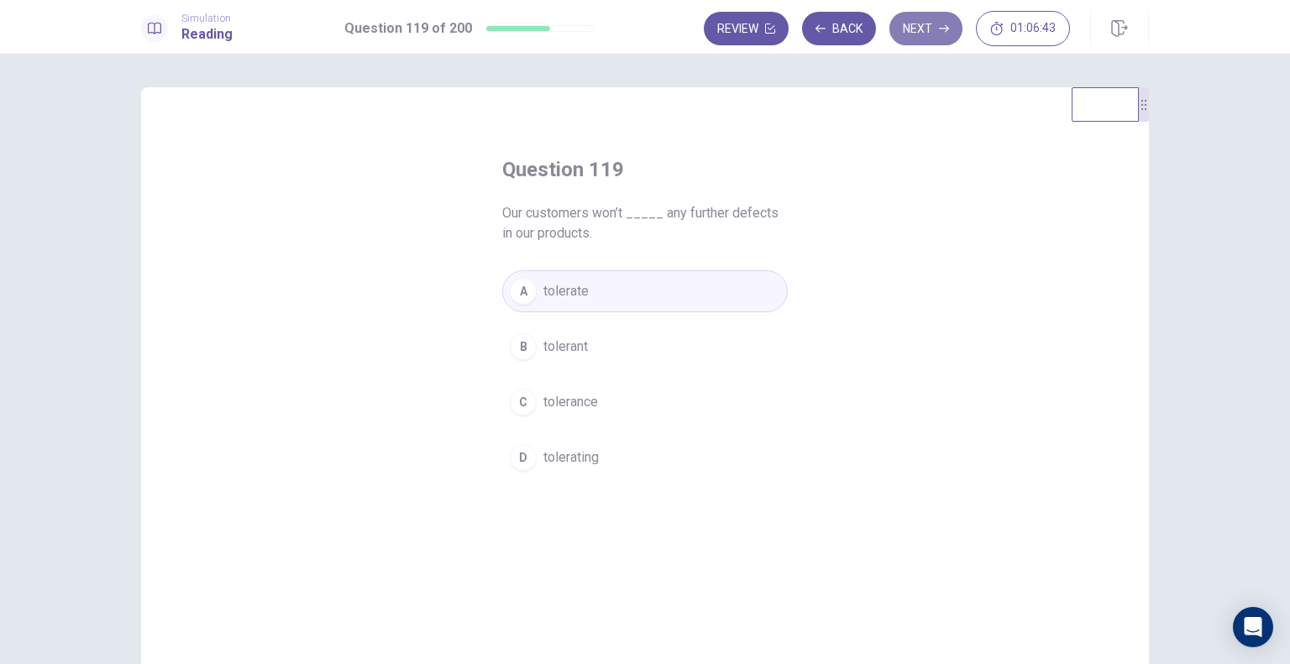
click at [927, 28] on button "Next" at bounding box center [925, 29] width 73 height 34
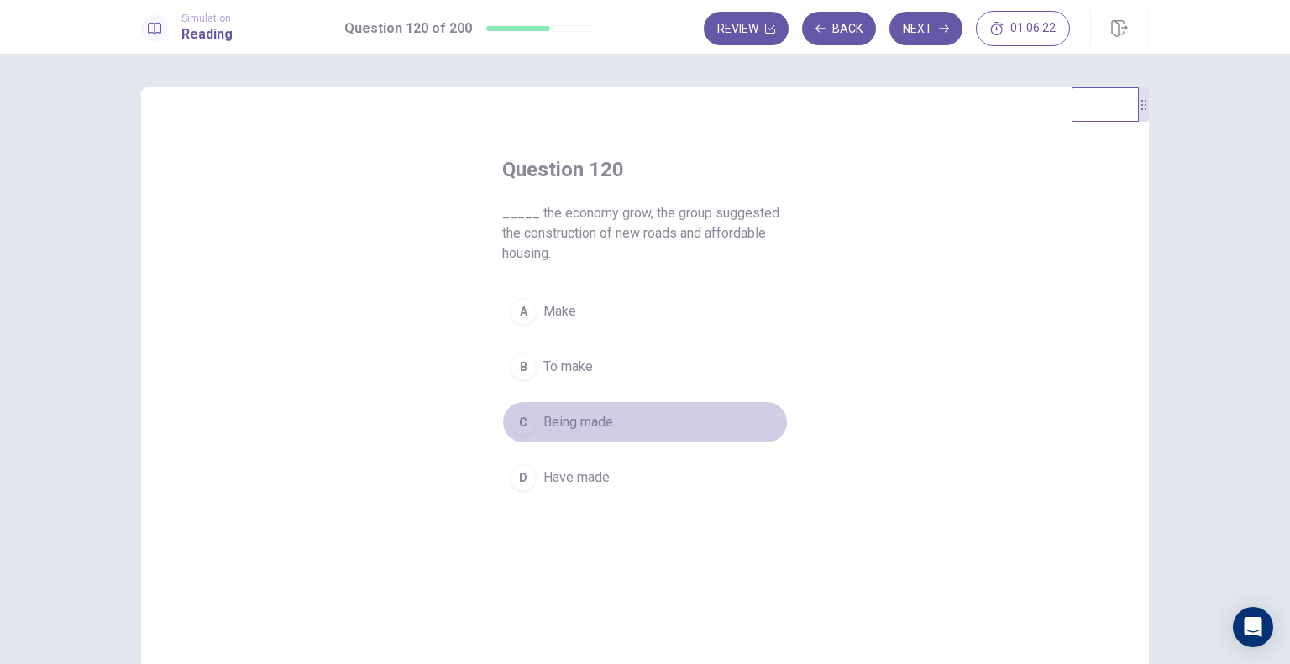
click at [594, 413] on span "Being made" at bounding box center [578, 422] width 70 height 20
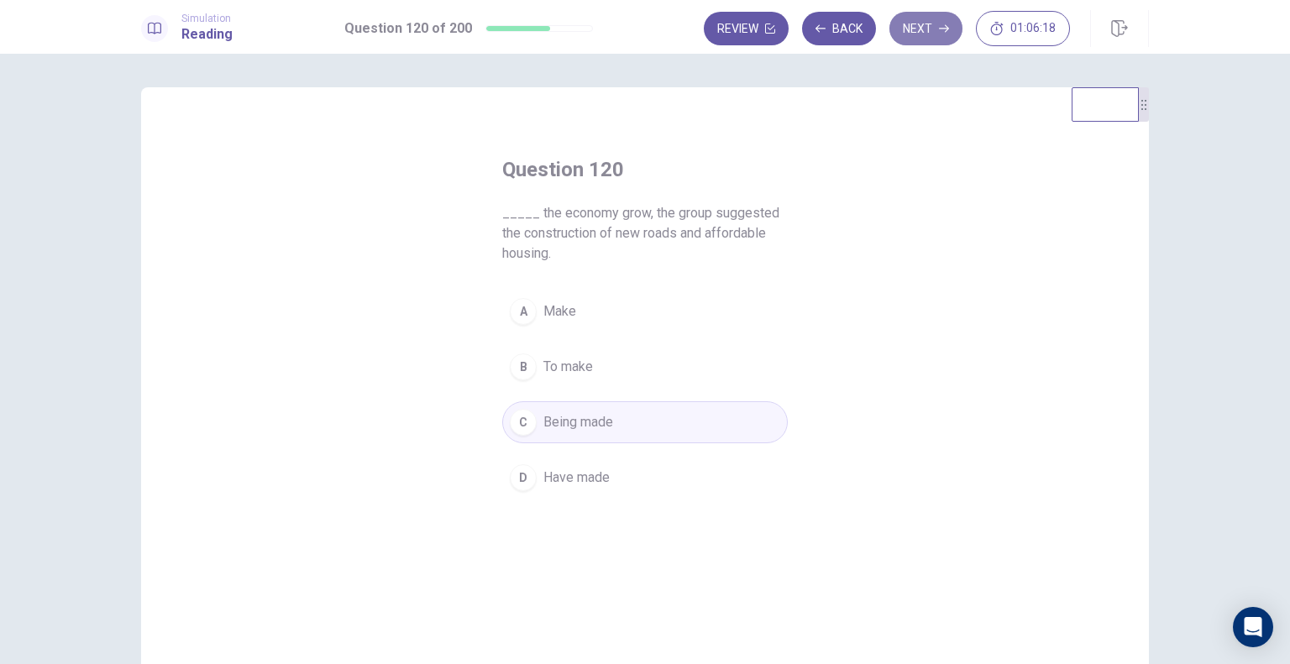
click at [933, 23] on button "Next" at bounding box center [925, 29] width 73 height 34
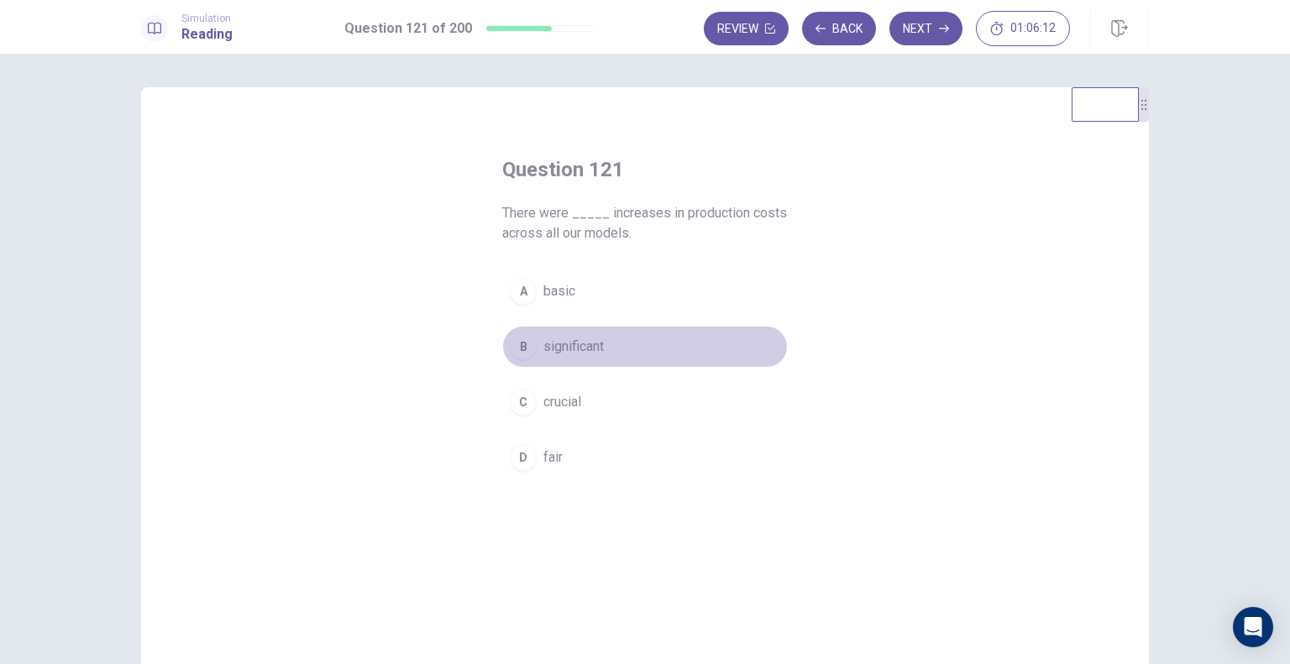
click at [590, 343] on span "significant" at bounding box center [573, 347] width 60 height 20
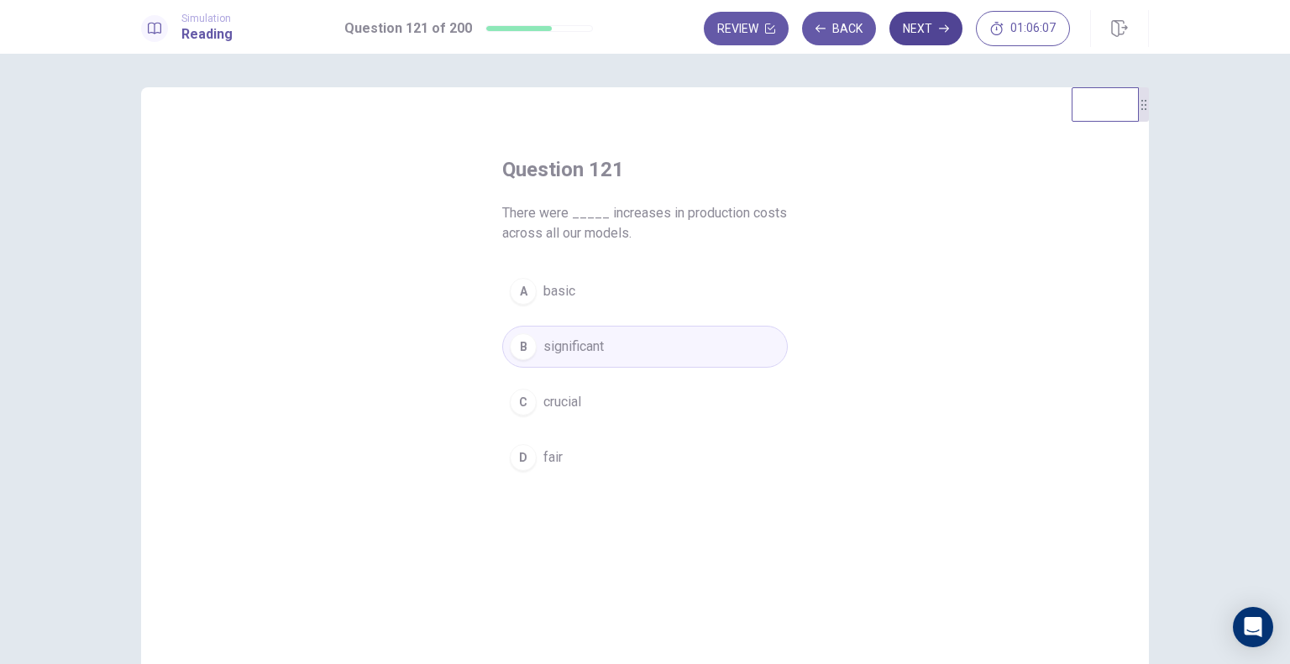
click at [919, 33] on button "Next" at bounding box center [925, 29] width 73 height 34
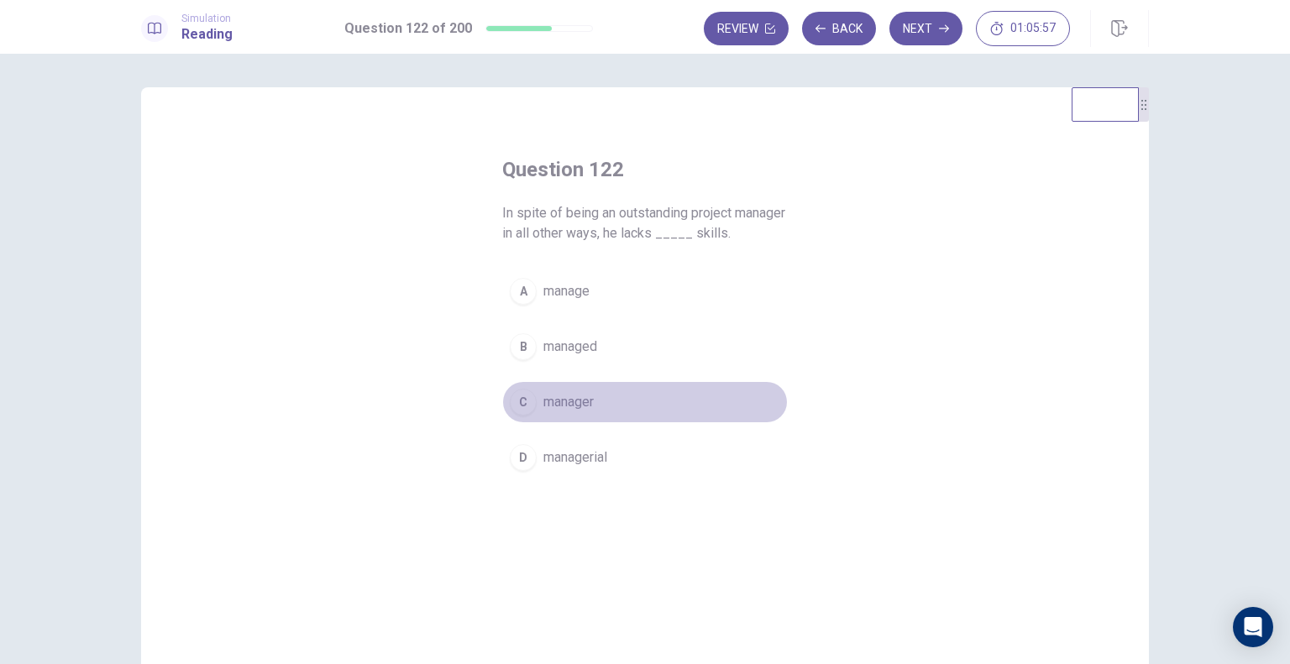
click at [571, 406] on span "manager" at bounding box center [568, 402] width 50 height 20
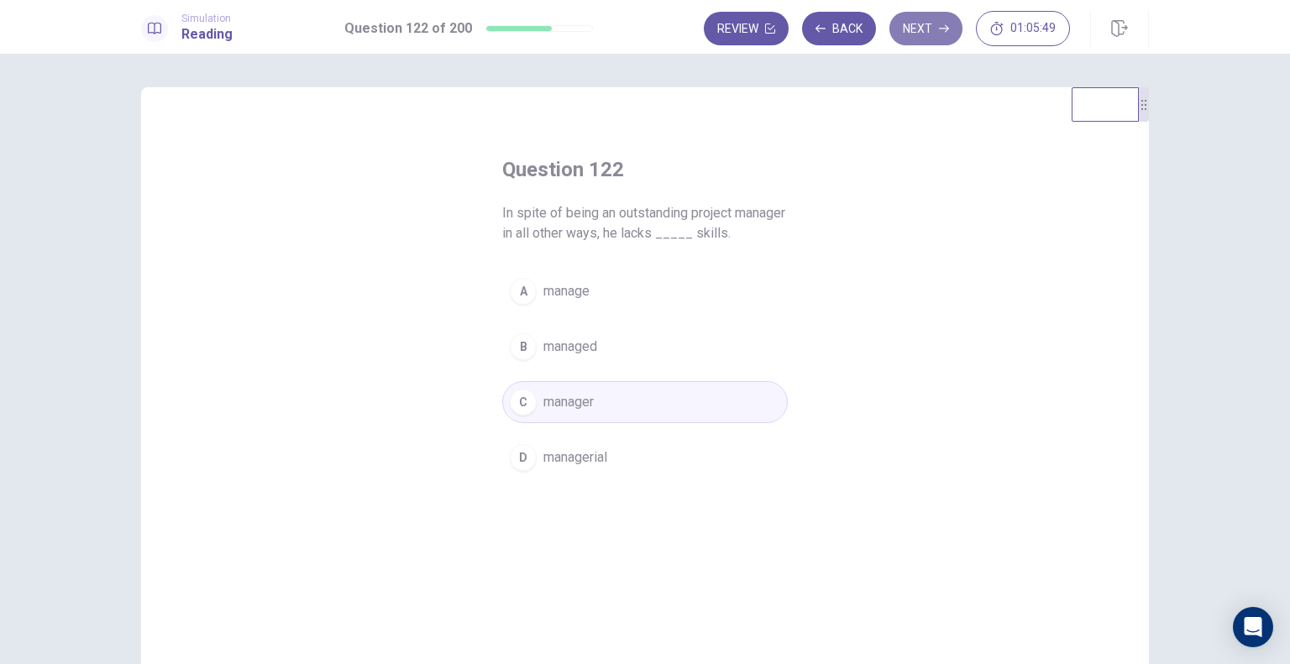
click at [930, 24] on button "Next" at bounding box center [925, 29] width 73 height 34
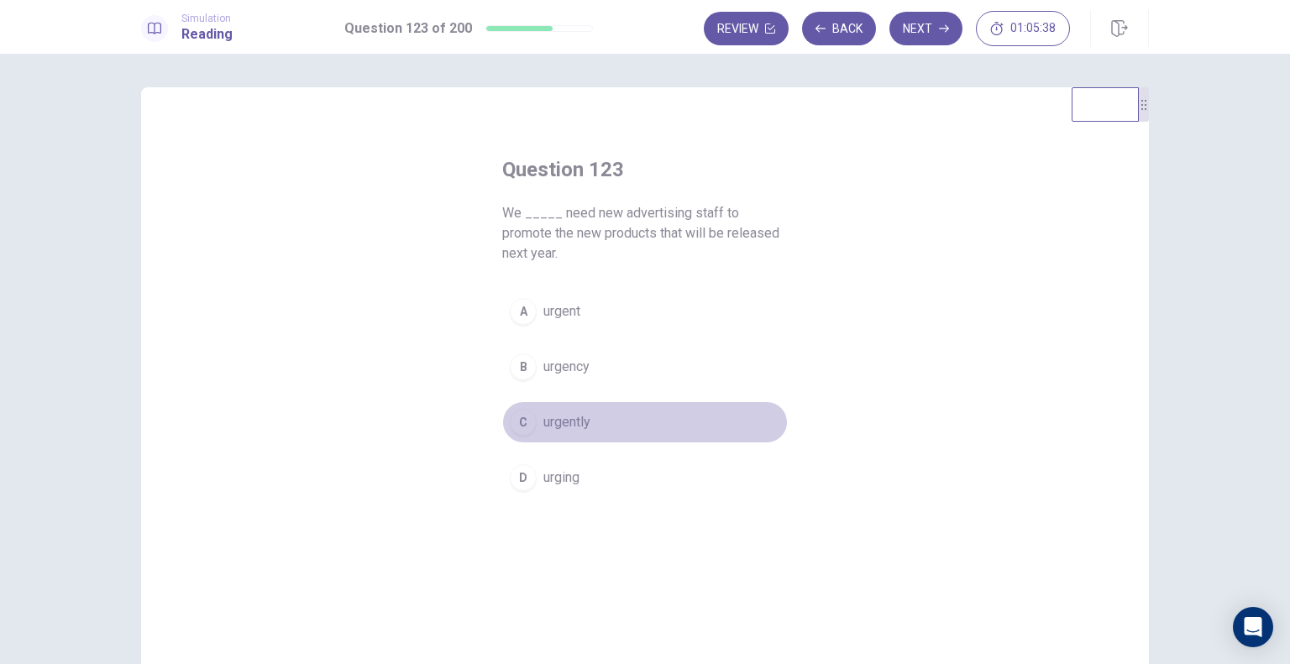
click at [568, 424] on span "urgently" at bounding box center [566, 422] width 47 height 20
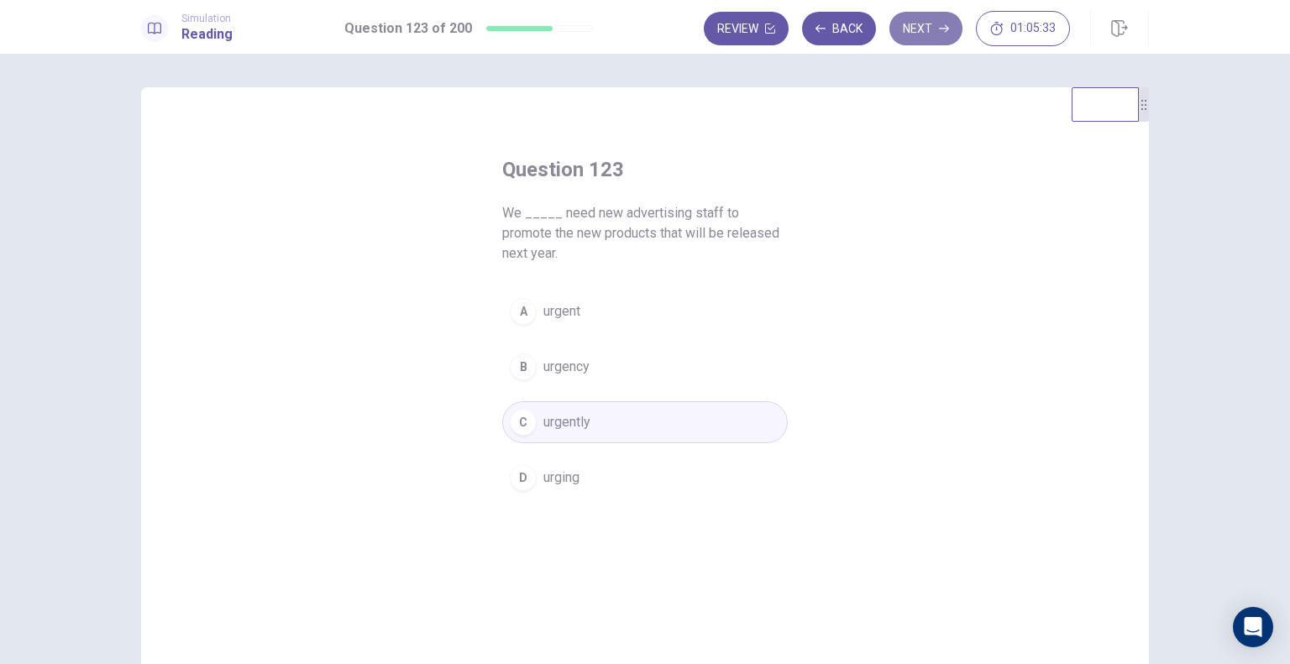
click at [924, 38] on button "Next" at bounding box center [925, 29] width 73 height 34
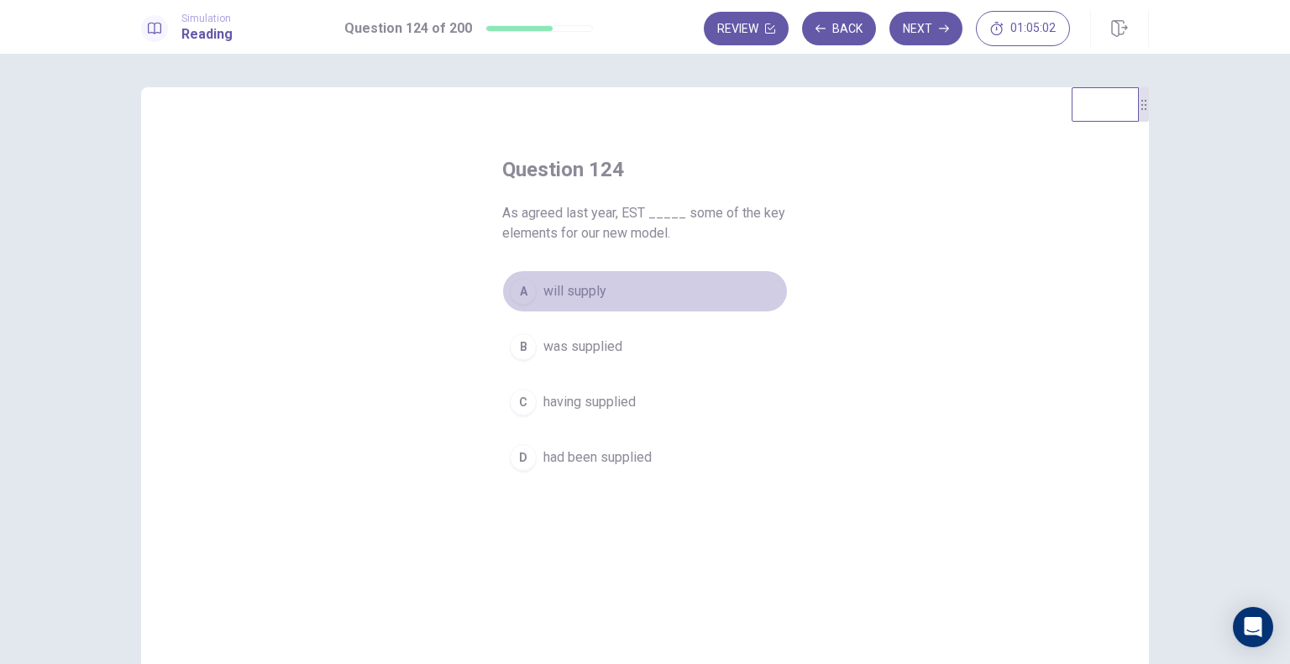
click at [558, 283] on span "will supply" at bounding box center [574, 291] width 63 height 20
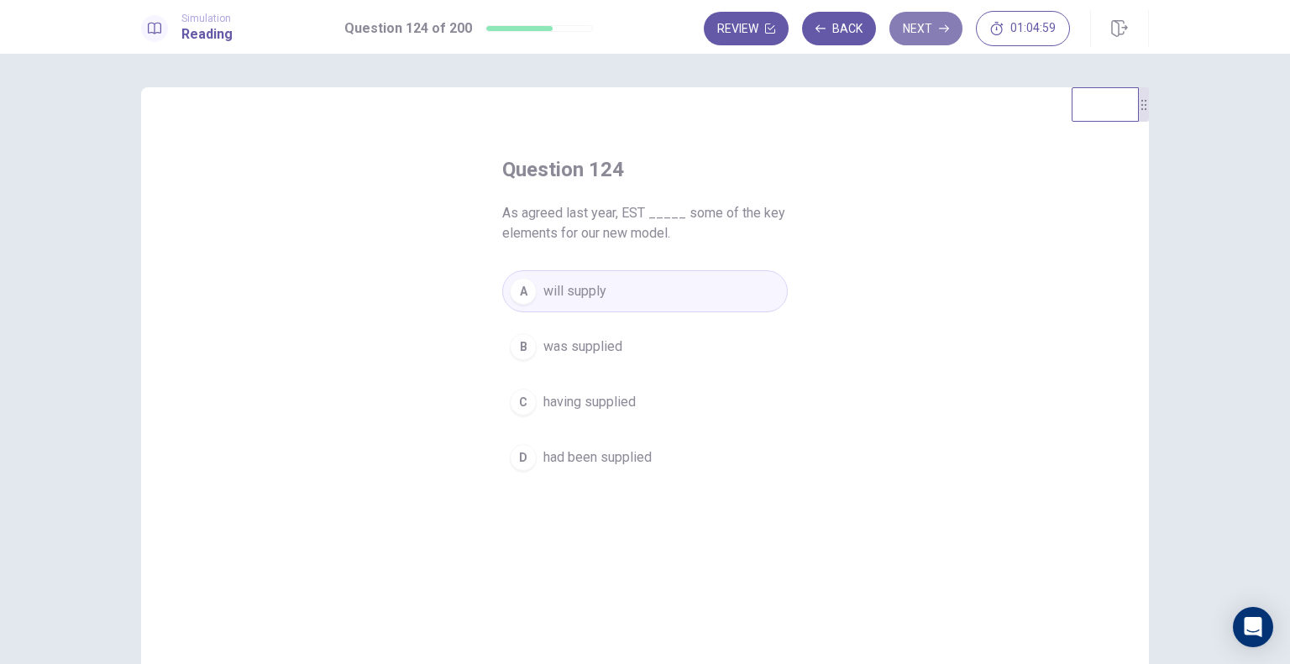
click at [924, 36] on button "Next" at bounding box center [925, 29] width 73 height 34
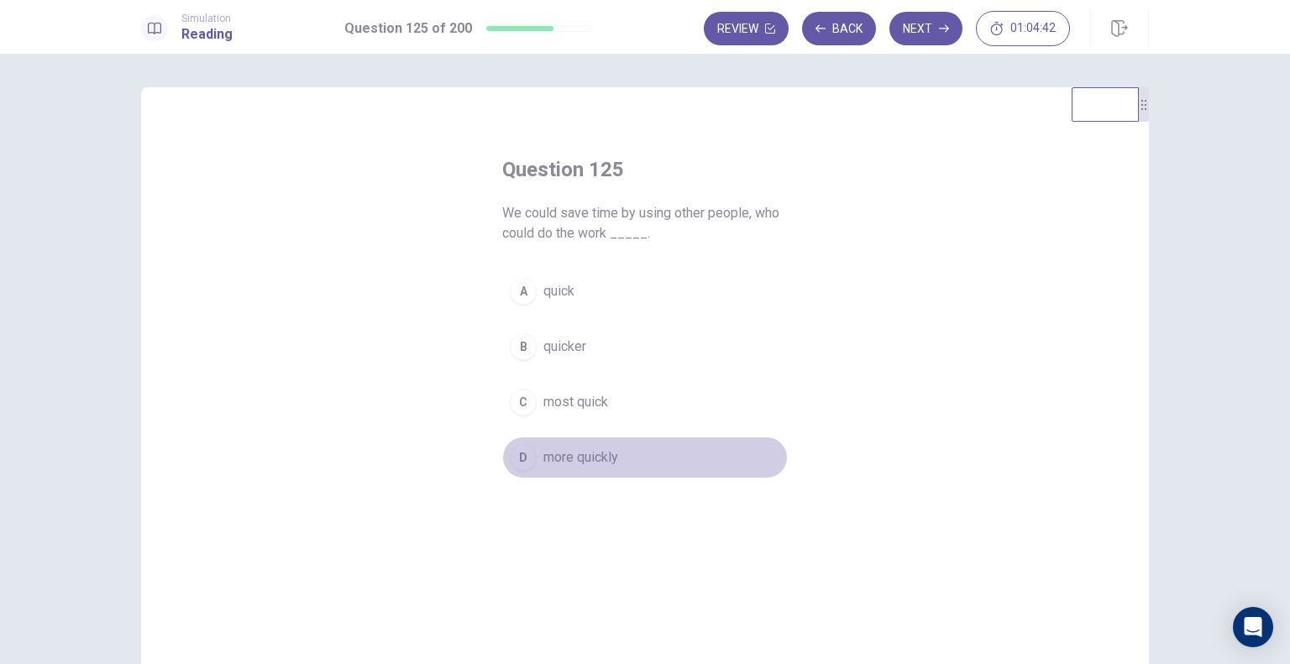
click at [588, 455] on span "more quickly" at bounding box center [580, 457] width 75 height 20
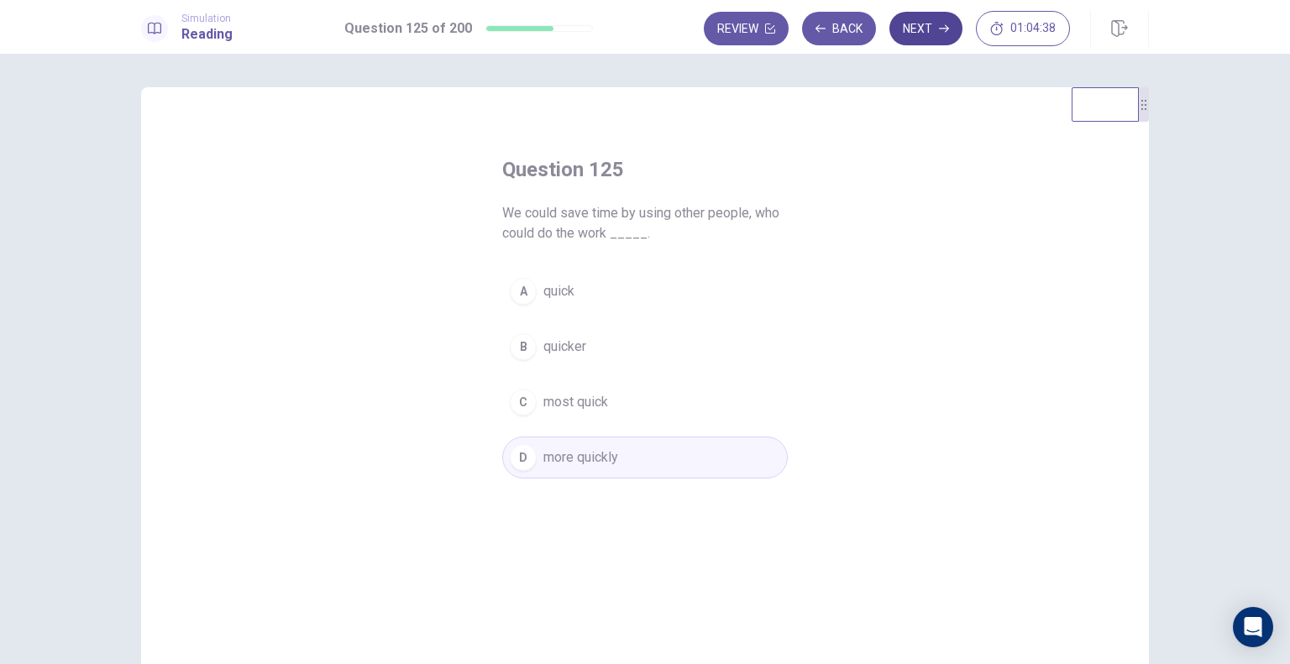
click at [913, 35] on button "Next" at bounding box center [925, 29] width 73 height 34
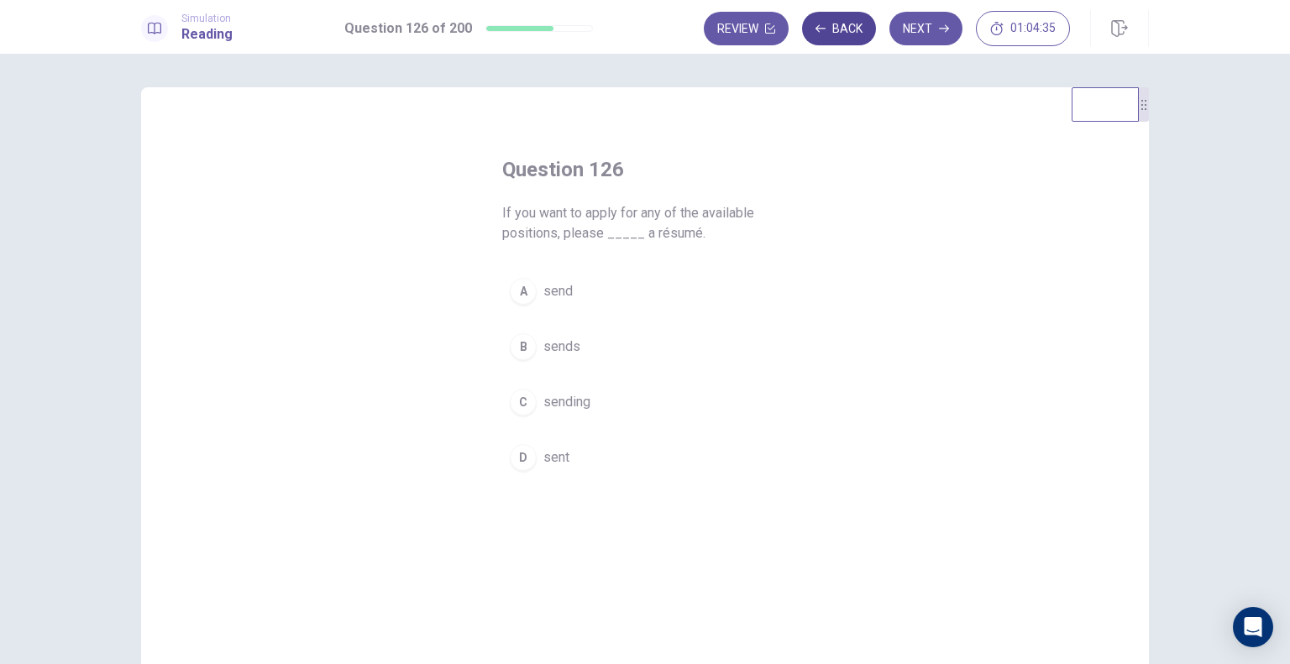
click at [837, 28] on button "Back" at bounding box center [839, 29] width 74 height 34
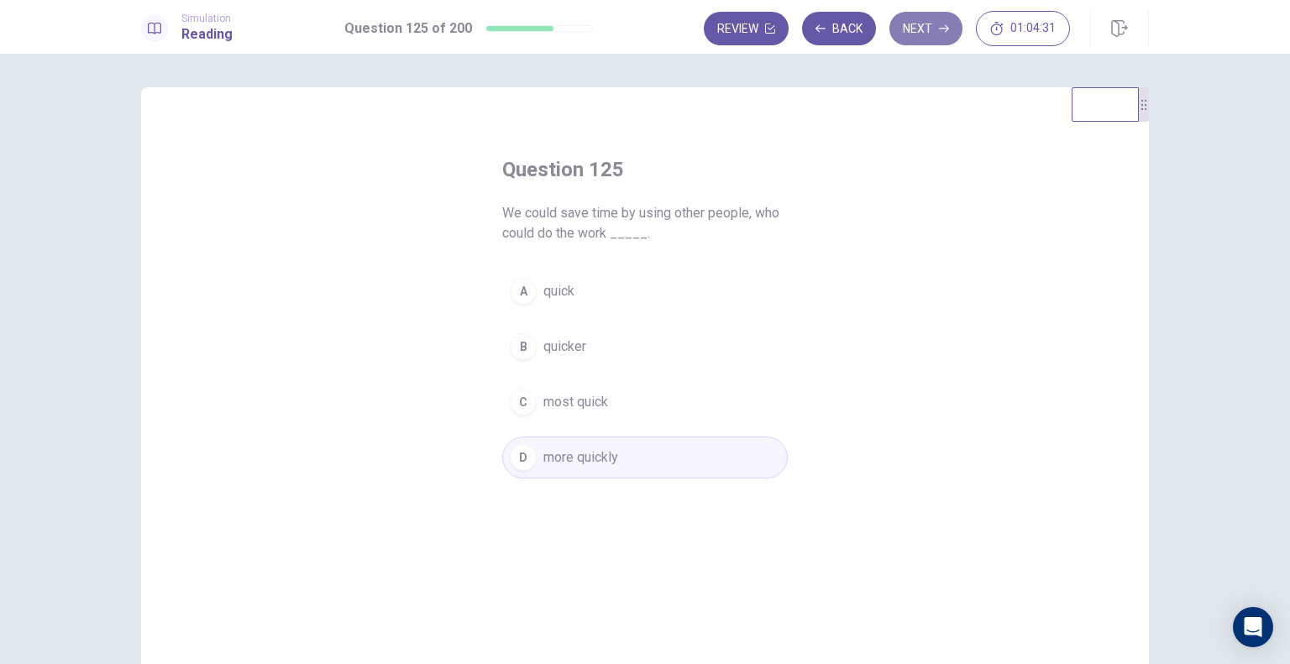
click at [940, 38] on button "Next" at bounding box center [925, 29] width 73 height 34
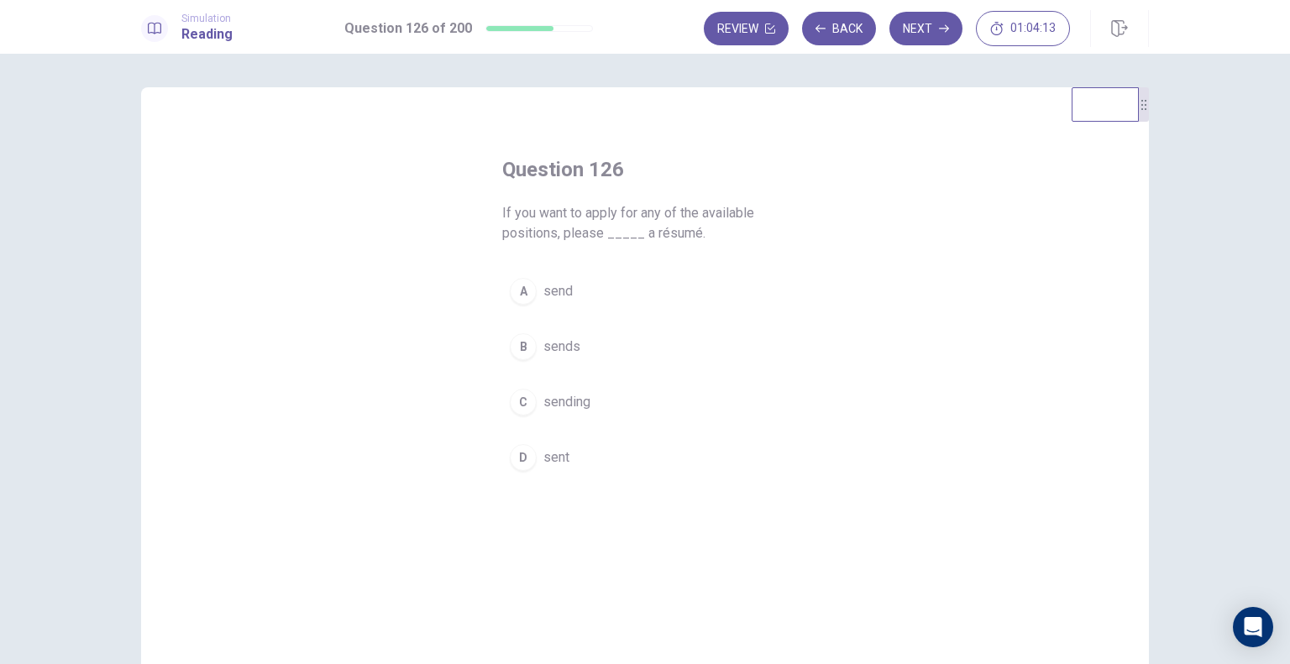
click at [560, 291] on span "send" at bounding box center [557, 291] width 29 height 20
click at [937, 29] on button "Next" at bounding box center [925, 29] width 73 height 34
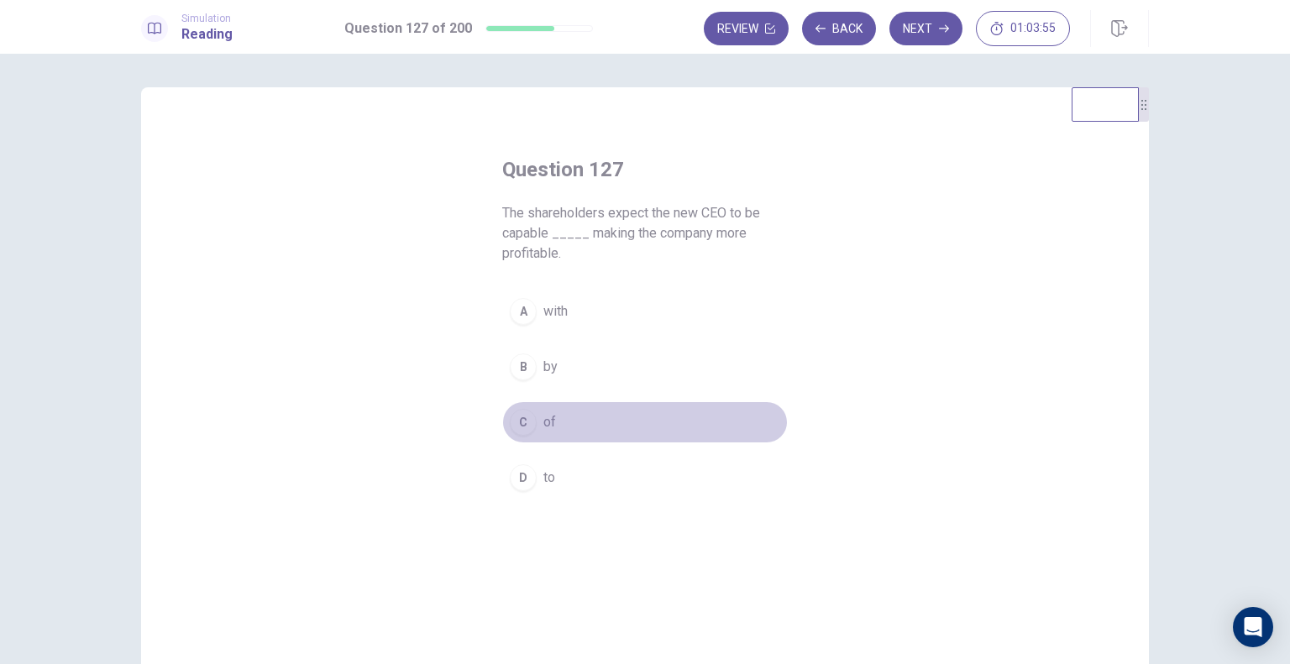
click at [532, 426] on button "C of" at bounding box center [644, 422] width 285 height 42
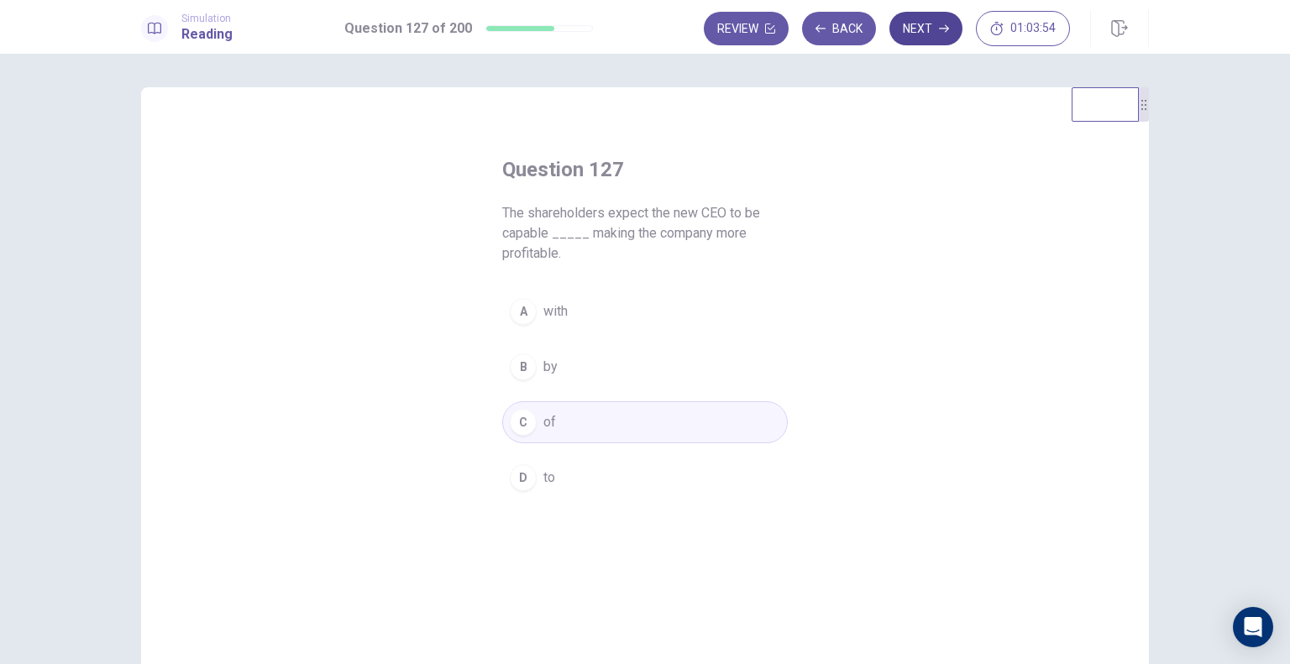
click at [939, 36] on button "Next" at bounding box center [925, 29] width 73 height 34
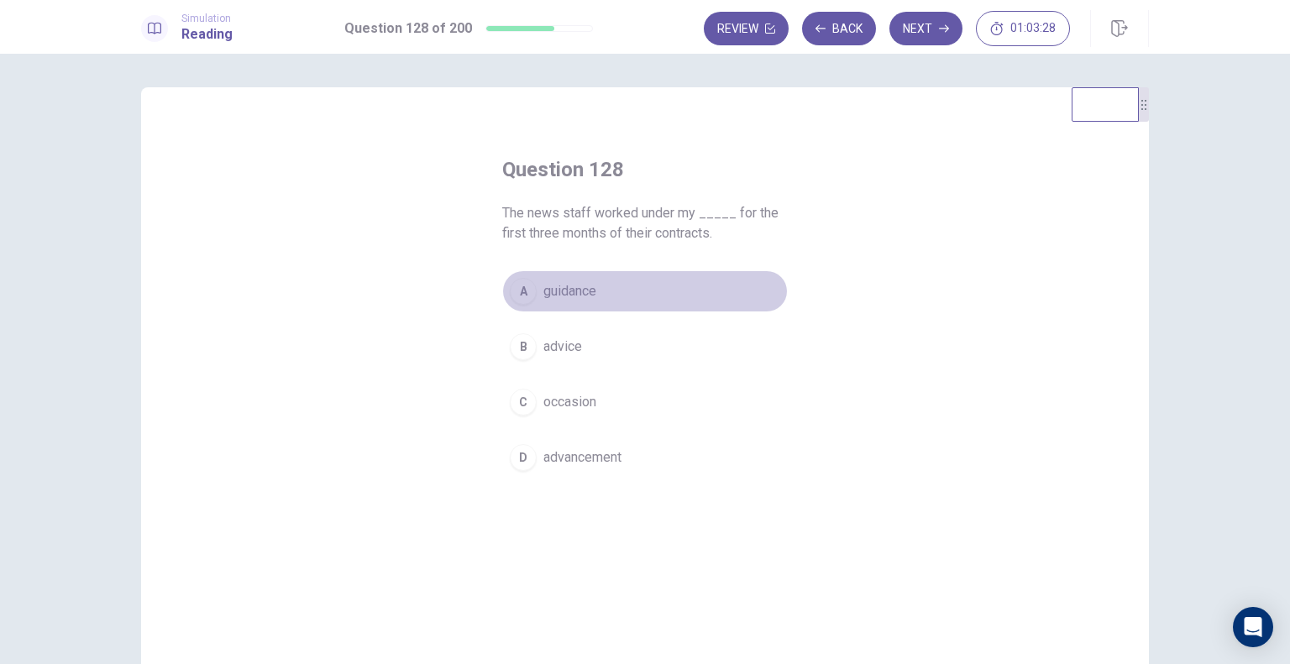
click at [570, 295] on span "guidance" at bounding box center [569, 291] width 53 height 20
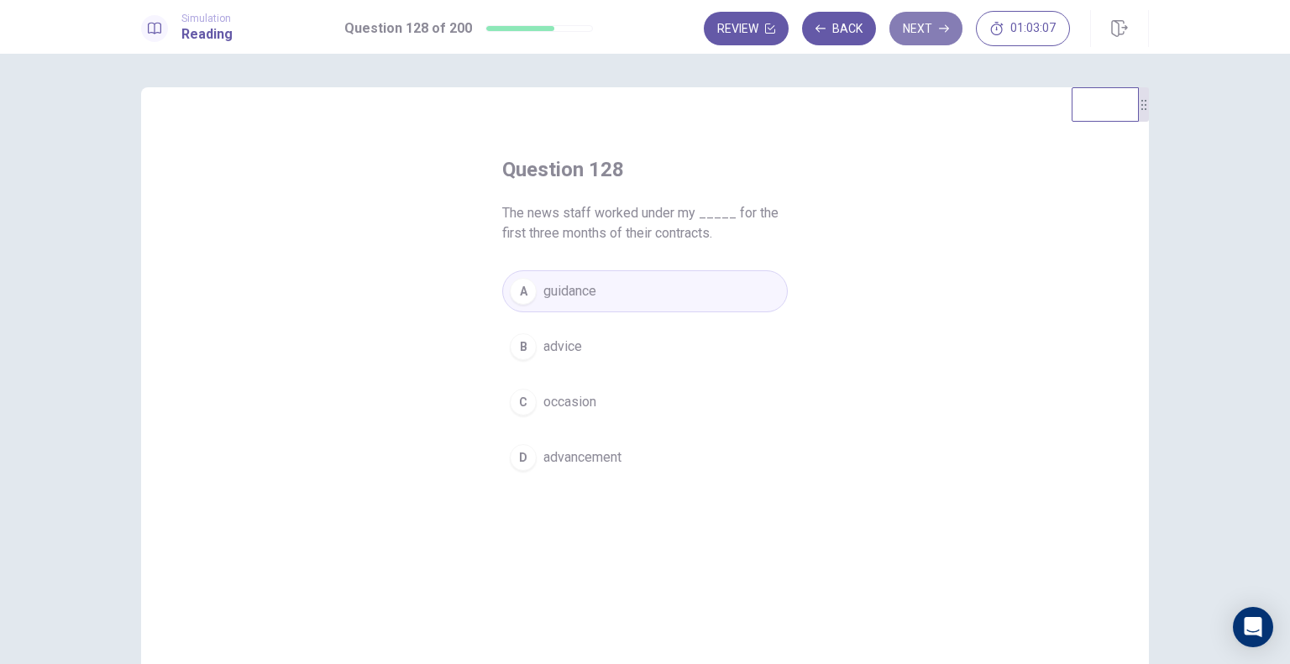
click at [921, 39] on button "Next" at bounding box center [925, 29] width 73 height 34
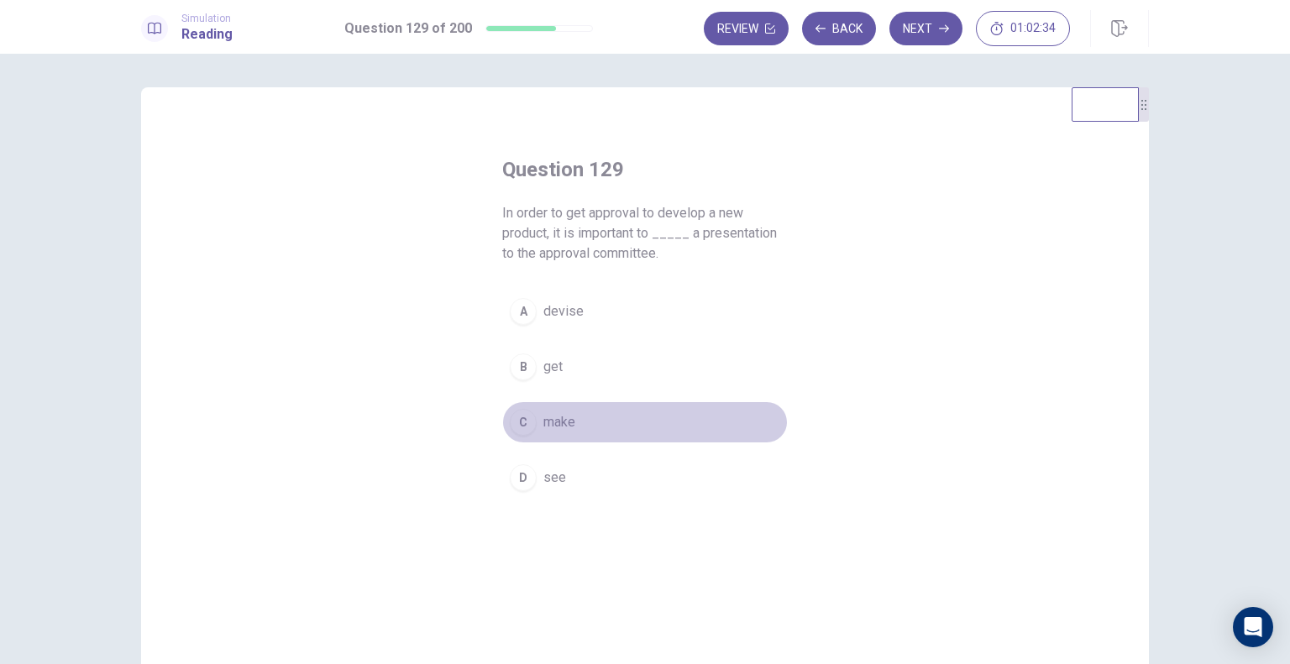
click at [553, 432] on button "C make" at bounding box center [644, 422] width 285 height 42
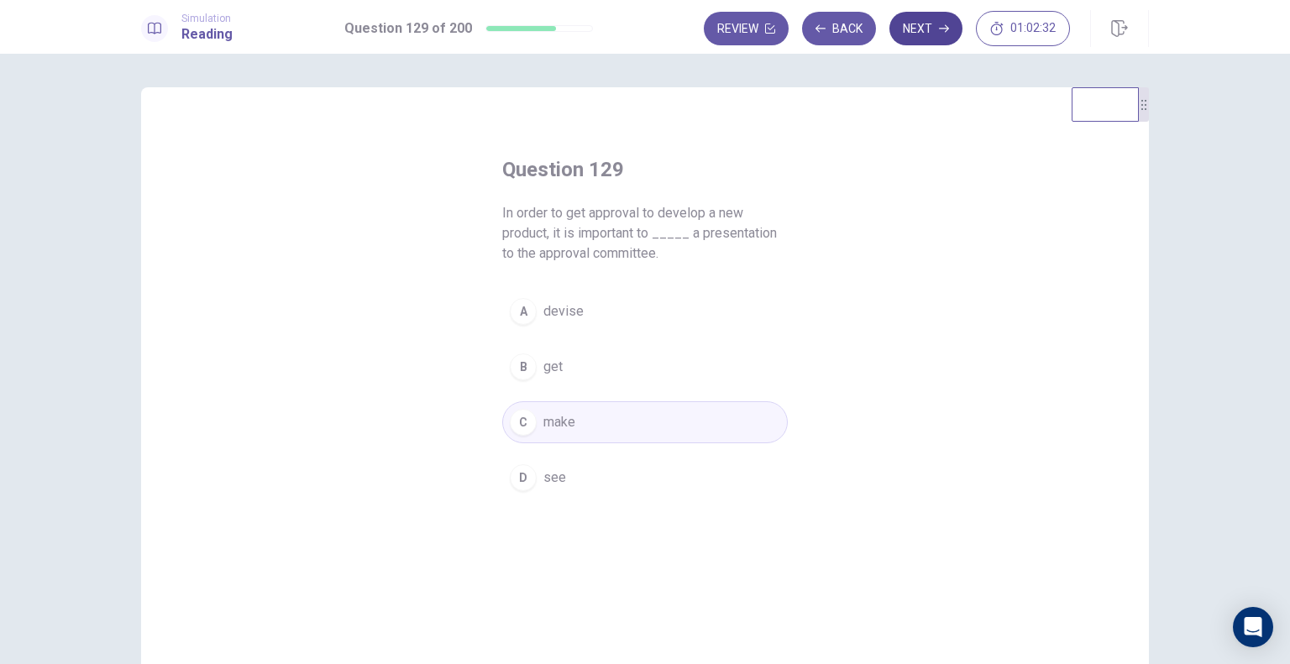
click at [930, 41] on button "Next" at bounding box center [925, 29] width 73 height 34
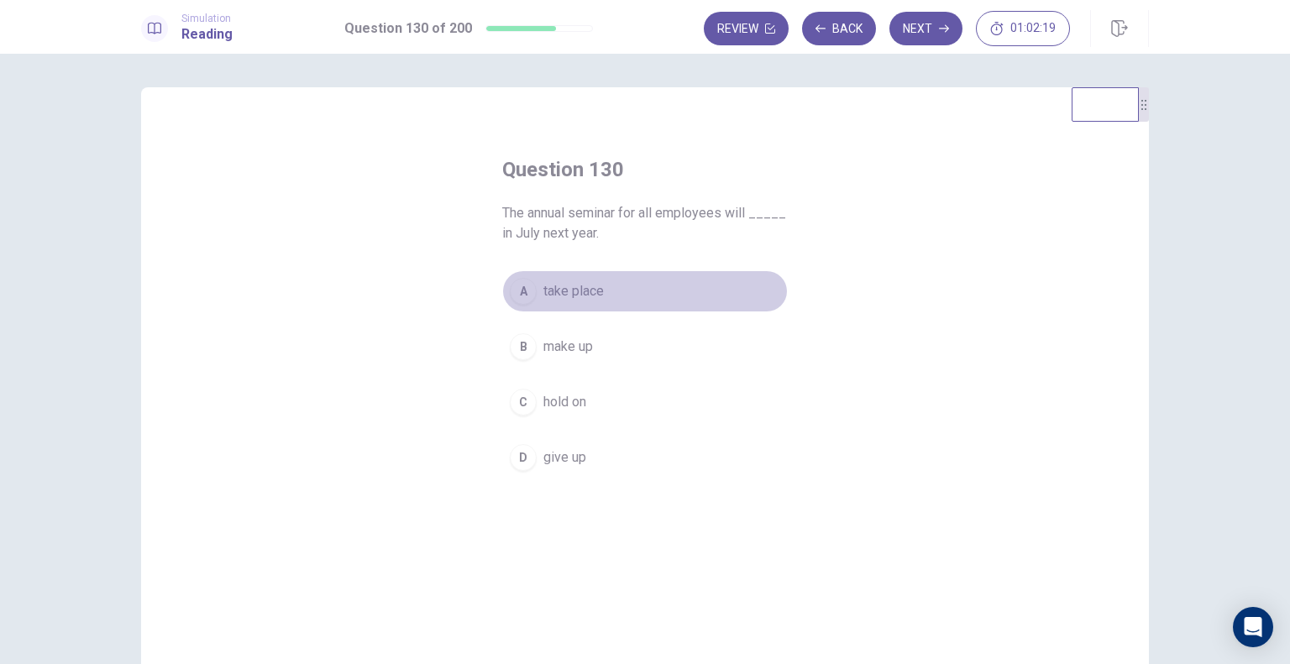
click at [594, 294] on span "take place" at bounding box center [573, 291] width 60 height 20
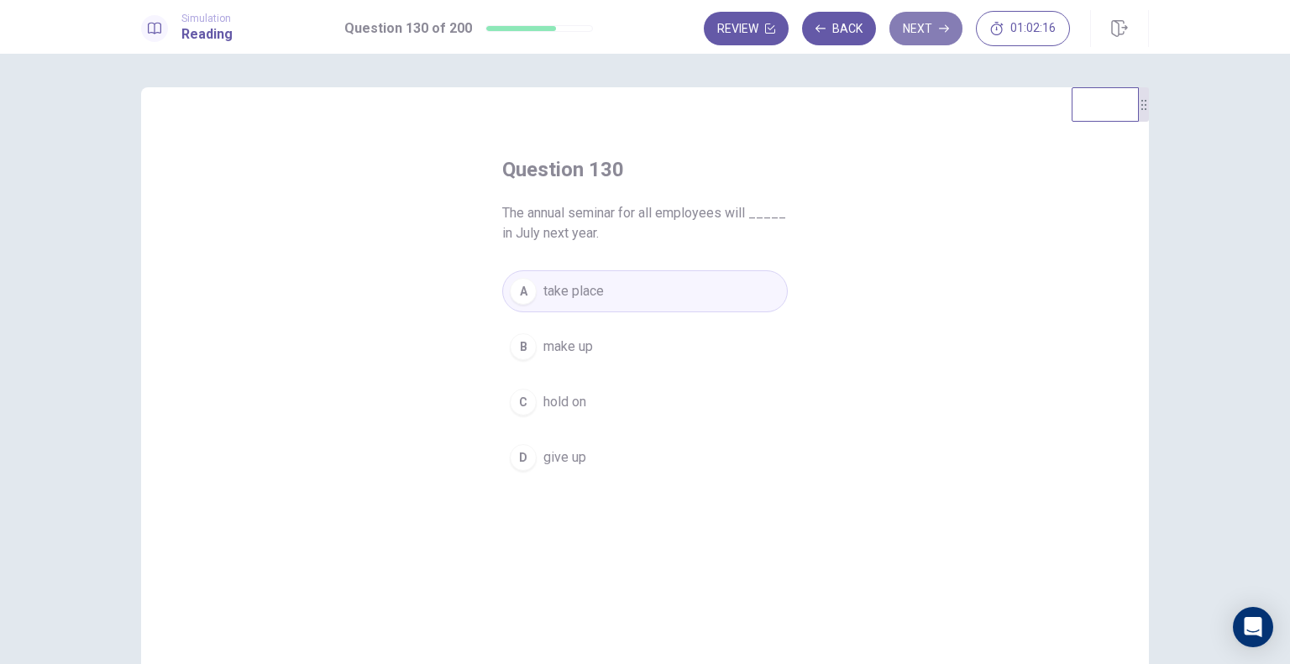
click at [938, 36] on button "Next" at bounding box center [925, 29] width 73 height 34
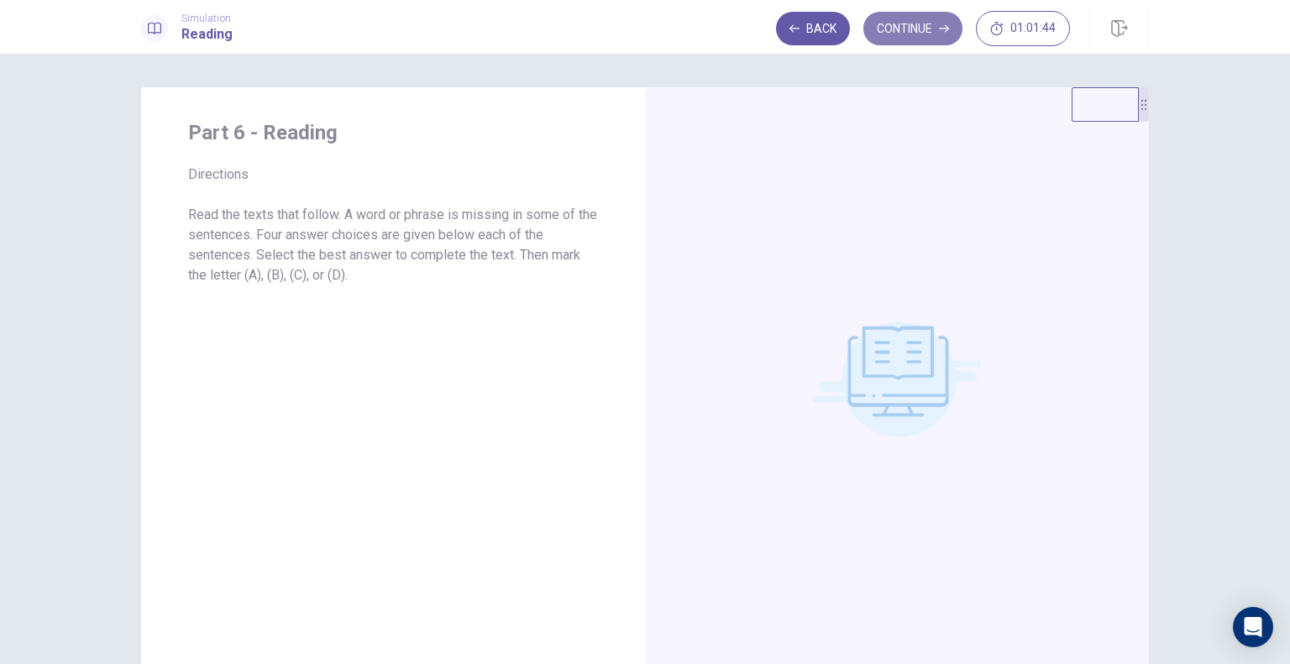
click at [881, 18] on button "Continue" at bounding box center [912, 29] width 99 height 34
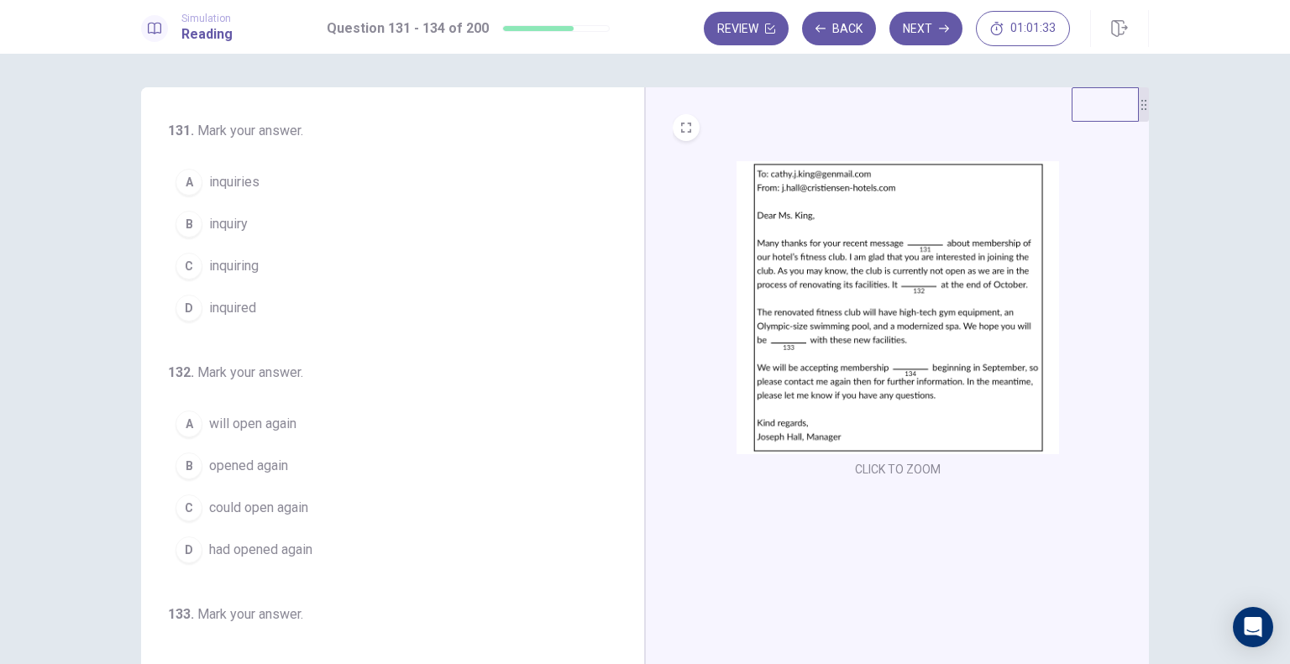
click at [876, 230] on img at bounding box center [897, 307] width 322 height 293
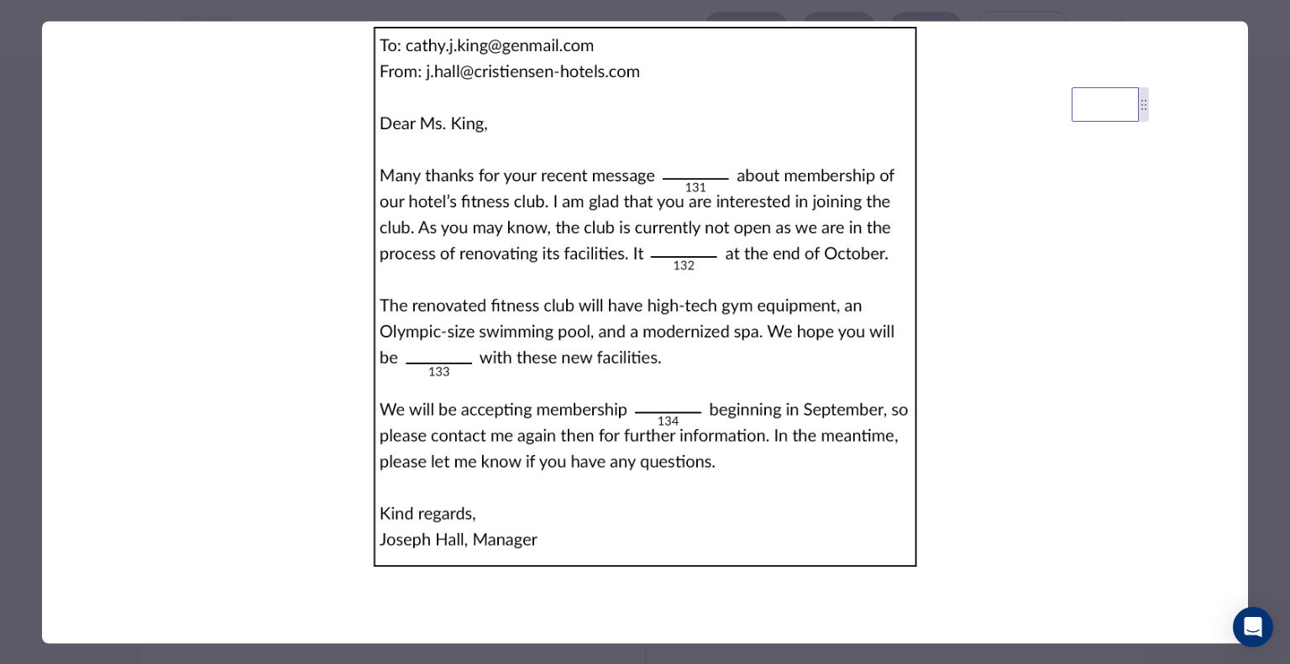
click at [585, 406] on img at bounding box center [645, 296] width 1206 height 551
click at [944, 241] on img at bounding box center [645, 296] width 1206 height 551
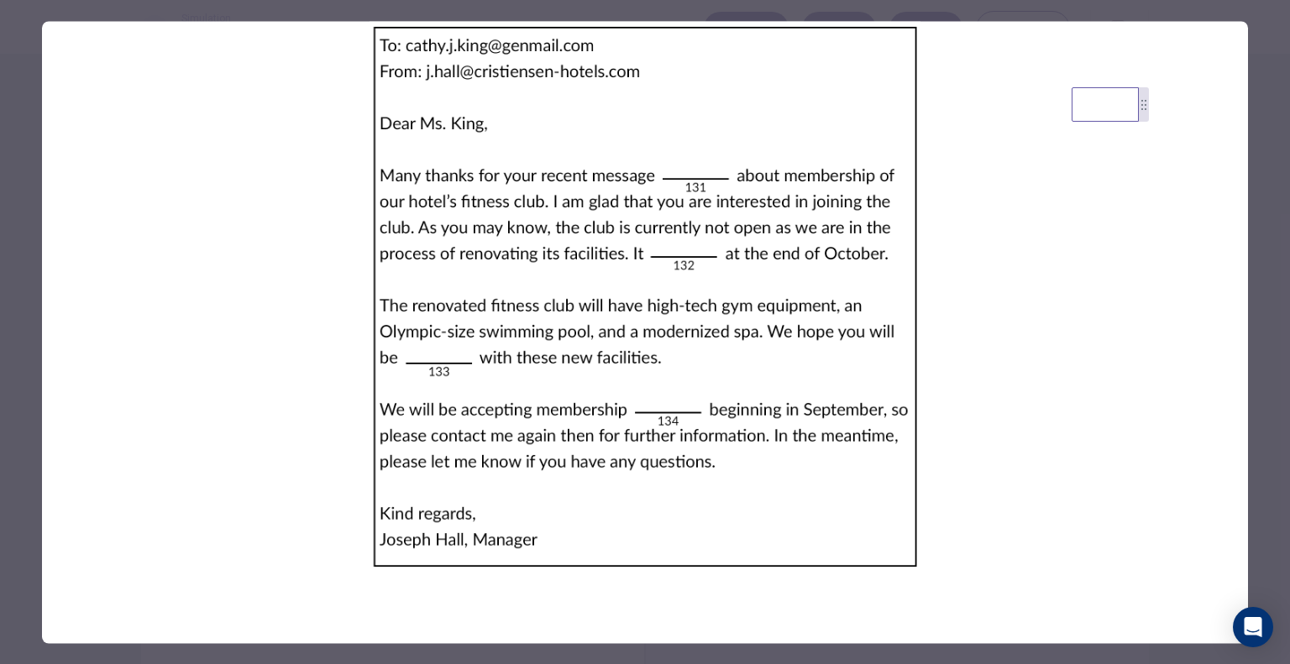
drag, startPoint x: 438, startPoint y: 204, endPoint x: 149, endPoint y: 217, distance: 289.1
click at [149, 217] on img at bounding box center [645, 296] width 1206 height 551
click at [683, 259] on img at bounding box center [645, 296] width 1206 height 551
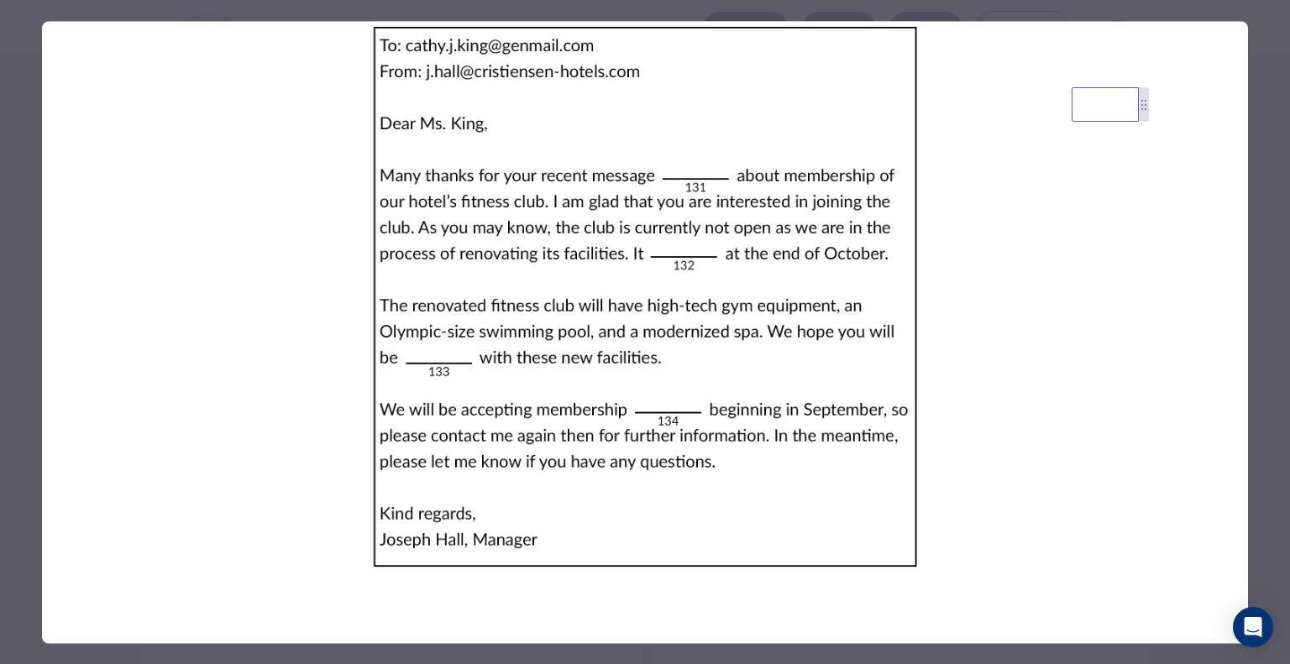
click at [683, 259] on img at bounding box center [645, 296] width 1206 height 551
drag, startPoint x: 1286, startPoint y: 203, endPoint x: 990, endPoint y: 348, distance: 330.0
click at [990, 348] on div at bounding box center [645, 332] width 1290 height 664
click at [990, 348] on img at bounding box center [645, 296] width 1206 height 551
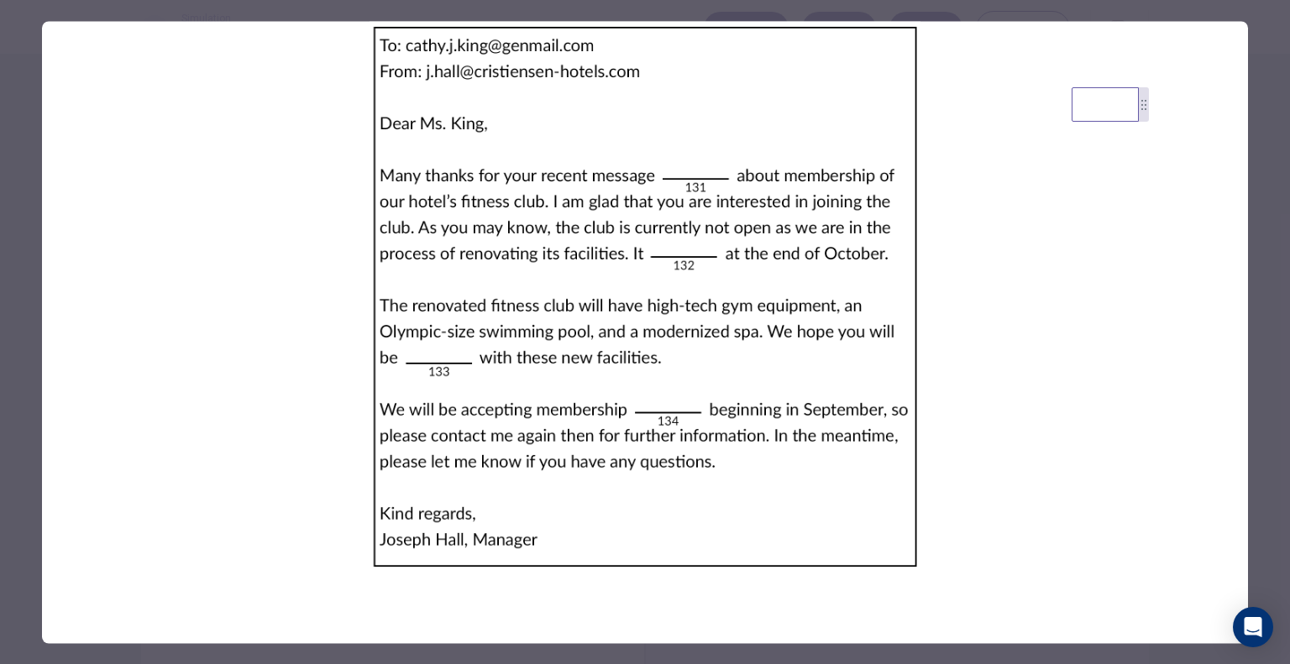
click at [990, 348] on img at bounding box center [645, 296] width 1206 height 551
click at [514, 138] on img at bounding box center [645, 296] width 1206 height 551
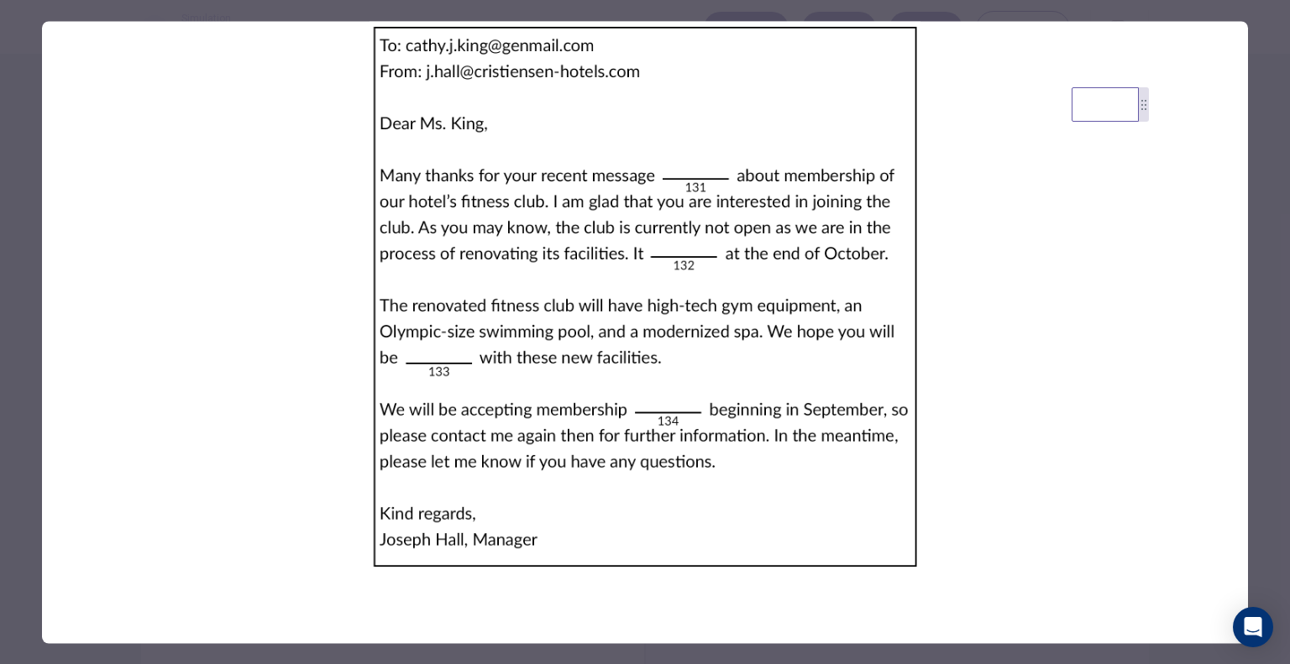
click at [487, 376] on img at bounding box center [645, 296] width 1206 height 551
click at [1085, 119] on video at bounding box center [1104, 104] width 67 height 34
drag, startPoint x: 1281, startPoint y: 197, endPoint x: 1141, endPoint y: 564, distance: 392.8
click at [1141, 564] on div at bounding box center [645, 332] width 1290 height 664
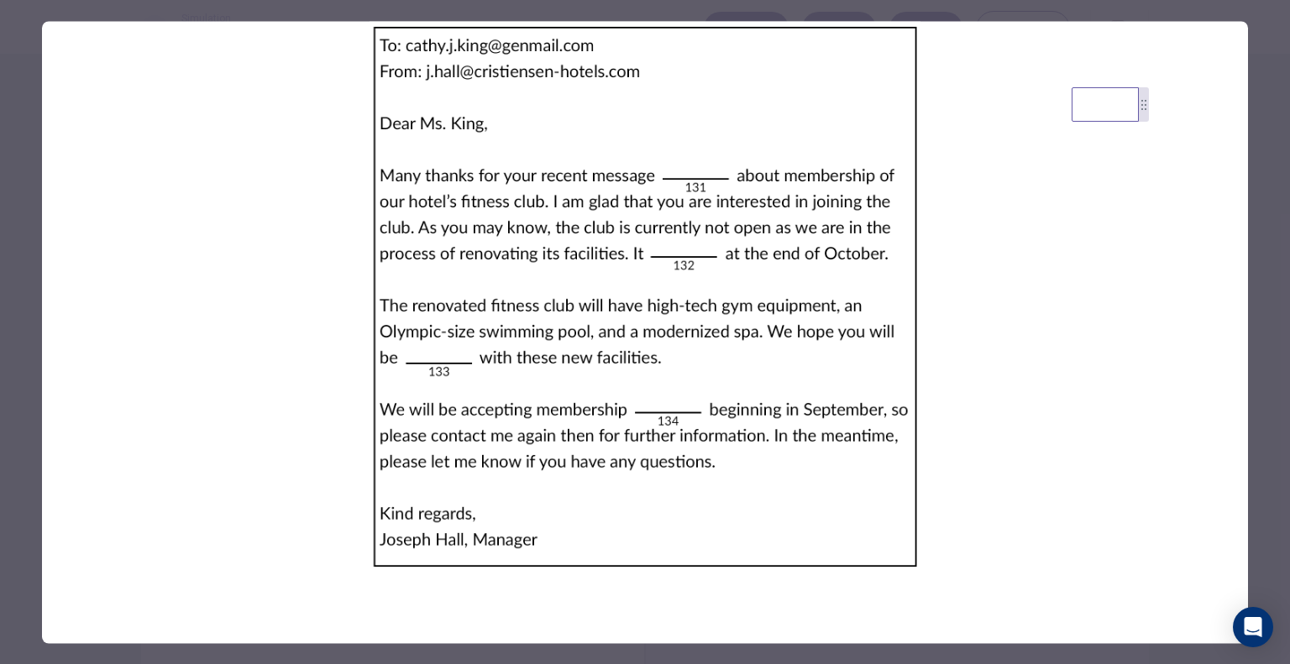
click at [1035, 570] on img at bounding box center [645, 296] width 1206 height 551
click at [1258, 631] on icon "Open Intercom Messenger" at bounding box center [1253, 627] width 22 height 22
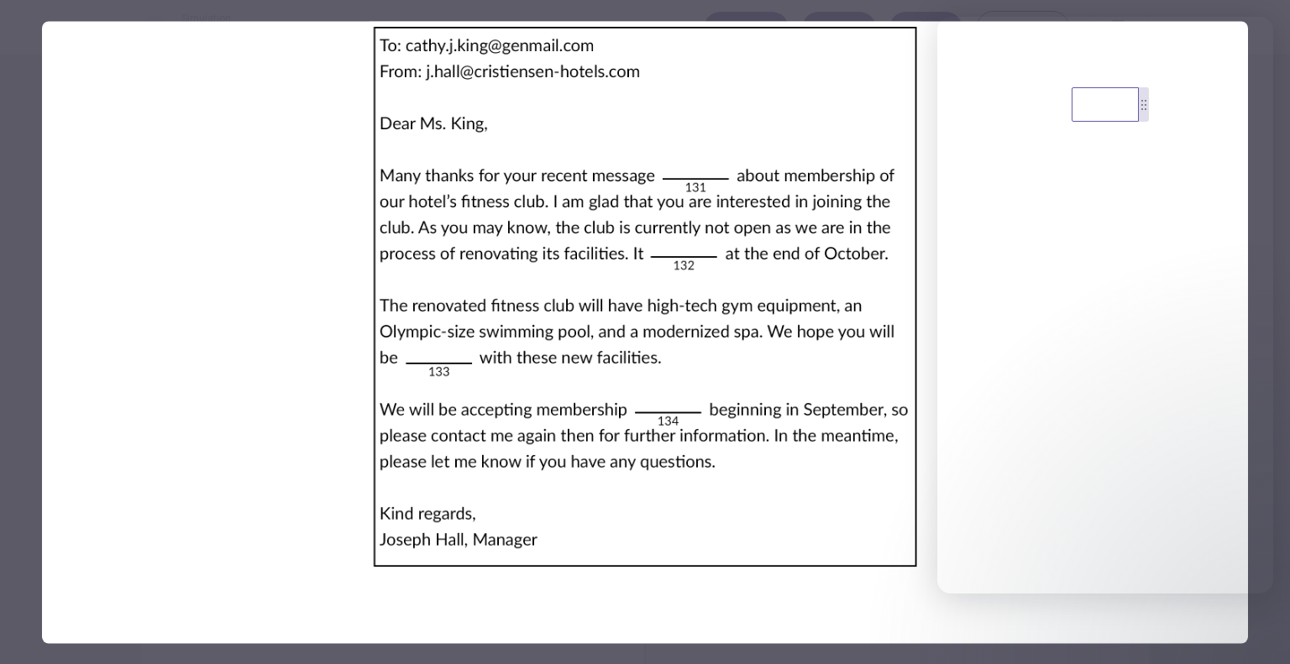
click at [789, 369] on img at bounding box center [645, 296] width 1206 height 551
click at [873, 242] on img at bounding box center [645, 296] width 1206 height 551
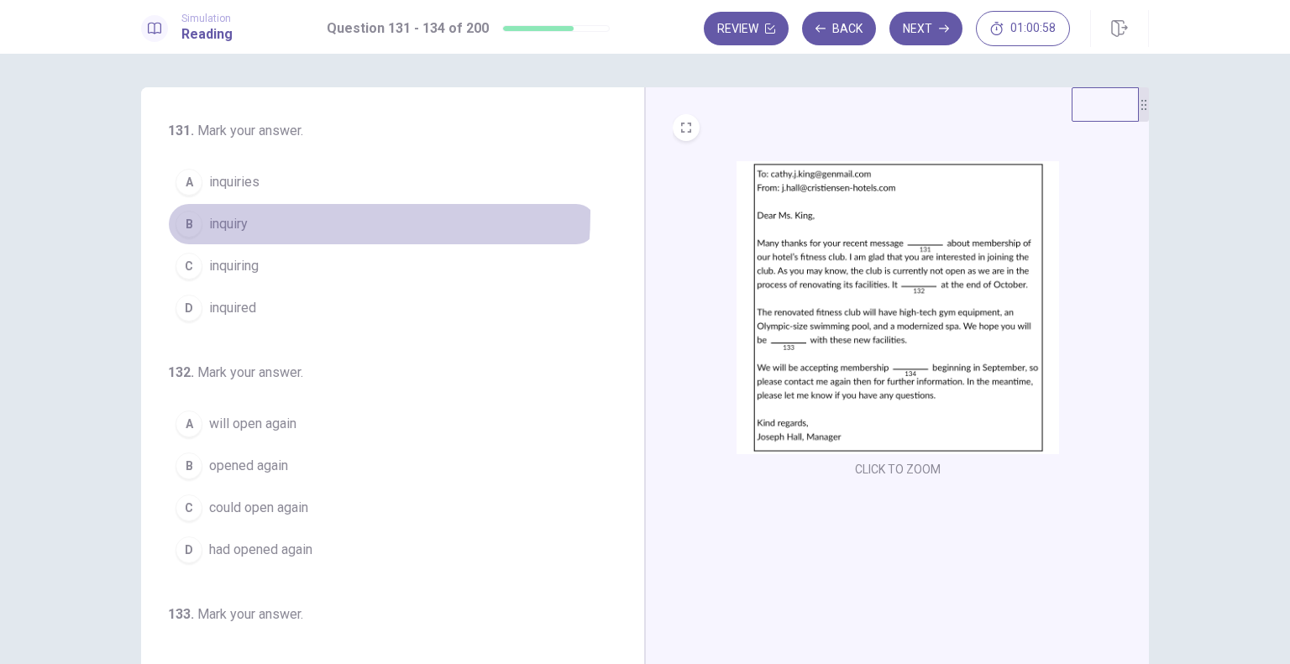
click at [225, 212] on button "B inquiry" at bounding box center [382, 224] width 429 height 42
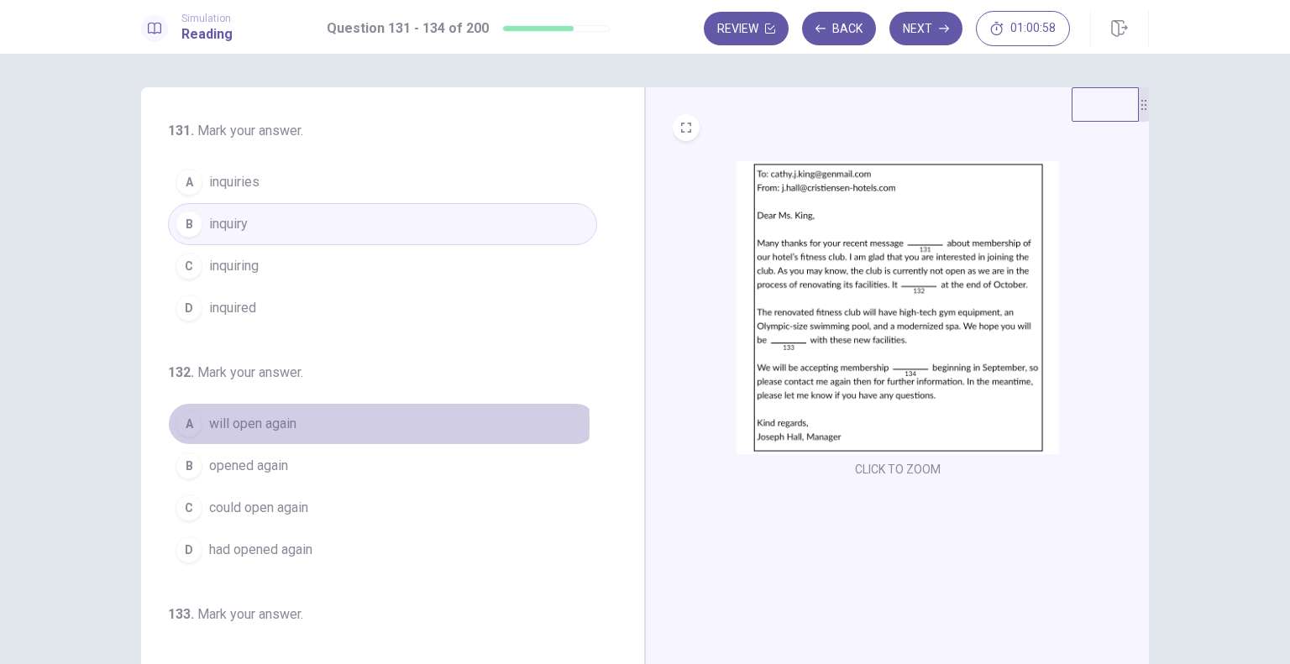
click at [278, 414] on span "will open again" at bounding box center [252, 424] width 87 height 20
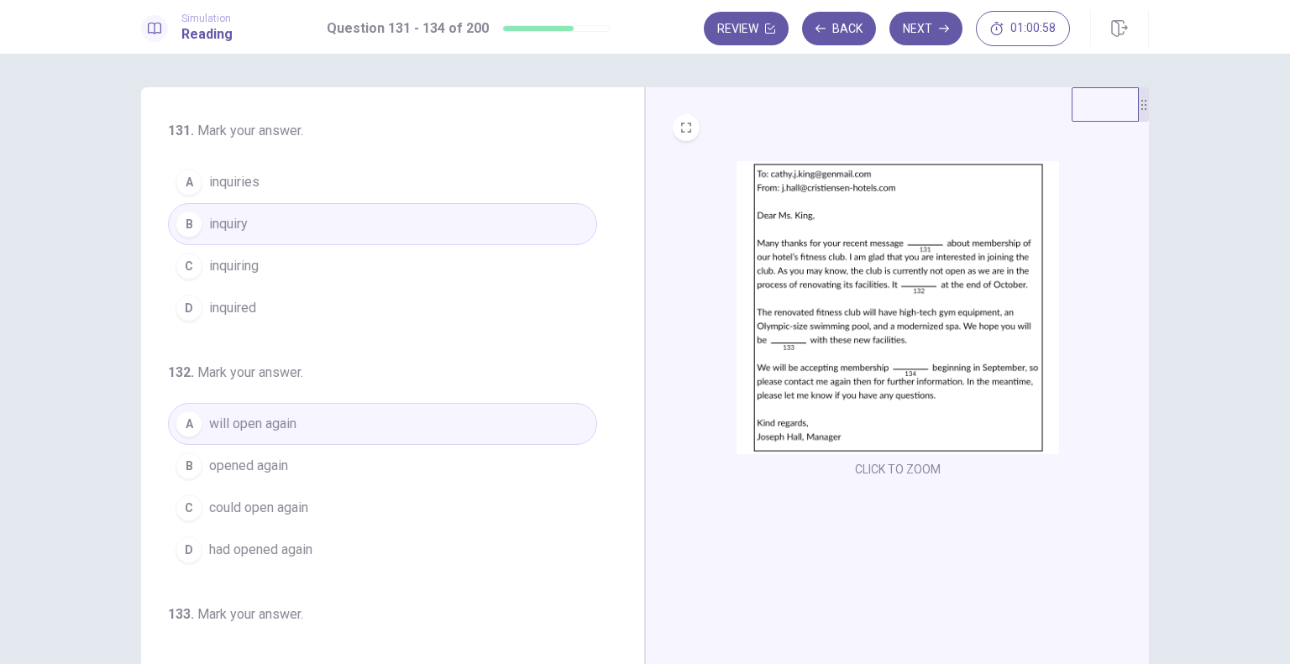
click at [929, 29] on button "Next" at bounding box center [925, 29] width 73 height 34
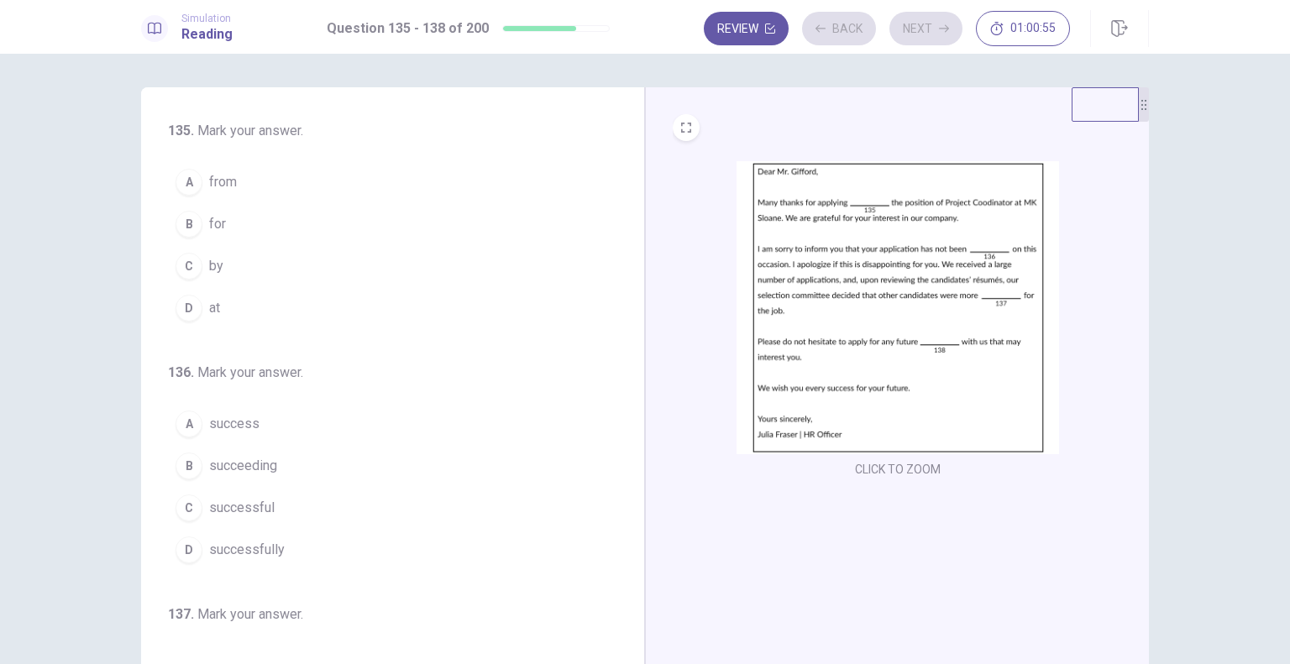
drag, startPoint x: 630, startPoint y: 449, endPoint x: 620, endPoint y: 455, distance: 10.9
click at [622, 451] on div "135 . Mark your answer. A from B for C by D at 136 . Mark your answer. A succes…" at bounding box center [393, 378] width 504 height 583
click at [233, 224] on button "B for" at bounding box center [382, 224] width 429 height 42
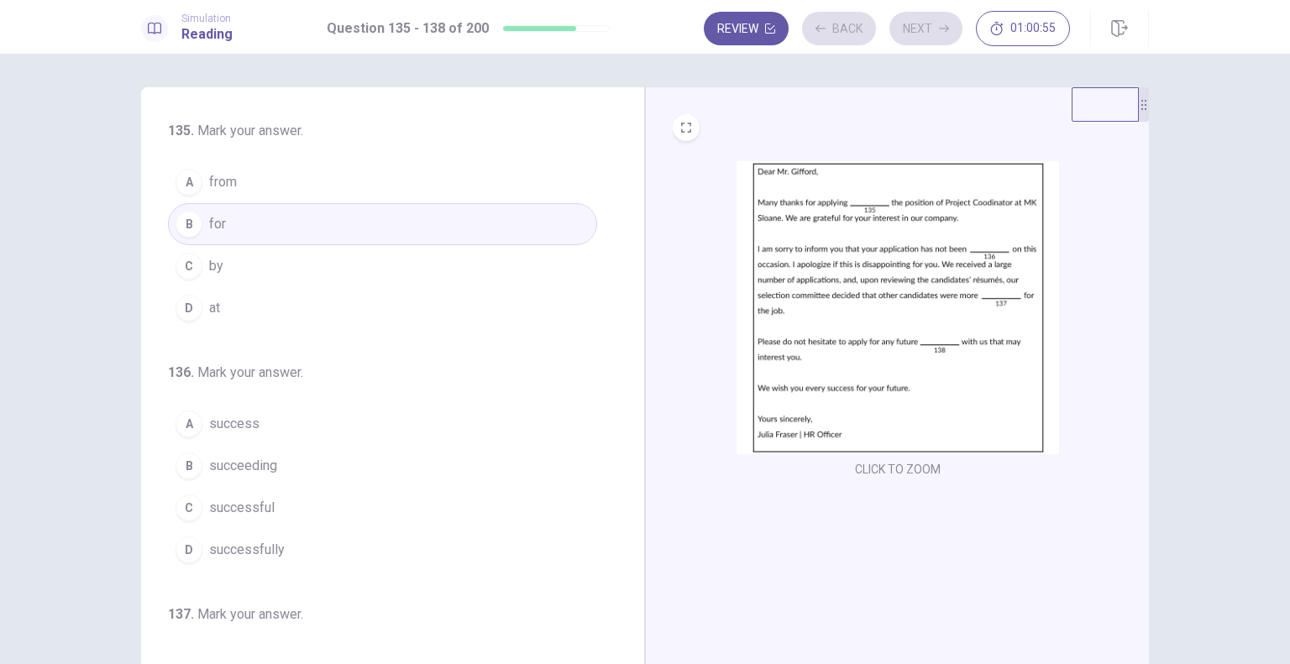
click at [243, 498] on span "successful" at bounding box center [241, 508] width 65 height 20
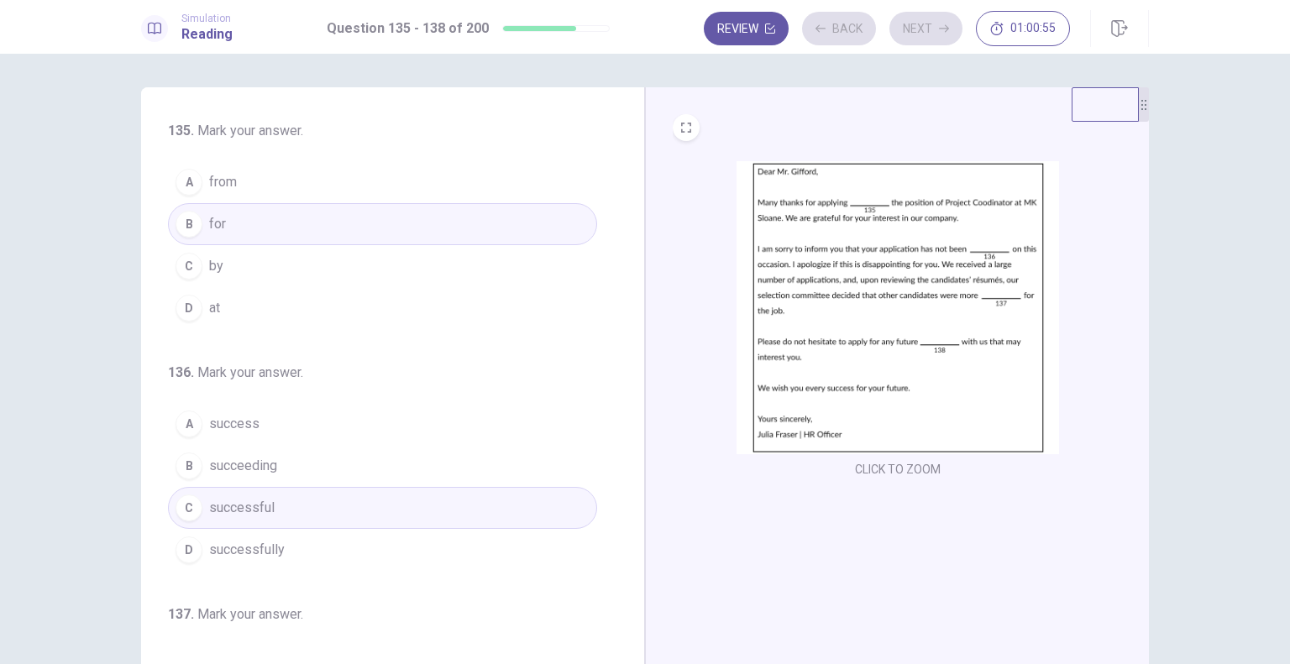
click at [746, 132] on div "CLICK TO ZOOM" at bounding box center [897, 297] width 450 height 367
click at [699, 328] on div "CLICK TO ZOOM" at bounding box center [897, 321] width 450 height 320
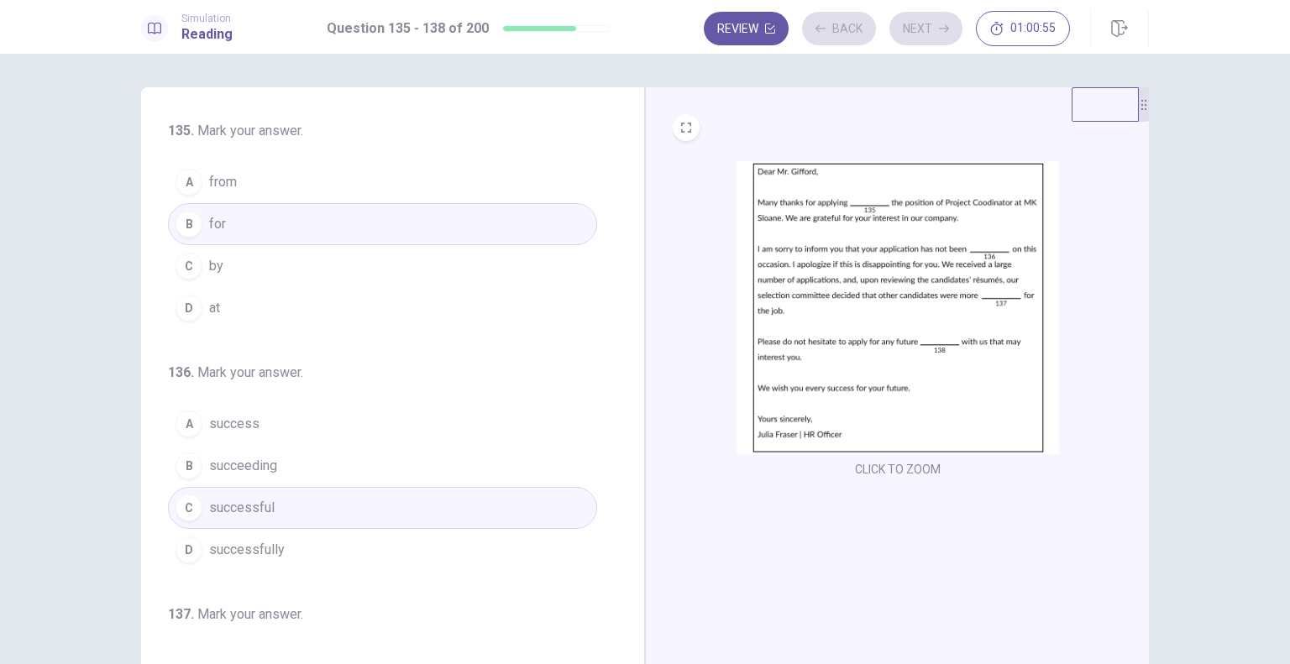
click at [744, 23] on button "Review" at bounding box center [746, 29] width 85 height 34
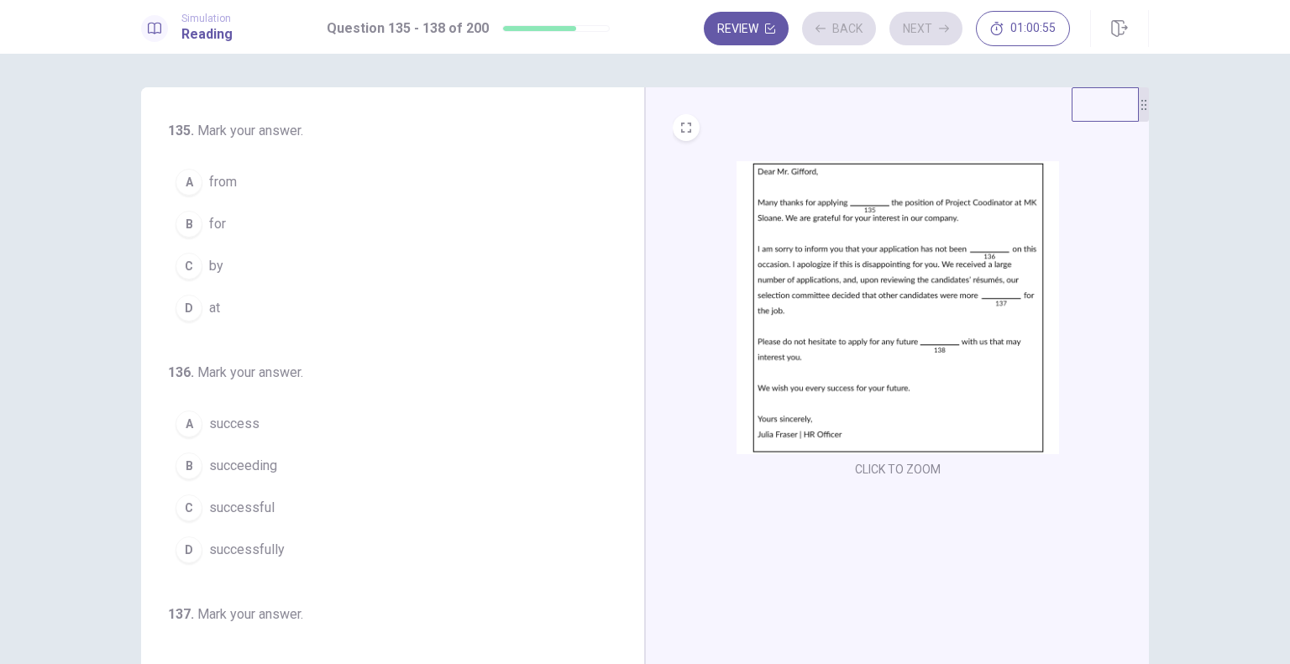
drag, startPoint x: 1279, startPoint y: 285, endPoint x: 719, endPoint y: 238, distance: 562.7
click at [1283, 207] on div "135 . Mark your answer. A from B for C by D at 136 . Mark your answer. A succes…" at bounding box center [645, 359] width 1290 height 610
click at [232, 203] on button "B for" at bounding box center [382, 224] width 429 height 42
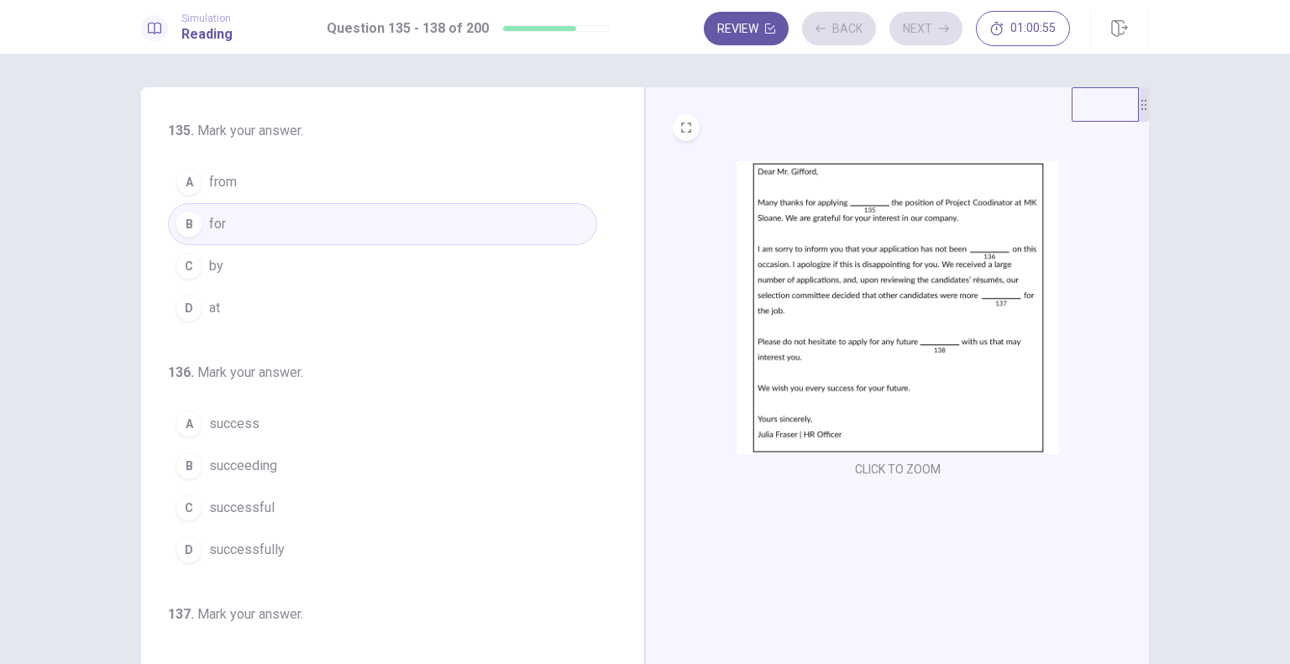
click at [225, 498] on span "successful" at bounding box center [241, 508] width 65 height 20
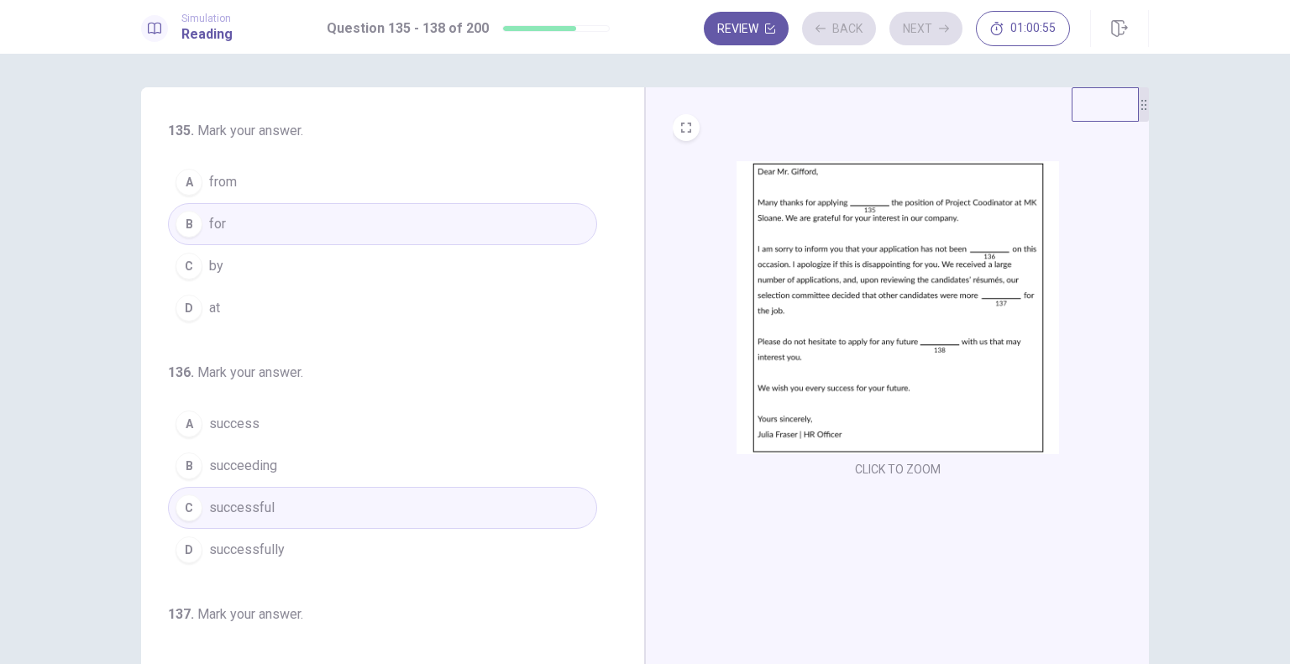
click at [494, 121] on div "135 . Mark your answer. A from B for C by D at 136 . Mark your answer. A succes…" at bounding box center [382, 412] width 429 height 583
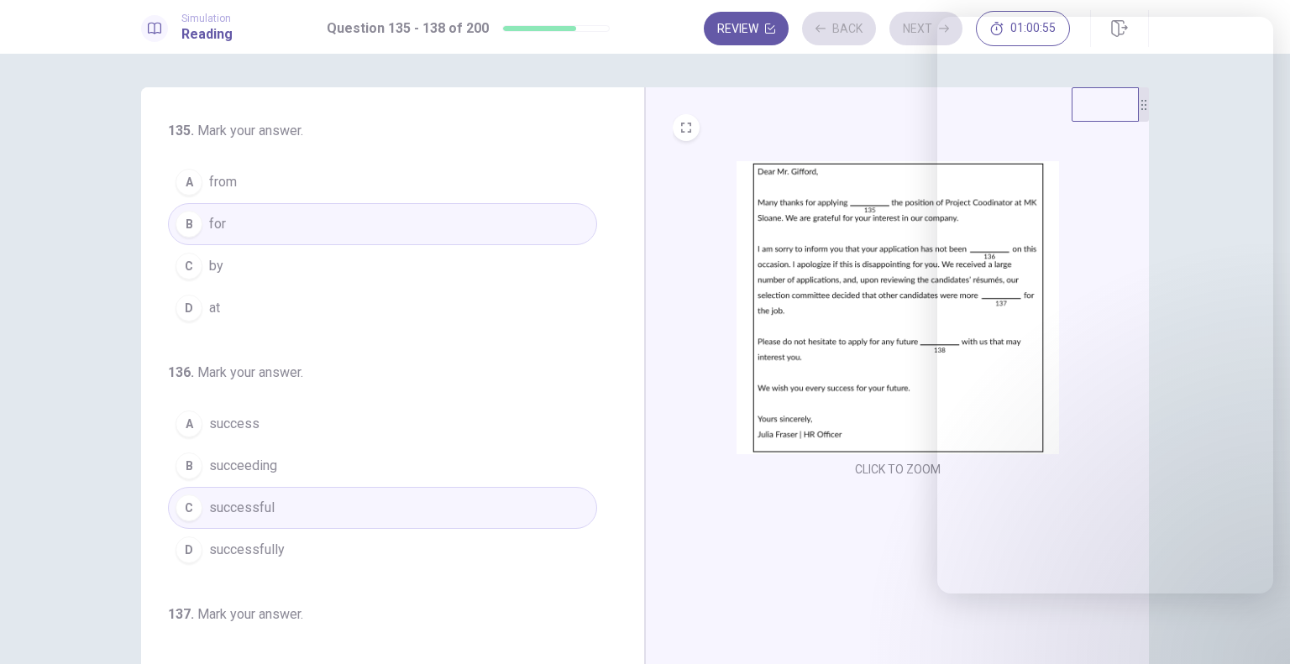
drag, startPoint x: 610, startPoint y: 258, endPoint x: 618, endPoint y: 102, distance: 155.5
click at [604, 121] on div "135 . Mark your answer. A from B for C by D at 136 . Mark your answer. A succes…" at bounding box center [399, 379] width 463 height 516
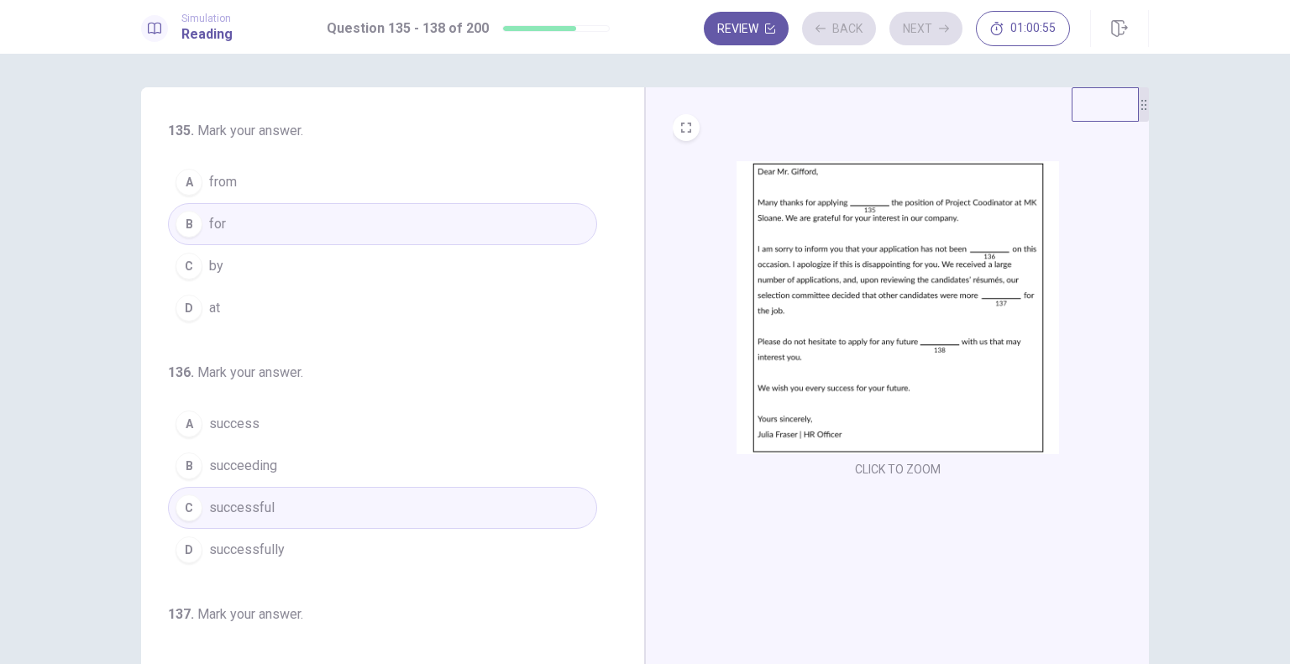
click at [748, 161] on img at bounding box center [897, 307] width 322 height 293
click at [584, 348] on div "135 . Mark your answer. A from B for C by D at 136 . Mark your answer. A succes…" at bounding box center [399, 379] width 463 height 516
click at [739, 24] on button "Review" at bounding box center [746, 29] width 85 height 34
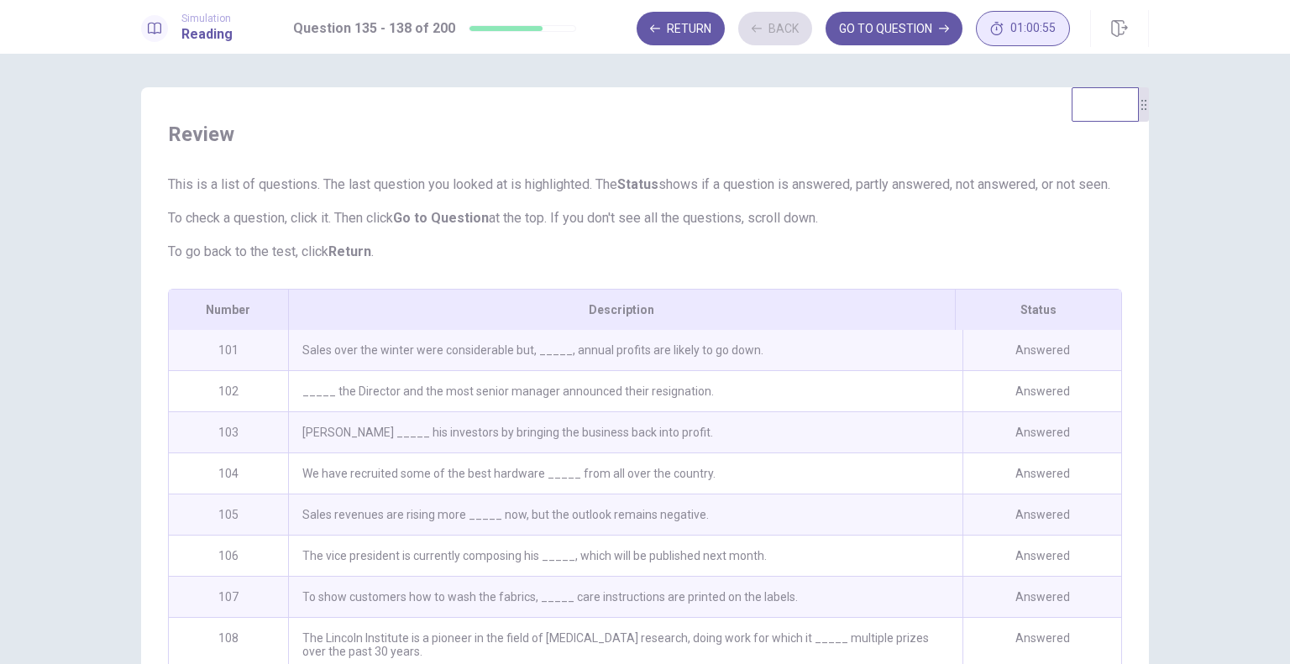
click at [1014, 29] on span "01:00:55" at bounding box center [1032, 28] width 45 height 13
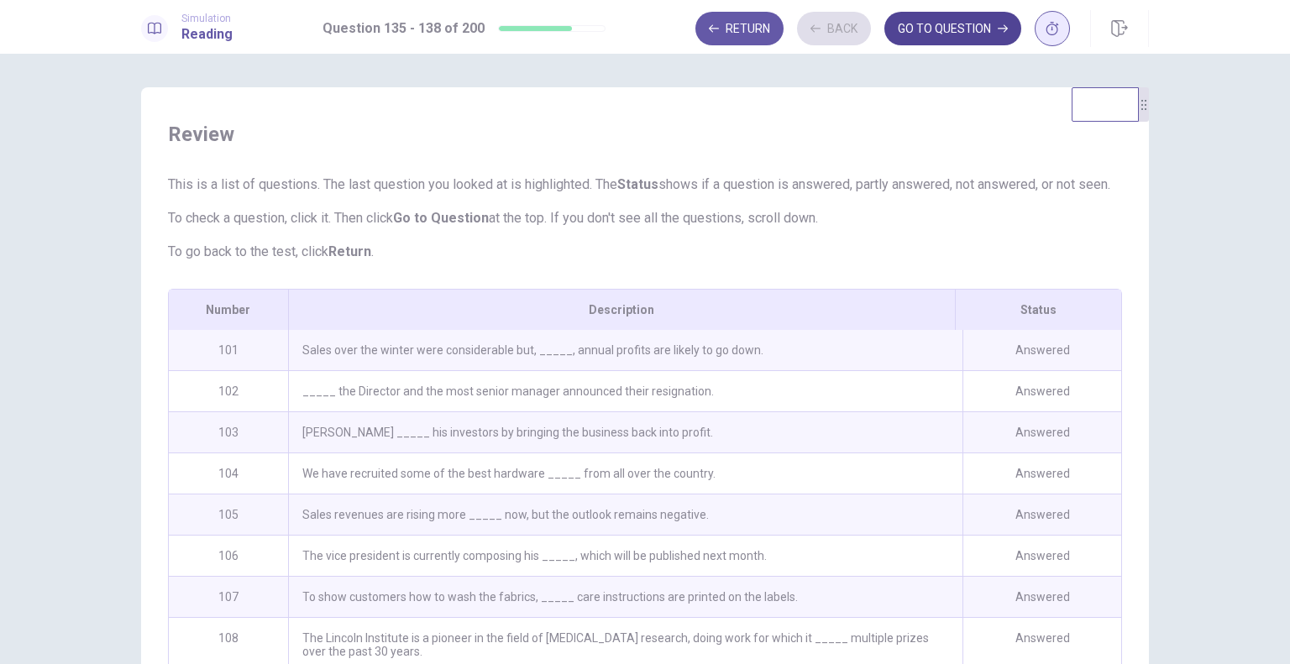
click at [947, 26] on button "GO TO QUESTION" at bounding box center [952, 29] width 137 height 34
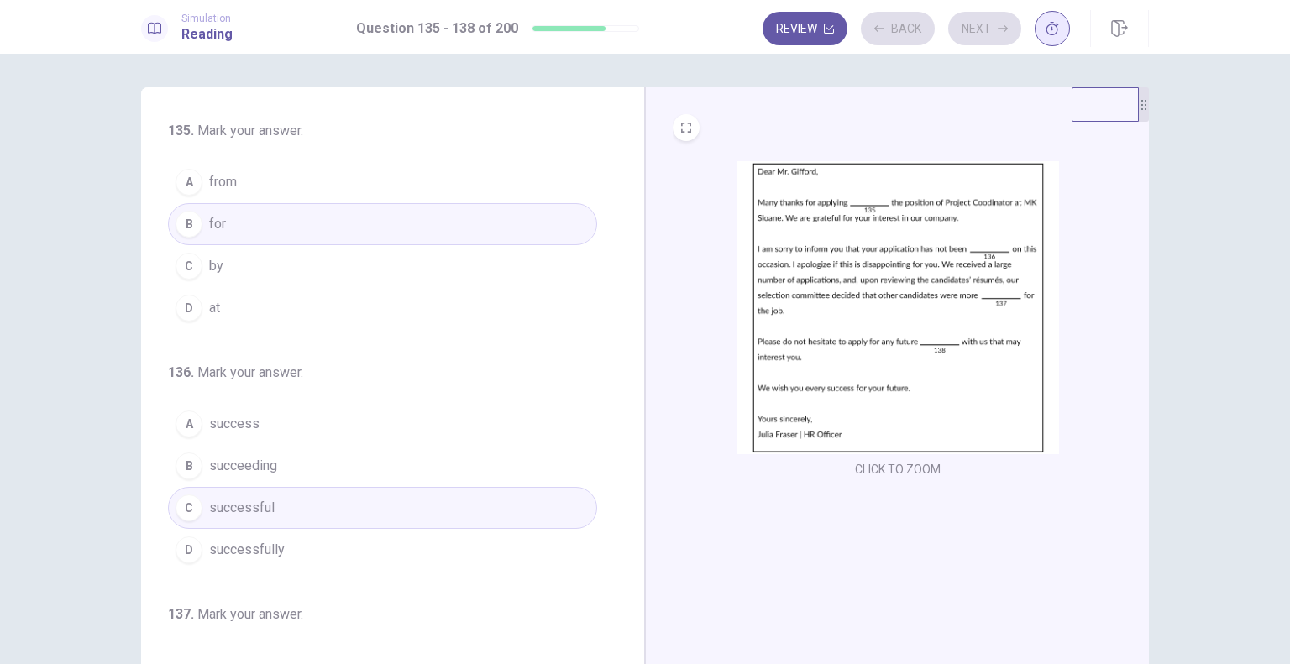
click at [1048, 29] on icon "button" at bounding box center [1051, 28] width 13 height 13
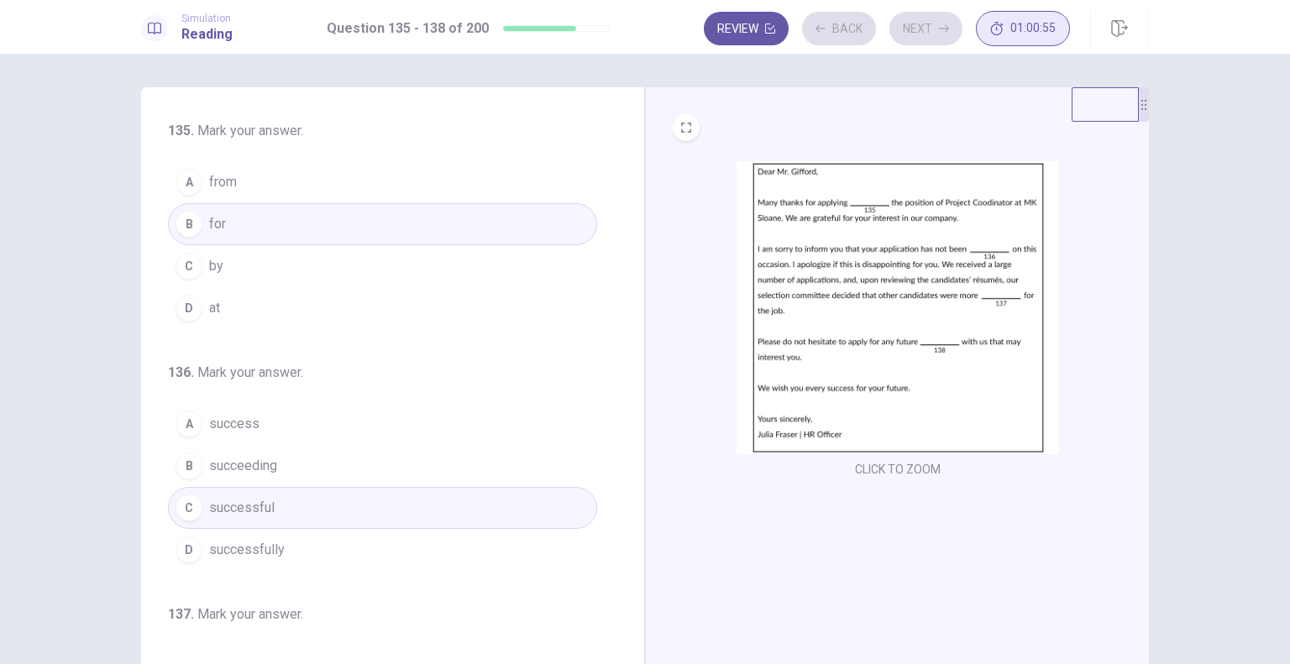
click at [1123, 30] on icon "button" at bounding box center [1119, 28] width 17 height 17
click at [593, 195] on div "135 . Mark your answer. A from B for C by D at 136 . Mark your answer. A succes…" at bounding box center [399, 379] width 463 height 516
click at [1058, 324] on div "CLICK TO ZOOM" at bounding box center [897, 321] width 450 height 320
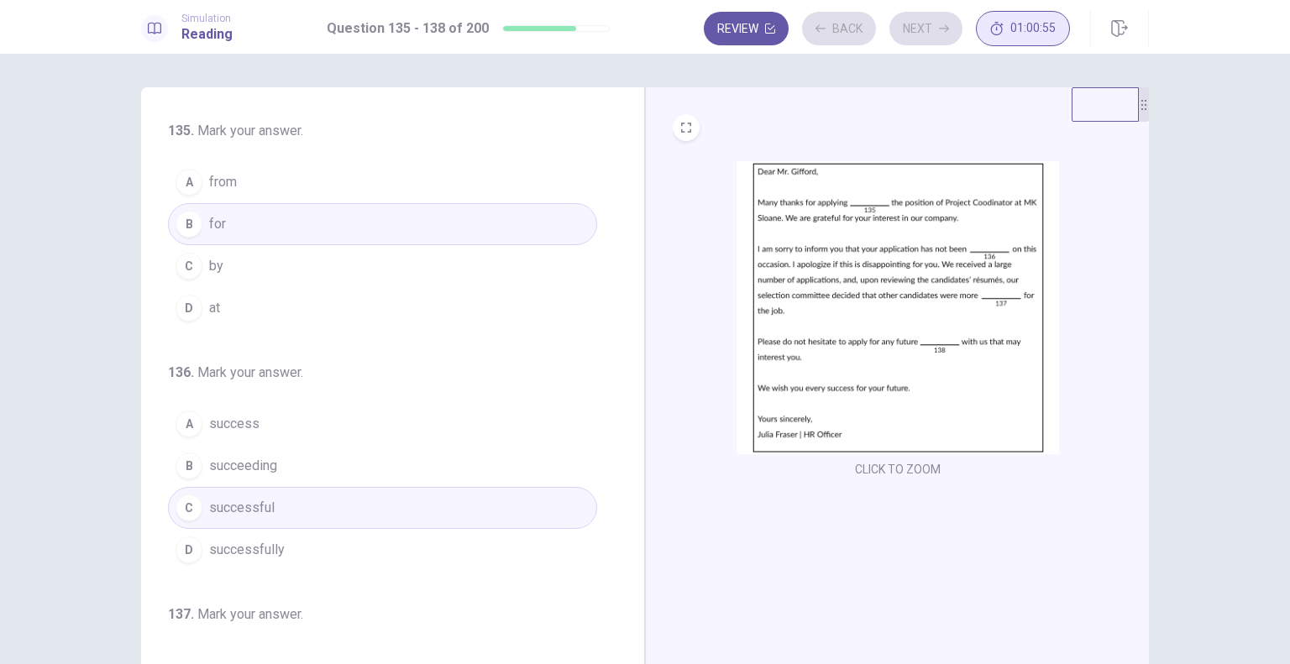
click at [789, 637] on div "CLICK TO ZOOM" at bounding box center [897, 378] width 504 height 583
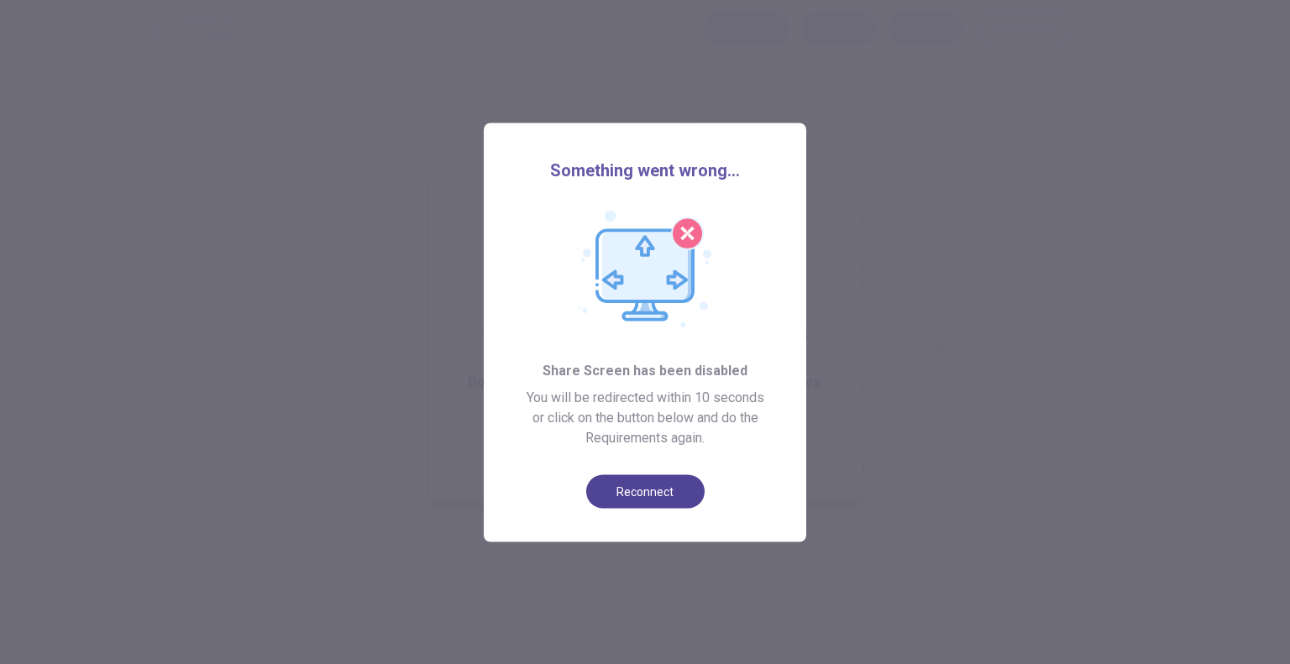
click at [658, 496] on button "Reconnect" at bounding box center [645, 491] width 118 height 34
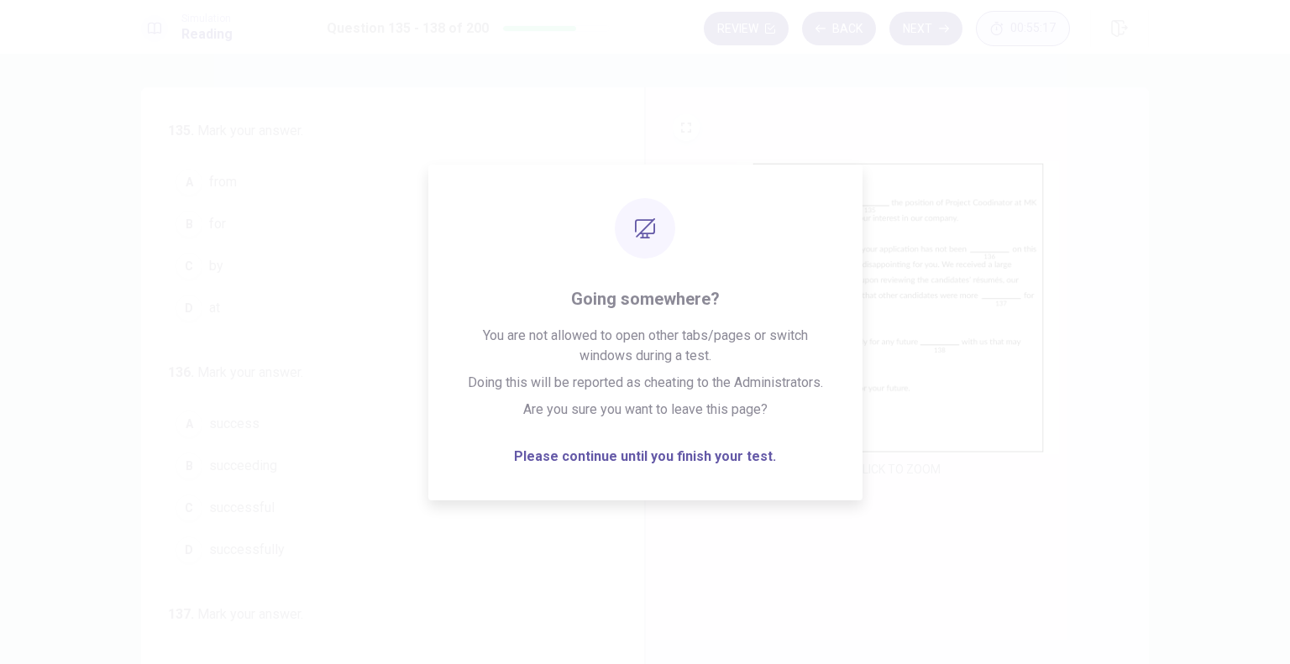
click at [628, 452] on div "135 . Mark your answer. A from B for C by D at 136 . Mark your answer. A succes…" at bounding box center [393, 378] width 504 height 583
click at [672, 312] on div "CLICK TO ZOOM" at bounding box center [897, 321] width 450 height 320
drag, startPoint x: 667, startPoint y: 312, endPoint x: 720, endPoint y: 440, distance: 138.1
click at [594, 382] on div "135 . Mark your answer. A from B for C by D at 136 . Mark your answer. A succes…" at bounding box center [644, 378] width 1007 height 583
click at [719, 442] on div "CLICK TO ZOOM" at bounding box center [897, 321] width 450 height 320
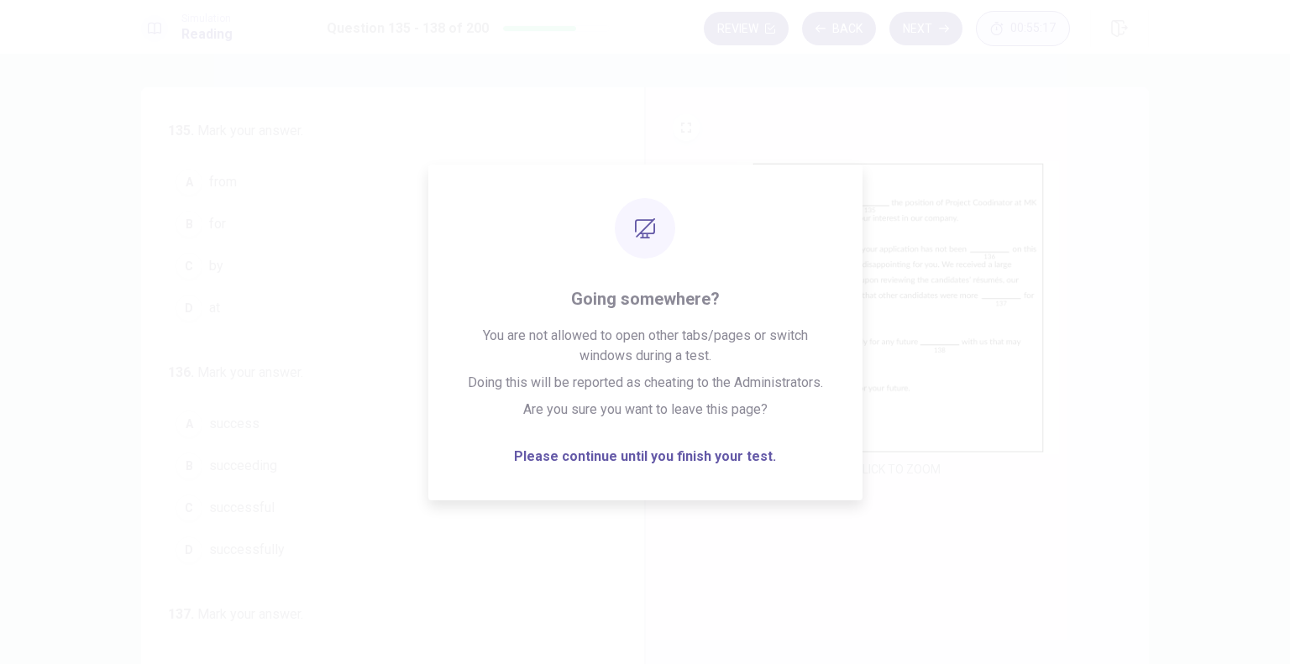
click at [719, 442] on div "CLICK TO ZOOM" at bounding box center [897, 321] width 450 height 320
click at [1062, 335] on div "CLICK TO ZOOM" at bounding box center [897, 321] width 450 height 320
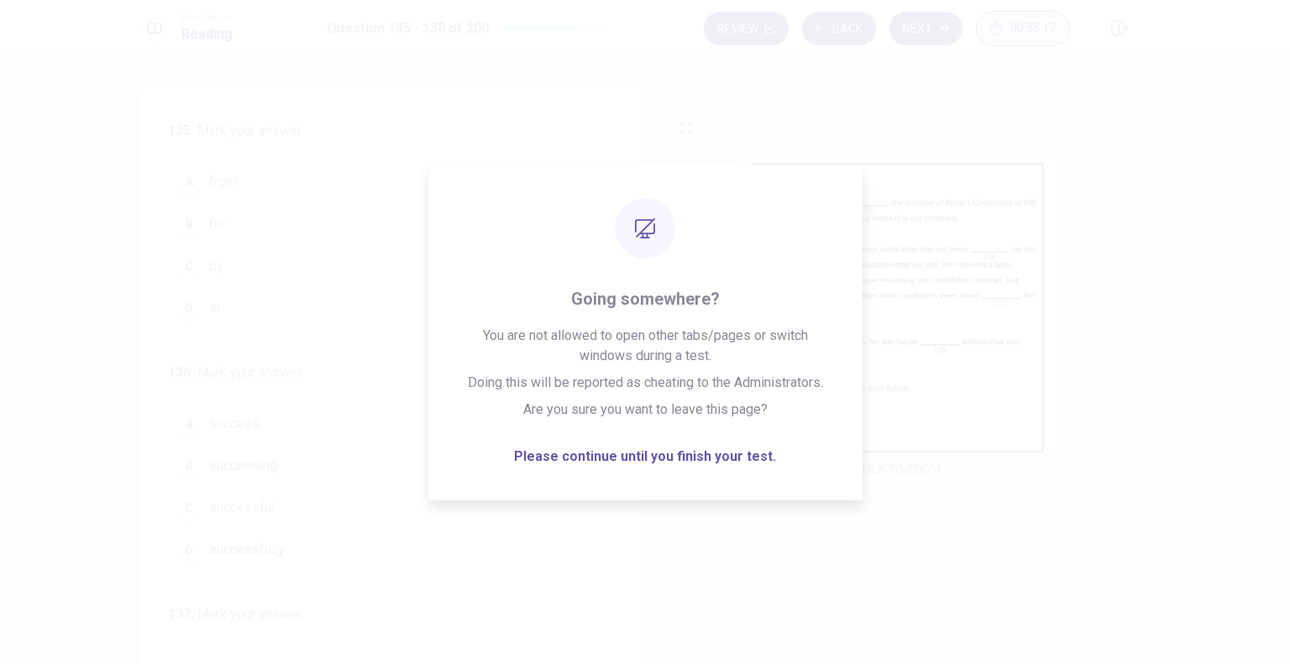
click at [1072, 231] on div "CLICK TO ZOOM" at bounding box center [897, 321] width 450 height 320
click at [966, 230] on img at bounding box center [897, 307] width 322 height 293
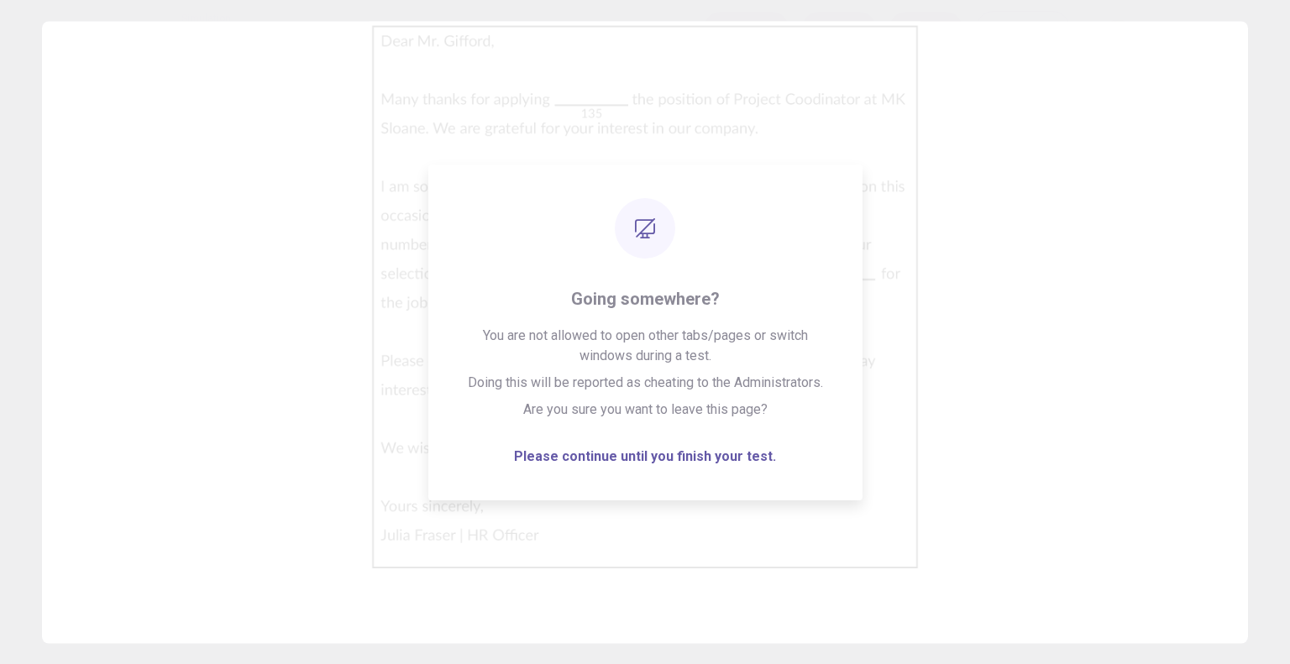
click at [984, 315] on img at bounding box center [645, 296] width 1206 height 551
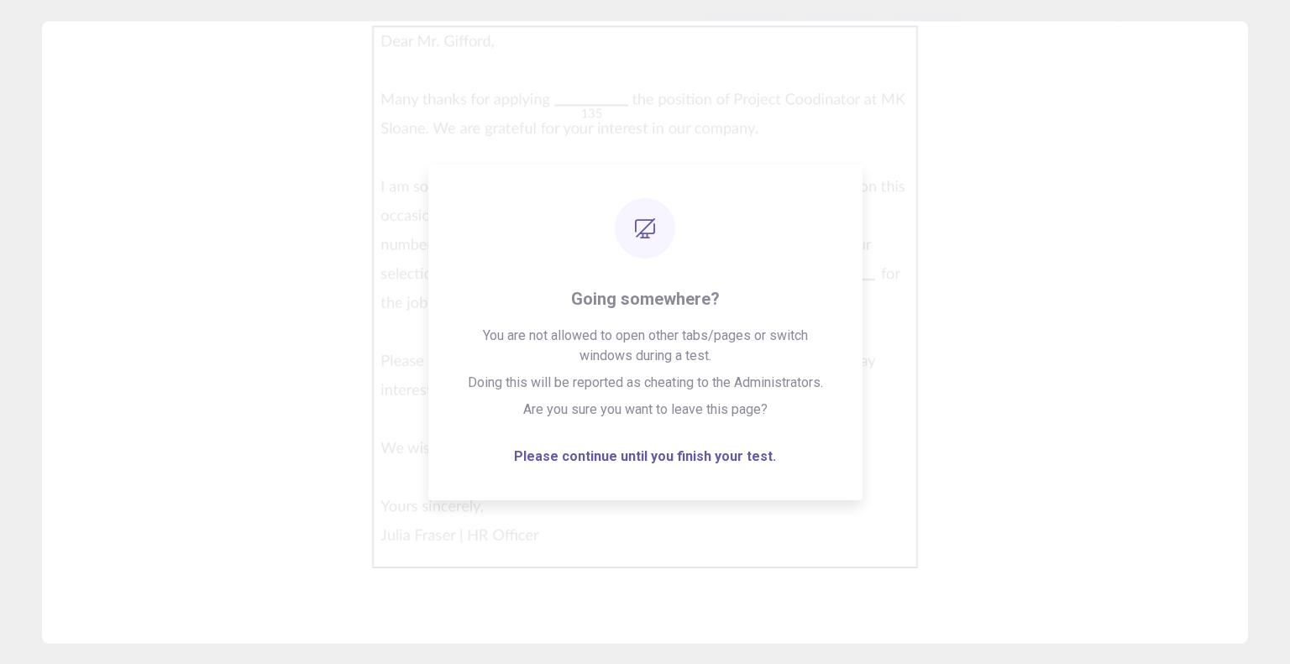
click at [984, 315] on img at bounding box center [645, 296] width 1206 height 551
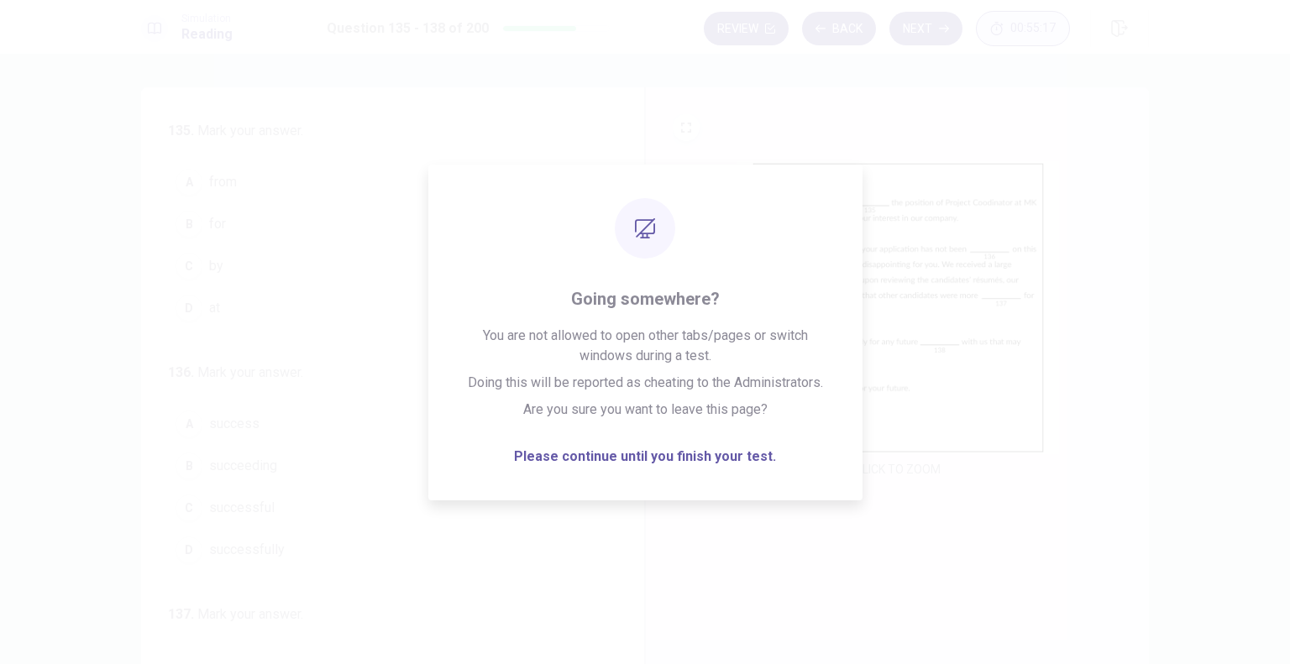
click at [606, 455] on div "135 . Mark your answer. A from B for C by D at 136 . Mark your answer. A succes…" at bounding box center [399, 379] width 463 height 516
click at [331, 416] on div "135 . Mark your answer. A from B for C by D at 136 . Mark your answer. A succes…" at bounding box center [399, 379] width 463 height 516
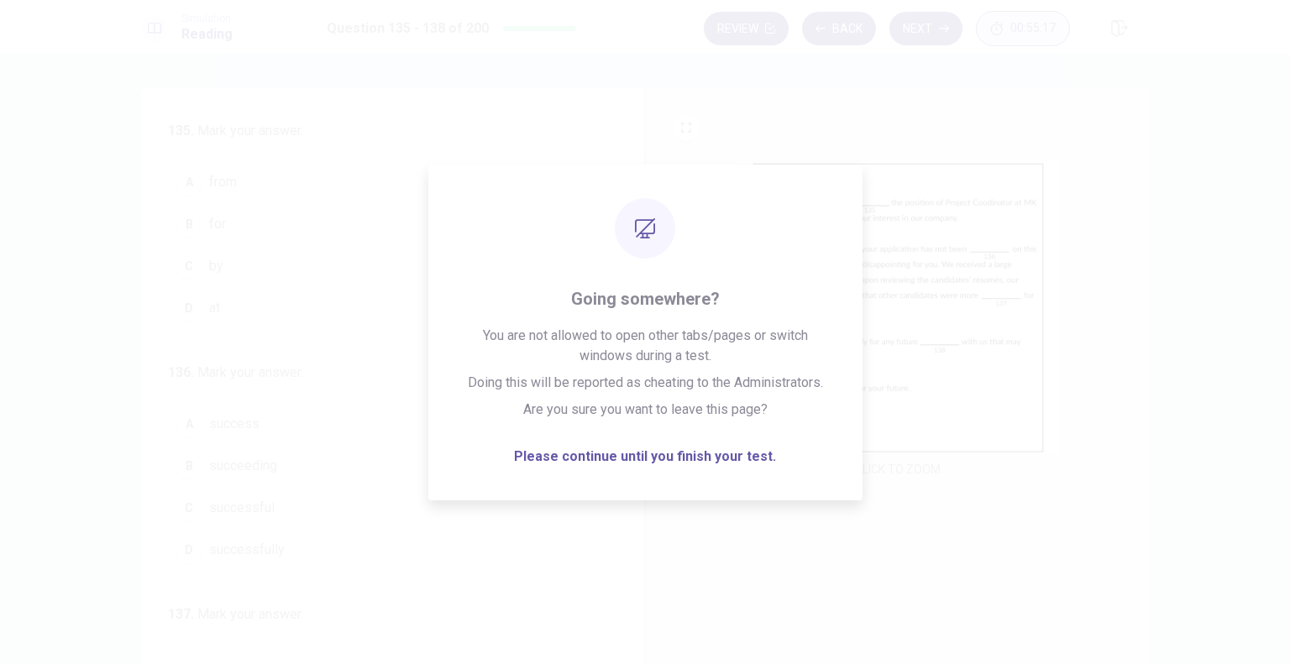
click at [721, 228] on div "CLICK TO ZOOM" at bounding box center [897, 321] width 450 height 320
click at [514, 173] on div "135 . Mark your answer. A from B for C by D at 136 . Mark your answer. A succes…" at bounding box center [382, 412] width 429 height 583
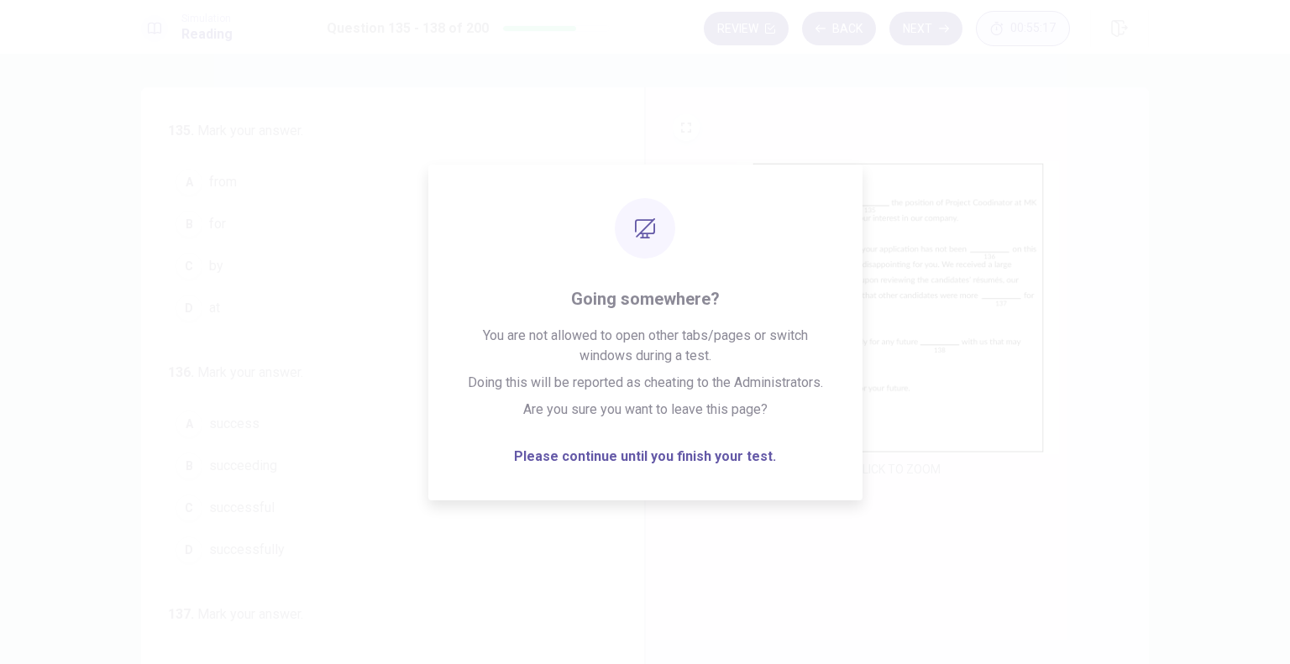
click at [514, 173] on div "135 . Mark your answer. A from B for C by D at 136 . Mark your answer. A succes…" at bounding box center [382, 412] width 429 height 583
click at [673, 460] on div "CLICK TO ZOOM" at bounding box center [897, 321] width 450 height 320
click at [676, 460] on div "CLICK TO ZOOM" at bounding box center [897, 321] width 450 height 320
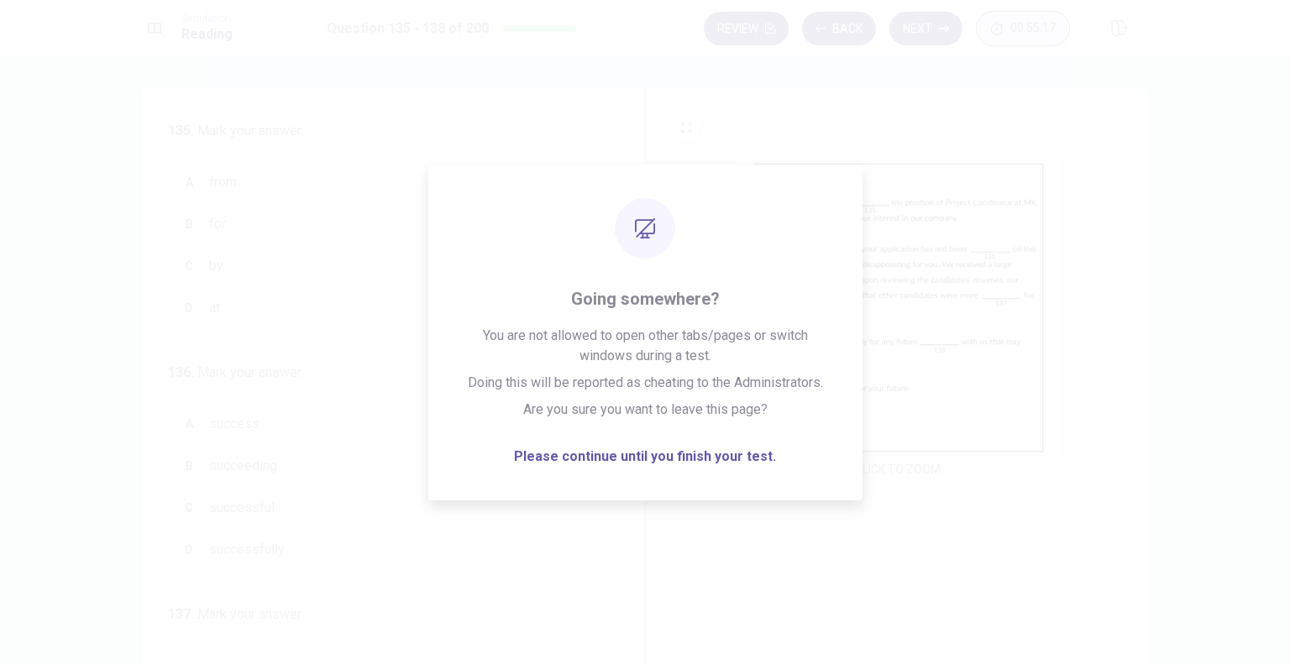
click at [632, 279] on div "135 . Mark your answer. A from B for C by D at 136 . Mark your answer. A succes…" at bounding box center [393, 378] width 504 height 583
click at [681, 226] on div "CLICK TO ZOOM" at bounding box center [897, 321] width 450 height 320
click at [676, 226] on div "CLICK TO ZOOM" at bounding box center [897, 321] width 450 height 320
click at [930, 39] on button "Next" at bounding box center [925, 29] width 73 height 34
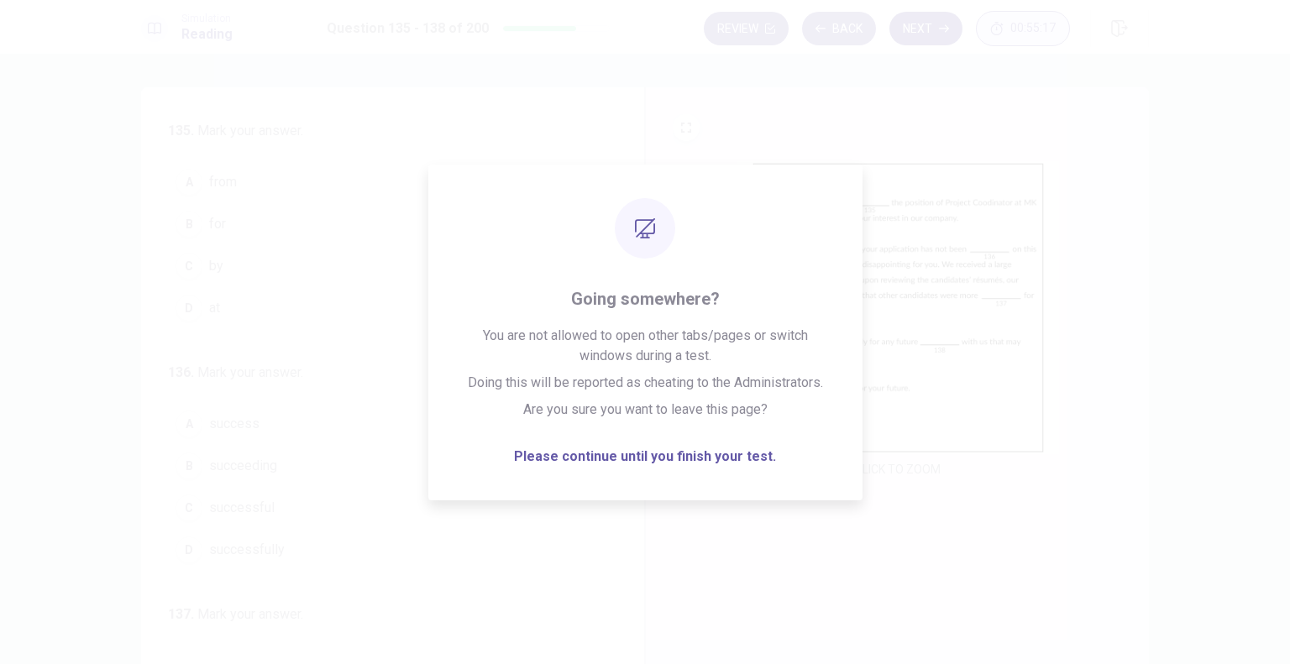
click at [930, 39] on div "Review Back Next 00:55:17" at bounding box center [887, 28] width 366 height 35
click at [759, 43] on button "Review" at bounding box center [746, 29] width 85 height 34
click at [759, 43] on div "Review Back Next 00:55:12" at bounding box center [887, 28] width 366 height 35
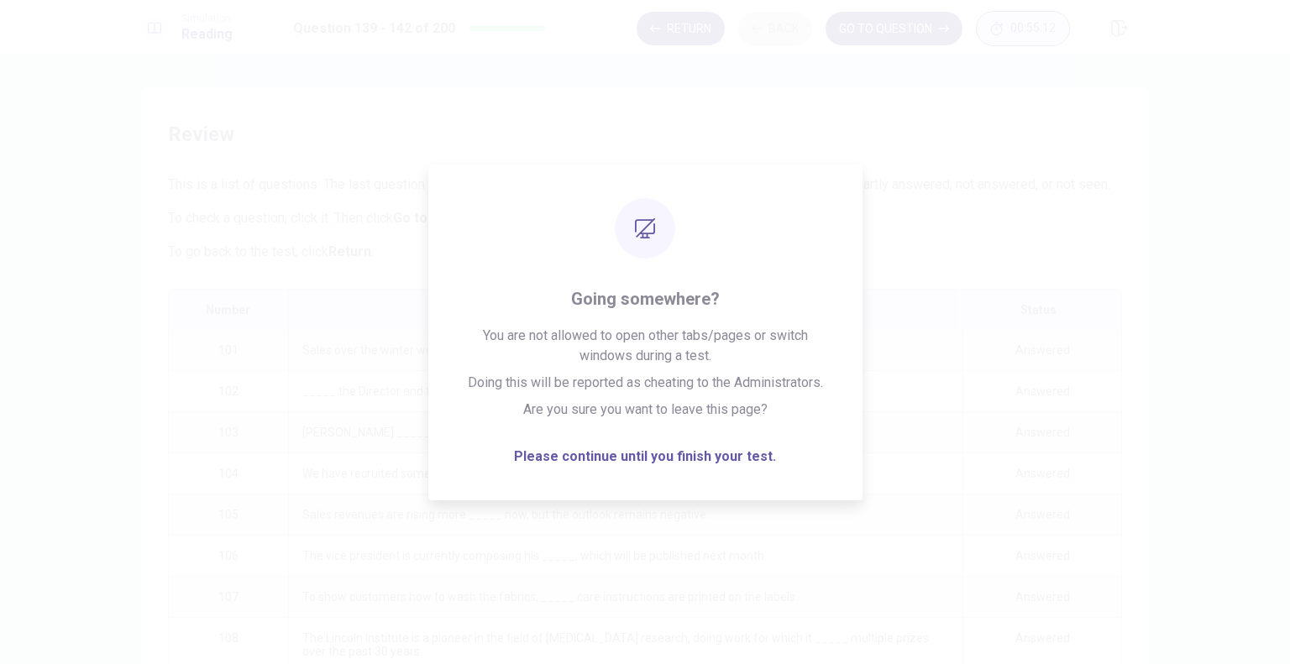
click at [981, 330] on div "Answered" at bounding box center [1041, 350] width 159 height 40
drag, startPoint x: 984, startPoint y: 416, endPoint x: 858, endPoint y: 437, distance: 127.5
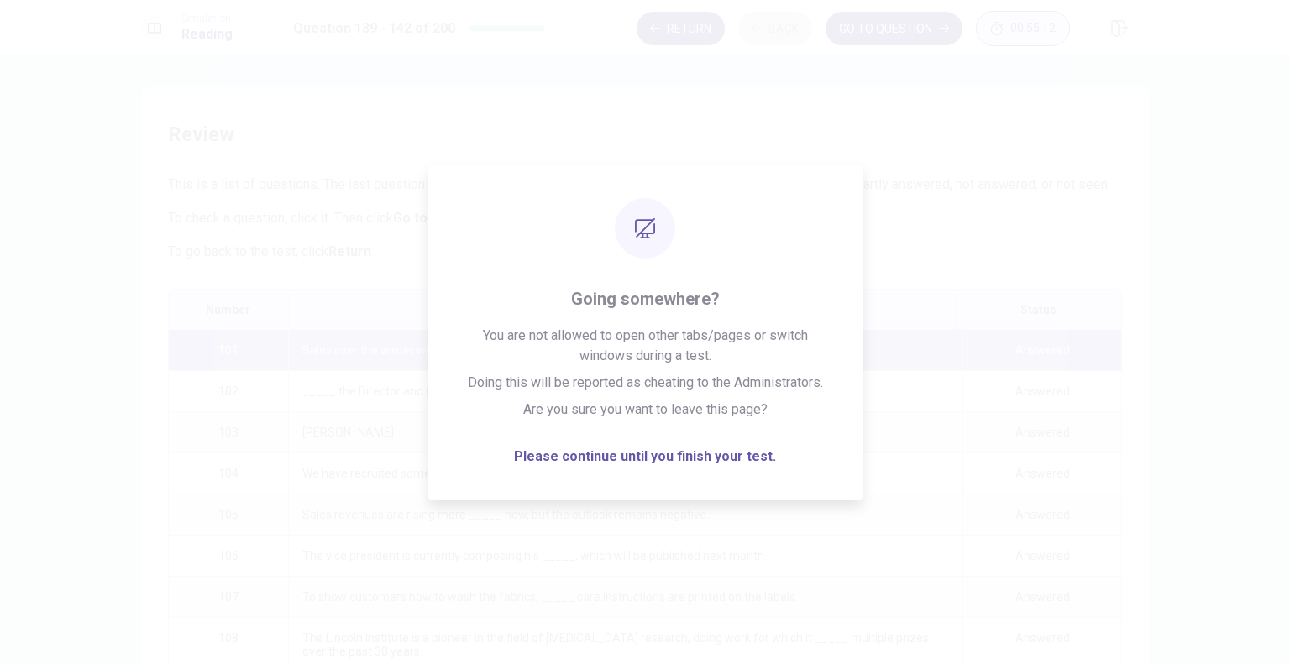
click at [907, 29] on button "GO TO QUESTION" at bounding box center [893, 29] width 137 height 34
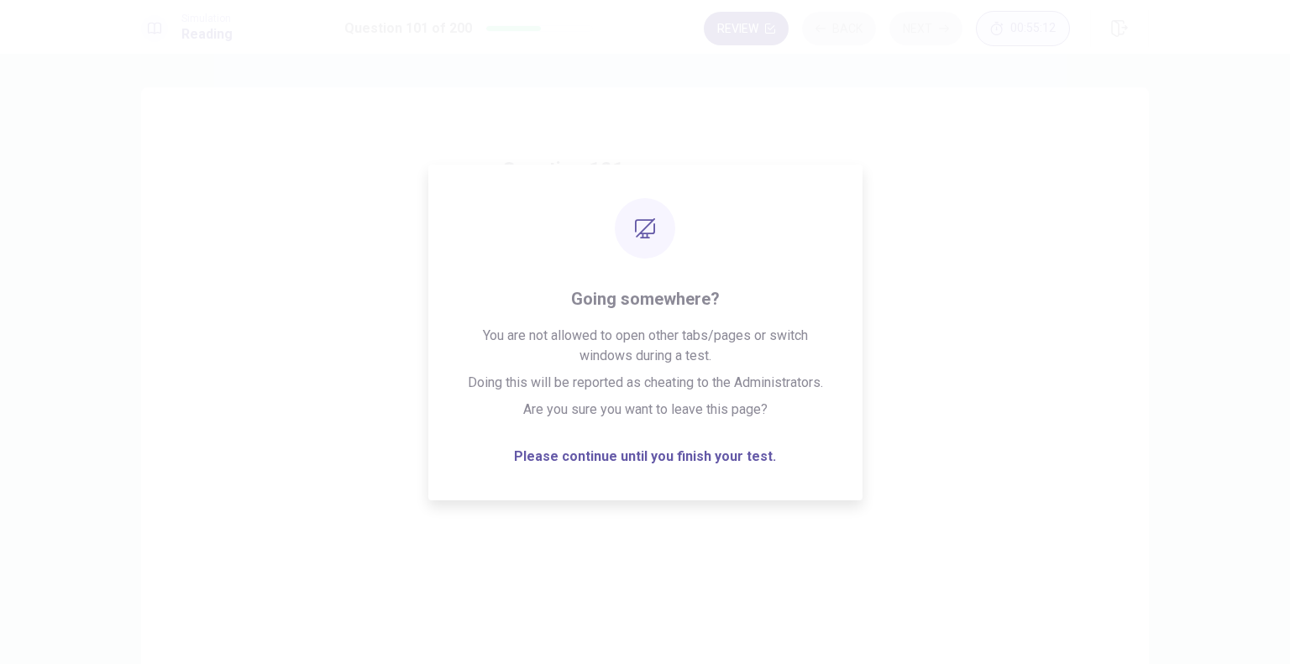
click at [730, 25] on button "Review" at bounding box center [746, 29] width 85 height 34
click at [1051, 35] on button "00:55:12" at bounding box center [1023, 28] width 94 height 35
click at [762, 29] on button "Return" at bounding box center [739, 29] width 88 height 34
click at [809, 39] on button "Review" at bounding box center [804, 29] width 85 height 34
click at [1149, 149] on div "Question 101 Sales over the winter were considerable but, _____, annual profits…" at bounding box center [644, 378] width 1061 height 583
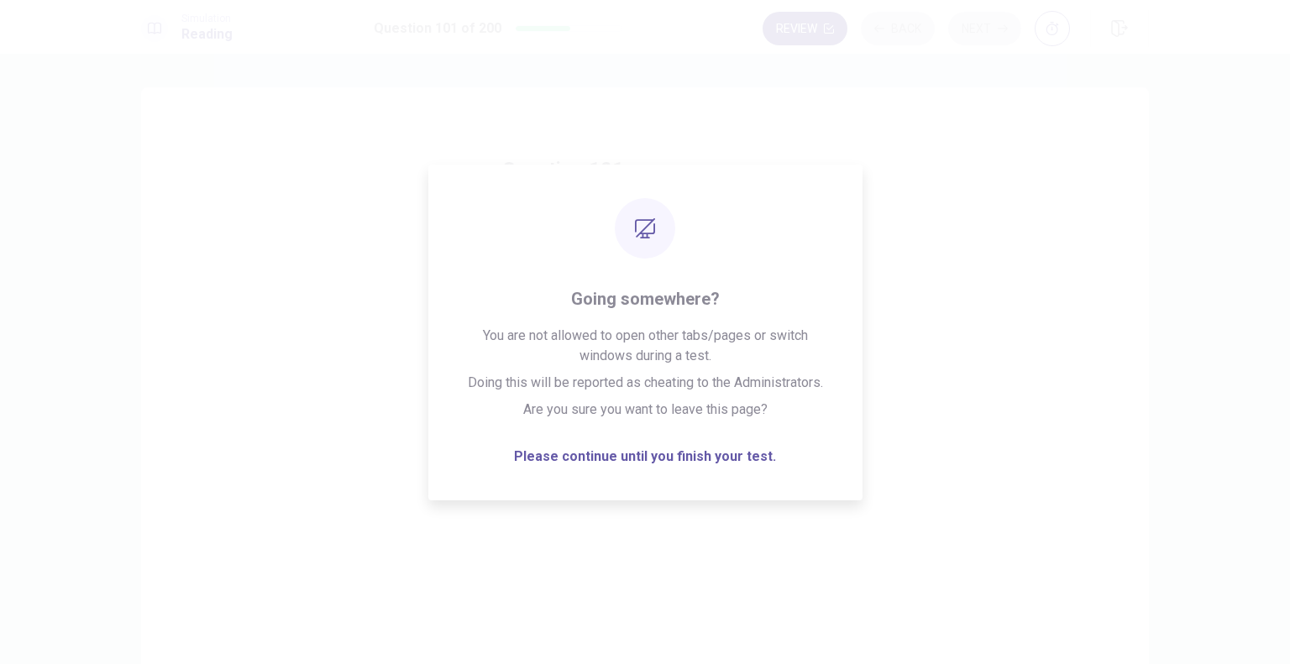
click at [819, 29] on button "Review" at bounding box center [804, 29] width 85 height 34
click at [971, 31] on button "GO TO QUESTION" at bounding box center [952, 29] width 137 height 34
click at [797, 38] on button "Review" at bounding box center [804, 29] width 85 height 34
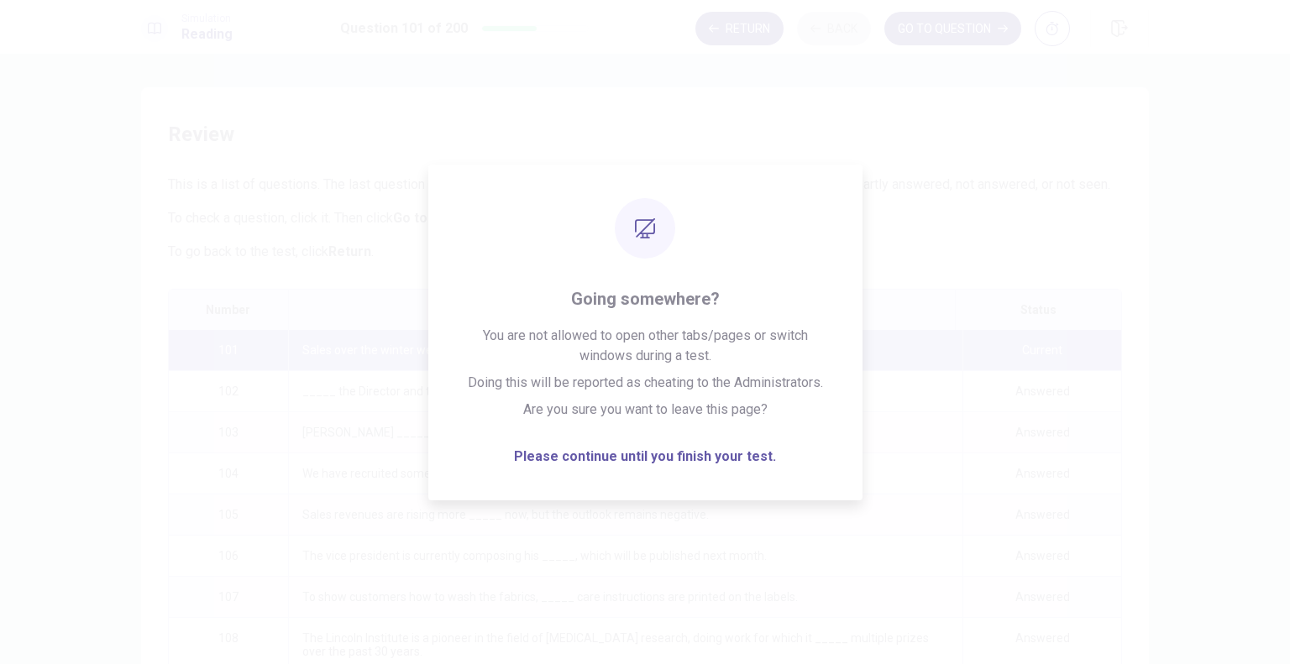
click at [937, 37] on button "GO TO QUESTION" at bounding box center [952, 29] width 137 height 34
click at [791, 254] on div "Question 101 Sales over the winter were considerable but, _____, annual profits…" at bounding box center [644, 317] width 353 height 376
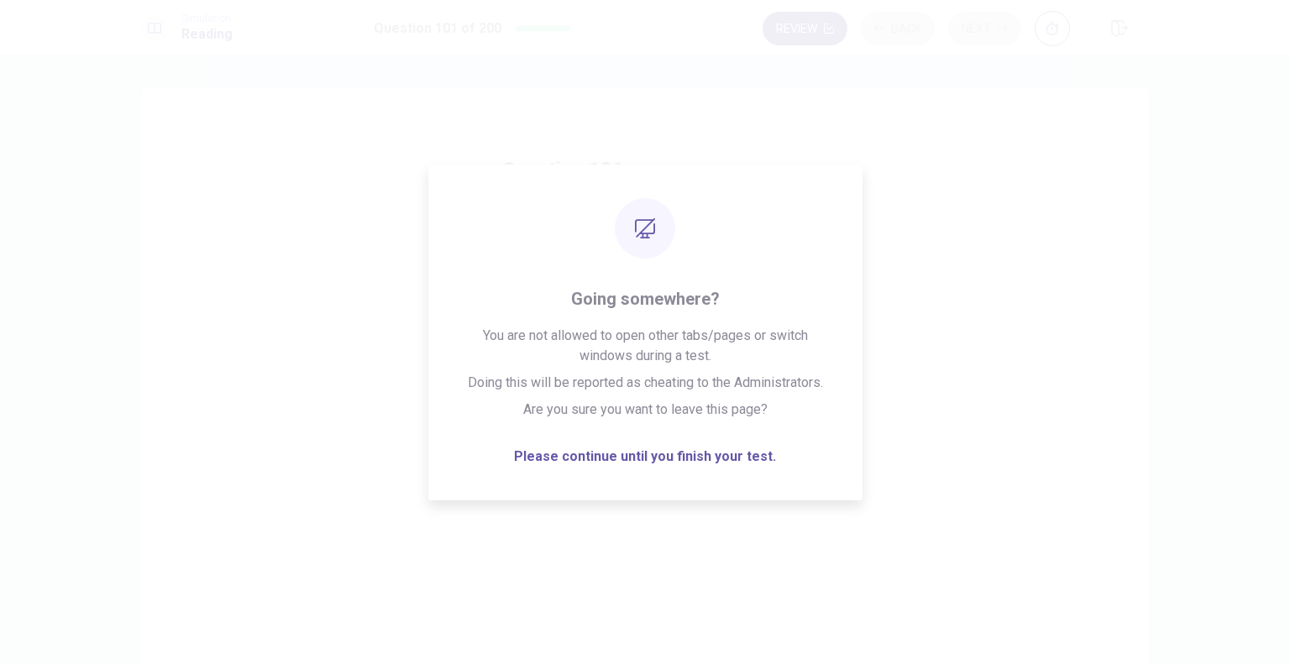
click at [791, 254] on div "Question 101 Sales over the winter were considerable but, _____, annual profits…" at bounding box center [644, 317] width 353 height 376
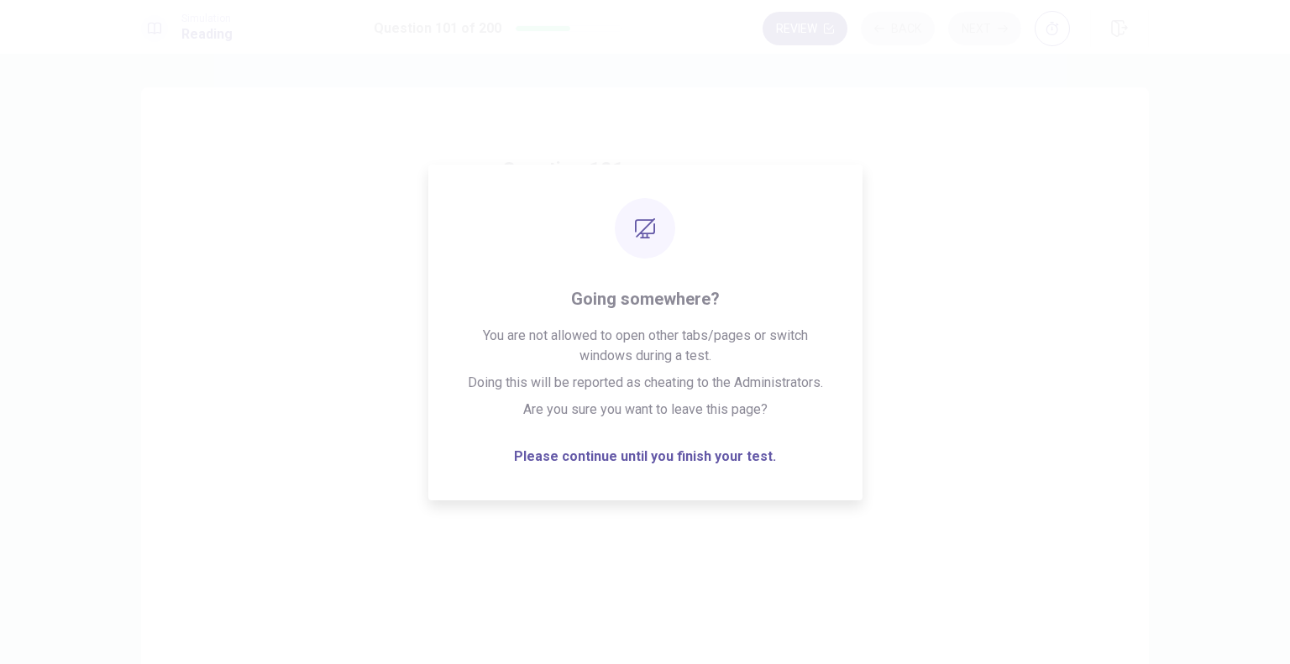
click at [791, 254] on div "Question 101 Sales over the winter were considerable but, _____, annual profits…" at bounding box center [644, 317] width 353 height 376
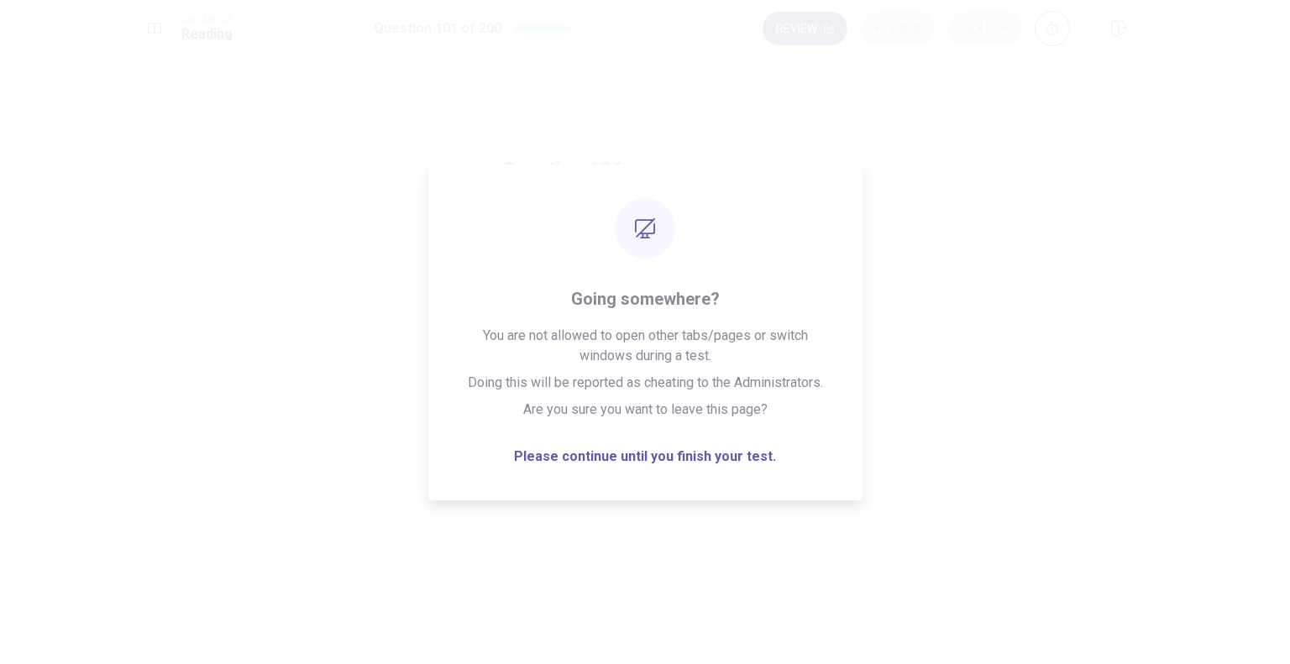
click at [976, 381] on div "Question 101 Sales over the winter were considerable but, _____, annual profits…" at bounding box center [644, 378] width 1007 height 583
click at [976, 379] on div "Question 101 Sales over the winter were considerable but, _____, annual profits…" at bounding box center [644, 378] width 1007 height 583
click at [1119, 29] on icon "button" at bounding box center [1119, 28] width 17 height 17
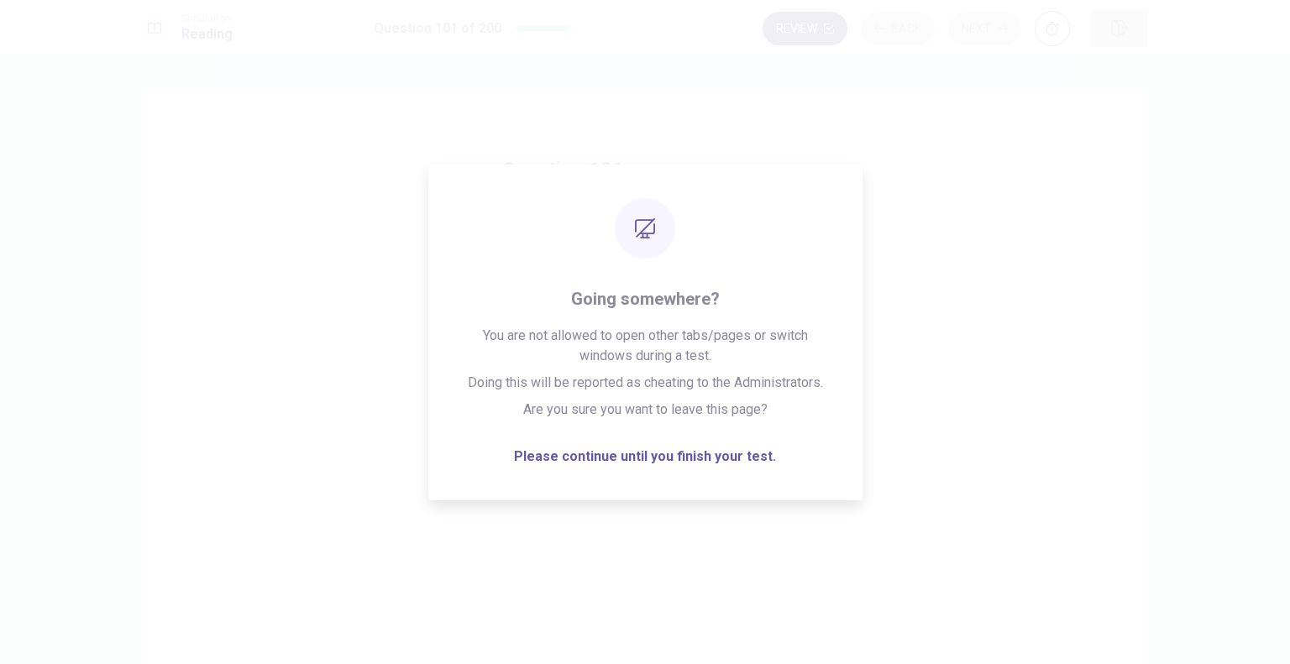
click at [1119, 29] on icon "button" at bounding box center [1119, 28] width 17 height 17
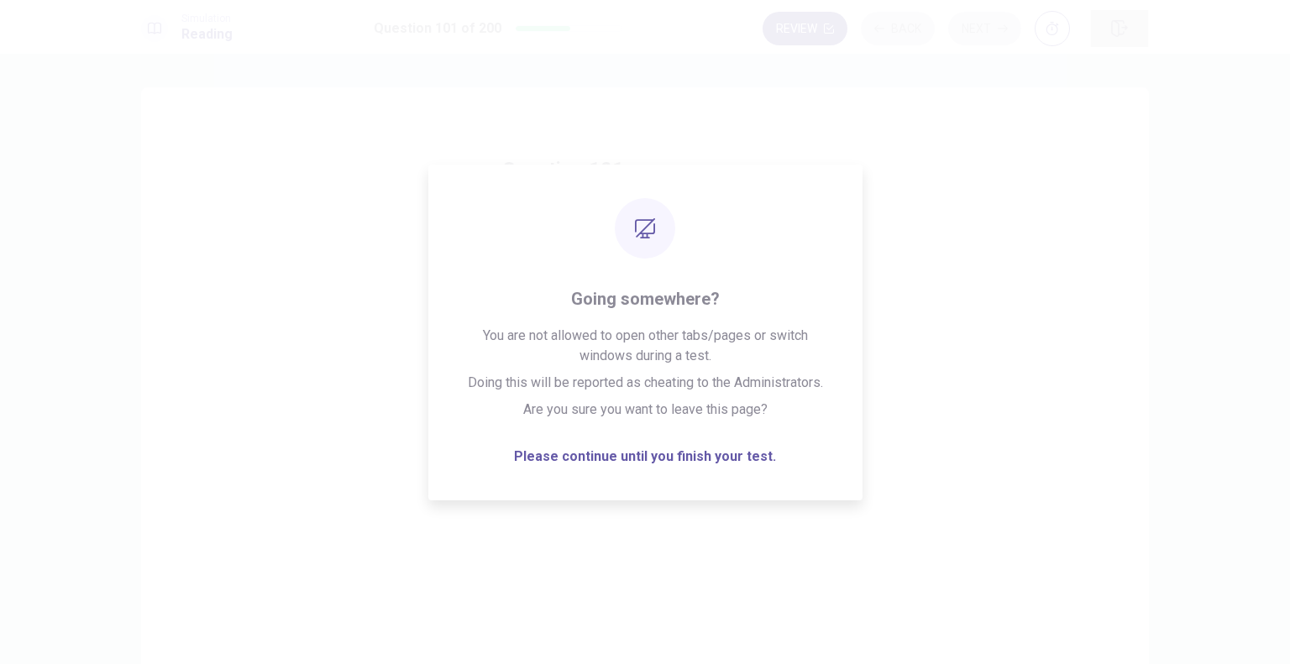
click at [1119, 29] on icon "button" at bounding box center [1119, 28] width 17 height 17
click at [1113, 22] on icon "button" at bounding box center [1119, 28] width 17 height 17
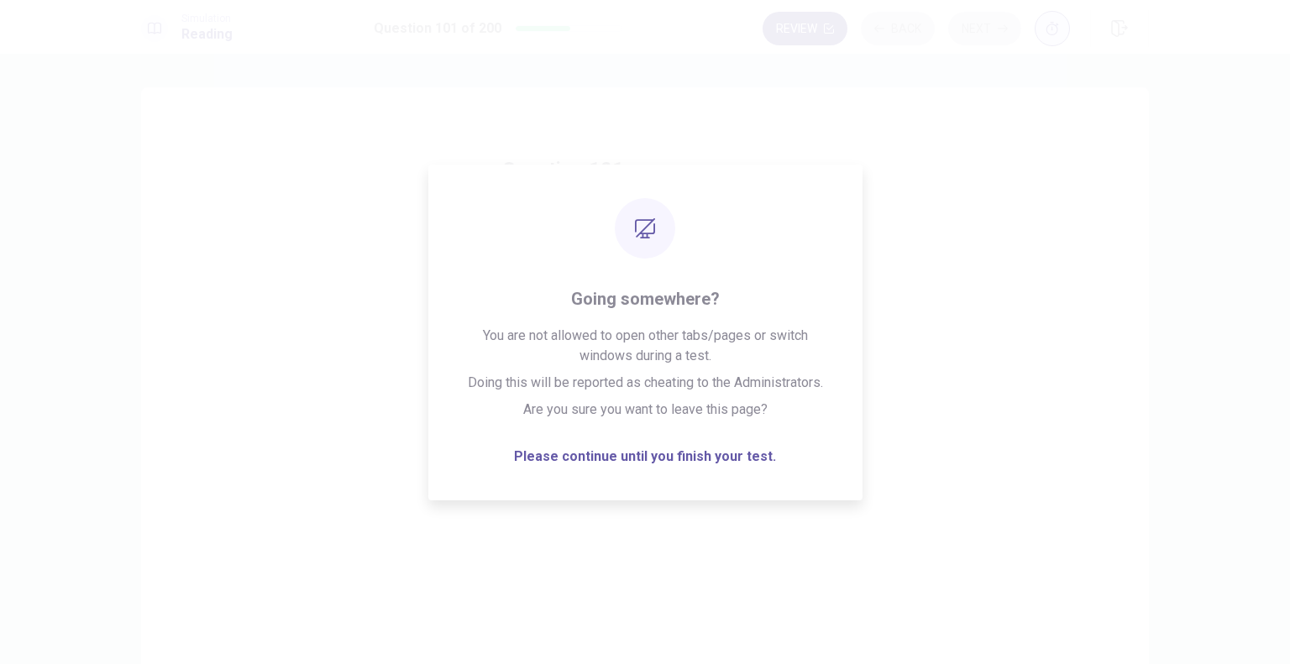
click at [1054, 32] on icon "button" at bounding box center [1051, 28] width 13 height 13
click at [618, 451] on div "Question 101 Sales over the winter were considerable but, _____, annual profits…" at bounding box center [644, 400] width 353 height 542
click at [766, 31] on icon "button" at bounding box center [770, 29] width 10 height 10
click at [919, 27] on button "GO TO QUESTION" at bounding box center [893, 29] width 137 height 34
click at [1122, 26] on icon "button" at bounding box center [1119, 28] width 17 height 17
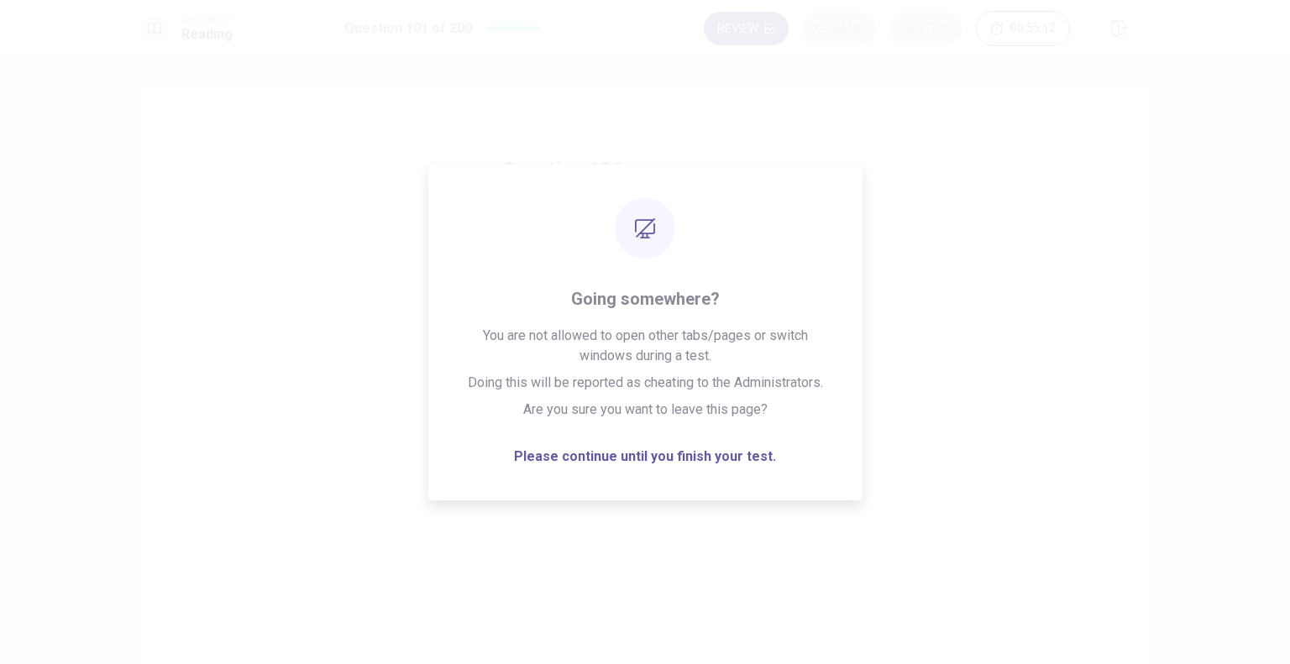
click at [883, 254] on div "Question 101 Sales over the winter were considerable but, _____, annual profits…" at bounding box center [644, 378] width 1007 height 583
click at [628, 437] on button "D despite" at bounding box center [644, 458] width 285 height 42
drag, startPoint x: 628, startPoint y: 352, endPoint x: 721, endPoint y: 416, distance: 113.4
click at [608, 419] on div "Question 101 Sales over the winter were considerable but, _____, annual profits…" at bounding box center [644, 400] width 353 height 542
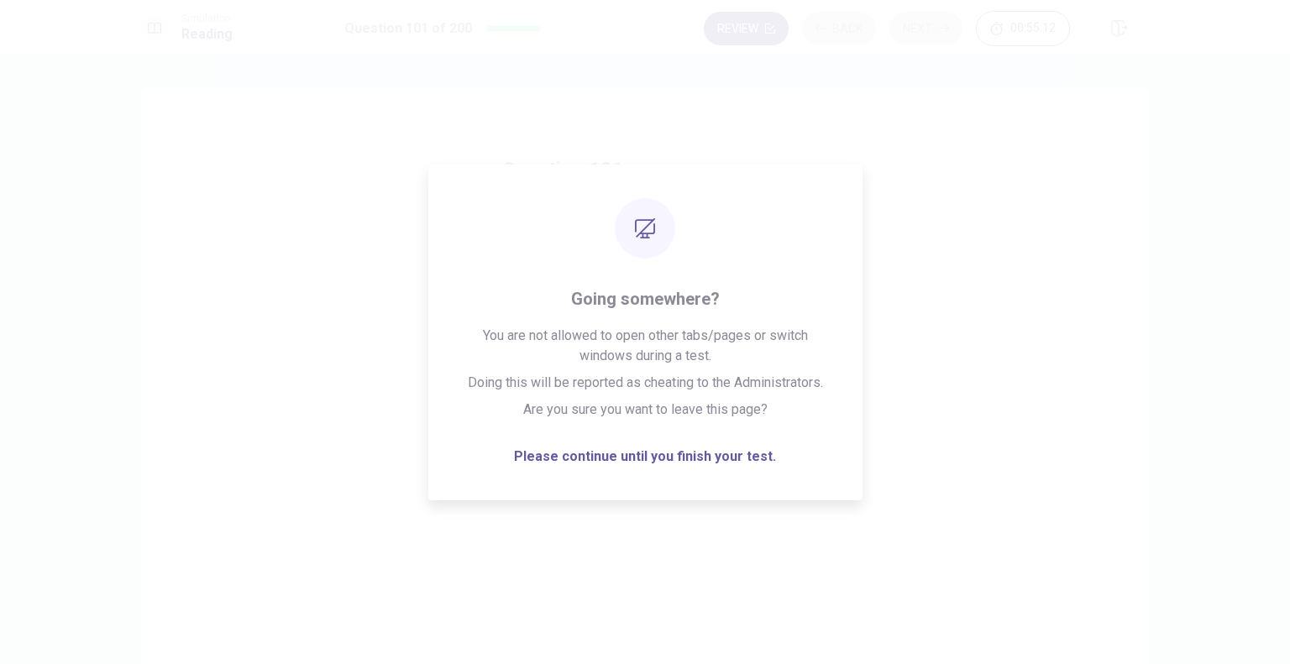
click at [678, 447] on div "Question 101 Sales over the winter were considerable but, _____, annual profits…" at bounding box center [644, 400] width 353 height 542
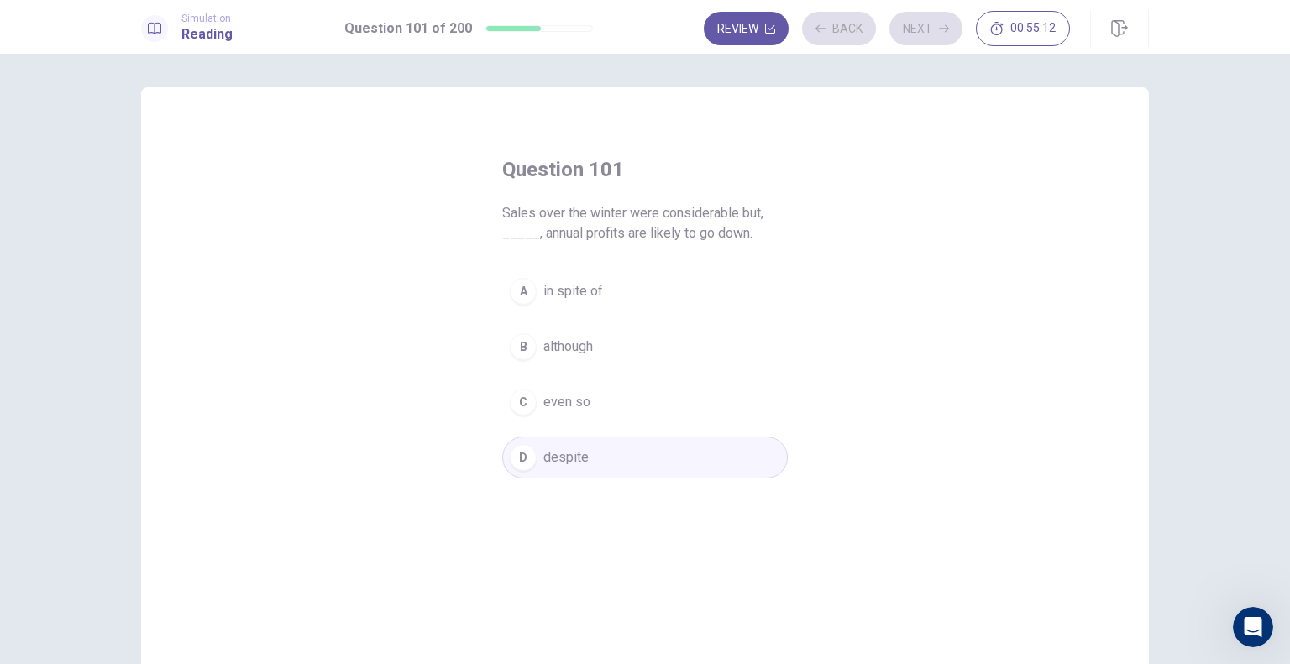
click at [678, 447] on div "Question 101 Sales over the winter were considerable but, _____, annual profits…" at bounding box center [644, 400] width 353 height 542
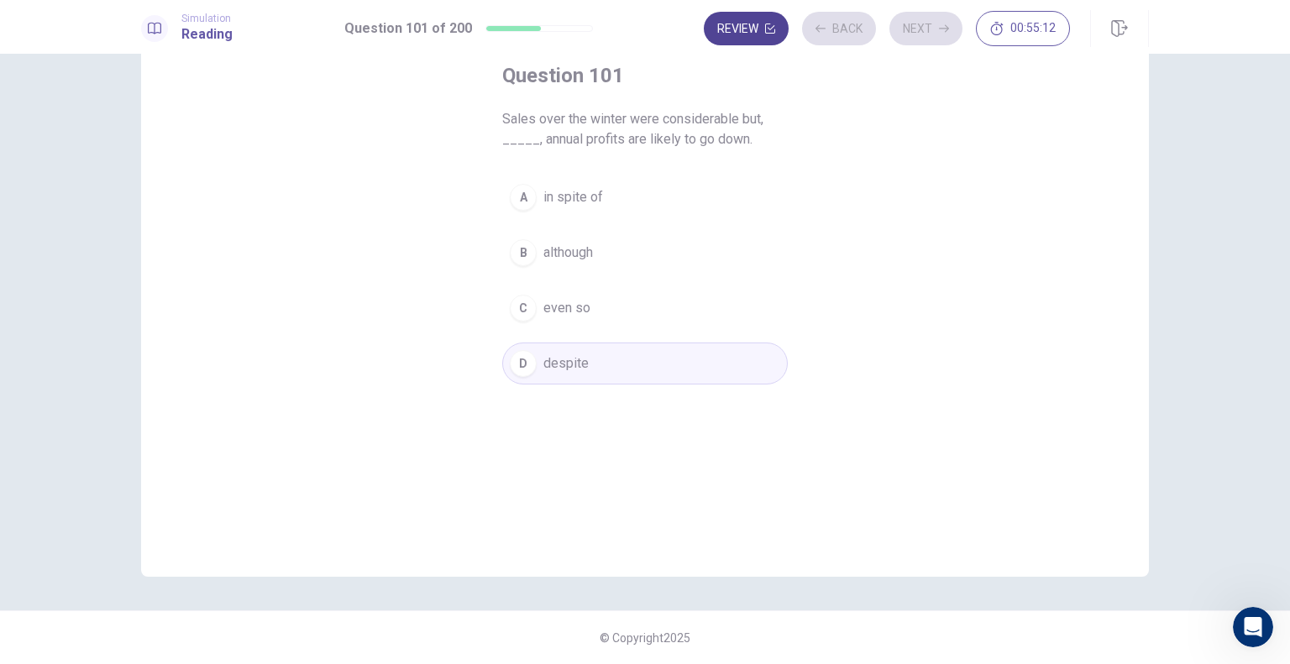
click at [915, 29] on div "Review Back Next 00:55:12" at bounding box center [887, 28] width 366 height 35
click at [724, 21] on button "Review" at bounding box center [746, 29] width 85 height 34
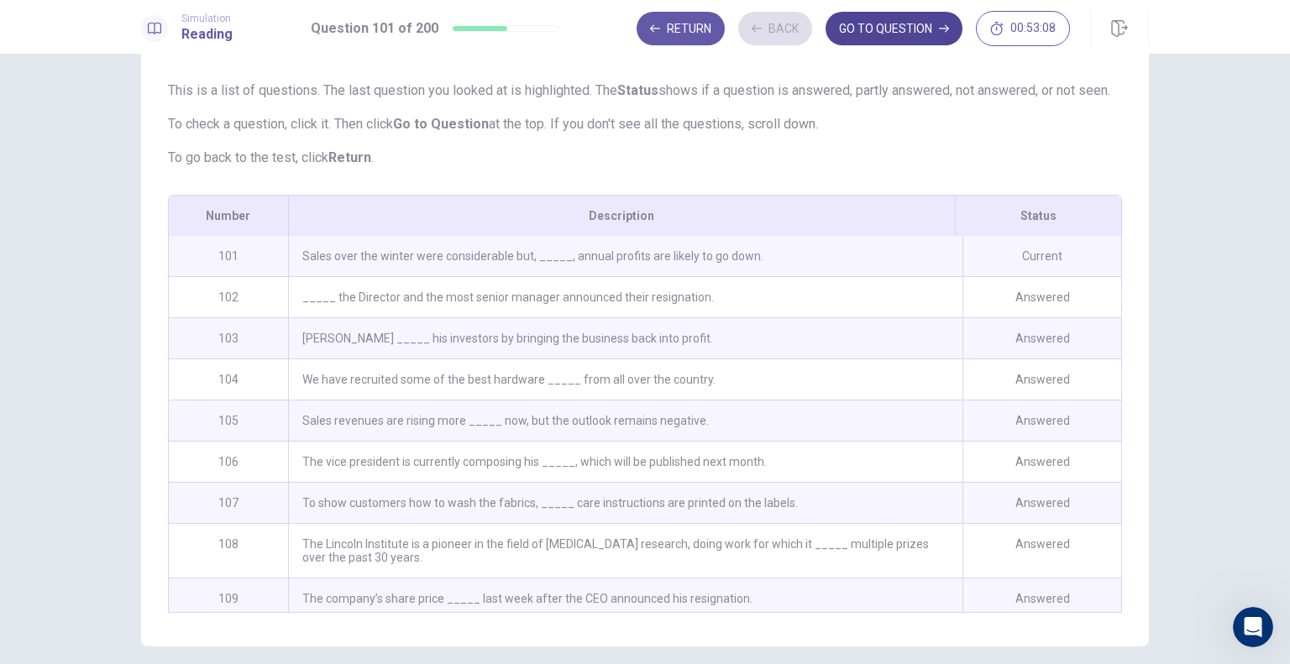
click at [930, 20] on button "GO TO QUESTION" at bounding box center [893, 29] width 137 height 34
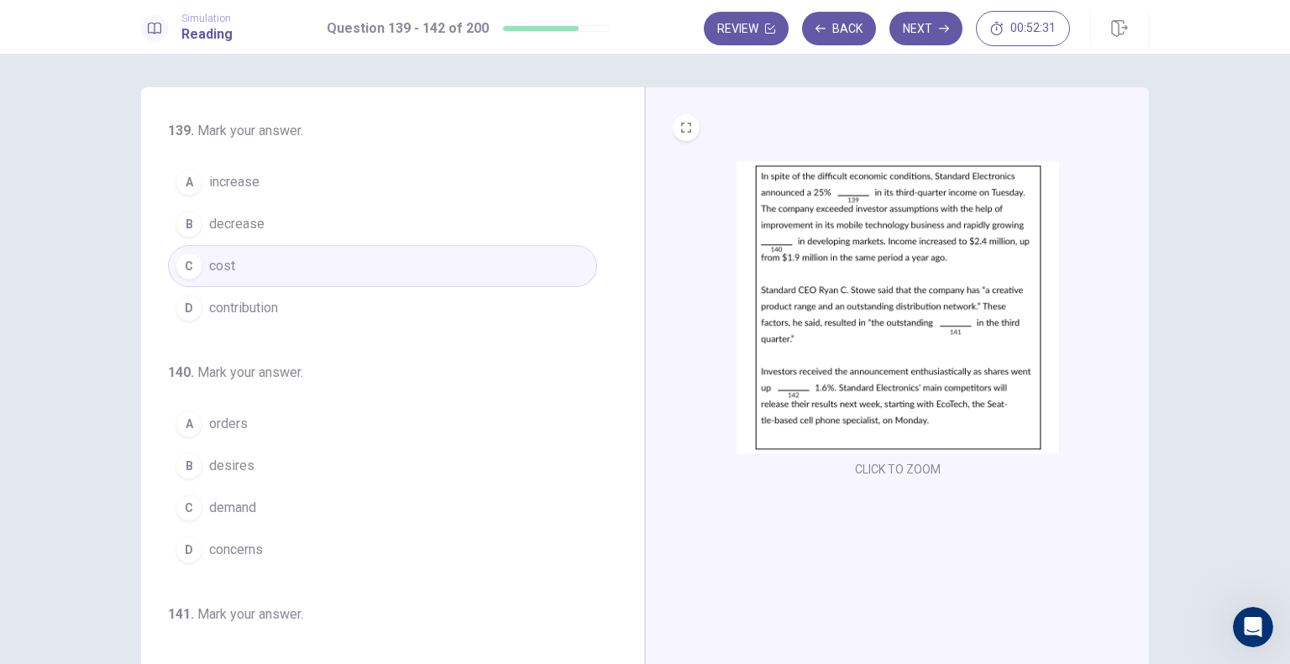
scroll to position [0, 0]
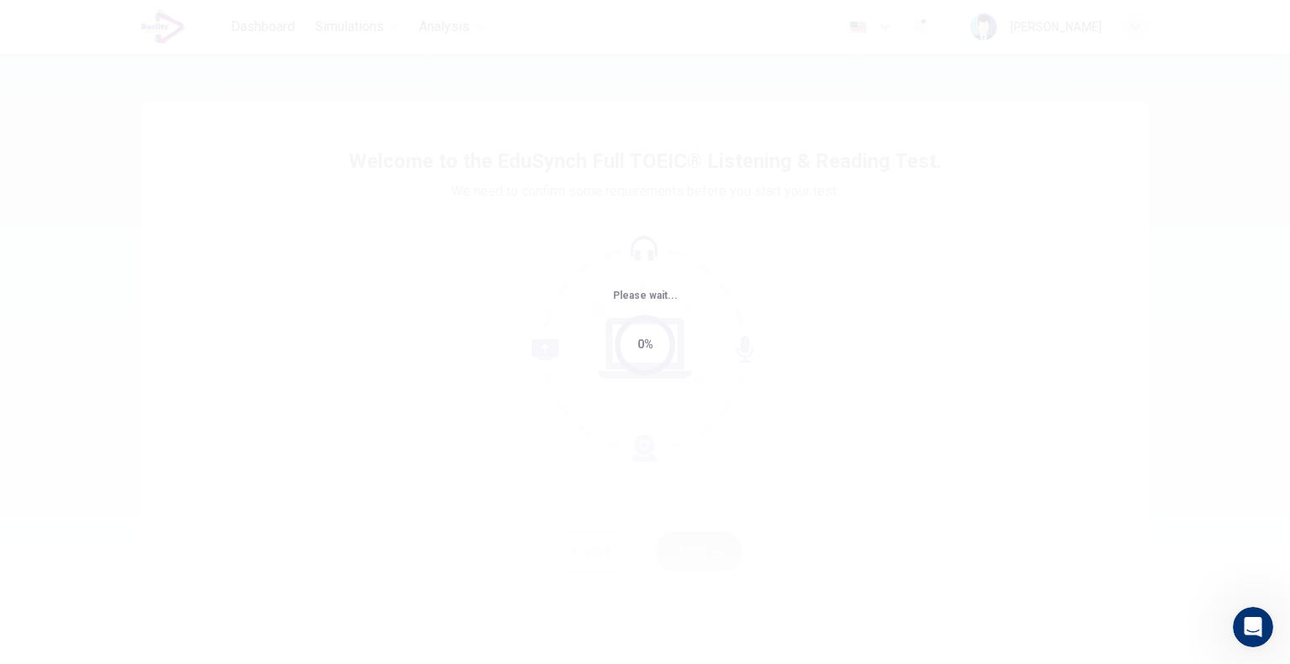
click at [615, 453] on div "Please wait... 0%" at bounding box center [645, 332] width 1290 height 664
click at [615, 453] on div "Please wait... 100%" at bounding box center [645, 332] width 1290 height 664
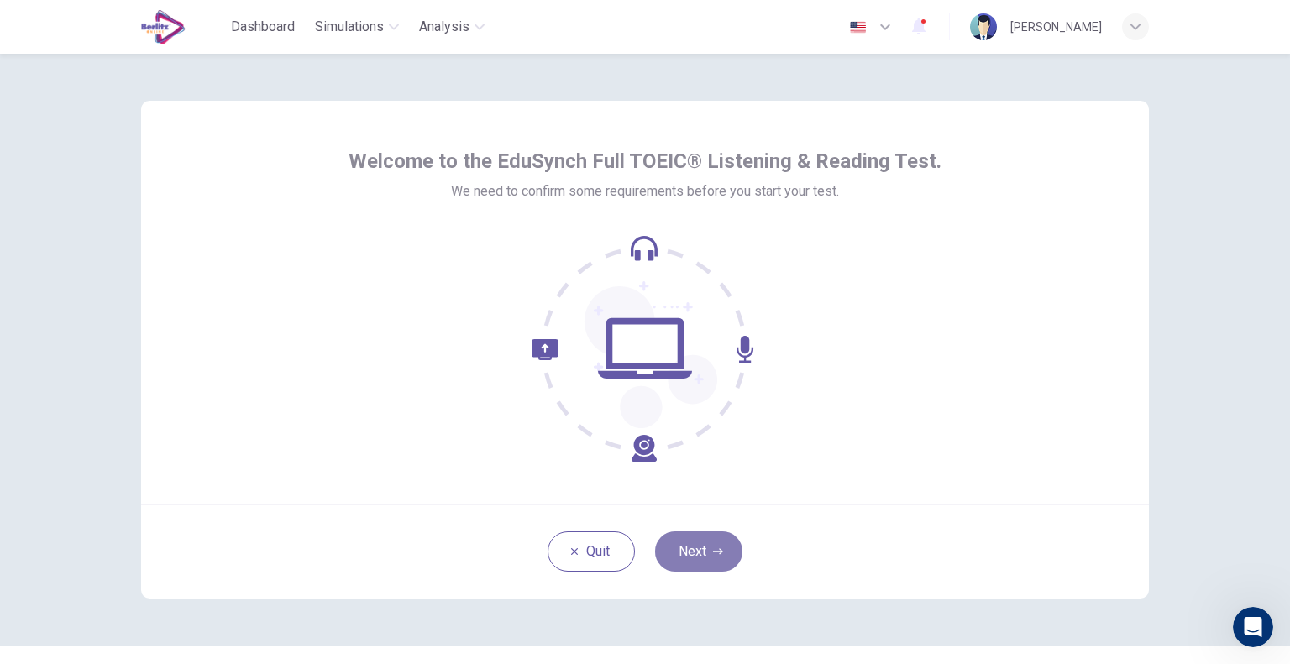
click at [673, 542] on button "Next" at bounding box center [698, 551] width 87 height 40
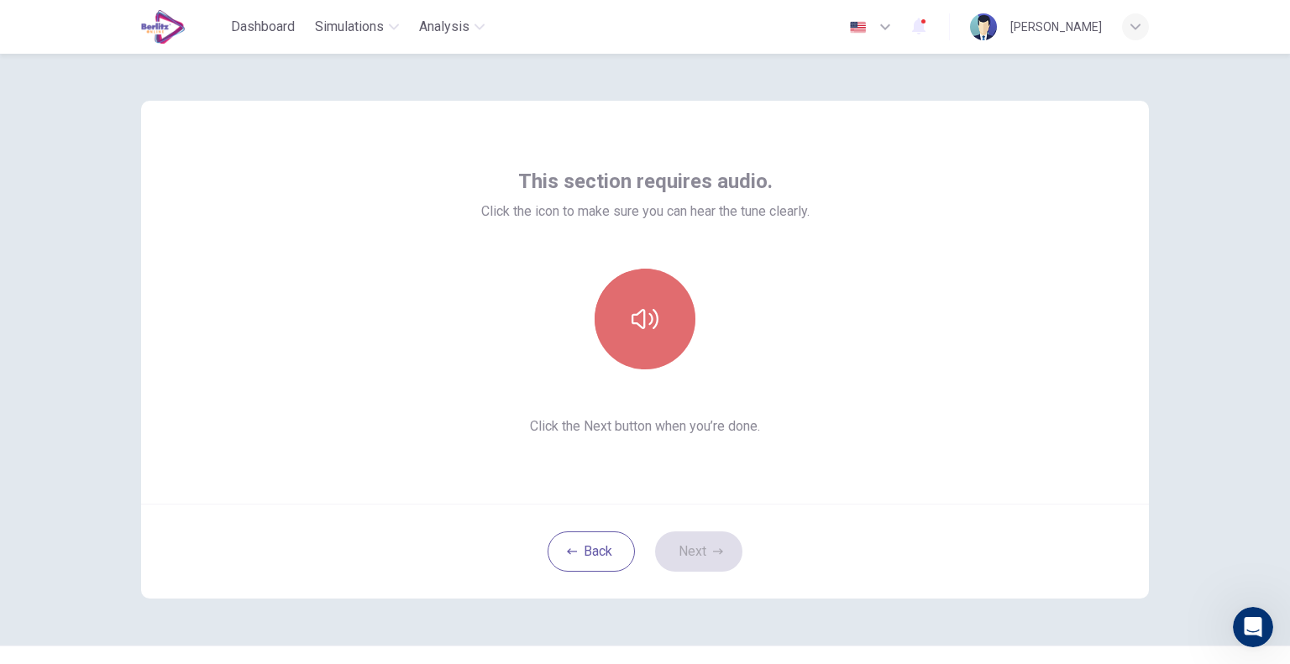
click at [651, 343] on button "button" at bounding box center [644, 319] width 101 height 101
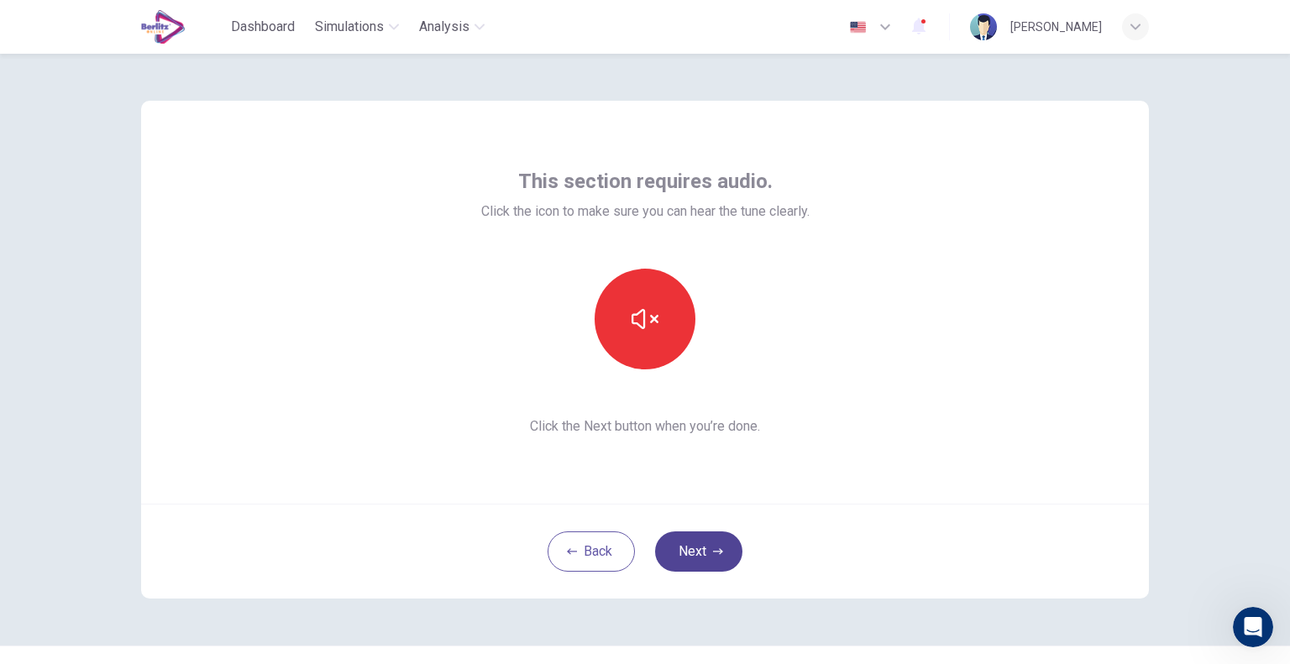
drag, startPoint x: 651, startPoint y: 343, endPoint x: 701, endPoint y: 538, distance: 201.8
click at [701, 538] on div "This section requires audio. Click the icon to make sure you can hear the tune …" at bounding box center [644, 350] width 1007 height 498
click at [701, 538] on button "Next" at bounding box center [698, 551] width 87 height 40
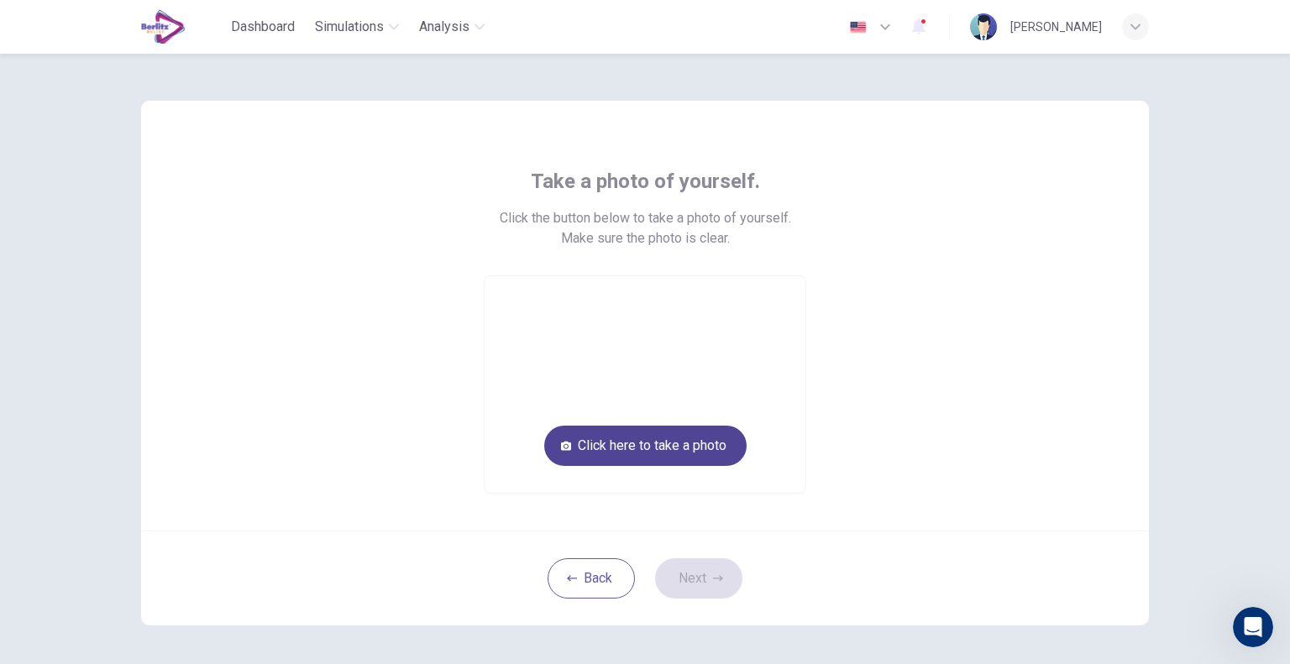
click at [677, 441] on button "Click here to take a photo" at bounding box center [645, 446] width 202 height 40
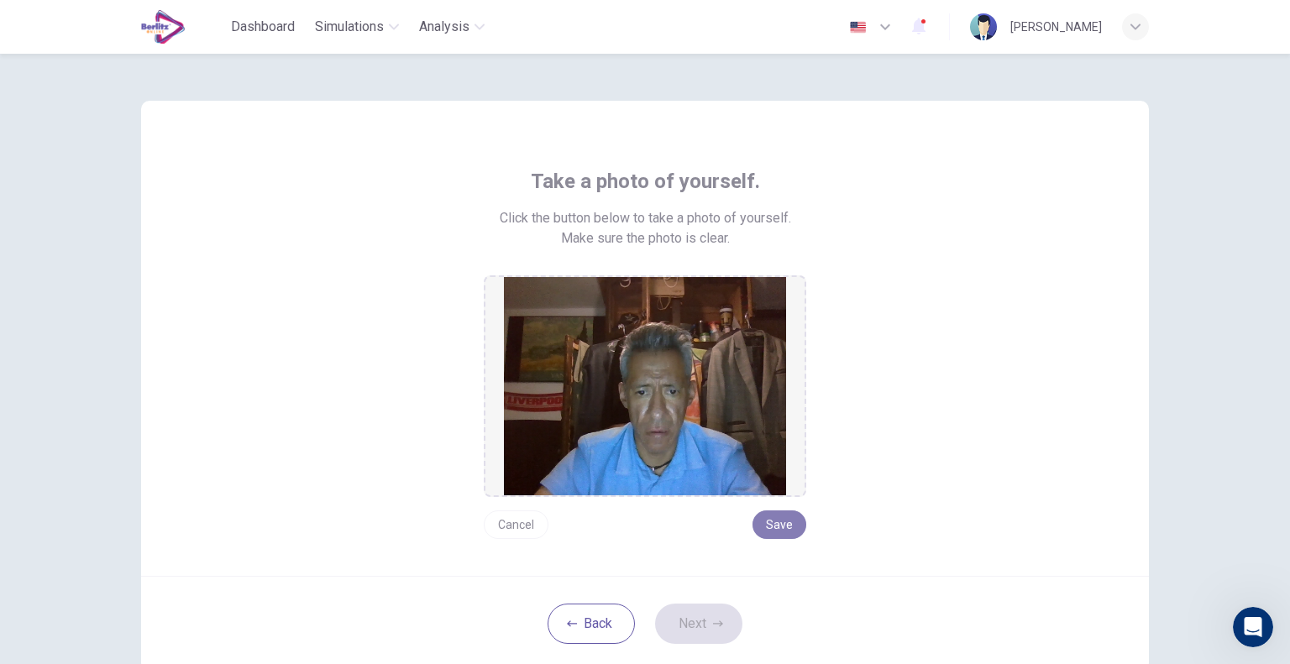
click at [773, 516] on button "Save" at bounding box center [779, 524] width 54 height 29
click at [691, 610] on button "Next" at bounding box center [698, 624] width 87 height 40
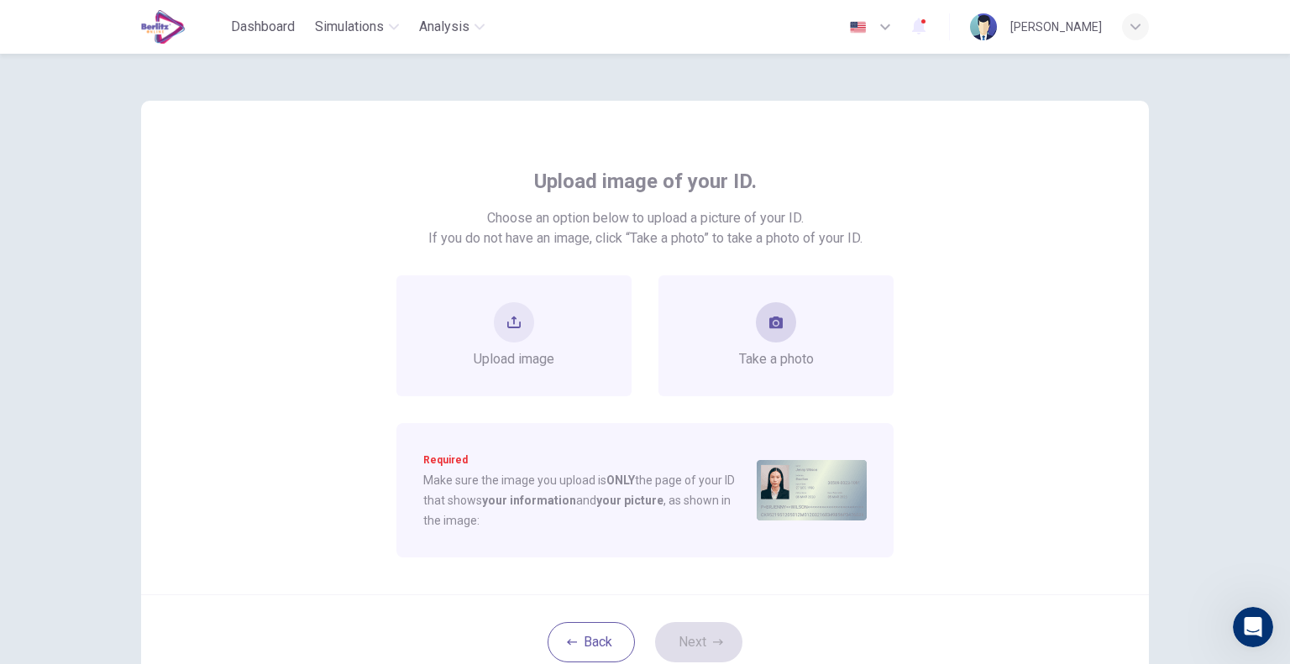
click at [821, 326] on div "Take a photo" at bounding box center [775, 335] width 235 height 121
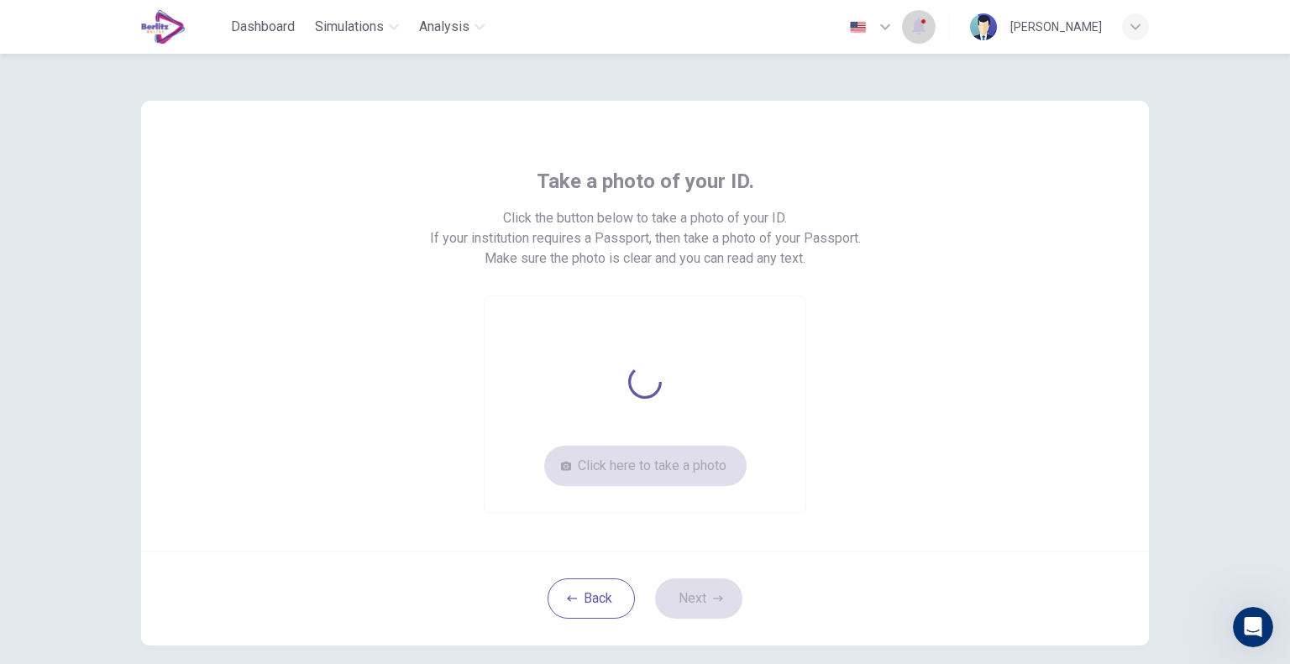
click at [925, 23] on icon "button" at bounding box center [918, 26] width 13 height 17
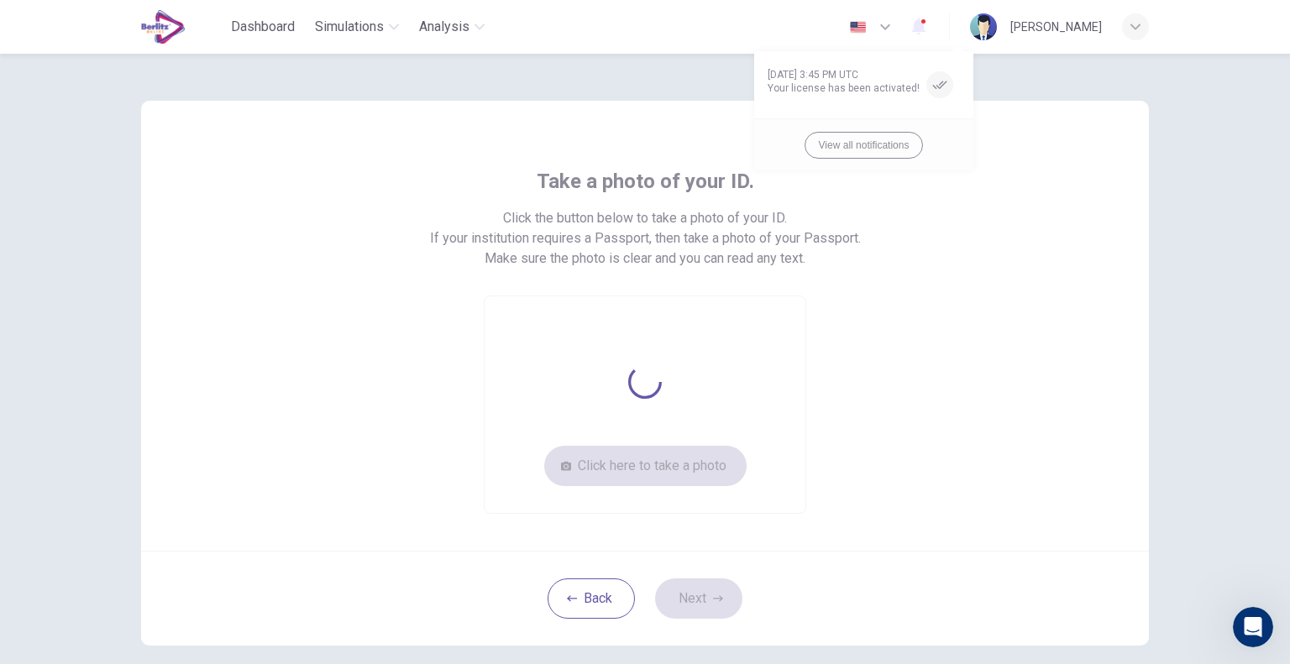
click at [950, 23] on div at bounding box center [645, 332] width 1290 height 664
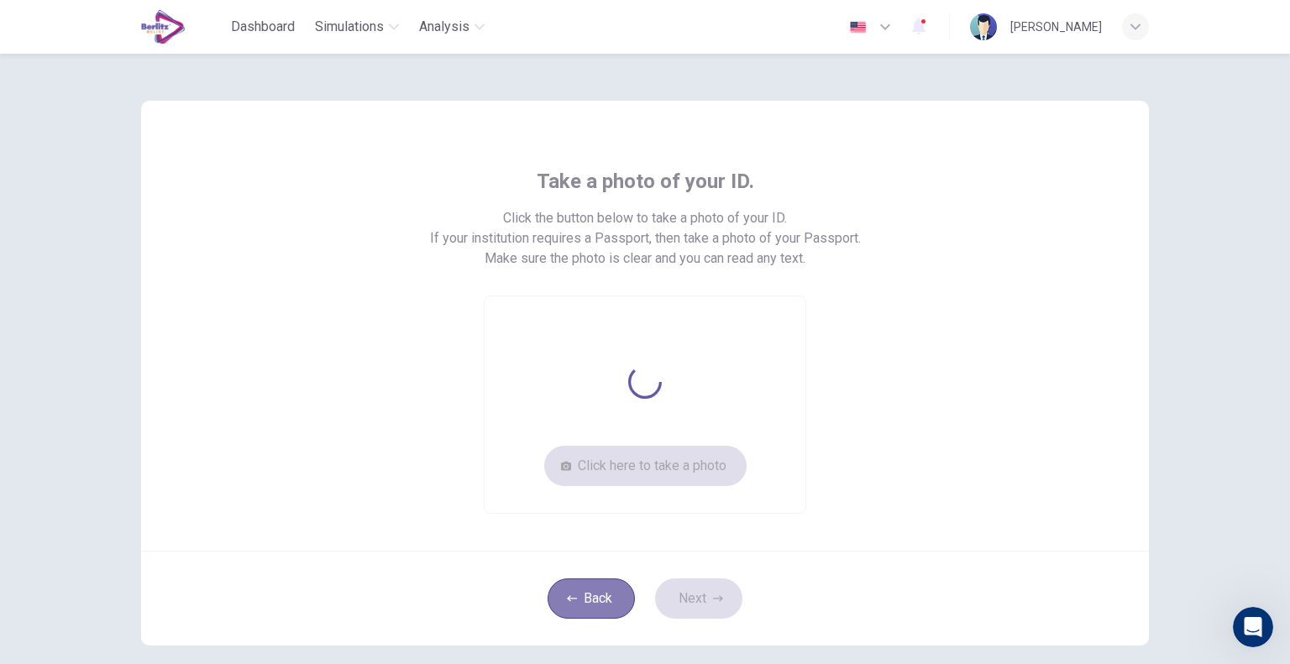
click at [592, 602] on button "Back" at bounding box center [590, 598] width 87 height 40
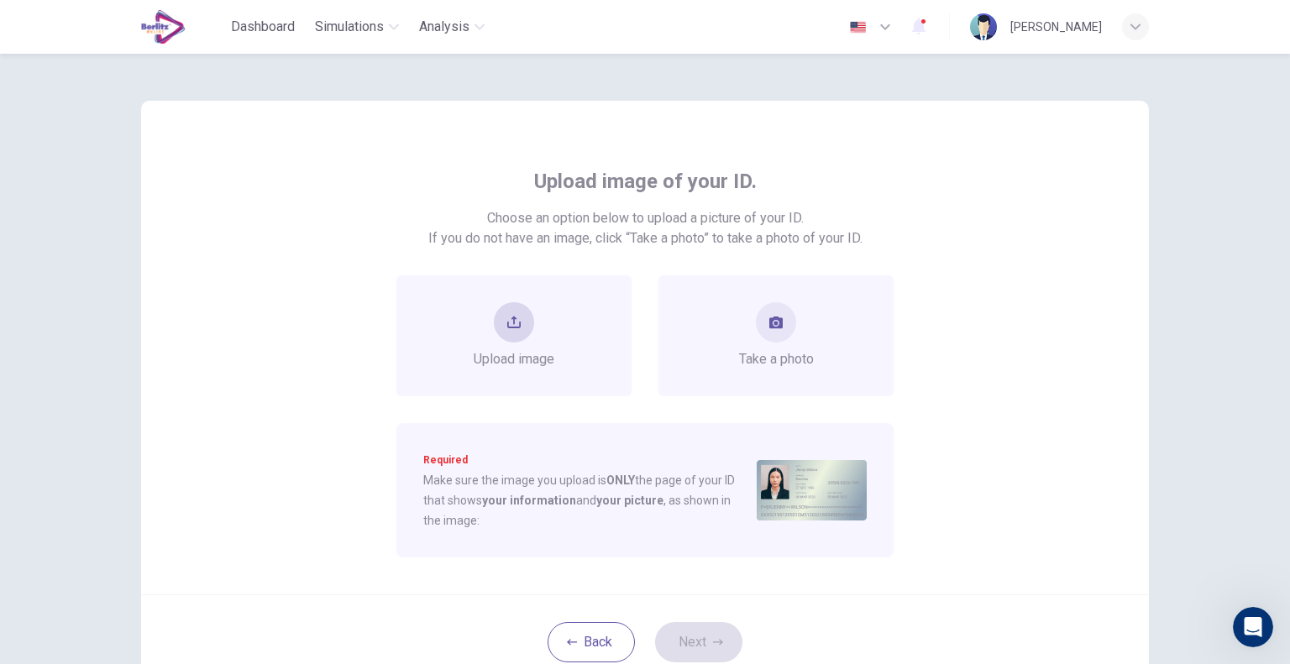
click at [527, 332] on div "Upload image" at bounding box center [514, 335] width 81 height 67
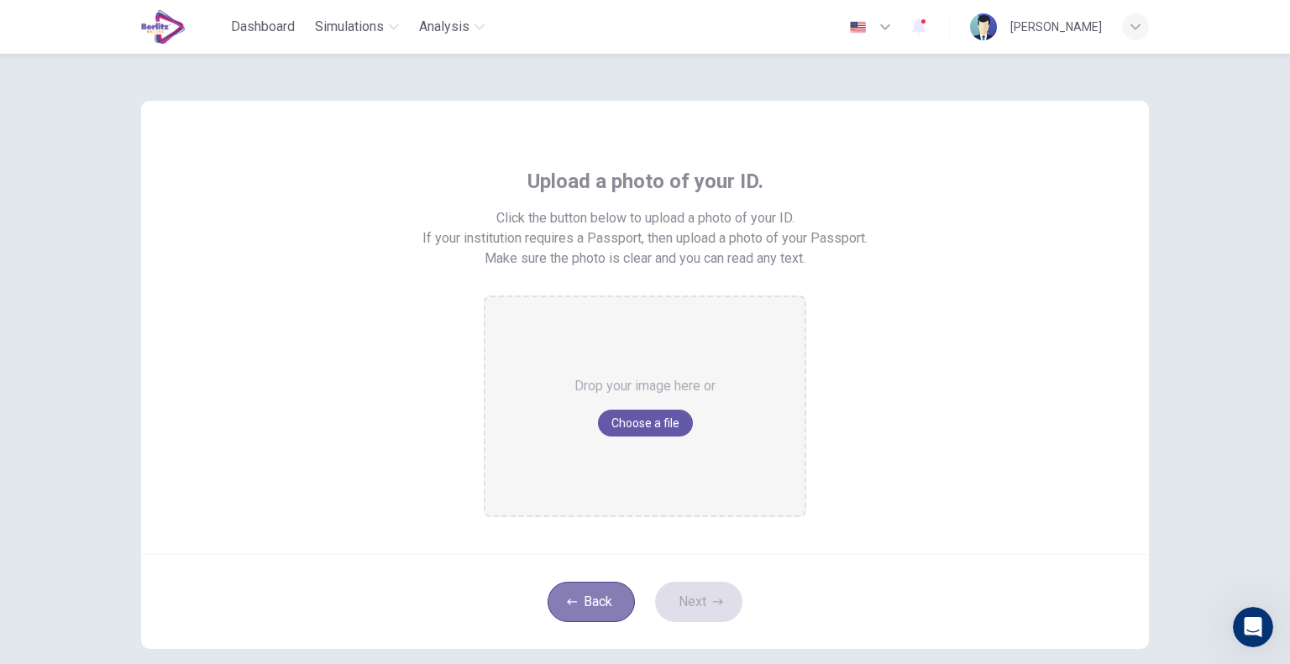
click at [568, 590] on button "Back" at bounding box center [590, 602] width 87 height 40
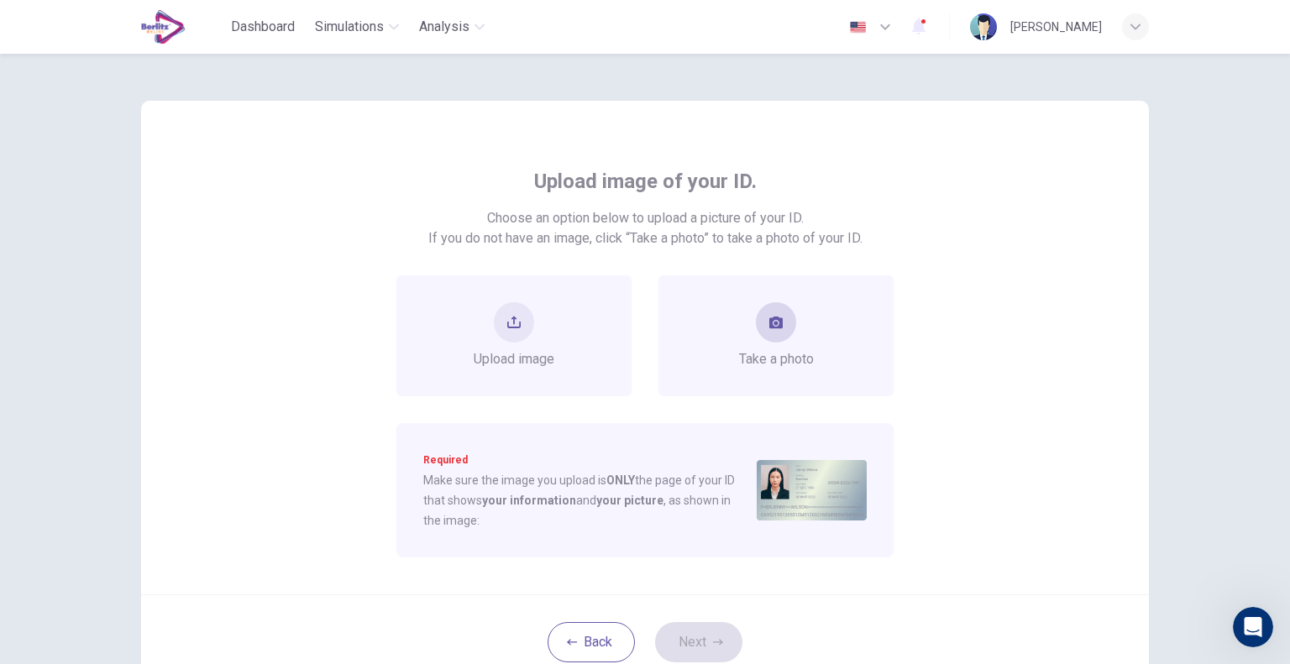
click at [756, 355] on span "Take a photo" at bounding box center [776, 359] width 75 height 20
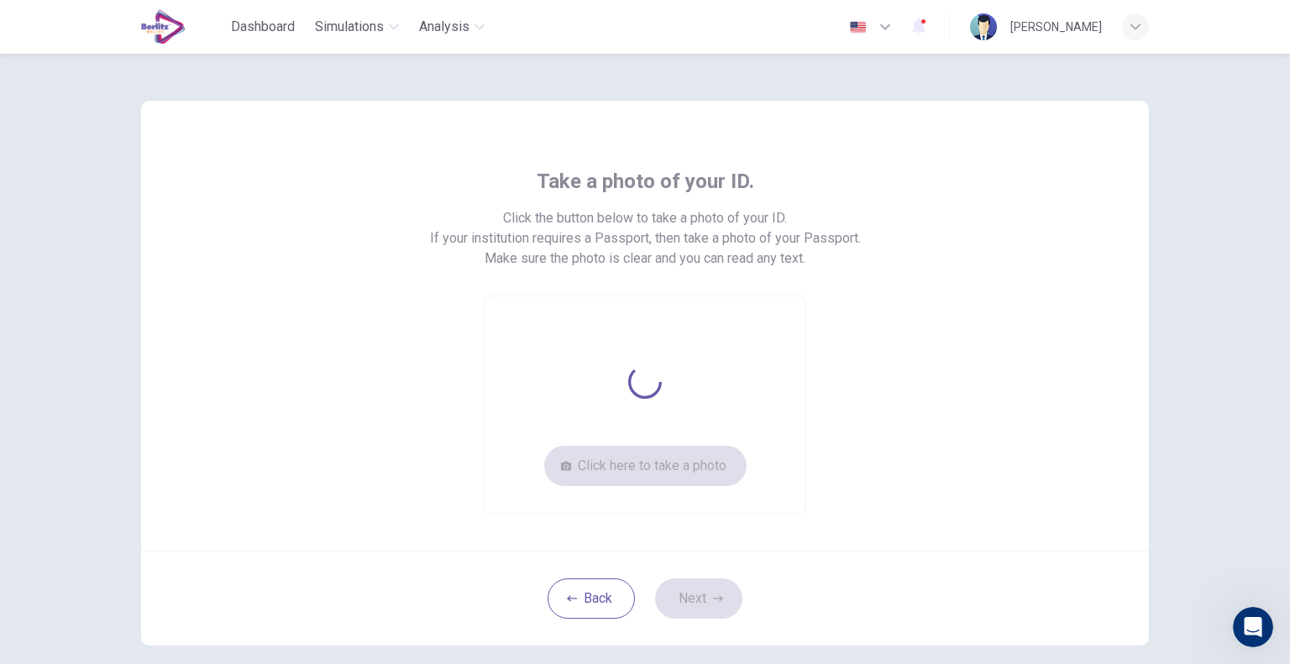
click at [944, 472] on div "Take a photo of your ID. Click the button below to take a photo of your ID. If …" at bounding box center [644, 341] width 759 height 346
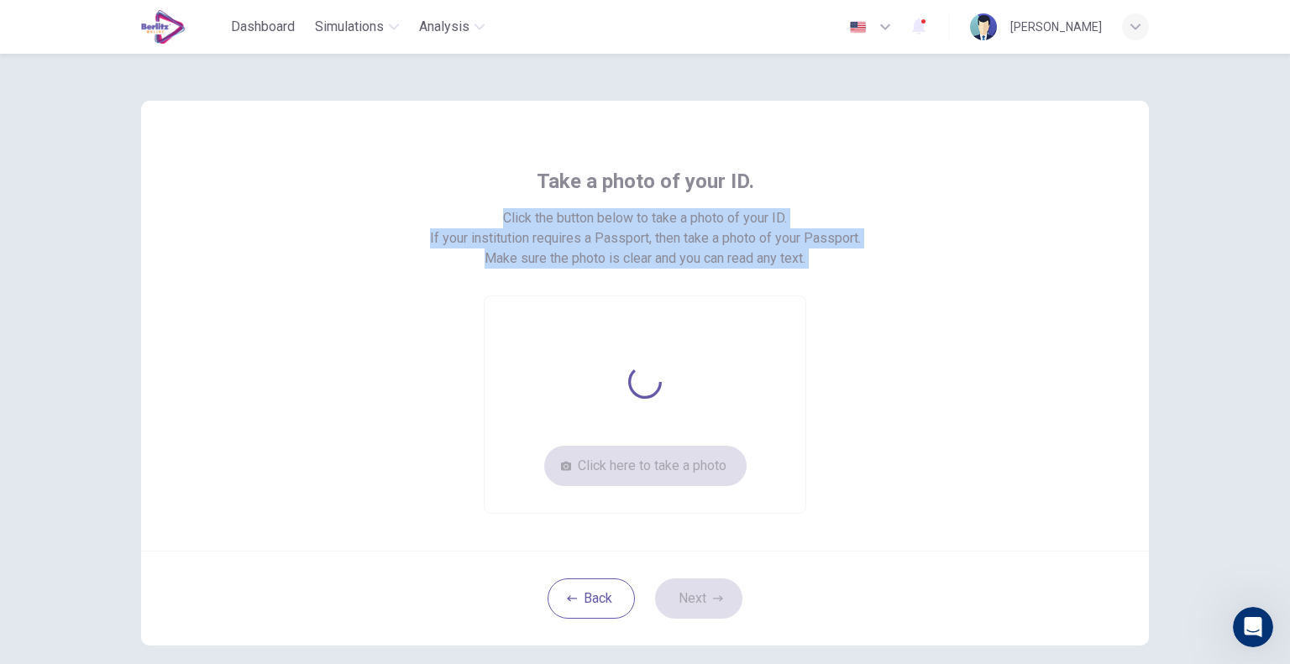
drag, startPoint x: 944, startPoint y: 472, endPoint x: 1288, endPoint y: 183, distance: 448.7
click at [1288, 183] on div "Take a photo of your ID. Click the button below to take a photo of your ID. If …" at bounding box center [645, 359] width 1290 height 610
drag, startPoint x: 1288, startPoint y: 183, endPoint x: 581, endPoint y: 589, distance: 815.4
click at [581, 589] on button "Back" at bounding box center [590, 598] width 87 height 40
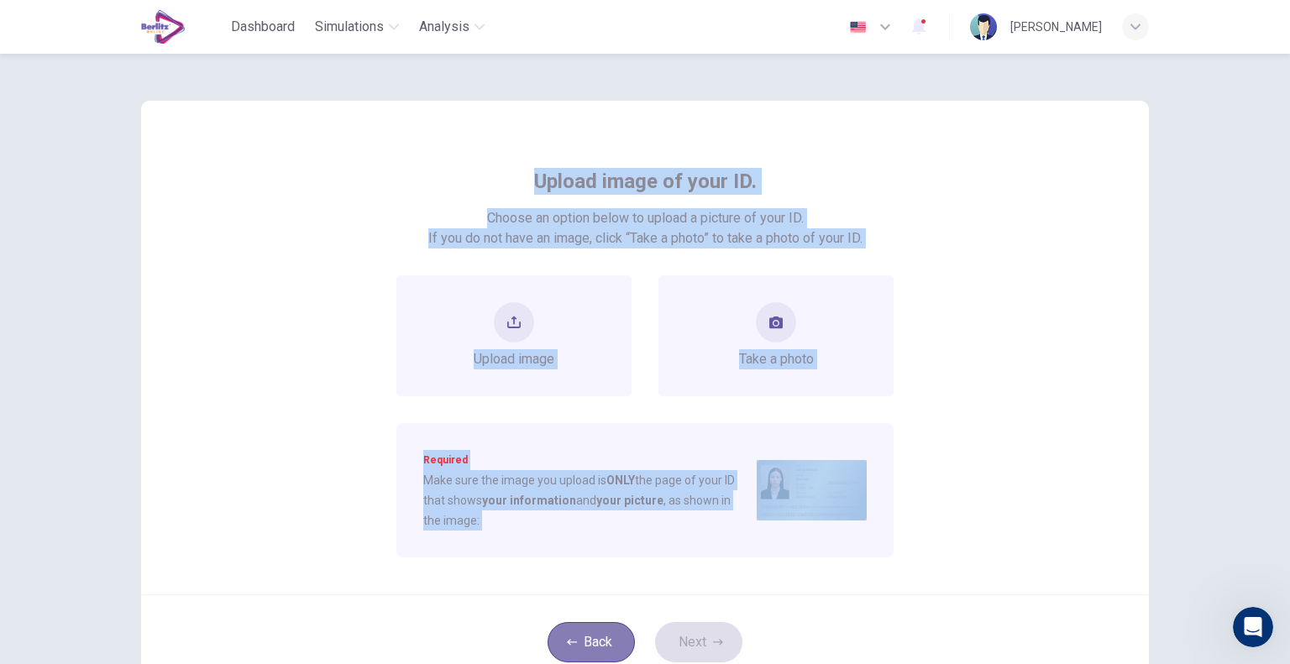
click at [573, 641] on button "Back" at bounding box center [590, 642] width 87 height 40
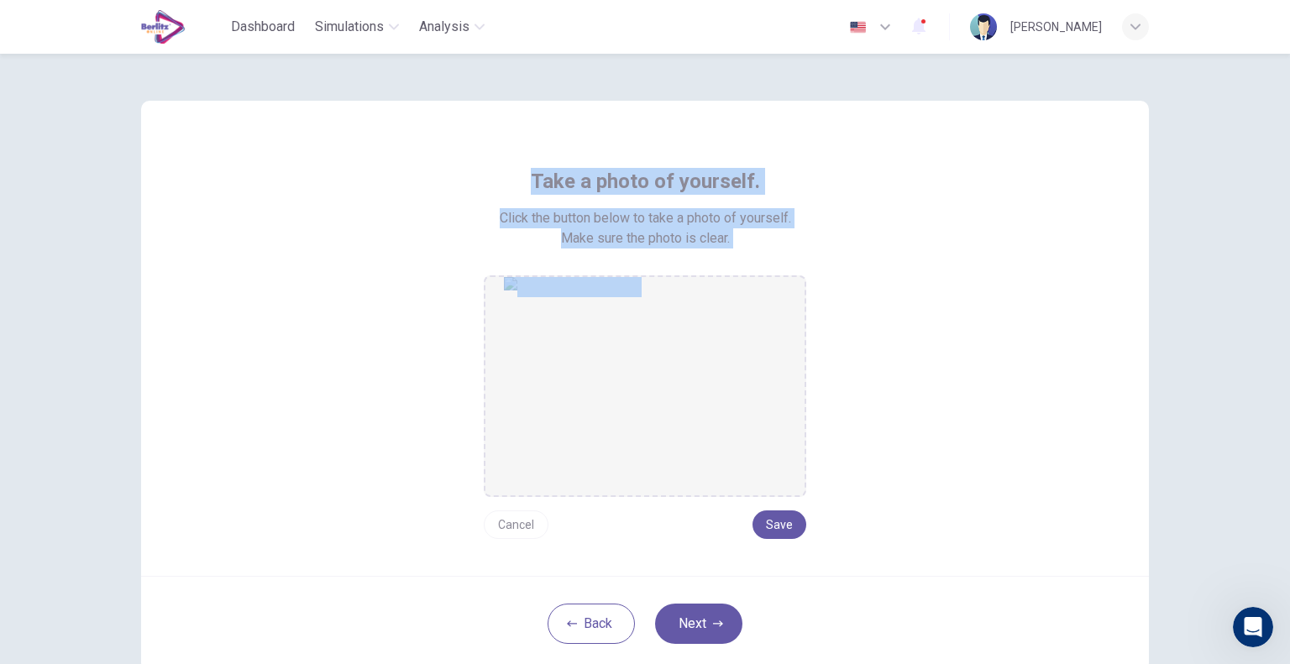
click at [625, 546] on div "Take a photo of yourself. Click the button below to take a photo of yourself. M…" at bounding box center [644, 338] width 1007 height 475
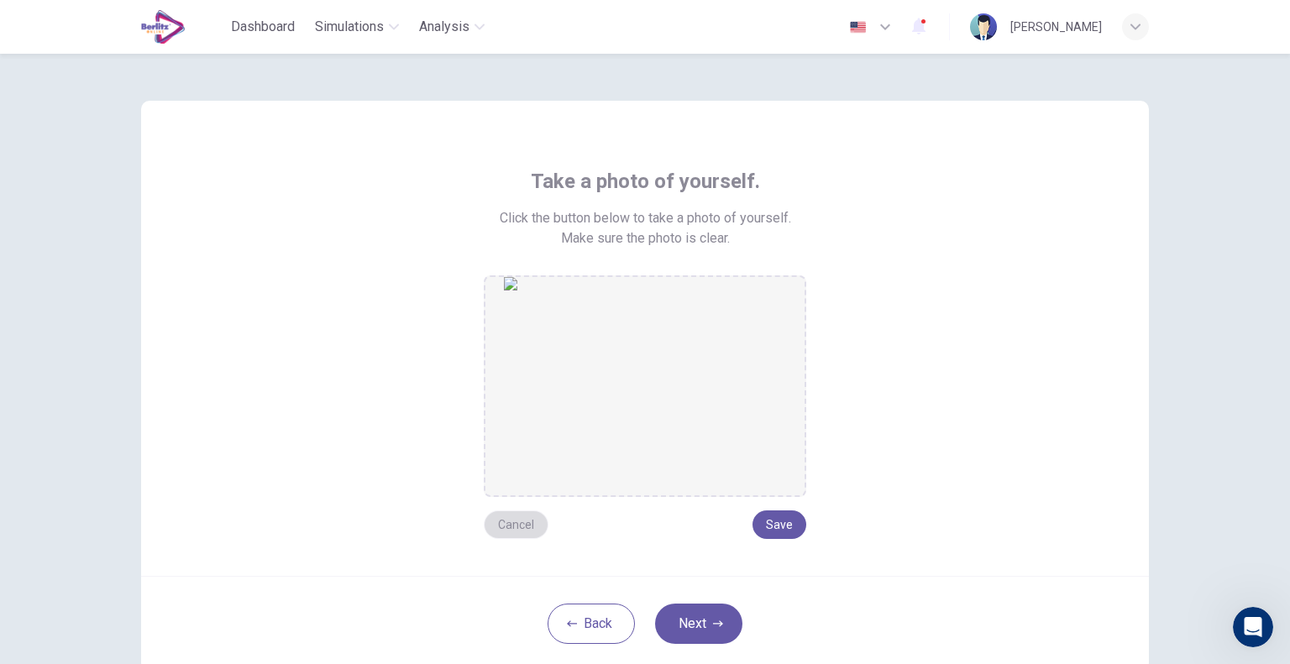
click at [521, 519] on button "Cancel" at bounding box center [516, 524] width 65 height 29
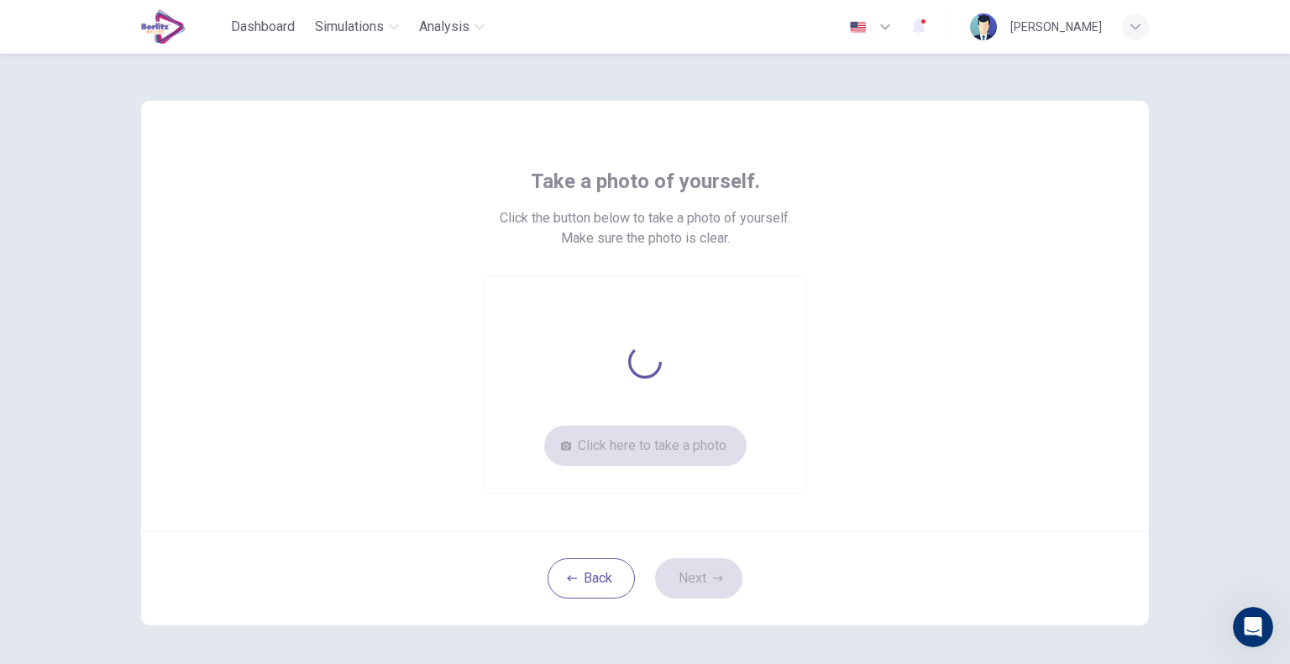
click at [658, 443] on div "Click here to take a photo" at bounding box center [645, 384] width 322 height 218
click at [594, 570] on button "Back" at bounding box center [590, 578] width 87 height 40
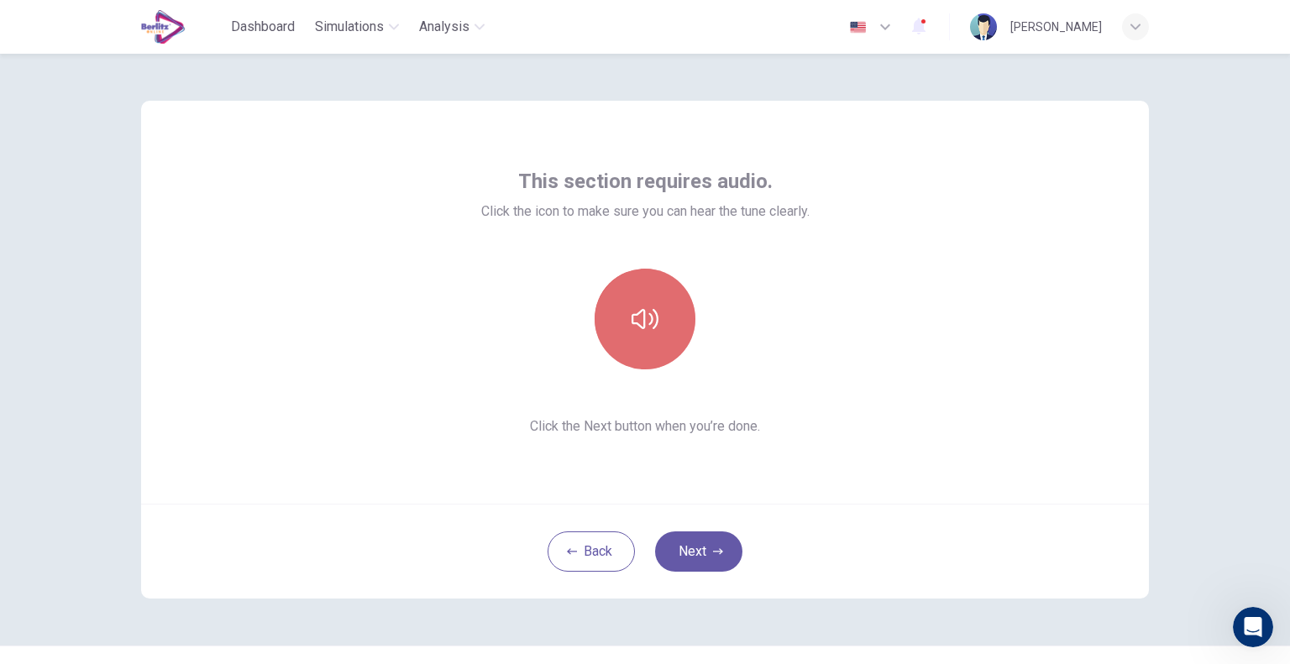
click at [620, 311] on button "button" at bounding box center [644, 319] width 101 height 101
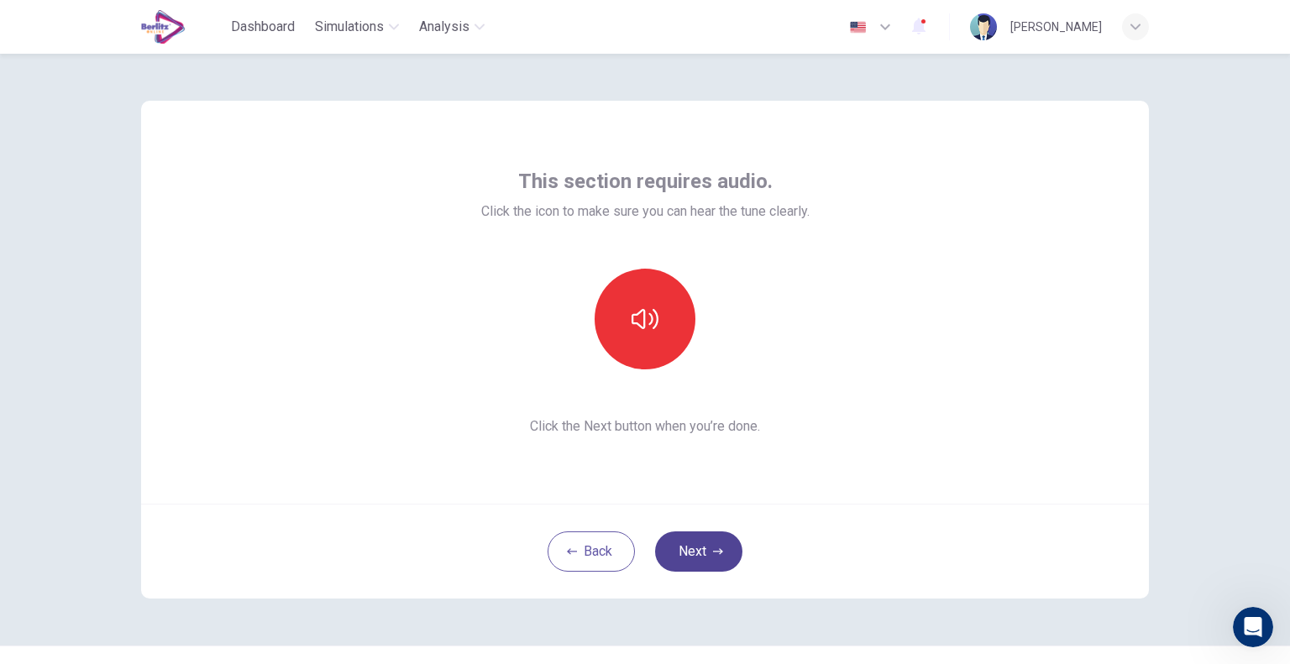
click at [698, 531] on button "Next" at bounding box center [698, 551] width 87 height 40
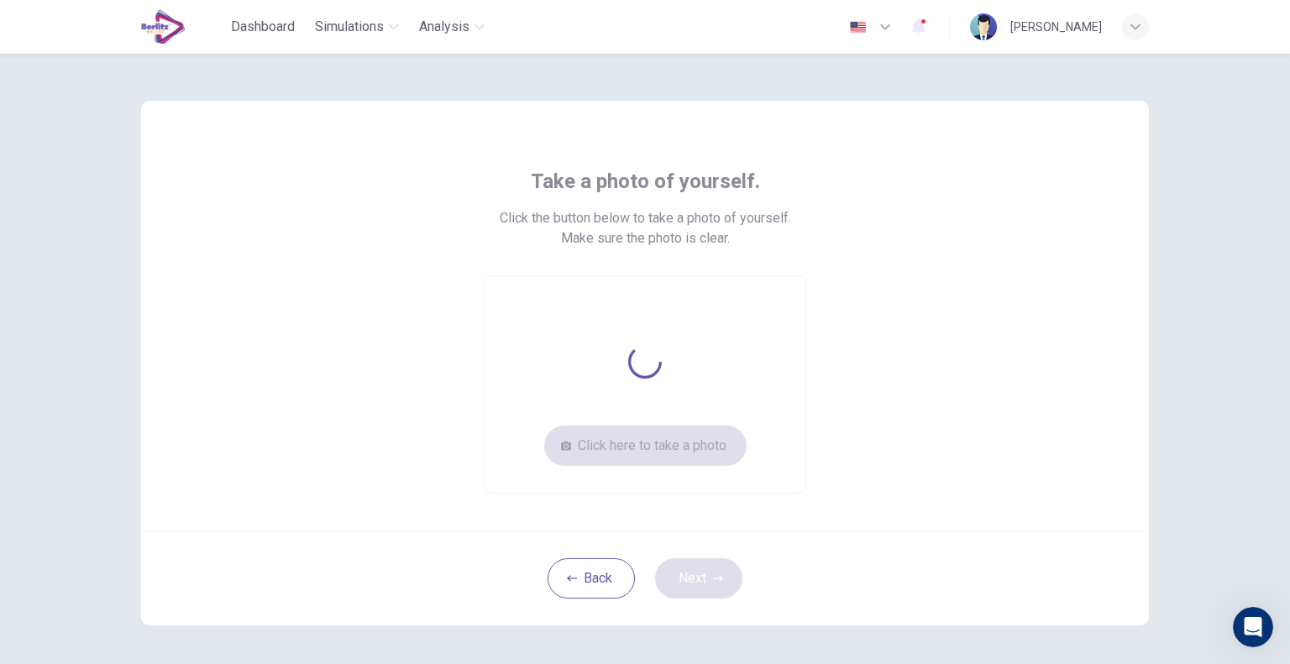
click at [698, 531] on div "Back Next" at bounding box center [644, 578] width 1007 height 95
click at [651, 441] on div "Click here to take a photo" at bounding box center [645, 384] width 322 height 218
click at [590, 577] on button "Back" at bounding box center [590, 578] width 87 height 40
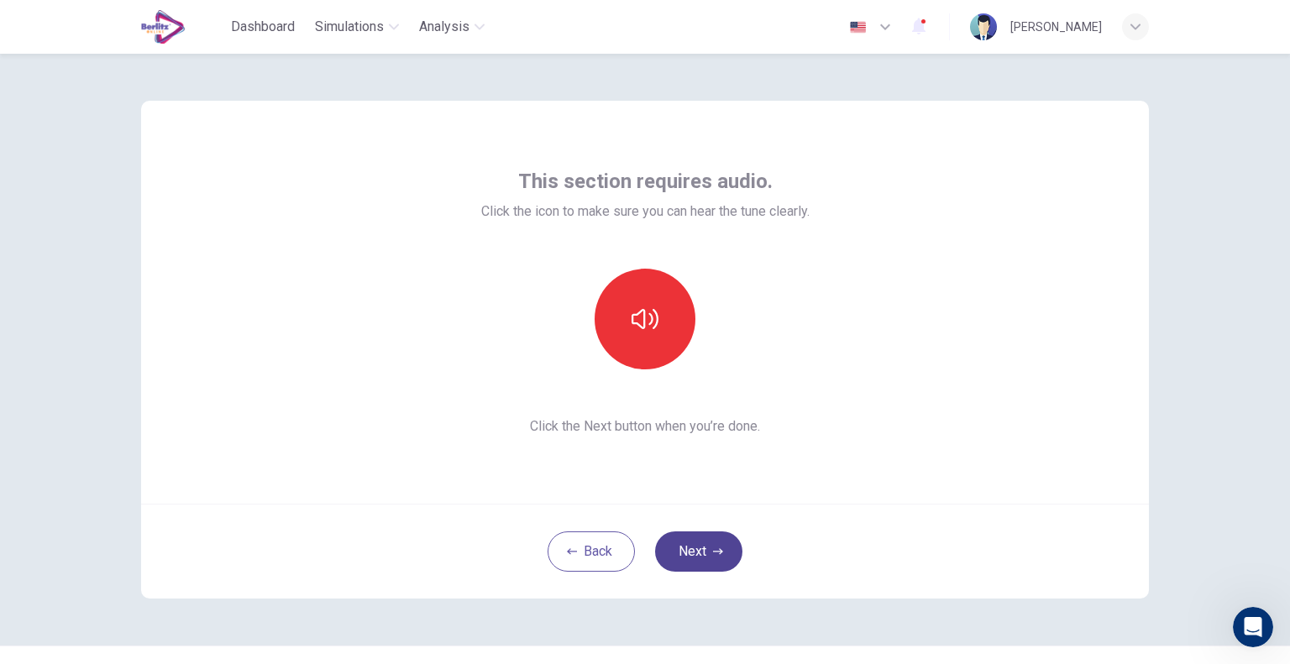
click at [713, 553] on icon "button" at bounding box center [718, 552] width 10 height 10
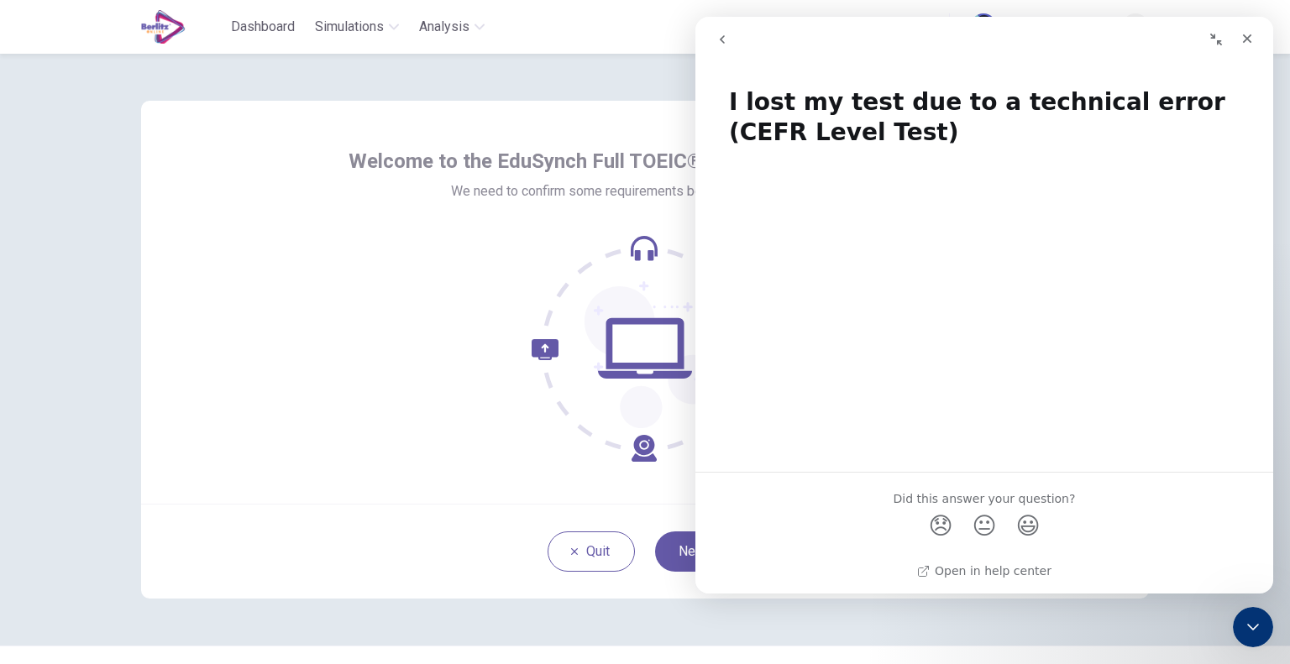
scroll to position [1, 0]
click at [675, 516] on div "Quit Next" at bounding box center [644, 551] width 1007 height 95
click at [683, 545] on button "Next" at bounding box center [698, 551] width 87 height 40
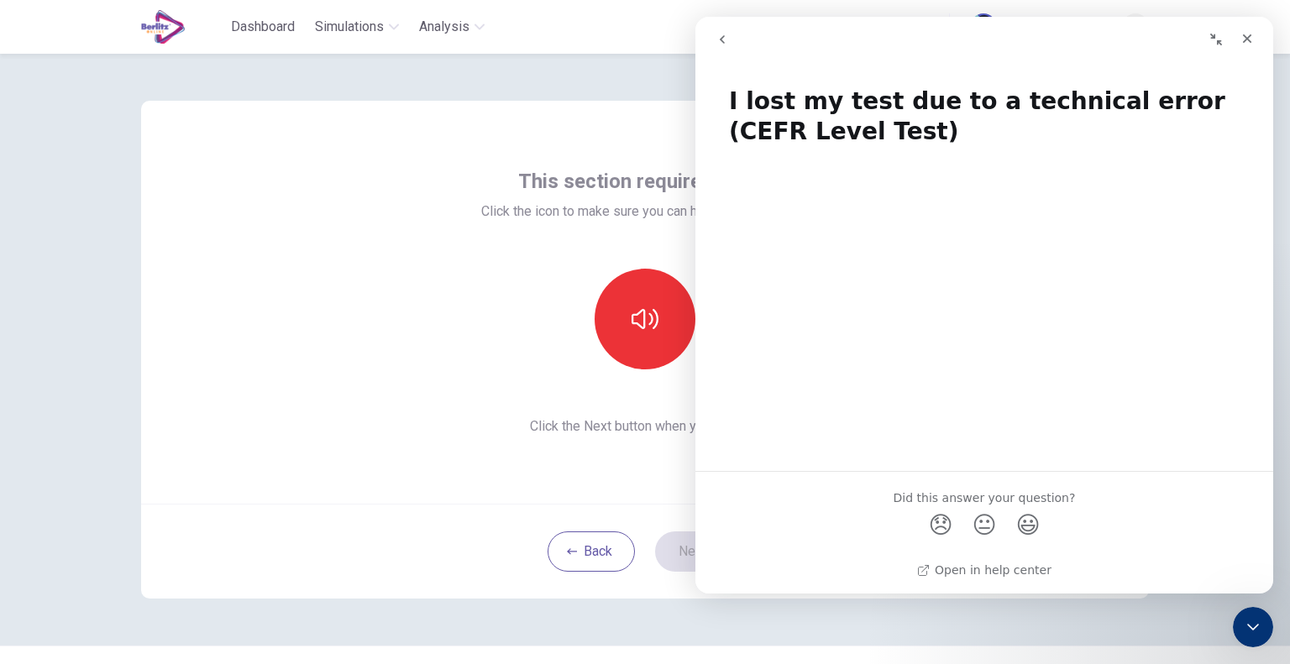
click at [1219, 38] on icon "Collapse window" at bounding box center [1215, 39] width 13 height 13
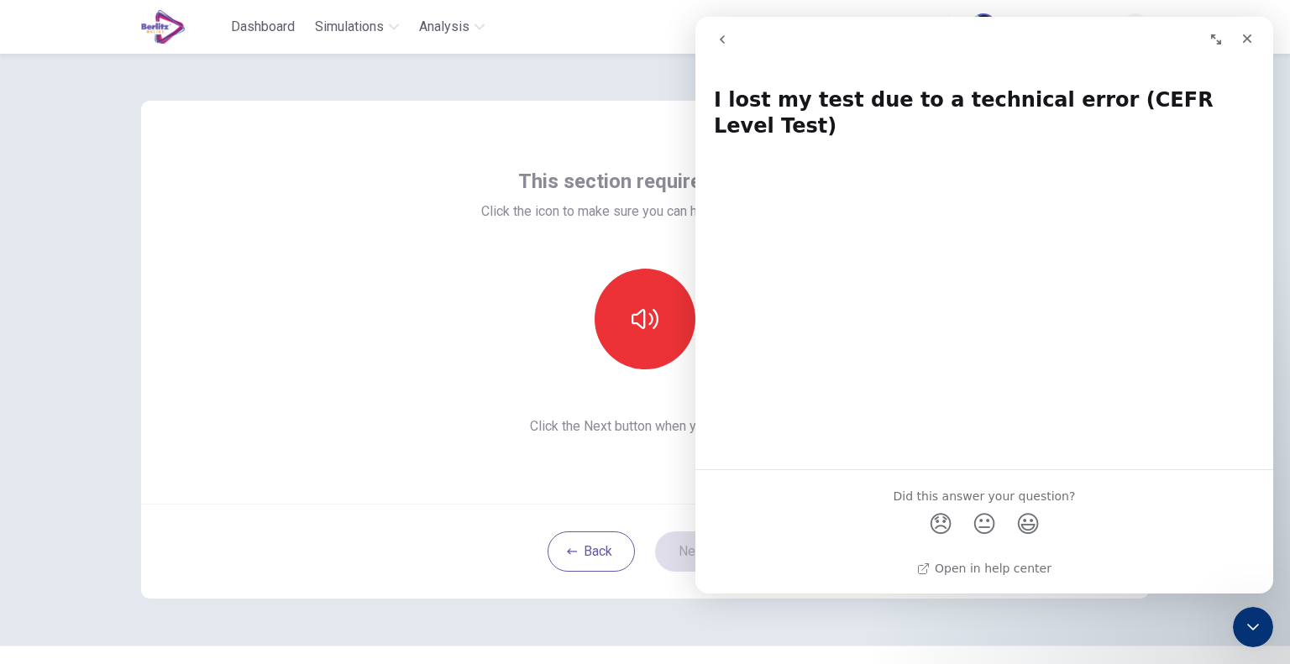
scroll to position [0, 0]
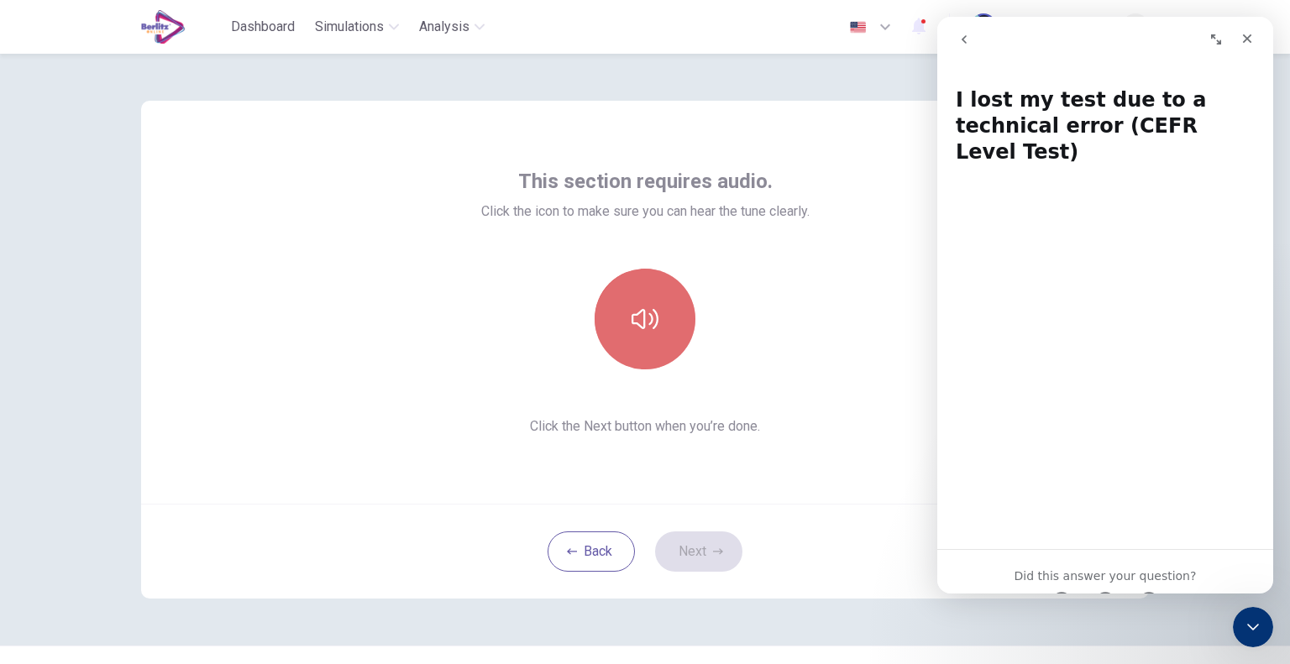
click at [662, 356] on button "button" at bounding box center [644, 319] width 101 height 101
click at [651, 327] on icon "button" at bounding box center [644, 319] width 27 height 27
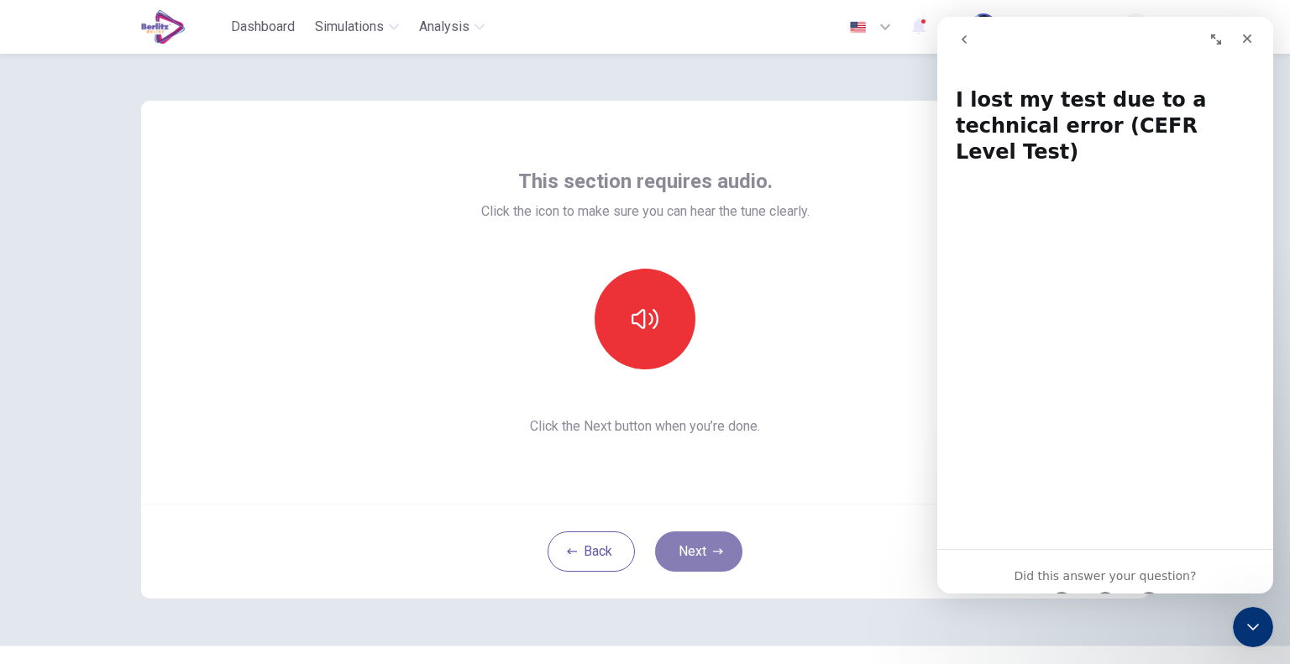
click at [700, 543] on button "Next" at bounding box center [698, 551] width 87 height 40
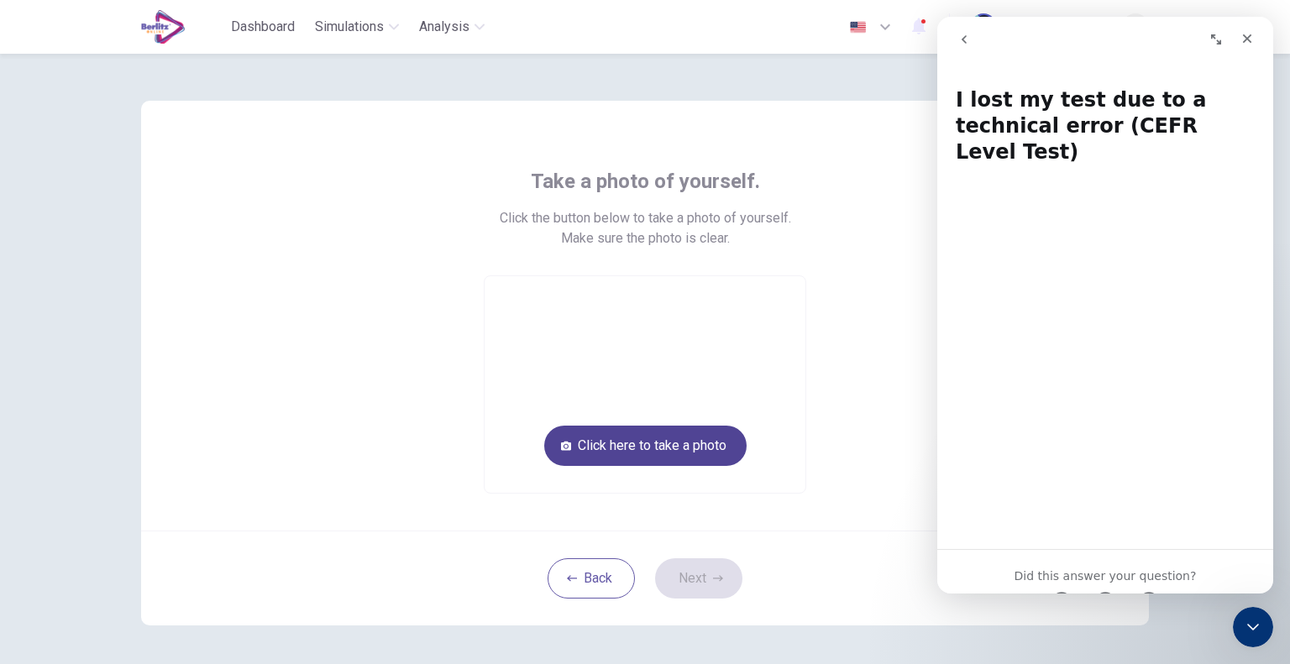
click at [678, 445] on button "Click here to take a photo" at bounding box center [645, 446] width 202 height 40
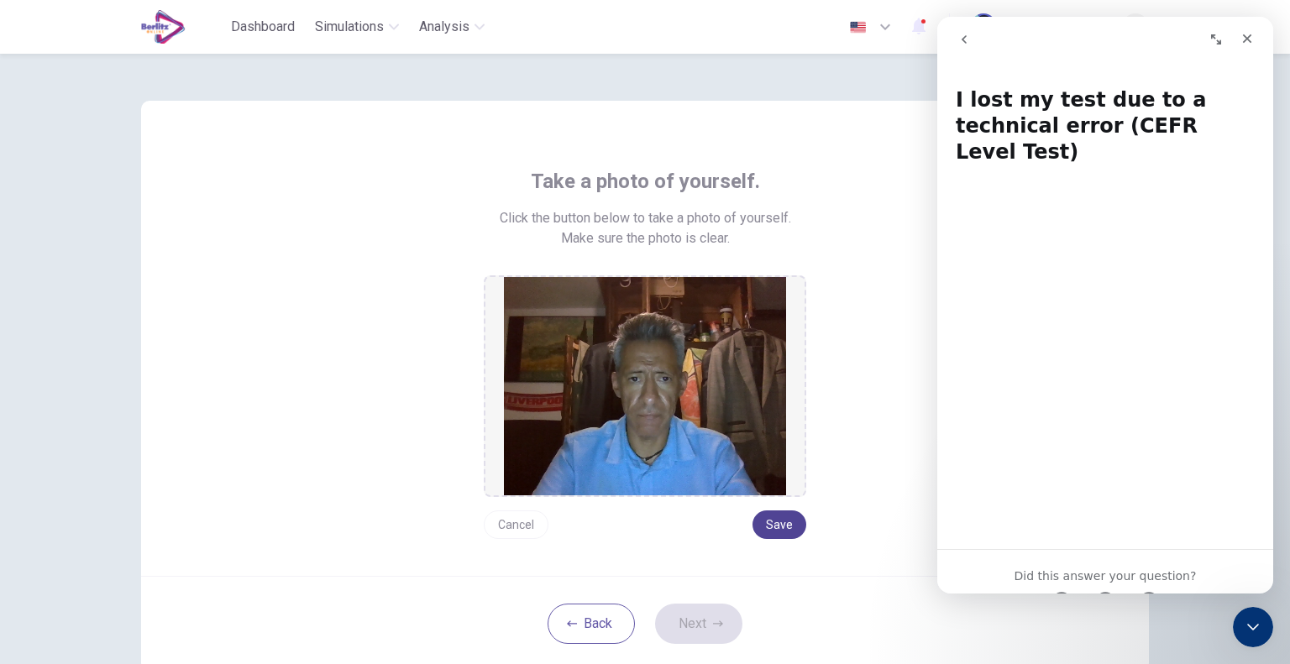
click at [767, 515] on button "Save" at bounding box center [779, 524] width 54 height 29
click at [704, 617] on button "Next" at bounding box center [698, 624] width 87 height 40
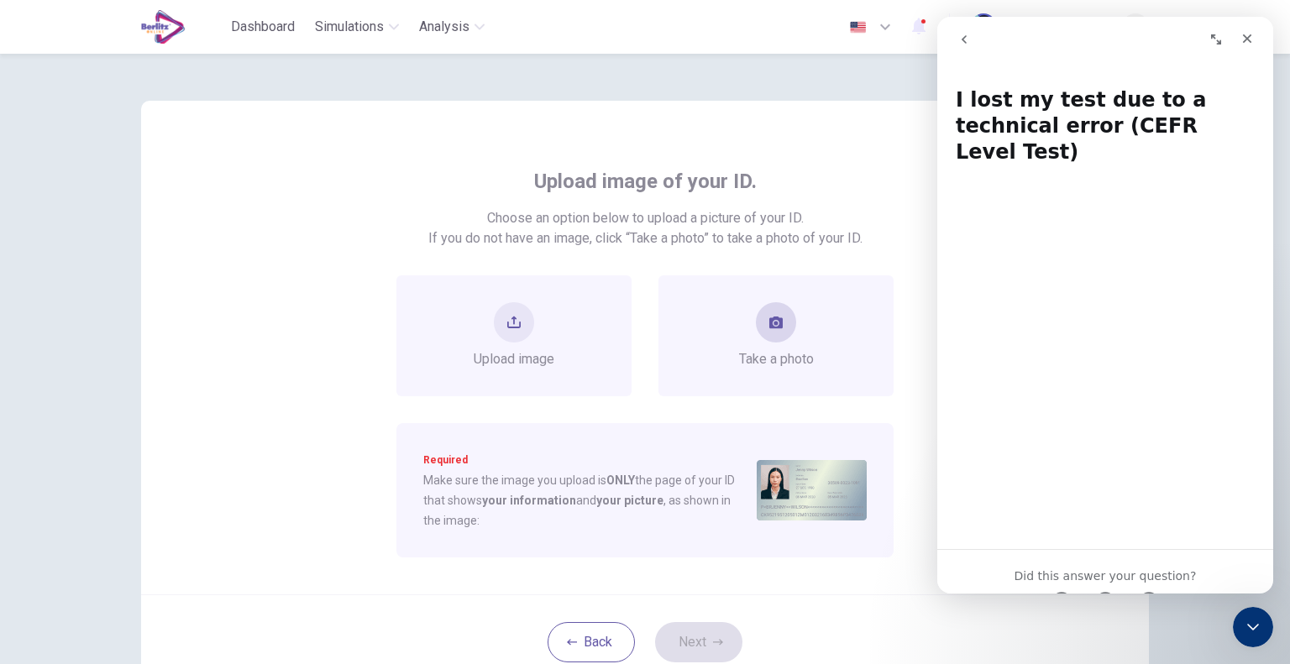
click at [774, 363] on span "Take a photo" at bounding box center [776, 359] width 75 height 20
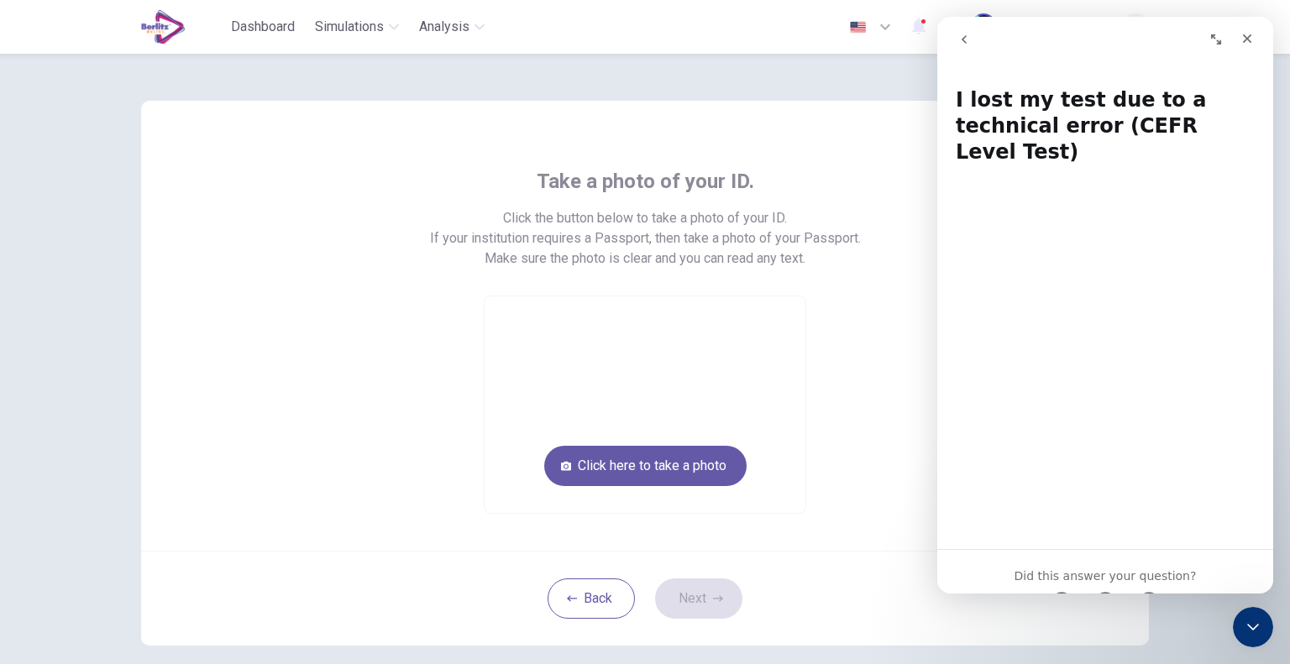
click at [774, 363] on video at bounding box center [644, 404] width 321 height 217
click at [693, 468] on button "Click here to take a photo" at bounding box center [645, 466] width 202 height 40
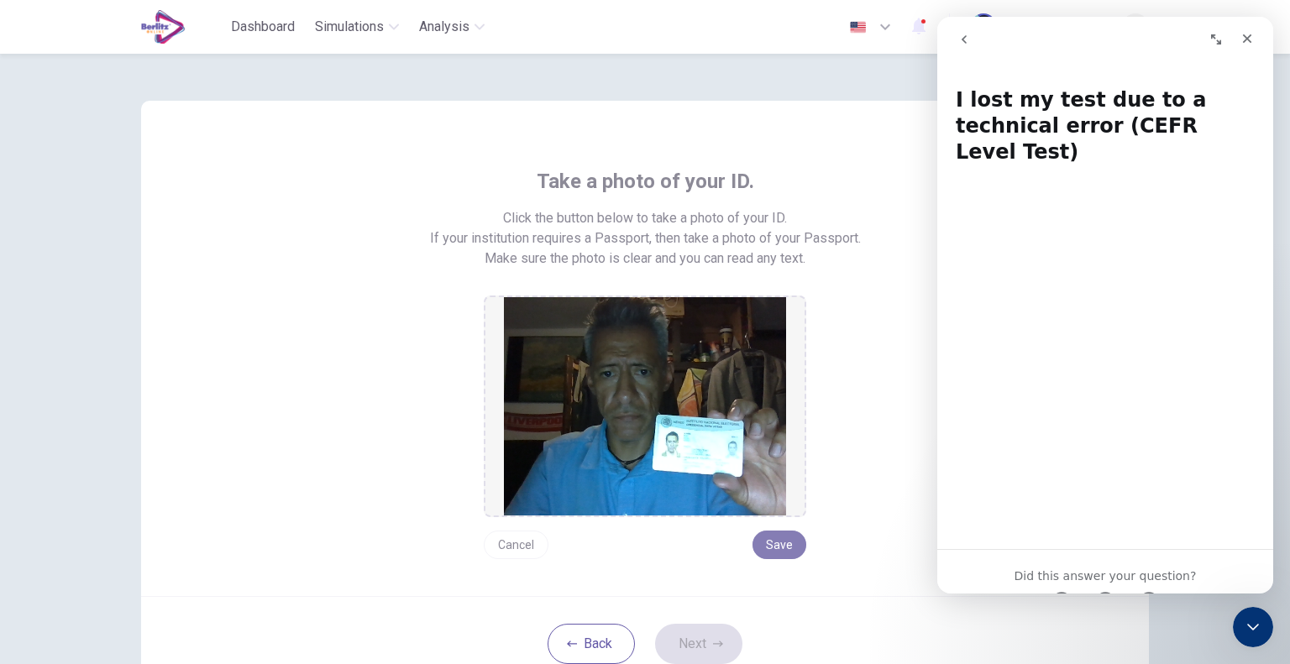
click at [763, 547] on button "Save" at bounding box center [779, 545] width 54 height 29
click at [678, 644] on button "Next" at bounding box center [698, 644] width 87 height 40
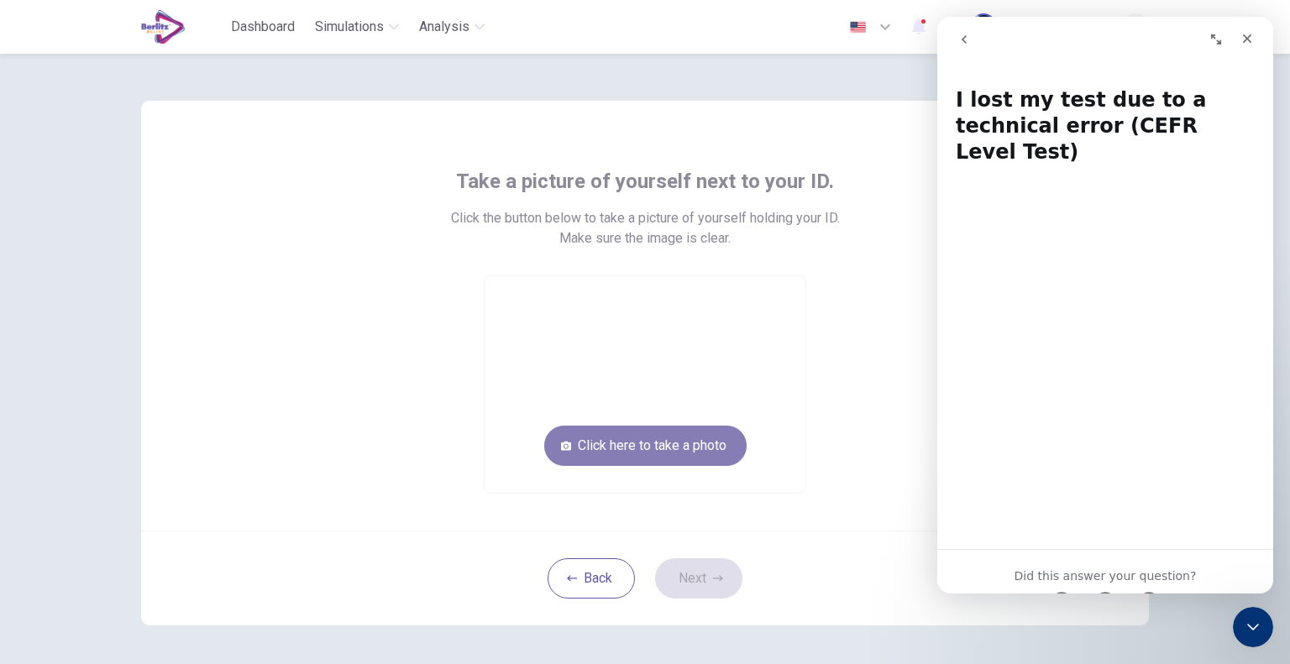
click at [672, 442] on button "Click here to take a photo" at bounding box center [645, 446] width 202 height 40
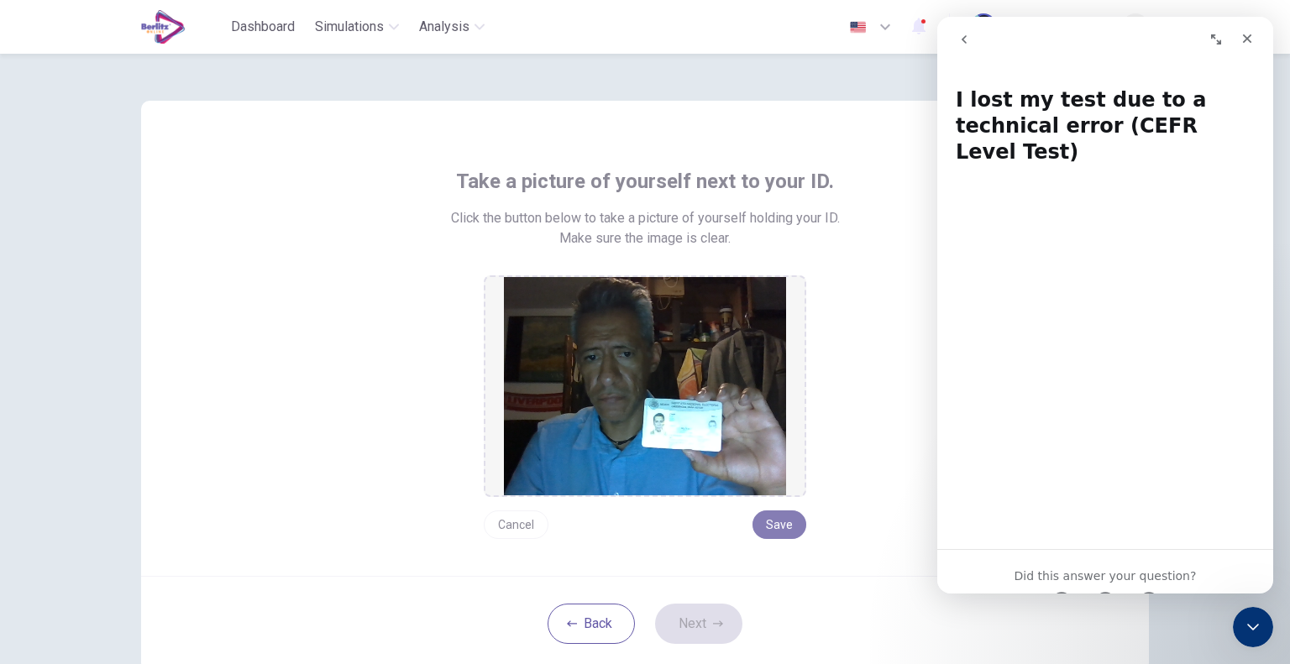
click at [763, 522] on button "Save" at bounding box center [779, 524] width 54 height 29
click at [692, 611] on button "Next" at bounding box center [698, 624] width 87 height 40
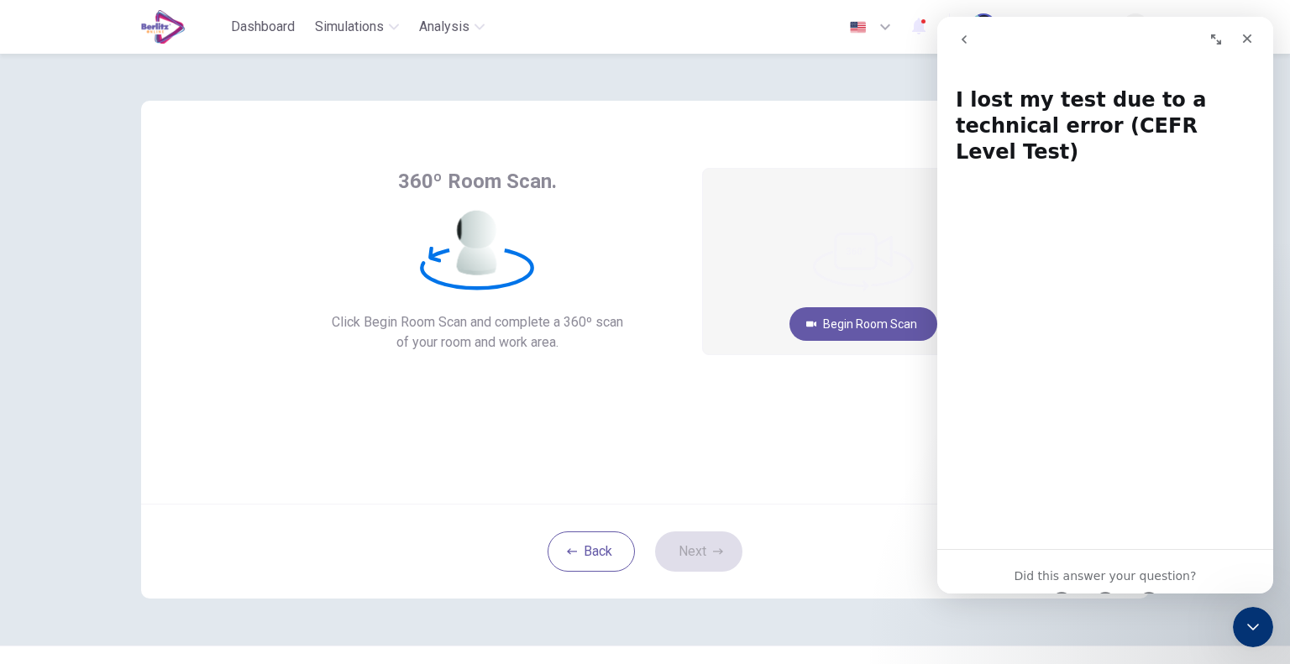
click at [1219, 43] on icon "Expand window" at bounding box center [1216, 39] width 10 height 10
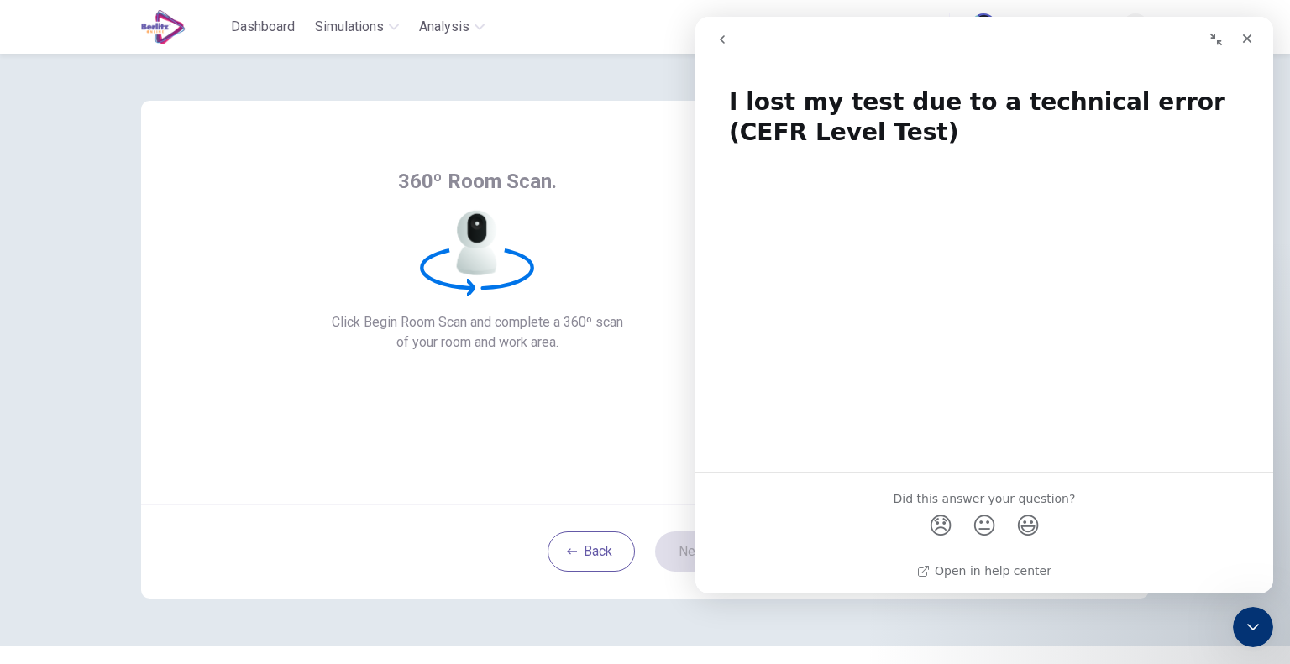
click at [1219, 43] on icon "Collapse window" at bounding box center [1216, 40] width 12 height 12
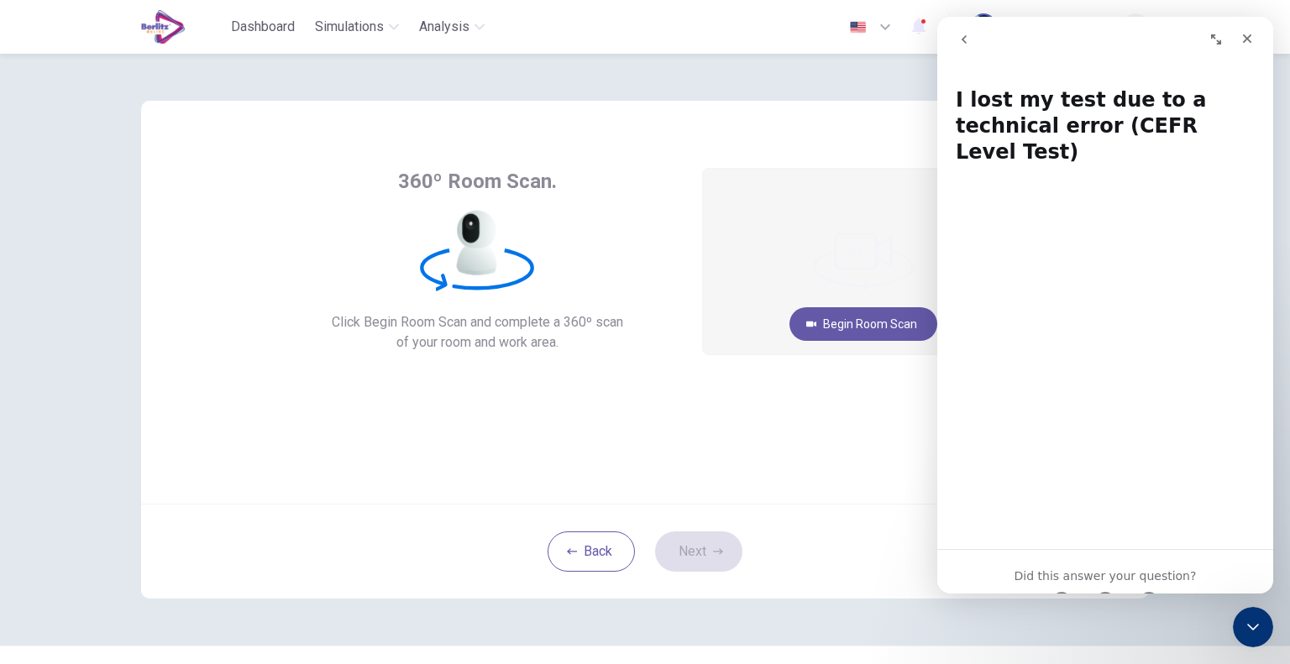
click at [958, 32] on button "go back" at bounding box center [964, 40] width 32 height 32
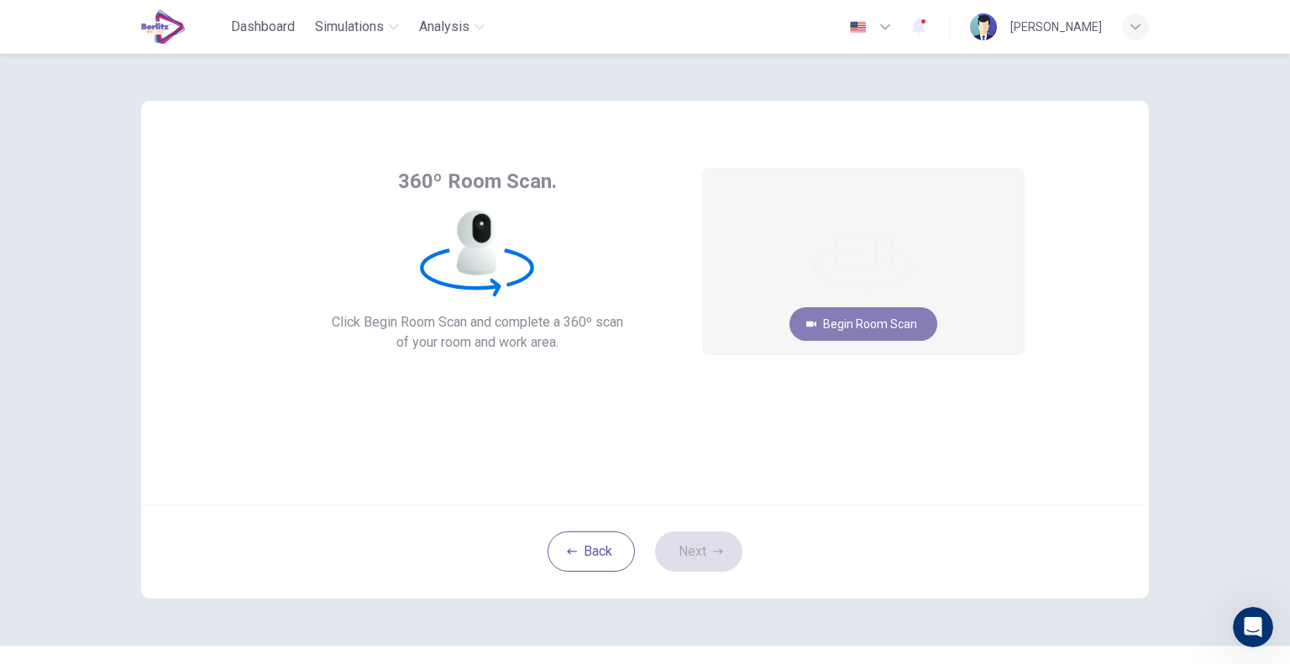
click at [855, 321] on button "Begin Room Scan" at bounding box center [863, 324] width 148 height 34
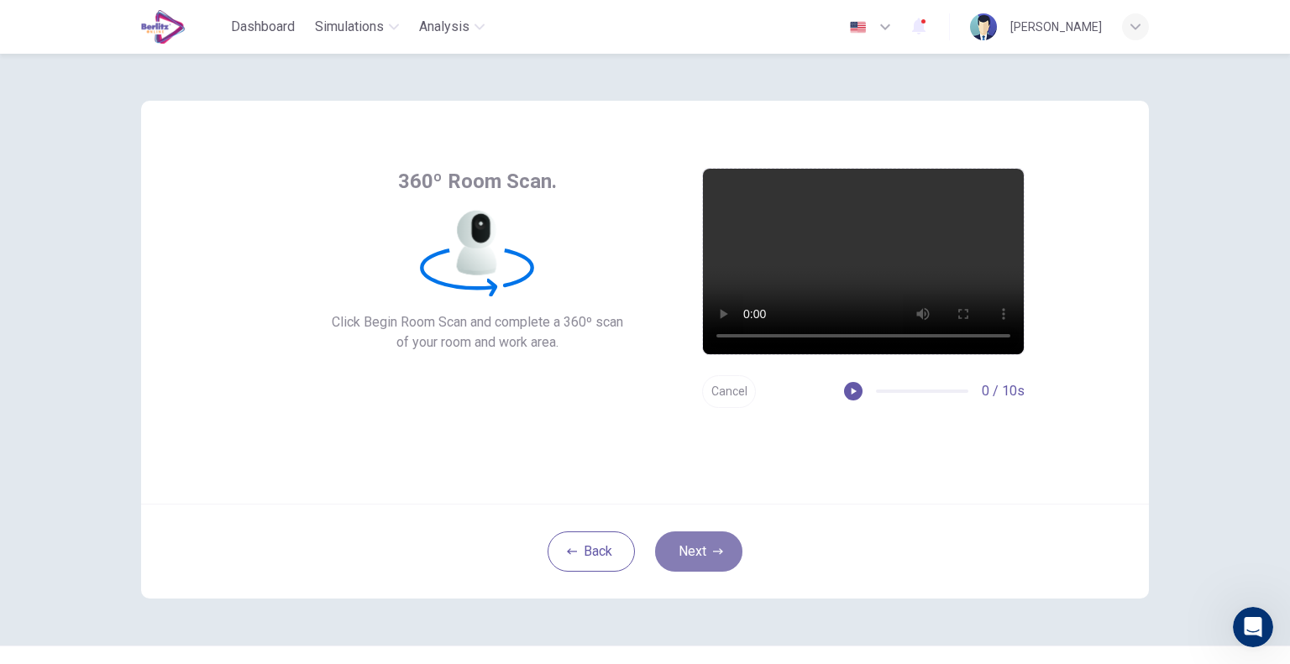
click at [685, 539] on button "Next" at bounding box center [698, 551] width 87 height 40
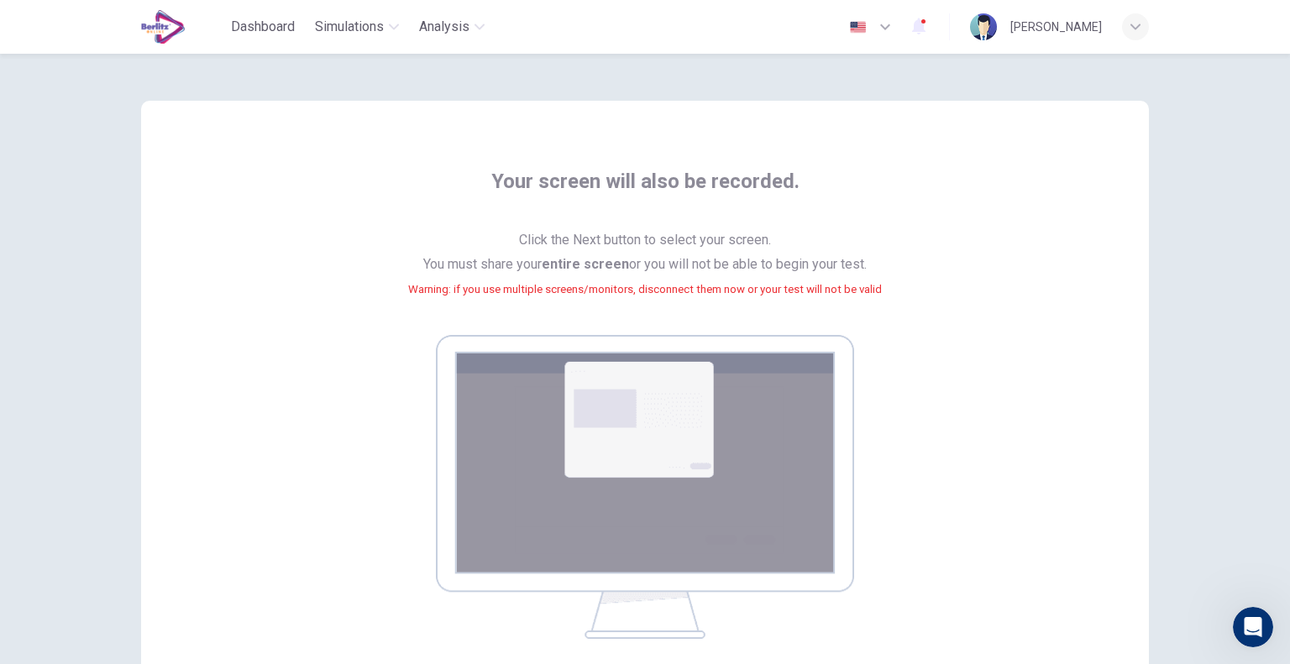
scroll to position [207, 0]
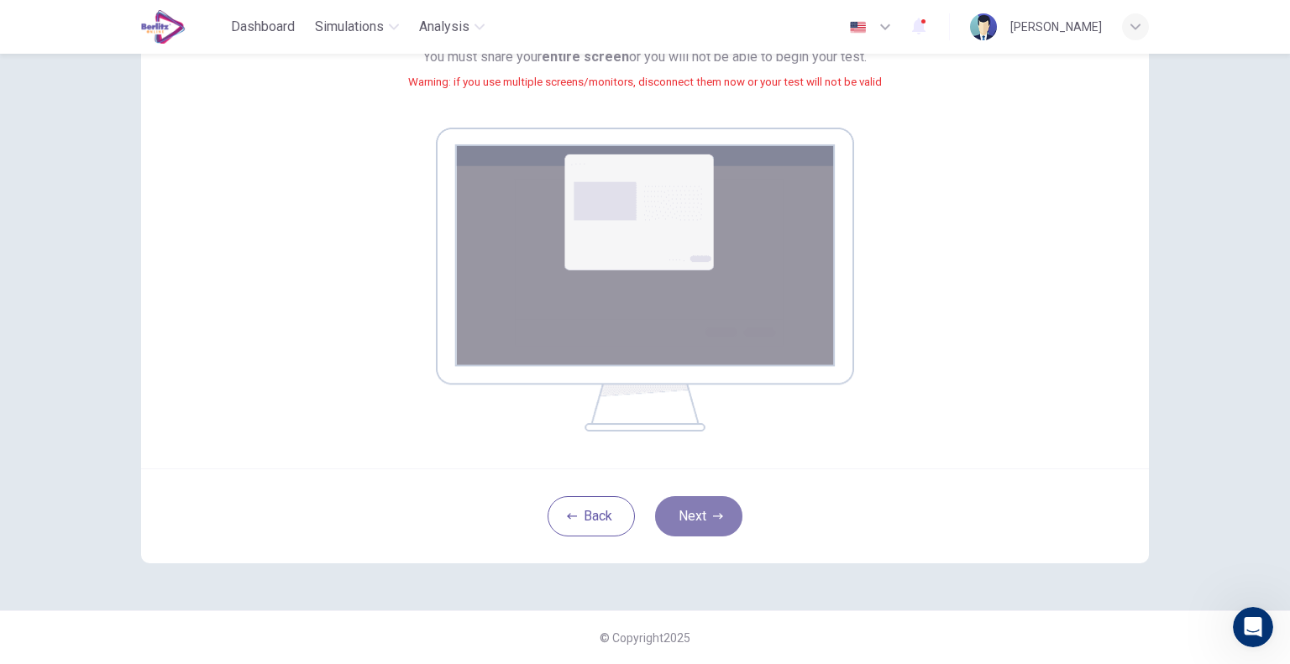
click at [686, 505] on button "Next" at bounding box center [698, 516] width 87 height 40
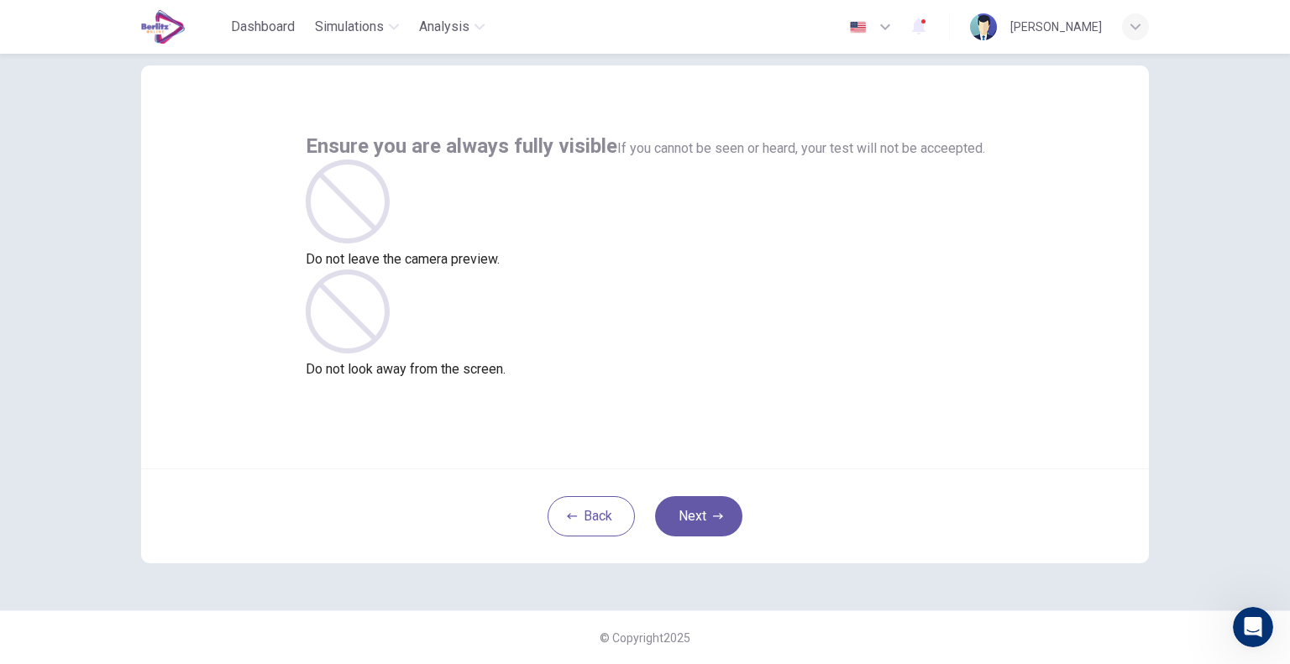
scroll to position [34, 0]
click at [702, 506] on button "Next" at bounding box center [698, 517] width 87 height 40
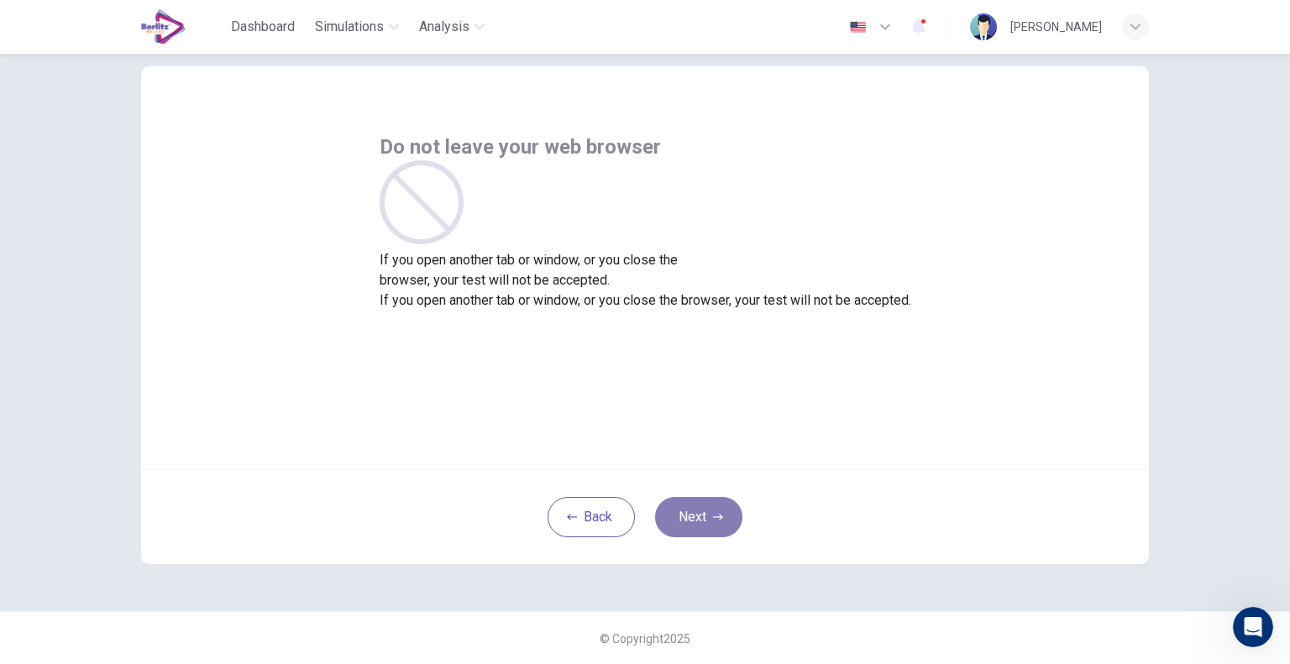
click at [689, 515] on button "Next" at bounding box center [698, 517] width 87 height 40
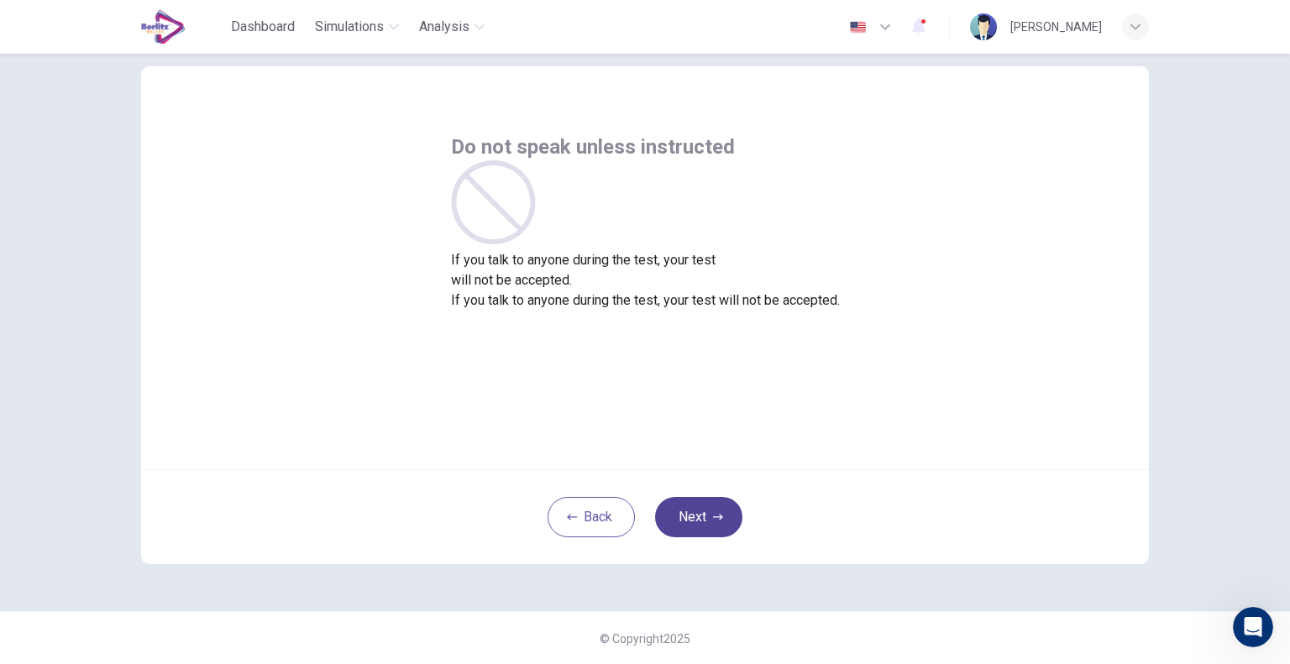
click at [689, 515] on button "Next" at bounding box center [698, 517] width 87 height 40
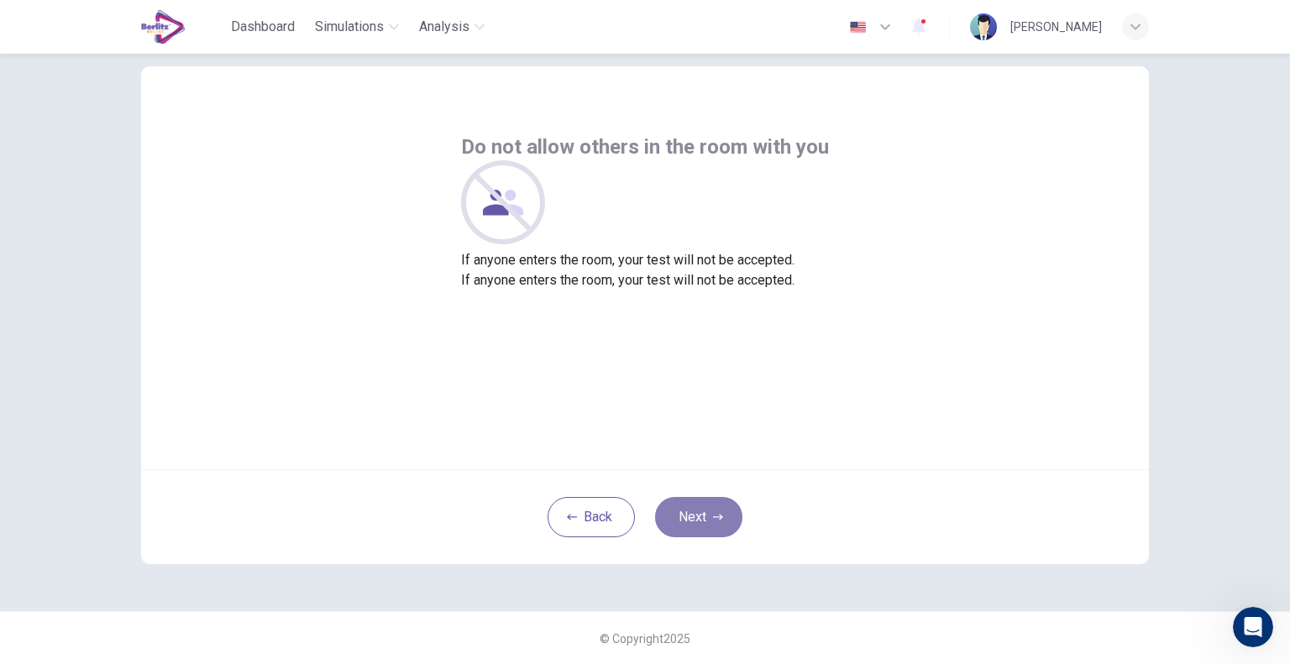
click at [689, 515] on button "Next" at bounding box center [698, 517] width 87 height 40
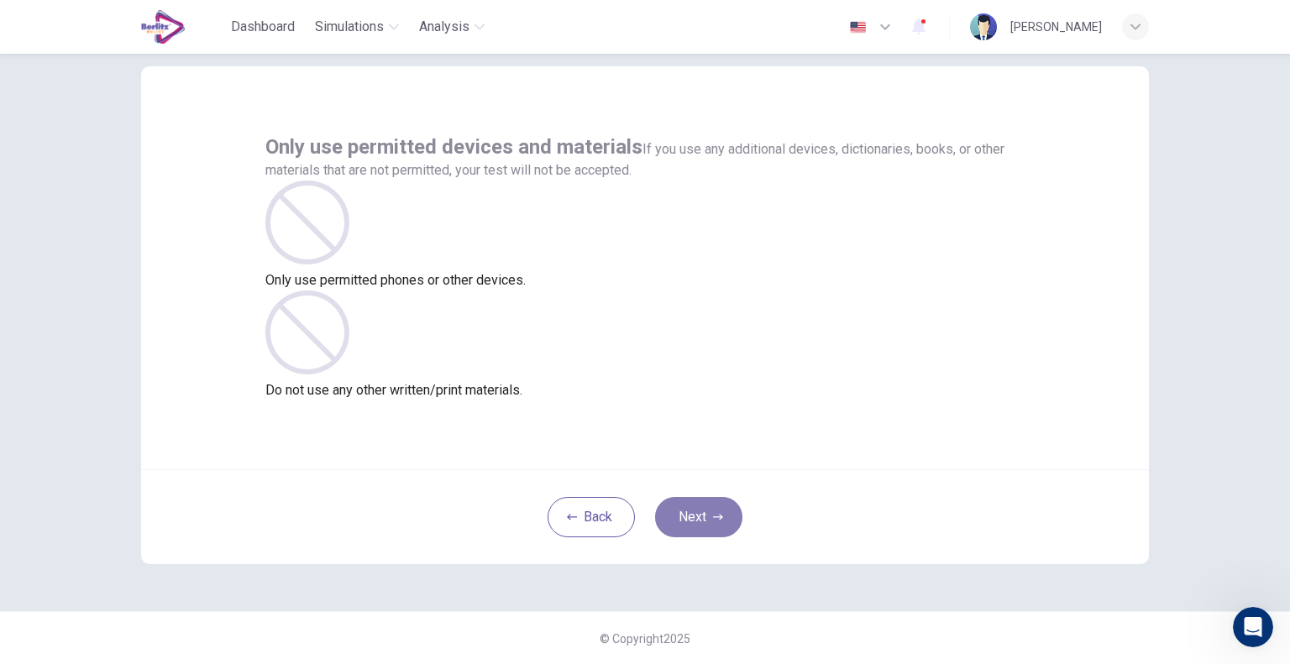
click at [689, 515] on button "Next" at bounding box center [698, 517] width 87 height 40
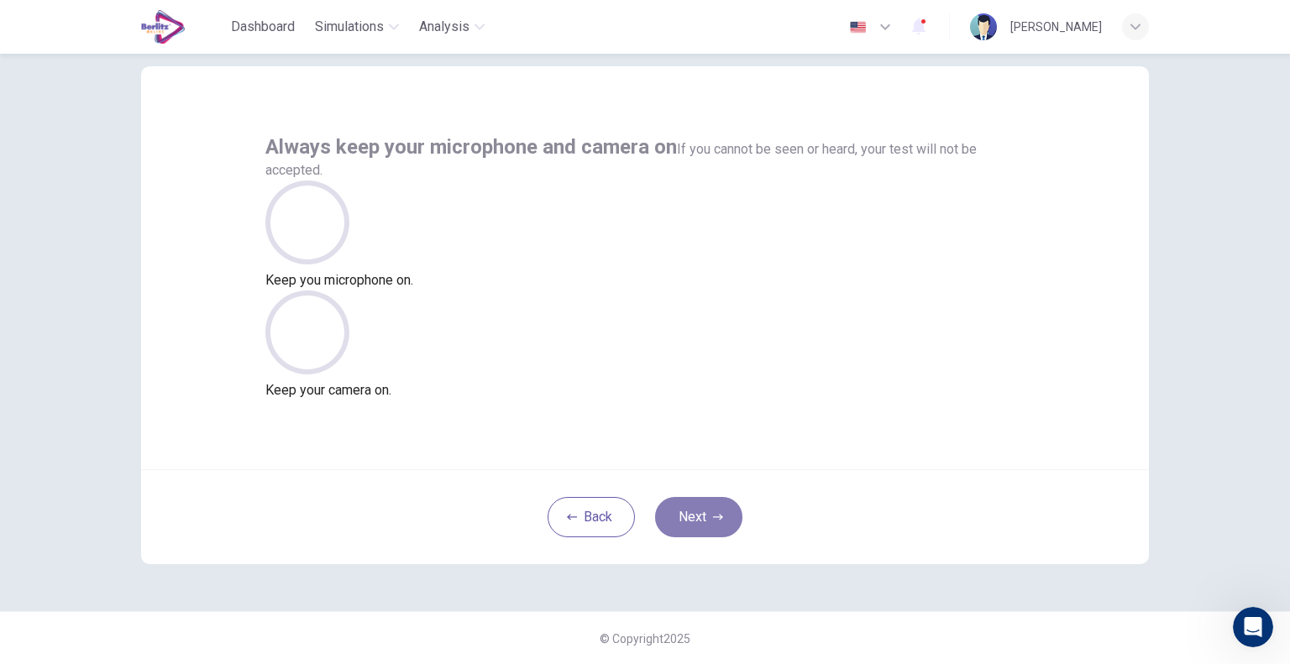
click at [689, 515] on button "Next" at bounding box center [698, 517] width 87 height 40
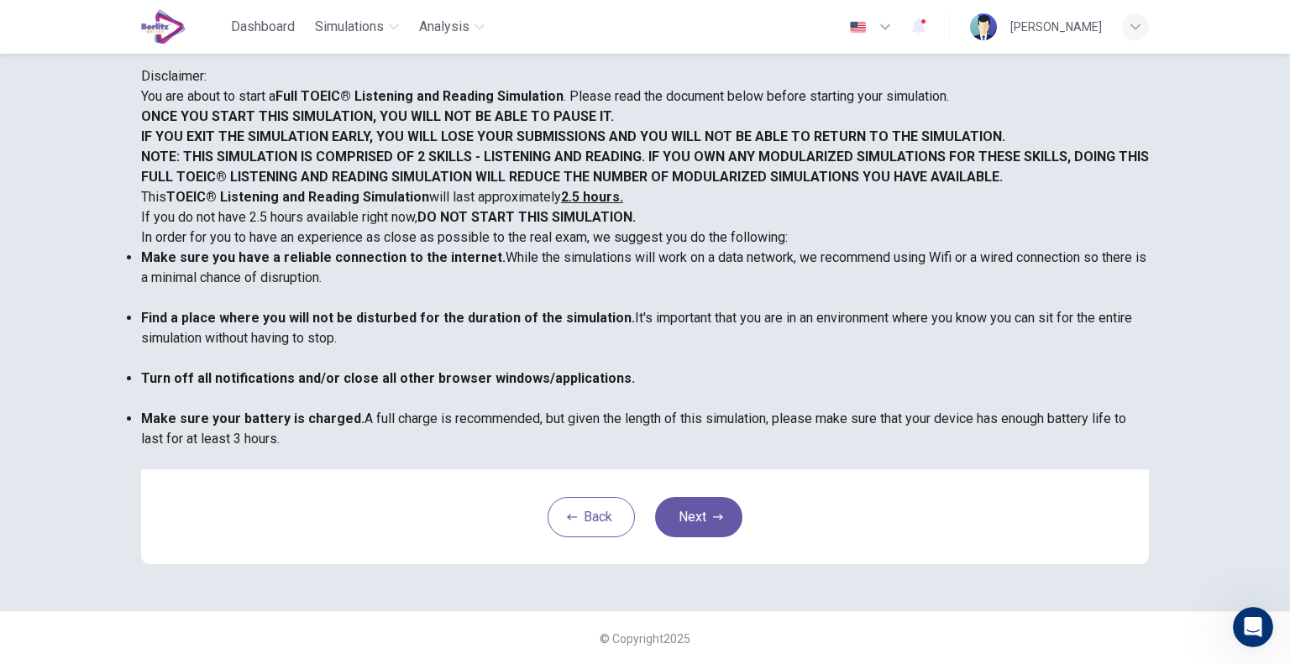
scroll to position [269, 0]
click at [685, 508] on button "Next" at bounding box center [698, 516] width 87 height 40
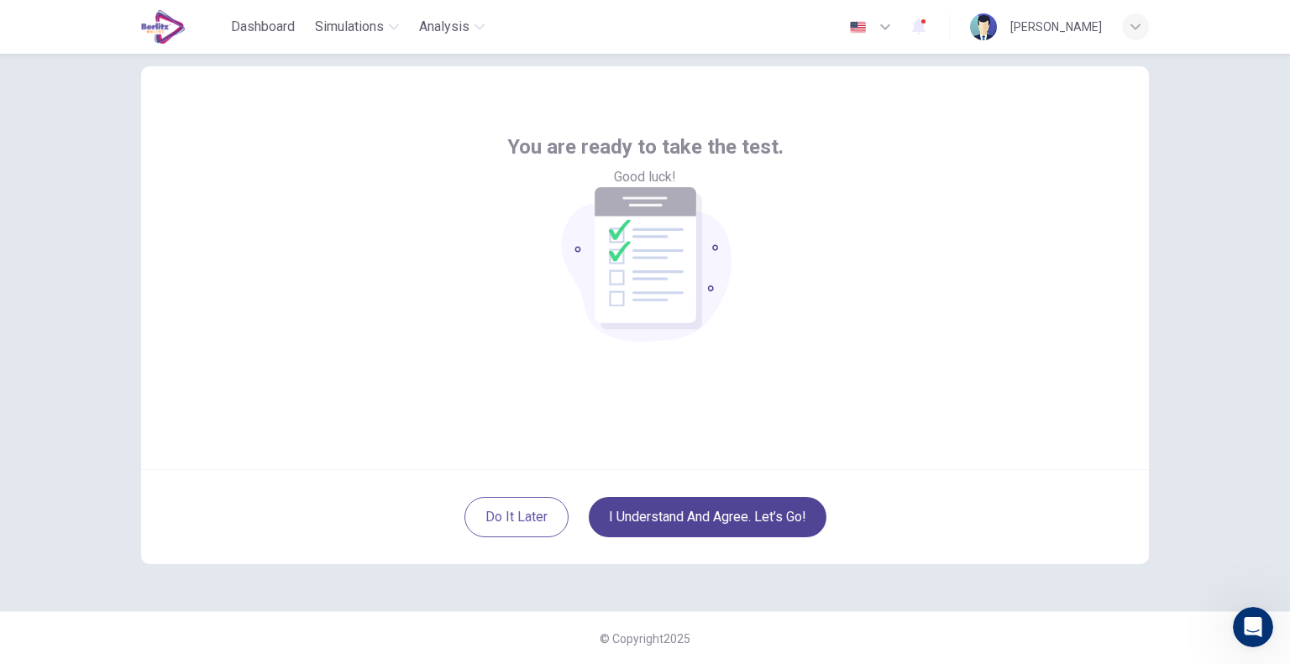
click at [672, 528] on button "I understand and agree. Let’s go!" at bounding box center [708, 517] width 238 height 40
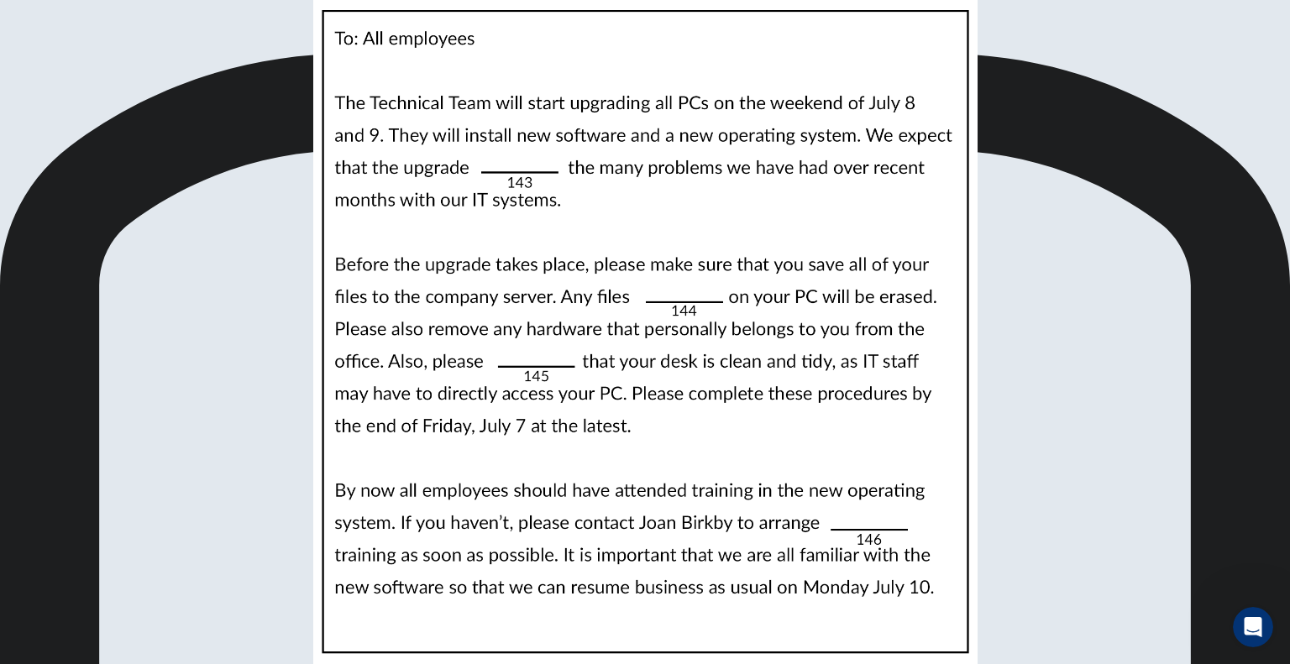
scroll to position [0, 0]
drag, startPoint x: 616, startPoint y: 570, endPoint x: 618, endPoint y: 411, distance: 159.5
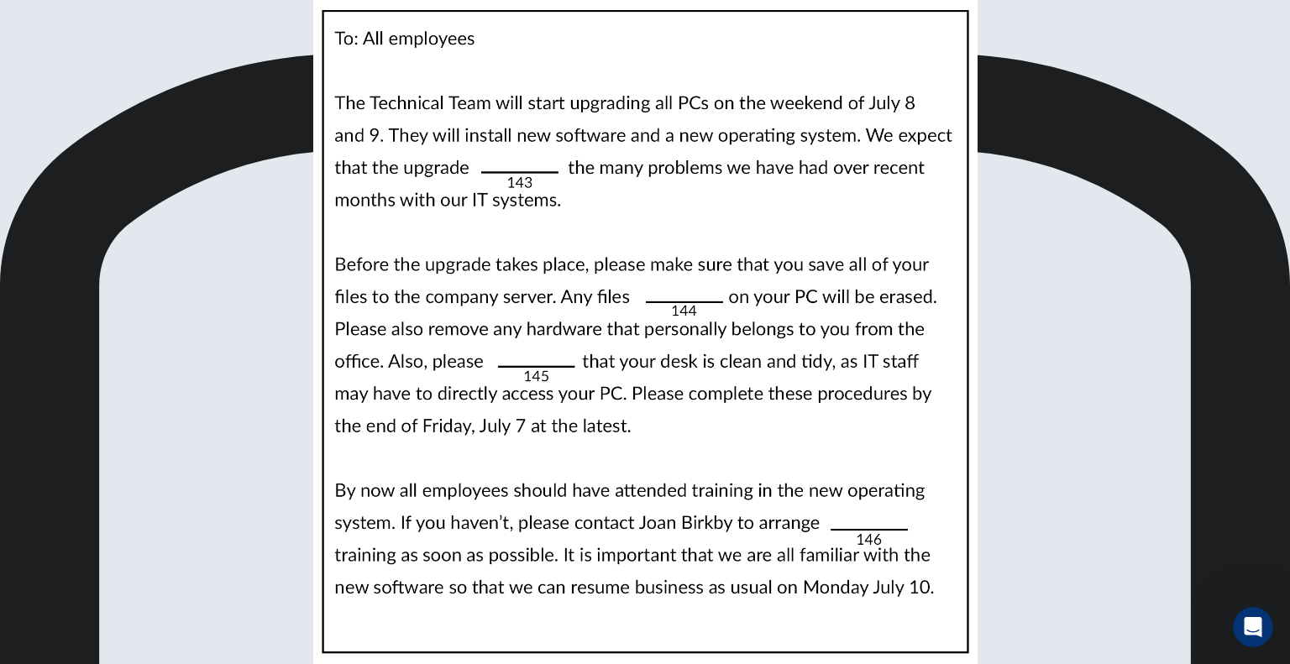
scroll to position [232, 0]
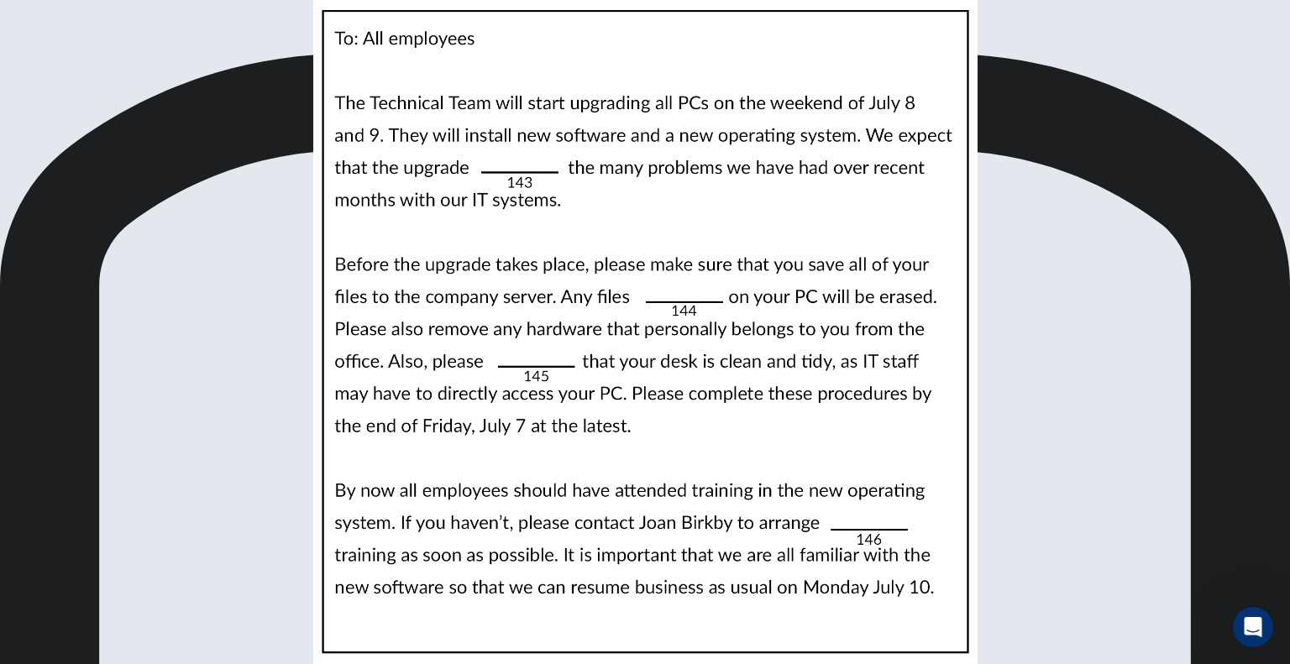
scroll to position [411, 0]
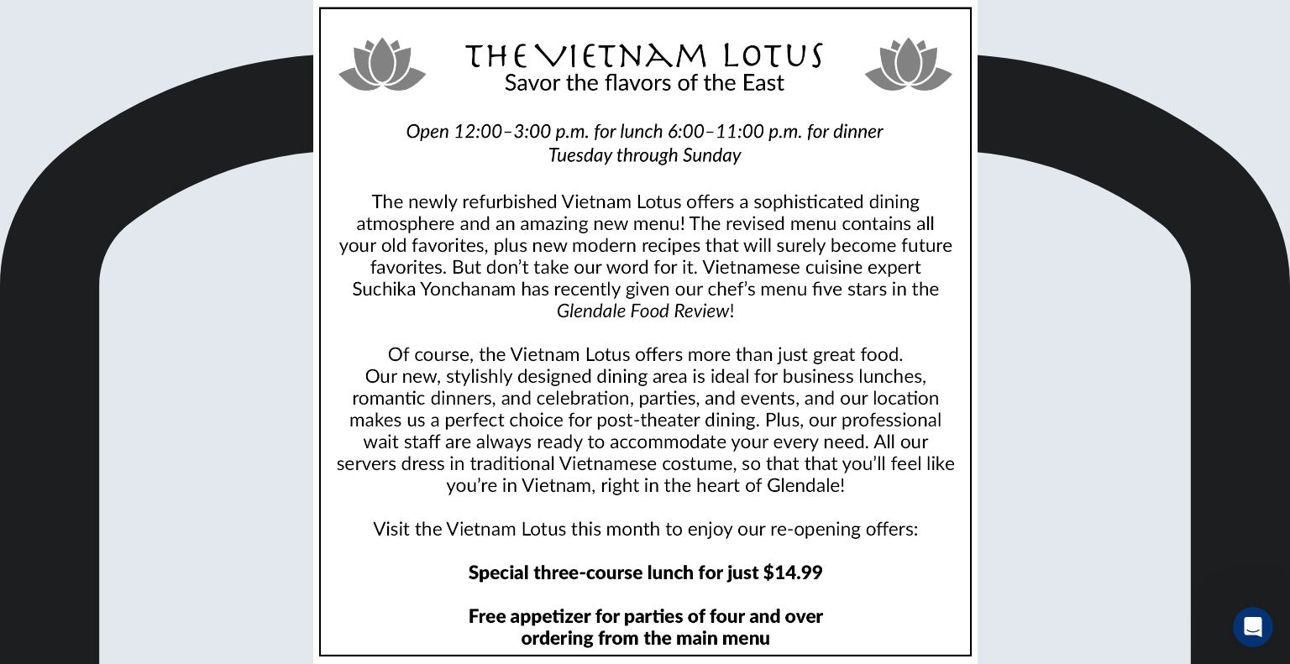
scroll to position [0, 0]
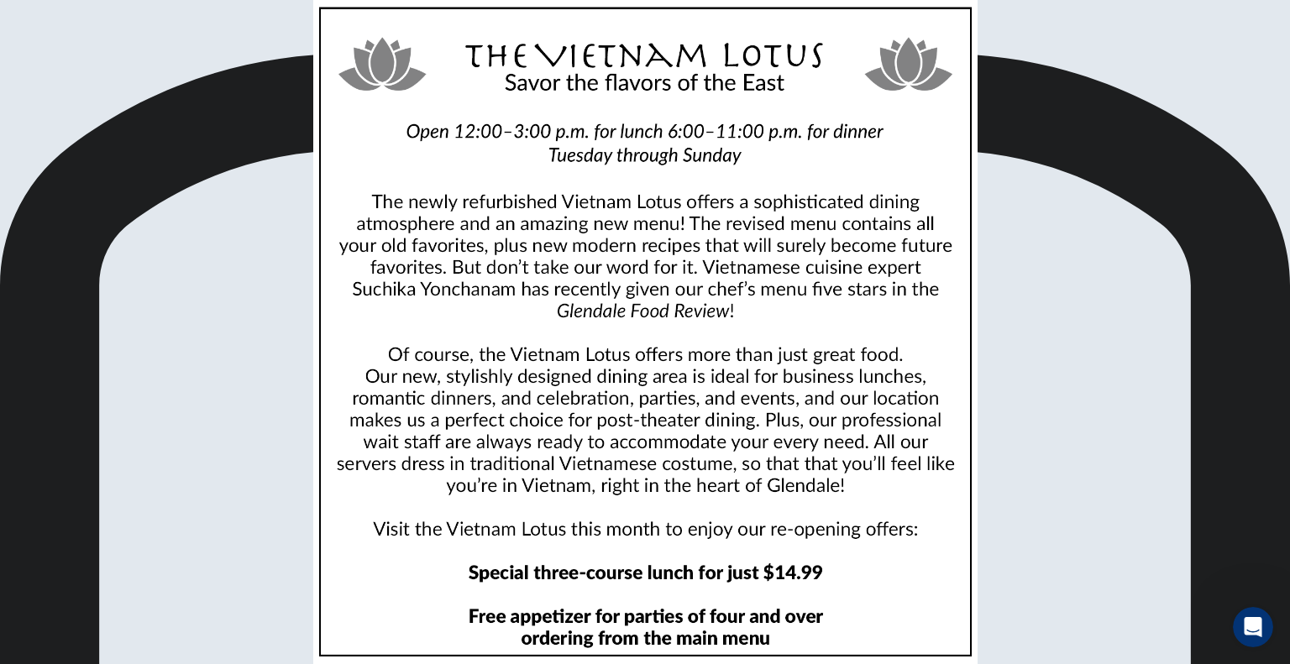
drag, startPoint x: 616, startPoint y: 298, endPoint x: 629, endPoint y: 364, distance: 66.7
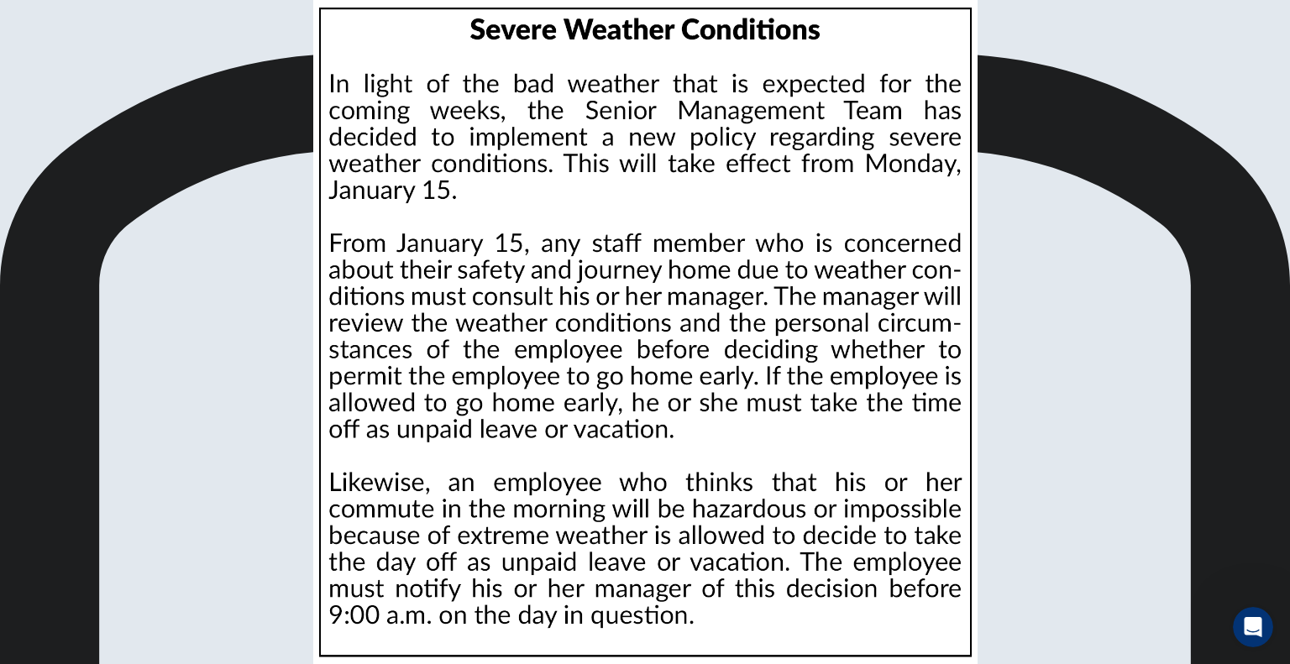
scroll to position [0, 0]
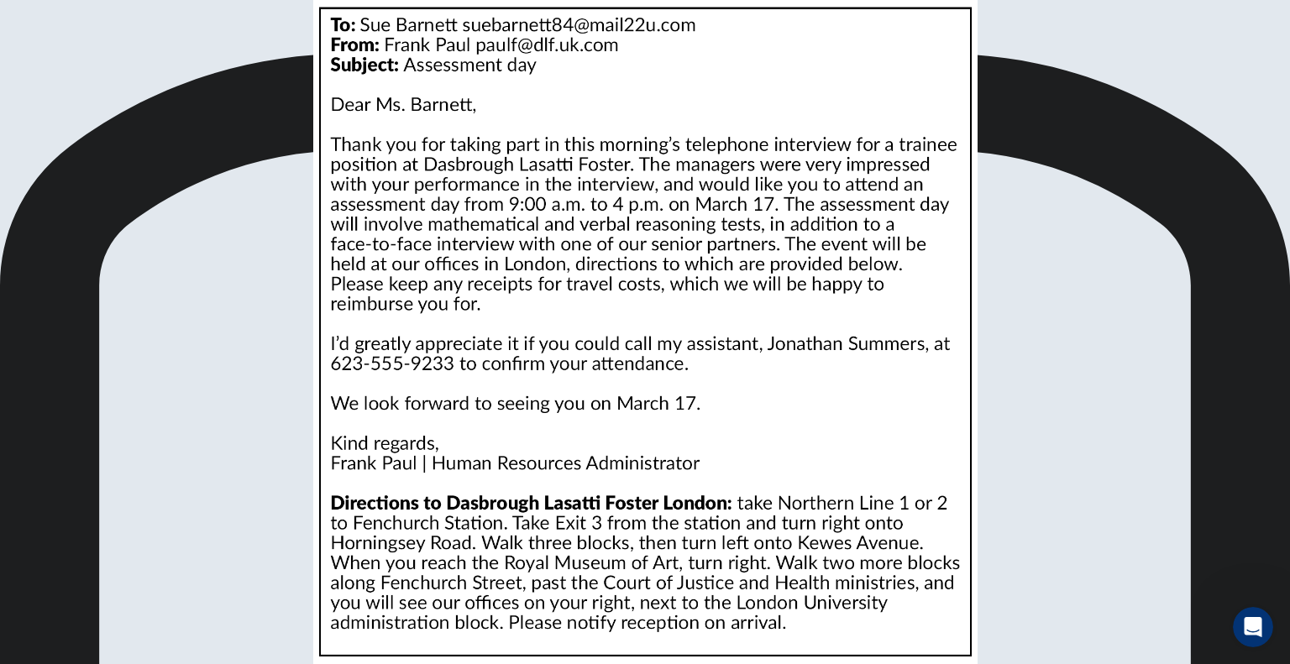
scroll to position [30, 0]
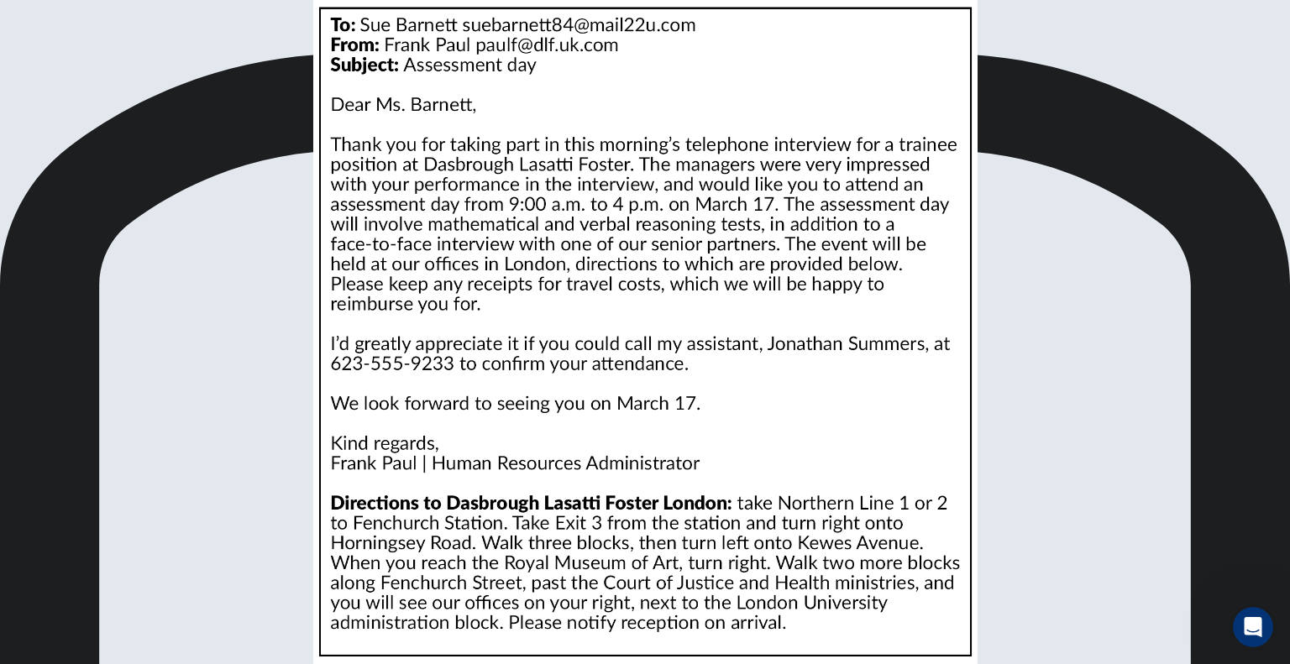
scroll to position [233, 0]
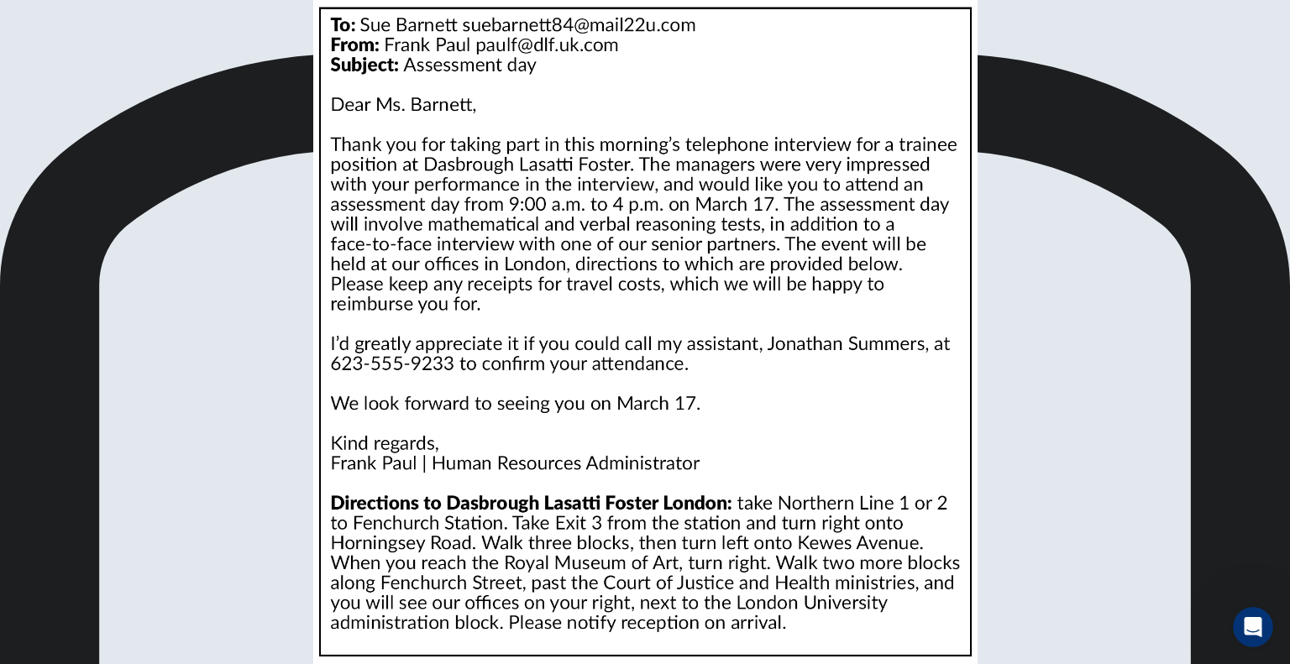
scroll to position [472, 0]
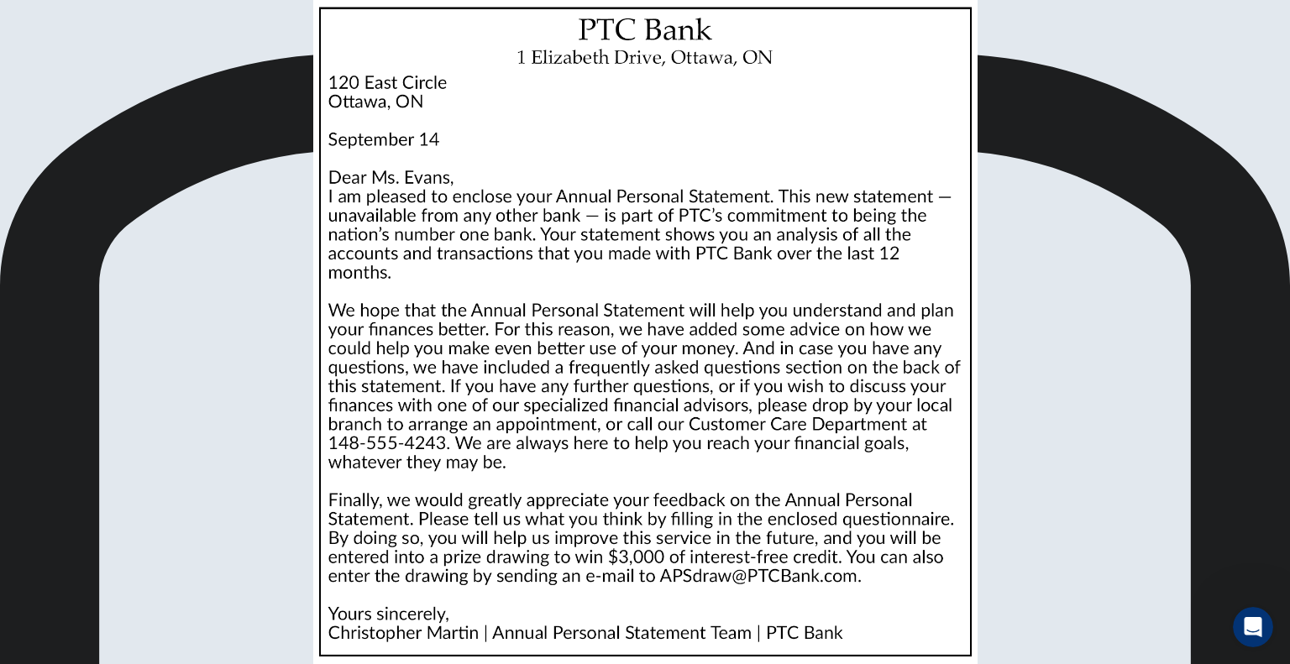
scroll to position [0, 0]
drag, startPoint x: 626, startPoint y: 243, endPoint x: 625, endPoint y: 292, distance: 49.6
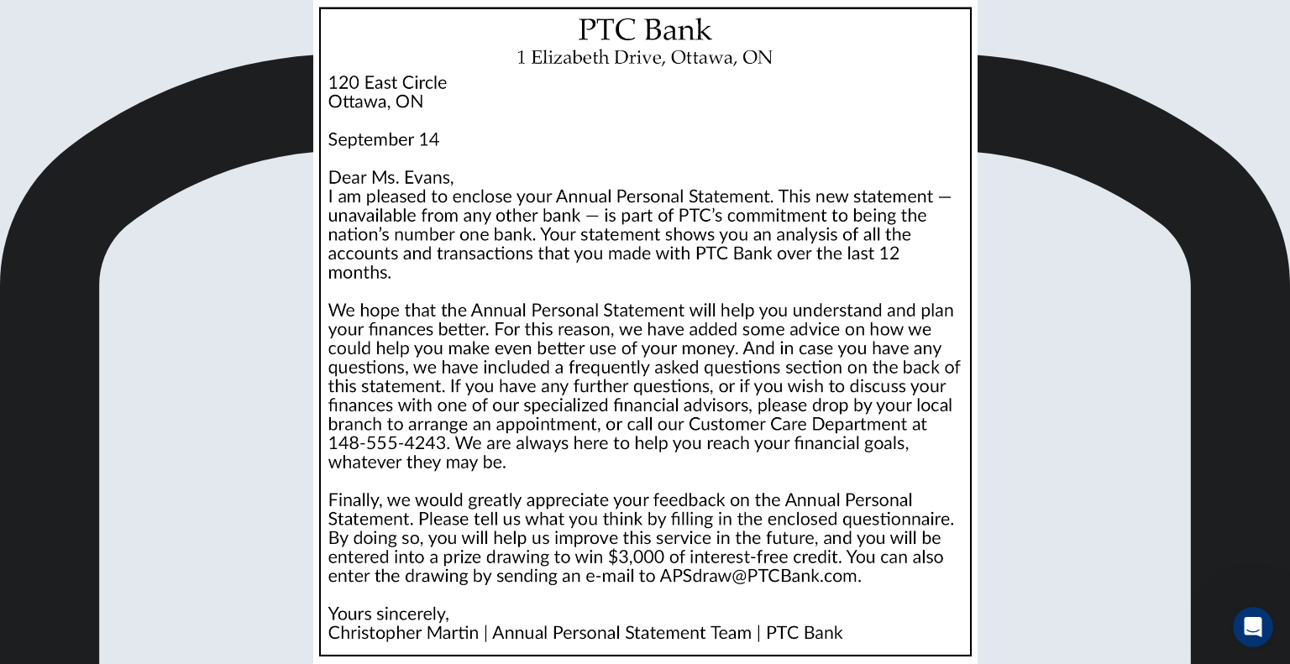
scroll to position [433, 0]
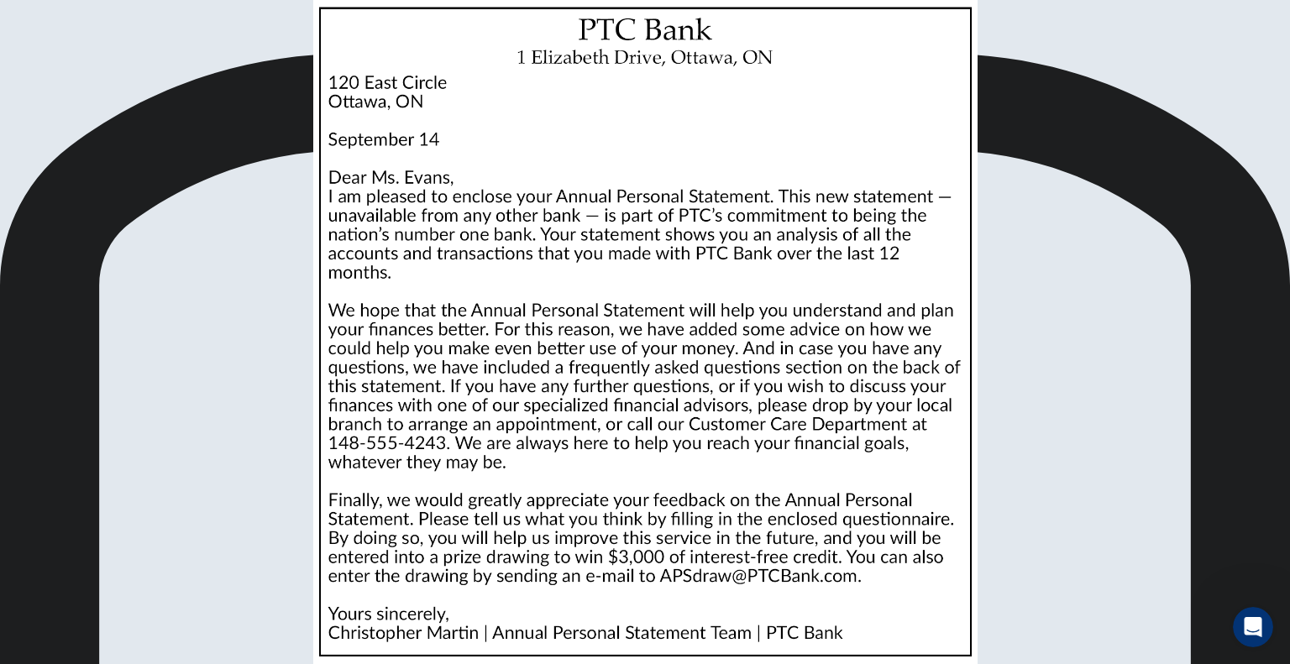
scroll to position [0, 0]
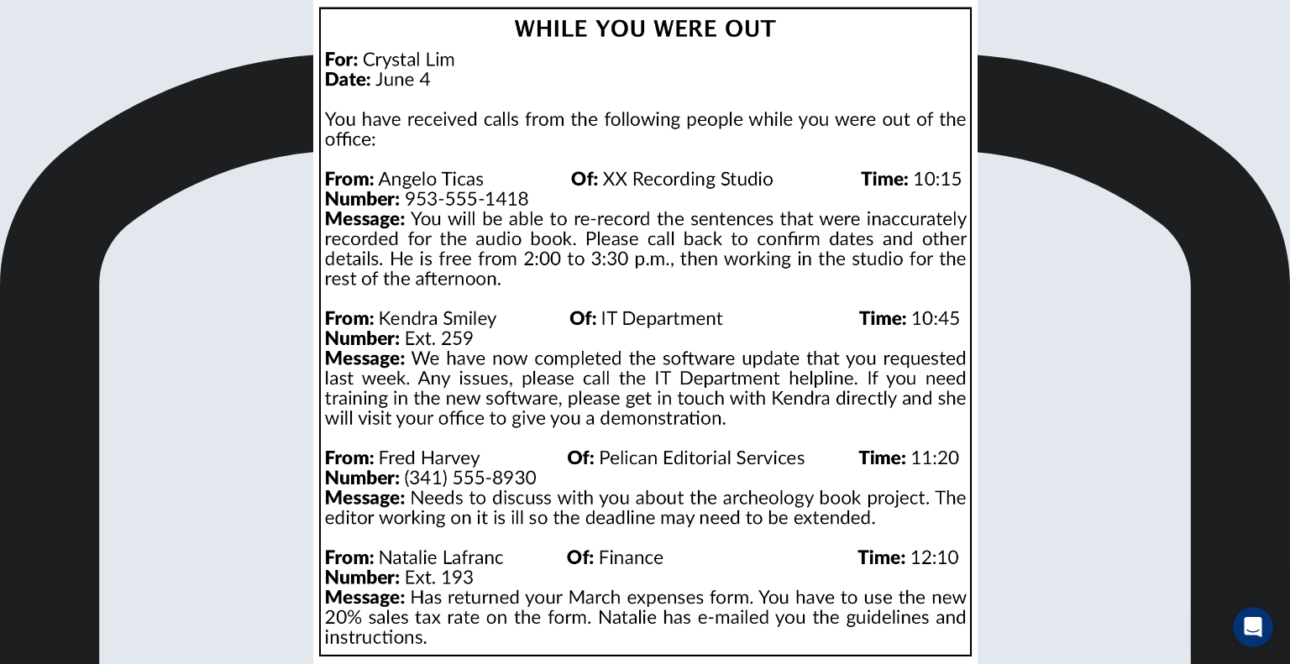
scroll to position [171, 0]
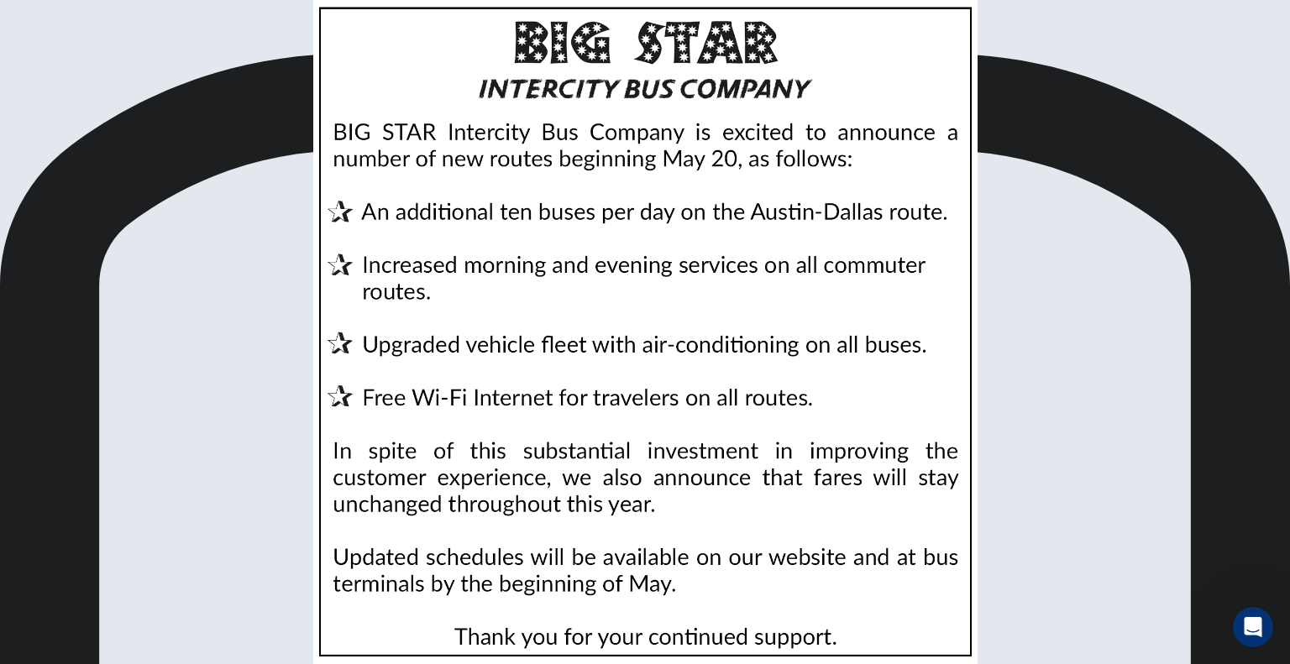
scroll to position [0, 0]
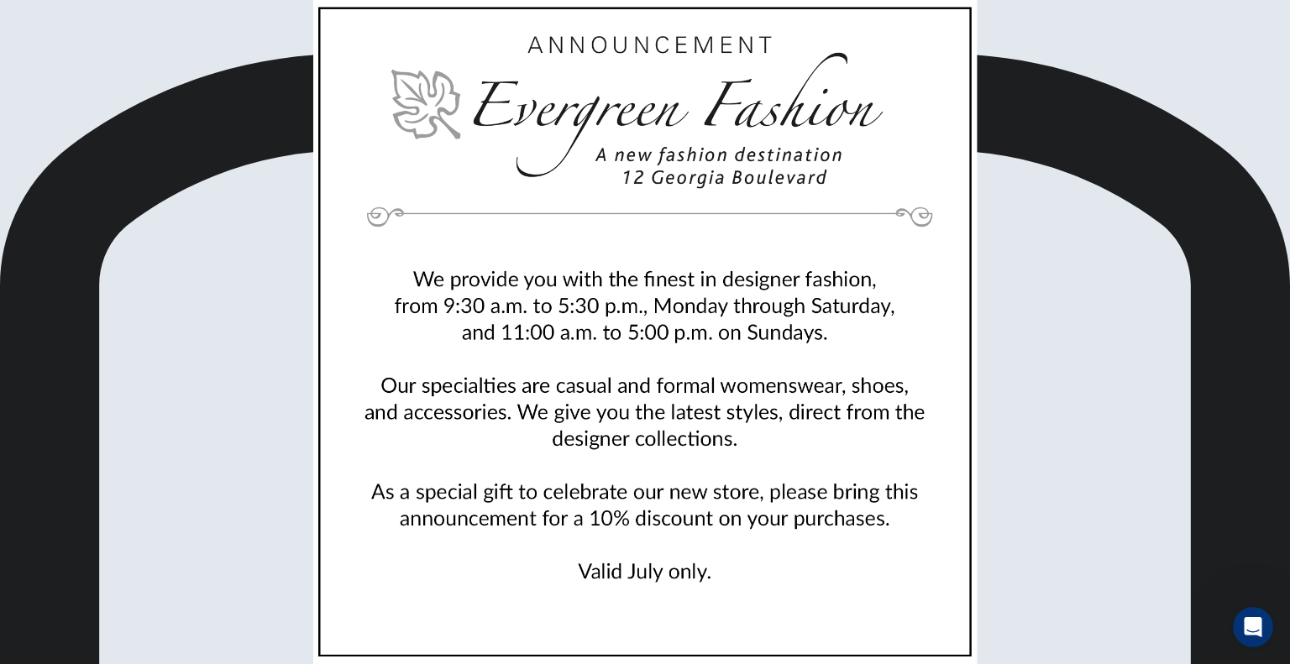
scroll to position [151, 0]
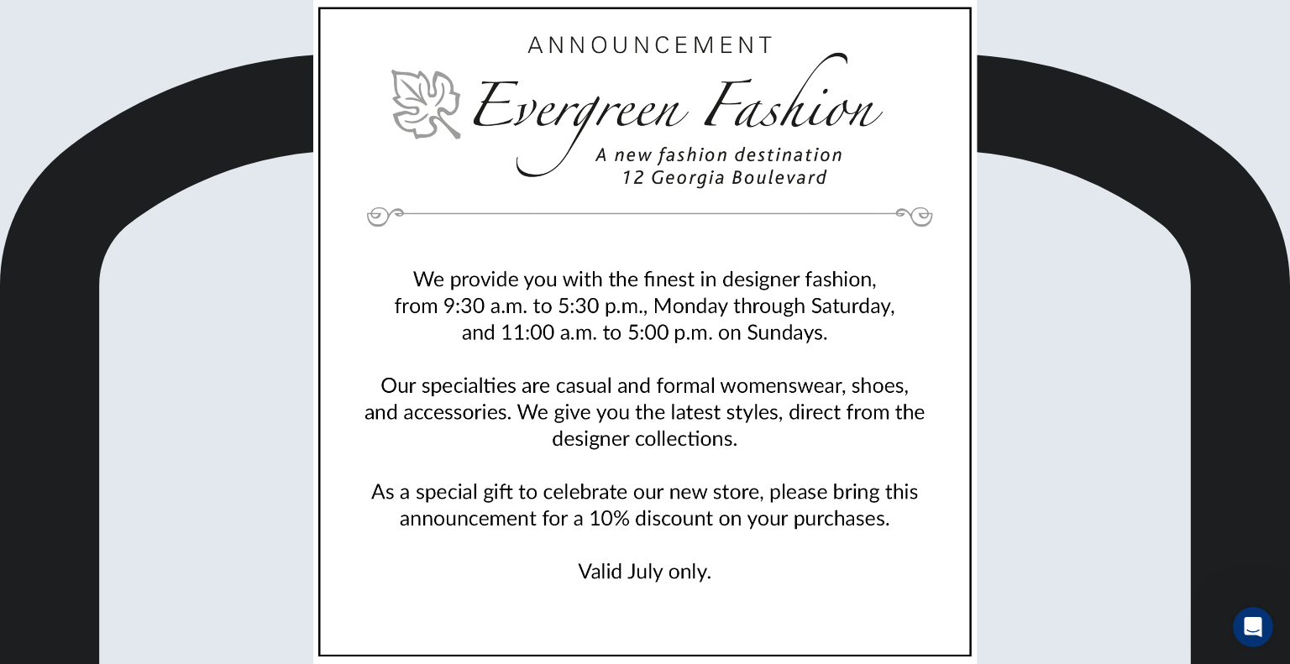
scroll to position [212, 0]
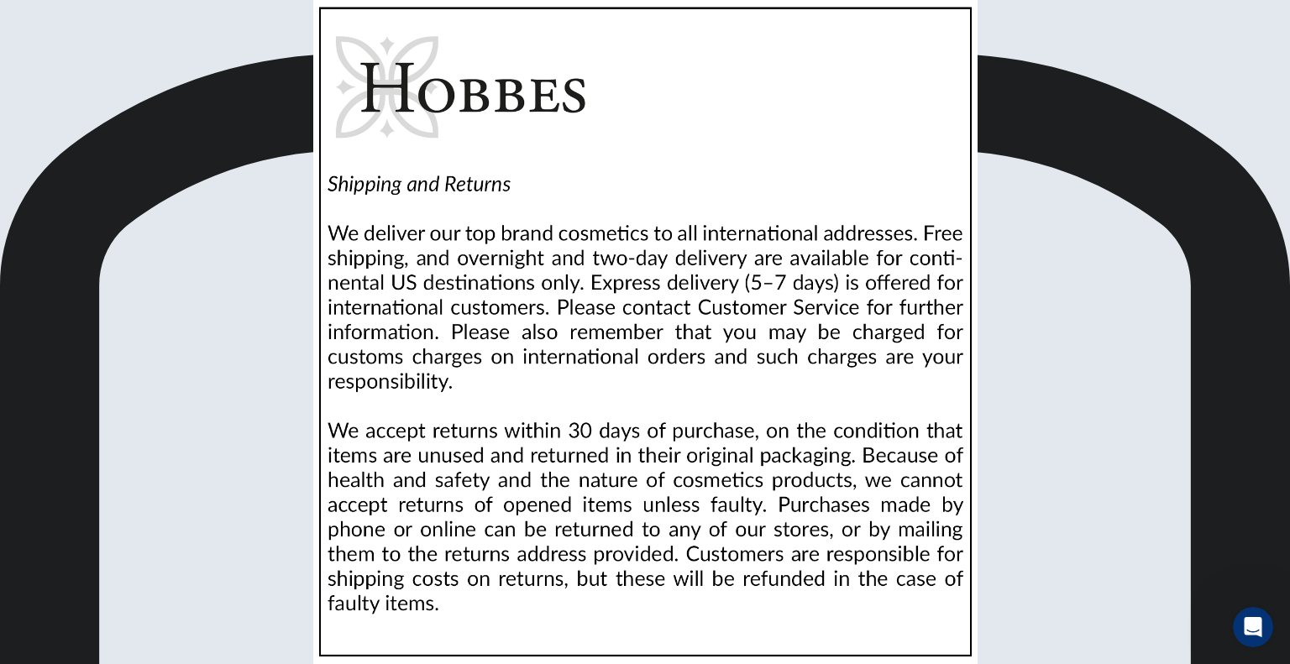
scroll to position [198, 0]
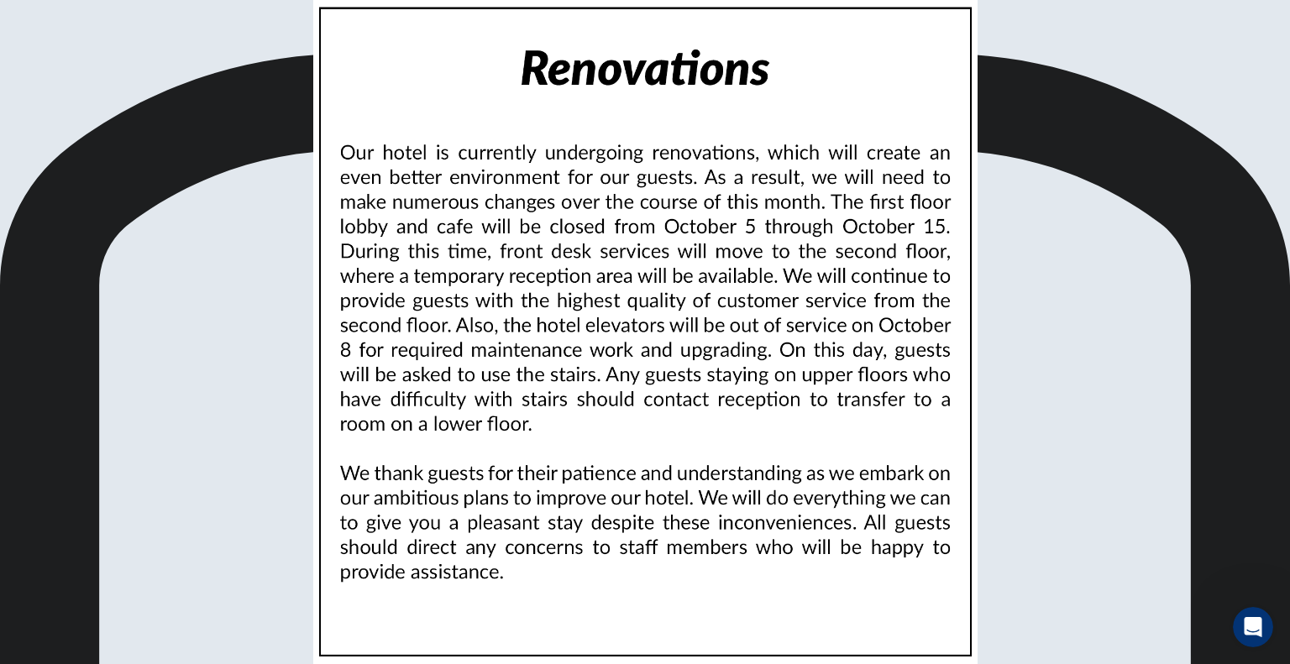
scroll to position [171, 0]
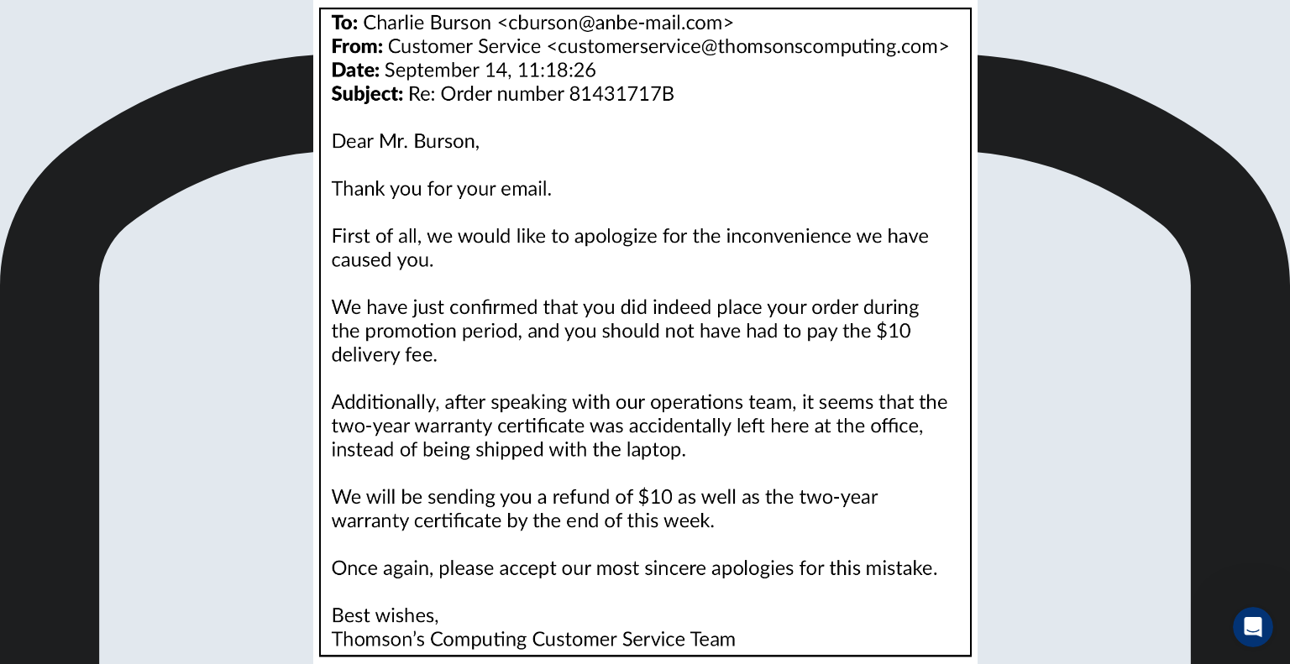
scroll to position [175, 0]
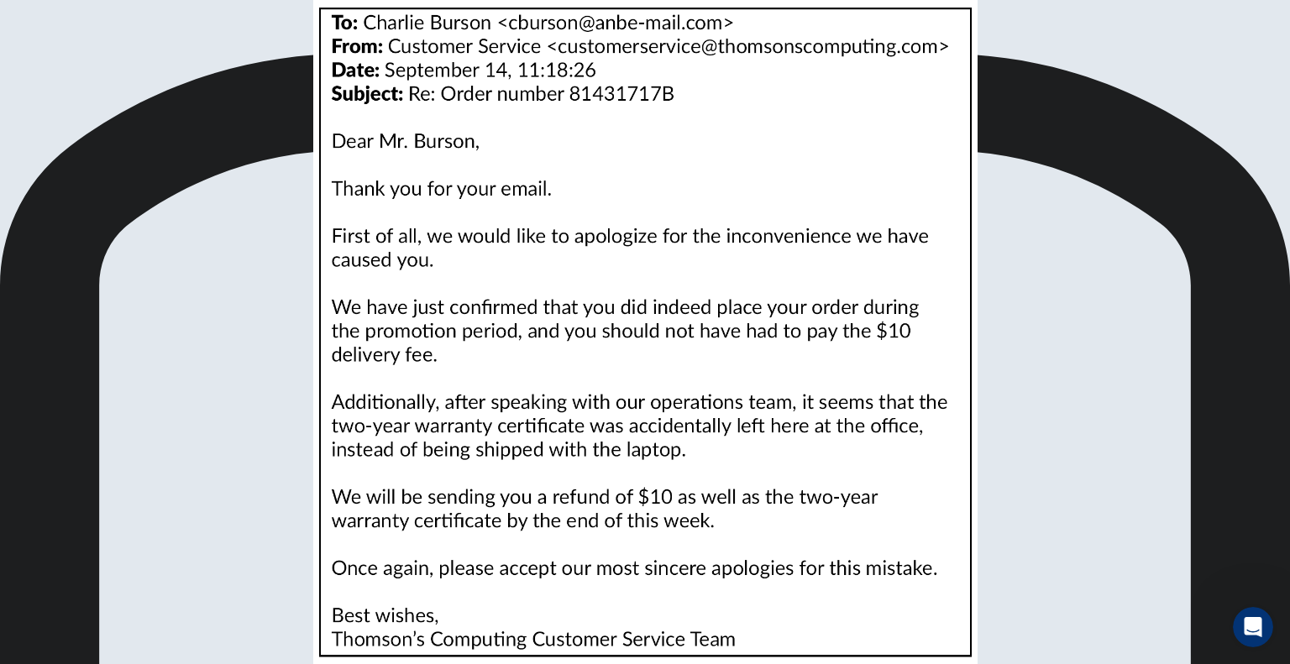
scroll to position [10, 0]
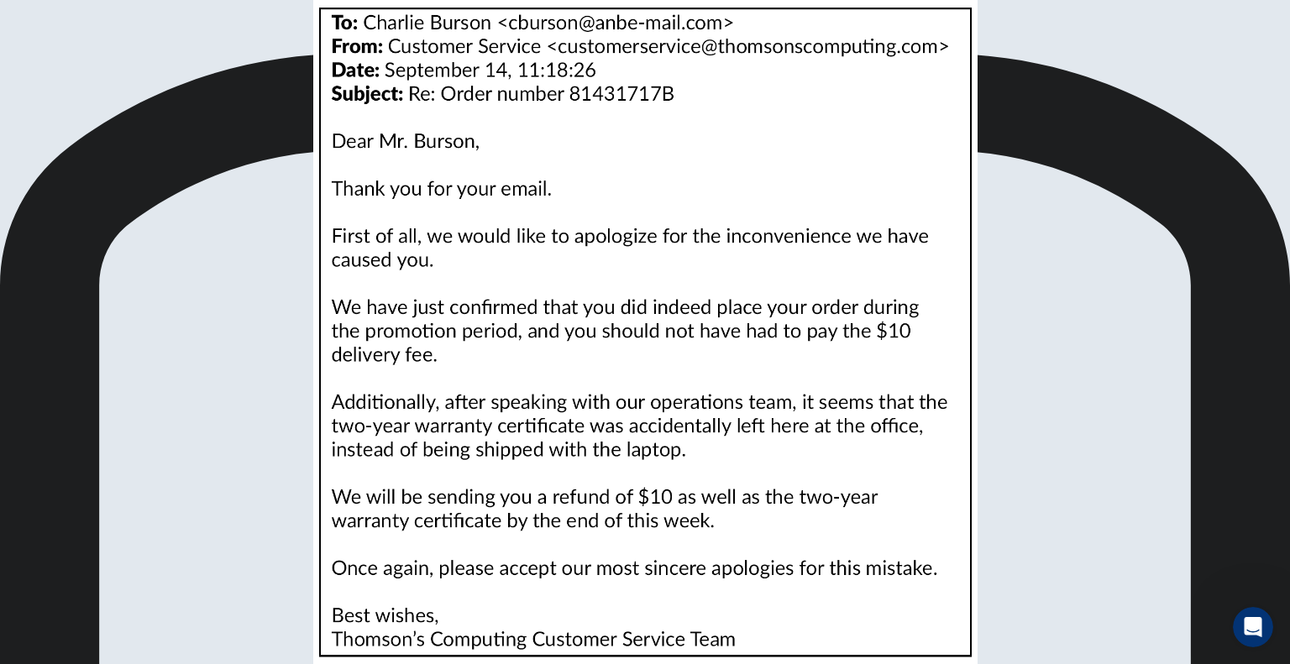
scroll to position [618, 0]
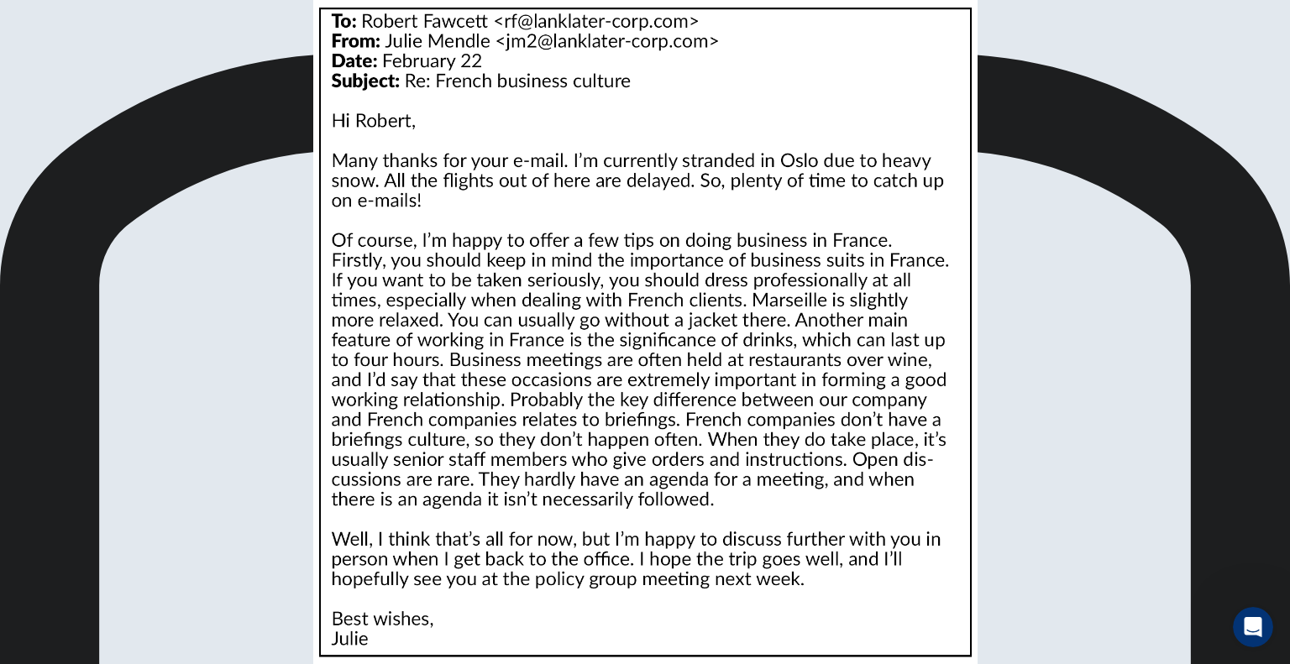
scroll to position [0, 0]
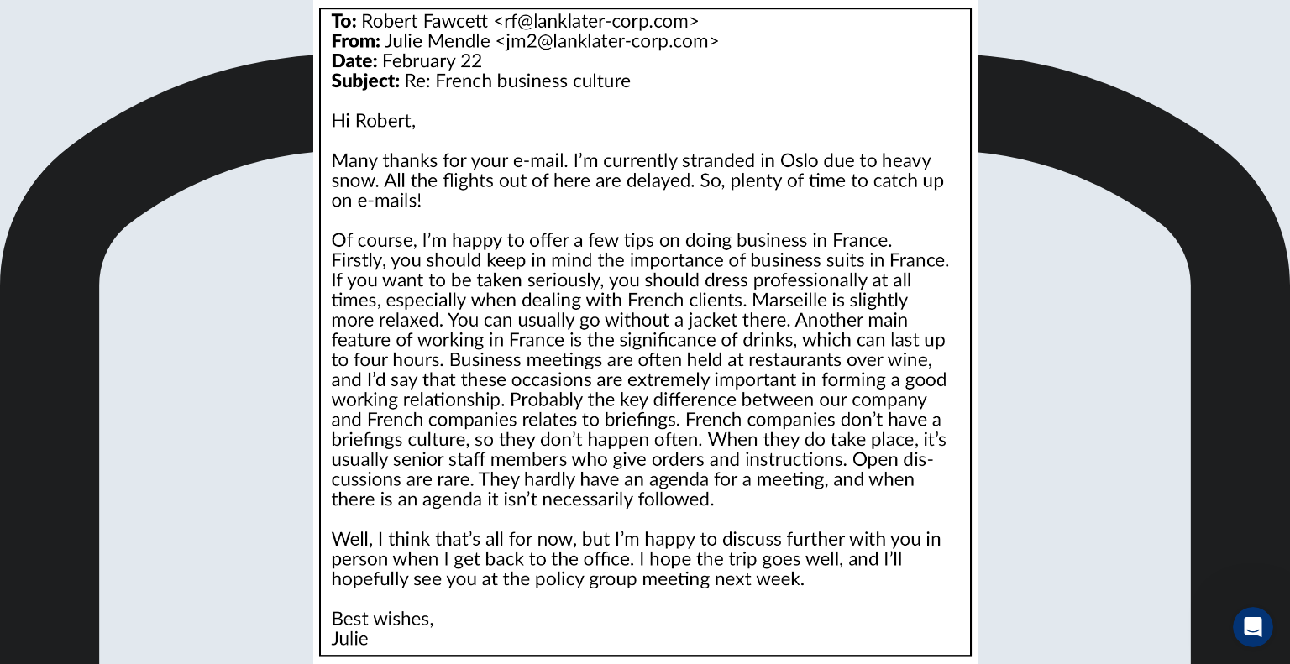
scroll to position [251, 0]
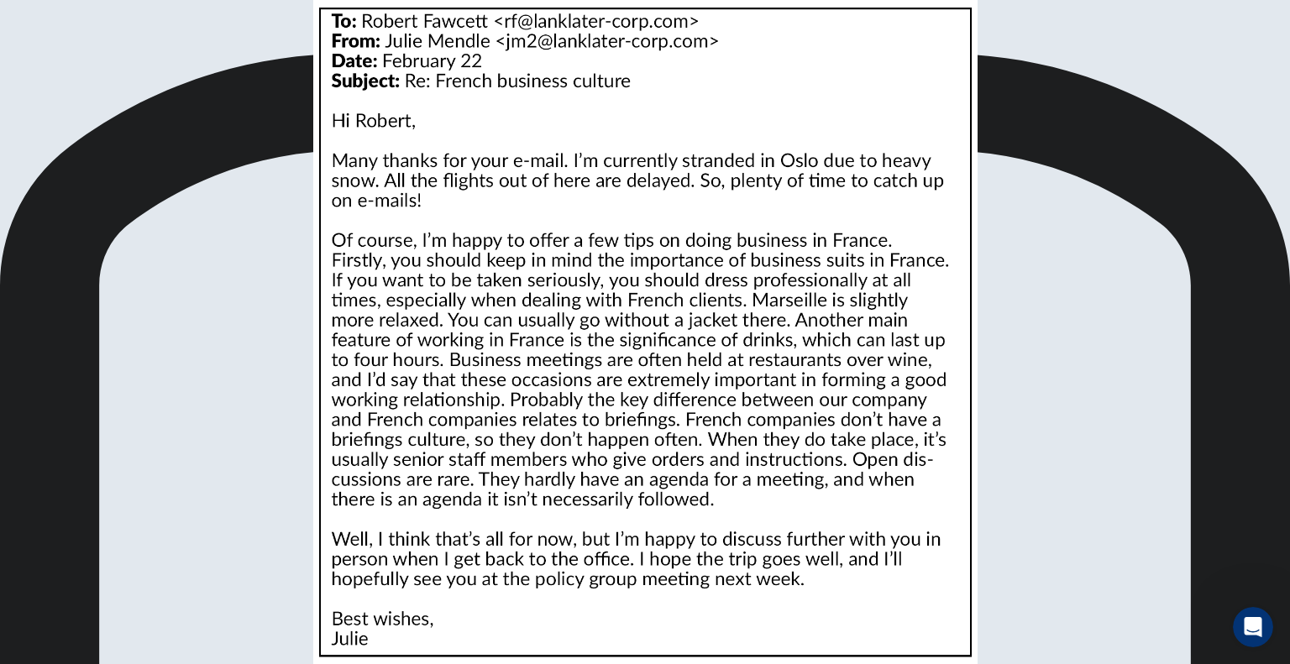
scroll to position [759, 0]
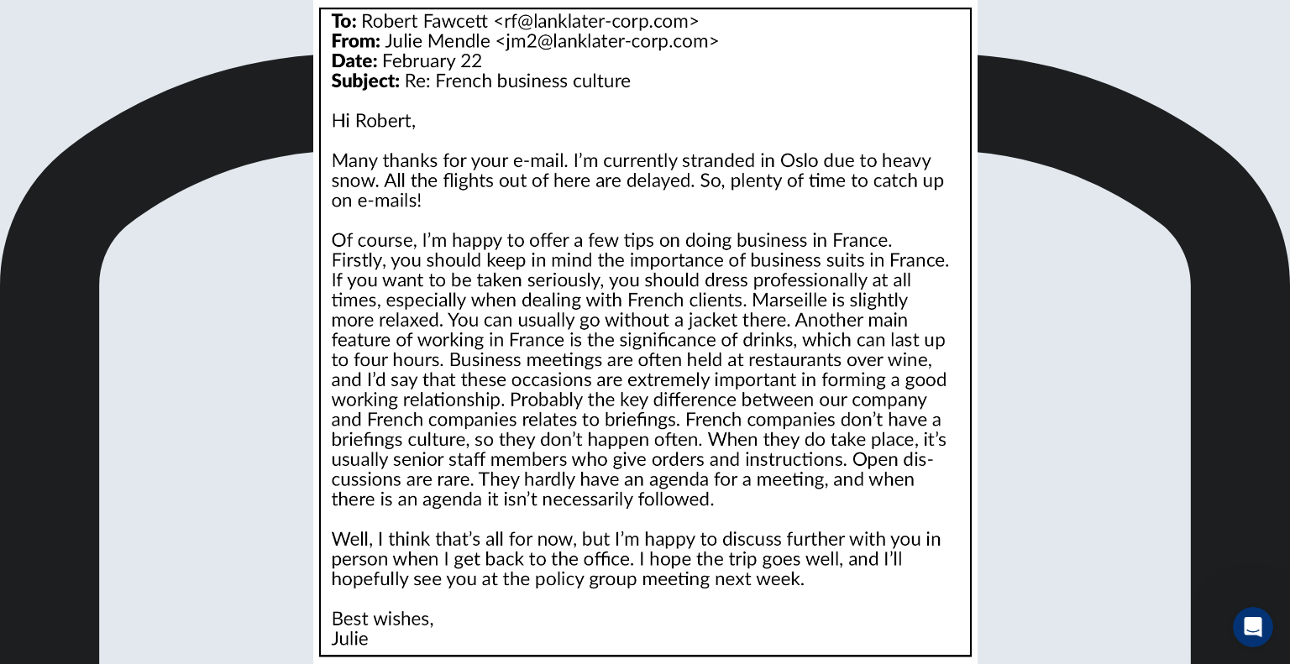
drag, startPoint x: 1138, startPoint y: 463, endPoint x: 1138, endPoint y: 451, distance: 11.8
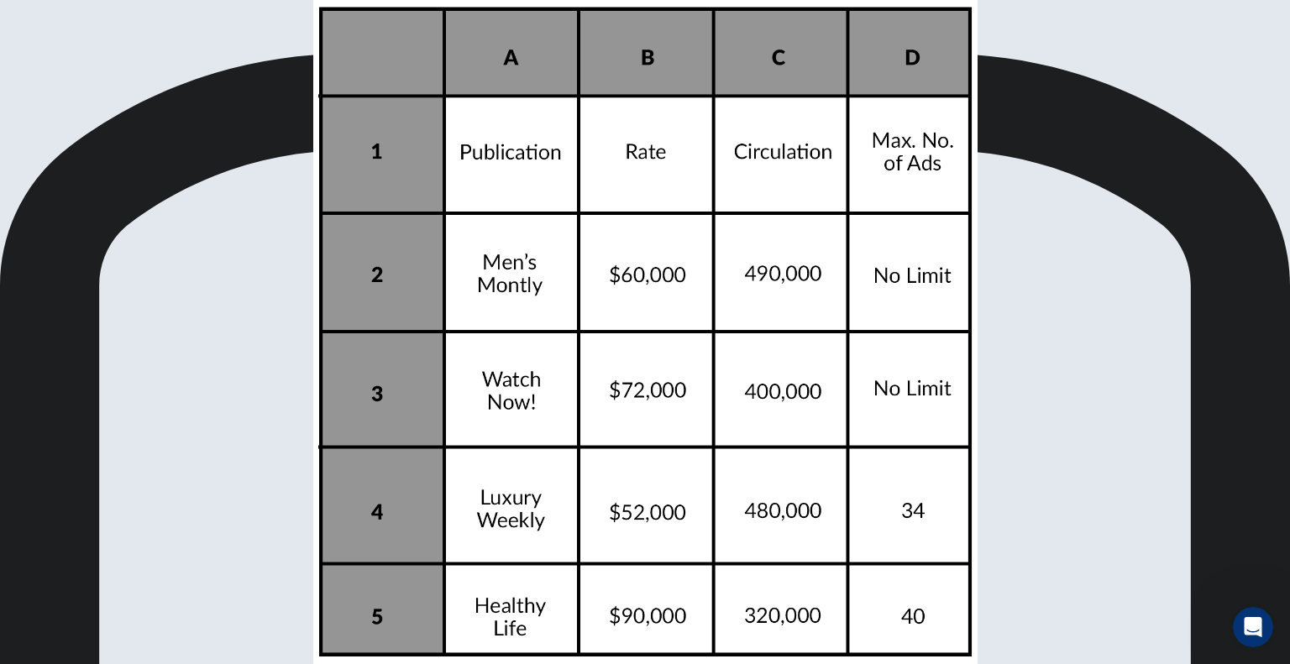
scroll to position [132, 0]
drag, startPoint x: 1138, startPoint y: 170, endPoint x: 1121, endPoint y: 254, distance: 85.8
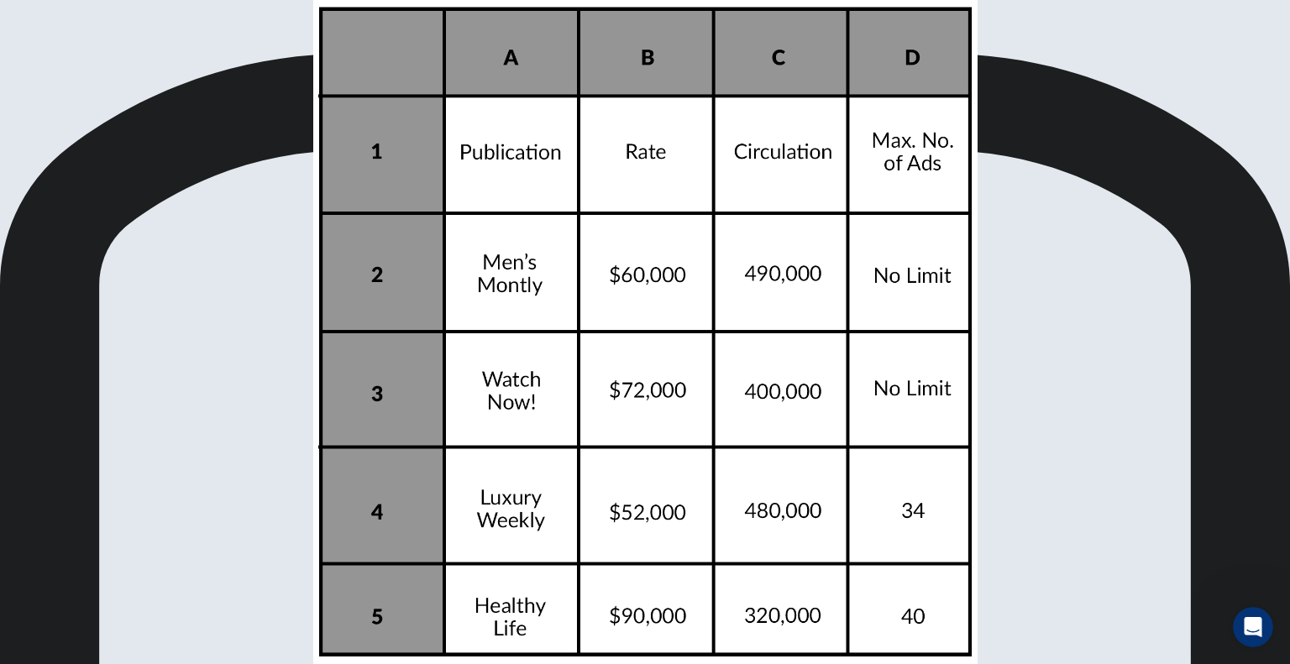
scroll to position [24, 0]
drag, startPoint x: 1138, startPoint y: 390, endPoint x: 1133, endPoint y: 322, distance: 68.2
drag, startPoint x: 1138, startPoint y: 266, endPoint x: 1144, endPoint y: 297, distance: 31.6
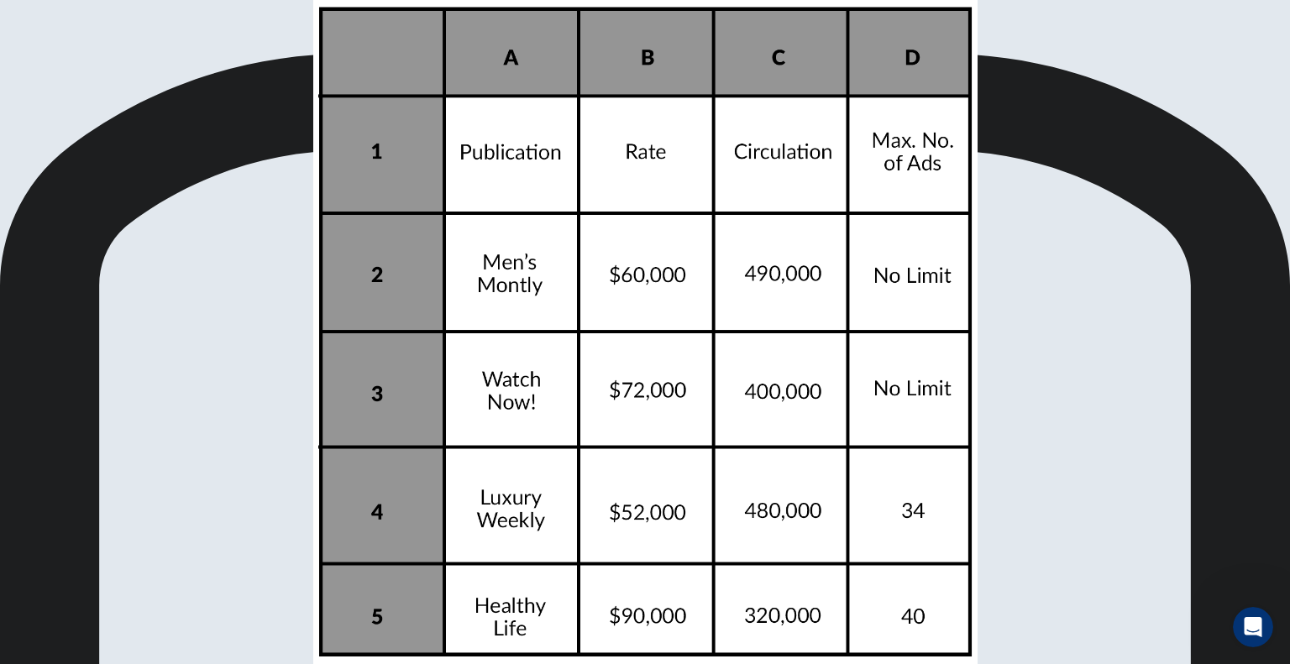
drag, startPoint x: 614, startPoint y: 347, endPoint x: 610, endPoint y: 436, distance: 89.1
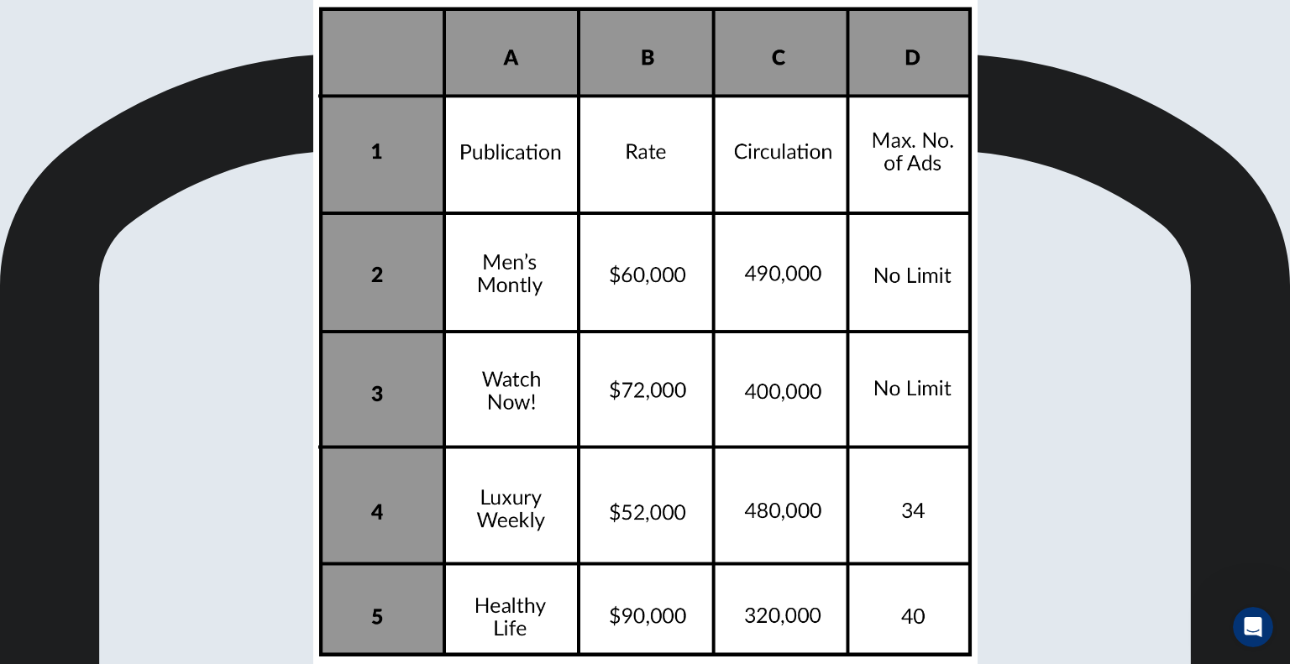
scroll to position [164, 0]
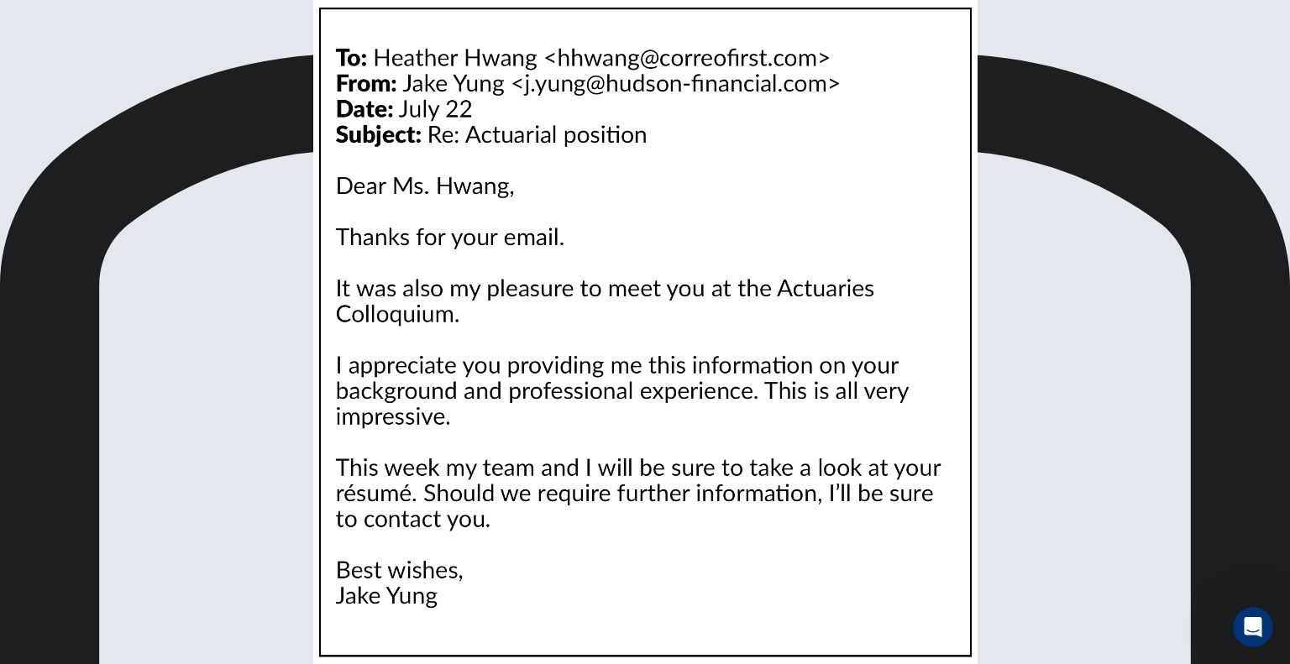
scroll to position [313, 0]
drag, startPoint x: 1145, startPoint y: 379, endPoint x: 1145, endPoint y: 469, distance: 90.7
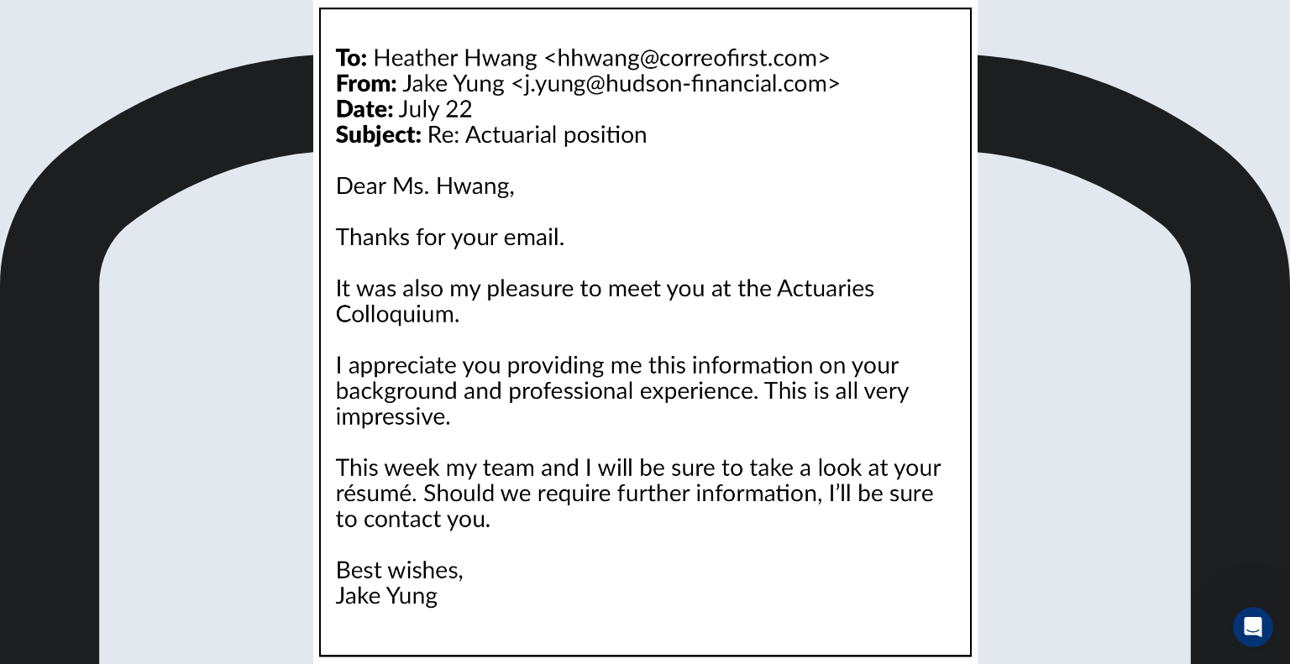
scroll to position [618, 0]
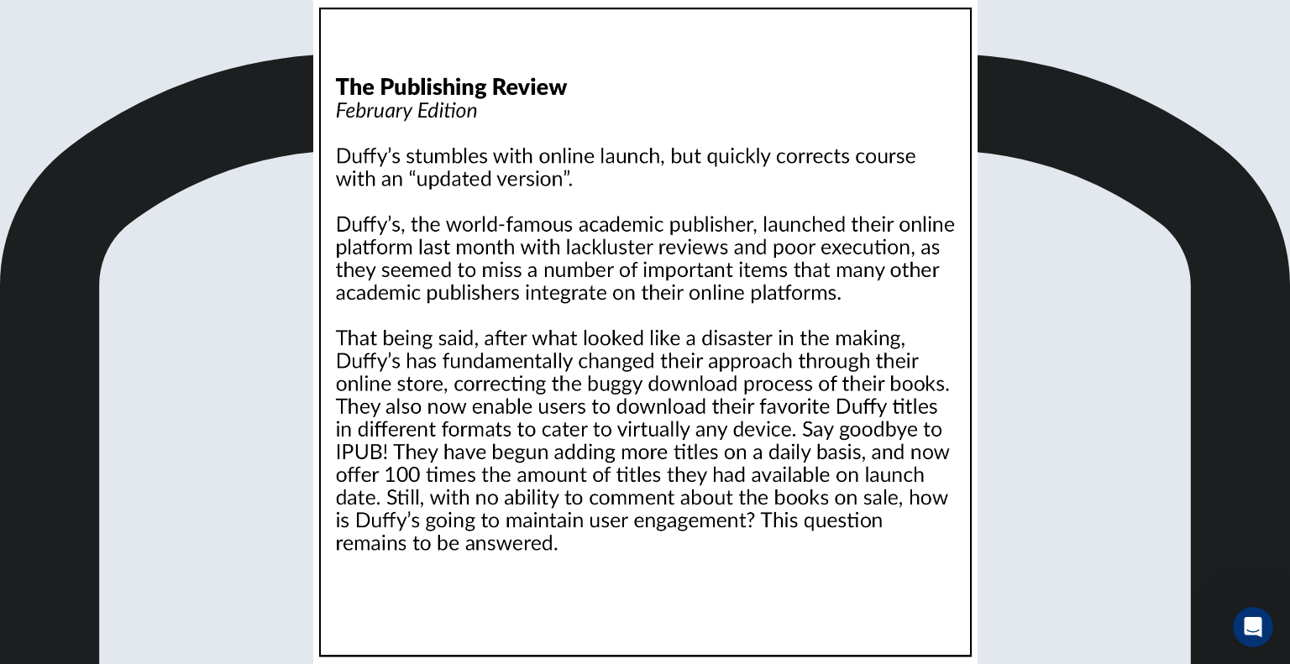
scroll to position [3, 0]
drag, startPoint x: 615, startPoint y: 228, endPoint x: 619, endPoint y: 152, distance: 75.7
drag, startPoint x: 626, startPoint y: 275, endPoint x: 619, endPoint y: 201, distance: 74.3
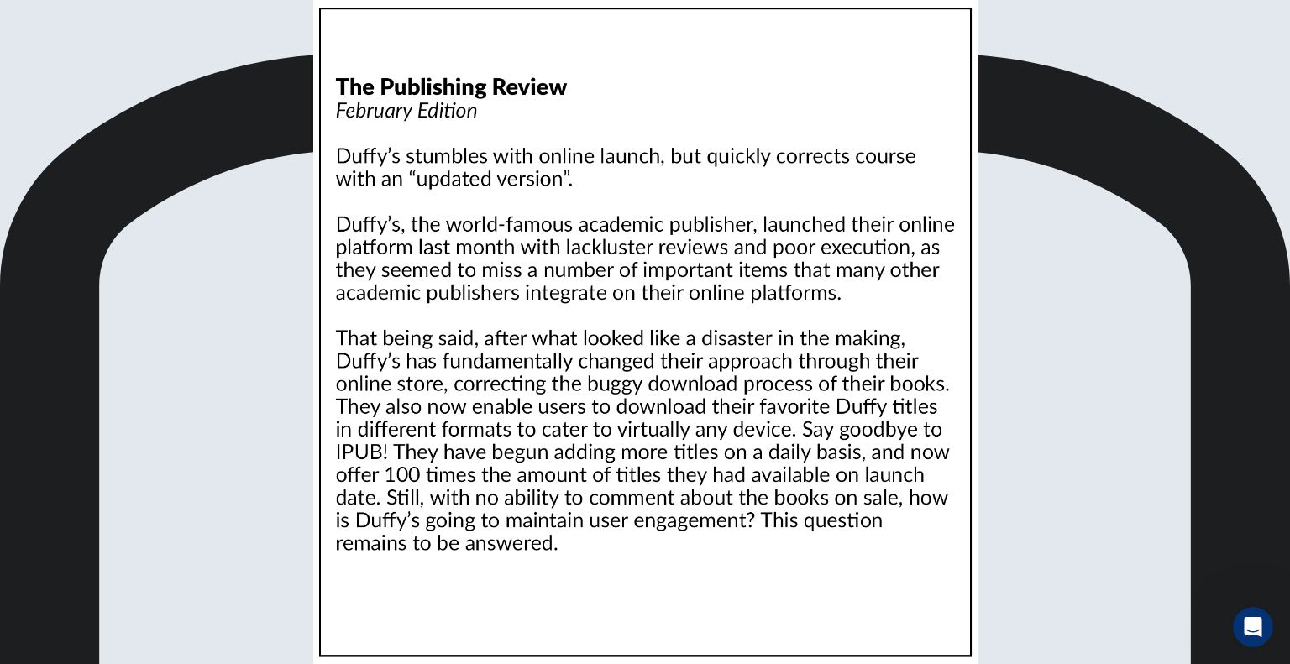
drag, startPoint x: 1143, startPoint y: 343, endPoint x: 1117, endPoint y: 238, distance: 108.1
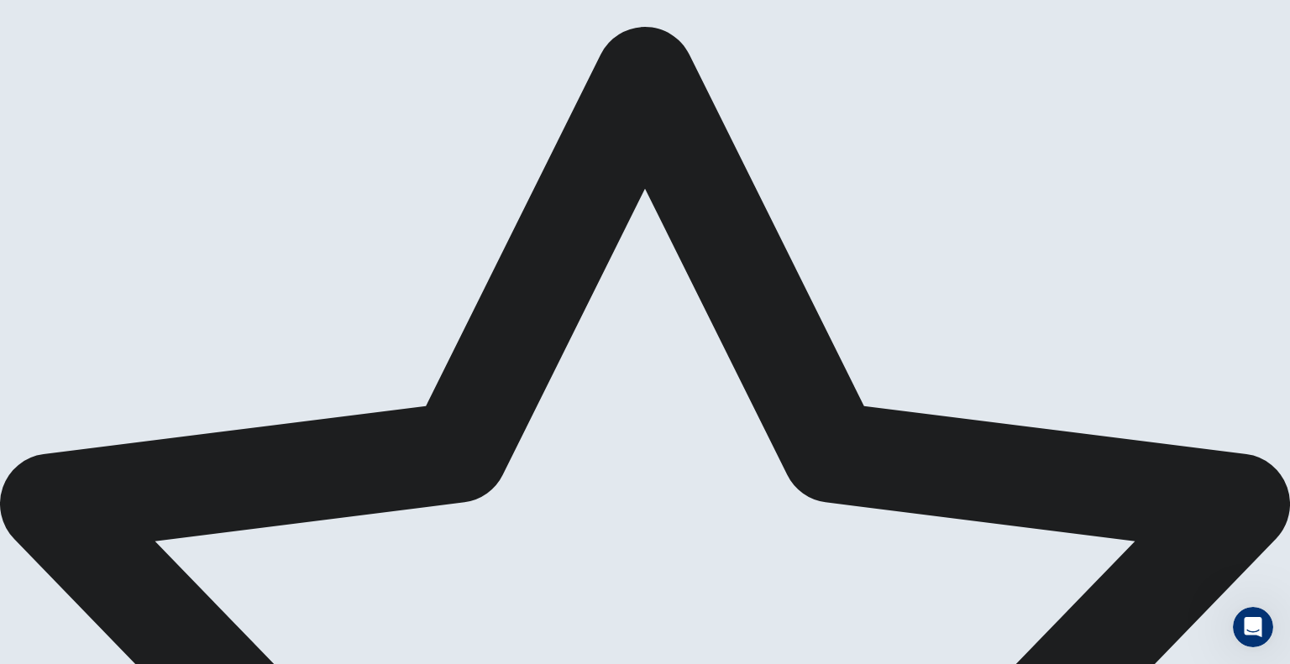
scroll to position [0, 0]
